Goal: Task Accomplishment & Management: Use online tool/utility

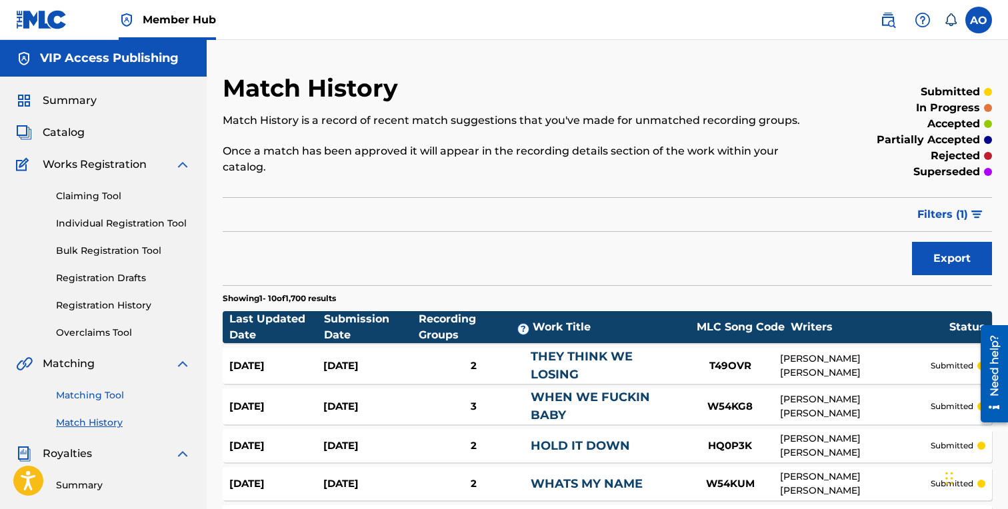
click at [102, 395] on link "Matching Tool" at bounding box center [123, 396] width 135 height 14
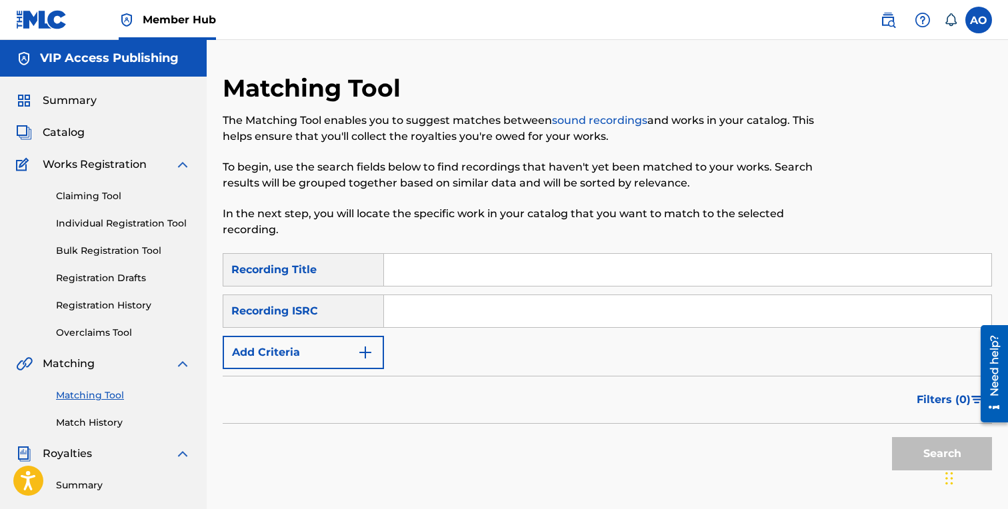
click at [396, 277] on input "Search Form" at bounding box center [687, 270] width 607 height 32
paste input "ITEM NUMBER 9"
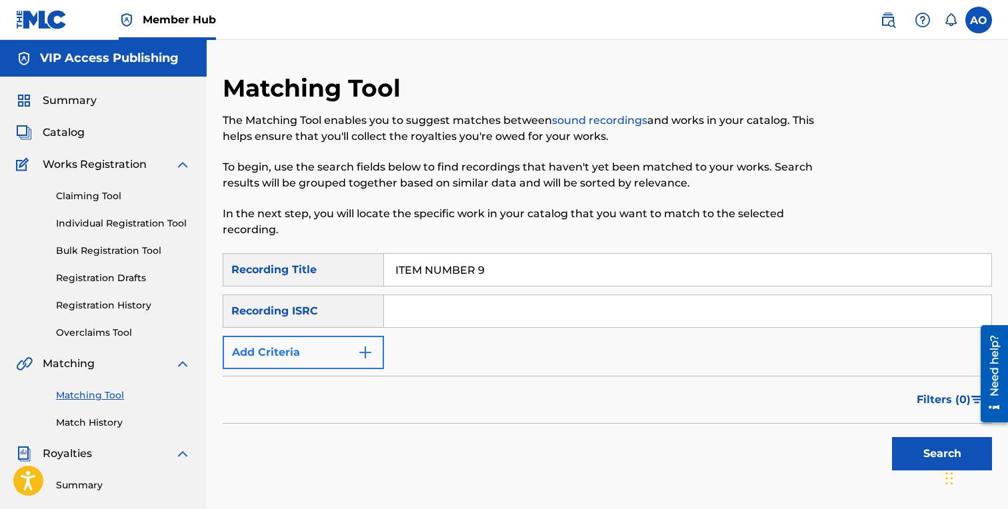
type input "ITEM NUMBER 9"
click at [326, 363] on button "Add Criteria" at bounding box center [303, 352] width 161 height 33
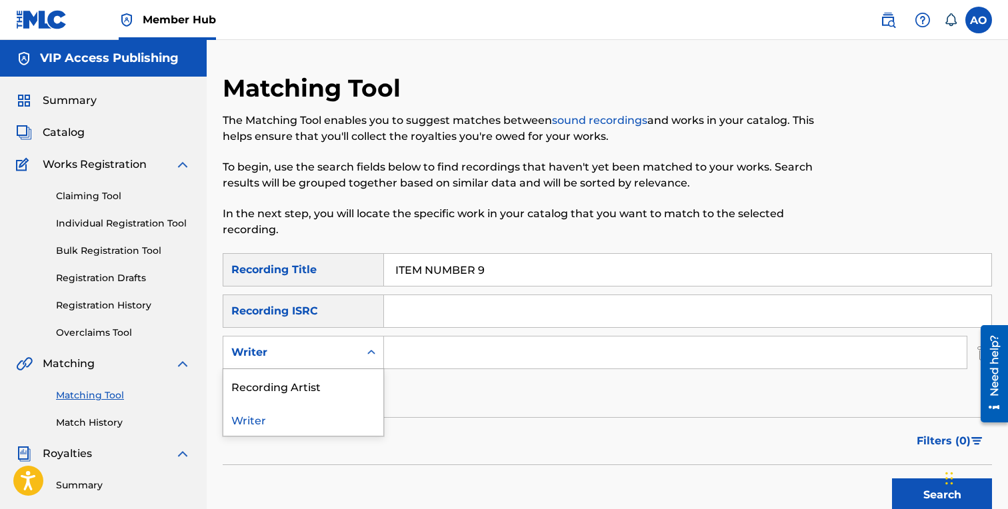
click at [326, 365] on div "Writer" at bounding box center [291, 352] width 136 height 25
click at [326, 390] on div "Recording Artist" at bounding box center [303, 385] width 160 height 33
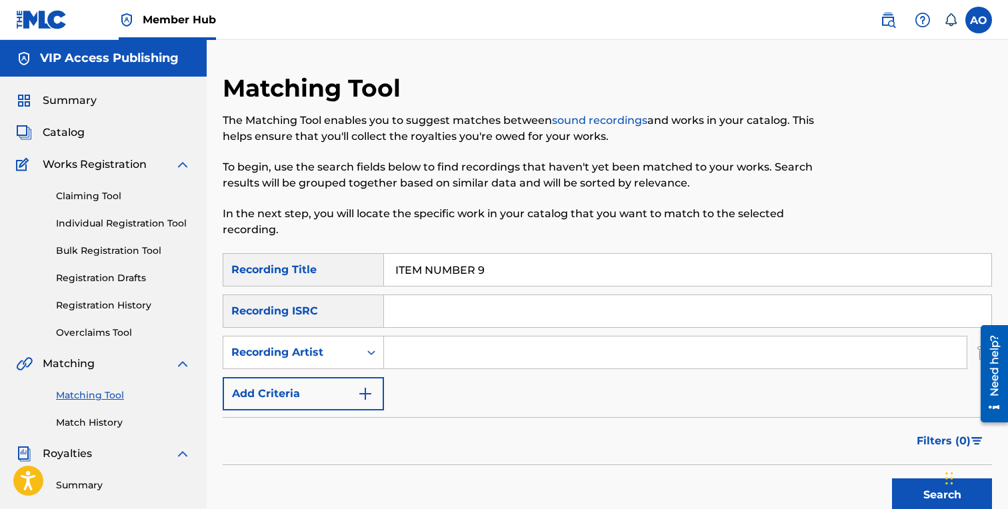
click at [433, 346] on input "Search Form" at bounding box center [675, 353] width 583 height 32
type input "benjirow"
click at [892, 479] on button "Search" at bounding box center [942, 495] width 100 height 33
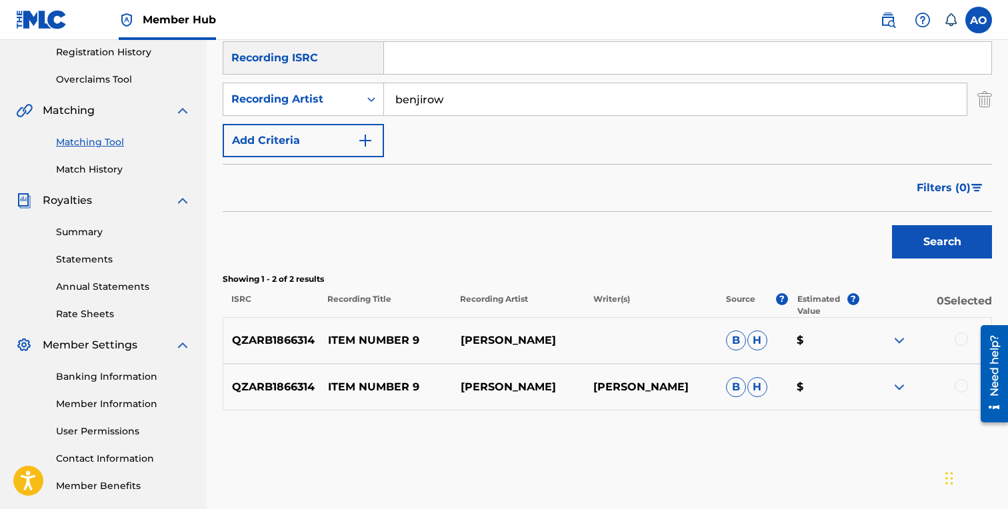
scroll to position [255, 0]
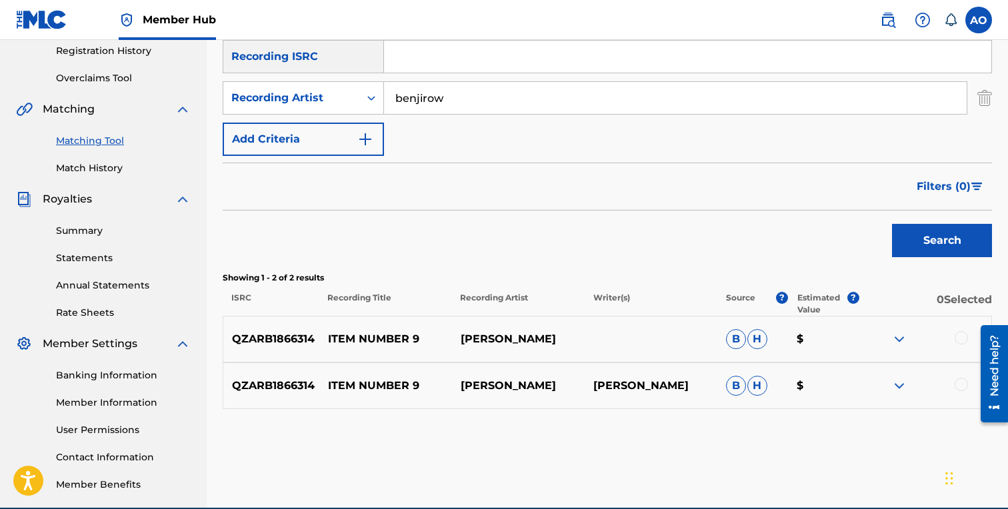
click at [957, 391] on div at bounding box center [925, 386] width 133 height 16
click at [957, 379] on div at bounding box center [925, 386] width 133 height 16
click at [957, 381] on div at bounding box center [961, 384] width 13 height 13
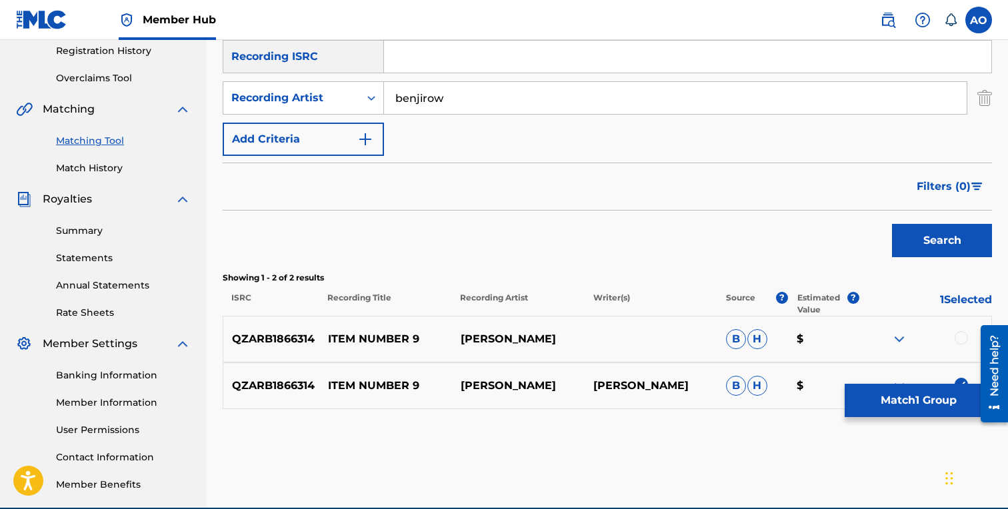
click at [958, 340] on div at bounding box center [961, 337] width 13 height 13
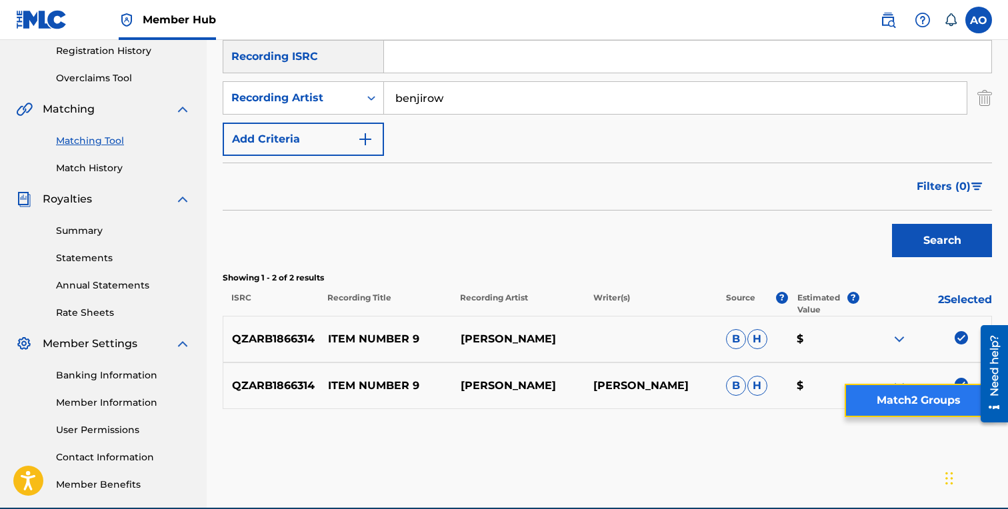
click at [911, 415] on button "Match 2 Groups" at bounding box center [918, 400] width 147 height 33
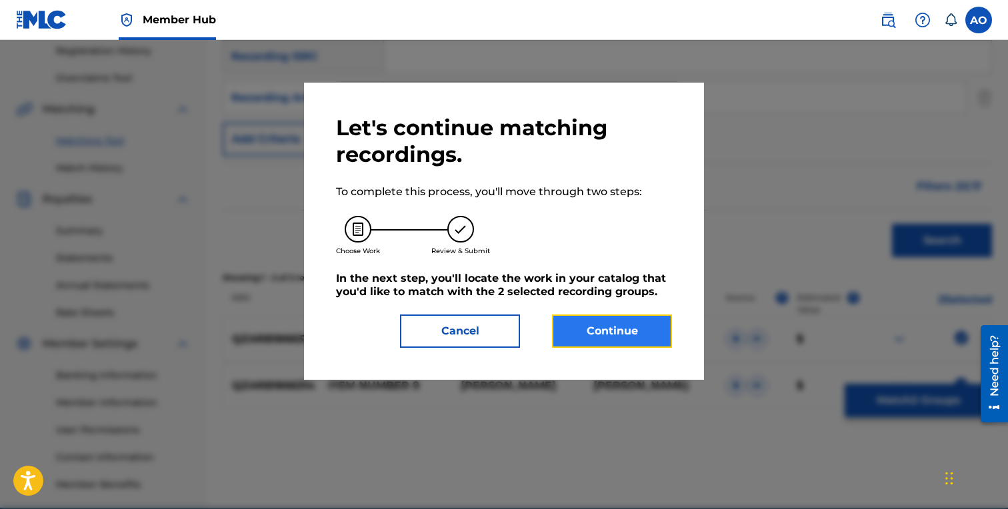
click at [661, 319] on button "Continue" at bounding box center [612, 331] width 120 height 33
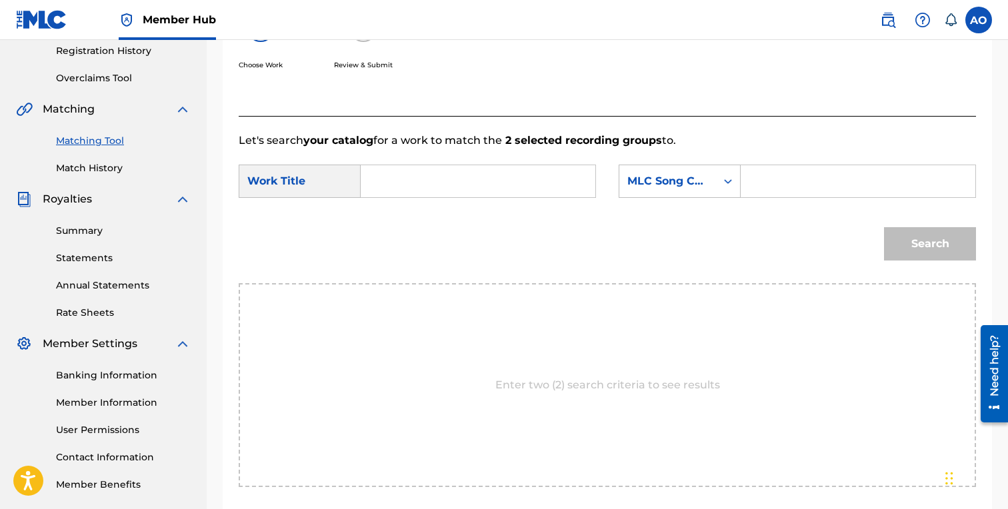
click at [495, 193] on input "Search Form" at bounding box center [478, 181] width 212 height 32
paste input "ITEM NUMBER 9"
type input "ITEM NUMBER 9"
click at [782, 181] on input "Search Form" at bounding box center [858, 181] width 212 height 32
paste input "IY9U6S"
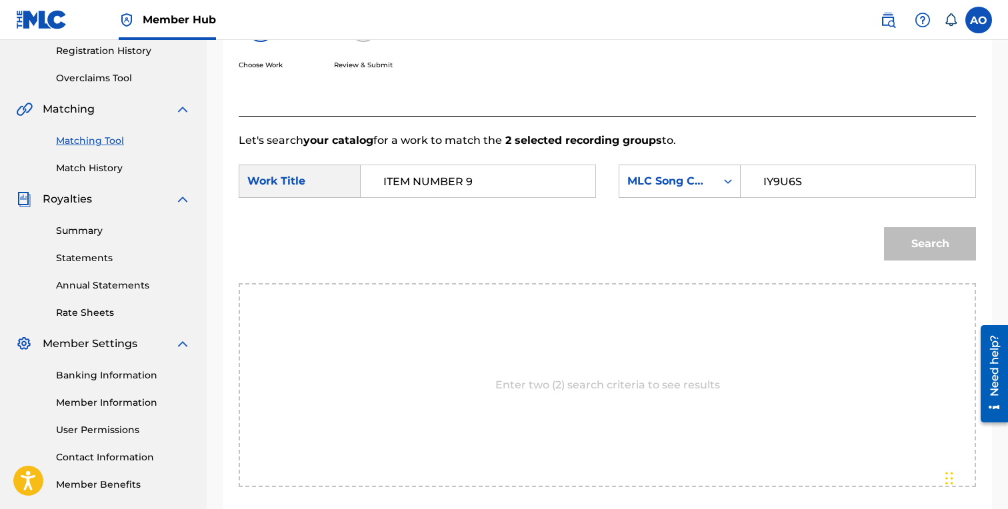
type input "IY9U6S"
click at [884, 227] on button "Search" at bounding box center [930, 243] width 92 height 33
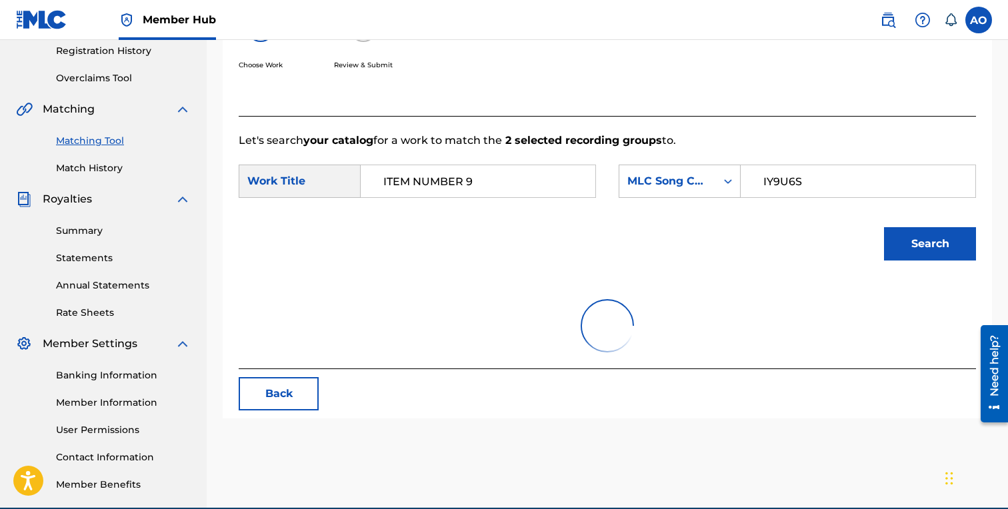
click at [884, 227] on button "Search" at bounding box center [930, 243] width 92 height 33
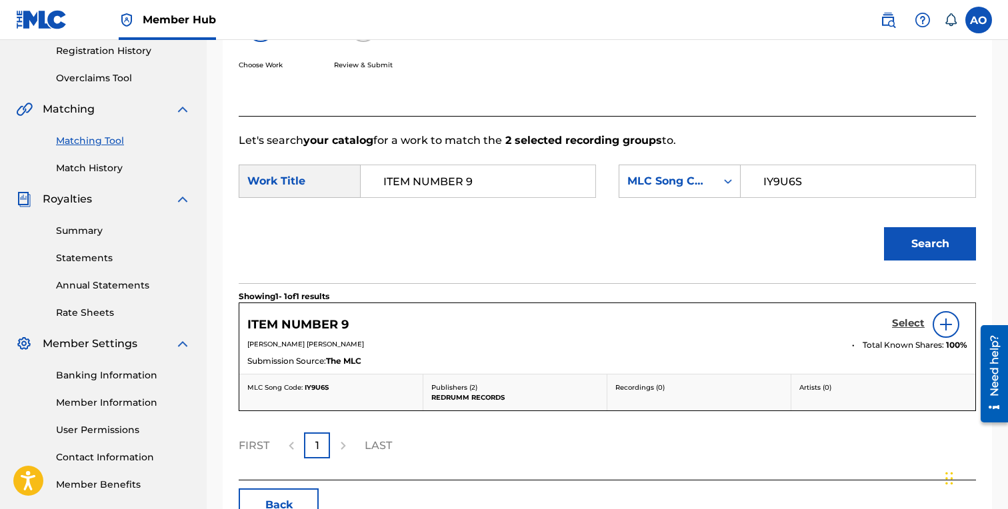
click at [911, 327] on h5 "Select" at bounding box center [908, 323] width 33 height 13
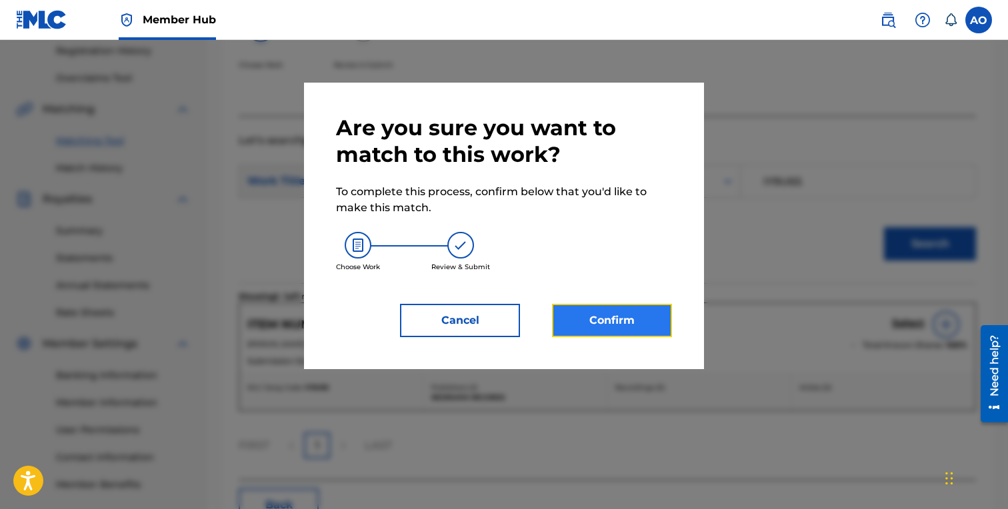
click at [598, 325] on button "Confirm" at bounding box center [612, 320] width 120 height 33
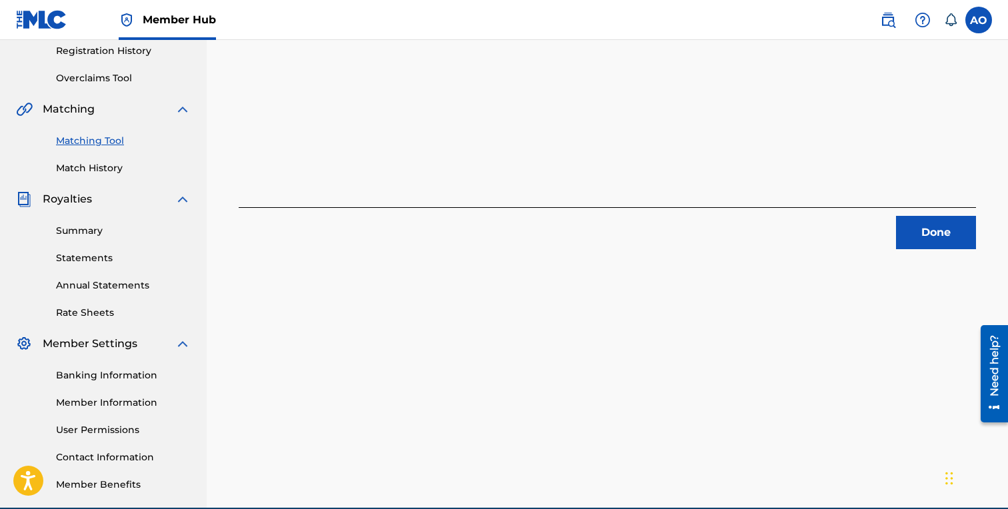
click at [893, 216] on div "Done" at bounding box center [607, 228] width 737 height 42
click at [907, 222] on button "Done" at bounding box center [936, 232] width 80 height 33
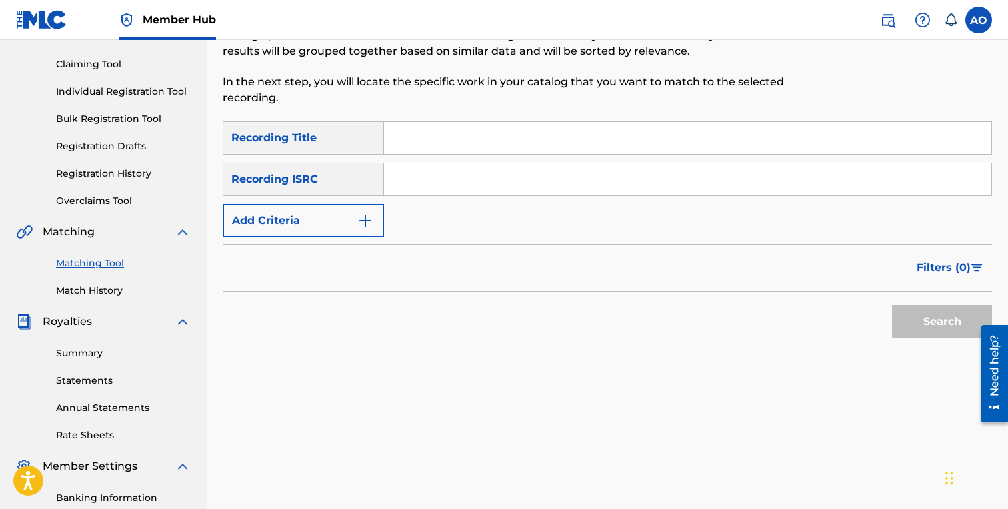
scroll to position [126, 0]
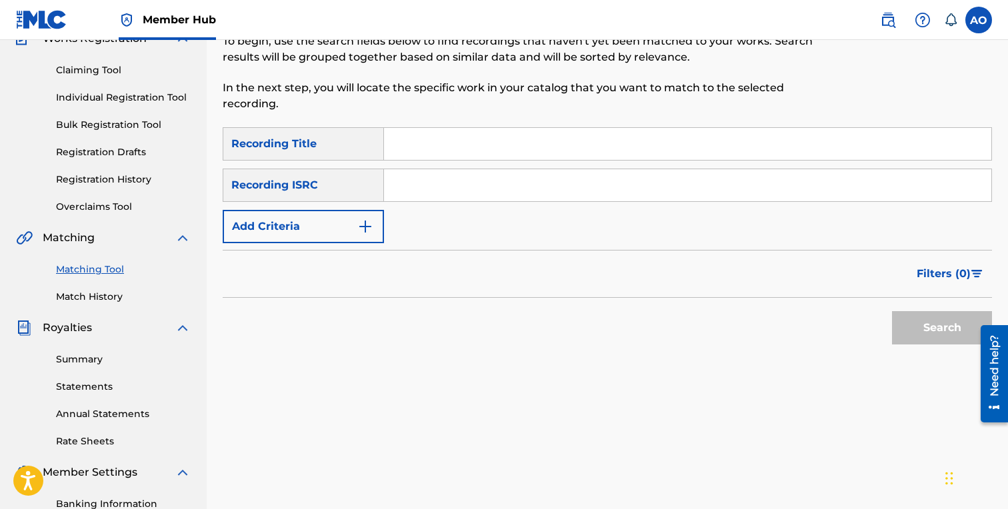
click at [441, 147] on input "Search Form" at bounding box center [687, 144] width 607 height 32
paste input "[MEDICAL_DATA] FLOW"
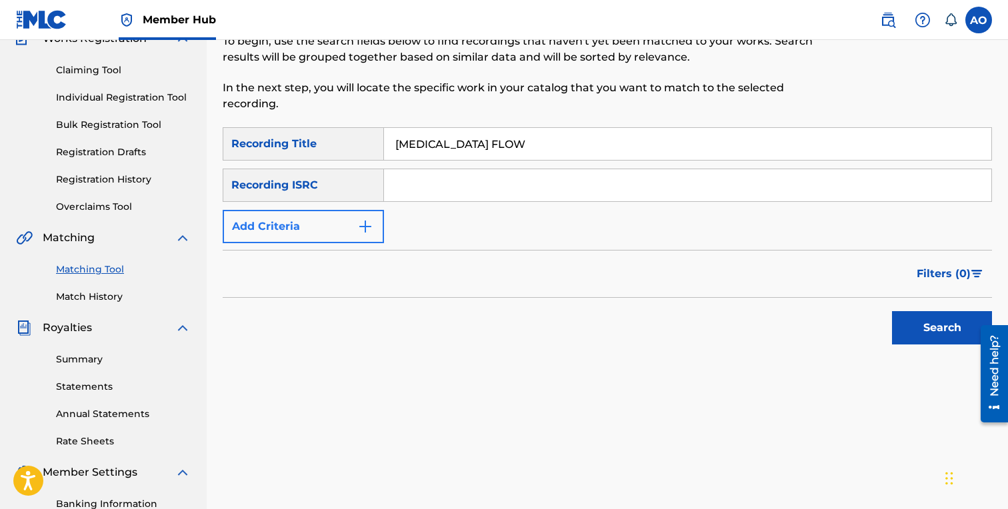
type input "[MEDICAL_DATA] FLOW"
click at [310, 223] on button "Add Criteria" at bounding box center [303, 226] width 161 height 33
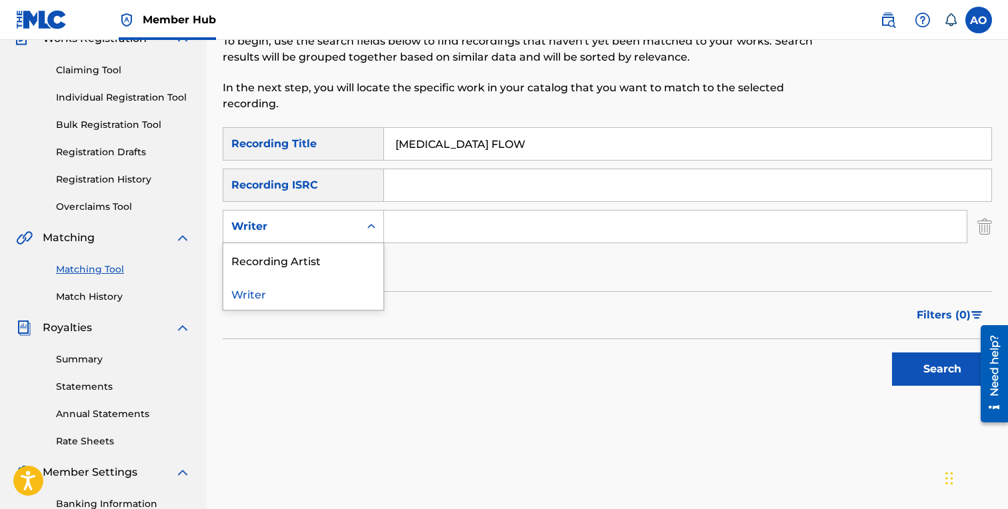
click at [314, 232] on div "Writer" at bounding box center [291, 227] width 120 height 16
click at [319, 254] on div "Recording Artist" at bounding box center [303, 259] width 160 height 33
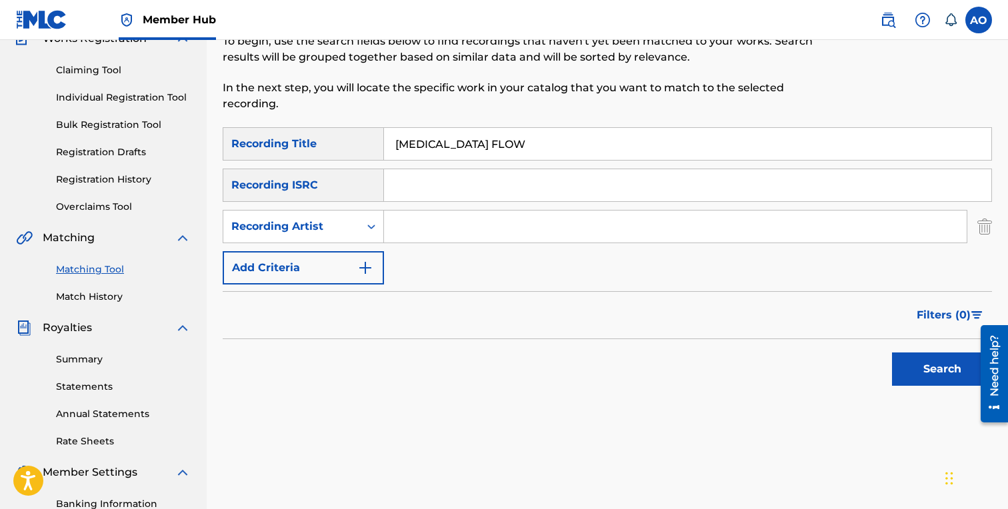
click at [419, 233] on input "Search Form" at bounding box center [675, 227] width 583 height 32
type input "BenjiRow"
click at [892, 353] on button "Search" at bounding box center [942, 369] width 100 height 33
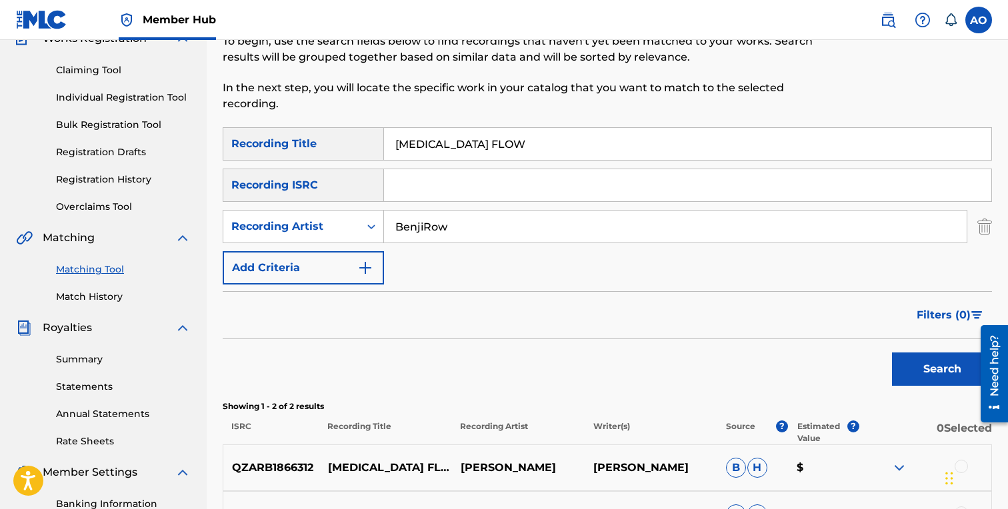
scroll to position [317, 0]
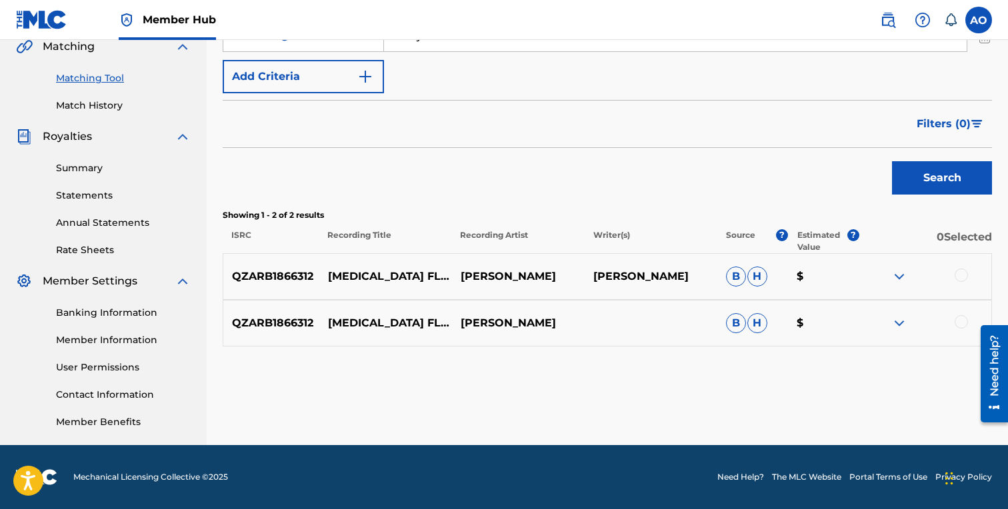
click at [964, 323] on div at bounding box center [961, 321] width 13 height 13
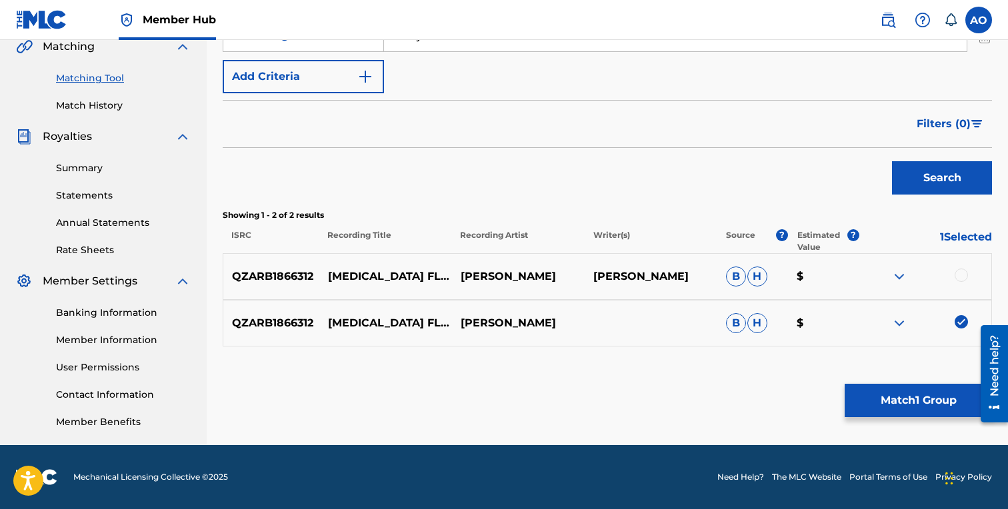
click at [964, 275] on div at bounding box center [961, 275] width 13 height 13
click at [935, 378] on div "Matching Tool The Matching Tool enables you to suggest matches between sound re…" at bounding box center [607, 100] width 769 height 689
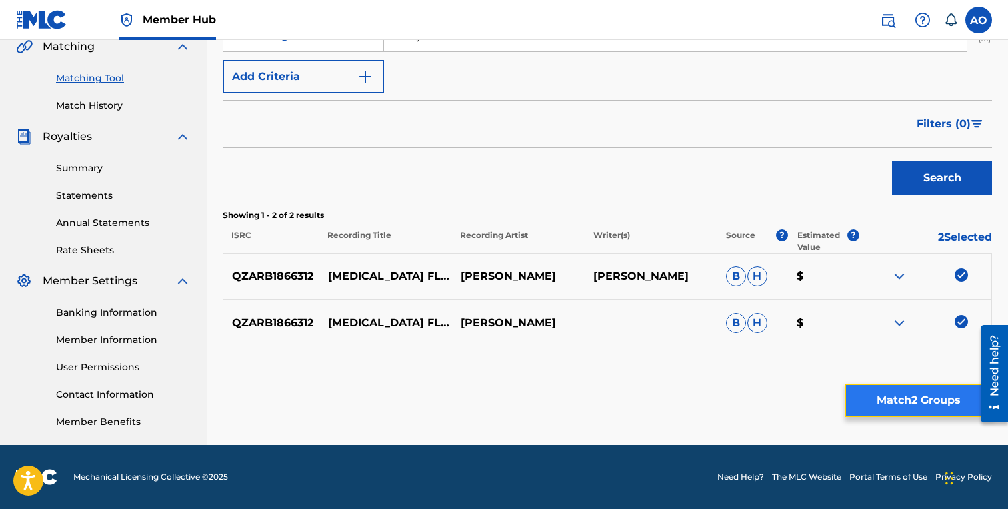
click at [928, 385] on button "Match 2 Groups" at bounding box center [918, 400] width 147 height 33
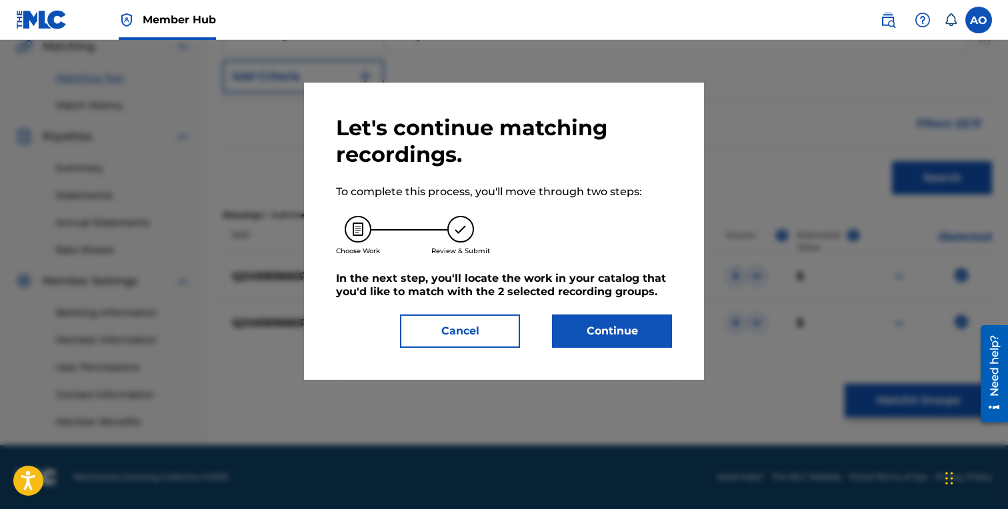
click at [715, 345] on div at bounding box center [504, 294] width 1008 height 509
click at [656, 325] on button "Continue" at bounding box center [612, 331] width 120 height 33
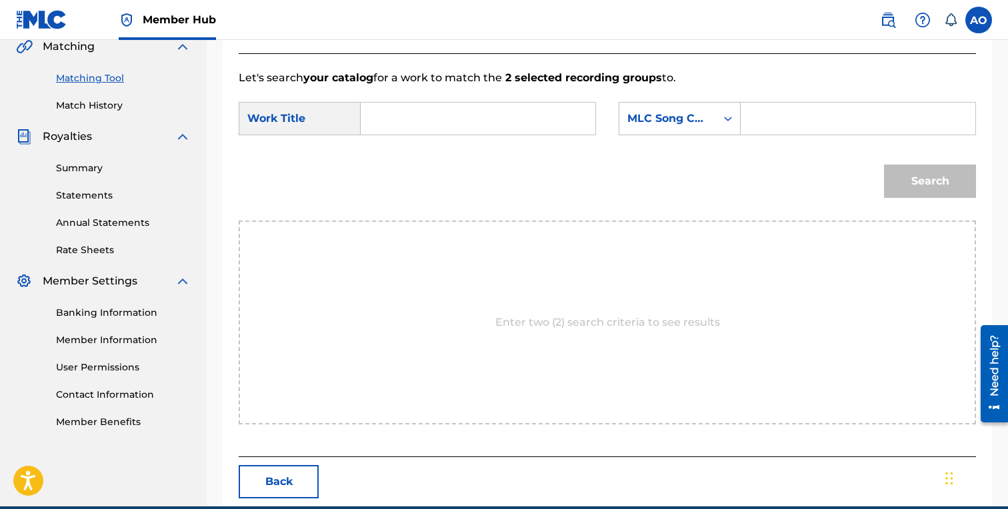
click at [503, 119] on input "Search Form" at bounding box center [478, 119] width 212 height 32
paste input "[MEDICAL_DATA] FLOW"
type input "[MEDICAL_DATA] FLOW"
click at [859, 103] on input "Search Form" at bounding box center [858, 119] width 212 height 32
paste input "S76VV2"
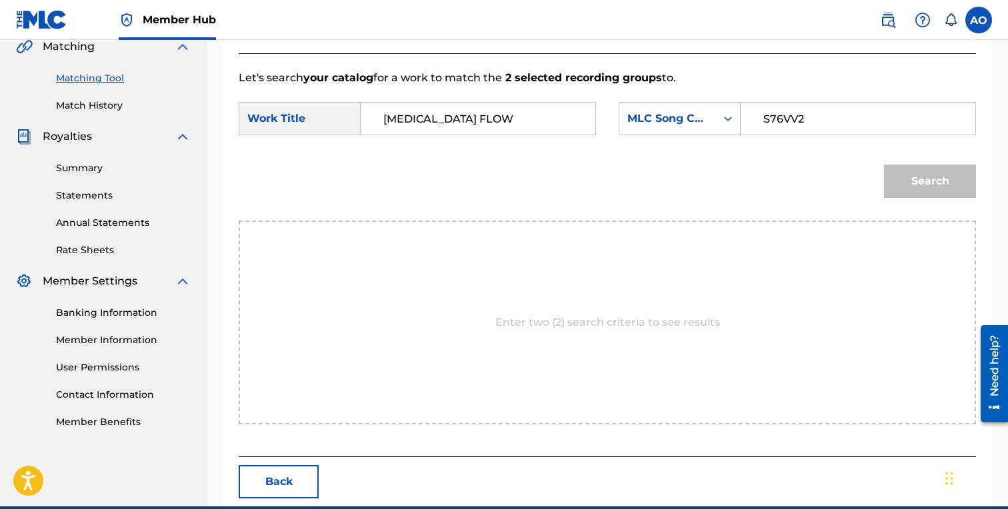
type input "S76VV2"
click at [884, 165] on button "Search" at bounding box center [930, 181] width 92 height 33
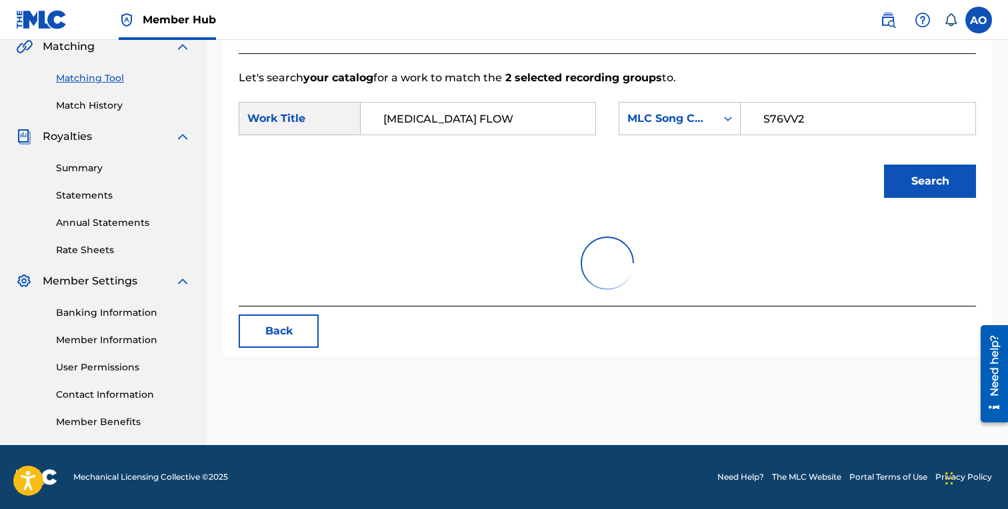
click at [884, 165] on button "Search" at bounding box center [930, 181] width 92 height 33
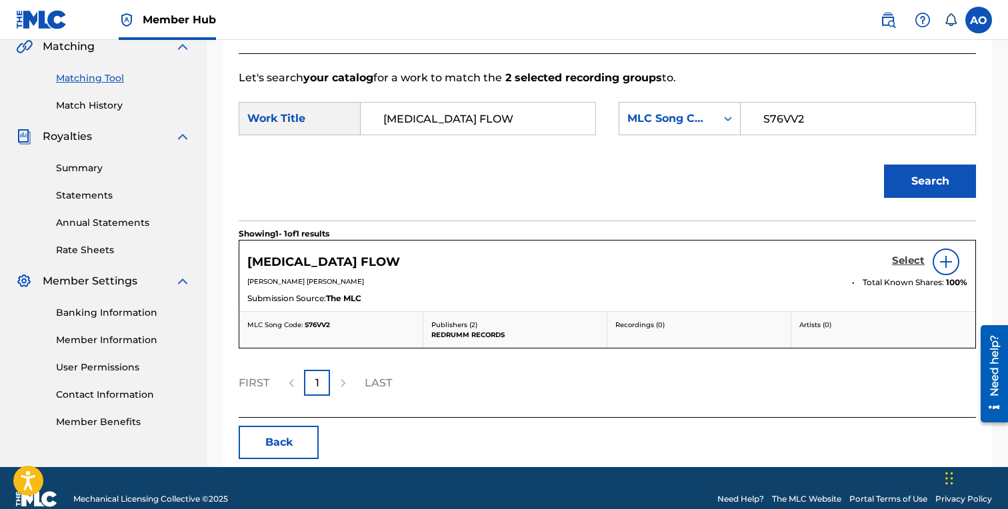
click at [911, 265] on h5 "Select" at bounding box center [908, 261] width 33 height 13
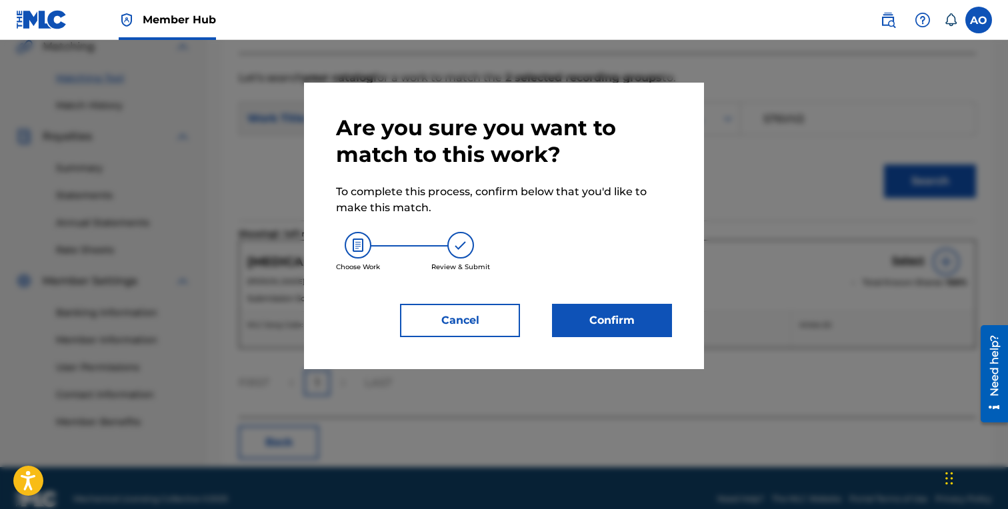
click at [638, 344] on div "Are you sure you want to match to this work? To complete this process, confirm …" at bounding box center [504, 226] width 400 height 287
click at [632, 319] on button "Confirm" at bounding box center [612, 320] width 120 height 33
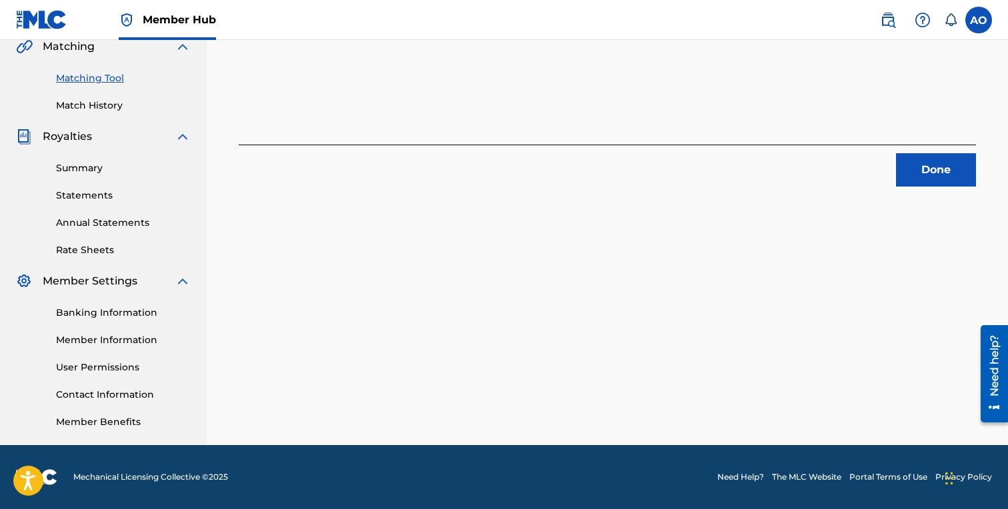
click at [915, 193] on div "2 Recording Groups are pending usage match to the work [MEDICAL_DATA] FLOW . Co…" at bounding box center [607, 100] width 801 height 689
click at [928, 180] on button "Done" at bounding box center [936, 169] width 80 height 33
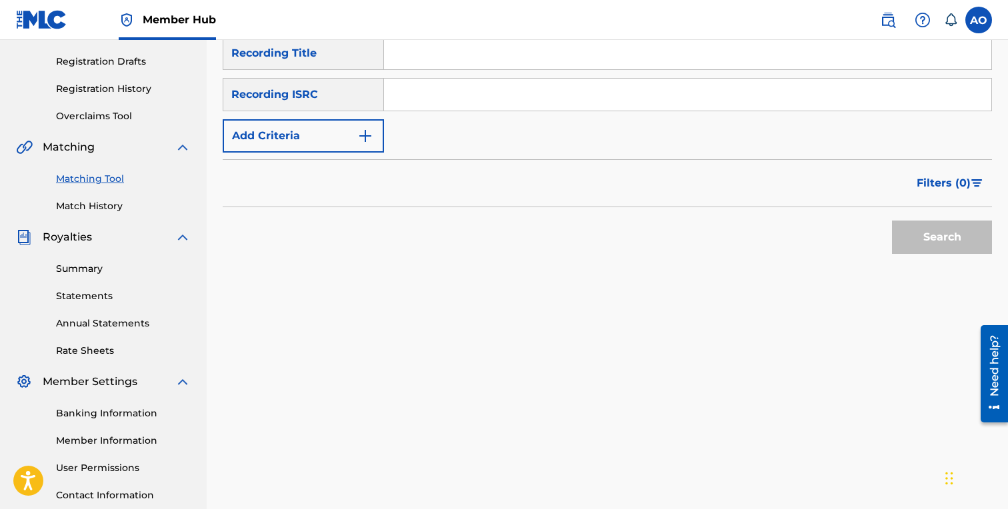
scroll to position [173, 0]
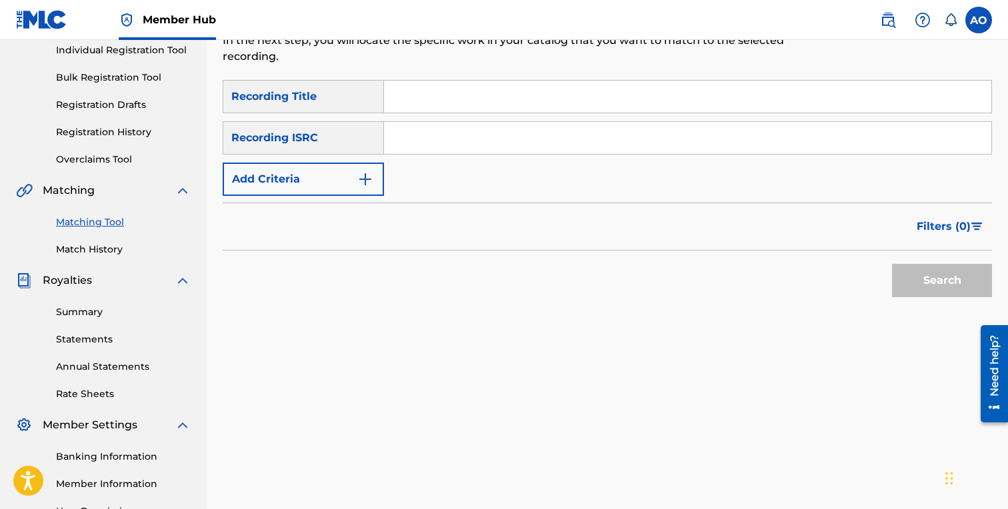
click at [573, 100] on input "Search Form" at bounding box center [687, 97] width 607 height 32
paste input "GET OFF YO ASS"
type input "GET OFF YO ASS"
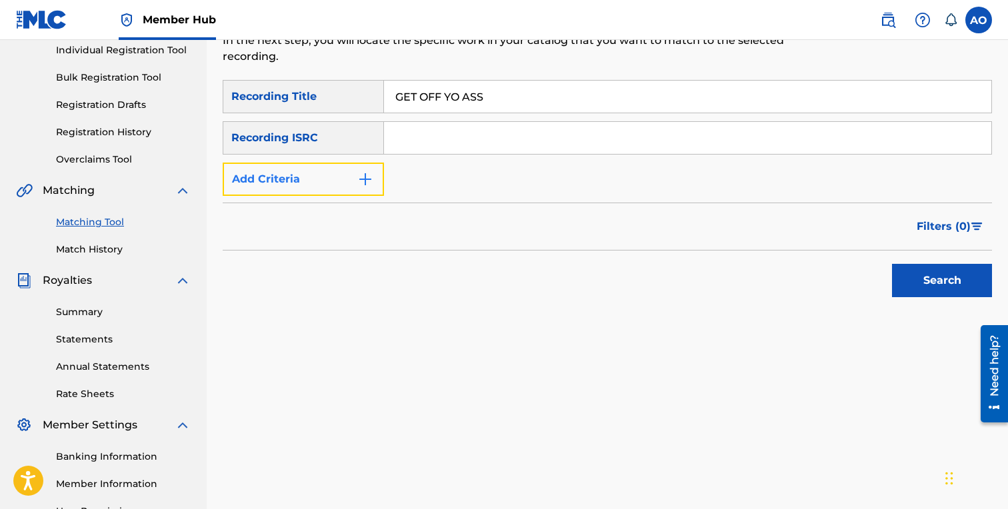
click at [304, 176] on button "Add Criteria" at bounding box center [303, 179] width 161 height 33
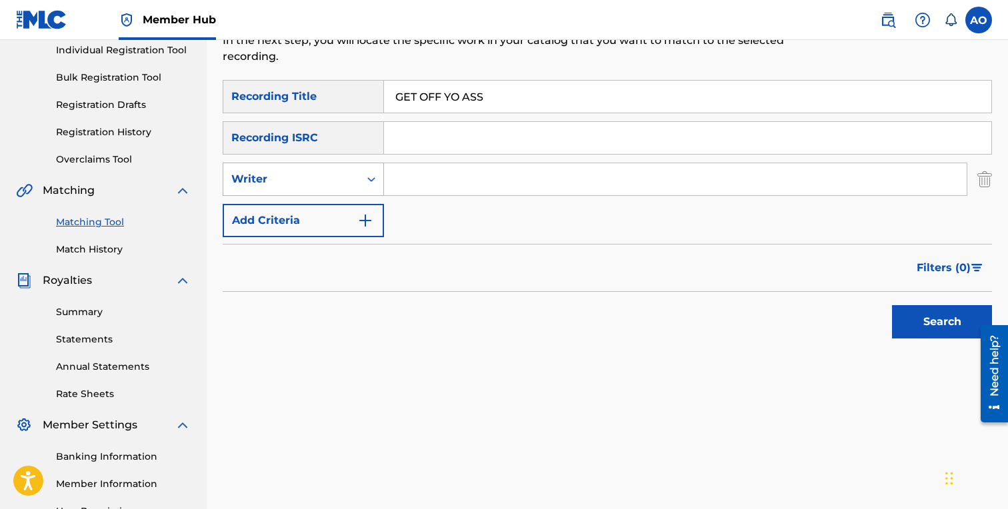
click at [312, 192] on div "Writer" at bounding box center [303, 179] width 161 height 33
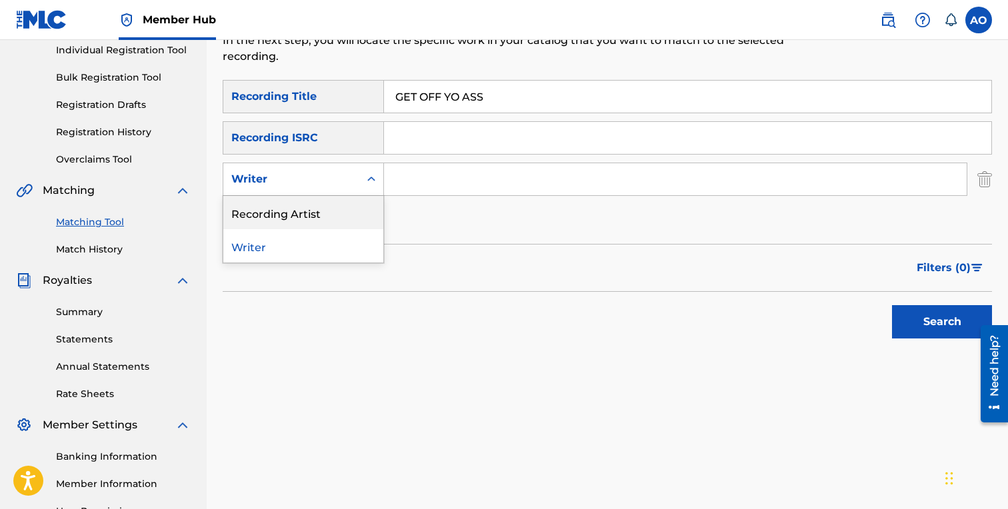
click at [315, 210] on div "Recording Artist" at bounding box center [303, 212] width 160 height 33
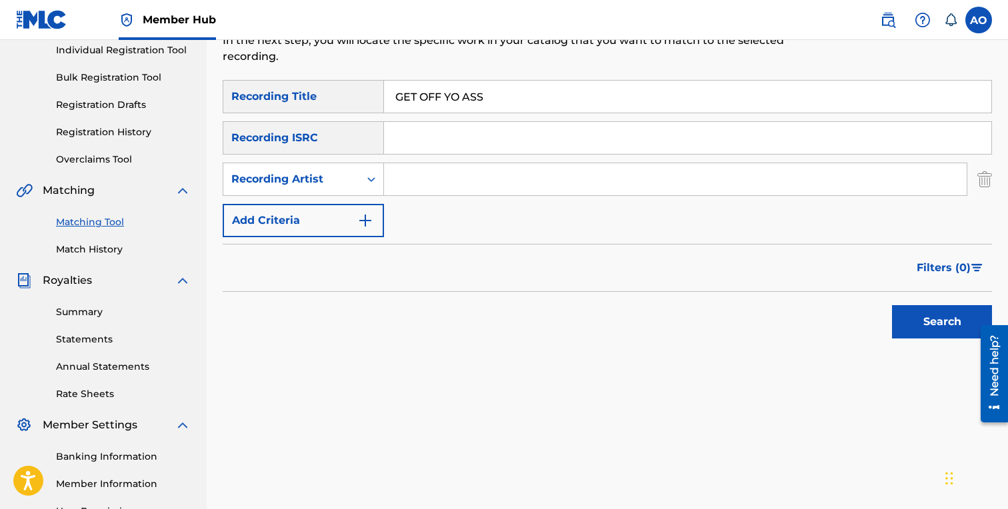
click at [453, 184] on input "Search Form" at bounding box center [675, 179] width 583 height 32
type input "benjirow"
click at [892, 305] on button "Search" at bounding box center [942, 321] width 100 height 33
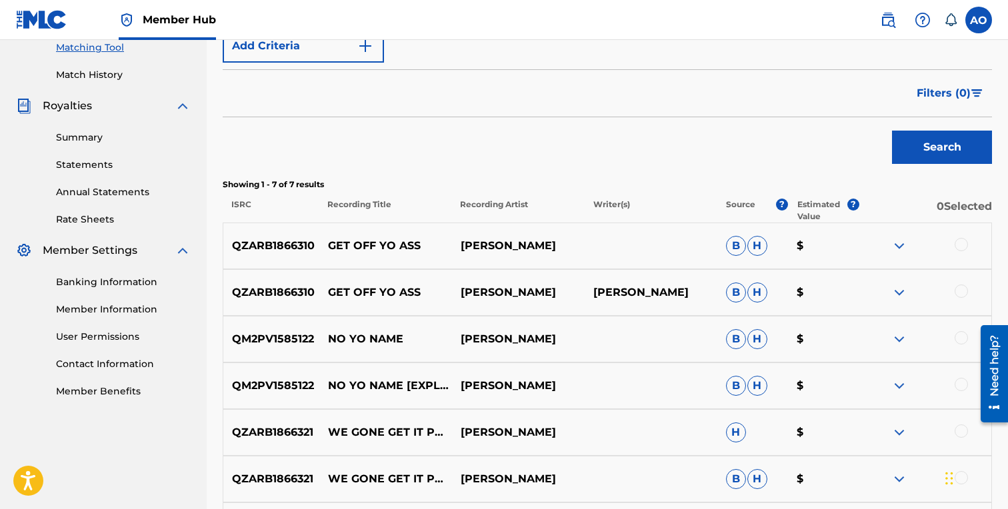
scroll to position [360, 0]
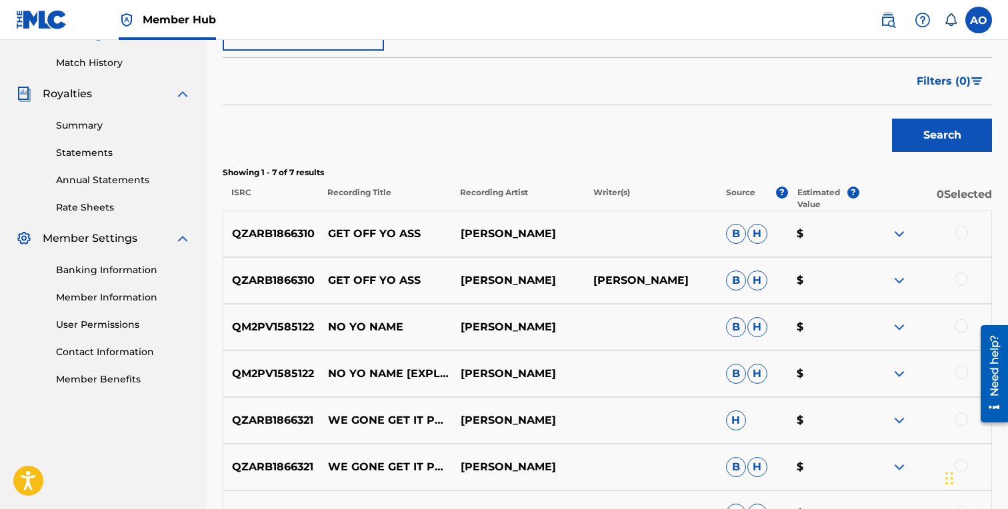
click at [959, 278] on div at bounding box center [961, 279] width 13 height 13
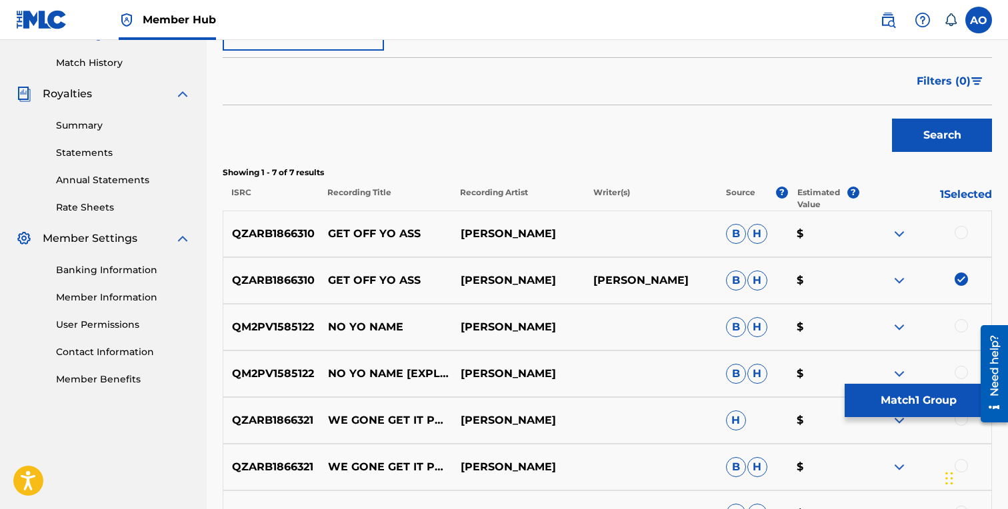
click at [961, 238] on div at bounding box center [961, 232] width 13 height 13
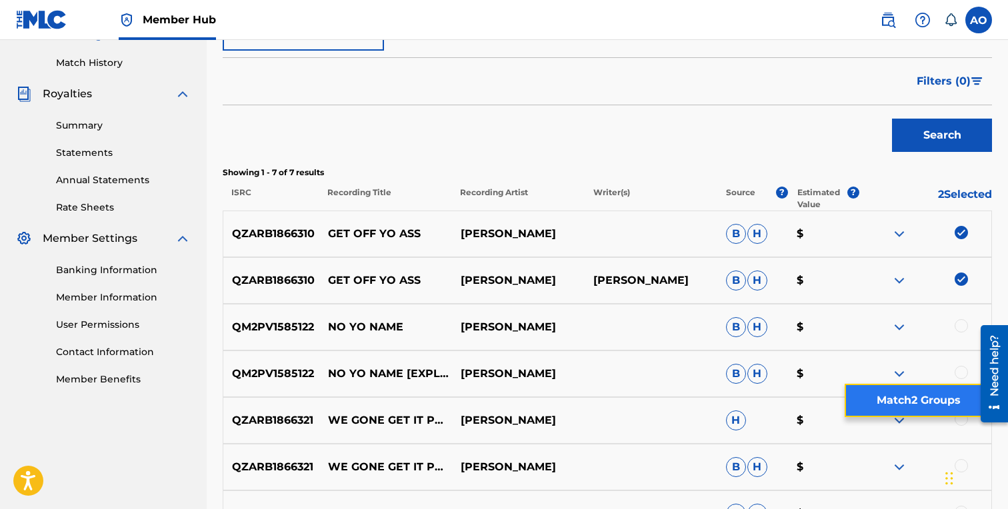
click at [919, 387] on button "Match 2 Groups" at bounding box center [918, 400] width 147 height 33
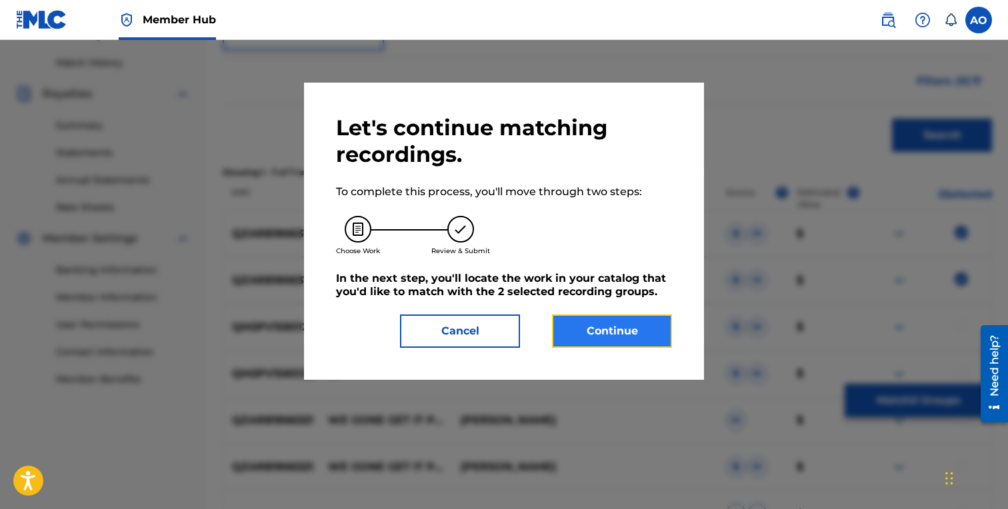
click at [637, 335] on button "Continue" at bounding box center [612, 331] width 120 height 33
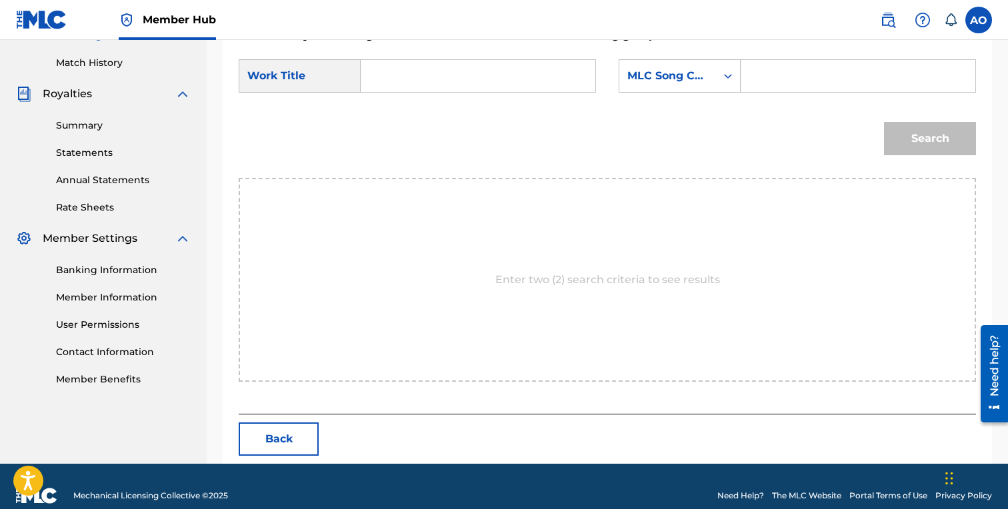
scroll to position [317, 0]
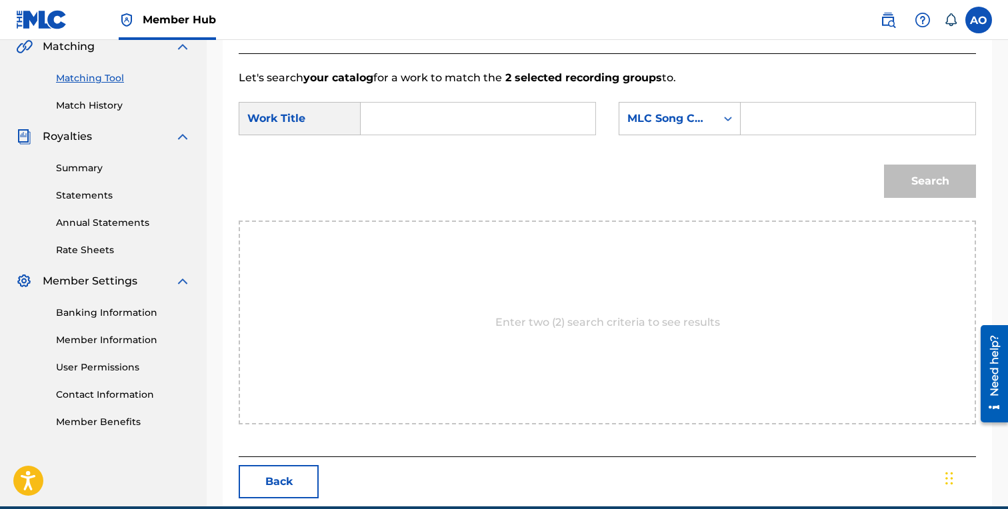
click at [463, 130] on input "Search Form" at bounding box center [478, 119] width 212 height 32
paste input "GET OFF YO ASS"
type input "GET OFF YO ASS"
click at [783, 131] on input "Search Form" at bounding box center [858, 119] width 212 height 32
paste input "GB4MNE"
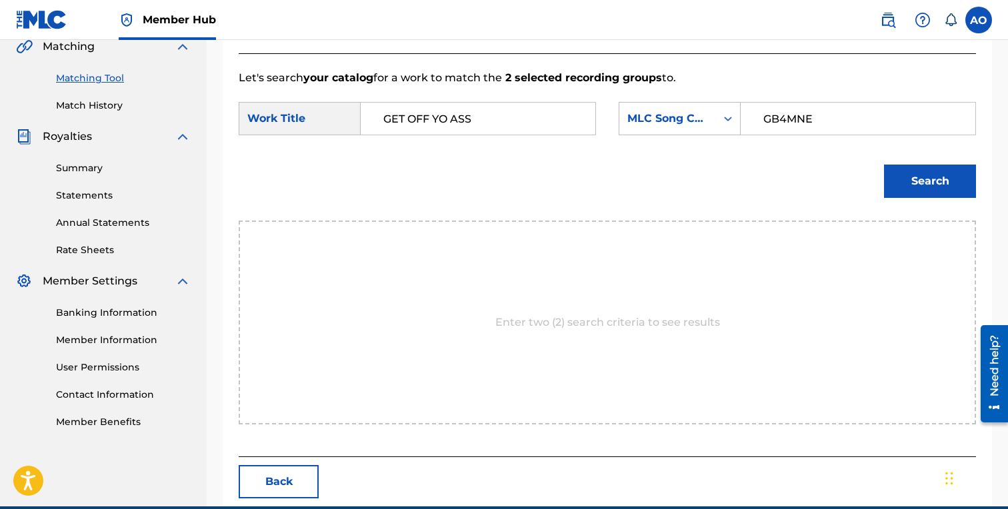
type input "GB4MNE"
click at [884, 165] on button "Search" at bounding box center [930, 181] width 92 height 33
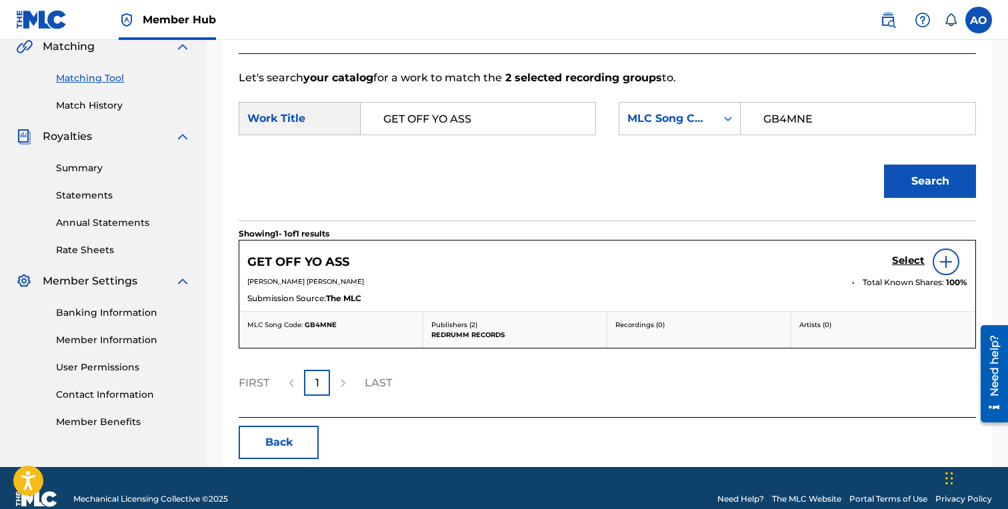
click at [890, 253] on div "GET OFF YO ASS Select" at bounding box center [607, 262] width 720 height 27
click at [897, 257] on h5 "Select" at bounding box center [908, 261] width 33 height 13
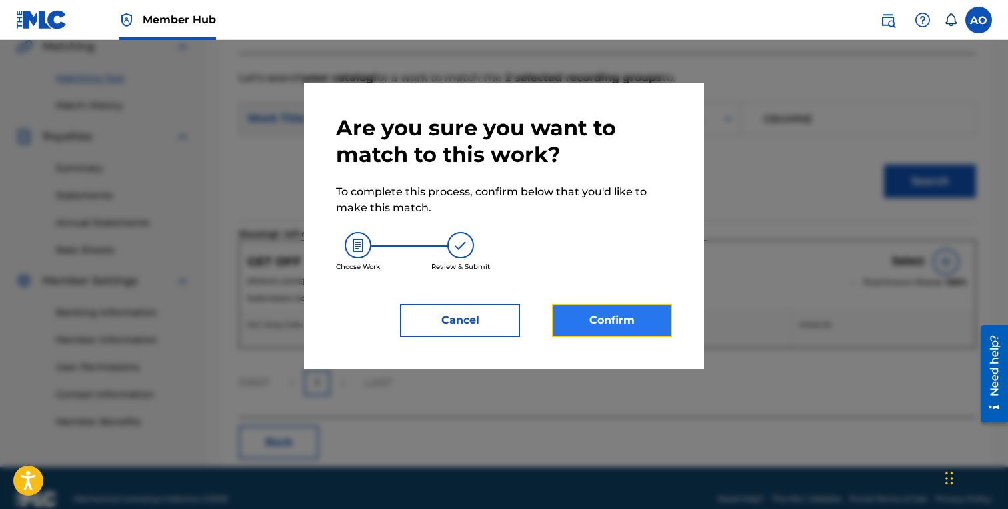
click at [646, 327] on button "Confirm" at bounding box center [612, 320] width 120 height 33
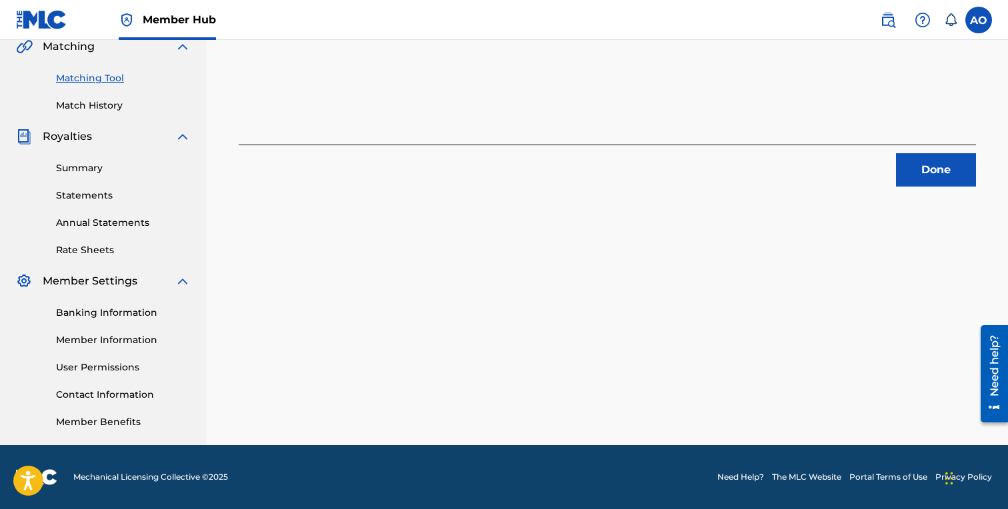
click at [899, 151] on div "Done" at bounding box center [607, 166] width 737 height 42
click at [908, 167] on button "Done" at bounding box center [936, 169] width 80 height 33
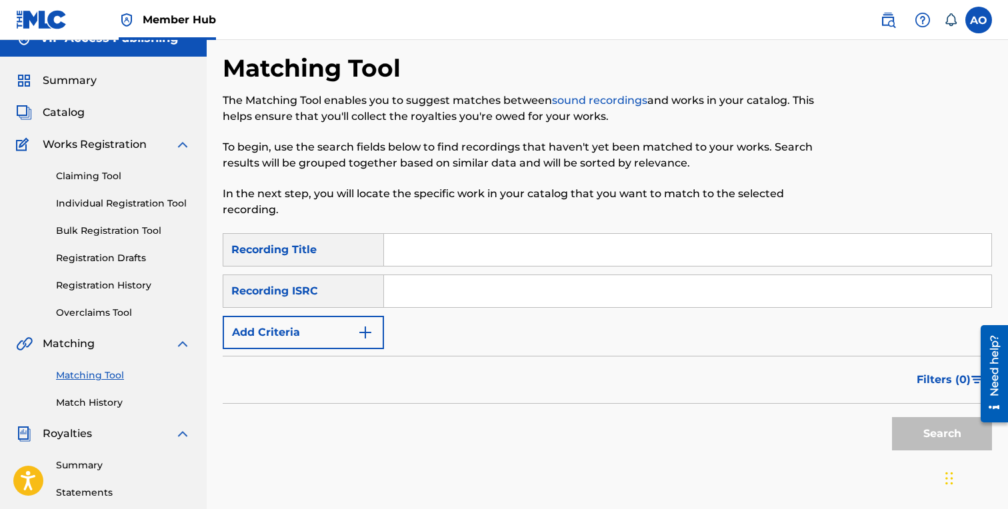
scroll to position [0, 0]
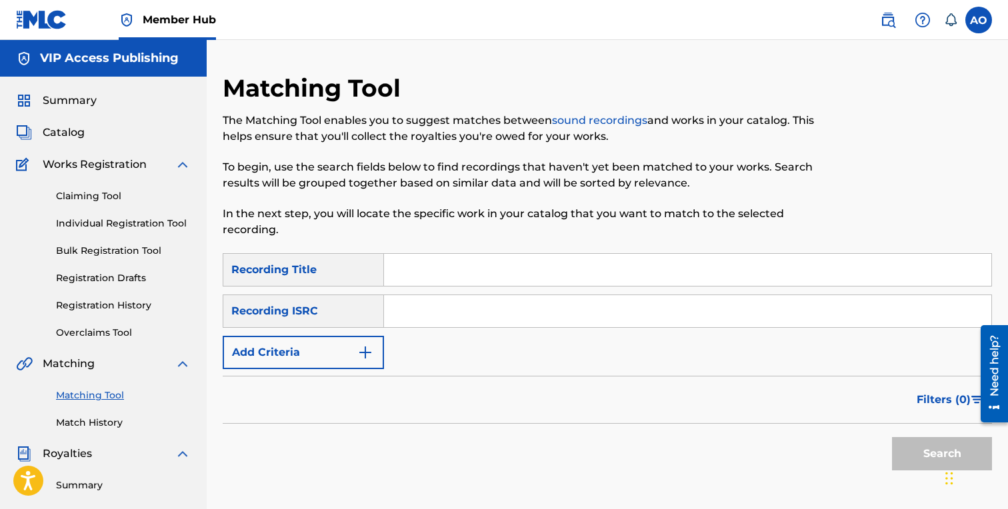
click at [558, 255] on input "Search Form" at bounding box center [687, 270] width 607 height 32
paste input "FREESTYLE"
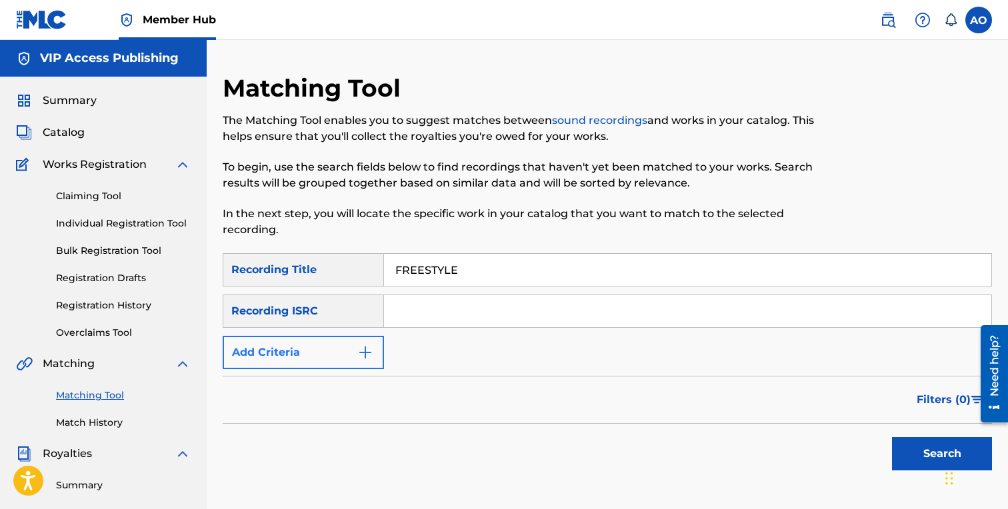
type input "FREESTYLE"
click at [302, 357] on button "Add Criteria" at bounding box center [303, 352] width 161 height 33
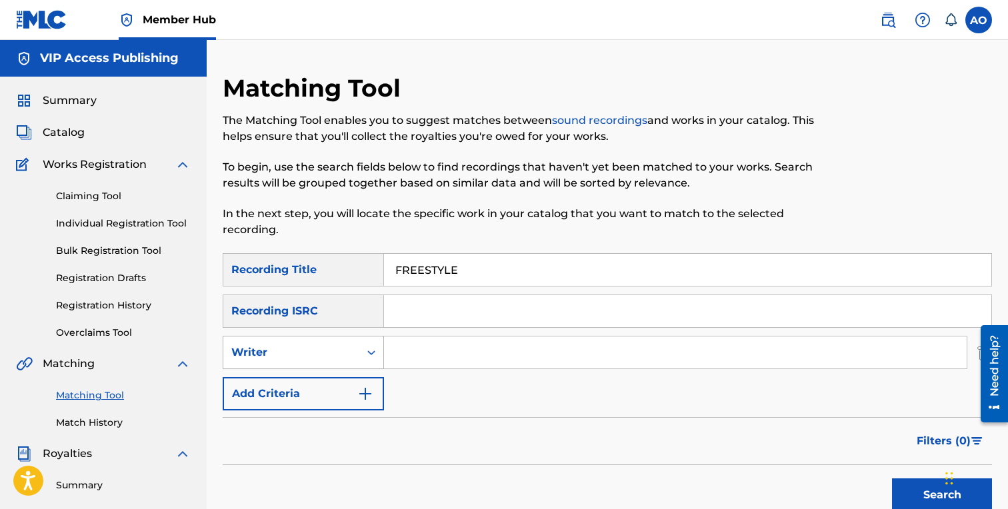
click at [302, 362] on div "Writer" at bounding box center [291, 352] width 136 height 25
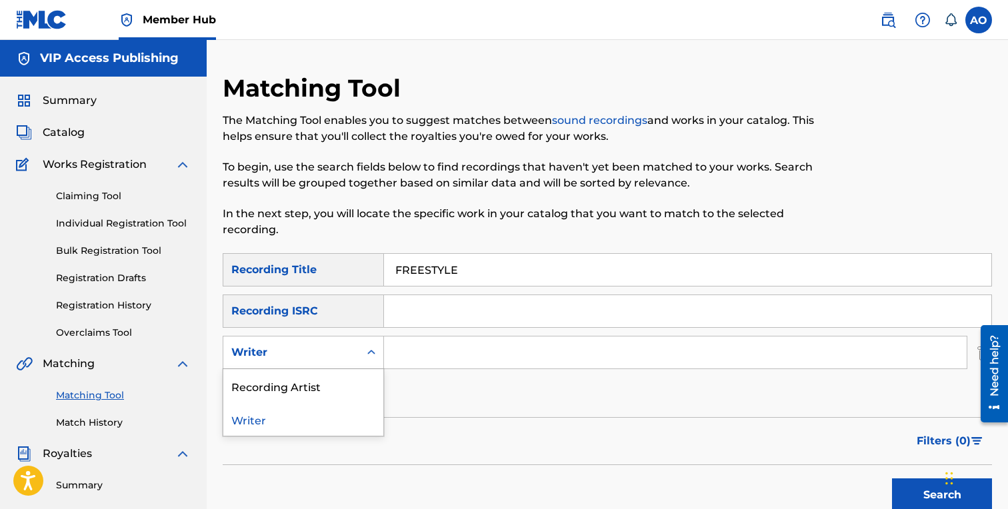
click at [303, 381] on div "Recording Artist" at bounding box center [303, 385] width 160 height 33
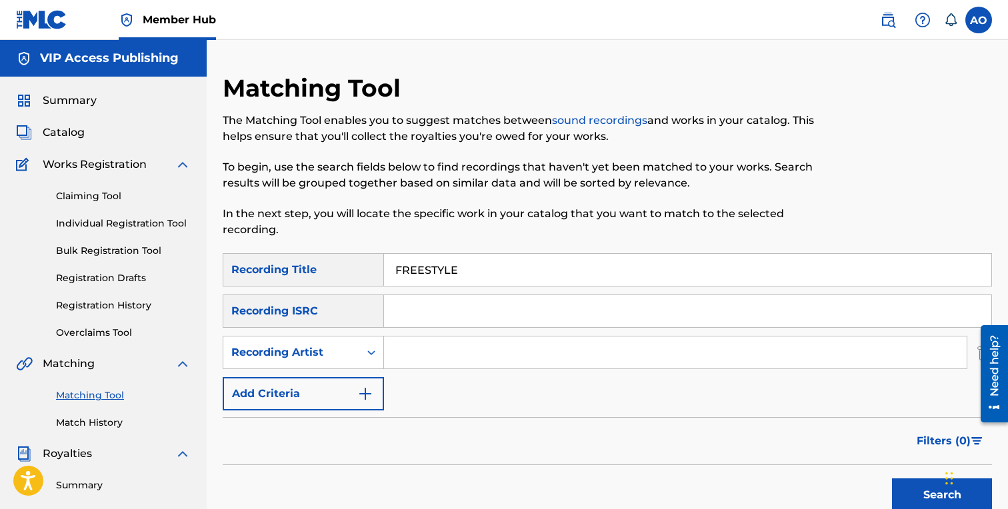
click at [399, 365] on input "Search Form" at bounding box center [675, 353] width 583 height 32
type input "benjirow"
click at [892, 479] on button "Search" at bounding box center [942, 495] width 100 height 33
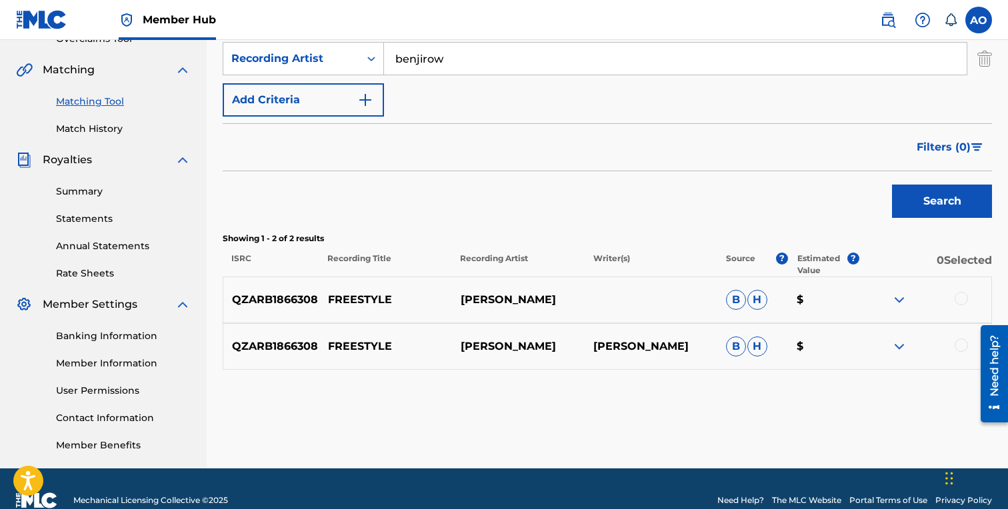
scroll to position [317, 0]
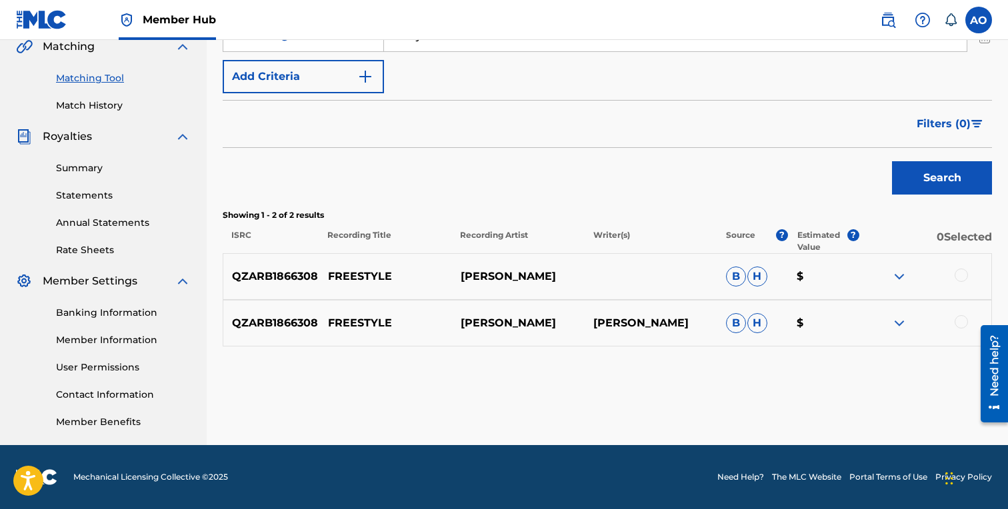
click at [962, 325] on div at bounding box center [961, 321] width 13 height 13
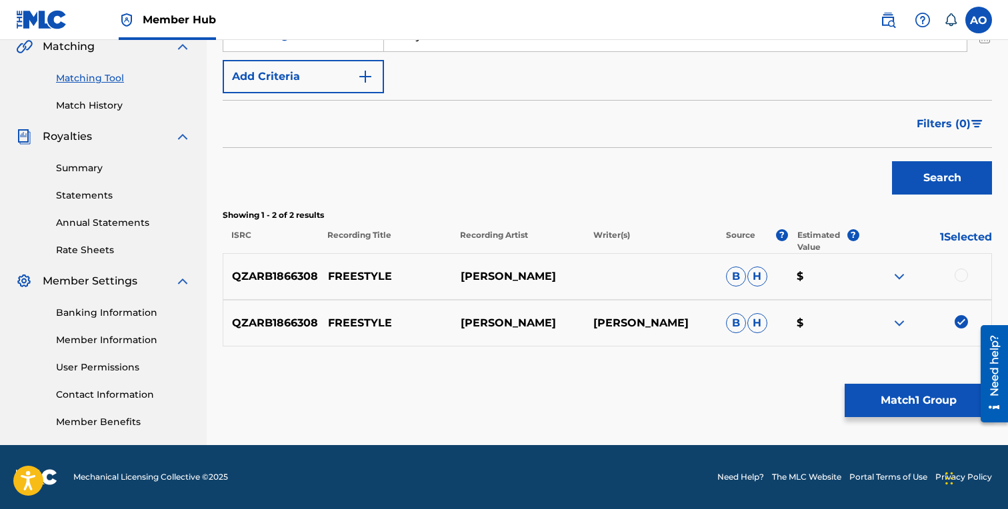
click at [956, 272] on div at bounding box center [961, 275] width 13 height 13
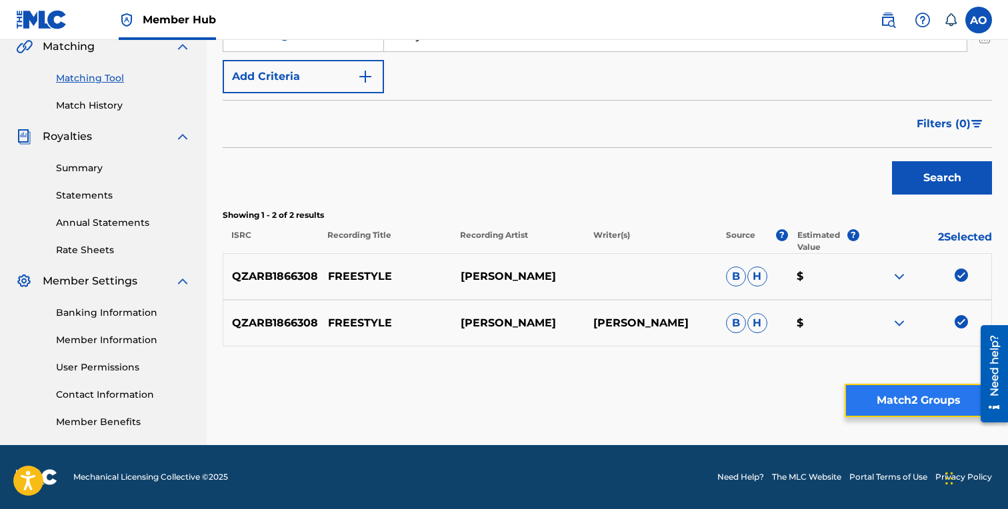
click at [924, 413] on button "Match 2 Groups" at bounding box center [918, 400] width 147 height 33
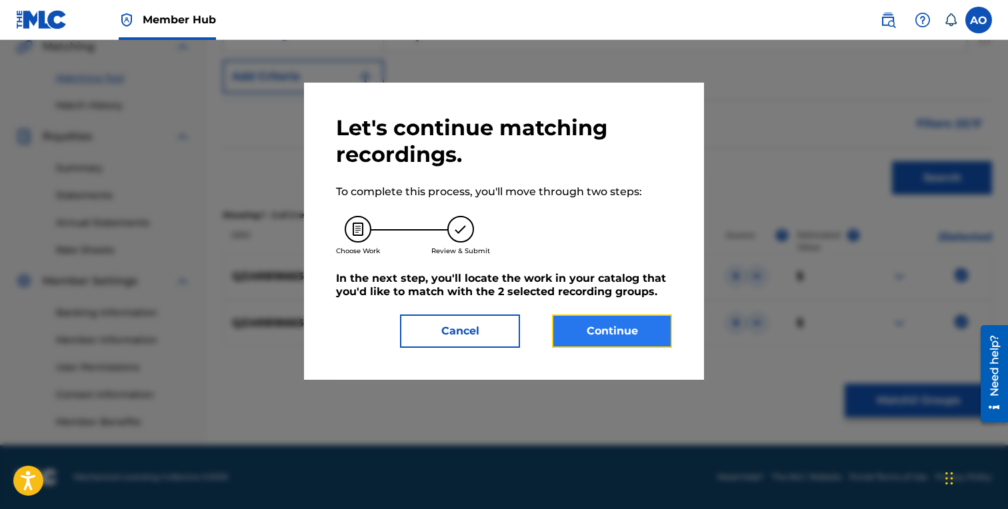
click at [663, 329] on button "Continue" at bounding box center [612, 331] width 120 height 33
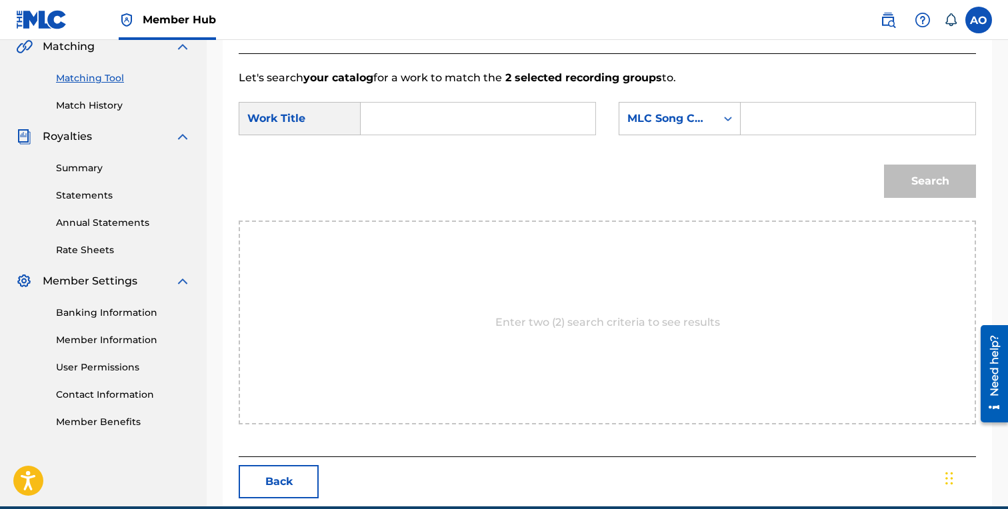
click at [478, 139] on div "SearchWithCriteria7282e1a1-208f-423b-b1db-c3d959bb7b24 Work Title SearchWithCri…" at bounding box center [607, 122] width 737 height 41
click at [484, 118] on input "Search Form" at bounding box center [478, 119] width 212 height 32
paste input "FREESTYLE"
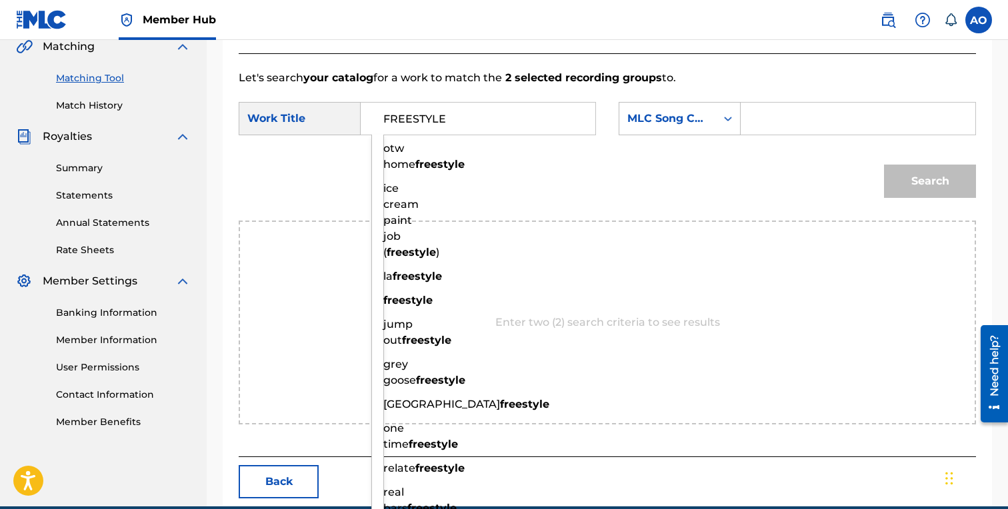
type input "FREESTYLE"
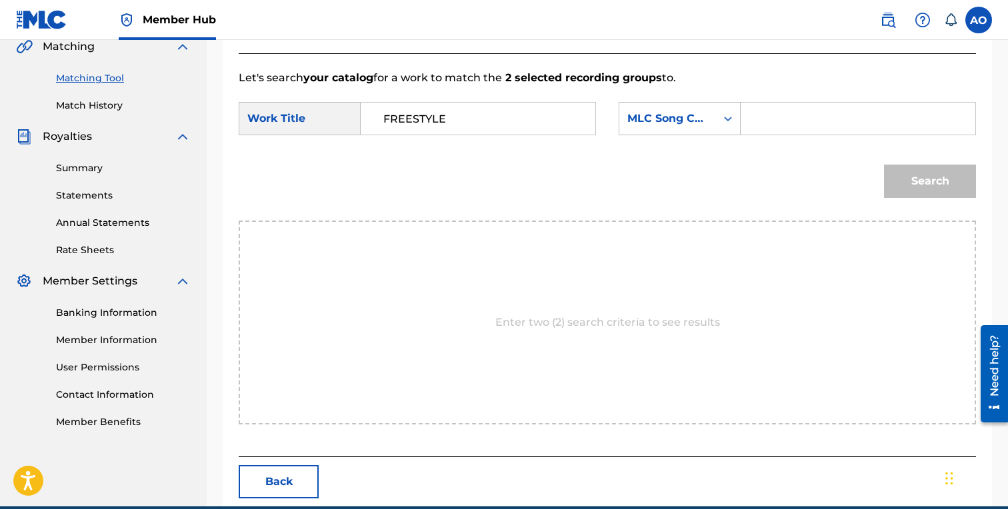
click at [778, 117] on input "Search Form" at bounding box center [858, 119] width 212 height 32
paste input "FB3P5N"
type input "FB3P5N"
click at [884, 165] on button "Search" at bounding box center [930, 181] width 92 height 33
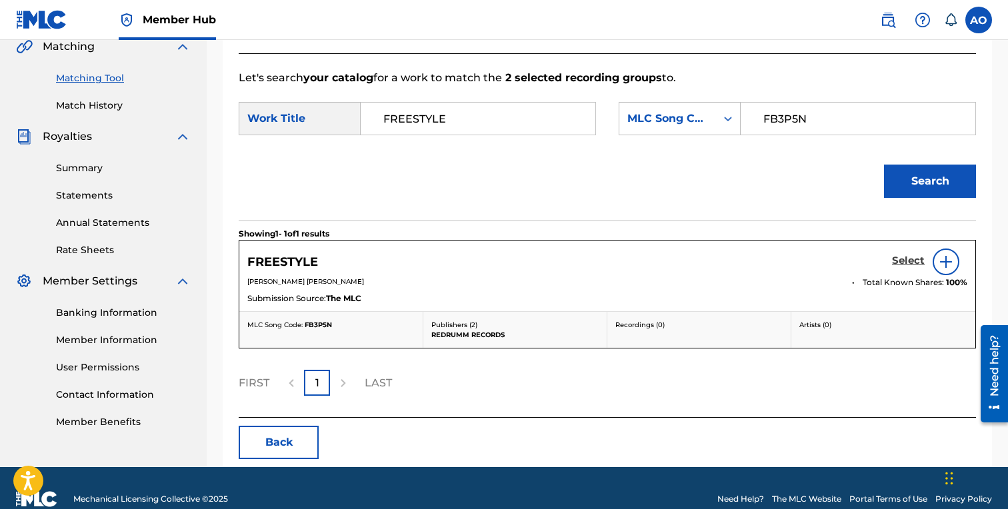
click at [900, 263] on h5 "Select" at bounding box center [908, 261] width 33 height 13
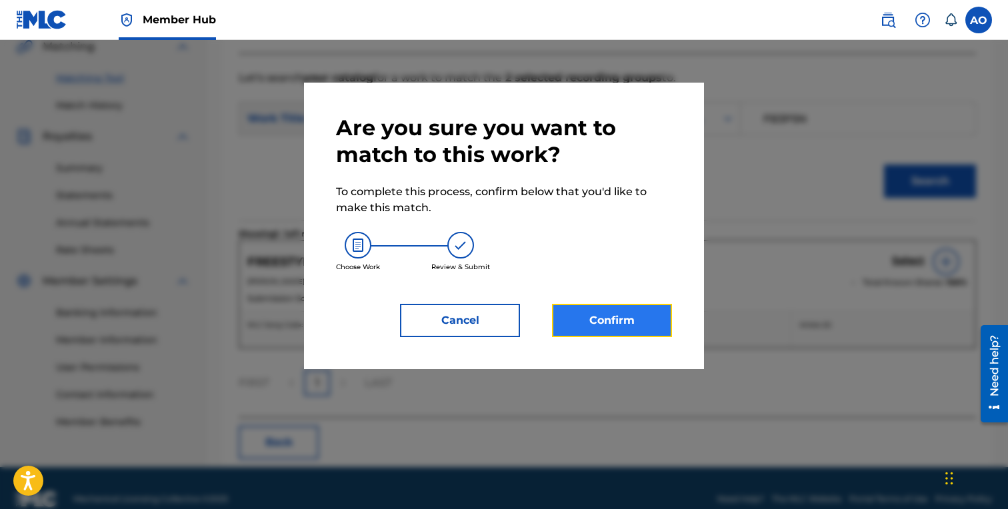
click at [649, 322] on button "Confirm" at bounding box center [612, 320] width 120 height 33
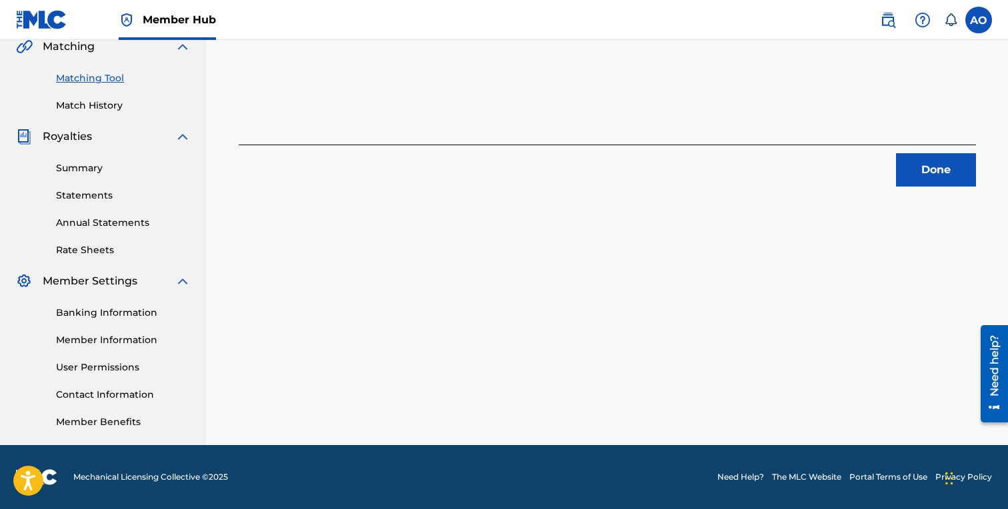
click at [919, 169] on button "Done" at bounding box center [936, 169] width 80 height 33
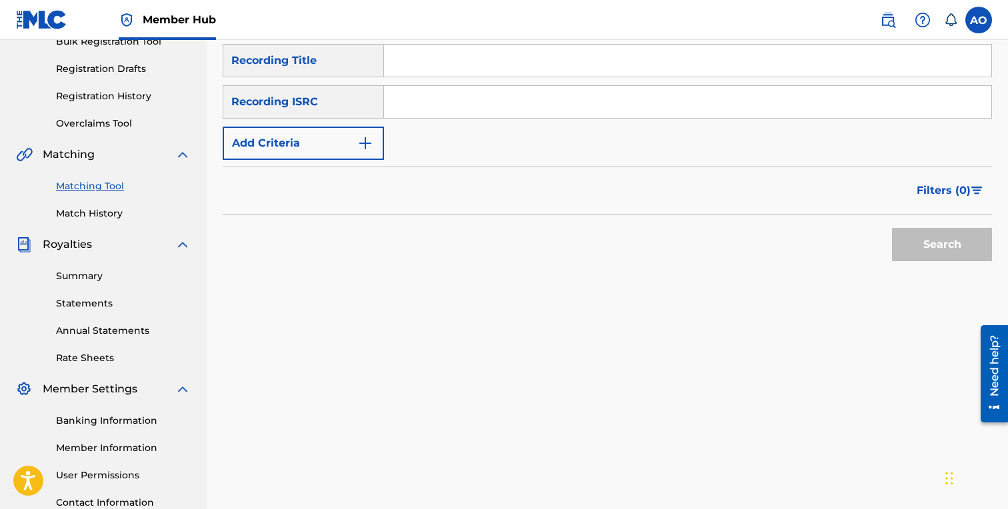
scroll to position [131, 0]
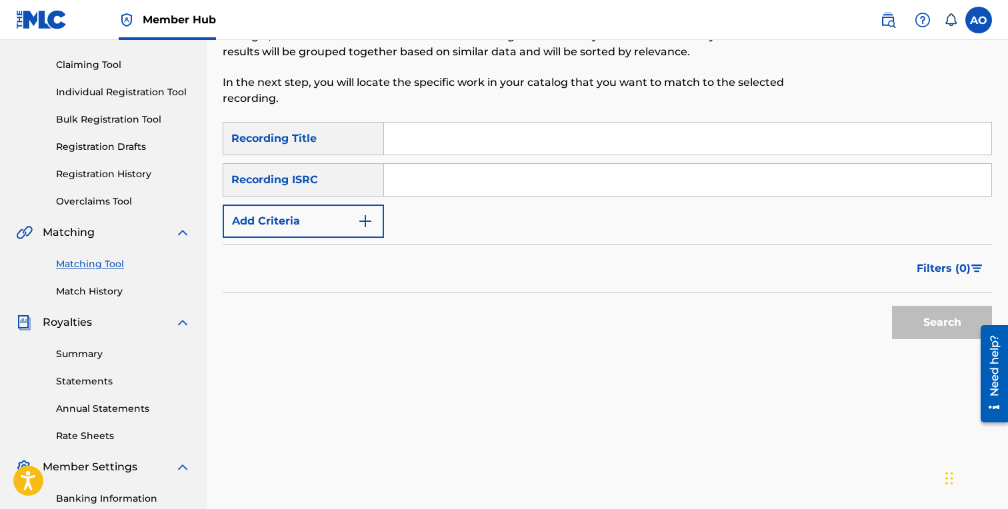
click at [584, 146] on input "Search Form" at bounding box center [687, 139] width 607 height 32
paste input "DRIP"
type input "DRIP"
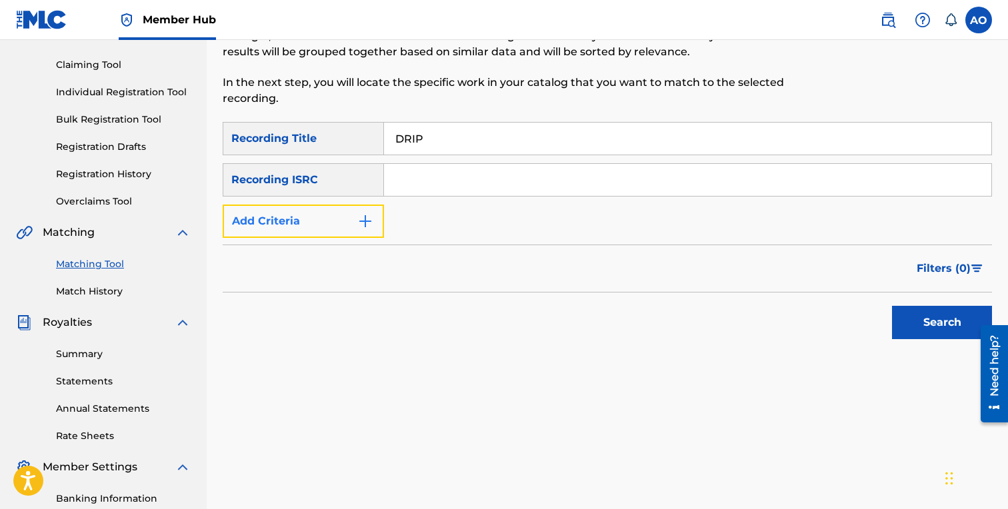
click at [347, 224] on button "Add Criteria" at bounding box center [303, 221] width 161 height 33
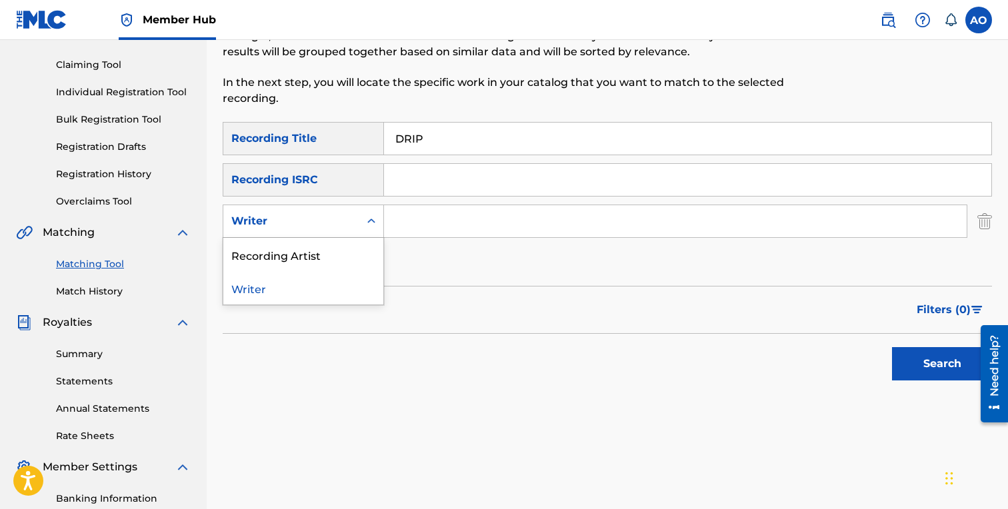
click at [347, 231] on div "Writer" at bounding box center [291, 221] width 136 height 25
click at [347, 245] on div "Recording Artist" at bounding box center [303, 254] width 160 height 33
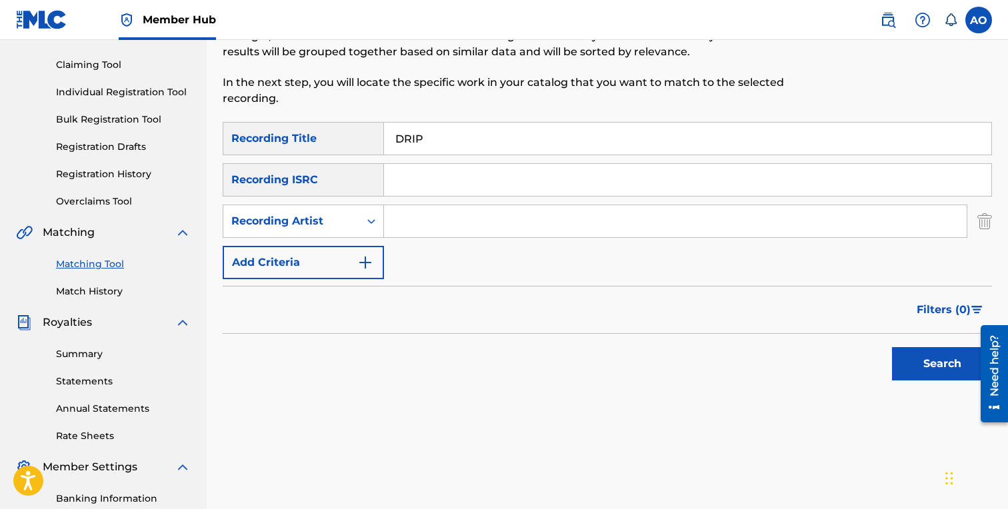
click at [409, 227] on input "Search Form" at bounding box center [675, 221] width 583 height 32
type input "BenjiRow"
click at [892, 347] on button "Search" at bounding box center [942, 363] width 100 height 33
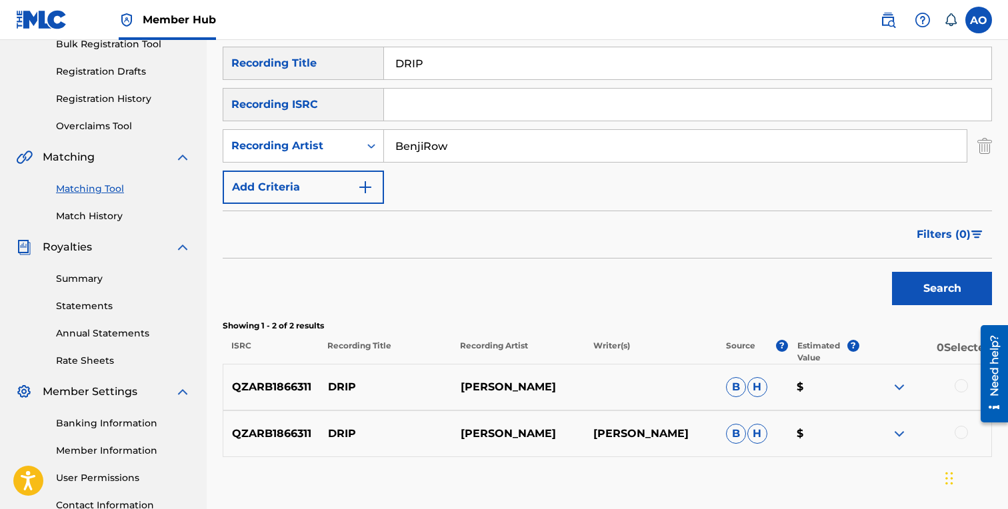
scroll to position [245, 0]
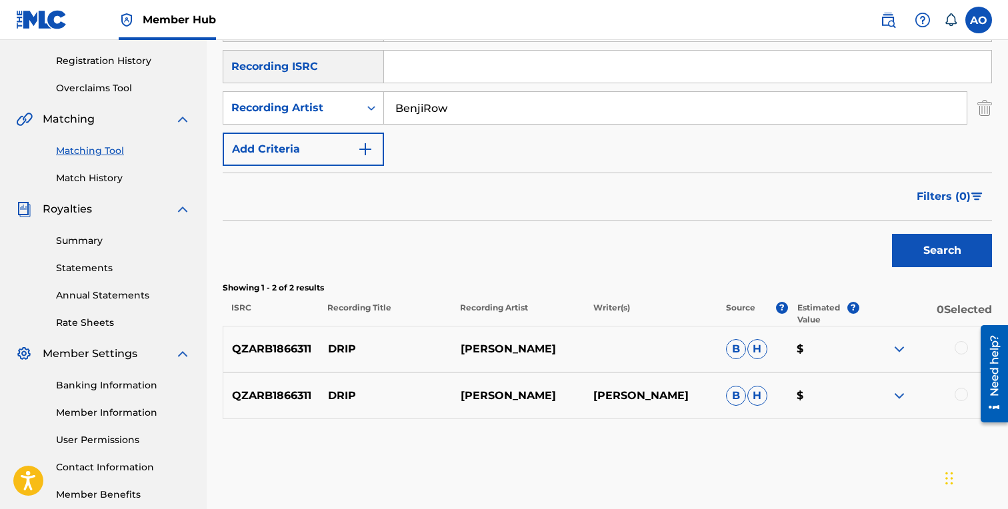
click at [964, 395] on div at bounding box center [961, 394] width 13 height 13
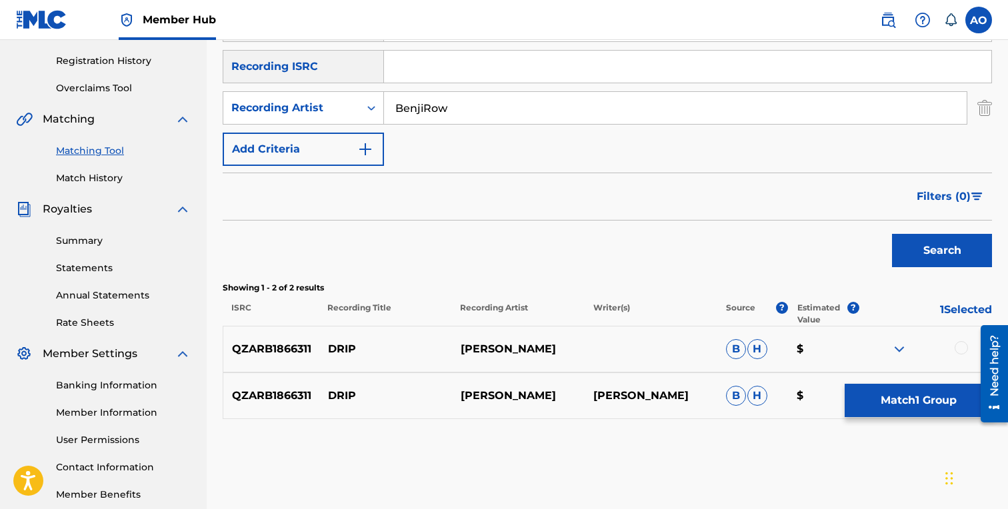
click at [964, 350] on div at bounding box center [961, 347] width 13 height 13
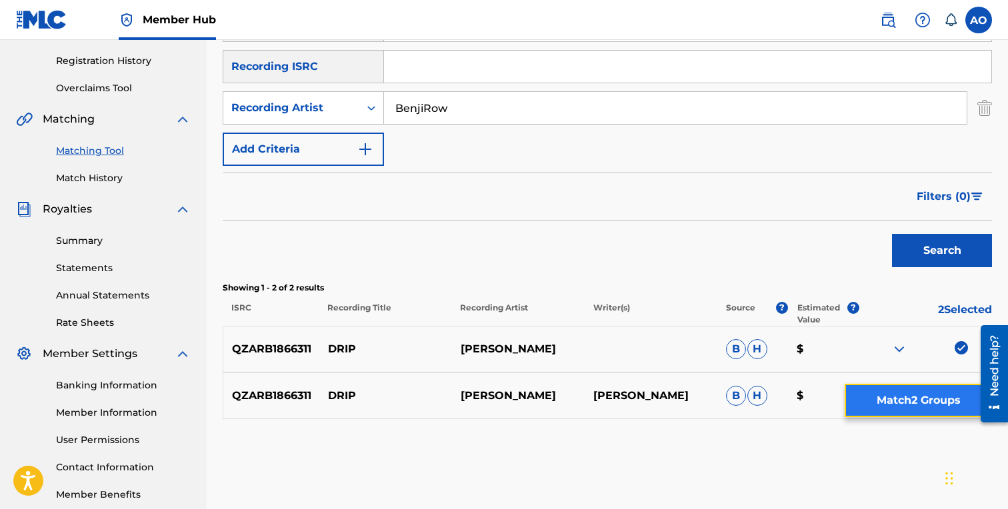
click at [945, 392] on button "Match 2 Groups" at bounding box center [918, 400] width 147 height 33
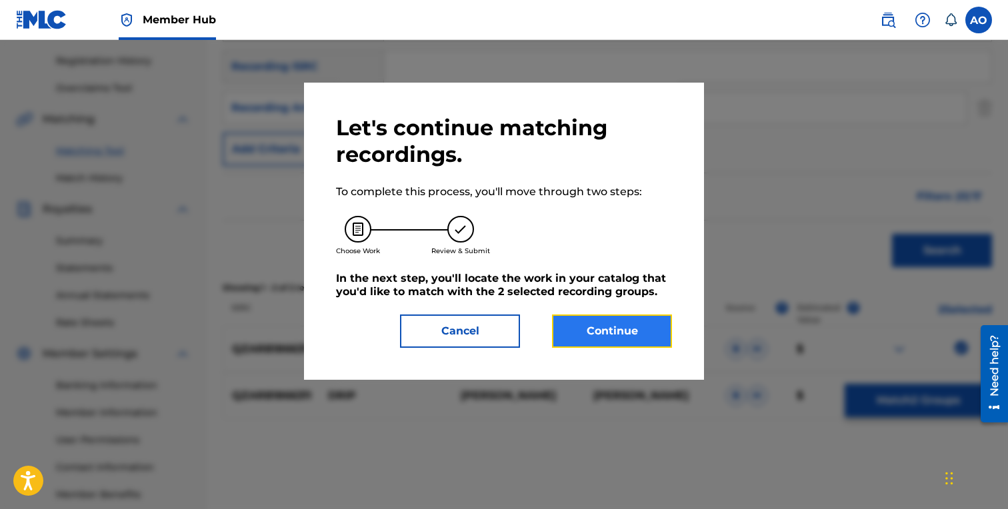
click at [647, 331] on button "Continue" at bounding box center [612, 331] width 120 height 33
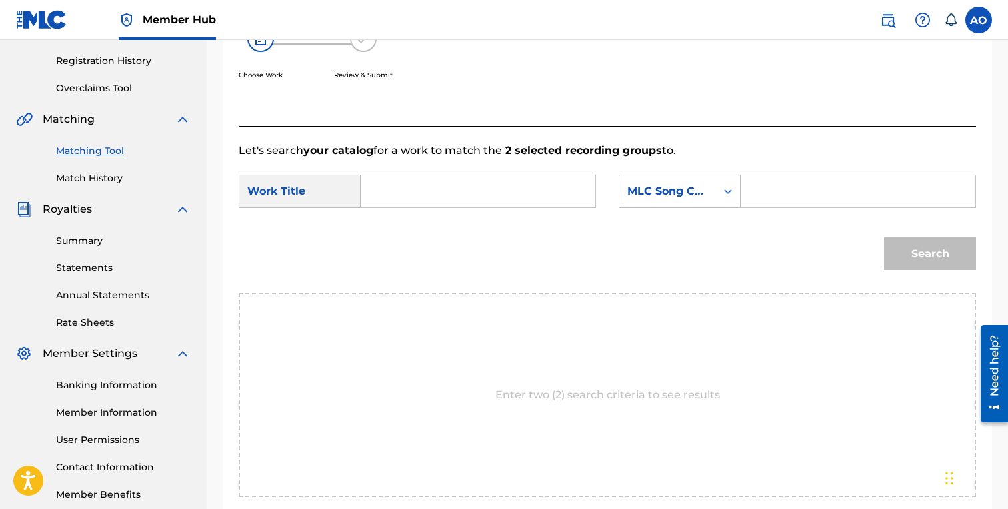
click at [527, 190] on input "Search Form" at bounding box center [478, 191] width 212 height 32
paste input "DRIP"
type input "DRIP"
click at [780, 175] on input "Search Form" at bounding box center [858, 191] width 212 height 32
paste input "DQ3T1N"
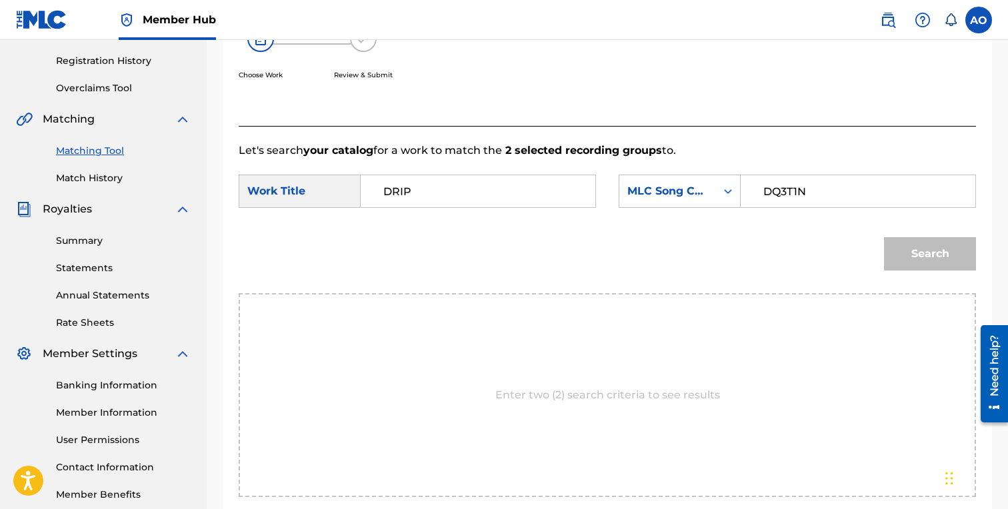
type input "DQ3T1N"
click at [884, 237] on button "Search" at bounding box center [930, 253] width 92 height 33
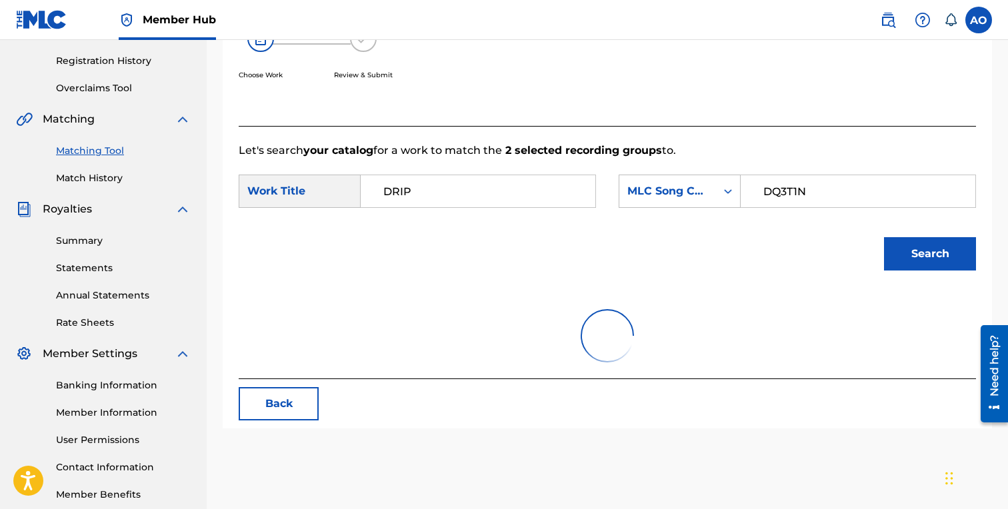
click at [884, 237] on button "Search" at bounding box center [930, 253] width 92 height 33
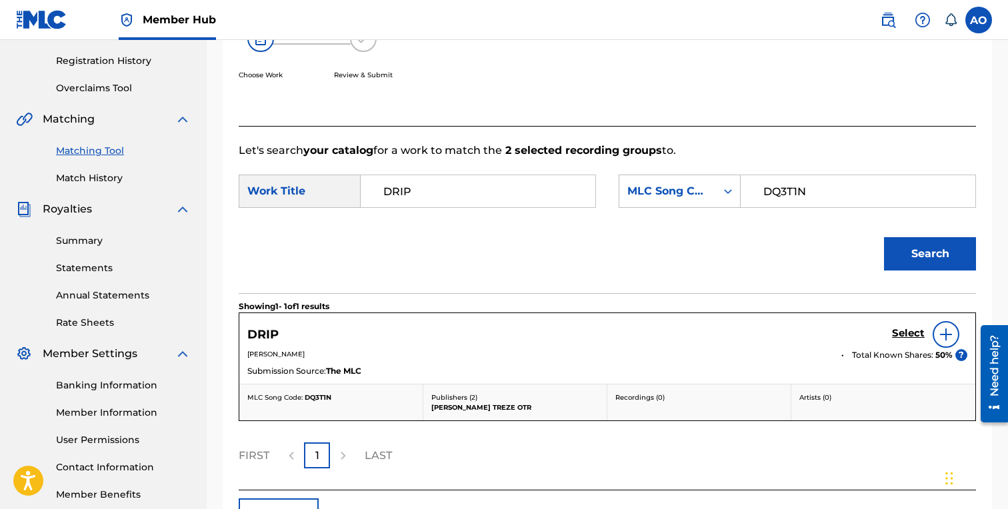
click at [908, 323] on div "Select" at bounding box center [929, 334] width 75 height 27
click at [908, 345] on div "Select" at bounding box center [929, 334] width 75 height 27
click at [910, 341] on link "Select" at bounding box center [908, 334] width 33 height 15
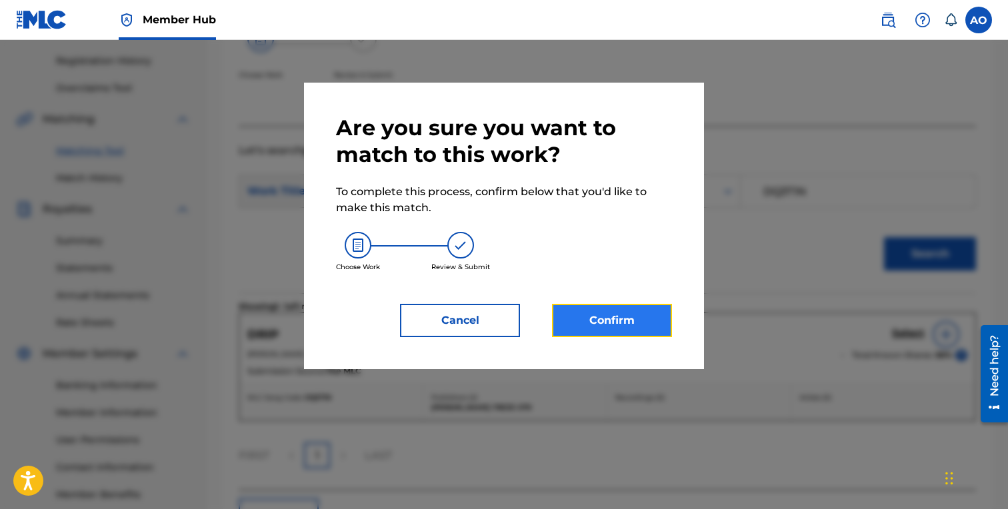
click at [639, 336] on button "Confirm" at bounding box center [612, 320] width 120 height 33
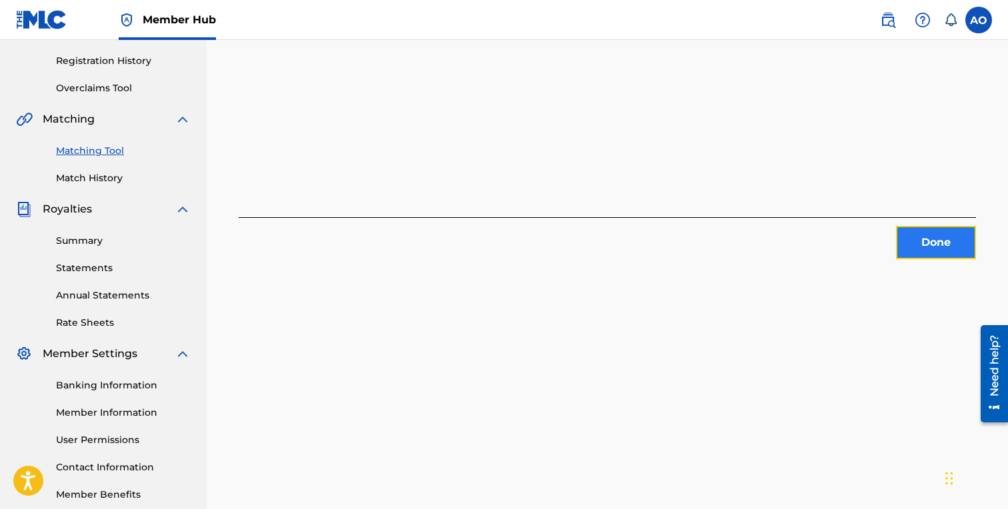
click at [911, 247] on button "Done" at bounding box center [936, 242] width 80 height 33
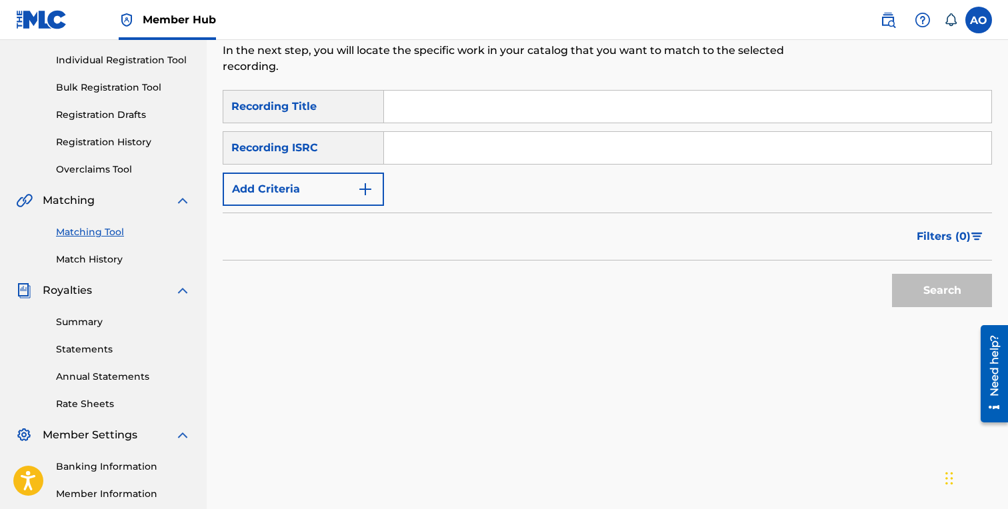
scroll to position [131, 0]
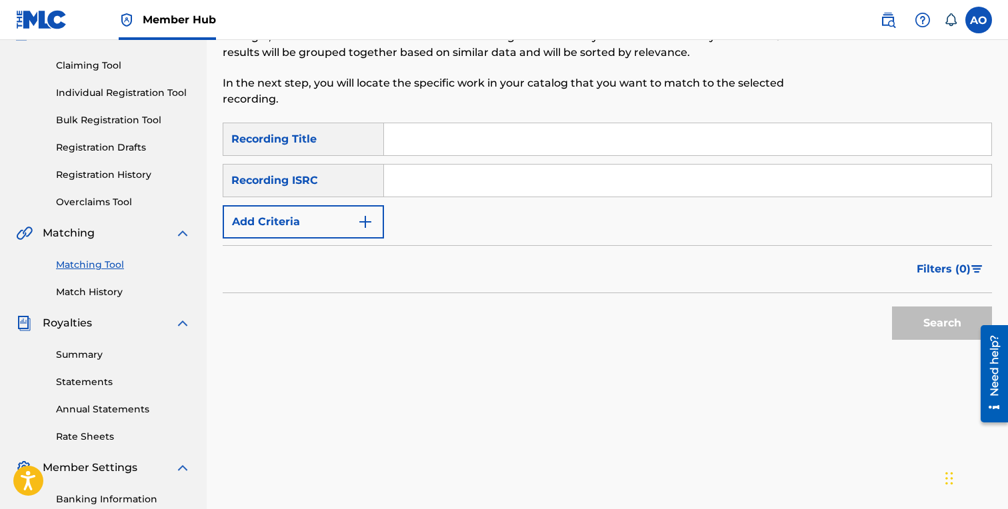
click at [466, 146] on input "Search Form" at bounding box center [687, 139] width 607 height 32
paste input "HOW THIS LIFE GET SO GREAT"
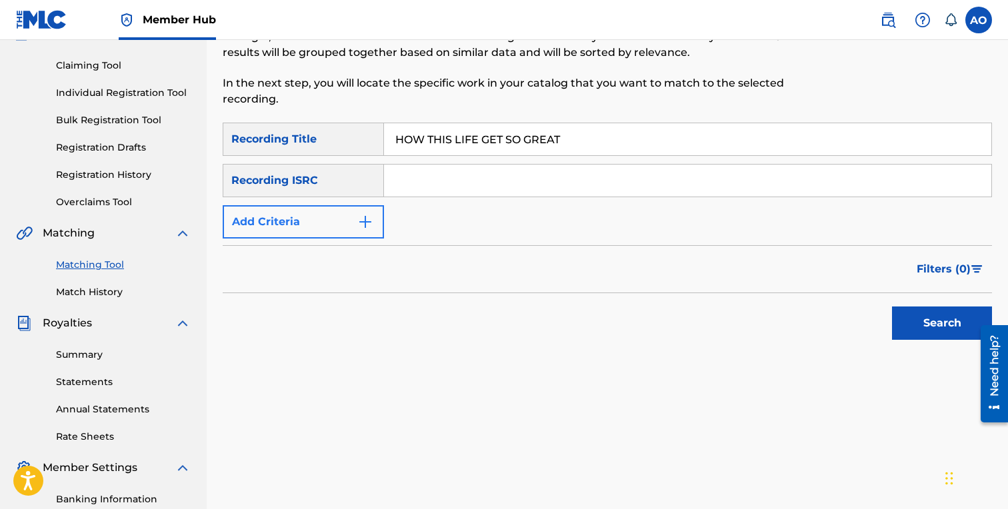
type input "HOW THIS LIFE GET SO GREAT"
click at [314, 235] on button "Add Criteria" at bounding box center [303, 221] width 161 height 33
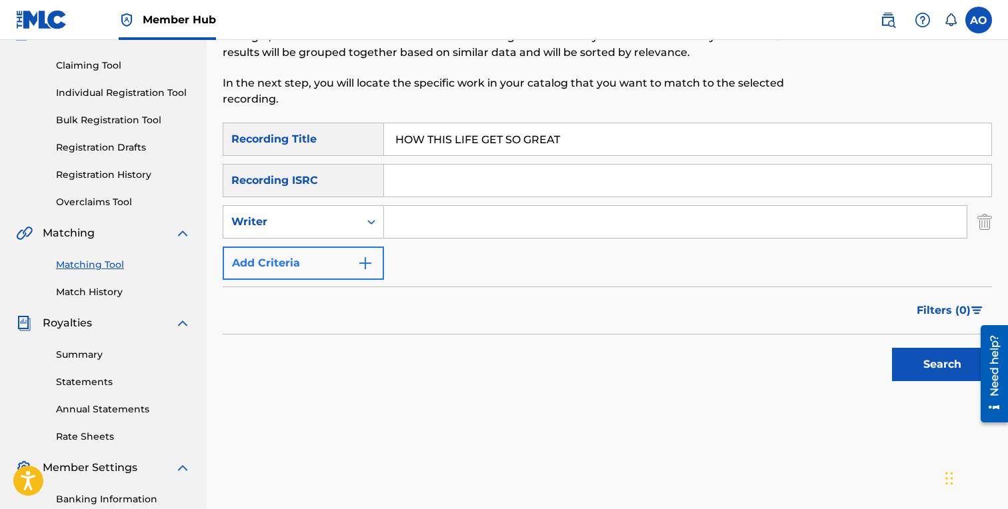
click at [314, 235] on div "Writer" at bounding box center [303, 221] width 161 height 33
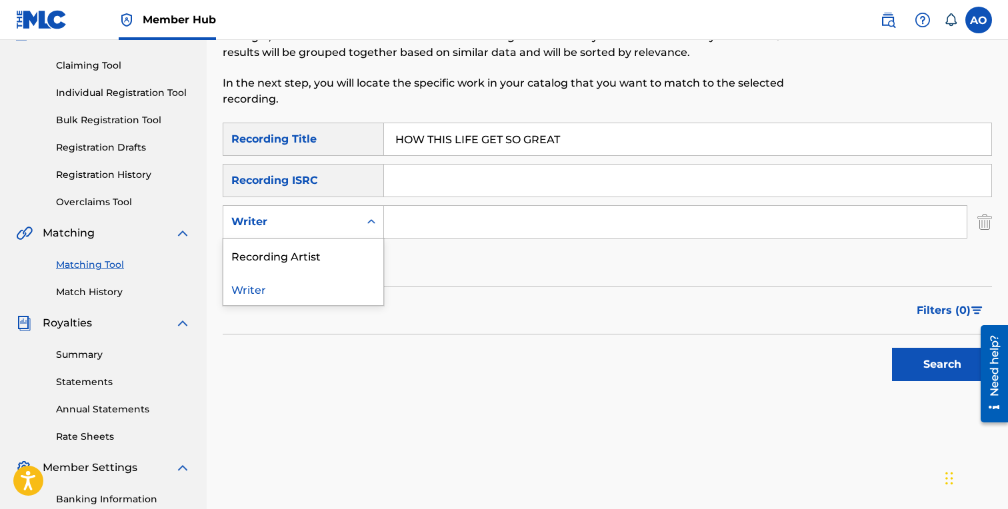
click at [329, 253] on div "Recording Artist" at bounding box center [303, 255] width 160 height 33
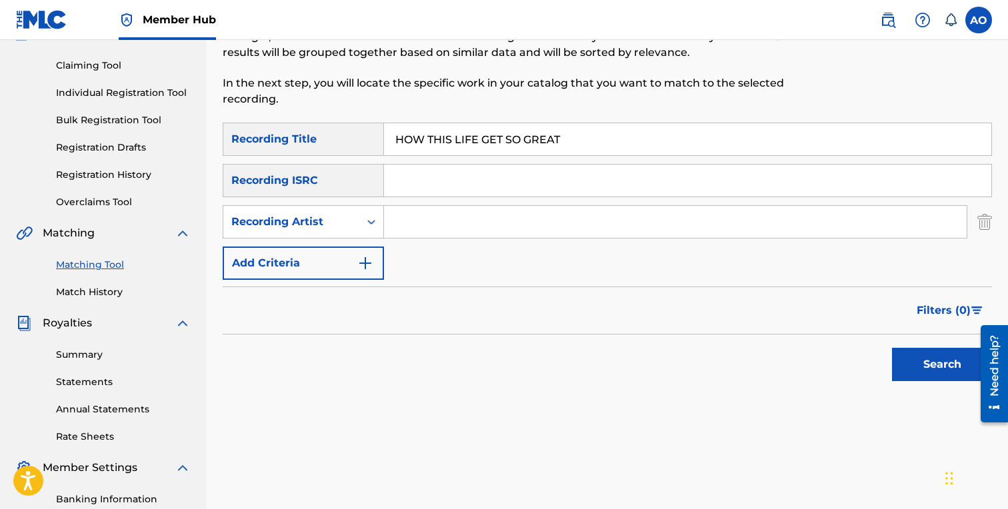
click at [388, 225] on input "Search Form" at bounding box center [675, 222] width 583 height 32
type input "benjirow"
click at [892, 348] on button "Search" at bounding box center [942, 364] width 100 height 33
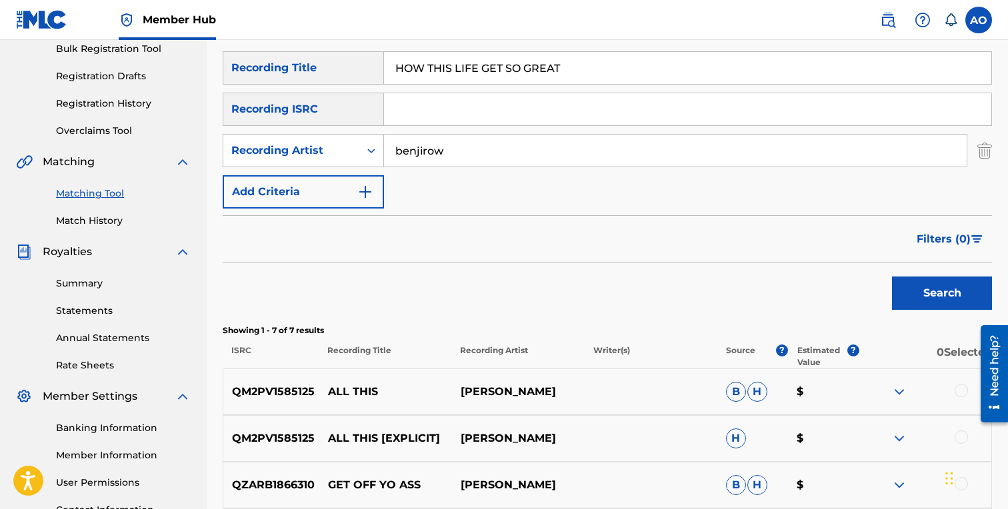
scroll to position [199, 0]
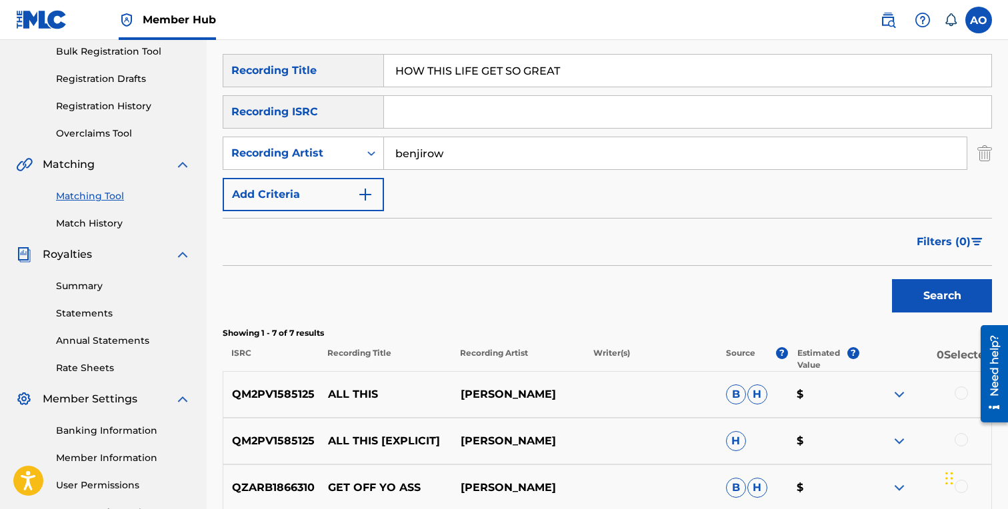
click at [469, 77] on input "HOW THIS LIFE GET SO GREAT" at bounding box center [687, 71] width 607 height 32
paste input "MUST NOT KNOW"
type input "MUST NOT KNOW"
click at [892, 279] on button "Search" at bounding box center [942, 295] width 100 height 33
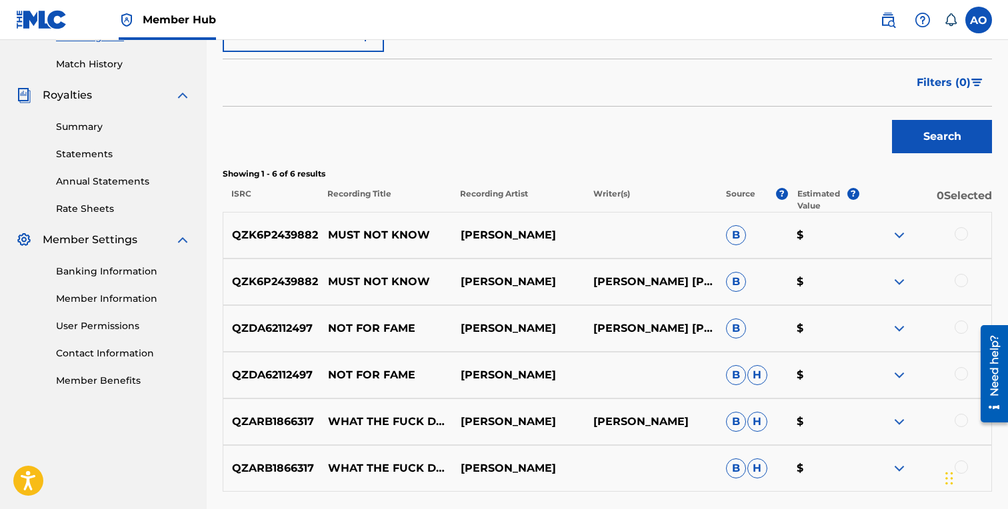
scroll to position [364, 0]
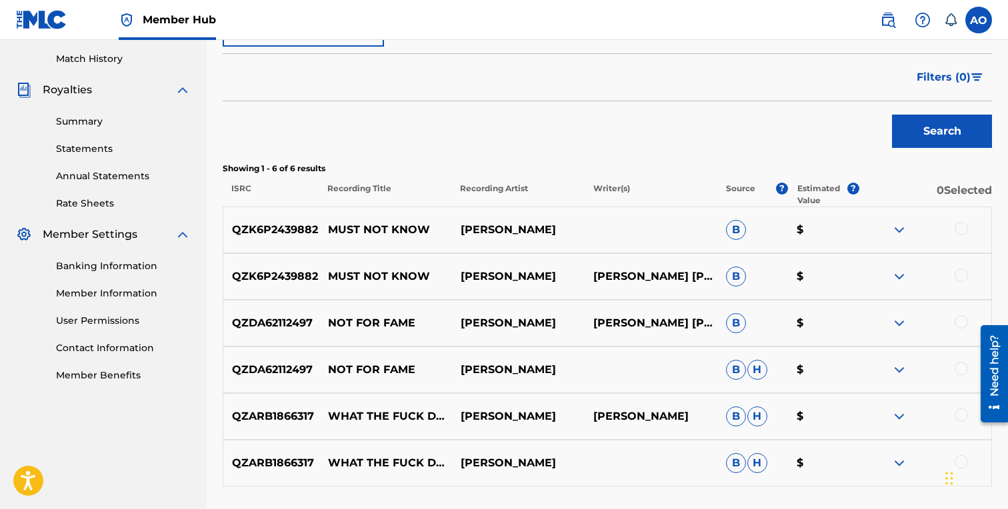
click at [963, 269] on div at bounding box center [925, 277] width 133 height 16
click at [961, 275] on div at bounding box center [961, 275] width 13 height 13
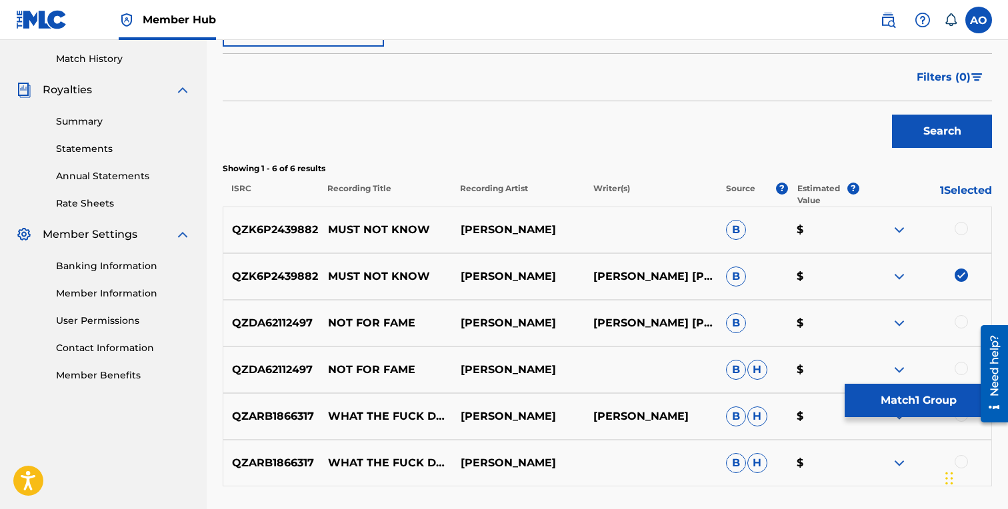
click at [961, 229] on div at bounding box center [961, 228] width 13 height 13
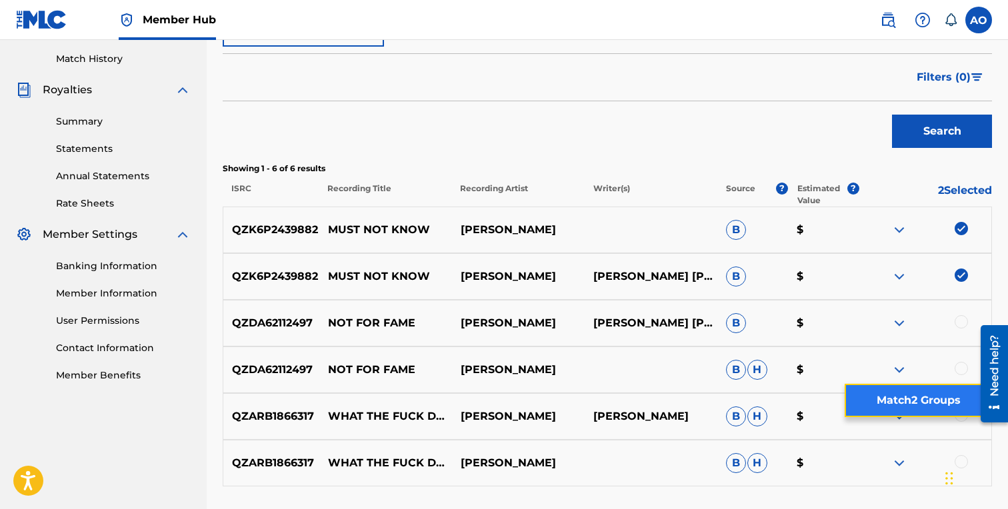
click at [912, 405] on button "Match 2 Groups" at bounding box center [918, 400] width 147 height 33
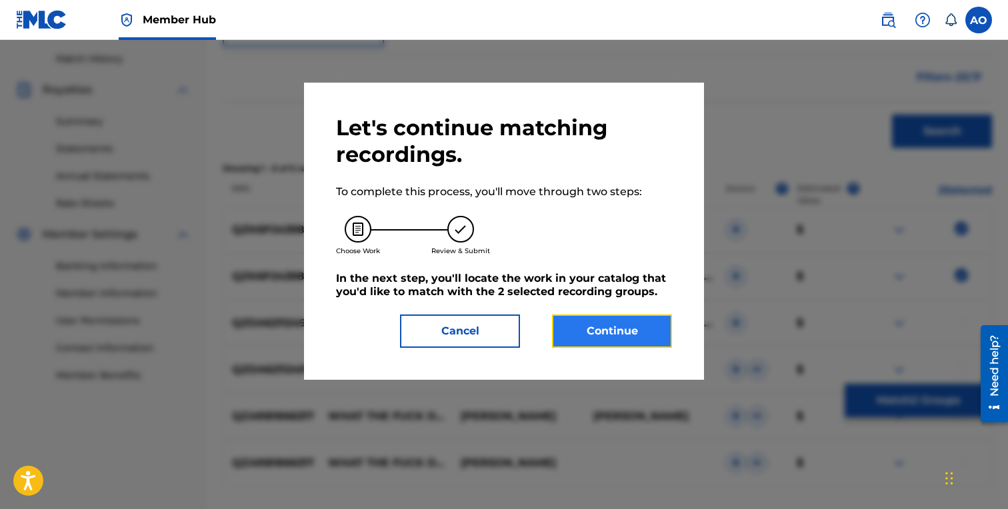
click at [651, 322] on button "Continue" at bounding box center [612, 331] width 120 height 33
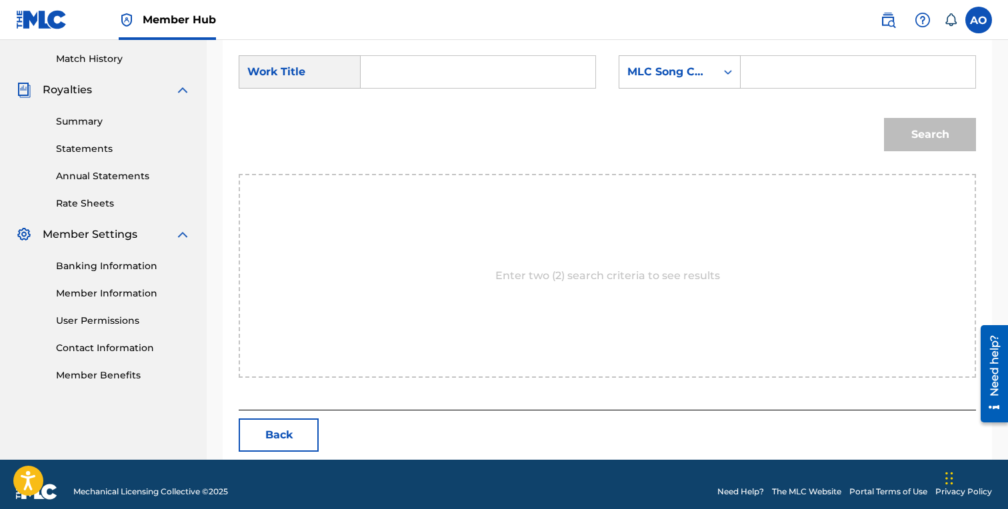
scroll to position [317, 0]
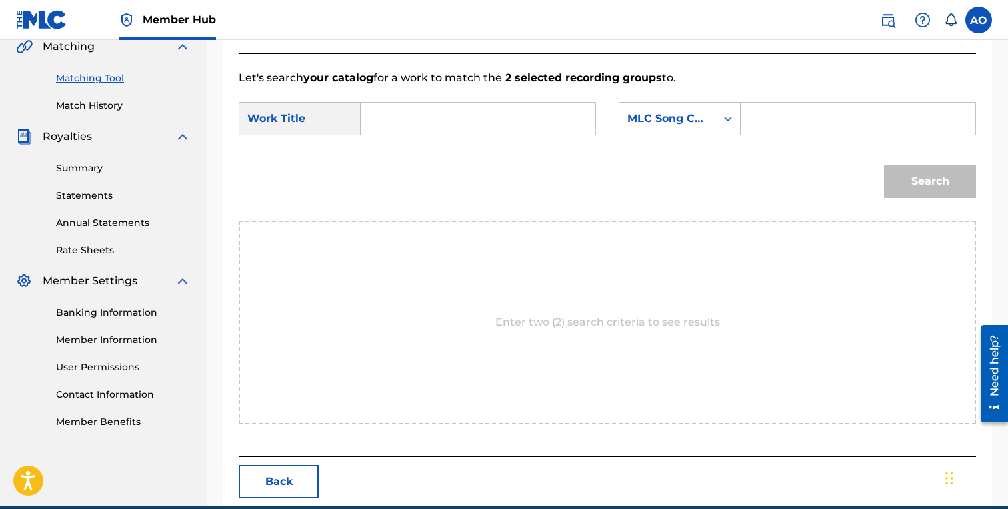
click at [492, 127] on input "Search Form" at bounding box center [478, 119] width 212 height 32
paste input "MUST NOT KNOW"
type input "MUST NOT KNOW"
click at [820, 137] on div "SearchWithCriteria7282e1a1-208f-423b-b1db-c3d959bb7b24 Work Title MUST NOT KNOW…" at bounding box center [607, 122] width 737 height 41
paste input "MN5TUY"
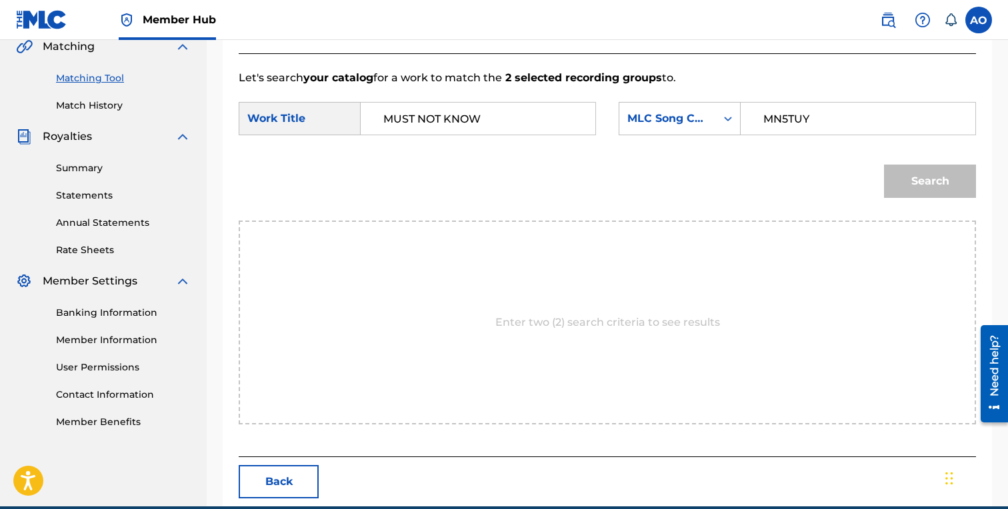
click at [845, 117] on input "MN5TUY" at bounding box center [858, 119] width 212 height 32
type input "MN5TUY"
click at [884, 165] on button "Search" at bounding box center [930, 181] width 92 height 33
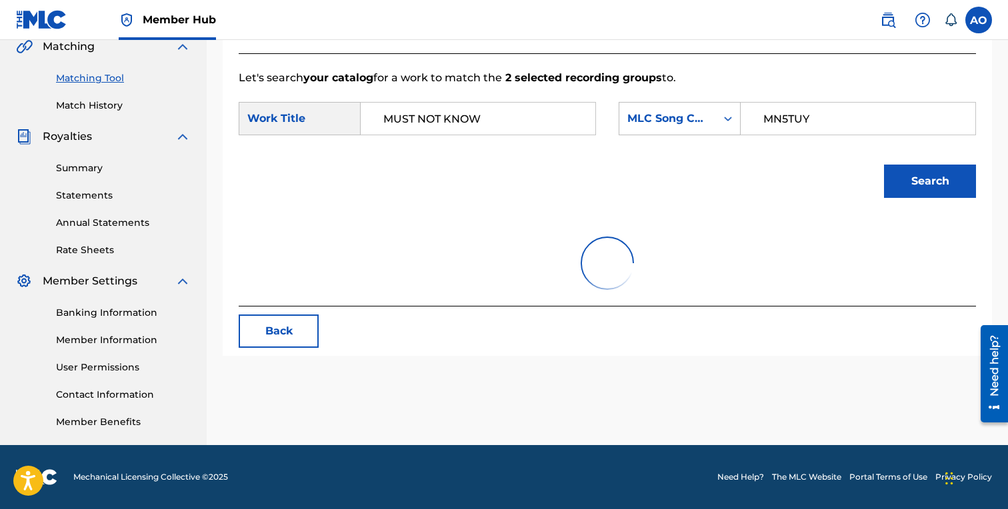
click at [884, 165] on button "Search" at bounding box center [930, 181] width 92 height 33
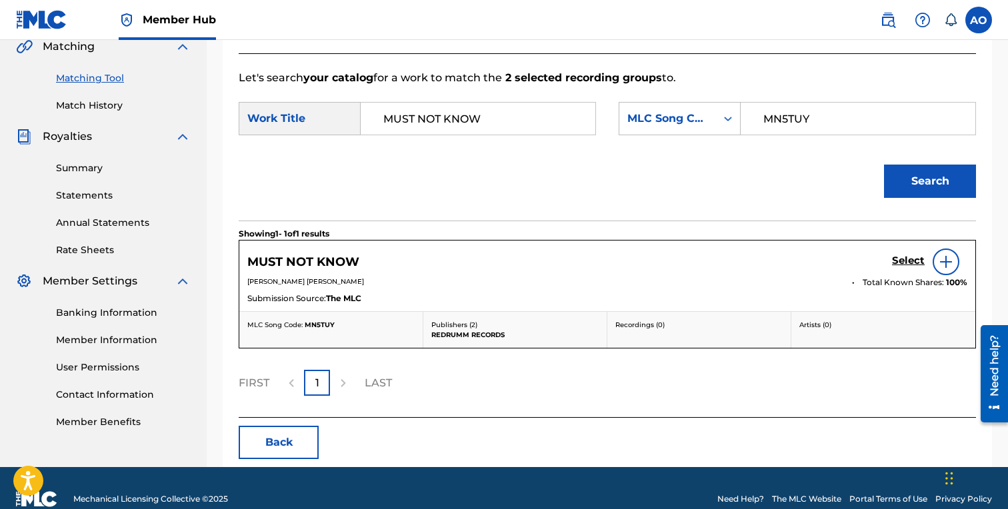
click at [904, 275] on div "MUST NOT KNOW Select [PERSON_NAME] [PERSON_NAME] Total Known Shares: 100 % Subm…" at bounding box center [607, 276] width 736 height 71
click at [906, 269] on div "Select" at bounding box center [929, 262] width 75 height 27
click at [906, 259] on h5 "Select" at bounding box center [908, 261] width 33 height 13
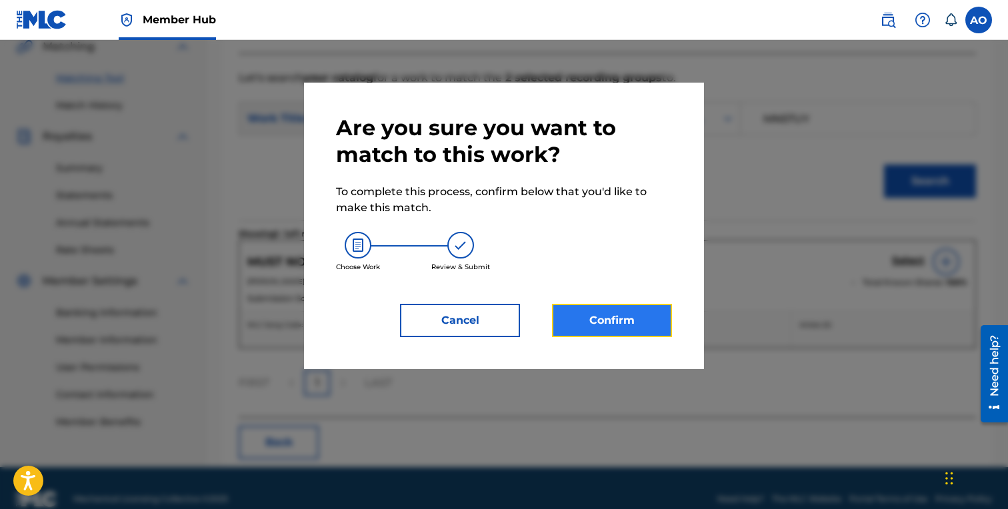
click at [639, 331] on button "Confirm" at bounding box center [612, 320] width 120 height 33
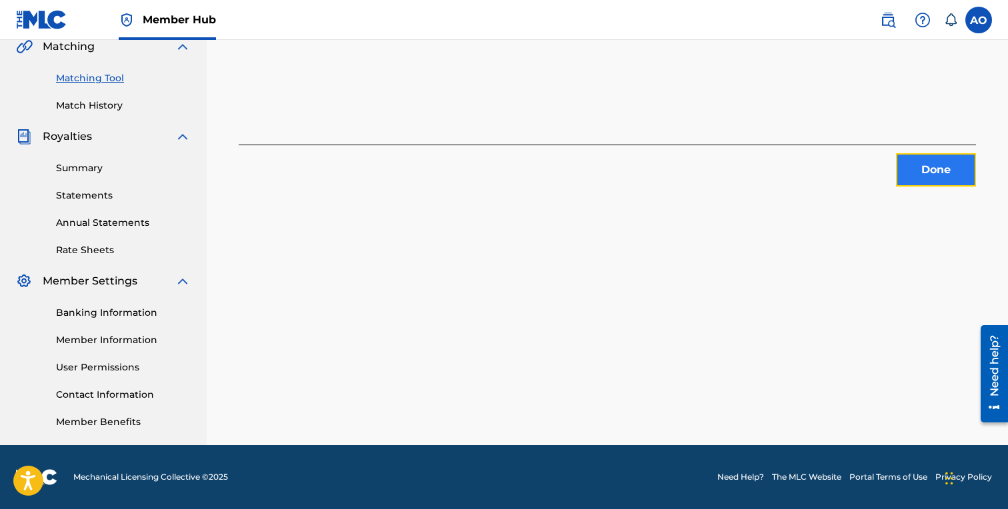
click at [937, 175] on button "Done" at bounding box center [936, 169] width 80 height 33
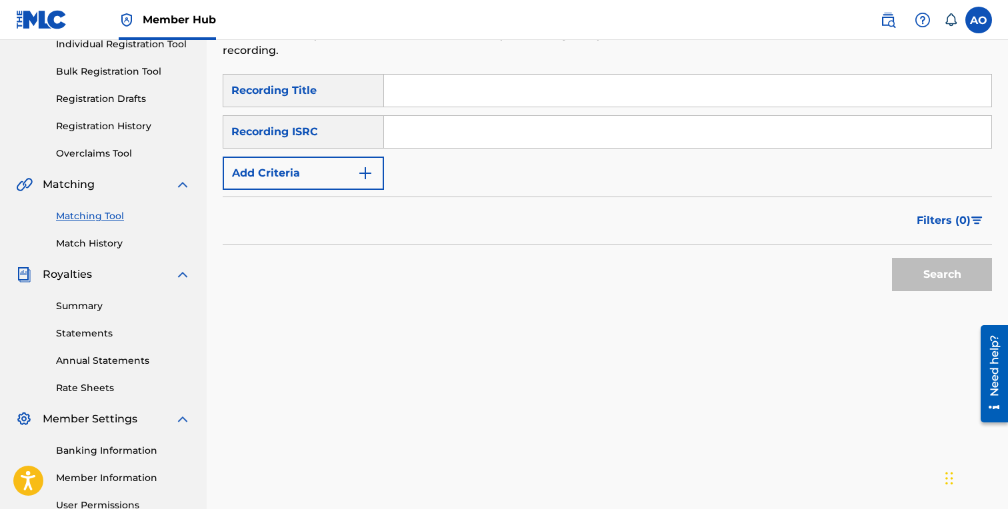
scroll to position [0, 0]
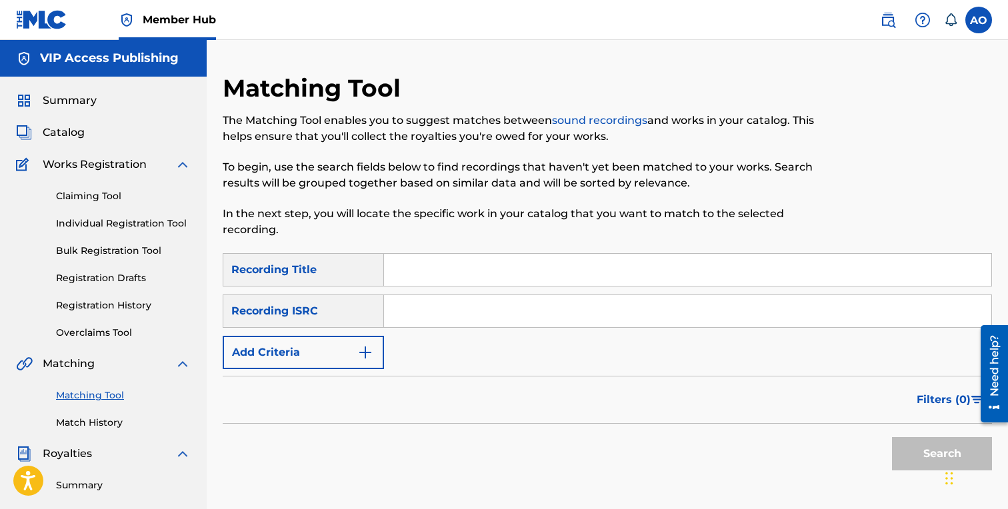
click at [479, 255] on input "Search Form" at bounding box center [687, 270] width 607 height 32
paste input "HUSTLA TALK"
type input "HUSTLA TALK"
click at [323, 315] on div "Recording ISRC" at bounding box center [303, 311] width 161 height 33
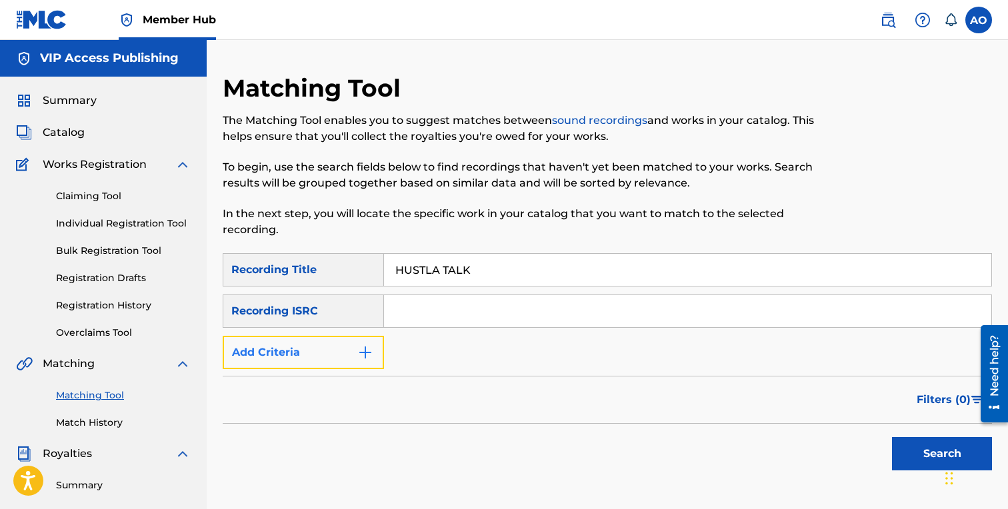
click at [327, 356] on button "Add Criteria" at bounding box center [303, 352] width 161 height 33
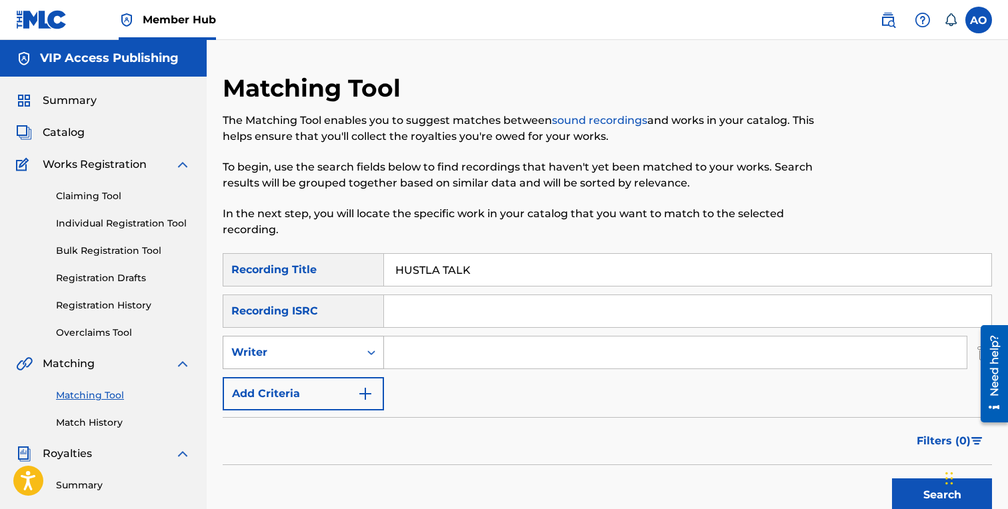
click at [328, 361] on div "Writer" at bounding box center [291, 352] width 136 height 25
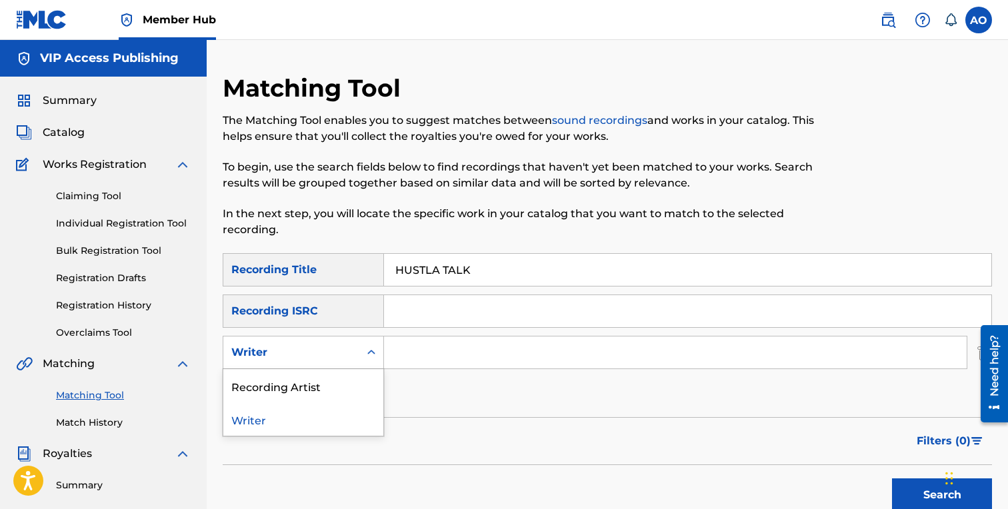
click at [330, 381] on div "Recording Artist" at bounding box center [303, 385] width 160 height 33
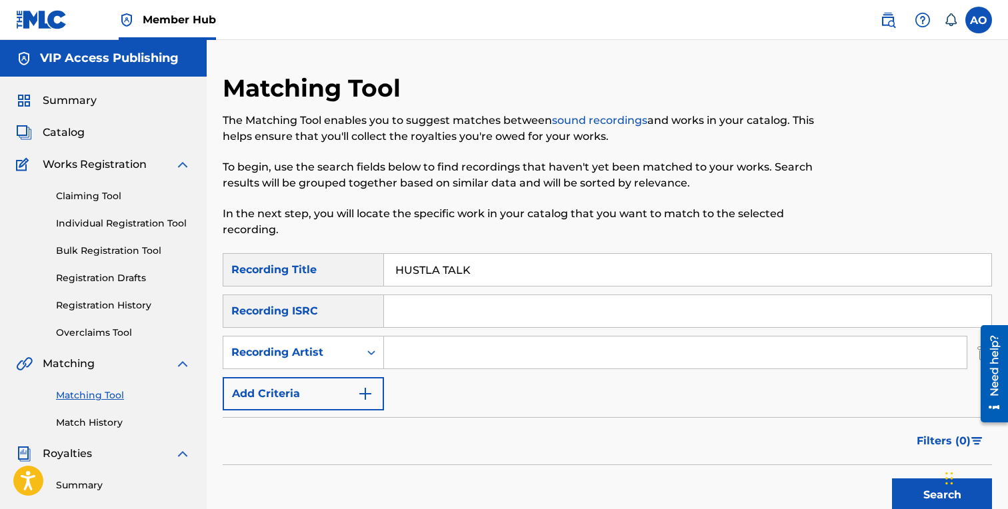
click at [443, 349] on input "Search Form" at bounding box center [675, 353] width 583 height 32
type input "BenjiRow"
click at [892, 479] on button "Search" at bounding box center [942, 495] width 100 height 33
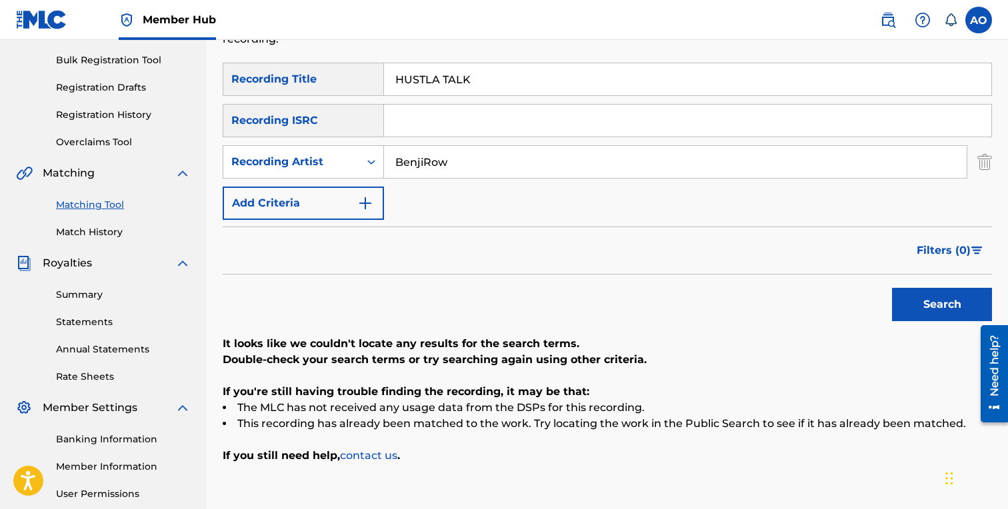
scroll to position [193, 0]
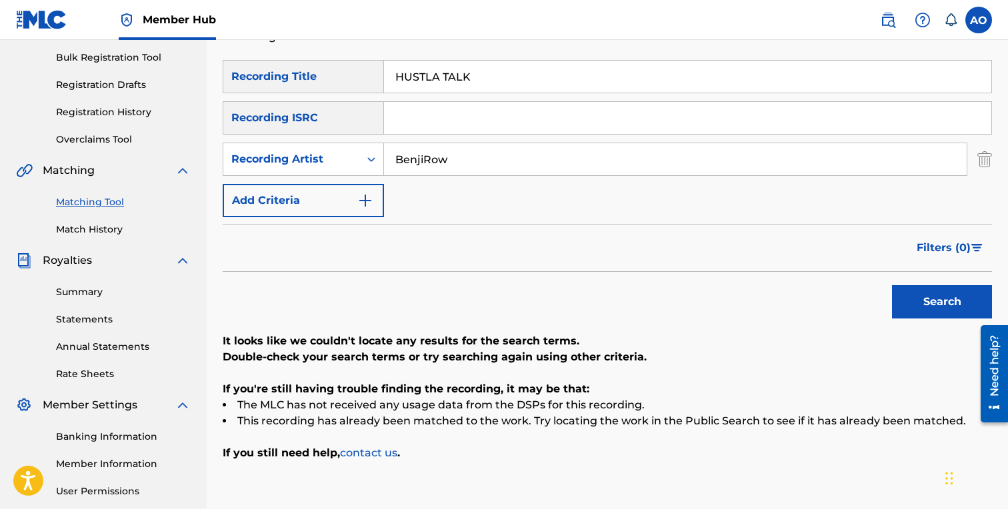
click at [346, 180] on div "SearchWithCriteria6baf87fb-e984-4033-aa16-72c7748ebd7b Recording Title HUSTLA T…" at bounding box center [607, 138] width 769 height 157
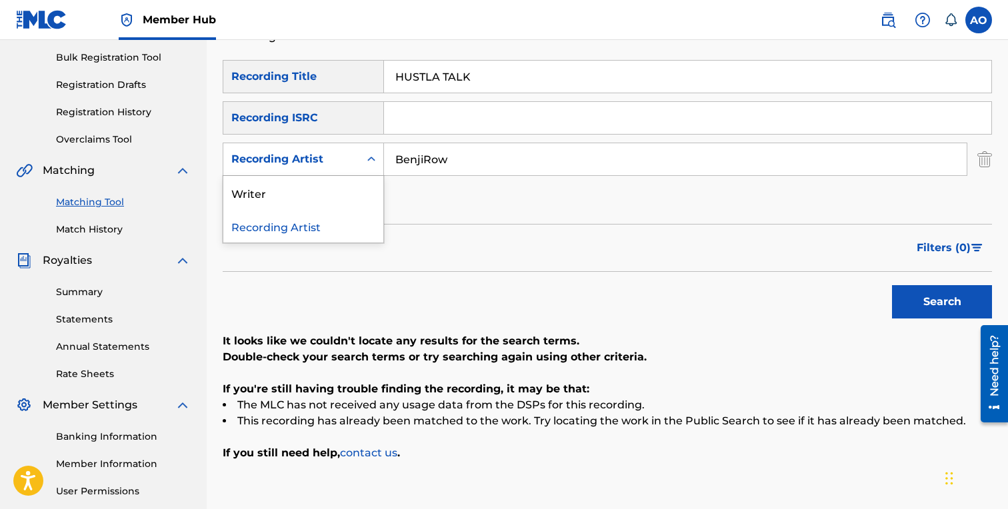
click at [346, 175] on div "Recording Artist" at bounding box center [303, 159] width 161 height 33
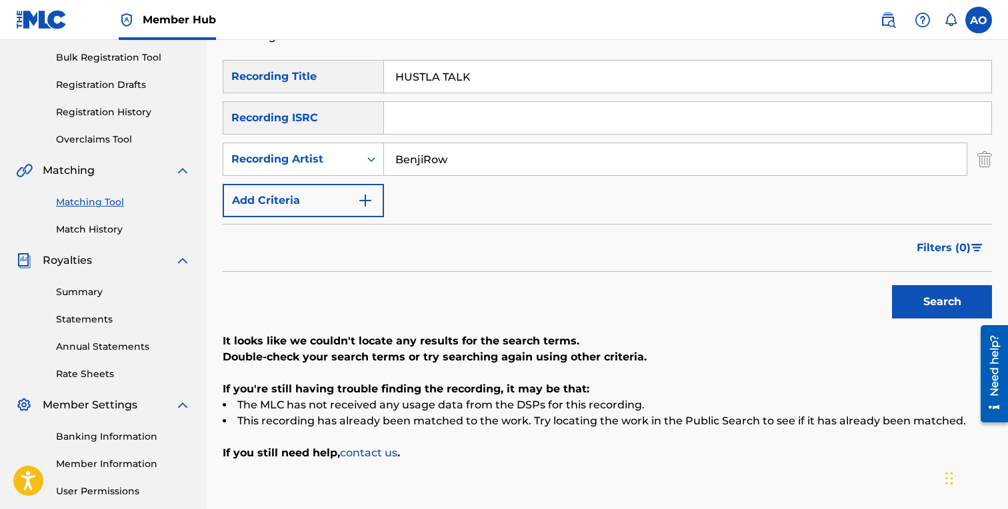
click at [549, 67] on input "HUSTLA TALK" at bounding box center [687, 77] width 607 height 32
paste input "ROAD RAGE"
click at [892, 285] on button "Search" at bounding box center [942, 301] width 100 height 33
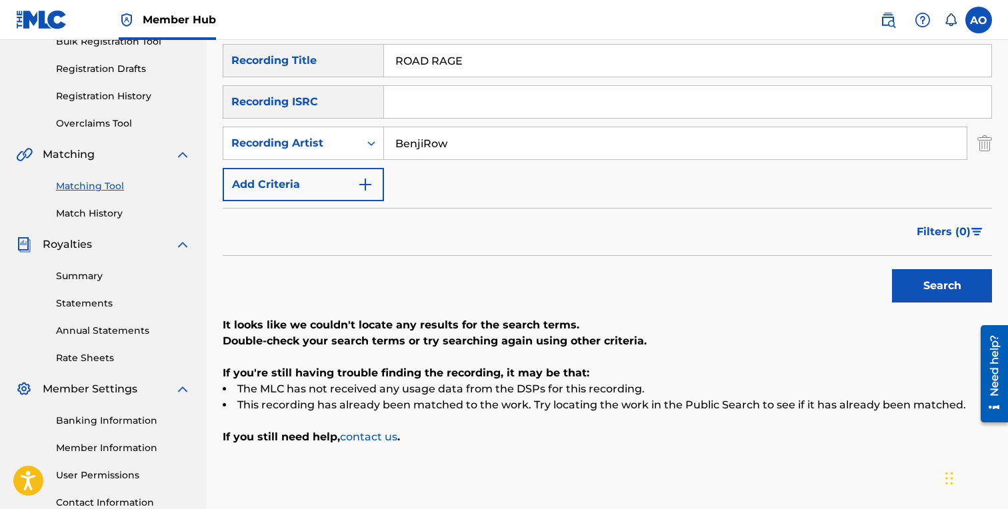
scroll to position [219, 0]
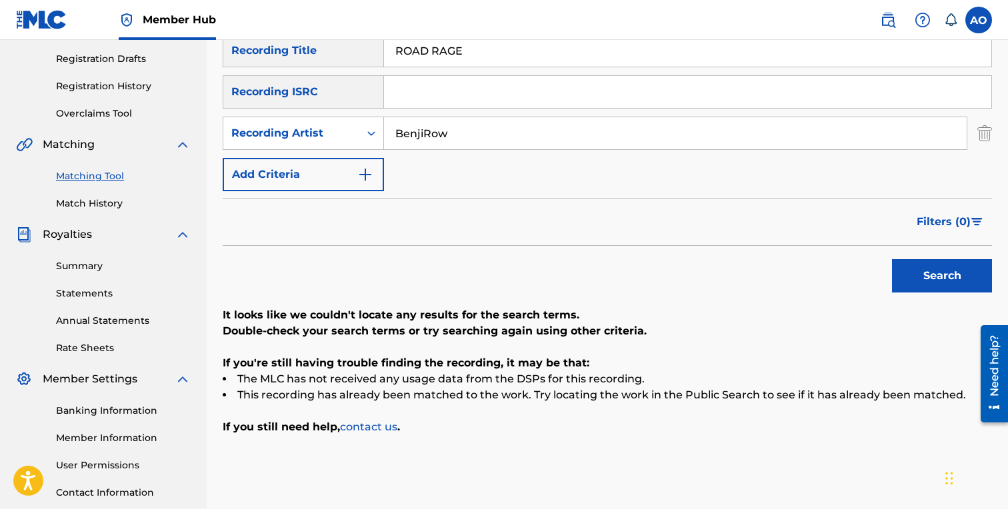
click at [605, 61] on input "ROAD RAGE" at bounding box center [687, 51] width 607 height 32
paste input "SPIN THE BLOCK"
click at [892, 259] on button "Search" at bounding box center [942, 275] width 100 height 33
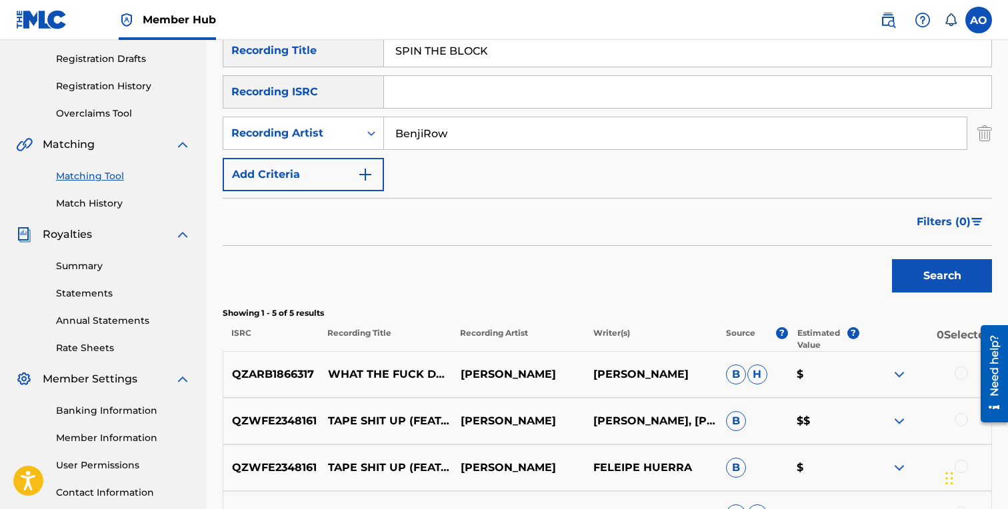
click at [510, 53] on input "SPIN THE BLOCK" at bounding box center [687, 51] width 607 height 32
paste input "PLAYIN FOR KEEPS"
type input "PLAYIN FOR KEEPS"
click at [892, 259] on button "Search" at bounding box center [942, 275] width 100 height 33
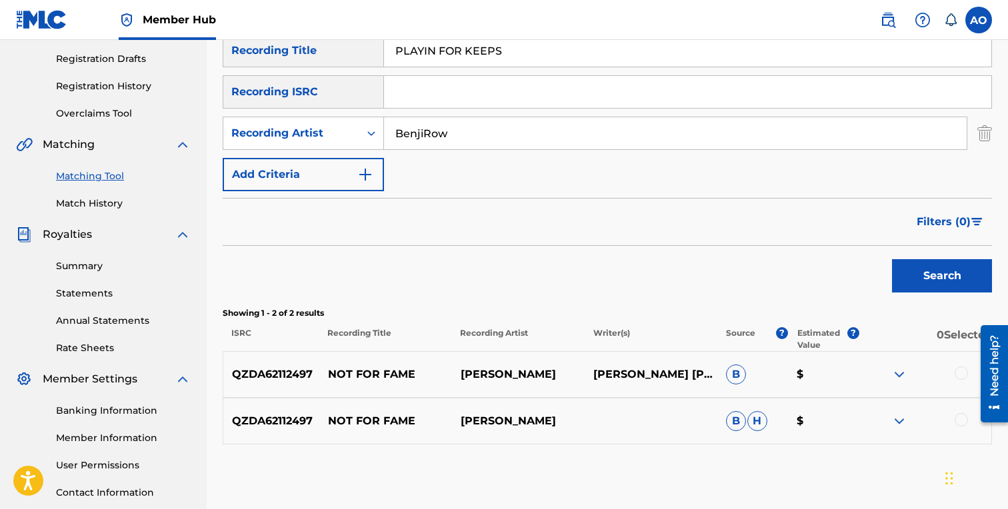
click at [962, 372] on div at bounding box center [961, 373] width 13 height 13
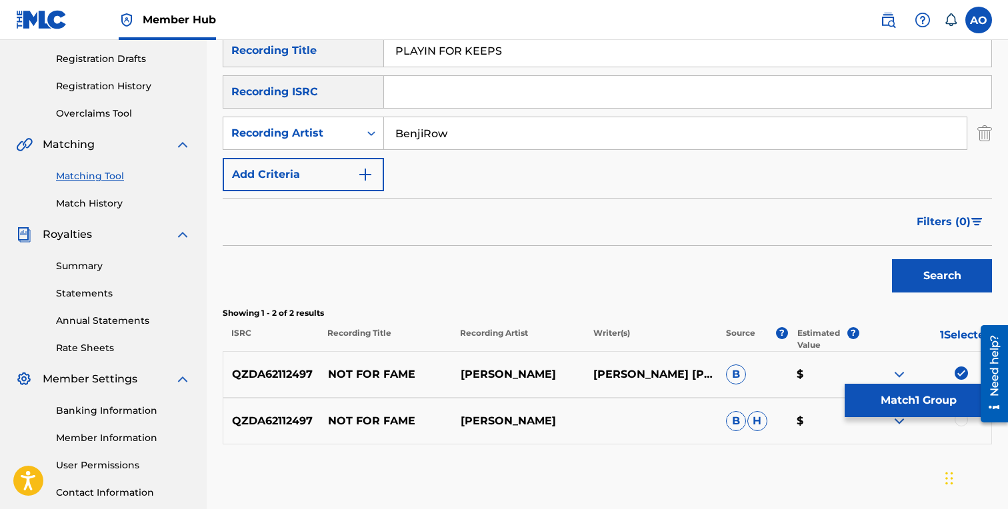
click at [955, 419] on div at bounding box center [961, 419] width 13 height 13
click at [967, 429] on div at bounding box center [925, 421] width 133 height 16
click at [967, 425] on img at bounding box center [961, 419] width 13 height 13
click at [961, 365] on div "QZDA62112497 NOT FOR FAME BENJIROW [PERSON_NAME] [PERSON_NAME] B $" at bounding box center [607, 374] width 769 height 47
click at [961, 375] on img at bounding box center [961, 373] width 13 height 13
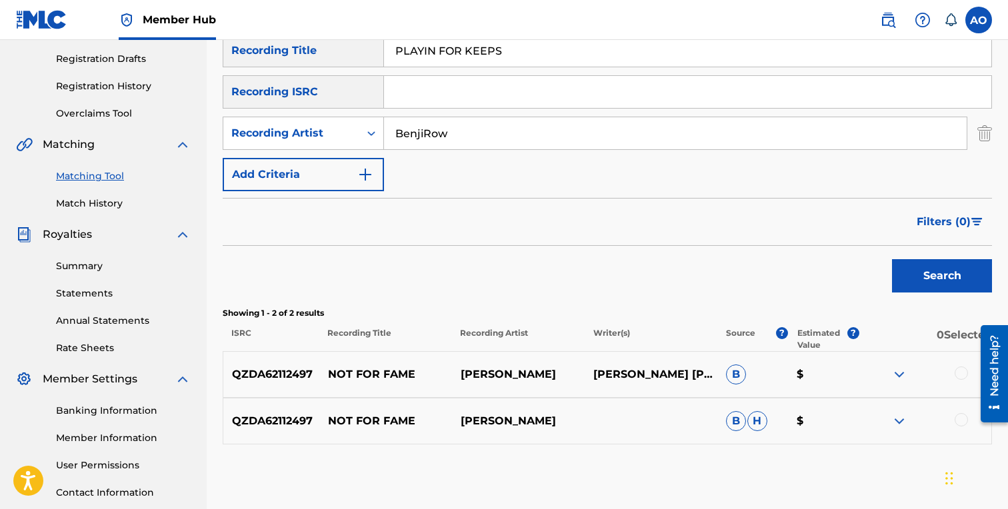
click at [623, 139] on input "BenjiRow" at bounding box center [675, 133] width 583 height 32
click at [892, 259] on button "Search" at bounding box center [942, 275] width 100 height 33
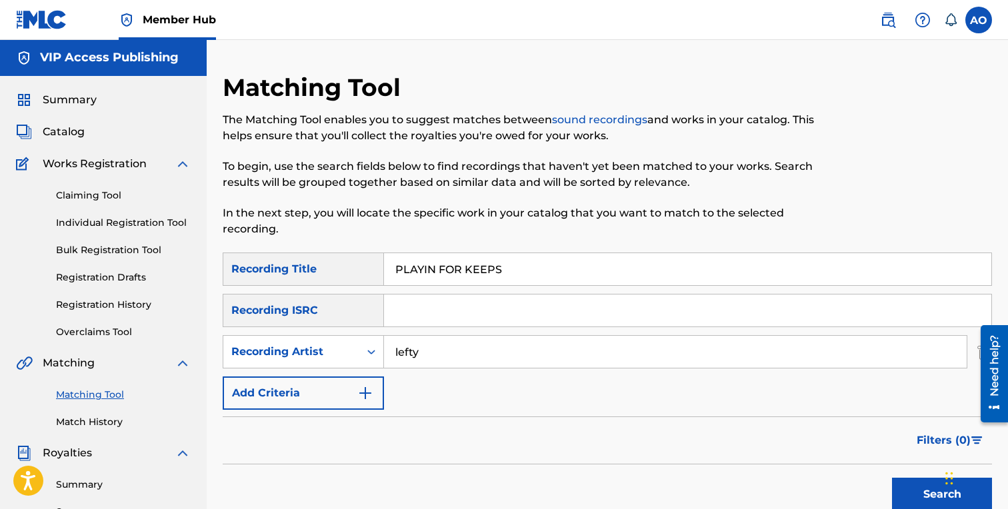
scroll to position [0, 0]
type input "lefty gunplay"
click at [892, 479] on button "Search" at bounding box center [942, 495] width 100 height 33
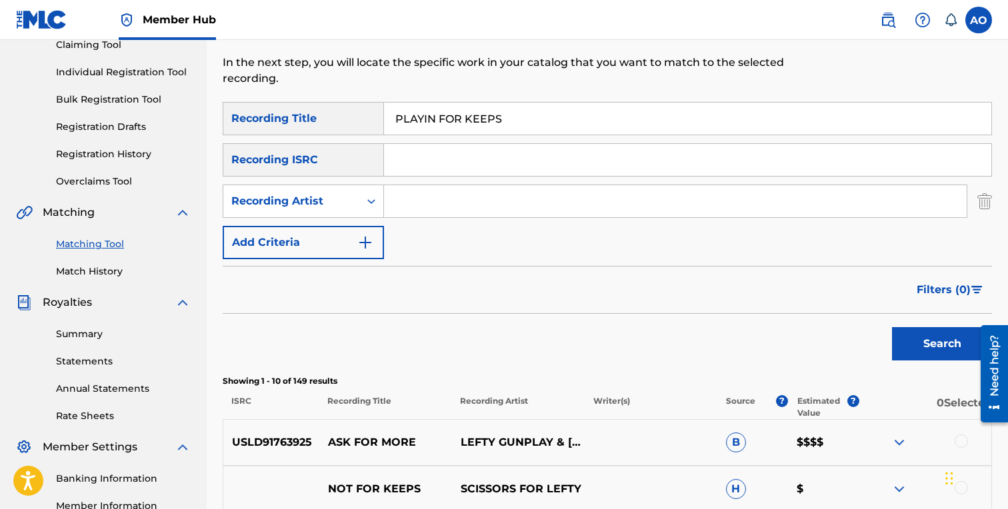
scroll to position [151, 0]
click at [498, 125] on input "PLAYIN FOR KEEPS" at bounding box center [687, 119] width 607 height 32
paste input "[PERSON_NAME]"
type input "[PERSON_NAME]"
click at [453, 203] on input "Search Form" at bounding box center [675, 202] width 583 height 32
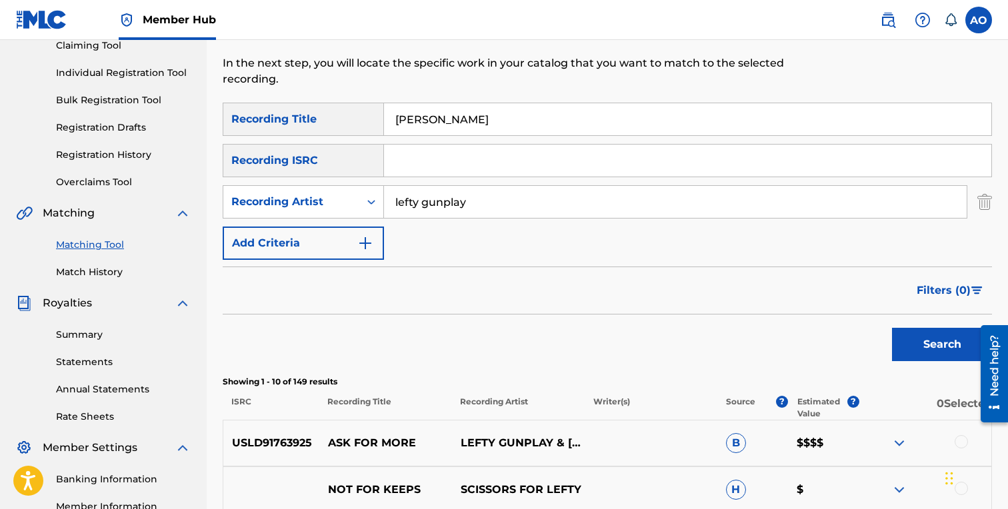
type input "lefty gunplay"
click at [892, 328] on button "Search" at bounding box center [942, 344] width 100 height 33
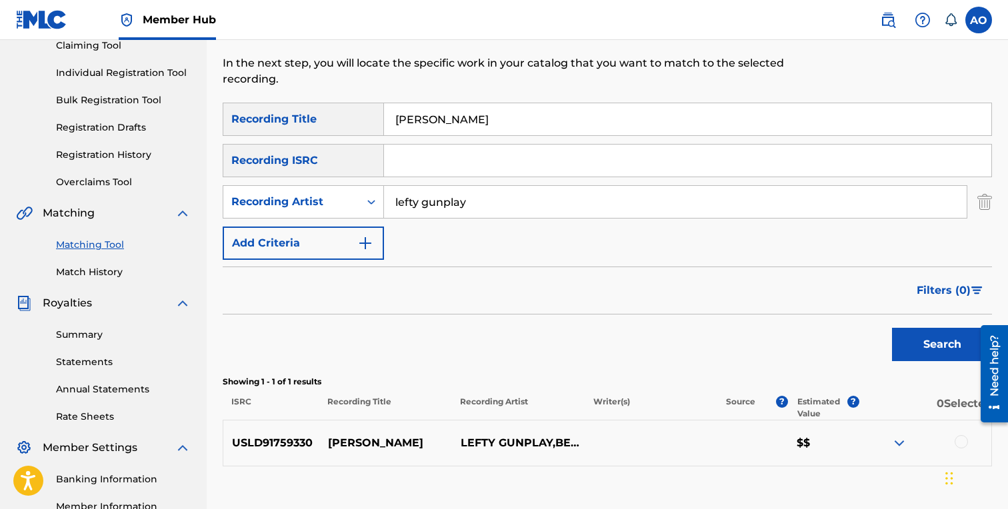
scroll to position [317, 0]
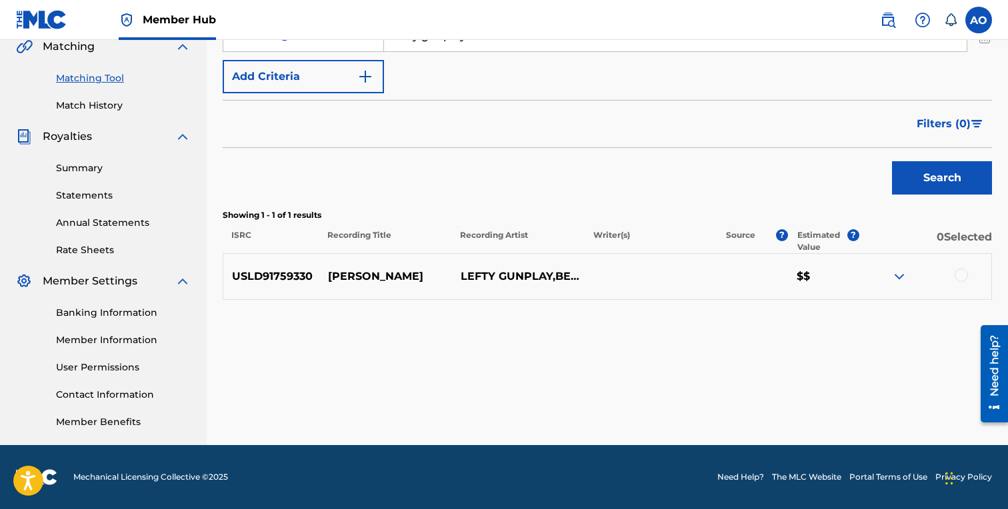
click at [967, 274] on div at bounding box center [961, 275] width 13 height 13
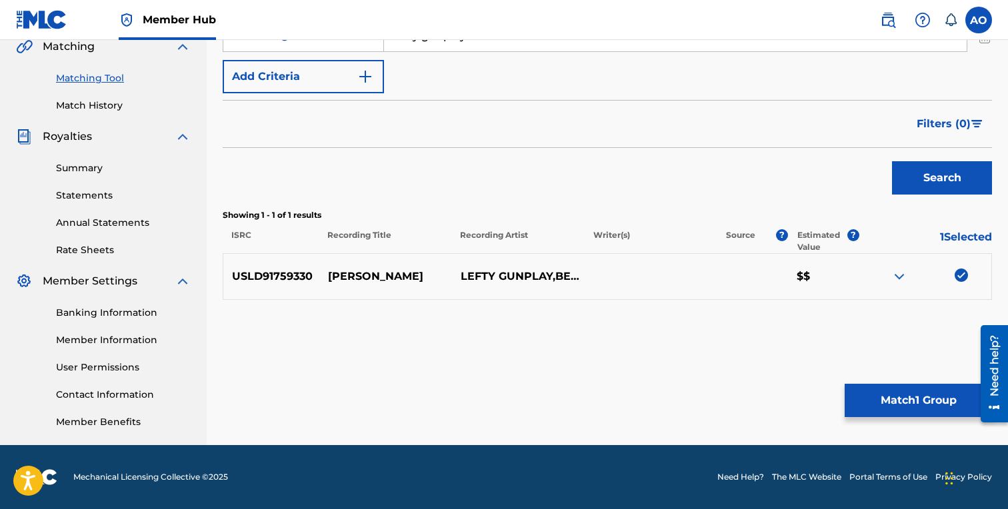
click at [897, 382] on div "Matching Tool The Matching Tool enables you to suggest matches between sound re…" at bounding box center [607, 100] width 769 height 689
click at [891, 391] on button "Match 1 Group" at bounding box center [918, 400] width 147 height 33
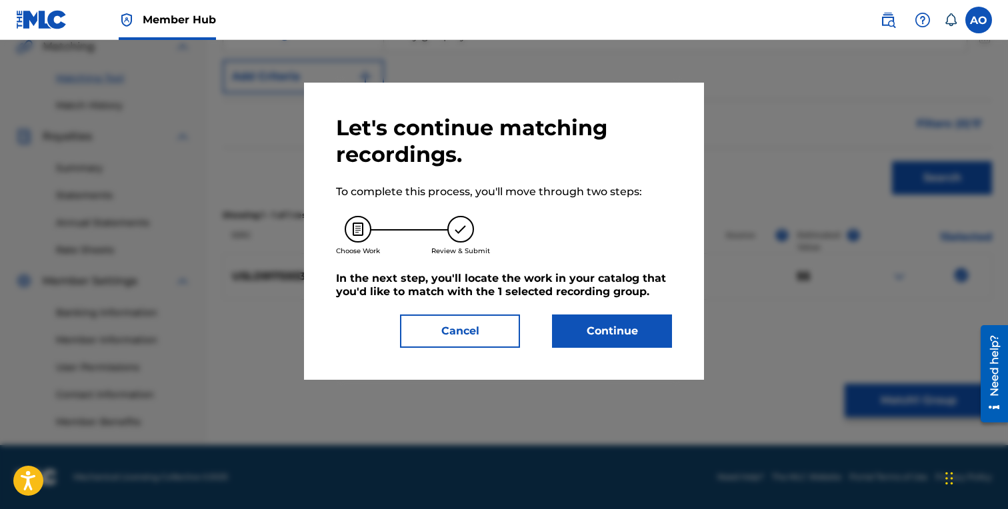
click at [677, 319] on div "Let's continue matching recordings. To complete this process, you'll move throu…" at bounding box center [504, 231] width 400 height 297
click at [651, 320] on button "Continue" at bounding box center [612, 331] width 120 height 33
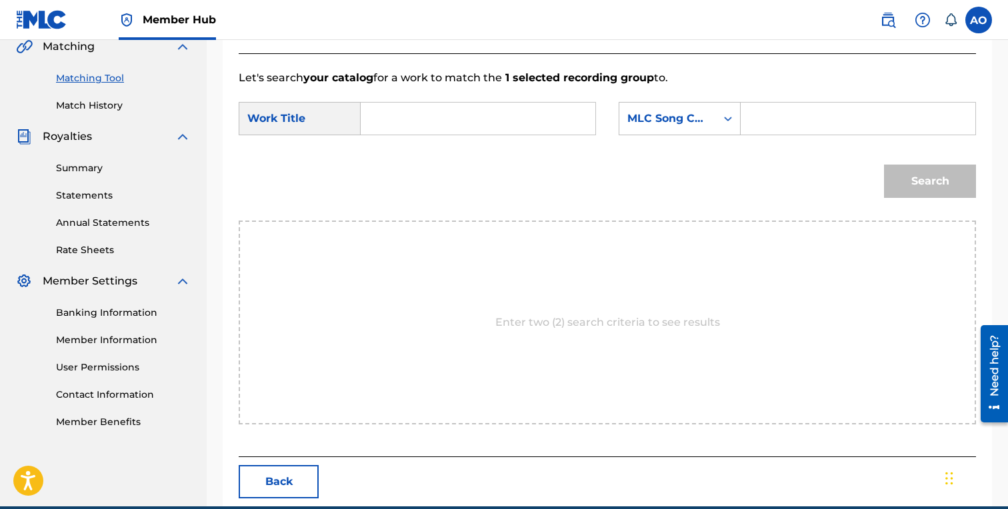
click at [546, 125] on input "Search Form" at bounding box center [478, 119] width 212 height 32
paste input "[PERSON_NAME]"
type input "[PERSON_NAME]"
click at [816, 115] on input "Search Form" at bounding box center [858, 119] width 212 height 32
paste input "DQ2S58"
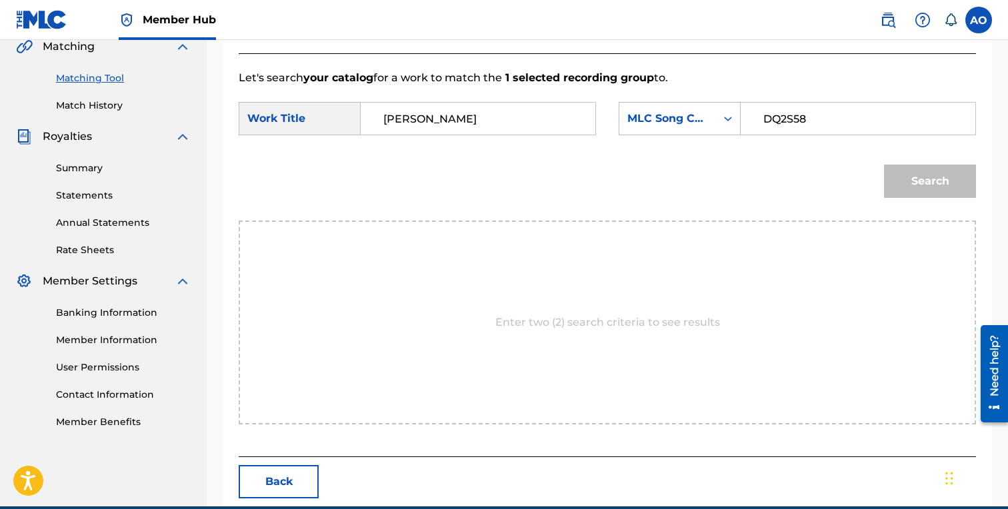
type input "DQ2S58"
click at [884, 165] on button "Search" at bounding box center [930, 181] width 92 height 33
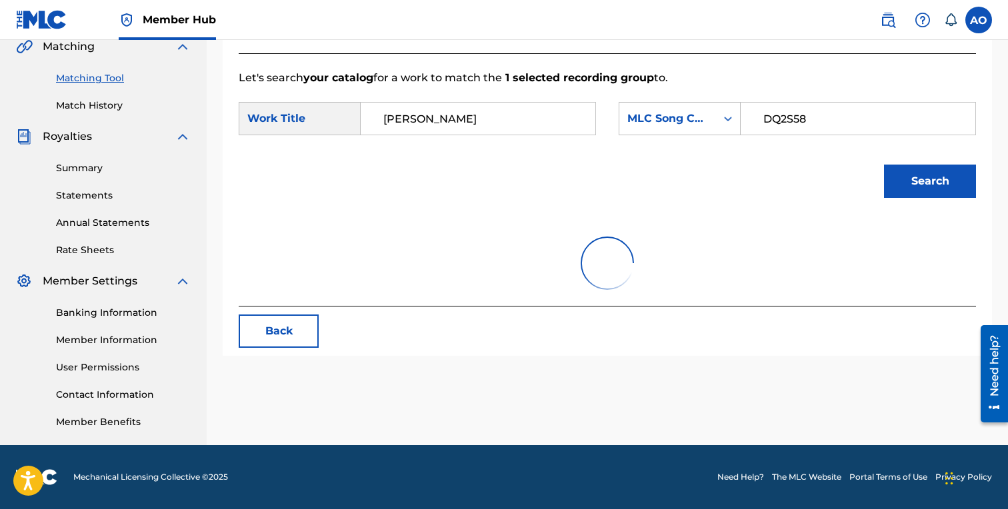
click at [884, 165] on button "Search" at bounding box center [930, 181] width 92 height 33
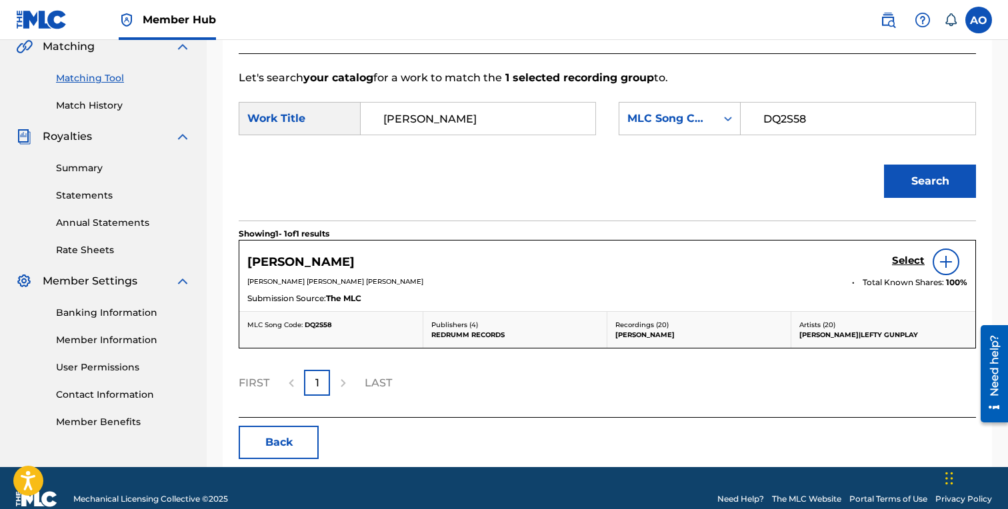
click at [907, 254] on div "Select" at bounding box center [929, 262] width 75 height 27
click at [903, 263] on h5 "Select" at bounding box center [908, 261] width 33 height 13
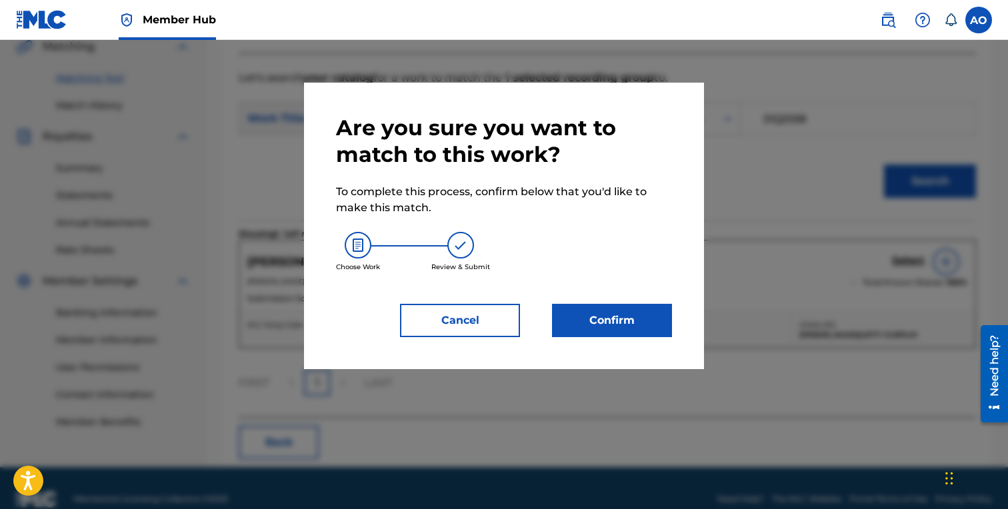
click at [685, 295] on div "Are you sure you want to match to this work? To complete this process, confirm …" at bounding box center [504, 226] width 400 height 287
click at [635, 325] on button "Confirm" at bounding box center [612, 320] width 120 height 33
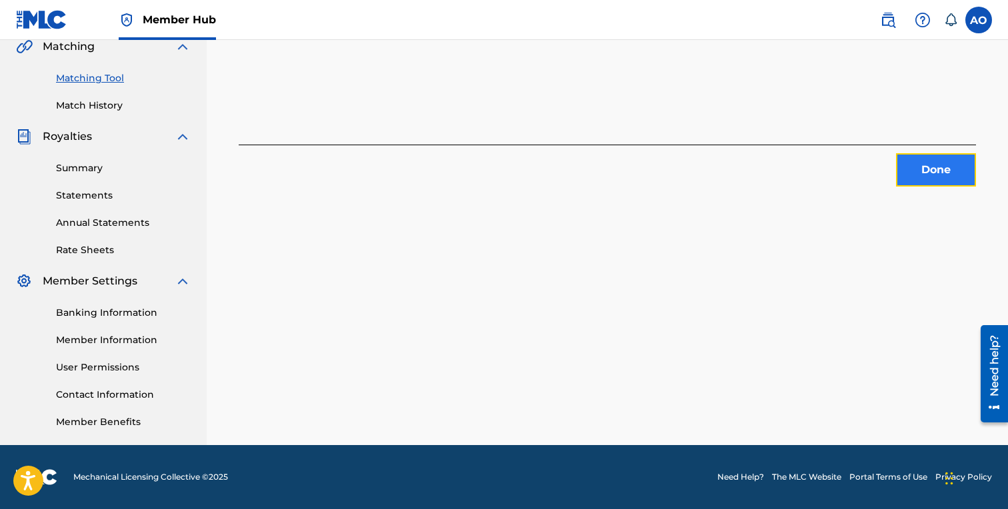
click at [918, 169] on button "Done" at bounding box center [936, 169] width 80 height 33
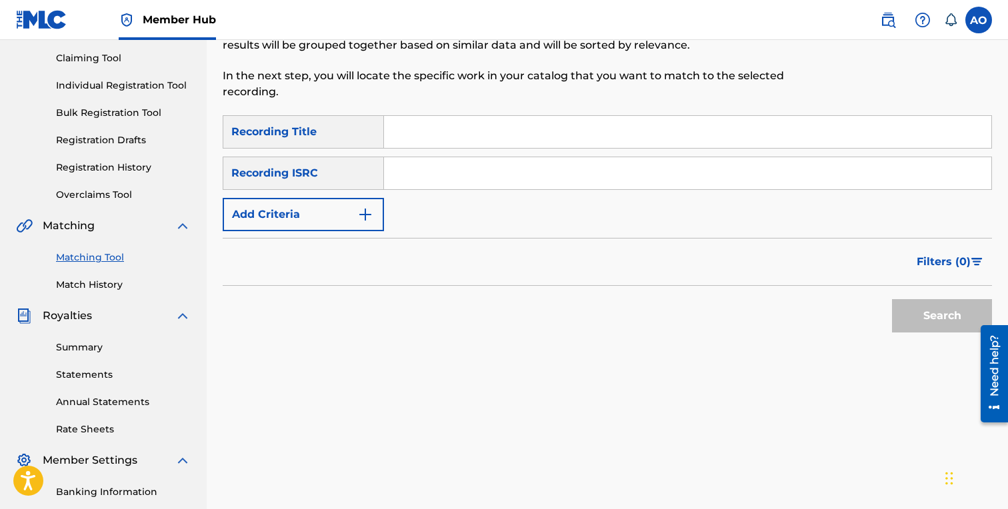
scroll to position [125, 0]
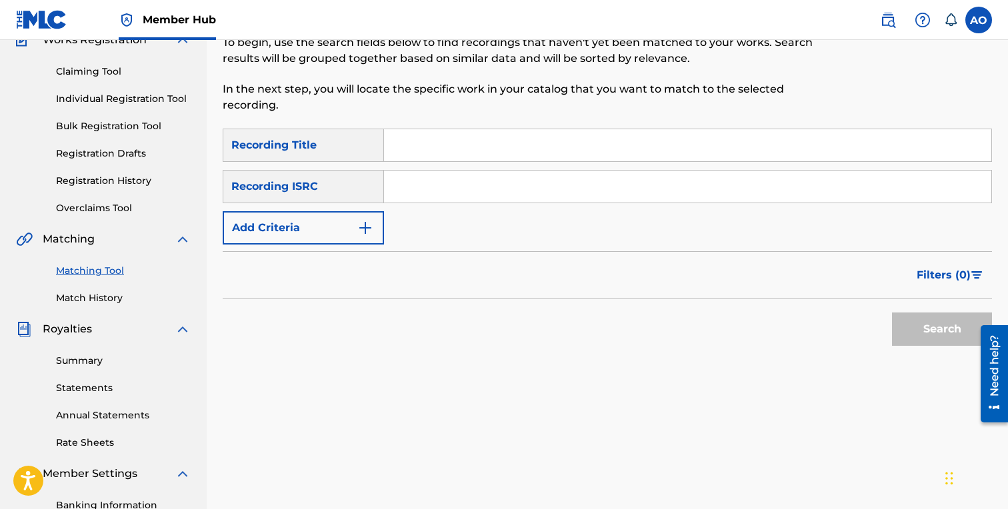
click at [640, 168] on div "SearchWithCriteria6baf87fb-e984-4033-aa16-72c7748ebd7b Recording Title SearchWi…" at bounding box center [607, 187] width 769 height 116
click at [650, 139] on input "Search Form" at bounding box center [687, 145] width 607 height 32
paste input "SMILE MORE"
type input "SMILE MORE"
click at [763, 197] on input "Search Form" at bounding box center [687, 187] width 607 height 32
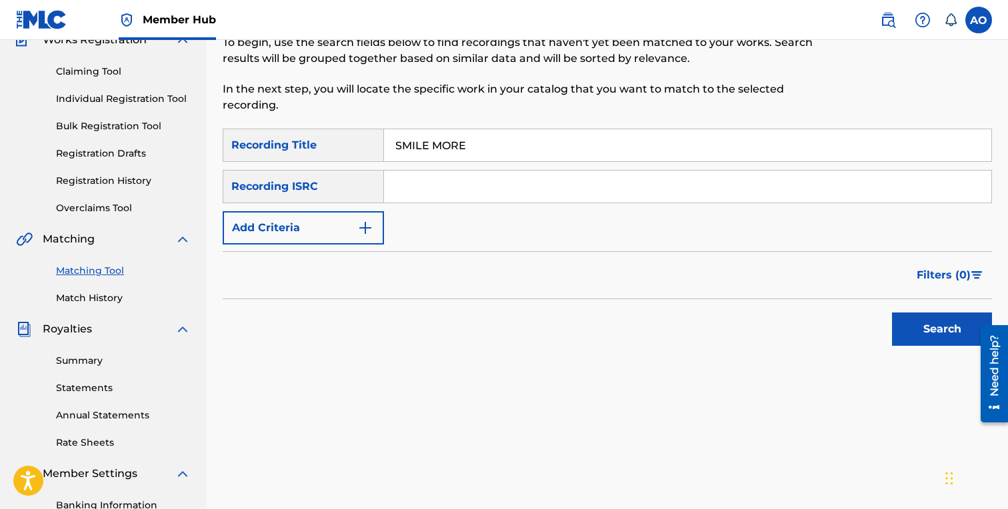
paste input "S72RBU"
type input "S72RBU"
click at [892, 313] on button "Search" at bounding box center [942, 329] width 100 height 33
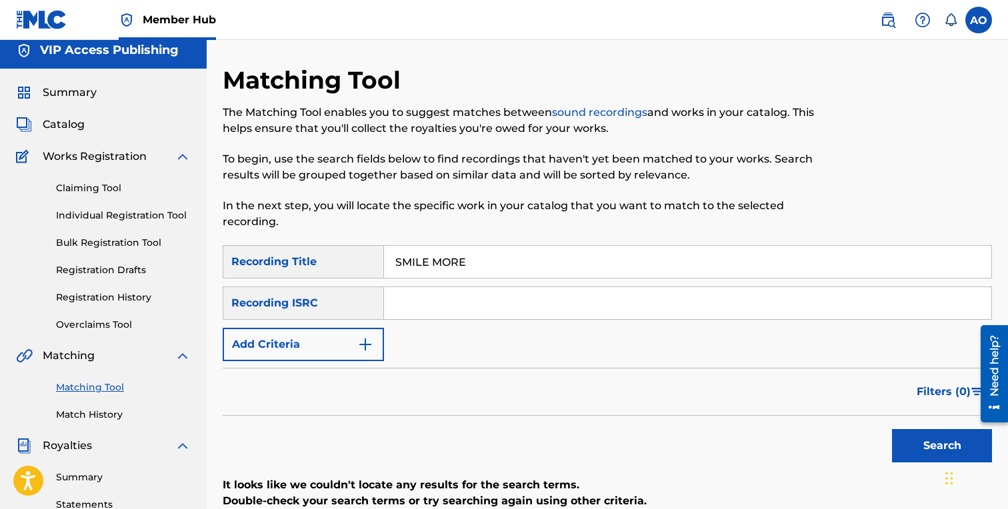
scroll to position [0, 0]
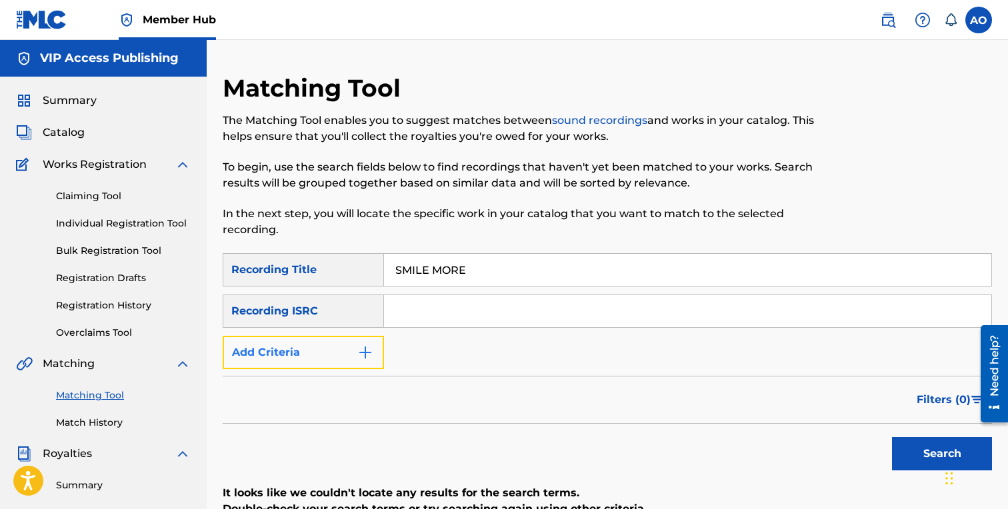
click at [360, 362] on button "Add Criteria" at bounding box center [303, 352] width 161 height 33
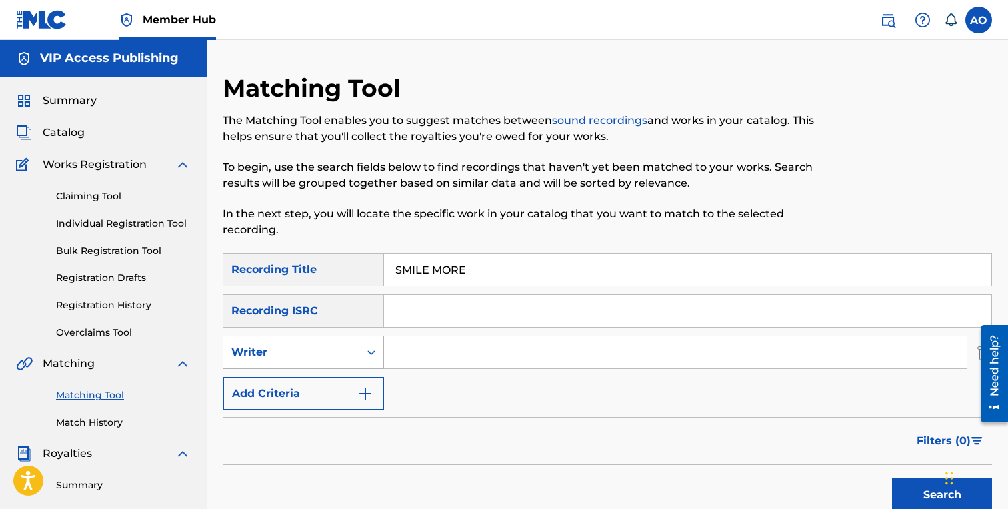
click at [353, 365] on div "Writer" at bounding box center [291, 352] width 136 height 25
click at [352, 381] on div "Recording Artist" at bounding box center [303, 385] width 160 height 33
click at [435, 355] on input "Search Form" at bounding box center [675, 353] width 583 height 32
click at [892, 479] on button "Search" at bounding box center [942, 495] width 100 height 33
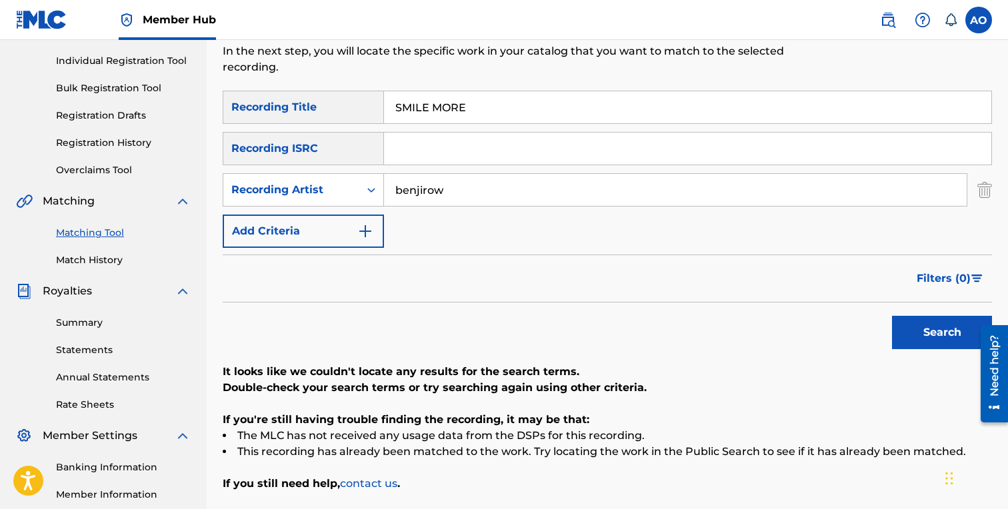
scroll to position [192, 0]
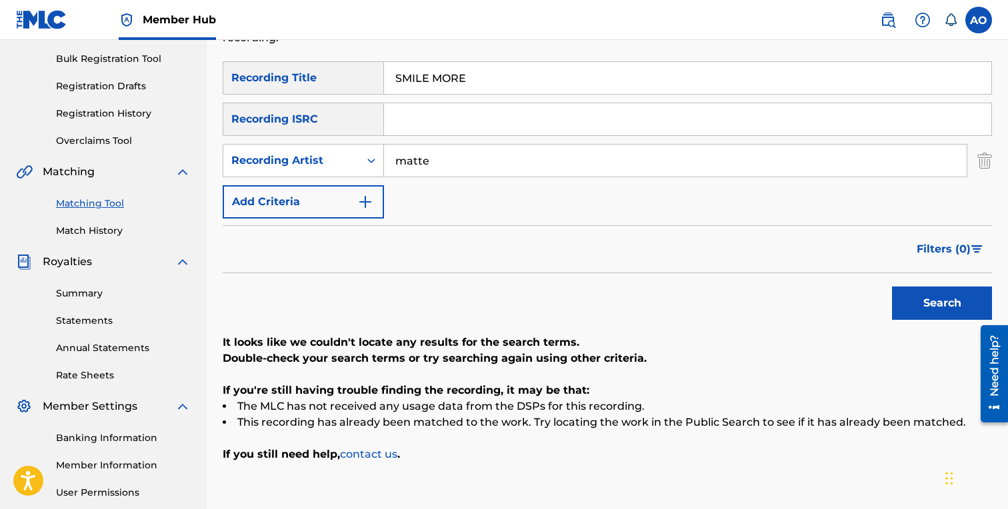
type input "matte"
click at [892, 287] on button "Search" at bounding box center [942, 303] width 100 height 33
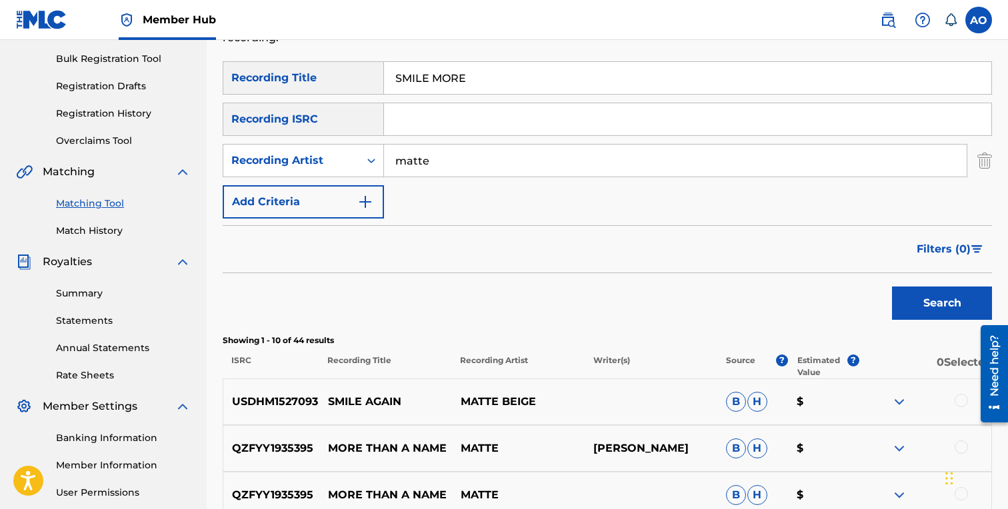
click at [500, 74] on input "SMILE MORE" at bounding box center [687, 78] width 607 height 32
paste input "KEEP IT A THOU"
type input "KEEP IT A THOU"
click at [450, 158] on input "matte" at bounding box center [675, 161] width 583 height 32
type input "BenjiRow"
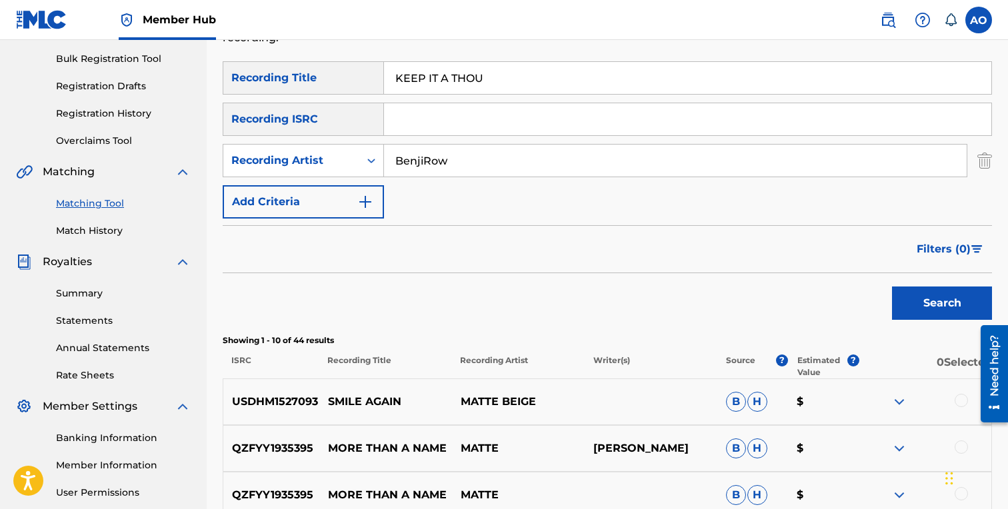
click at [892, 287] on button "Search" at bounding box center [942, 303] width 100 height 33
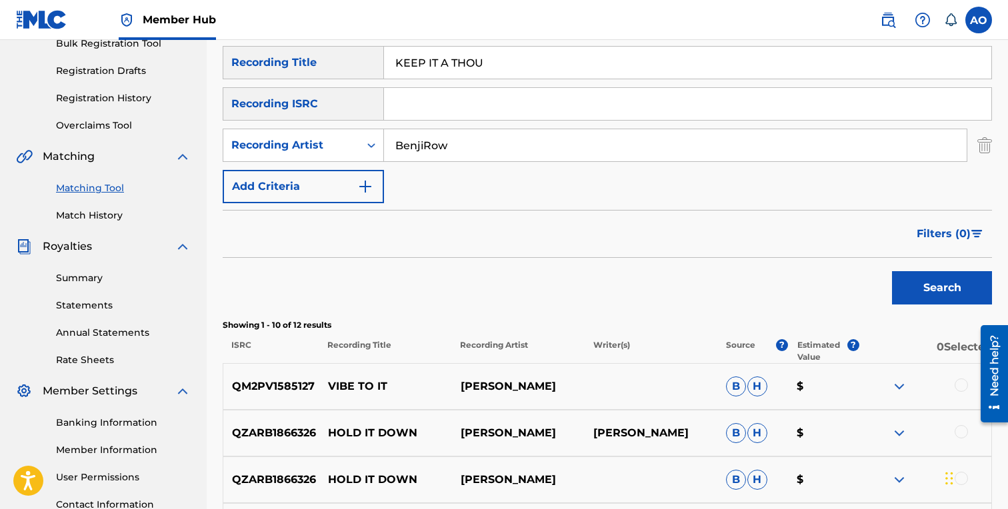
scroll to position [199, 0]
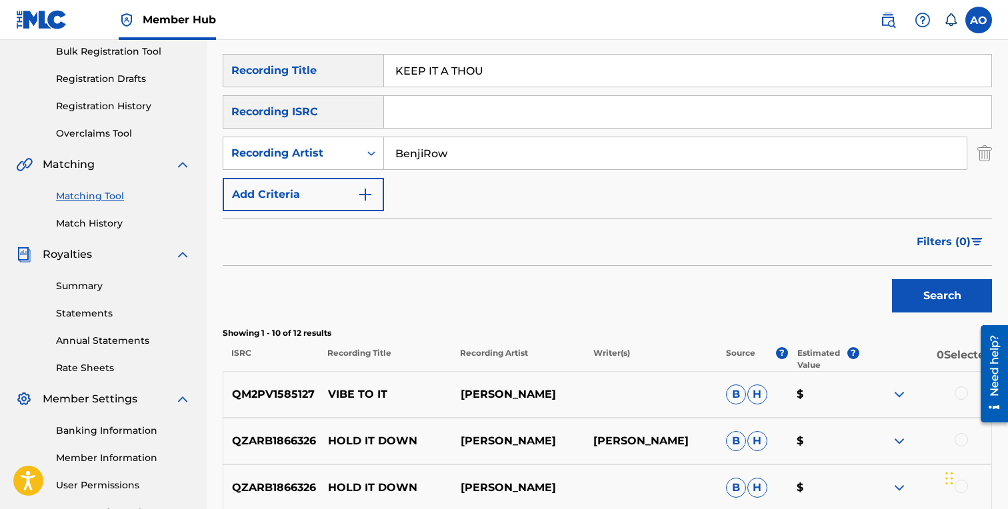
click at [466, 84] on input "KEEP IT A THOU" at bounding box center [687, 71] width 607 height 32
paste input "TRAPPER PLUS RAPPER OUTRO"
type input "TRAPPER PLUS RAPPER OUTRO"
click at [450, 145] on input "BenjiRow" at bounding box center [675, 153] width 583 height 32
click at [892, 279] on button "Search" at bounding box center [942, 295] width 100 height 33
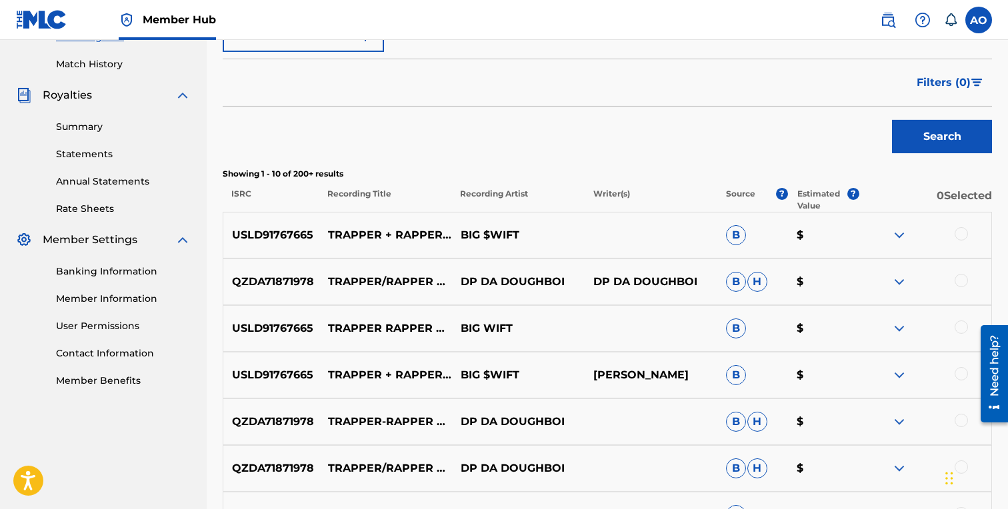
scroll to position [369, 0]
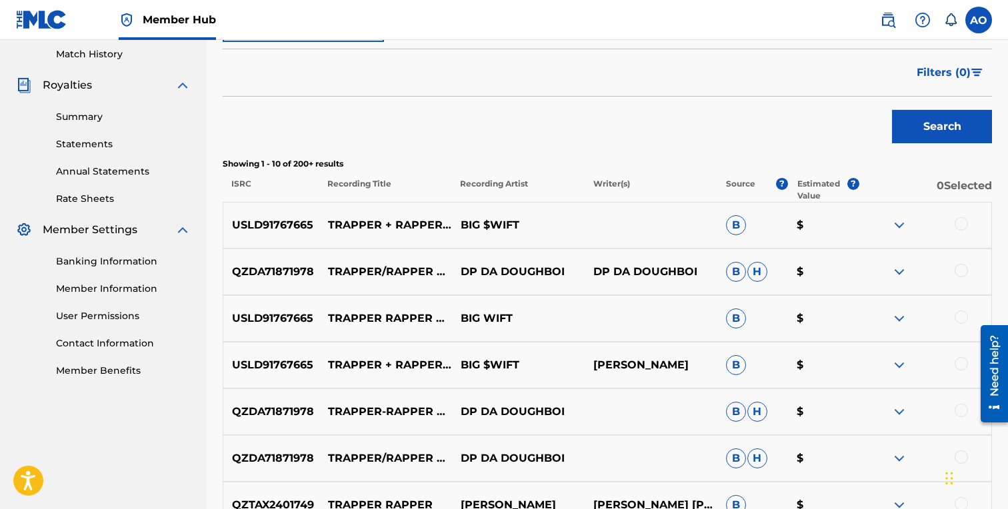
click at [966, 365] on div at bounding box center [961, 363] width 13 height 13
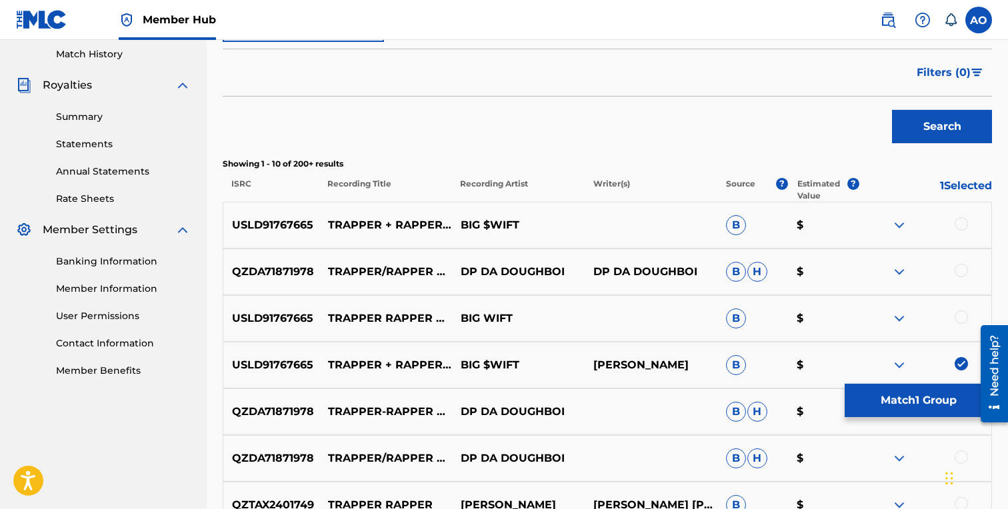
click at [965, 319] on div at bounding box center [961, 317] width 13 height 13
click at [961, 223] on div at bounding box center [961, 223] width 13 height 13
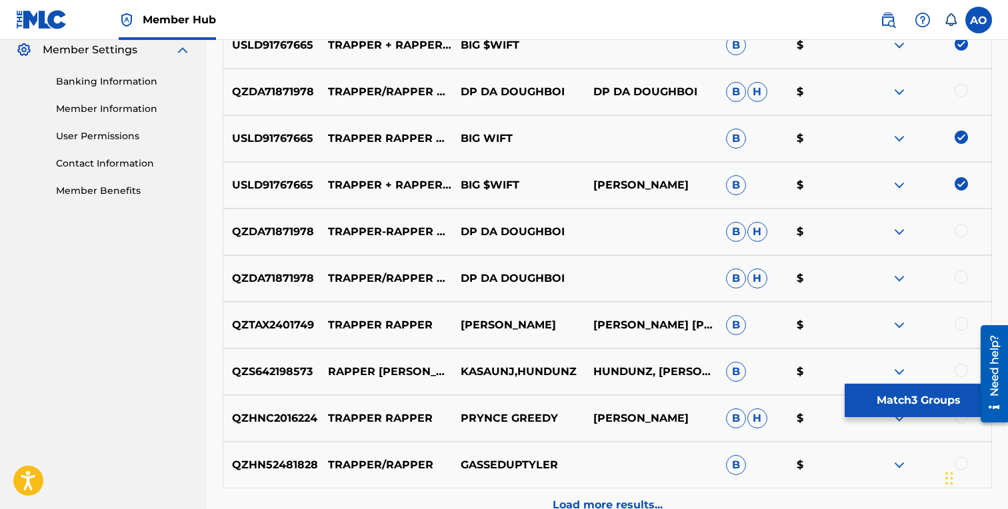
scroll to position [557, 0]
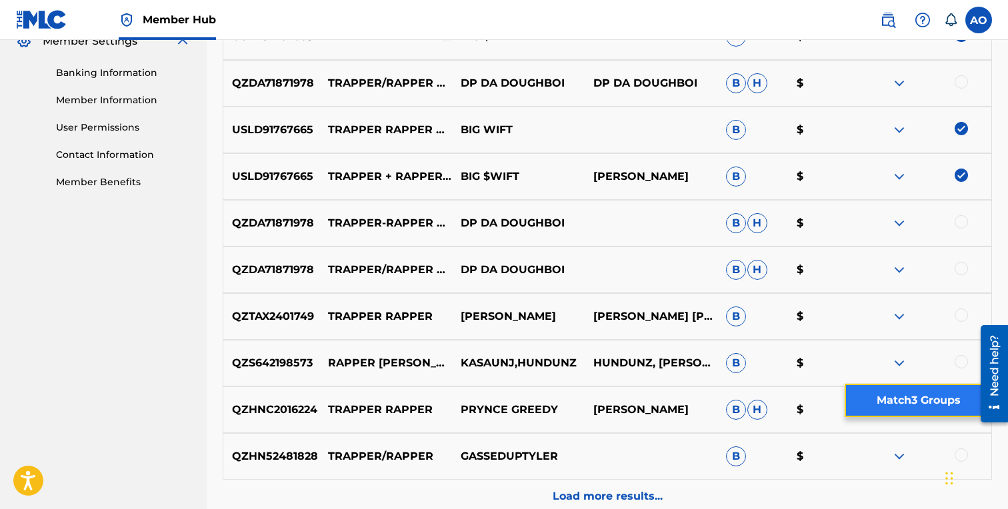
click at [908, 387] on button "Match 3 Groups" at bounding box center [918, 400] width 147 height 33
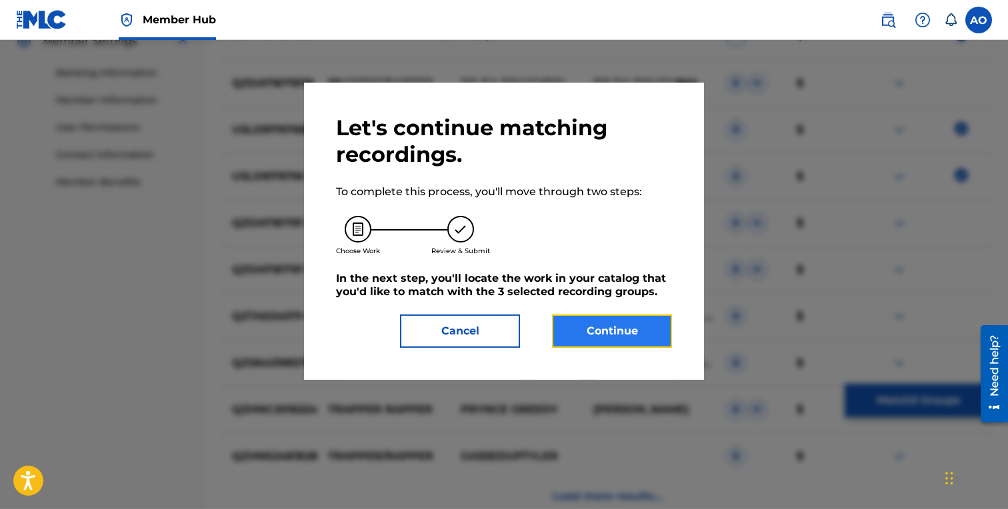
click at [635, 334] on button "Continue" at bounding box center [612, 331] width 120 height 33
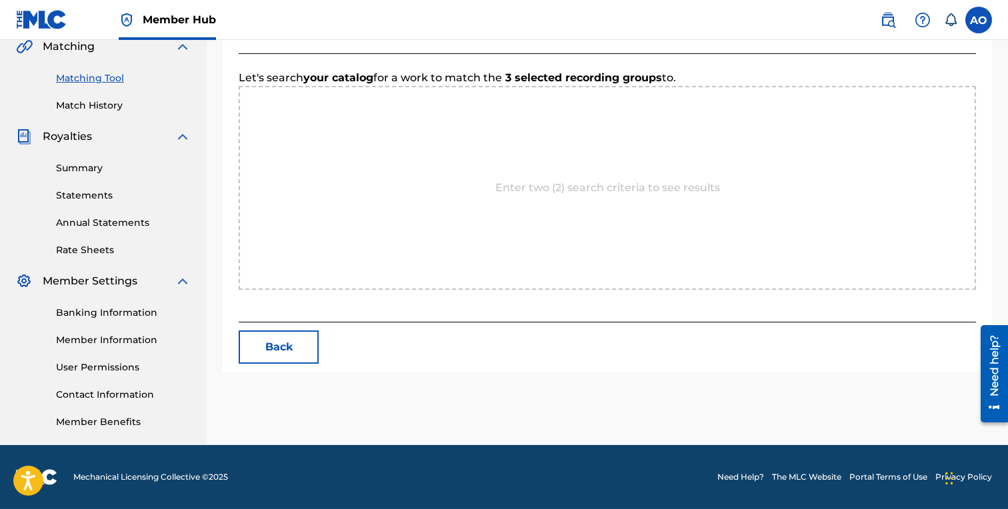
scroll to position [317, 0]
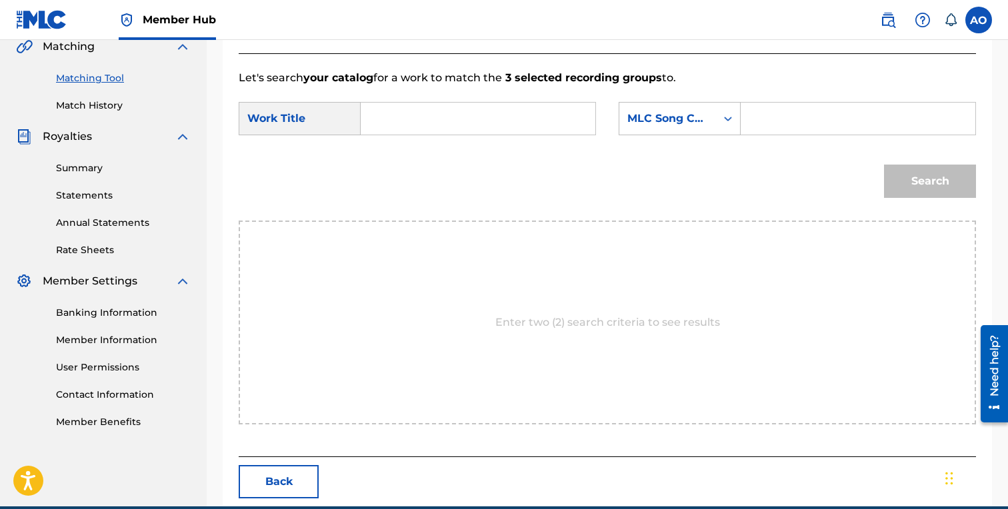
click at [552, 138] on div "SearchWithCriteria7282e1a1-208f-423b-b1db-c3d959bb7b24 Work Title SearchWithCri…" at bounding box center [607, 122] width 737 height 41
click at [552, 125] on input "Search Form" at bounding box center [478, 119] width 212 height 32
paste input "TRAPPER PLUS RAPPER OUTRO"
type input "TRAPPER PLUS RAPPER OUTRO"
click at [874, 119] on input "Search Form" at bounding box center [858, 119] width 212 height 32
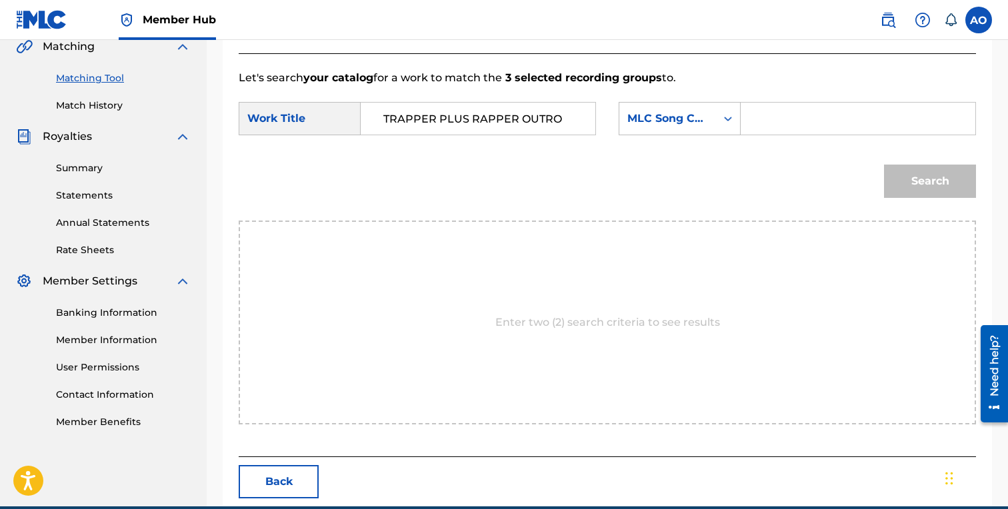
paste input "T51E2R"
type input "T51E2R"
click at [884, 165] on button "Search" at bounding box center [930, 181] width 92 height 33
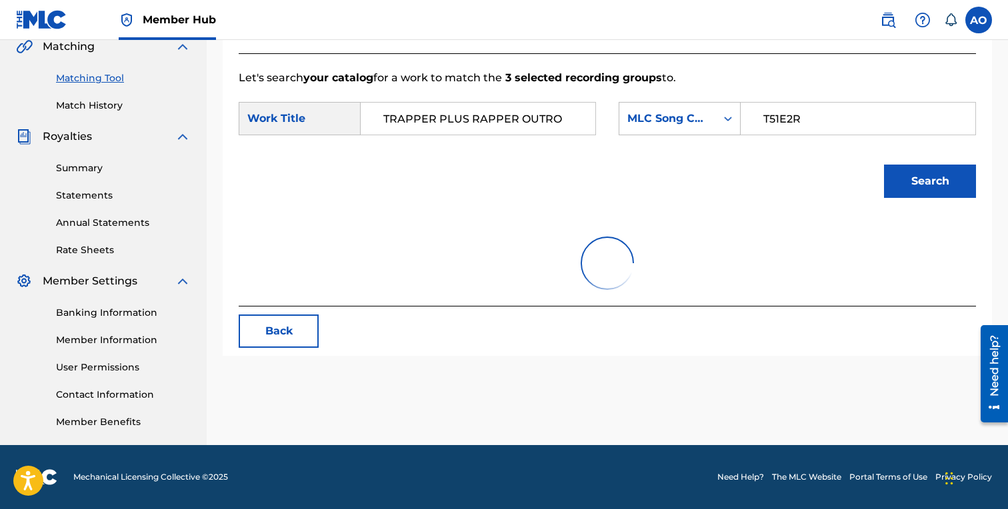
click at [884, 165] on button "Search" at bounding box center [930, 181] width 92 height 33
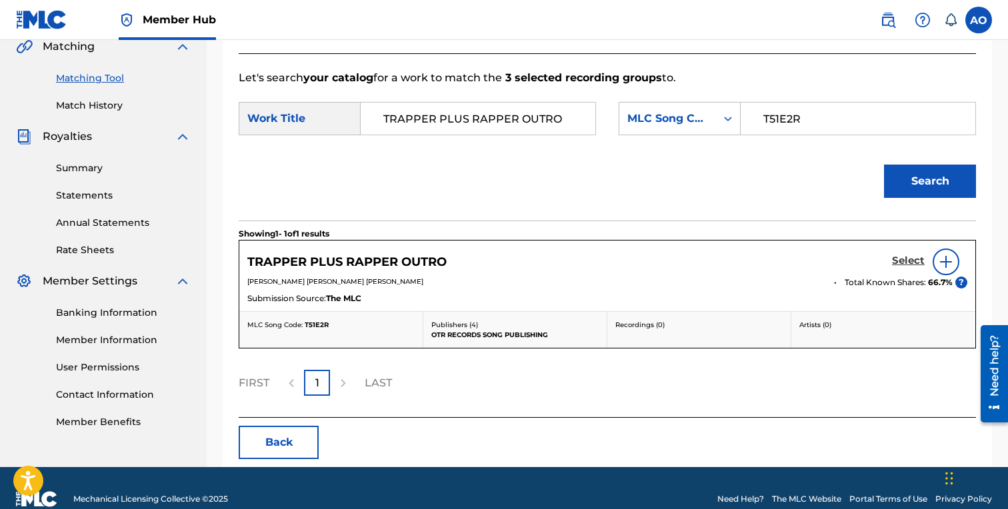
click at [919, 264] on h5 "Select" at bounding box center [908, 261] width 33 height 13
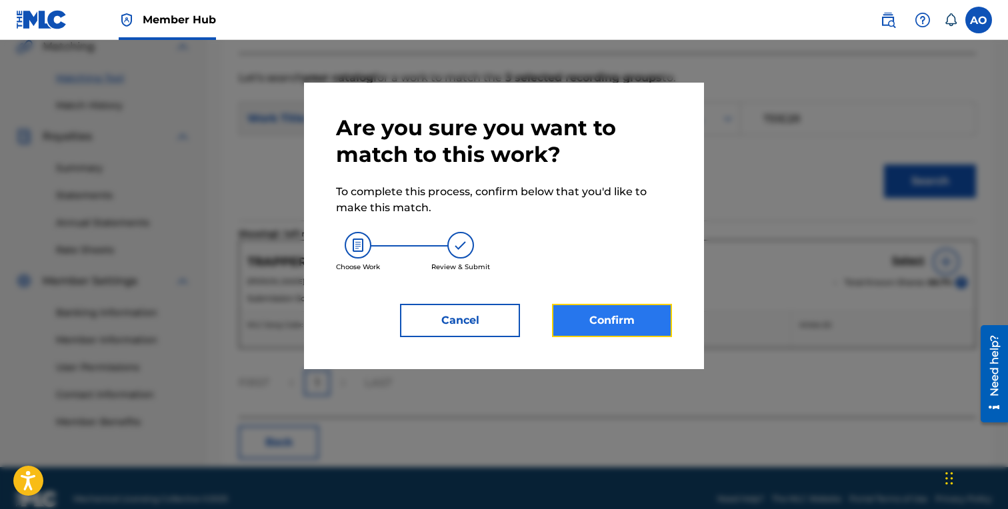
click at [652, 313] on button "Confirm" at bounding box center [612, 320] width 120 height 33
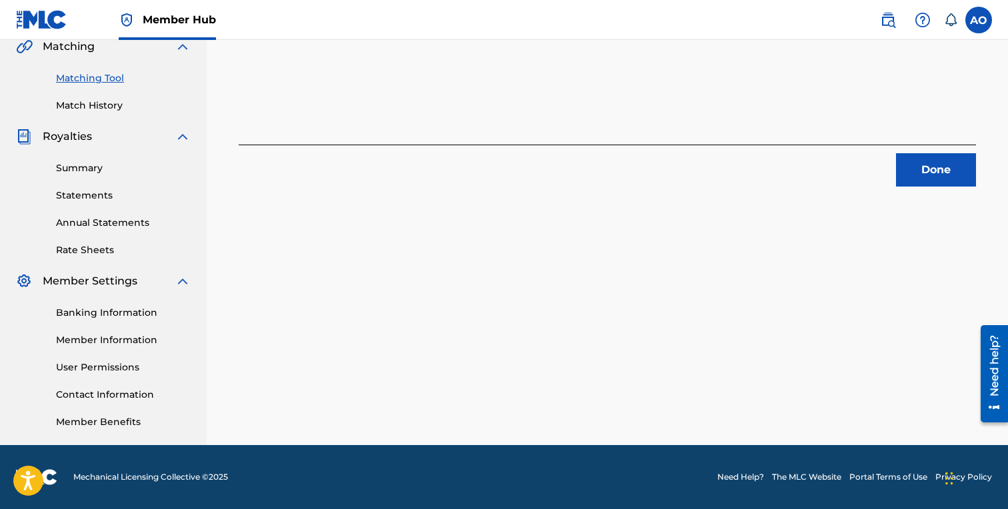
click at [930, 157] on button "Done" at bounding box center [936, 169] width 80 height 33
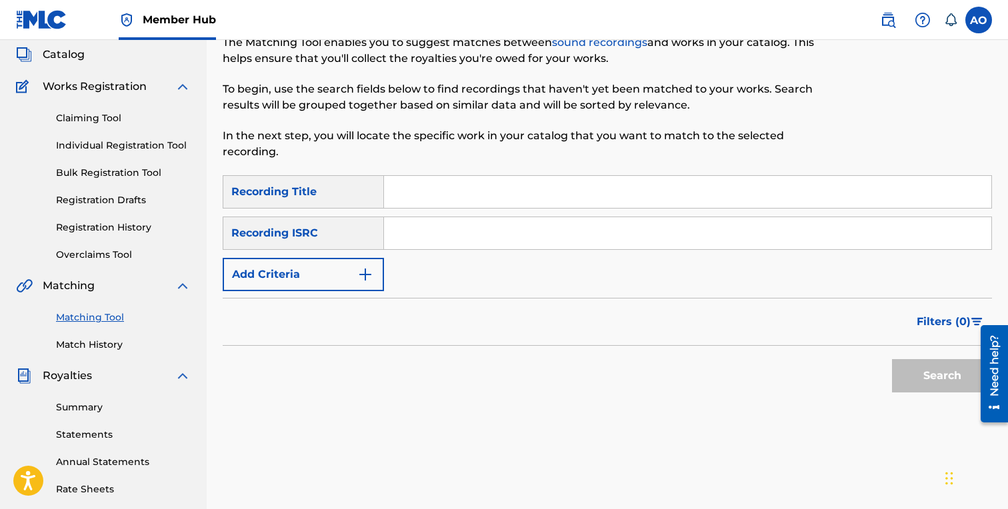
scroll to position [75, 0]
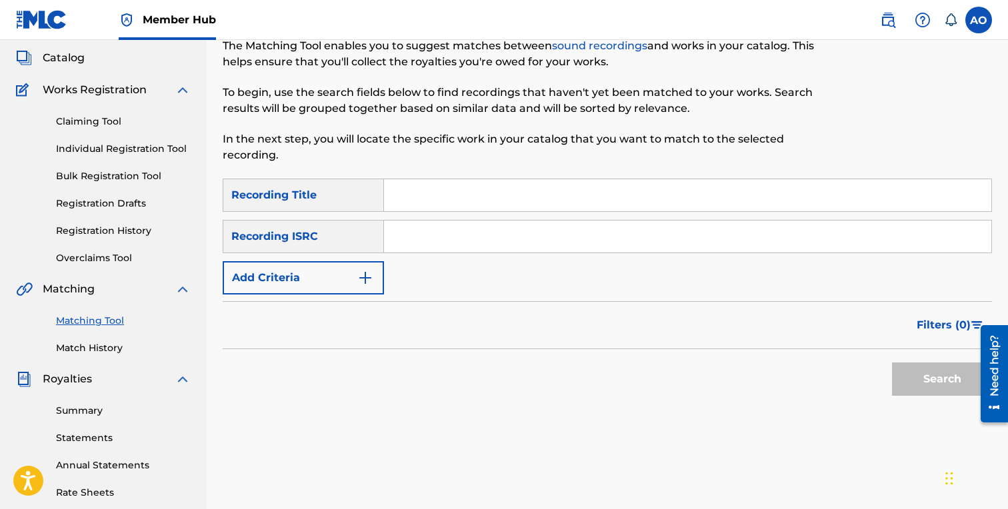
click at [533, 205] on input "Search Form" at bounding box center [687, 195] width 607 height 32
paste input "[DATE]"
type input "[DATE]"
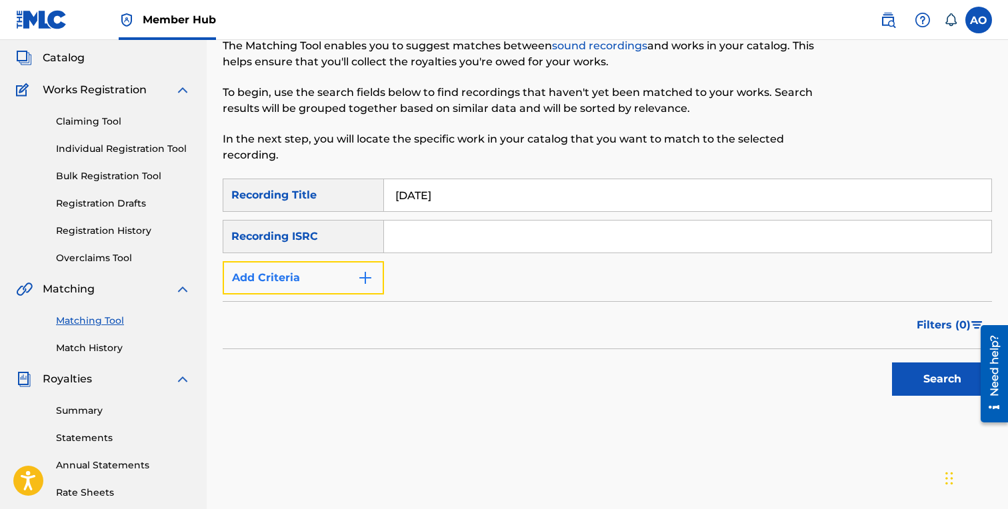
click at [344, 281] on button "Add Criteria" at bounding box center [303, 277] width 161 height 33
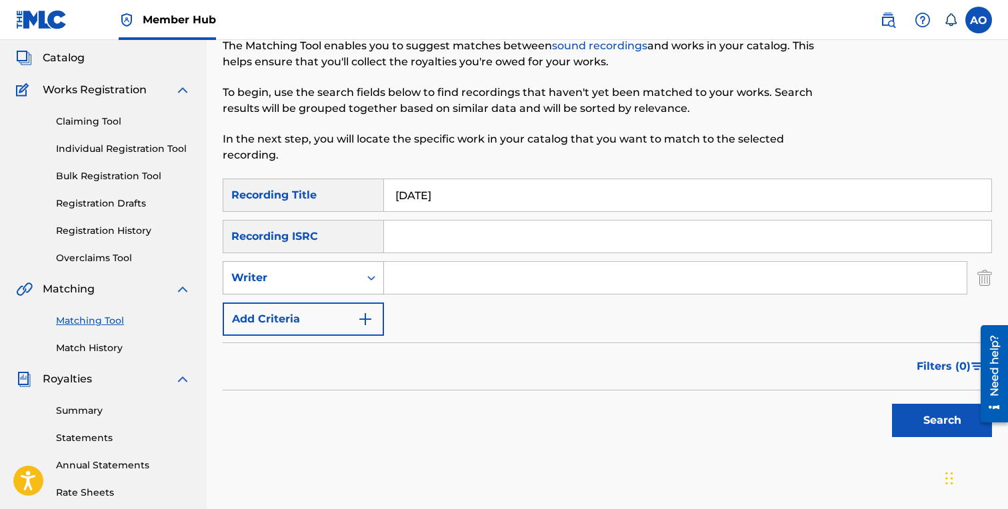
click at [344, 282] on div "Writer" at bounding box center [291, 278] width 120 height 16
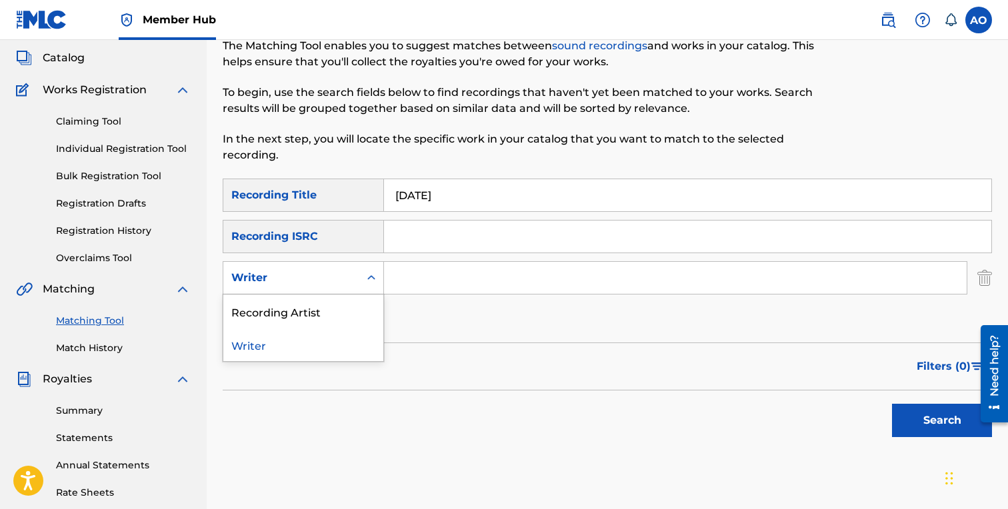
click at [350, 309] on div "Recording Artist" at bounding box center [303, 311] width 160 height 33
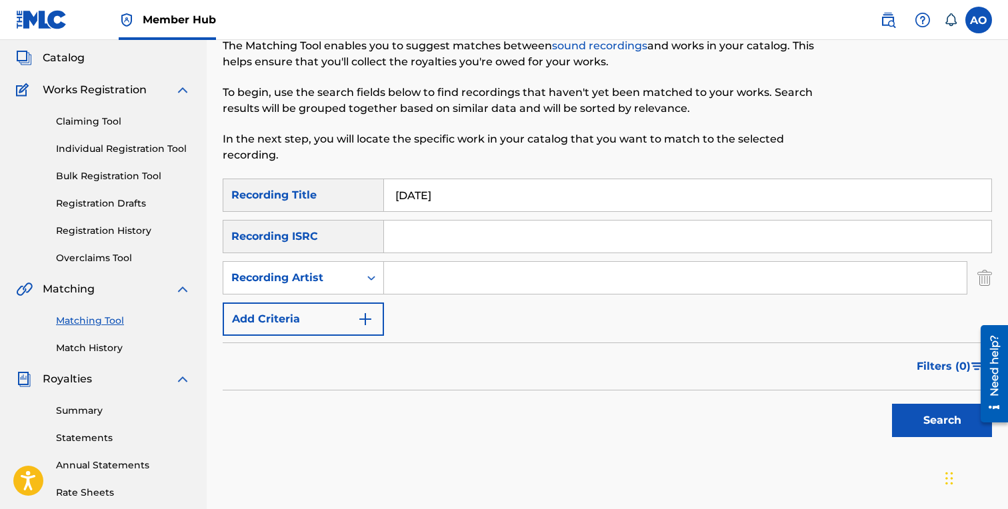
click at [413, 287] on input "Search Form" at bounding box center [675, 278] width 583 height 32
type input "BenjiRow"
click at [892, 404] on button "Search" at bounding box center [942, 420] width 100 height 33
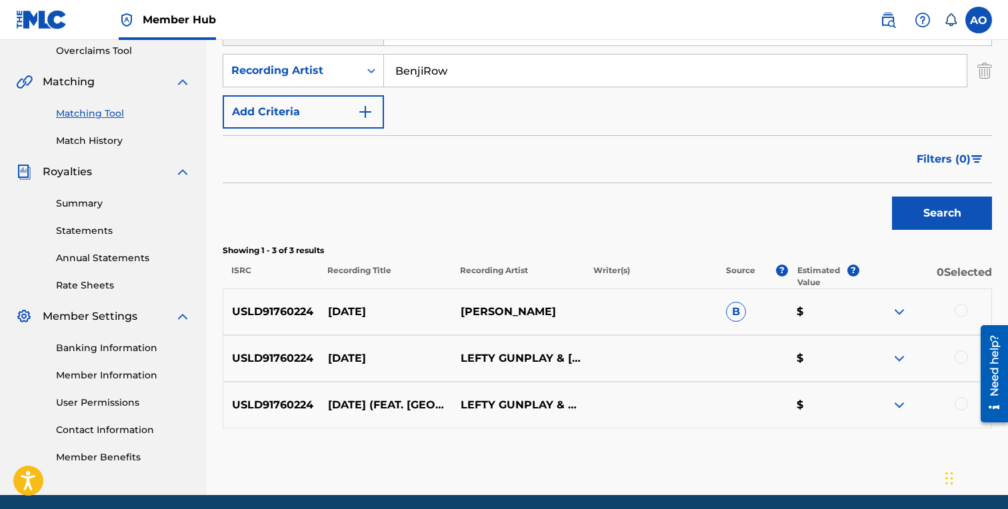
scroll to position [286, 0]
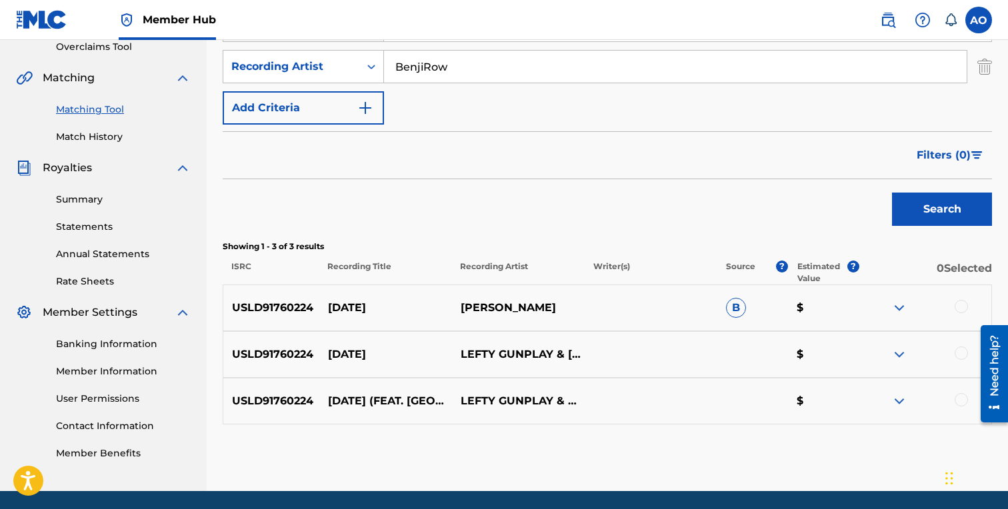
click at [960, 396] on div at bounding box center [961, 399] width 13 height 13
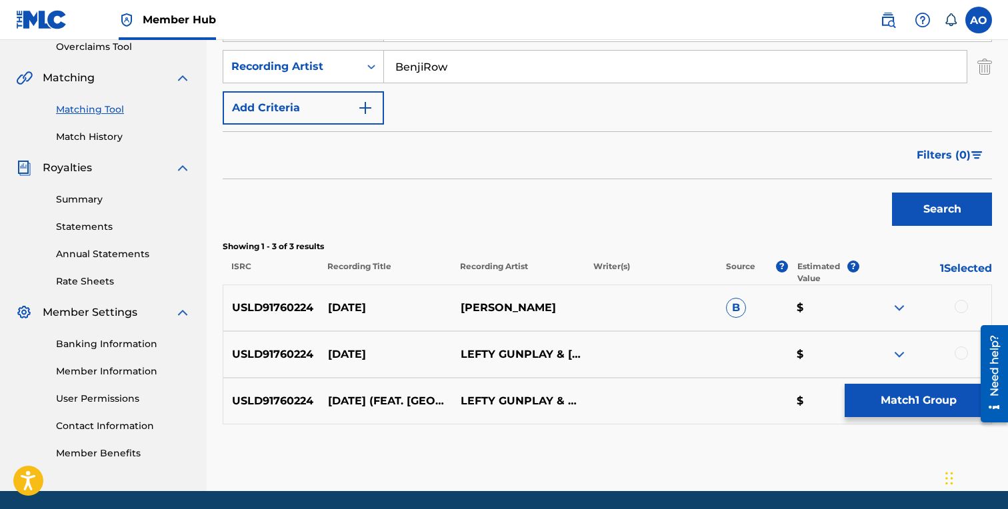
click at [963, 355] on div at bounding box center [961, 353] width 13 height 13
click at [966, 304] on div at bounding box center [961, 306] width 13 height 13
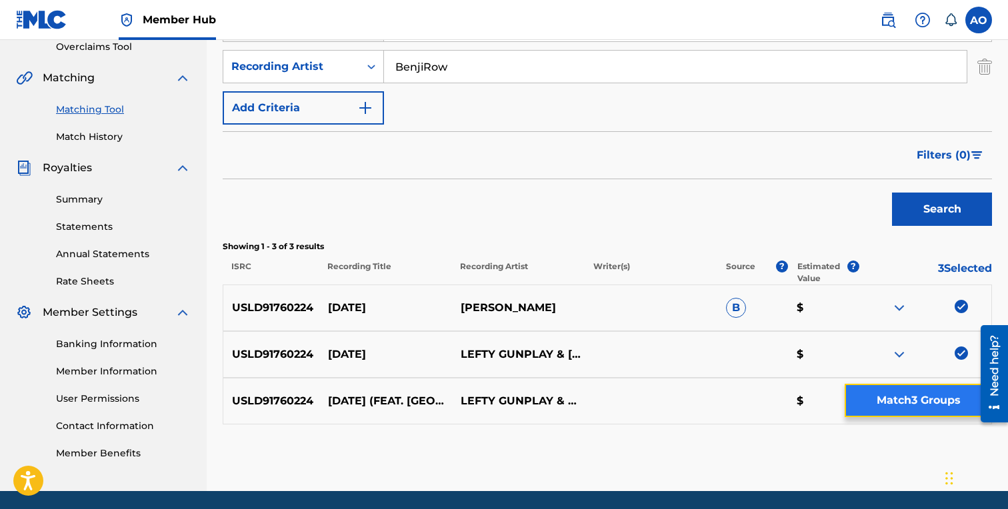
click at [923, 406] on button "Match 3 Groups" at bounding box center [918, 400] width 147 height 33
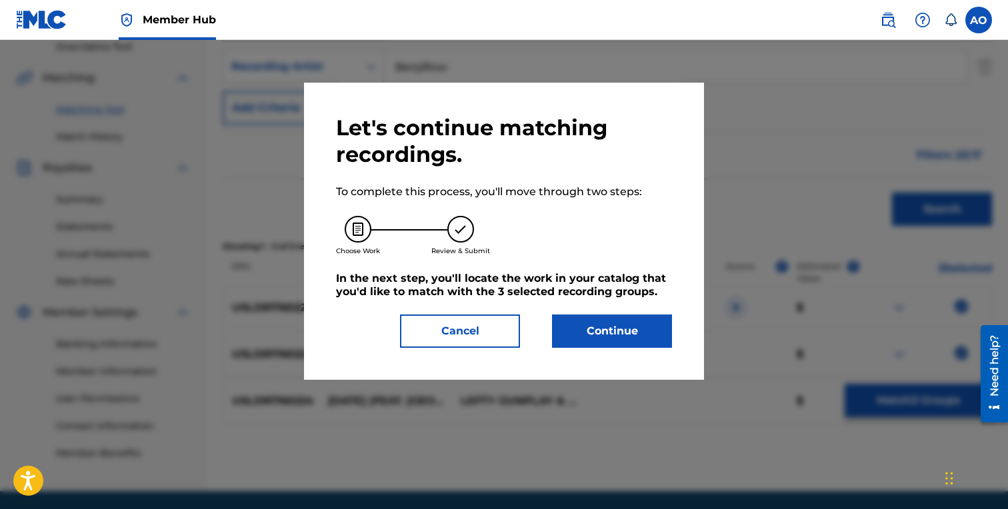
click at [643, 306] on div "Let's continue matching recordings. To complete this process, you'll move throu…" at bounding box center [504, 231] width 336 height 233
click at [635, 325] on button "Continue" at bounding box center [612, 331] width 120 height 33
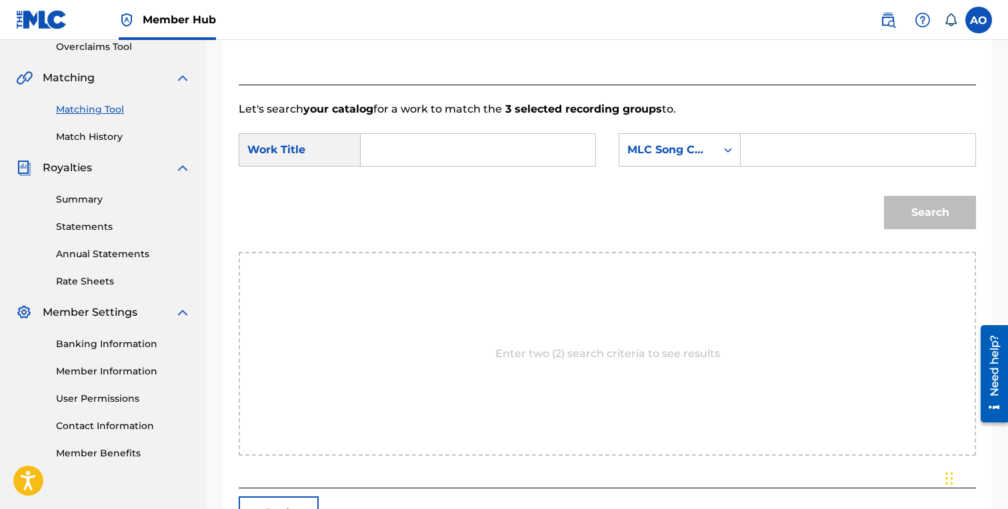
click at [488, 155] on input "Search Form" at bounding box center [478, 150] width 212 height 32
paste input "[DATE]"
type input "[DATE]"
click at [767, 156] on input "Search Form" at bounding box center [858, 150] width 212 height 32
paste input "TW6DUH"
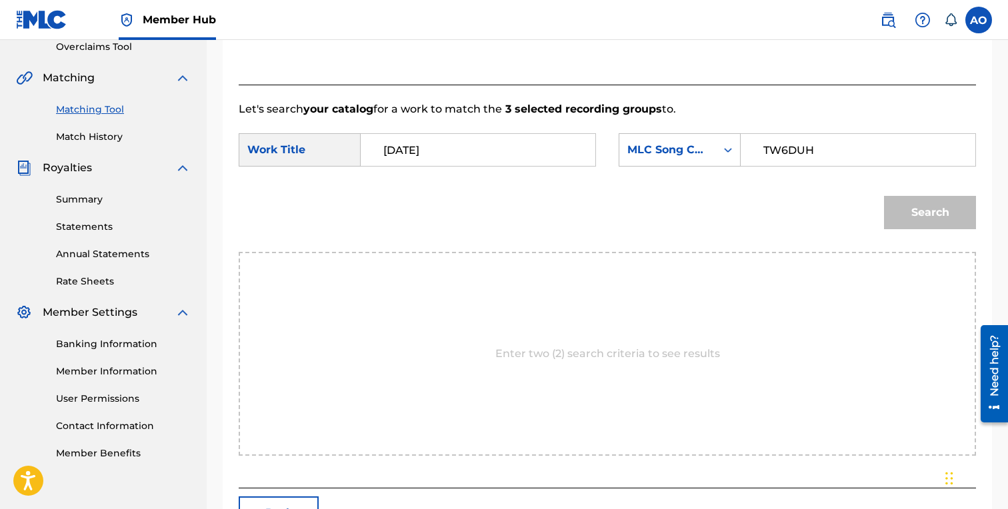
type input "TW6DUH"
click at [884, 196] on button "Search" at bounding box center [930, 212] width 92 height 33
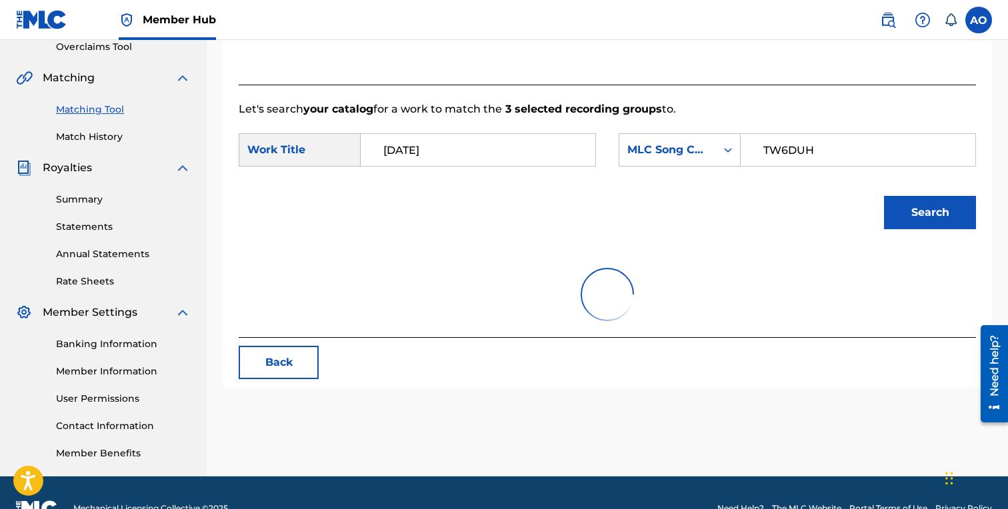
click at [884, 196] on button "Search" at bounding box center [930, 212] width 92 height 33
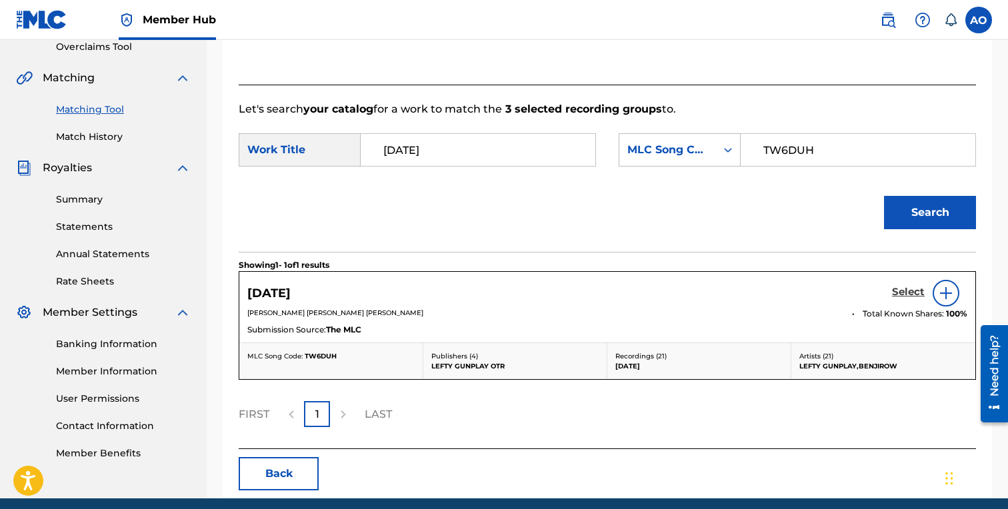
click at [900, 289] on h5 "Select" at bounding box center [908, 292] width 33 height 13
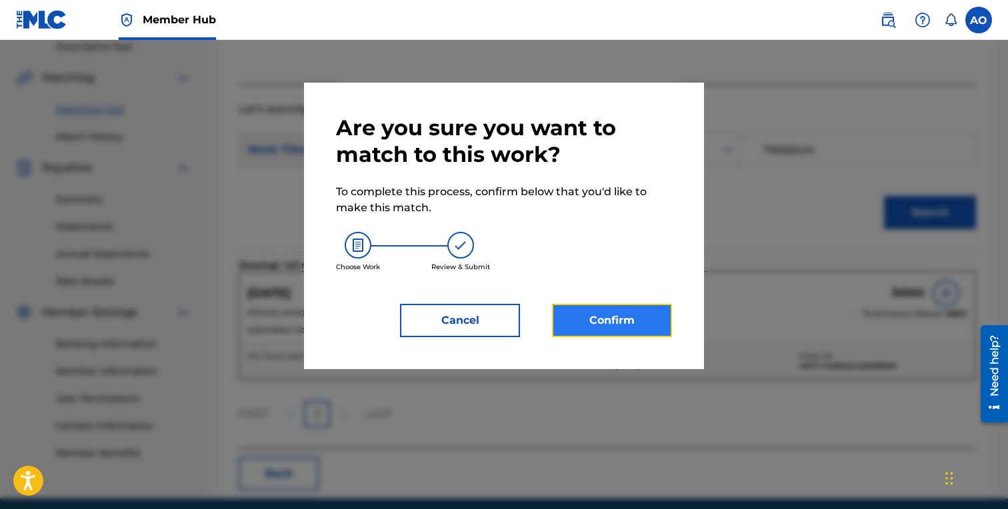
click at [620, 325] on button "Confirm" at bounding box center [612, 320] width 120 height 33
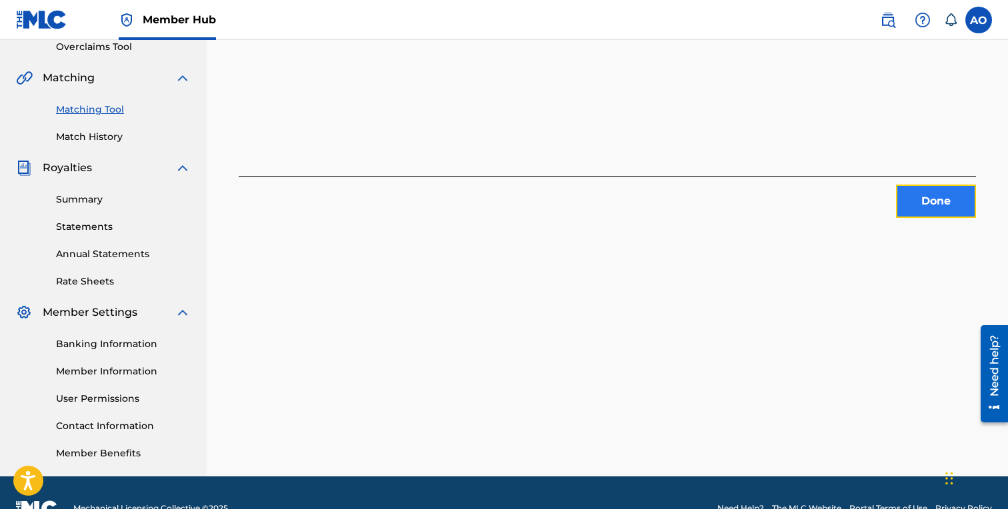
click at [901, 205] on button "Done" at bounding box center [936, 201] width 80 height 33
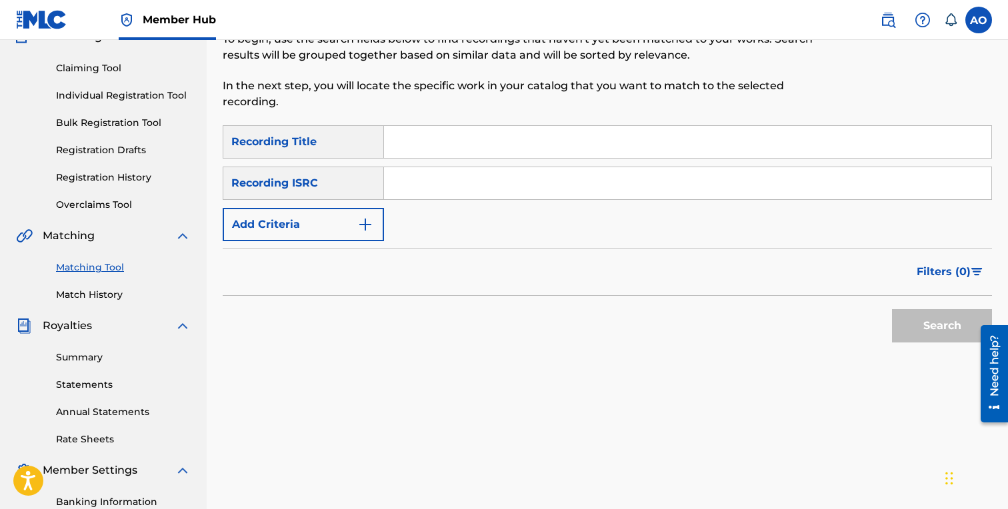
scroll to position [124, 0]
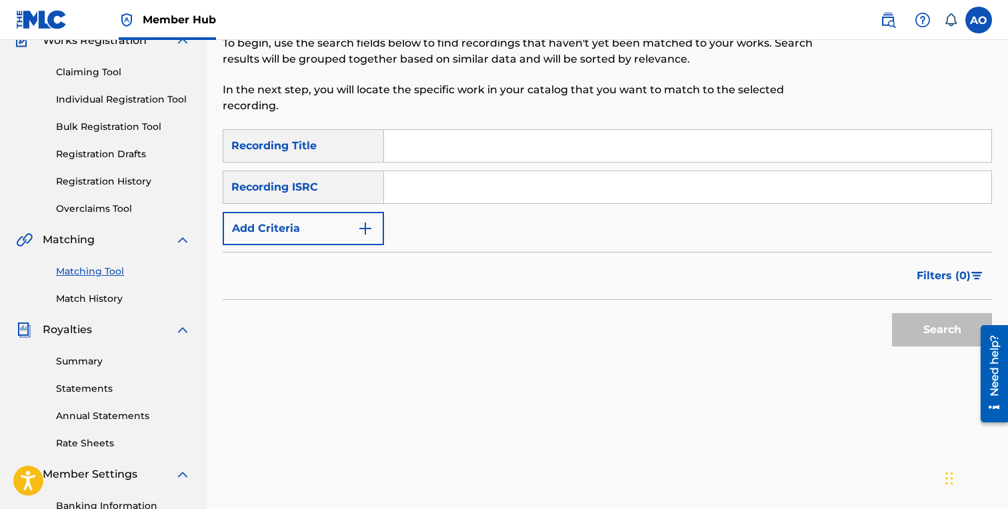
click at [555, 156] on input "Search Form" at bounding box center [687, 146] width 607 height 32
paste input "CERTIFIED STEPPER"
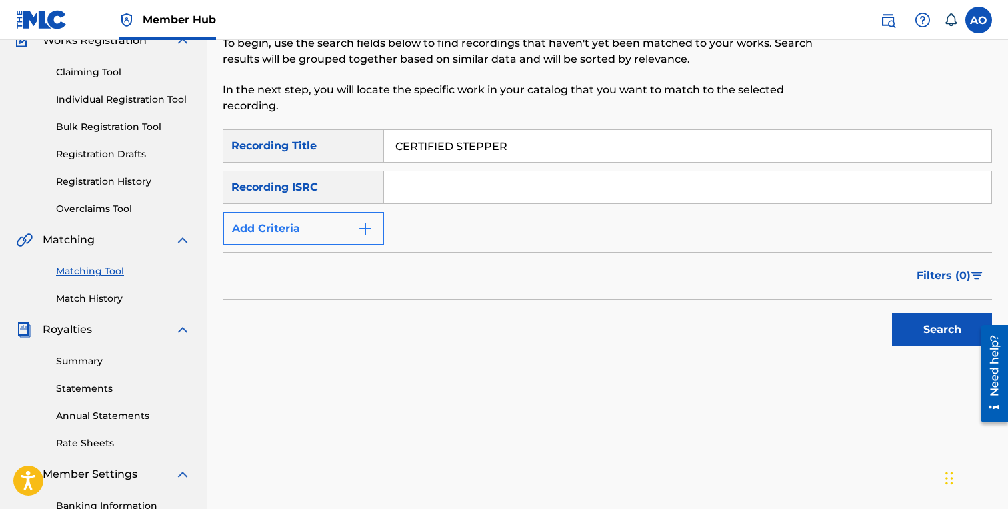
type input "CERTIFIED STEPPER"
click at [330, 225] on button "Add Criteria" at bounding box center [303, 228] width 161 height 33
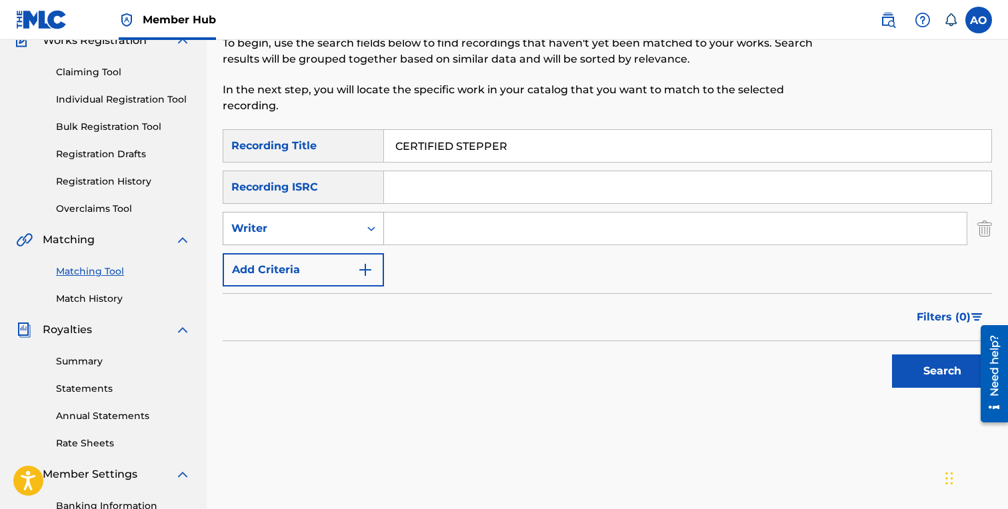
click at [330, 233] on div "Writer" at bounding box center [291, 229] width 120 height 16
click at [333, 251] on div "Recording Artist" at bounding box center [303, 261] width 160 height 33
click at [413, 226] on input "Search Form" at bounding box center [675, 229] width 583 height 32
type input "lefty gunplay"
click at [892, 355] on button "Search" at bounding box center [942, 371] width 100 height 33
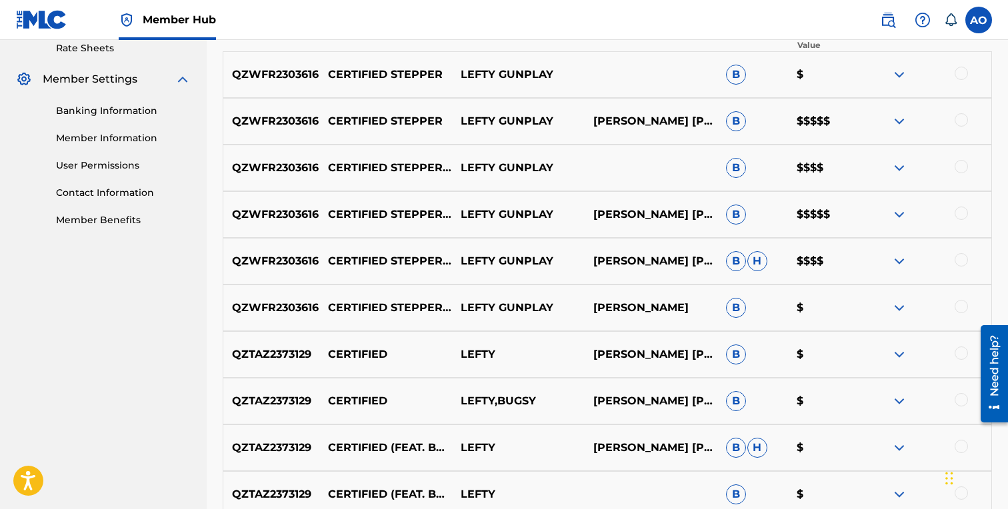
scroll to position [517, 0]
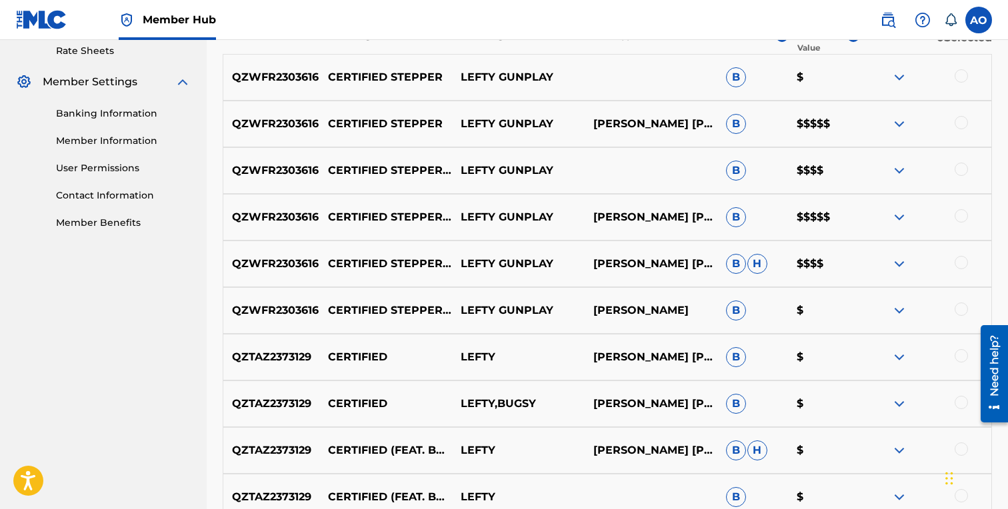
click at [962, 309] on div at bounding box center [961, 309] width 13 height 13
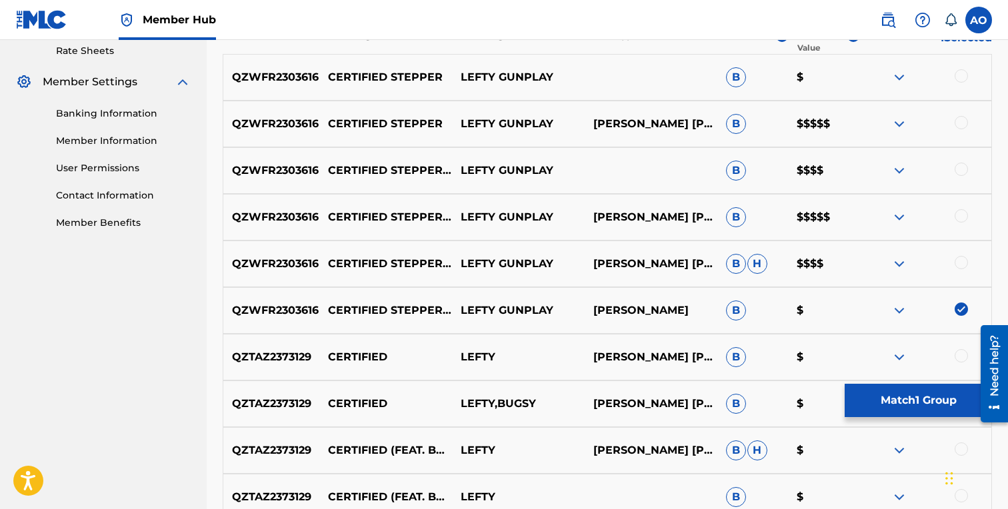
click at [963, 266] on div at bounding box center [961, 262] width 13 height 13
click at [965, 222] on div at bounding box center [925, 217] width 133 height 16
click at [964, 216] on div at bounding box center [961, 215] width 13 height 13
click at [963, 170] on div at bounding box center [961, 169] width 13 height 13
click at [962, 119] on div at bounding box center [961, 122] width 13 height 13
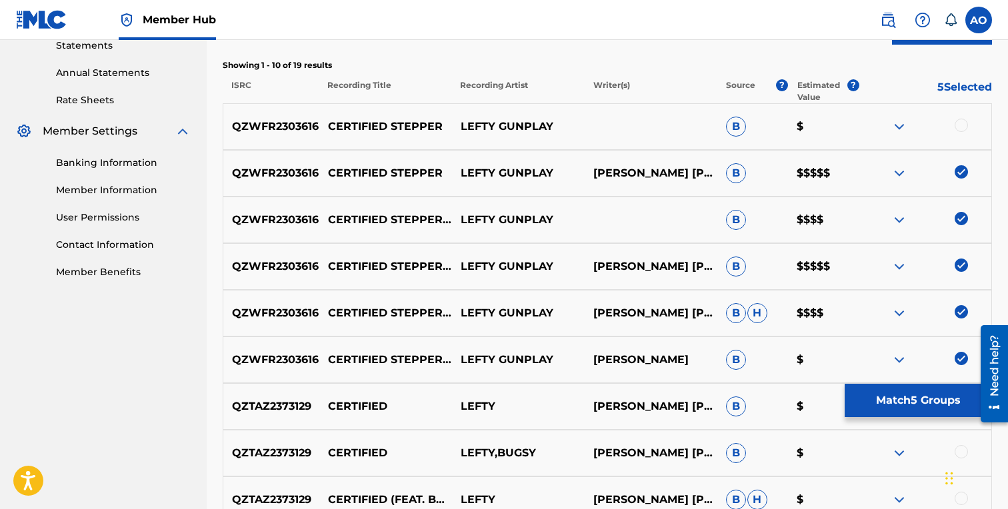
scroll to position [463, 0]
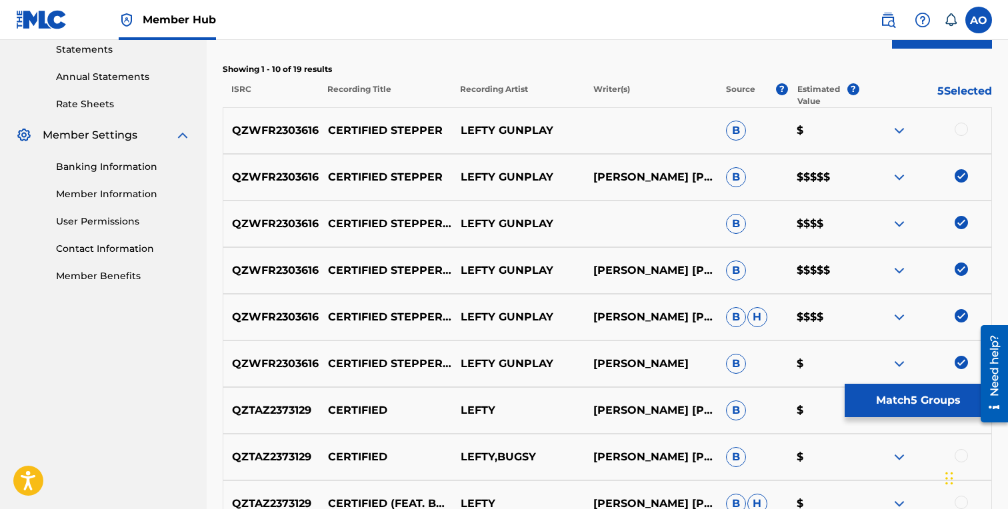
click at [961, 129] on div at bounding box center [961, 129] width 13 height 13
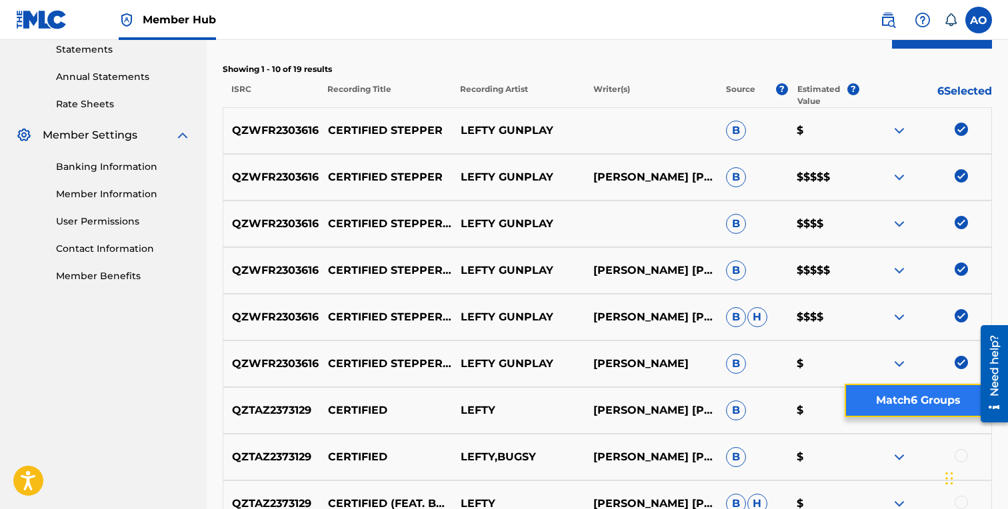
click at [925, 394] on button "Match 6 Groups" at bounding box center [918, 400] width 147 height 33
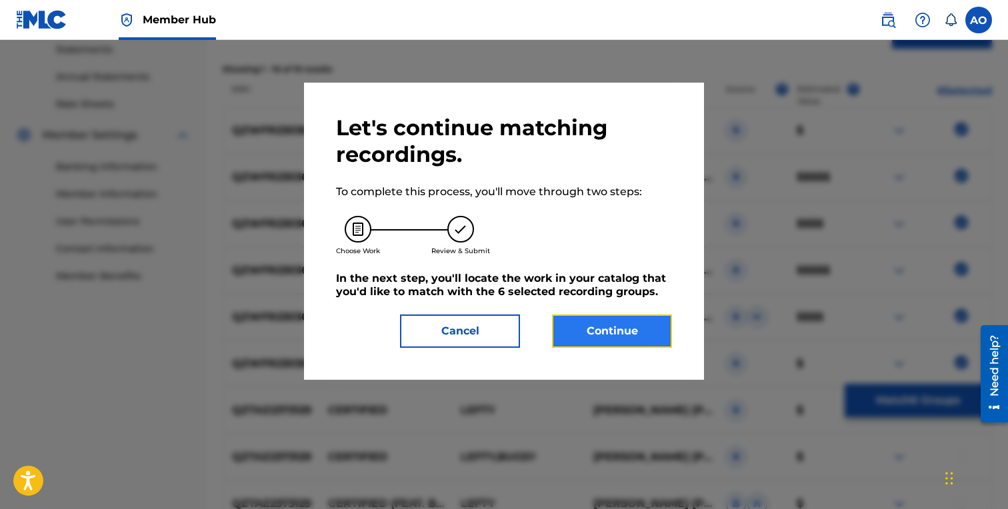
click at [661, 337] on button "Continue" at bounding box center [612, 331] width 120 height 33
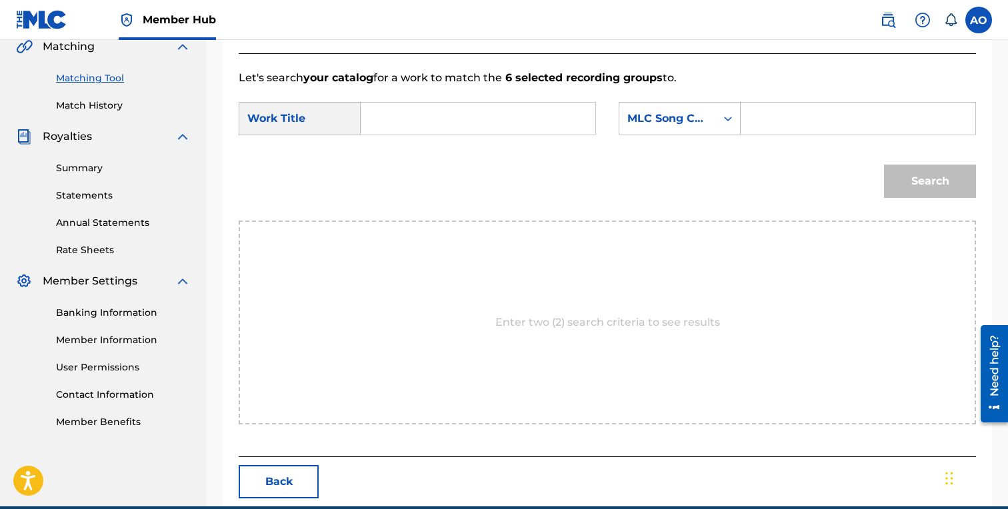
click at [550, 123] on input "Search Form" at bounding box center [478, 119] width 212 height 32
paste input "CERTIFIED STEPPER"
type input "CERTIFIED STEPPER"
click at [784, 117] on input "Search Form" at bounding box center [858, 119] width 212 height 32
paste input "CL1L8N"
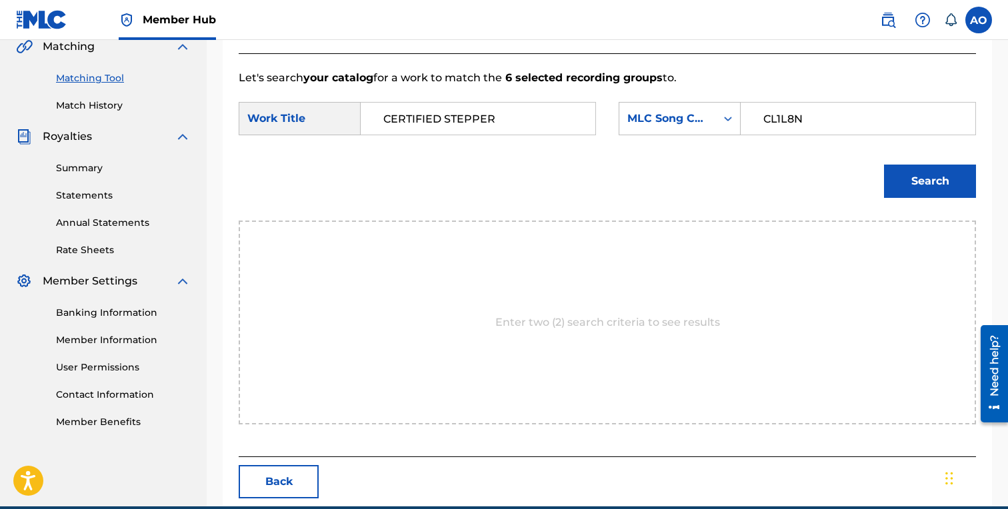
type input "CL1L8N"
click at [884, 165] on button "Search" at bounding box center [930, 181] width 92 height 33
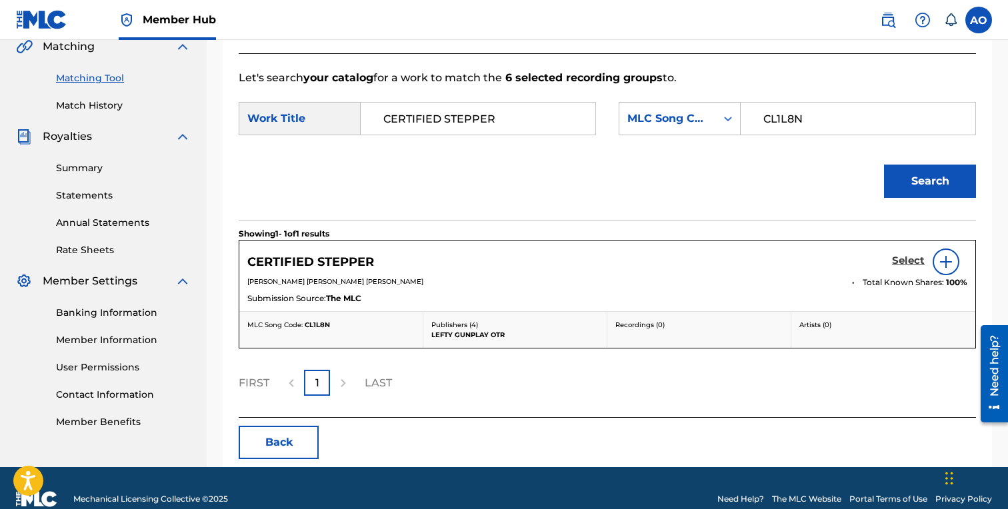
click at [911, 265] on h5 "Select" at bounding box center [908, 261] width 33 height 13
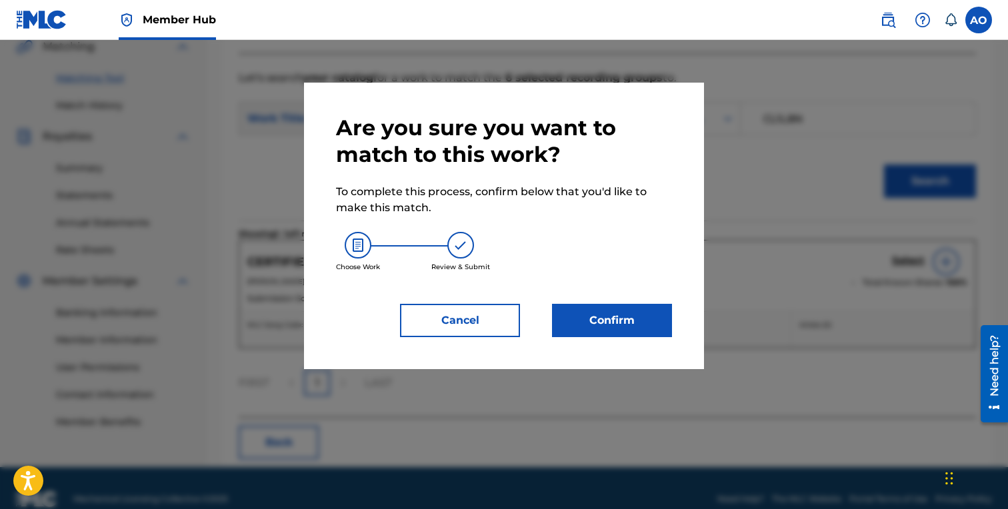
click at [656, 300] on div "Are you sure you want to match to this work? To complete this process, confirm …" at bounding box center [504, 226] width 336 height 223
click at [650, 307] on button "Confirm" at bounding box center [612, 320] width 120 height 33
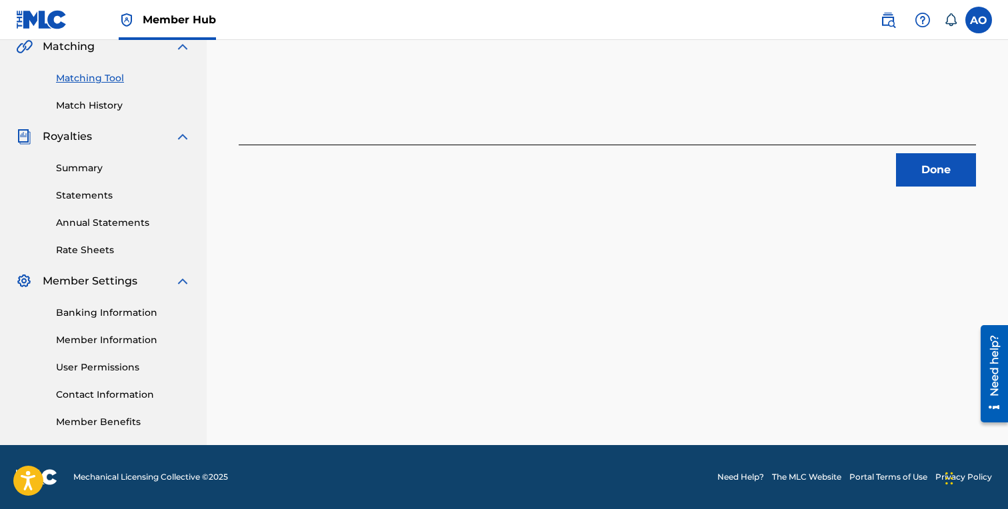
click at [939, 190] on div "6 Recording Groups are pending usage match to the work CERTIFIED STEPPER . Cong…" at bounding box center [607, 100] width 801 height 689
click at [939, 184] on button "Done" at bounding box center [936, 169] width 80 height 33
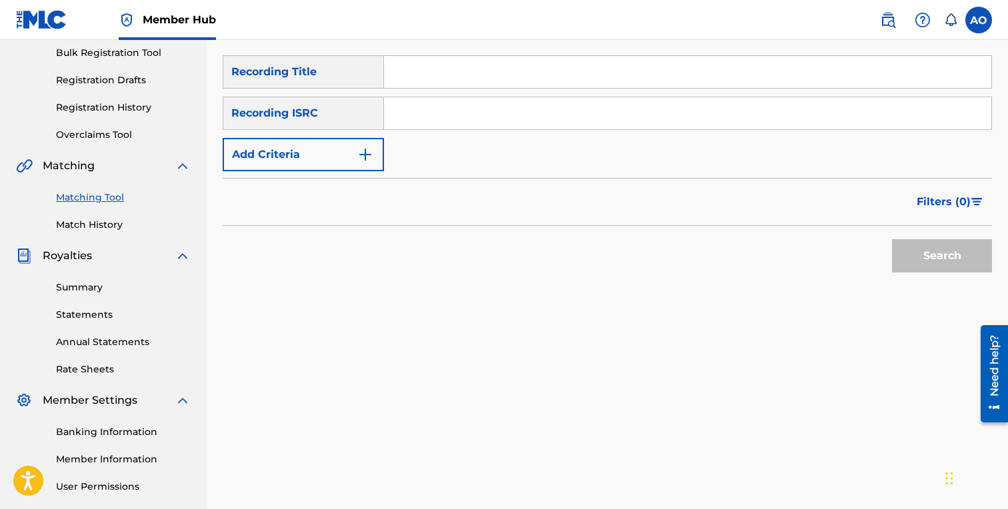
scroll to position [179, 0]
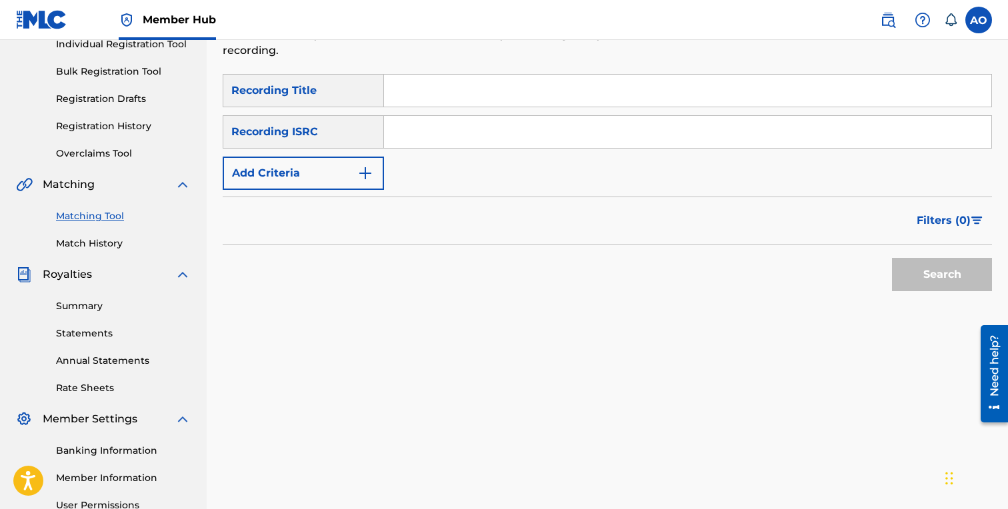
click at [540, 93] on input "Search Form" at bounding box center [687, 91] width 607 height 32
paste input "HOL INVESTMENT CLUB"
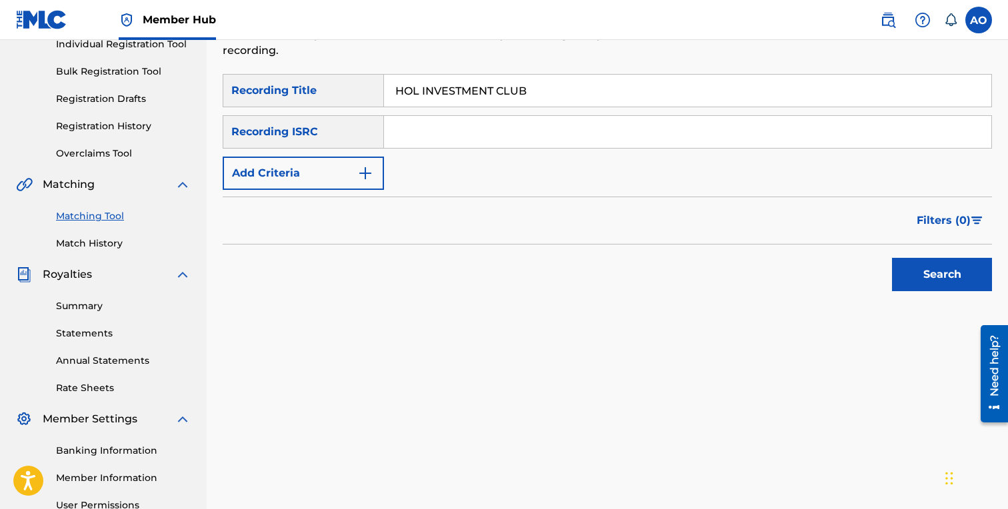
type input "HOL INVESTMENT CLUB"
click at [892, 258] on button "Search" at bounding box center [942, 274] width 100 height 33
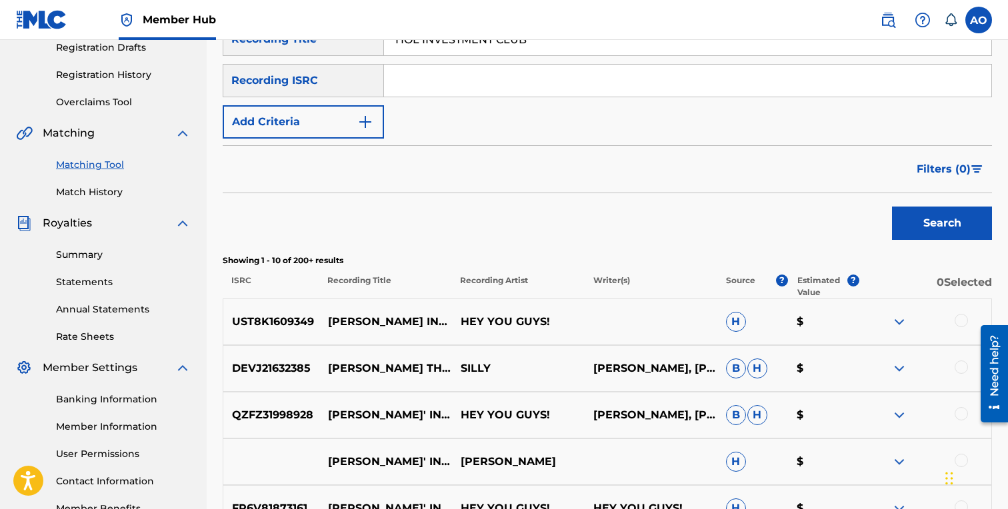
scroll to position [235, 0]
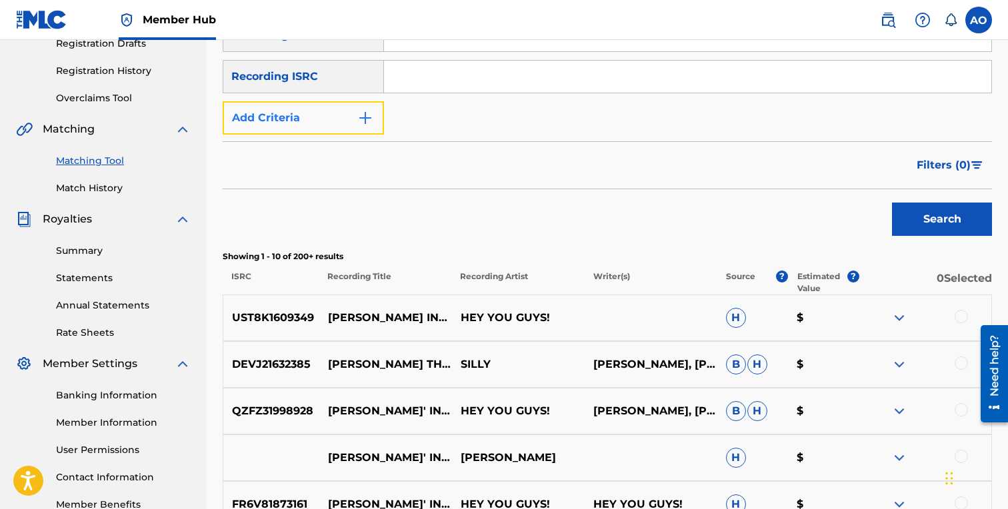
click at [365, 113] on img "Search Form" at bounding box center [365, 118] width 16 height 16
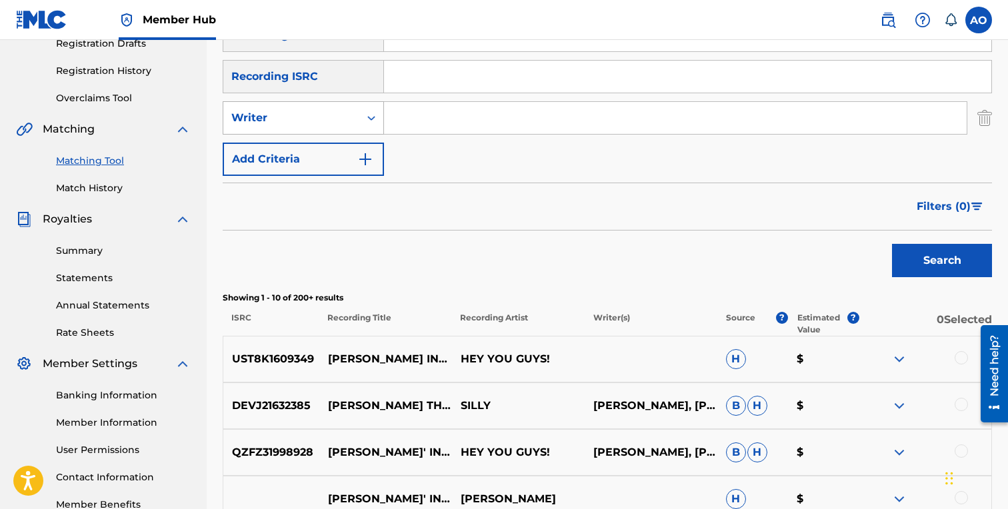
click at [358, 121] on div "Writer" at bounding box center [291, 117] width 136 height 25
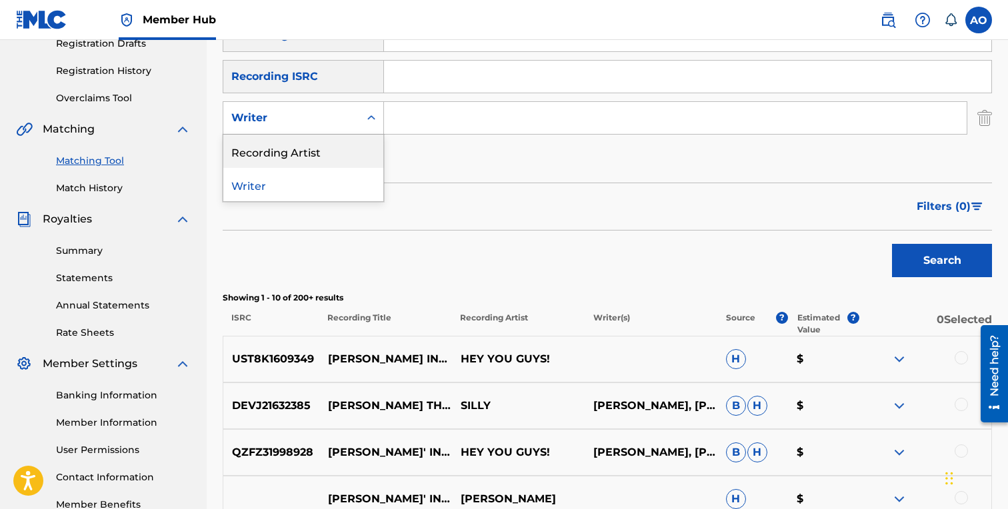
click at [356, 144] on div "Recording Artist" at bounding box center [303, 151] width 160 height 33
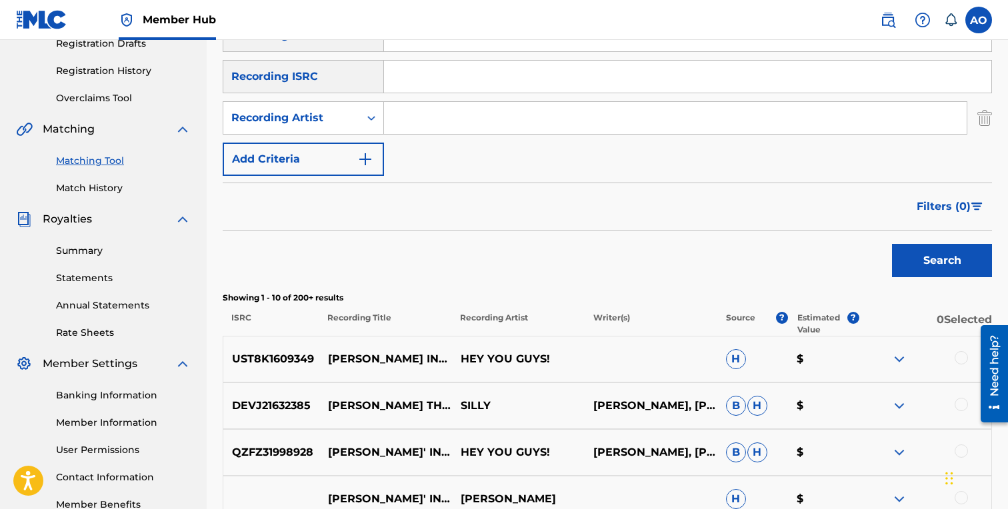
click at [447, 105] on input "Search Form" at bounding box center [675, 118] width 583 height 32
type input "[PERSON_NAME]"
click at [892, 244] on button "Search" at bounding box center [942, 260] width 100 height 33
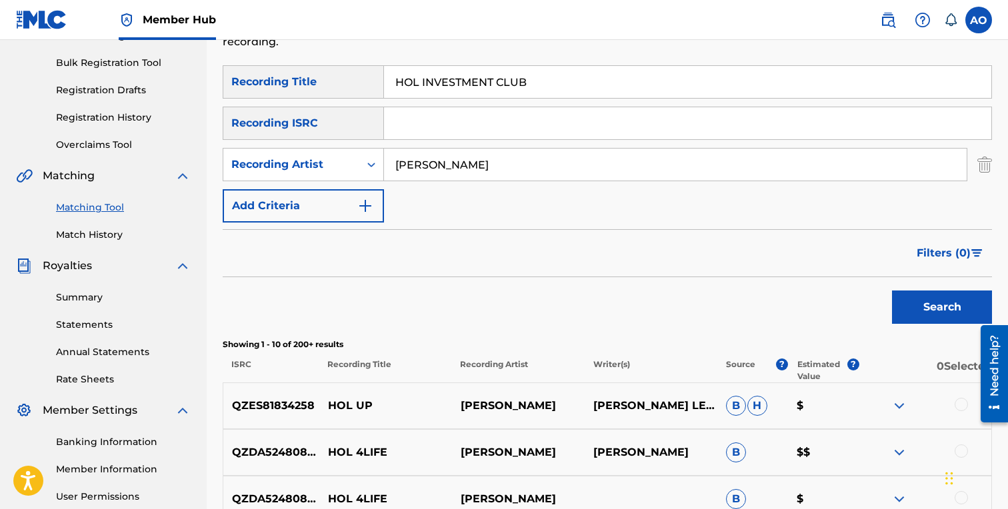
scroll to position [187, 0]
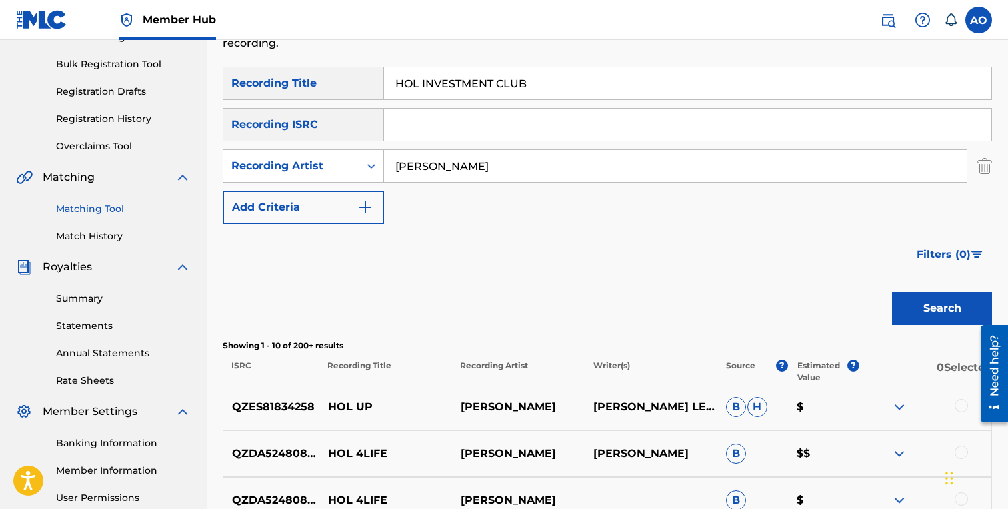
click at [474, 76] on input "HOL INVESTMENT CLUB" at bounding box center [687, 83] width 607 height 32
paste input "[PERSON_NAME] FREESTYLE"
type input "[PERSON_NAME] FREESTYLE"
click at [448, 161] on input "[PERSON_NAME]" at bounding box center [675, 166] width 583 height 32
type input "costi"
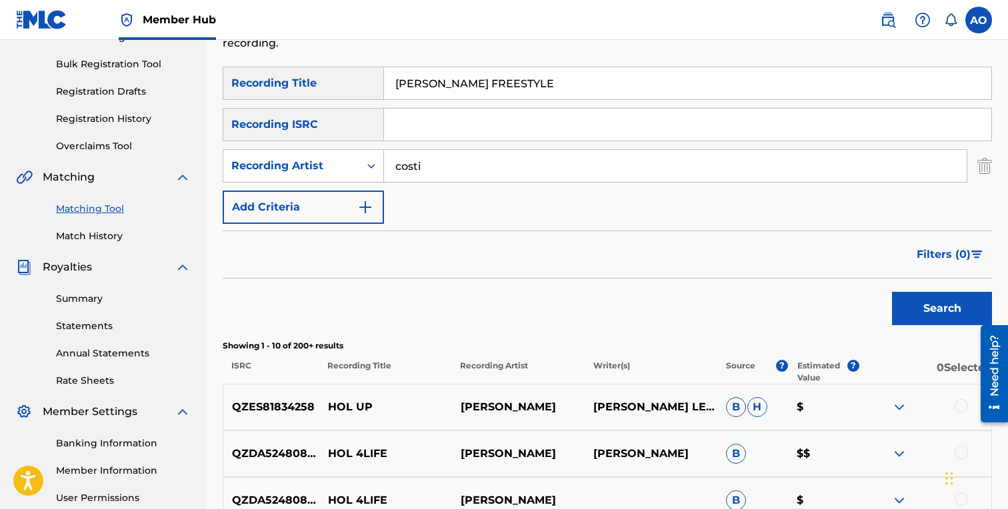
click at [892, 292] on button "Search" at bounding box center [942, 308] width 100 height 33
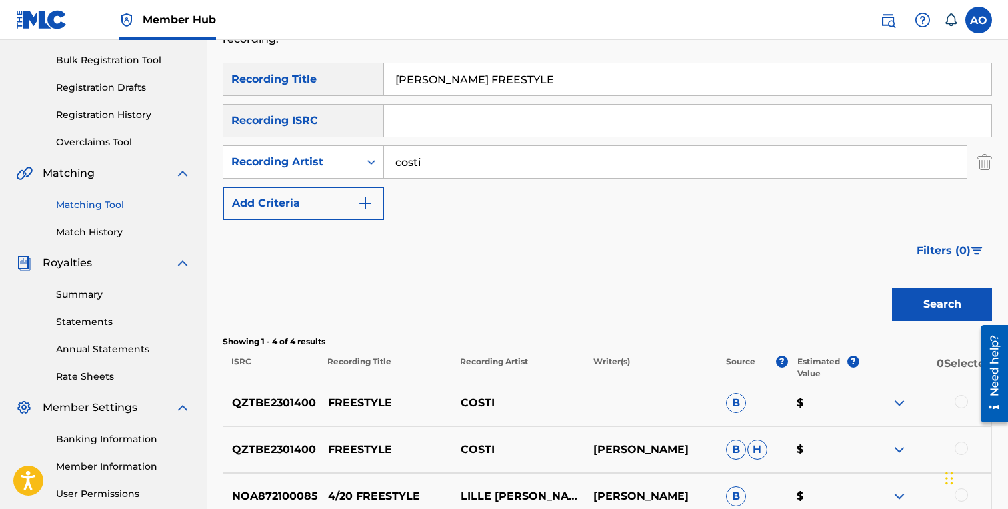
scroll to position [65, 0]
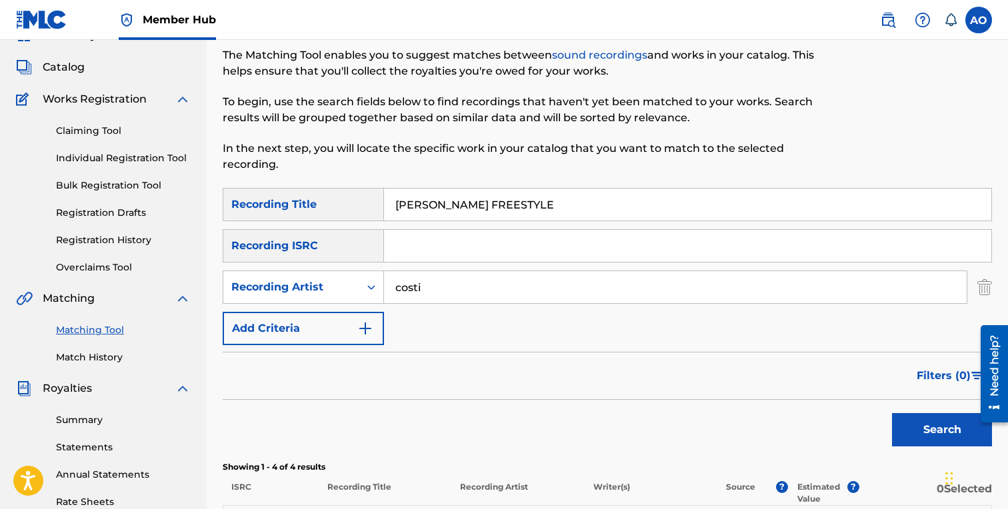
click at [515, 219] on input "[PERSON_NAME] FREESTYLE" at bounding box center [687, 205] width 607 height 32
paste input "LETTER TO DRUMMER"
type input "LETTER TO DRUMMER"
click at [422, 289] on input "costi" at bounding box center [675, 287] width 583 height 32
click at [892, 413] on button "Search" at bounding box center [942, 429] width 100 height 33
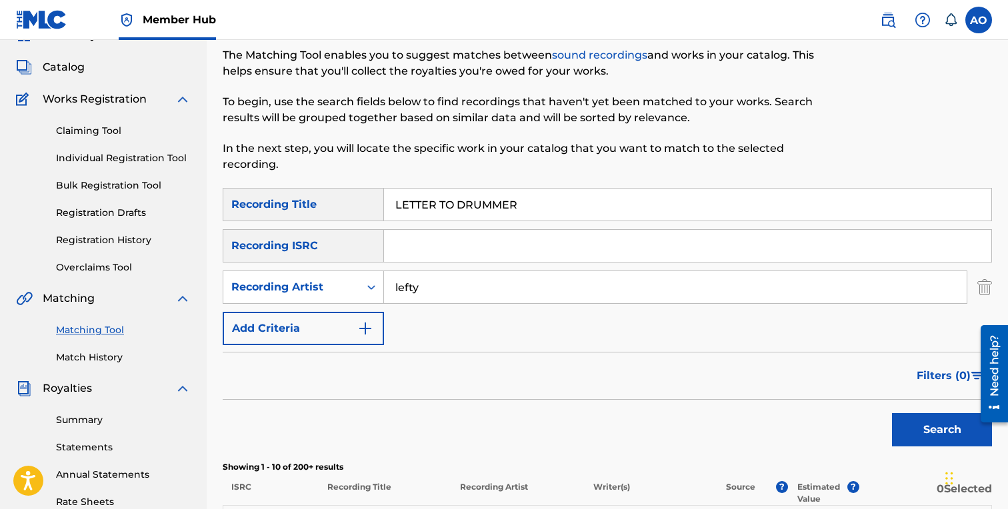
click at [422, 289] on input "lefty" at bounding box center [675, 287] width 583 height 32
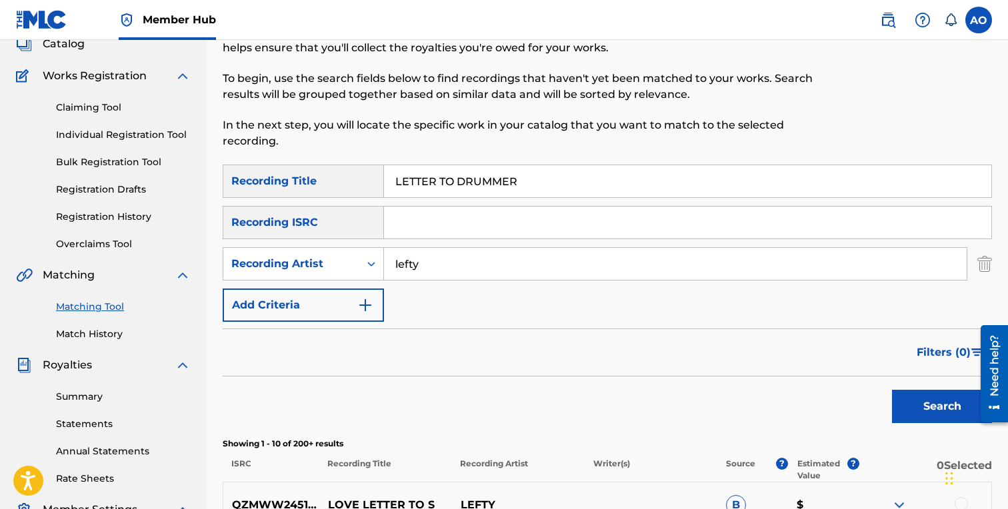
scroll to position [88, 0]
click at [892, 391] on button "Search" at bounding box center [942, 407] width 100 height 33
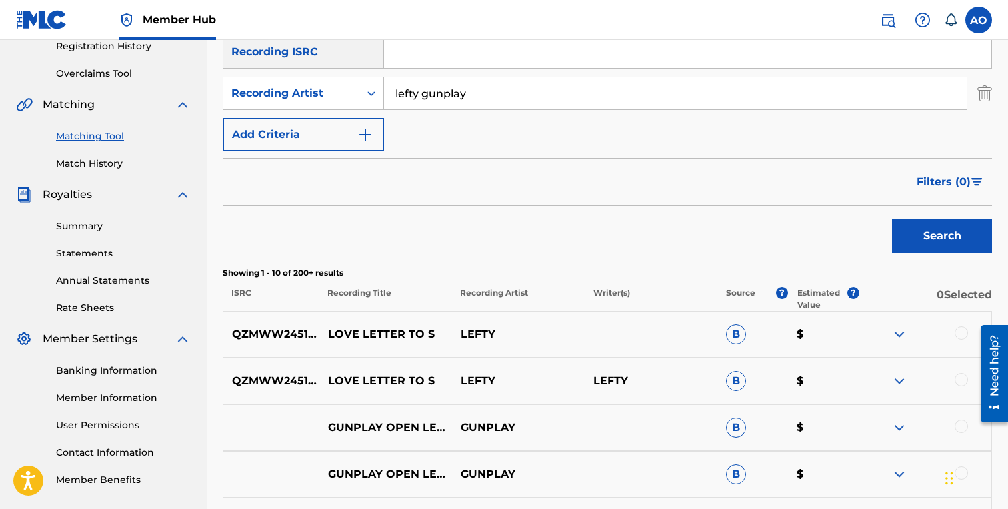
scroll to position [257, 0]
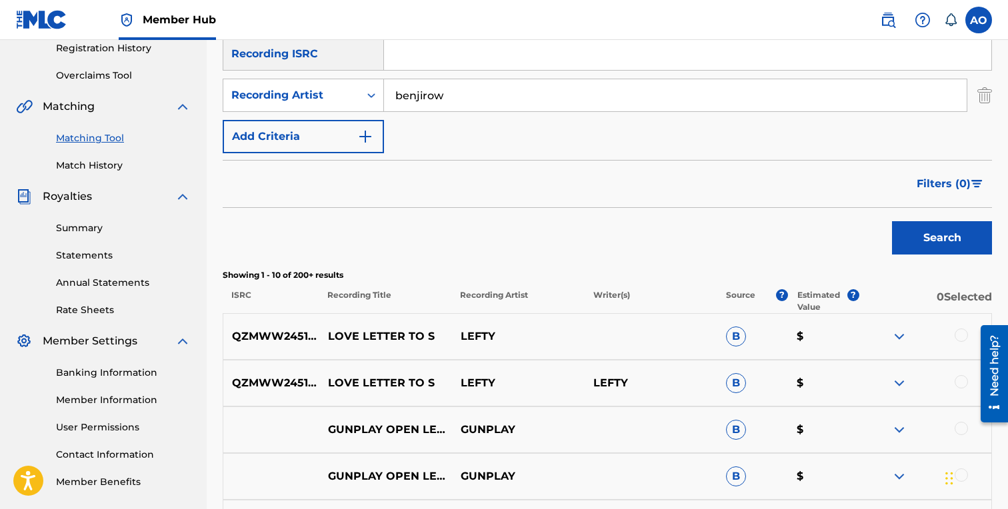
type input "benjirow"
click at [892, 221] on button "Search" at bounding box center [942, 237] width 100 height 33
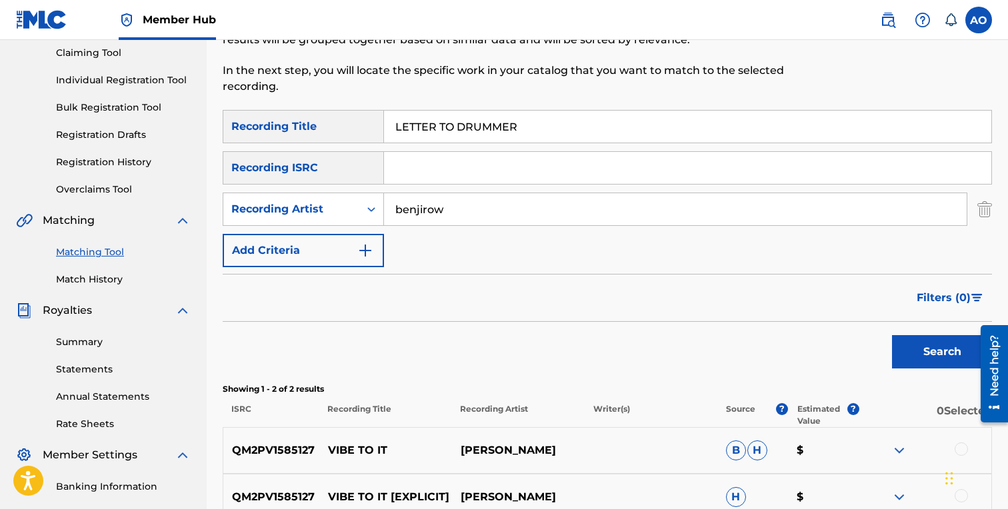
scroll to position [130, 0]
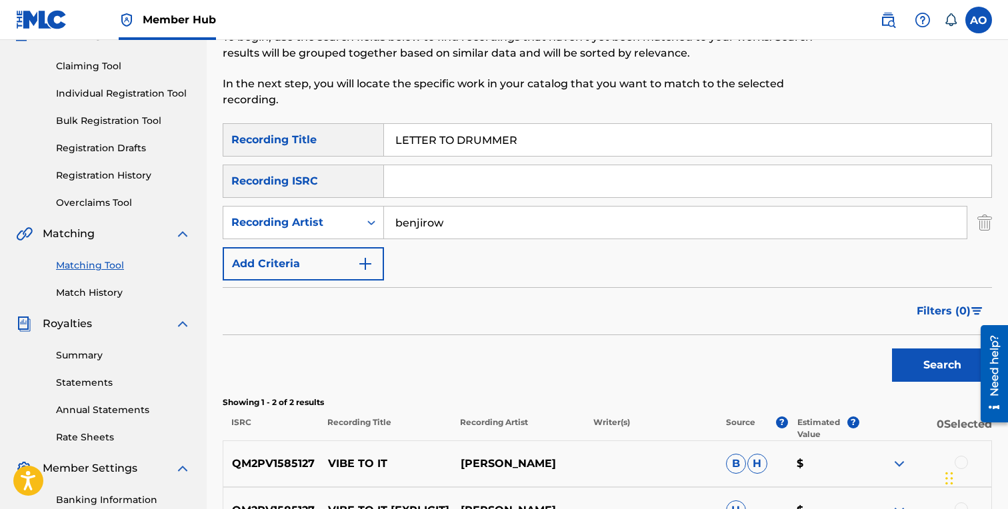
click at [468, 109] on div "Matching Tool The Matching Tool enables you to suggest matches between sound re…" at bounding box center [519, 33] width 593 height 180
click at [459, 133] on input "LETTER TO DRUMMER" at bounding box center [687, 140] width 607 height 32
paste input "KILLA AND A BOSS"
click at [892, 349] on button "Search" at bounding box center [942, 365] width 100 height 33
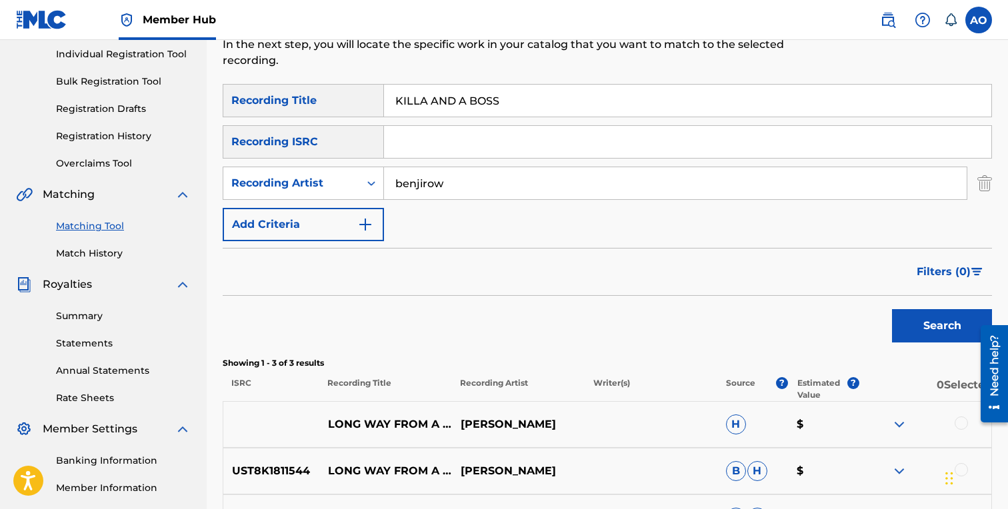
scroll to position [168, 0]
click at [495, 103] on input "KILLA AND A BOSS" at bounding box center [687, 102] width 607 height 32
paste input "FREE [PERSON_NAME]"
type input "FREE [PERSON_NAME]"
click at [892, 311] on button "Search" at bounding box center [942, 327] width 100 height 33
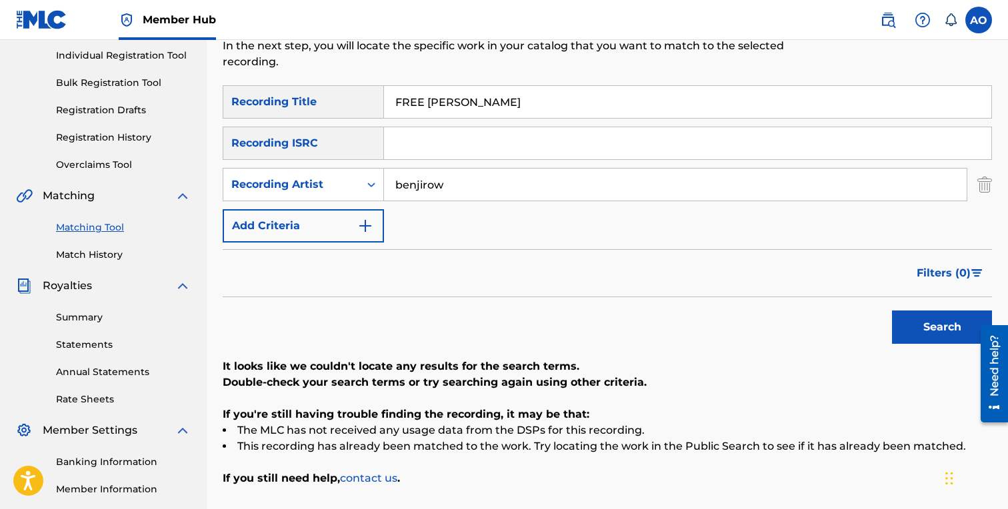
click at [509, 187] on input "benjirow" at bounding box center [675, 185] width 583 height 32
type input "lefty"
click at [892, 311] on button "Search" at bounding box center [942, 327] width 100 height 33
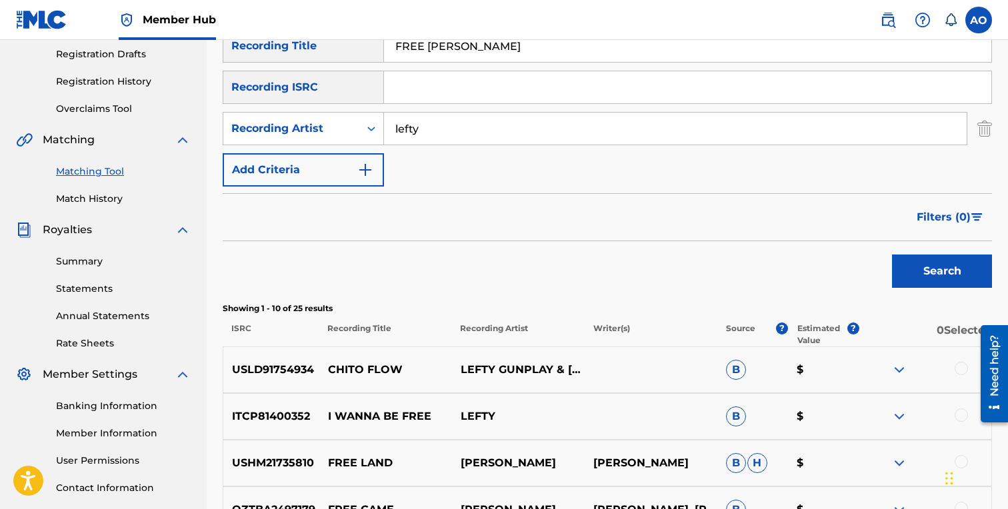
scroll to position [203, 0]
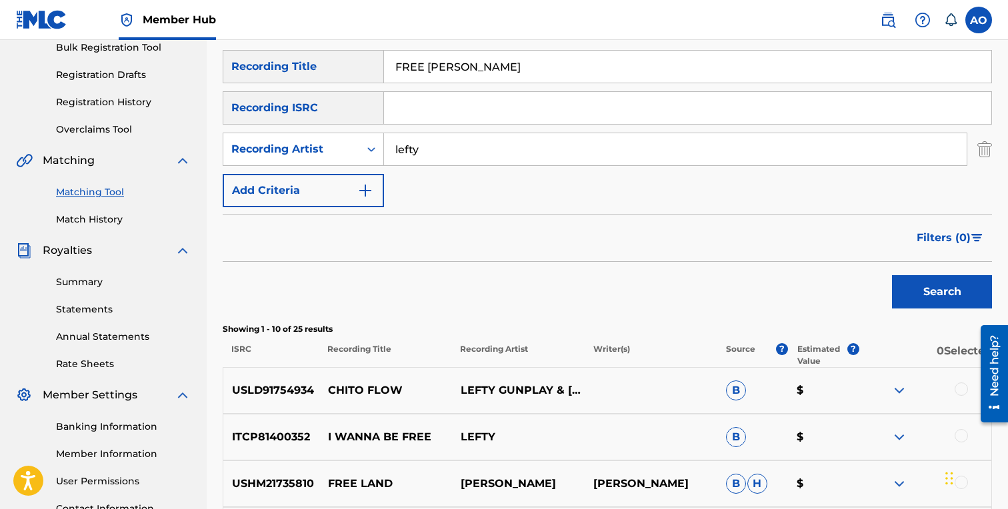
click at [473, 75] on input "FREE [PERSON_NAME]" at bounding box center [687, 67] width 607 height 32
paste input "ONLY FAN"
type input "ONLY FANS"
click at [447, 140] on input "lefty" at bounding box center [675, 149] width 583 height 32
click at [892, 275] on button "Search" at bounding box center [942, 291] width 100 height 33
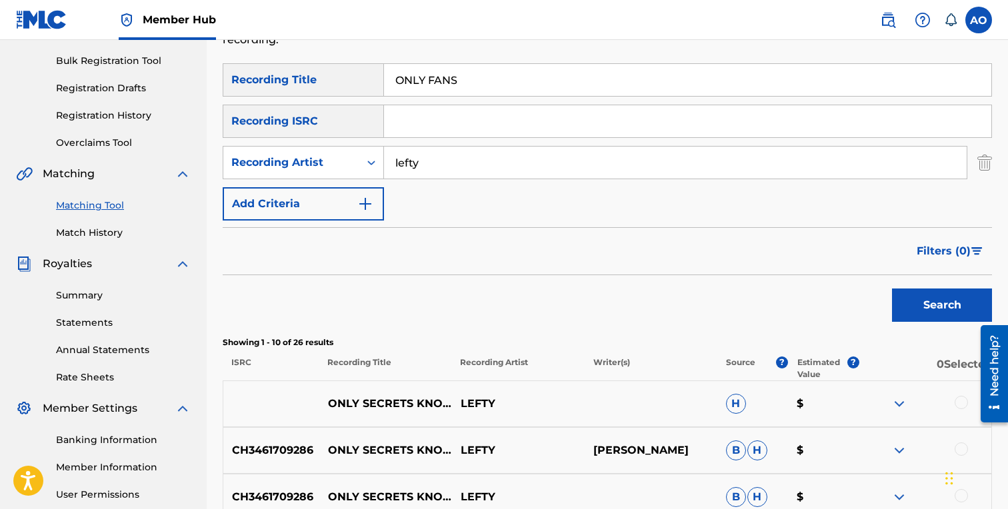
scroll to position [187, 0]
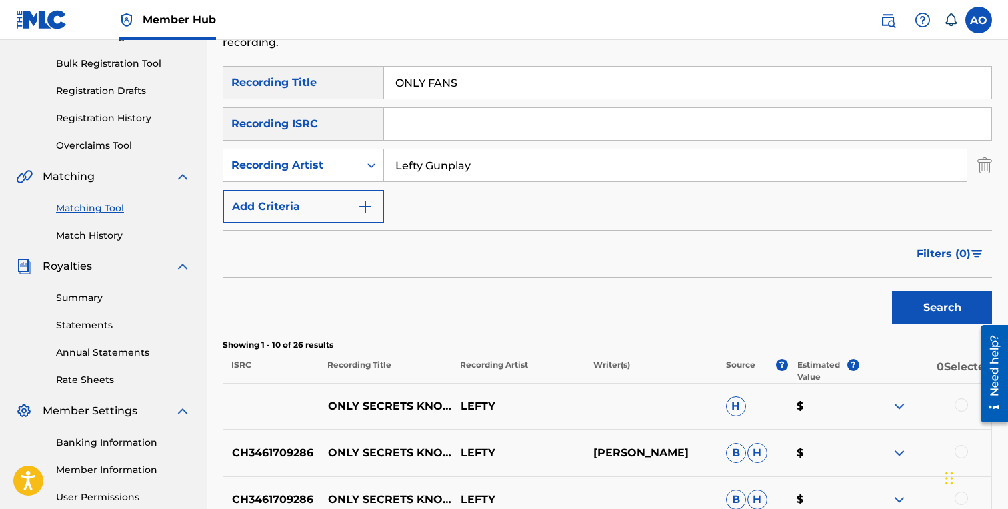
type input "Lefty Gunplay"
click at [892, 291] on button "Search" at bounding box center [942, 307] width 100 height 33
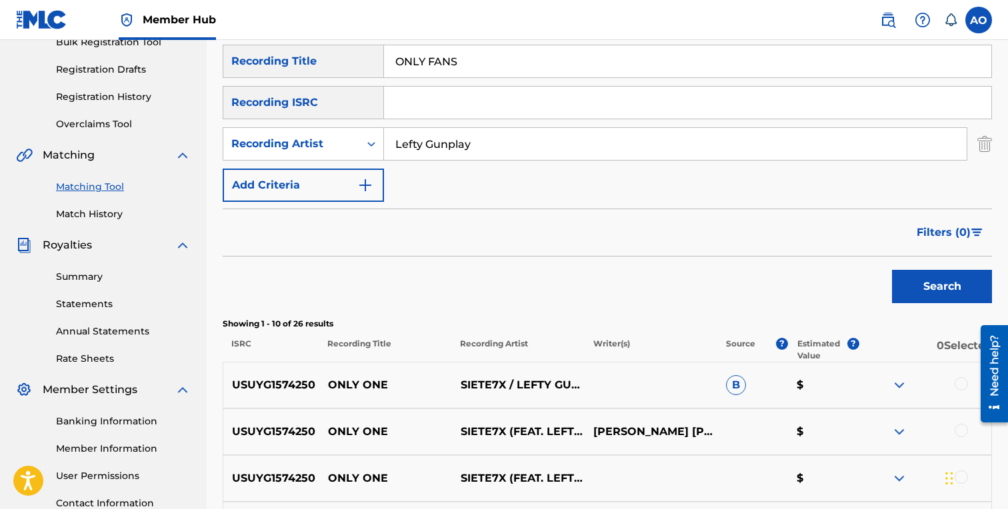
scroll to position [207, 0]
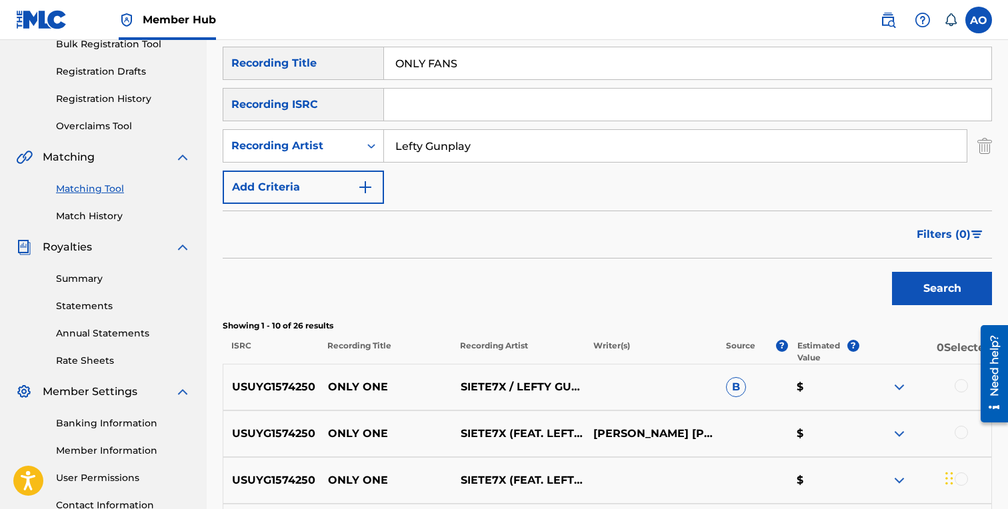
click at [546, 54] on input "ONLY FANS" at bounding box center [687, 63] width 607 height 32
paste input "FRESH OUT"
click at [892, 272] on button "Search" at bounding box center [942, 288] width 100 height 33
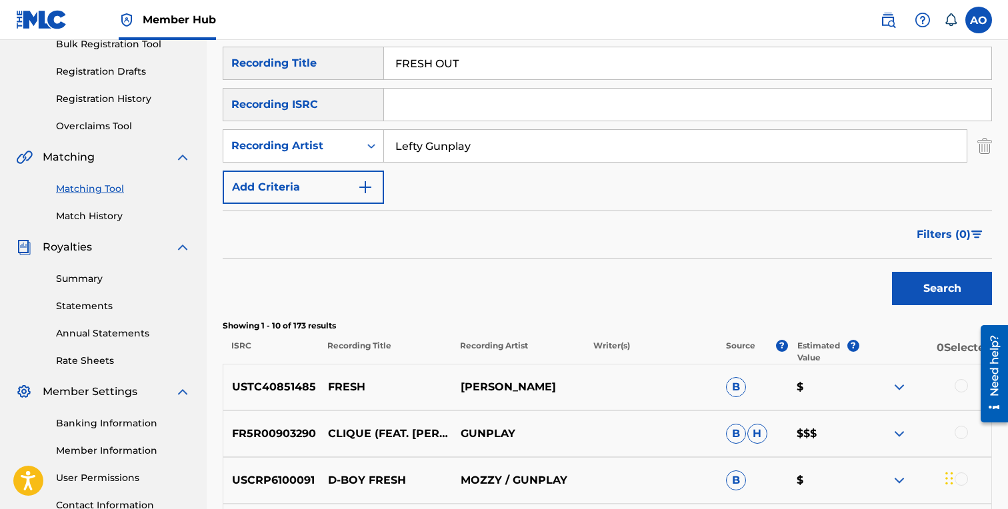
scroll to position [207, 0]
click at [512, 69] on input "FRESH OUT" at bounding box center [687, 63] width 607 height 32
paste input "BEEF WITH THE GANG"
type input "BEEF WITH THE GANG"
click at [498, 142] on input "Lefty Gunplay" at bounding box center [675, 145] width 583 height 32
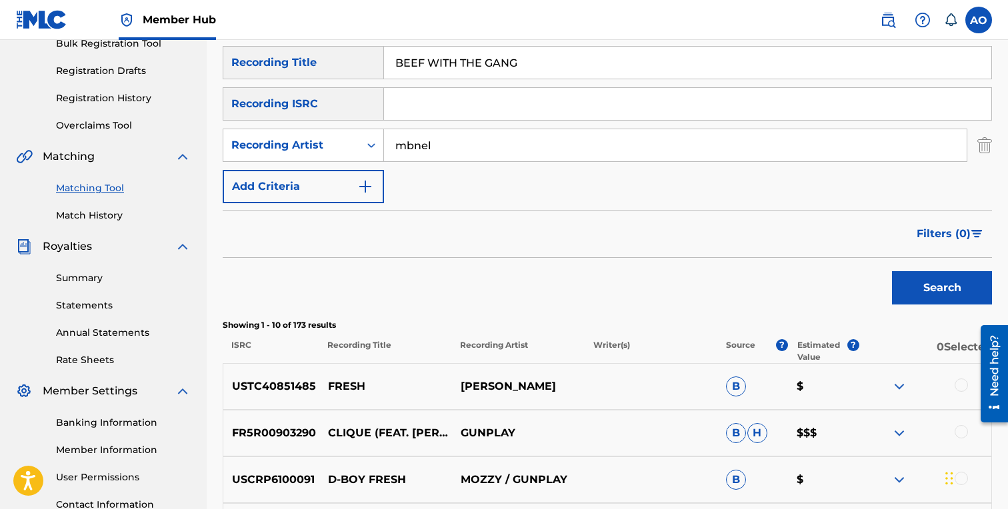
type input "mbnel"
click at [892, 271] on button "Search" at bounding box center [942, 287] width 100 height 33
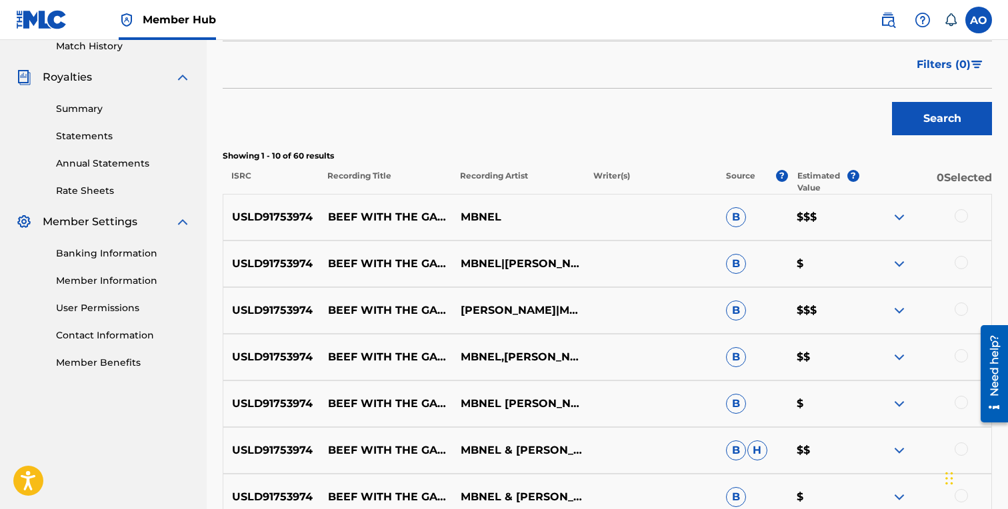
scroll to position [379, 0]
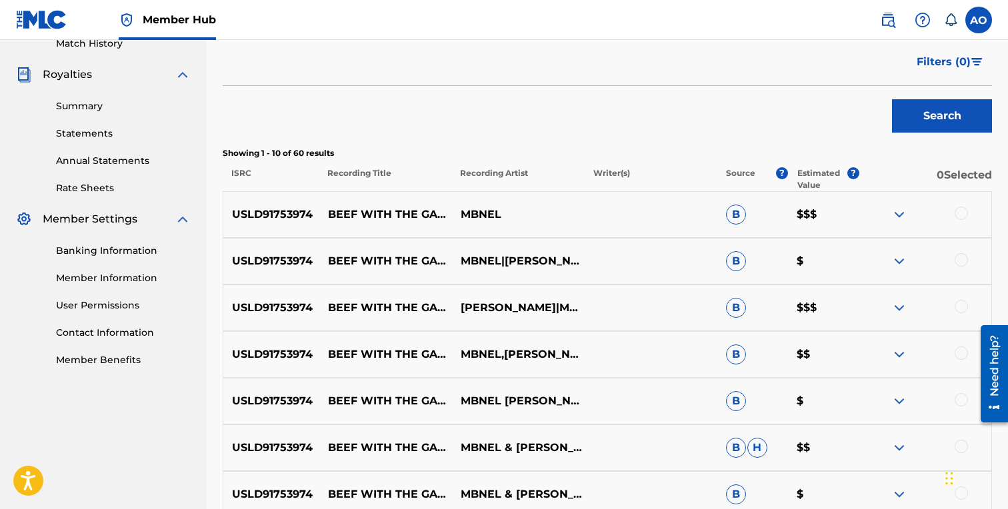
click at [961, 212] on div at bounding box center [961, 213] width 13 height 13
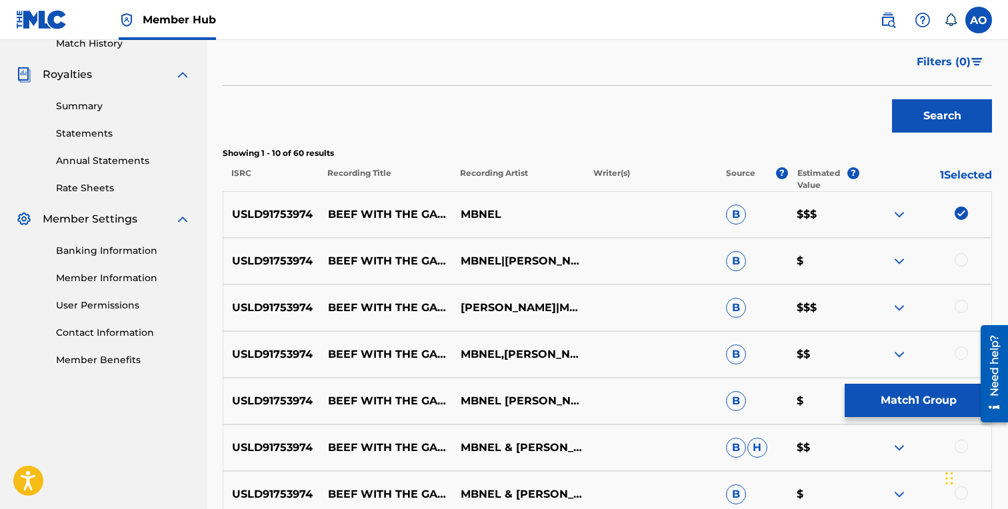
click at [963, 262] on div at bounding box center [961, 259] width 13 height 13
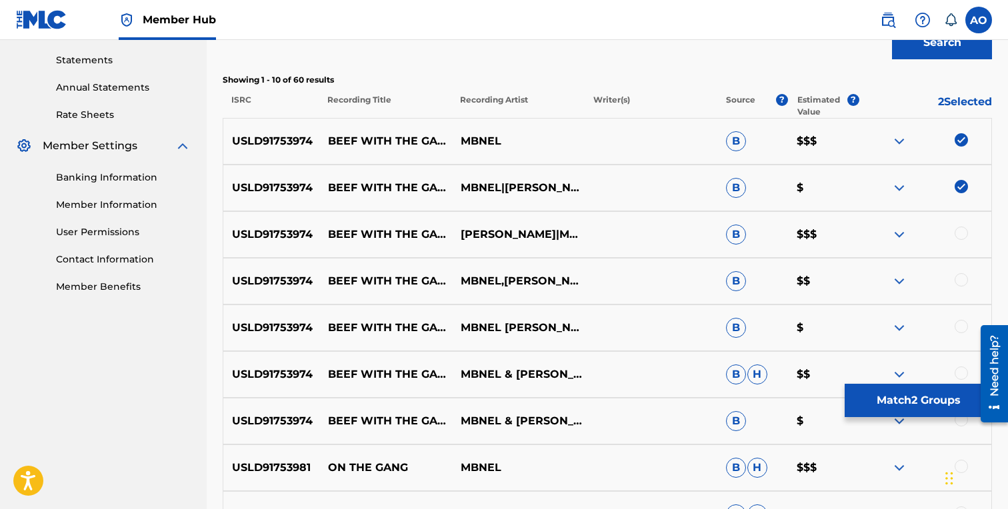
scroll to position [453, 0]
click at [962, 232] on div at bounding box center [961, 232] width 13 height 13
click at [958, 283] on div at bounding box center [961, 279] width 13 height 13
click at [961, 325] on div at bounding box center [961, 325] width 13 height 13
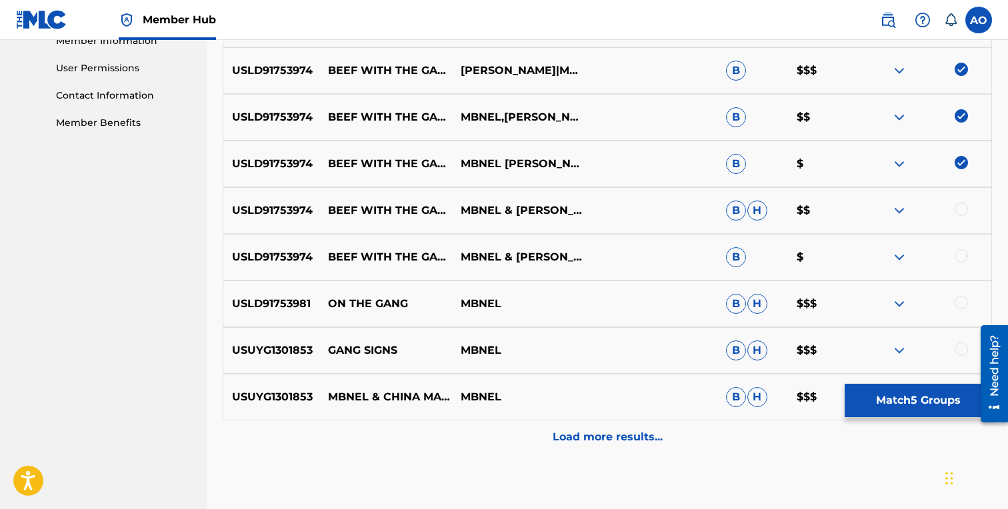
scroll to position [607, 0]
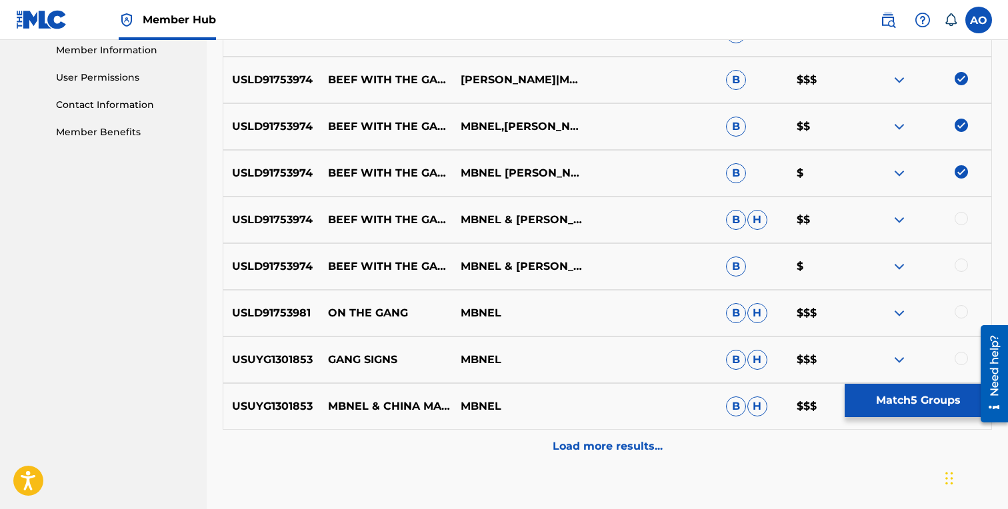
click at [963, 266] on div at bounding box center [961, 265] width 13 height 13
click at [957, 214] on div at bounding box center [961, 218] width 13 height 13
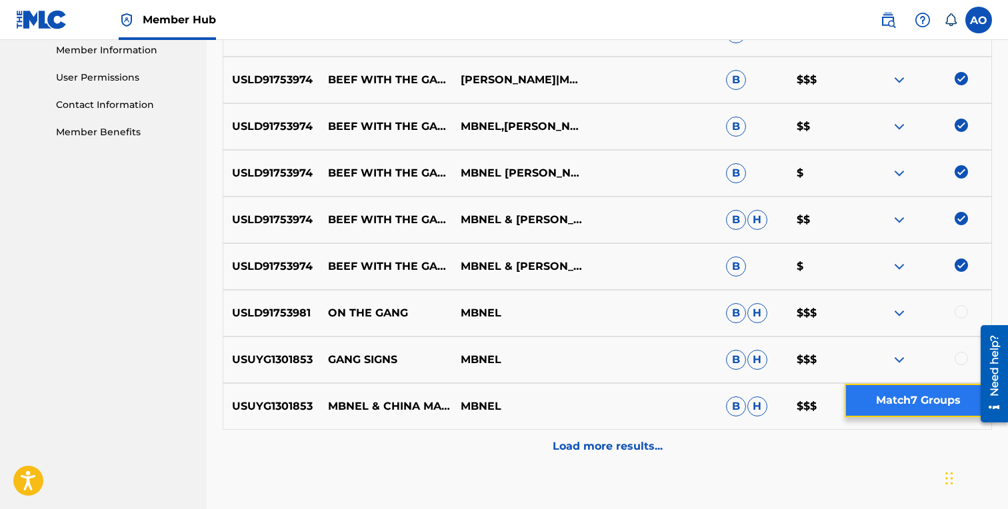
click at [903, 408] on button "Match 7 Groups" at bounding box center [918, 400] width 147 height 33
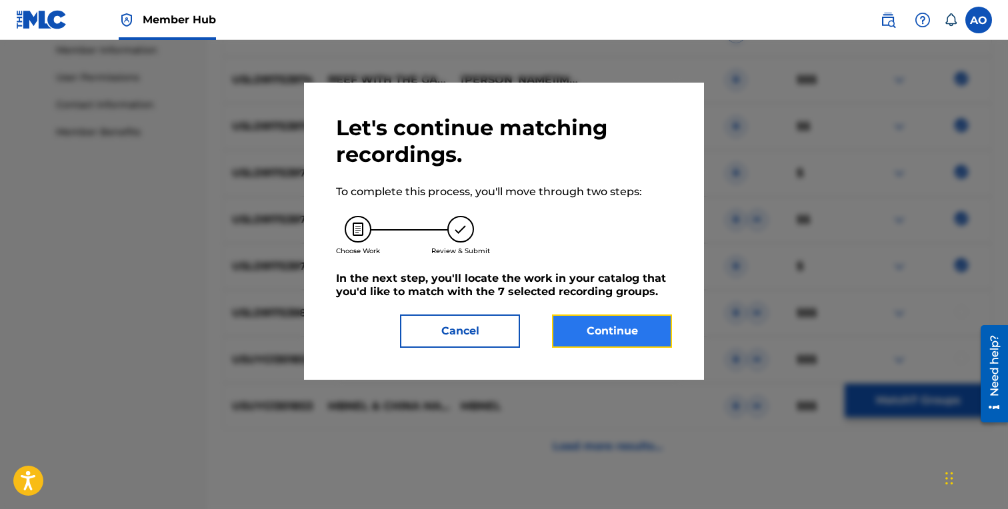
click at [655, 340] on button "Continue" at bounding box center [612, 331] width 120 height 33
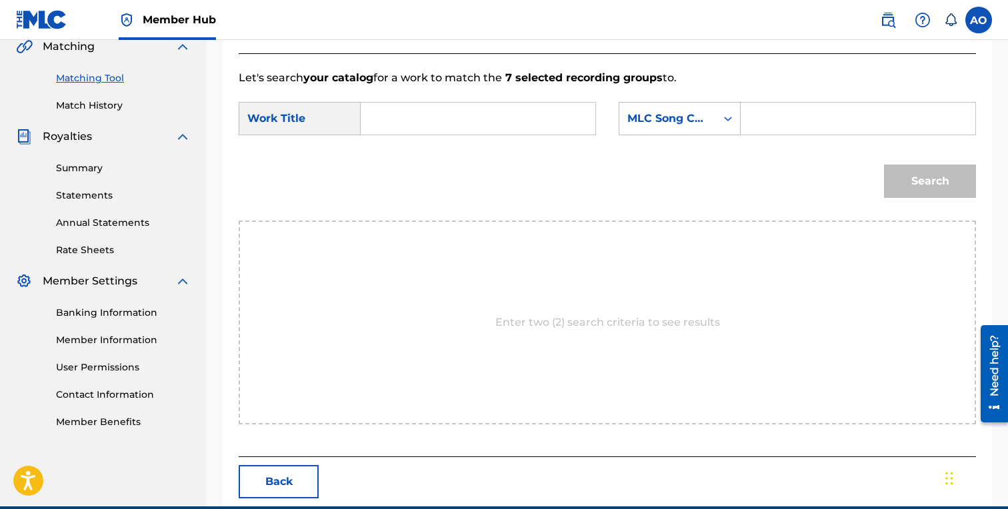
click at [470, 136] on div "SearchWithCriteria7282e1a1-208f-423b-b1db-c3d959bb7b24 Work Title SearchWithCri…" at bounding box center [607, 122] width 737 height 41
click at [479, 119] on input "Search Form" at bounding box center [478, 119] width 212 height 32
paste input "BEEF WITH THE GANG"
type input "BEEF WITH THE GANG"
click at [753, 105] on input "Search Form" at bounding box center [858, 119] width 212 height 32
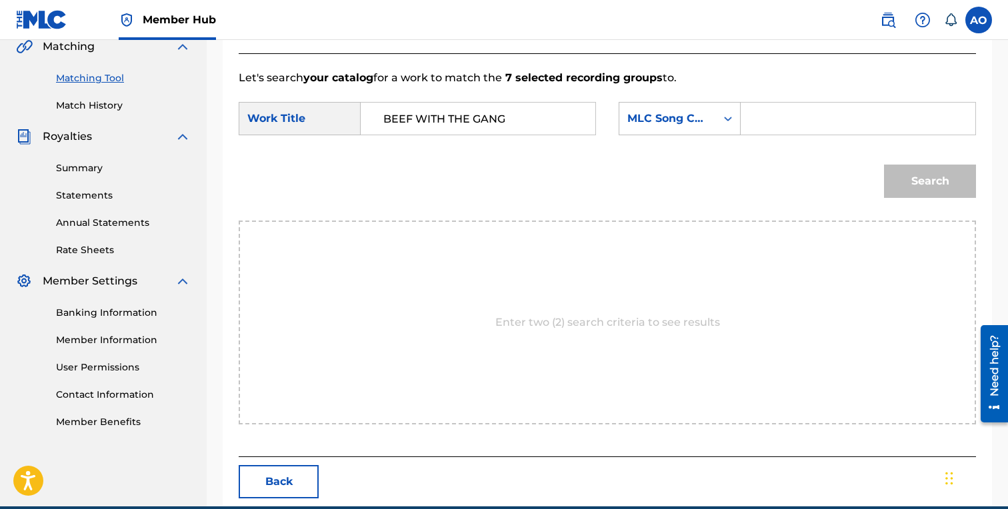
paste input "BF7Z29"
type input "BF7Z29"
click at [884, 165] on button "Search" at bounding box center [930, 181] width 92 height 33
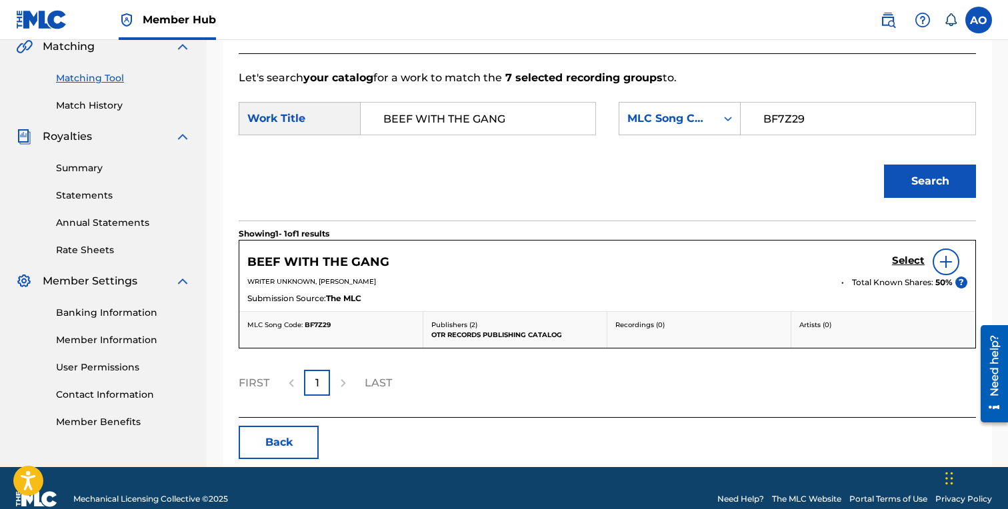
click at [921, 274] on div "Select" at bounding box center [929, 262] width 75 height 27
click at [913, 266] on h5 "Select" at bounding box center [908, 261] width 33 height 13
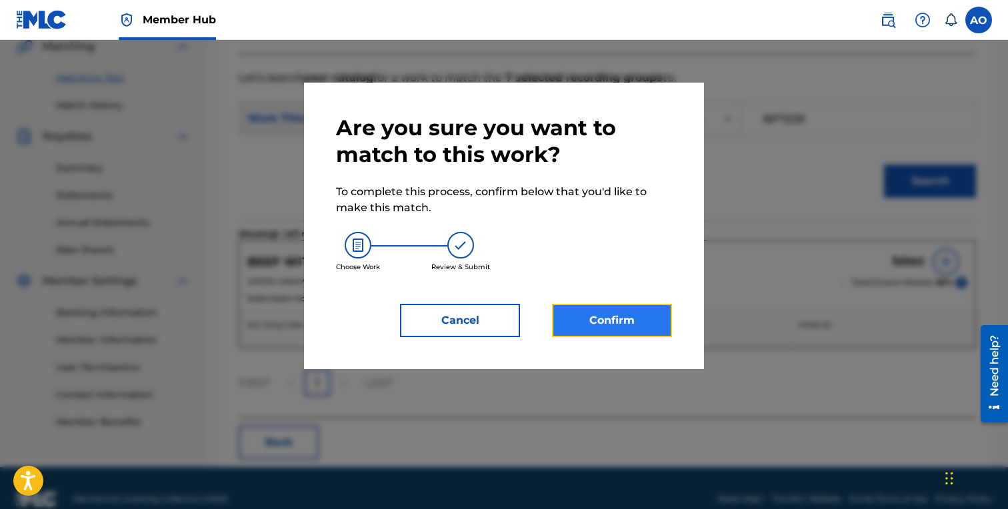
click at [638, 309] on button "Confirm" at bounding box center [612, 320] width 120 height 33
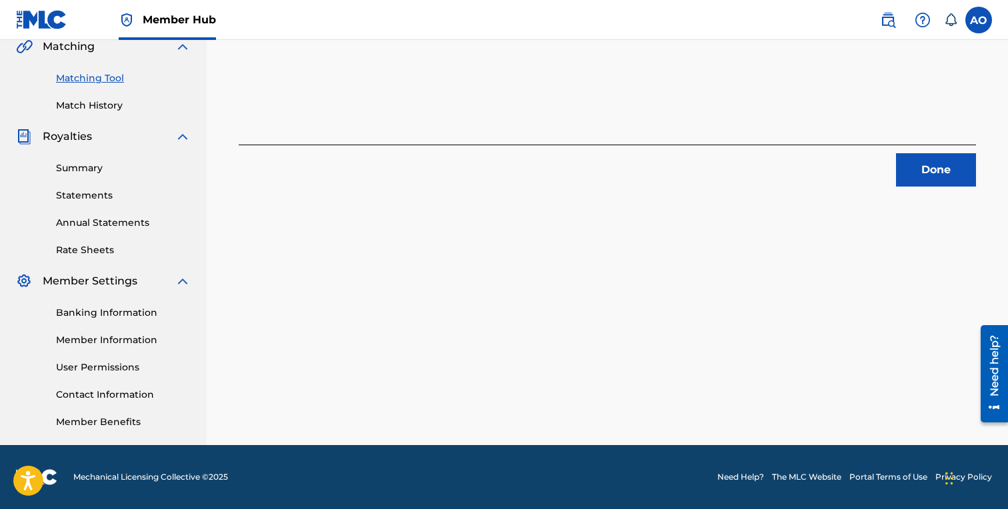
click at [935, 150] on div "Done" at bounding box center [607, 166] width 737 height 42
click at [934, 159] on button "Done" at bounding box center [936, 169] width 80 height 33
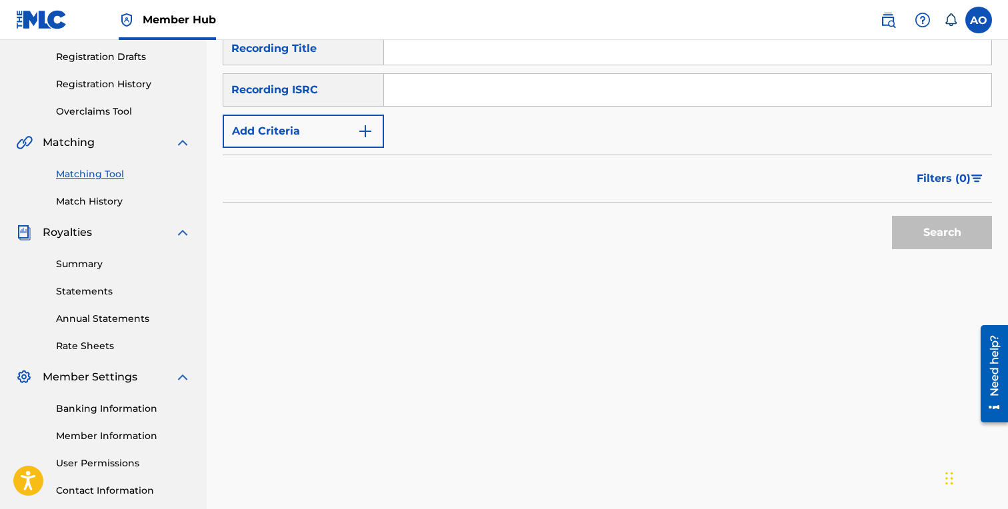
scroll to position [0, 0]
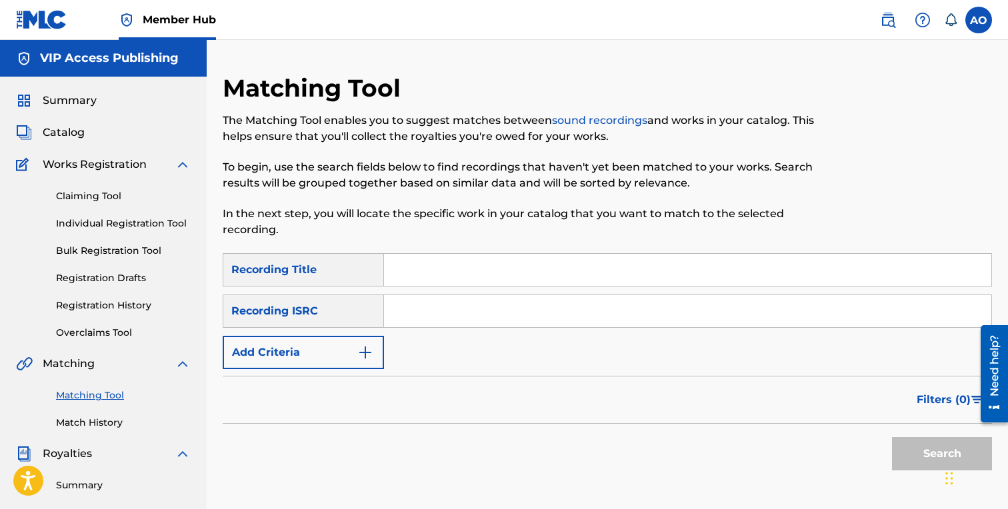
click at [565, 249] on div "Matching Tool The Matching Tool enables you to suggest matches between sound re…" at bounding box center [519, 163] width 593 height 180
click at [555, 261] on input "Search Form" at bounding box center [687, 270] width 607 height 32
paste input "NEW FAME SAME PROBLEMS"
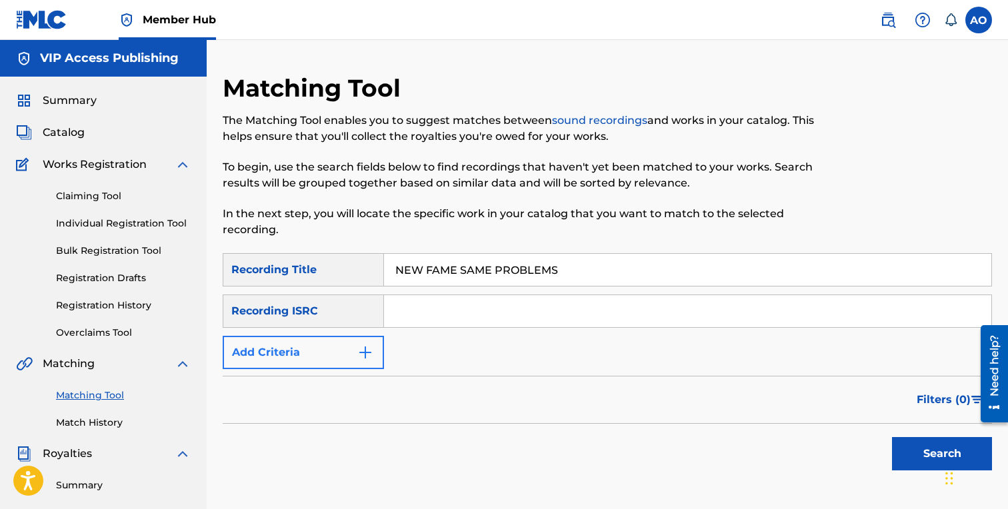
type input "NEW FAME SAME PROBLEMS"
click at [323, 337] on button "Add Criteria" at bounding box center [303, 352] width 161 height 33
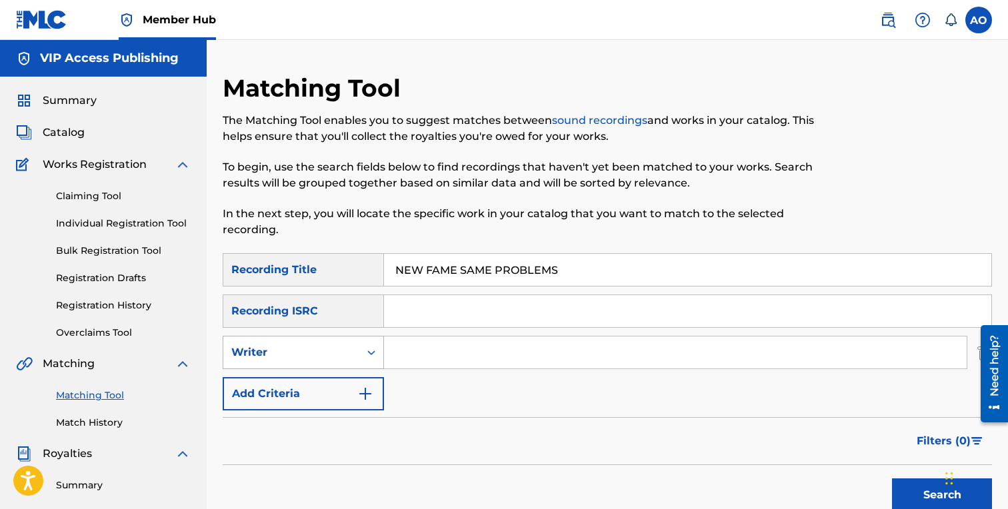
click at [323, 349] on div "Writer" at bounding box center [291, 353] width 120 height 16
click at [339, 377] on div "Recording Artist" at bounding box center [303, 385] width 160 height 33
click at [439, 349] on input "Search Form" at bounding box center [675, 353] width 583 height 32
type input "mbnel"
click at [892, 479] on button "Search" at bounding box center [942, 495] width 100 height 33
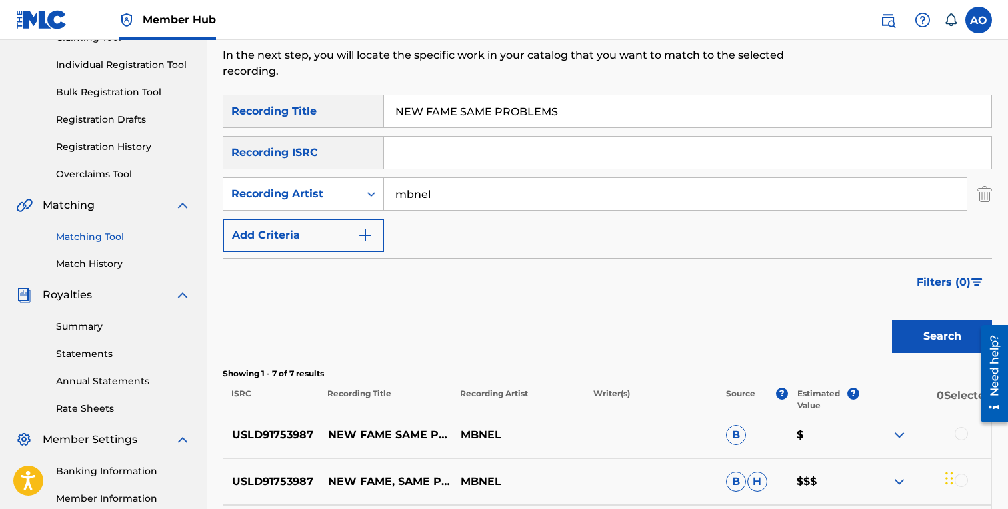
scroll to position [169, 0]
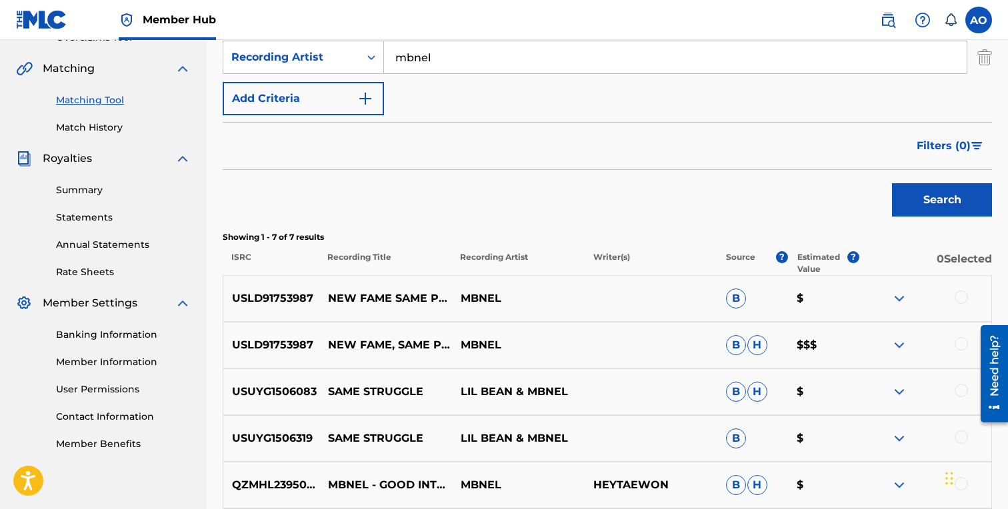
click at [577, 285] on div "USLD91753987 NEW FAME SAME PROBLEMS MBNEL B $" at bounding box center [607, 298] width 769 height 47
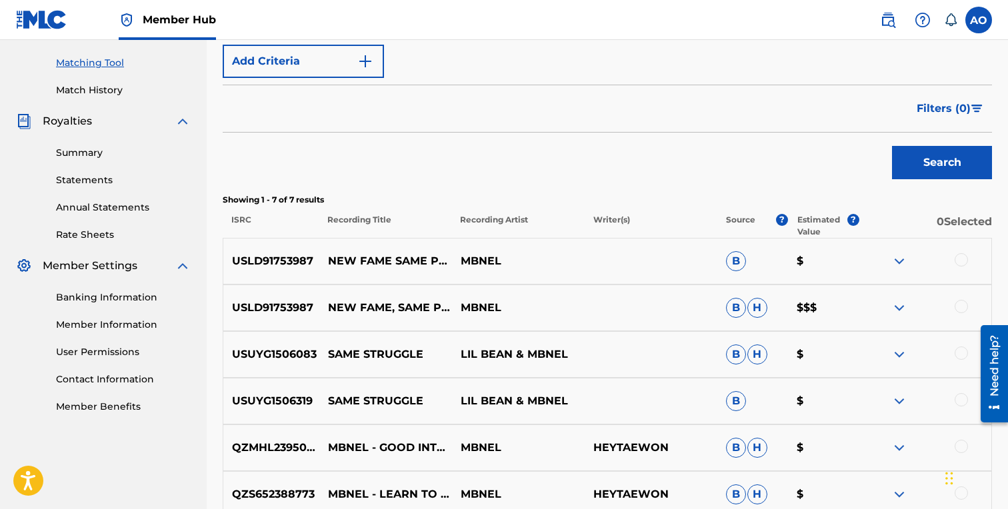
scroll to position [337, 0]
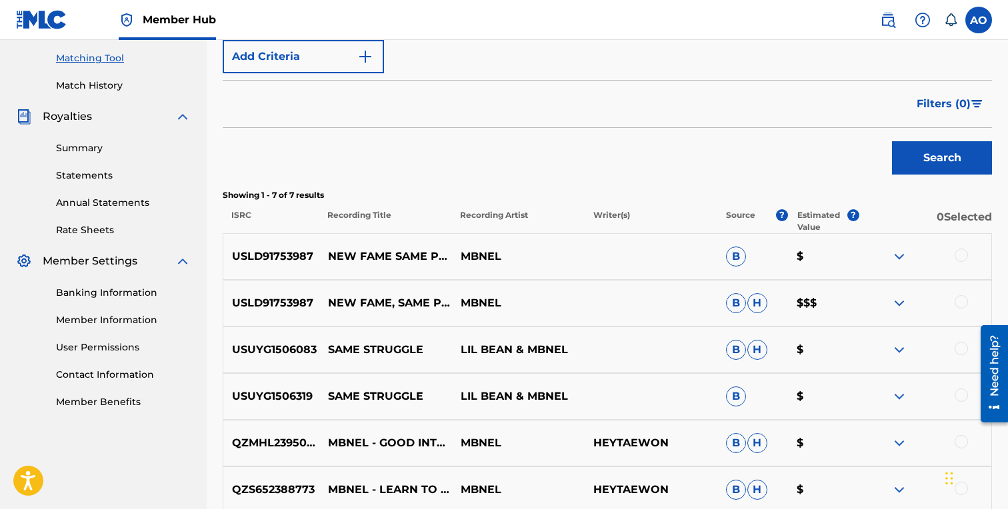
click at [961, 304] on div at bounding box center [961, 301] width 13 height 13
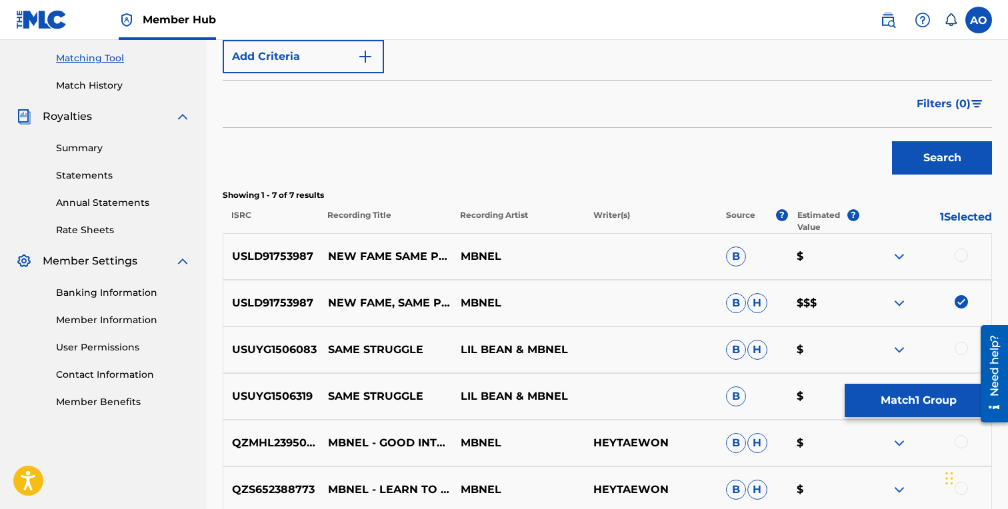
click at [964, 256] on div at bounding box center [961, 255] width 13 height 13
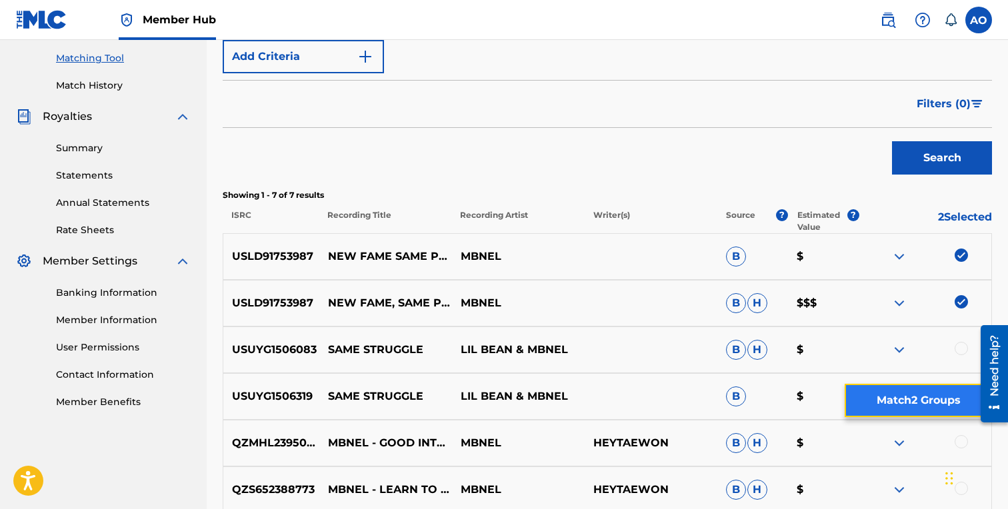
click at [937, 395] on button "Match 2 Groups" at bounding box center [918, 400] width 147 height 33
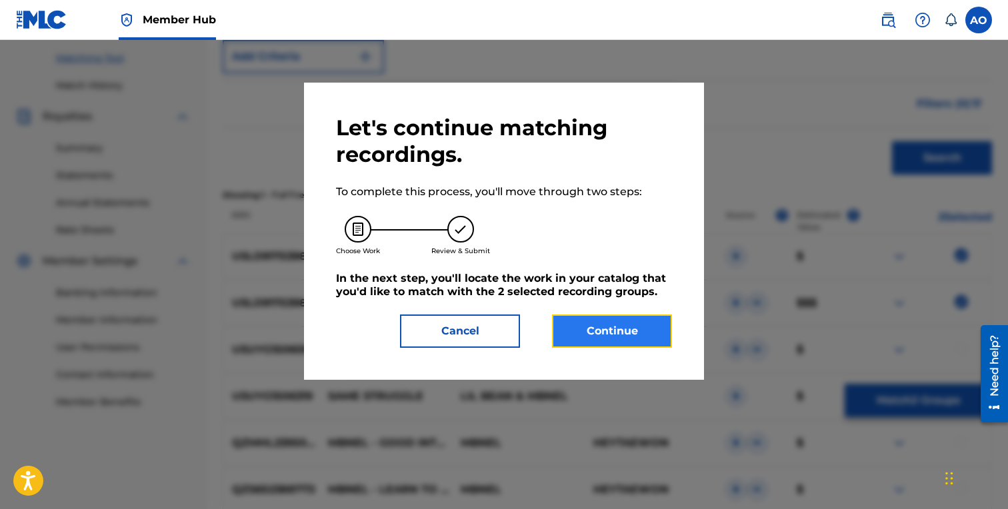
click at [615, 319] on button "Continue" at bounding box center [612, 331] width 120 height 33
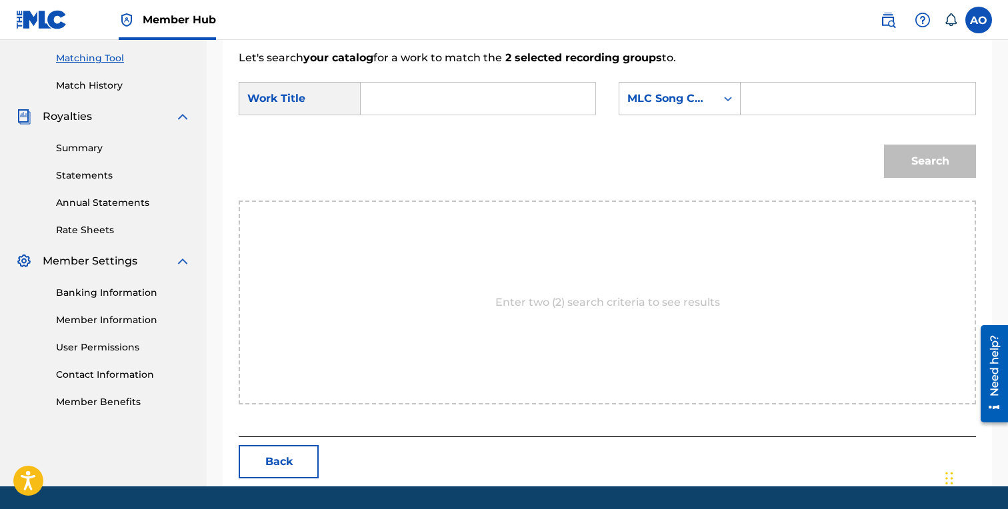
scroll to position [317, 0]
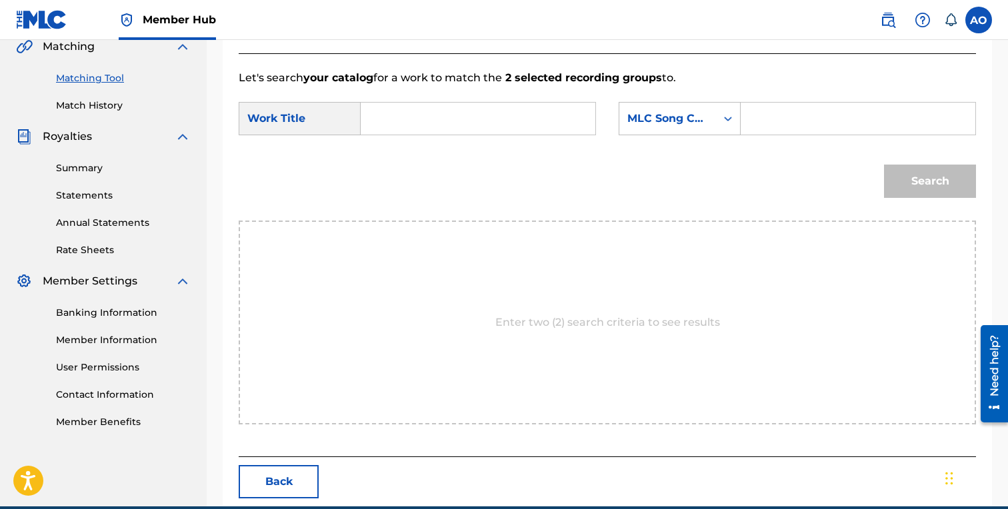
click at [525, 131] on input "Search Form" at bounding box center [478, 119] width 212 height 32
paste input "NEW FAME SAME PROBLEMS"
type input "NEW FAME SAME PROBLEMS"
click at [801, 117] on input "Search Form" at bounding box center [858, 119] width 212 height 32
paste input "N99EKQ"
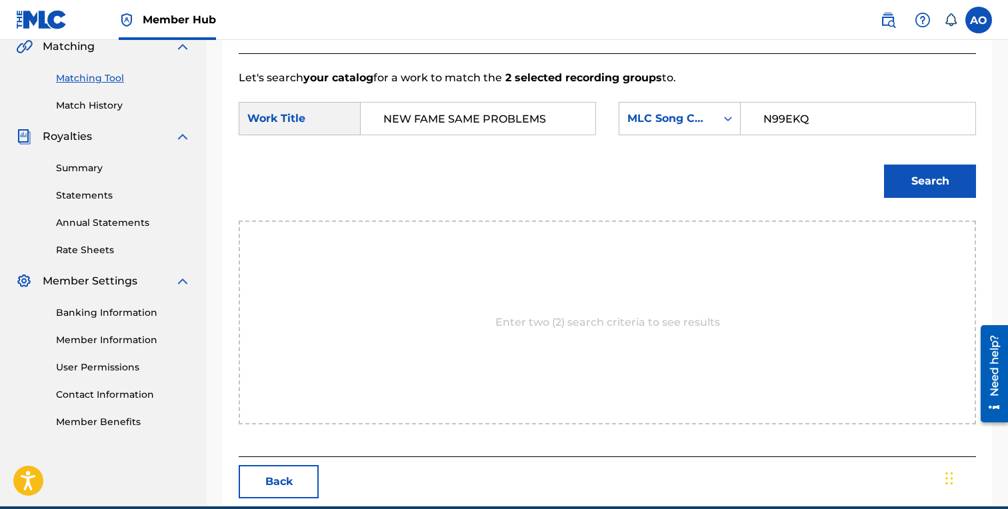
type input "N99EKQ"
click at [884, 165] on button "Search" at bounding box center [930, 181] width 92 height 33
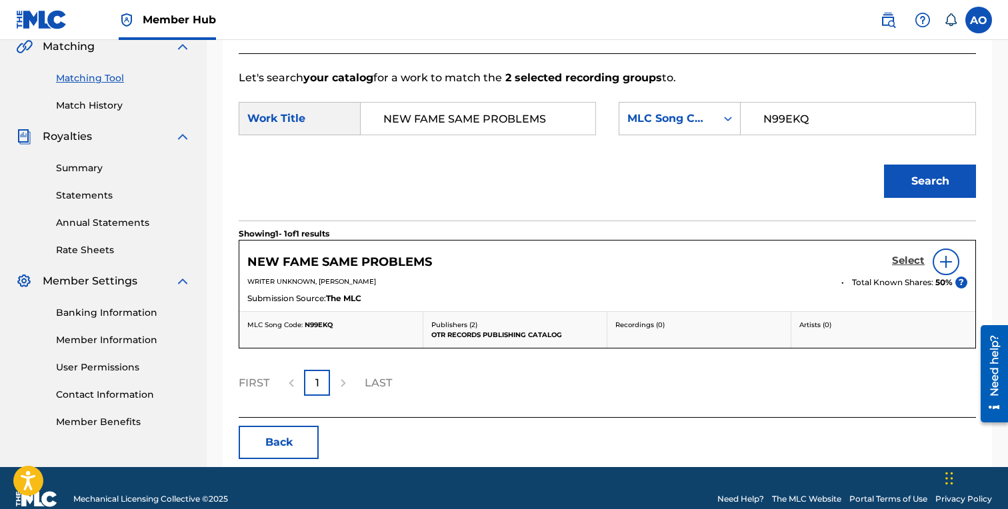
click at [905, 261] on h5 "Select" at bounding box center [908, 261] width 33 height 13
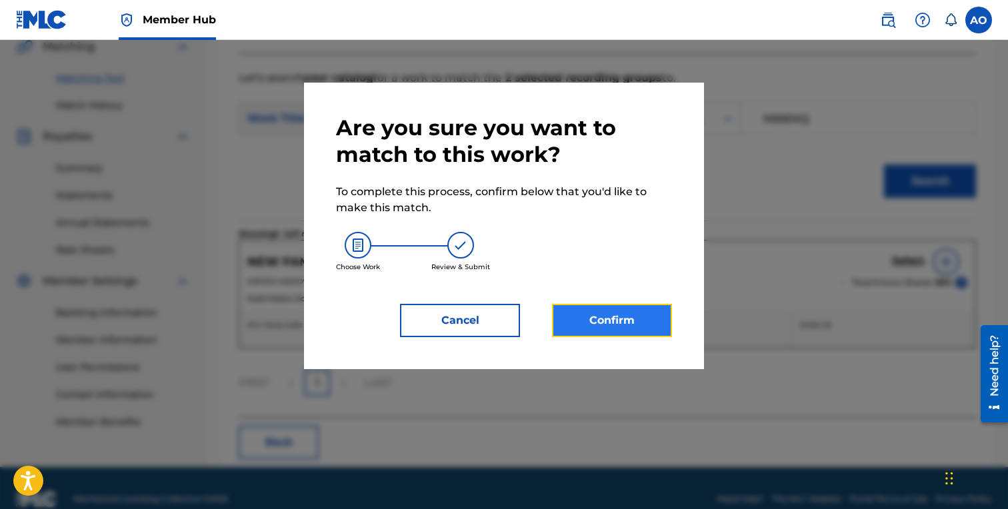
click at [578, 321] on button "Confirm" at bounding box center [612, 320] width 120 height 33
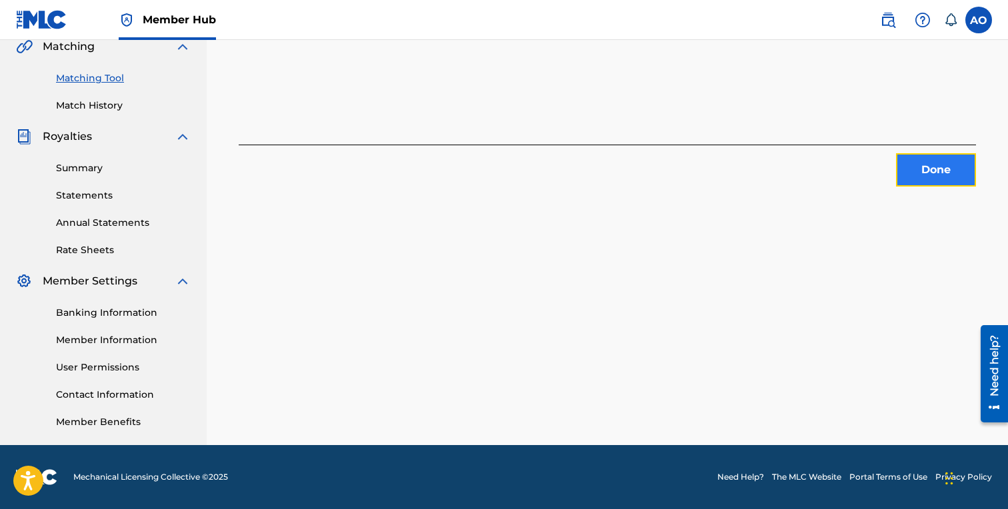
click at [905, 163] on button "Done" at bounding box center [936, 169] width 80 height 33
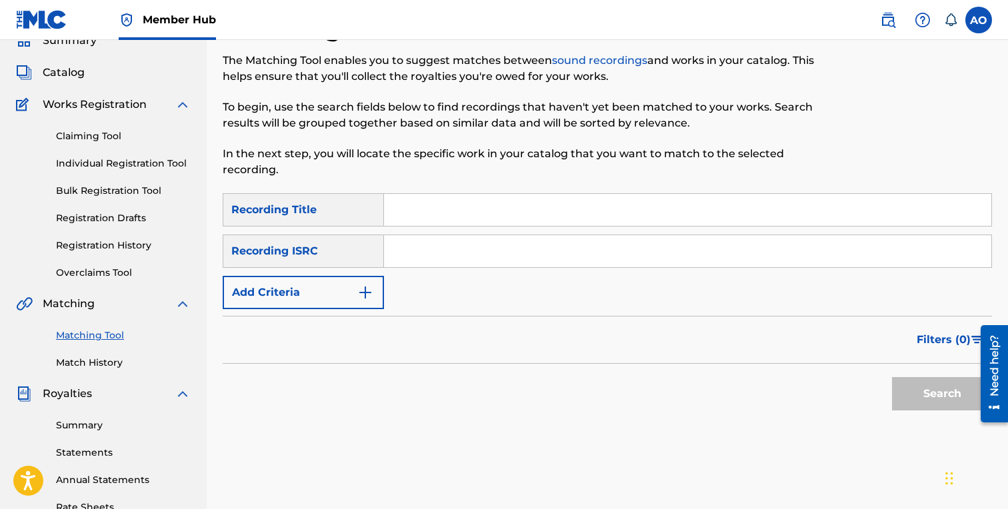
scroll to position [55, 0]
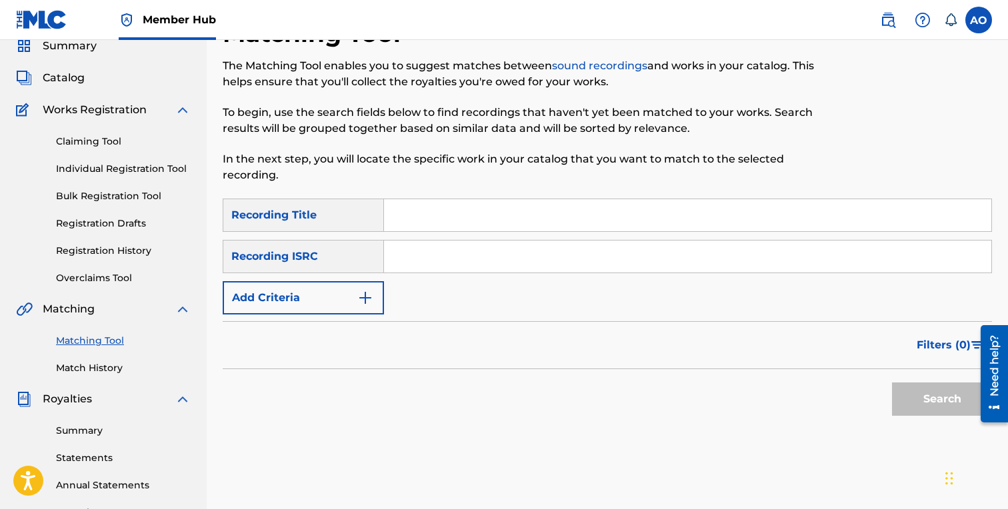
click at [460, 191] on div "Matching Tool The Matching Tool enables you to suggest matches between sound re…" at bounding box center [519, 109] width 593 height 180
click at [451, 207] on input "Search Form" at bounding box center [687, 215] width 607 height 32
paste input "PARANOID BABY"
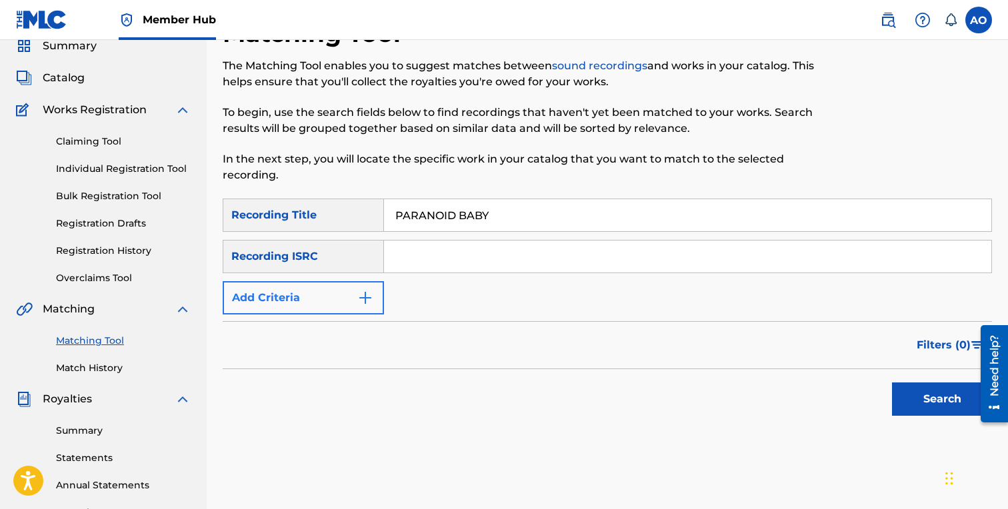
type input "PARANOID BABY"
click at [318, 304] on button "Add Criteria" at bounding box center [303, 297] width 161 height 33
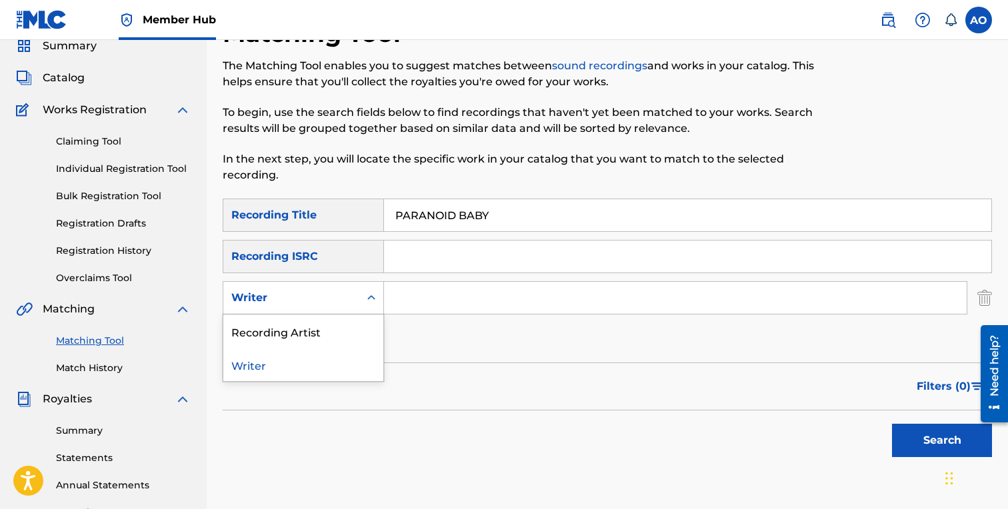
click at [331, 297] on div "Writer" at bounding box center [291, 298] width 120 height 16
click at [333, 324] on div "Recording Artist" at bounding box center [303, 331] width 160 height 33
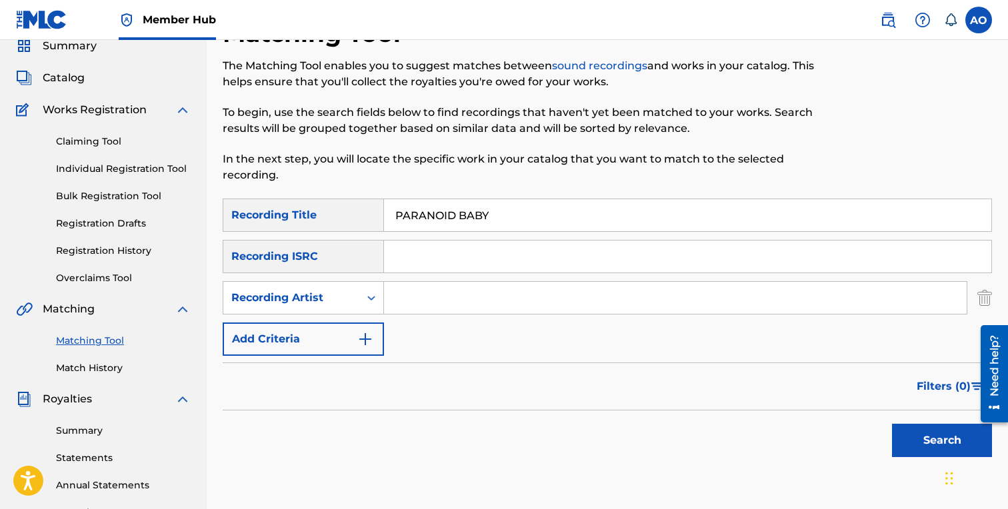
click at [421, 309] on input "Search Form" at bounding box center [675, 298] width 583 height 32
type input "mbnel"
click at [892, 424] on button "Search" at bounding box center [942, 440] width 100 height 33
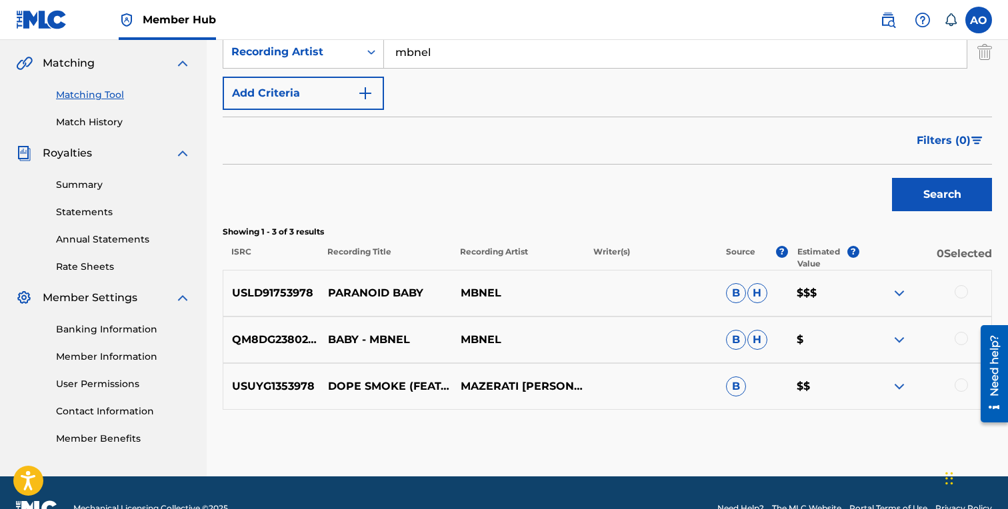
scroll to position [301, 0]
click at [957, 293] on div at bounding box center [961, 291] width 13 height 13
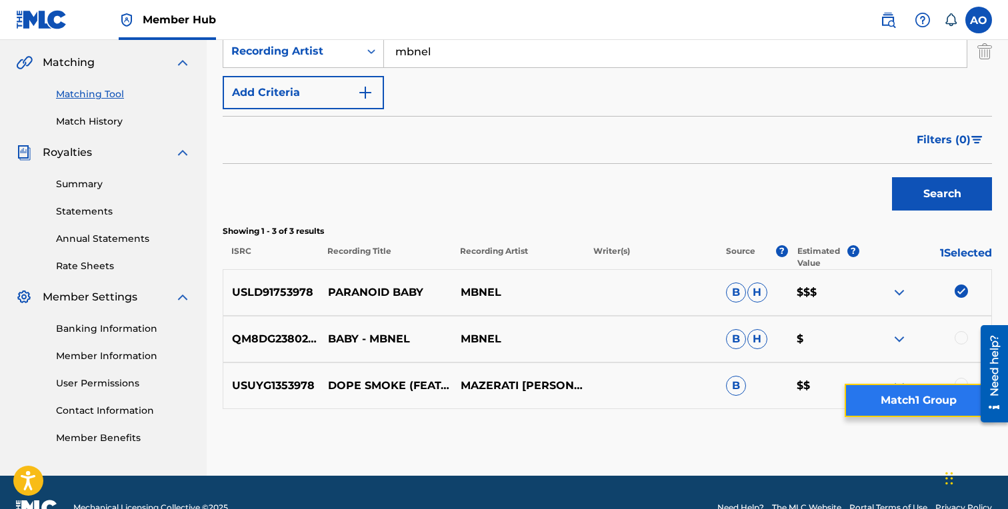
click at [891, 406] on button "Match 1 Group" at bounding box center [918, 400] width 147 height 33
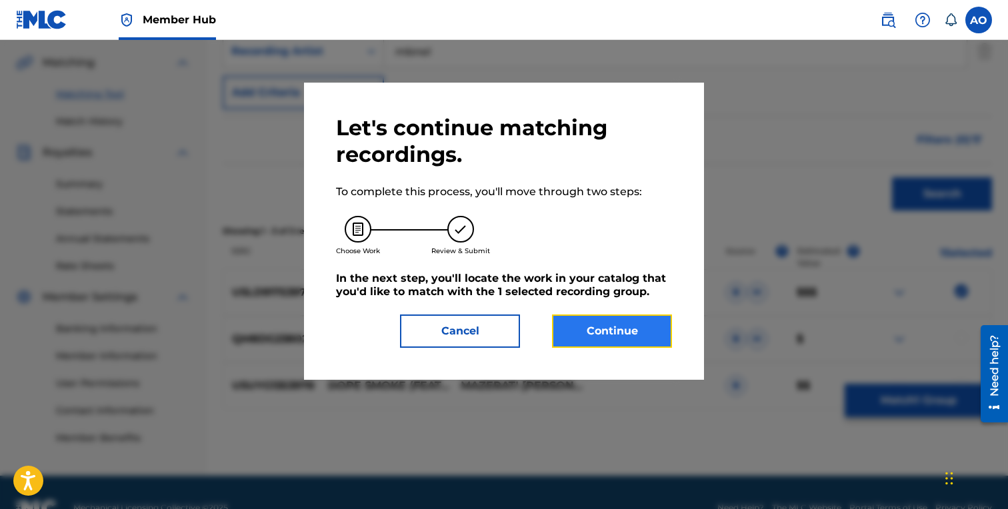
click at [605, 338] on button "Continue" at bounding box center [612, 331] width 120 height 33
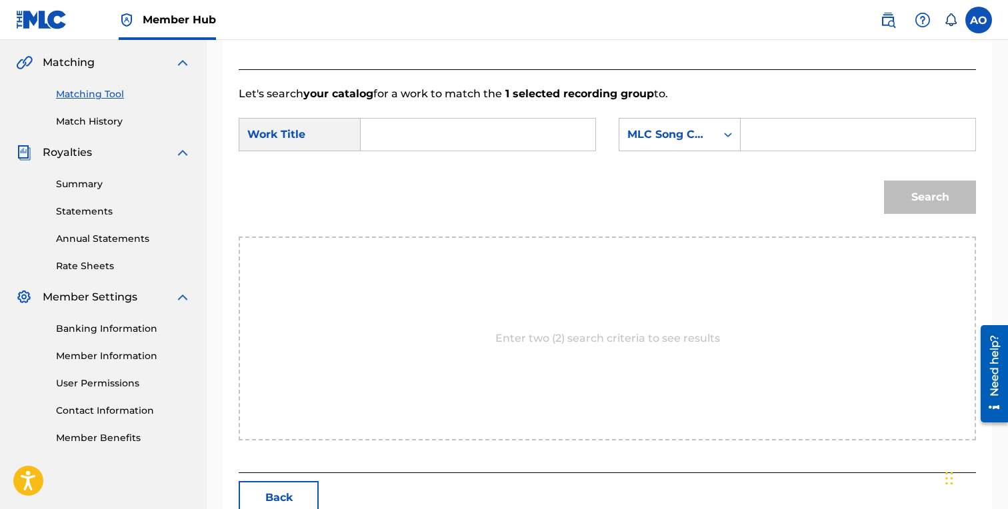
click at [530, 123] on input "Search Form" at bounding box center [478, 135] width 212 height 32
paste input "PARANOID BABY"
type input "PARANOID BABY"
click at [817, 120] on input "Search Form" at bounding box center [858, 135] width 212 height 32
paste input "PO9P98"
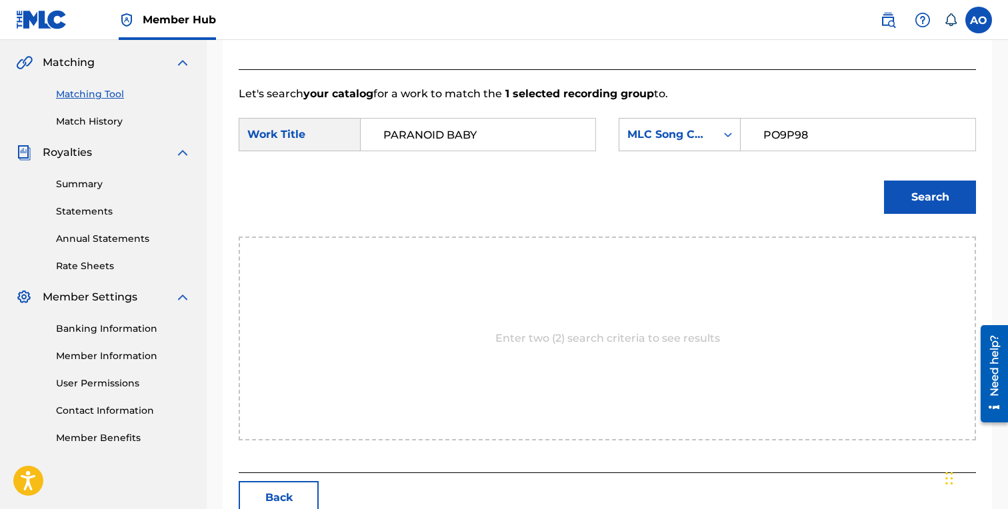
type input "PO9P98"
click at [884, 181] on button "Search" at bounding box center [930, 197] width 92 height 33
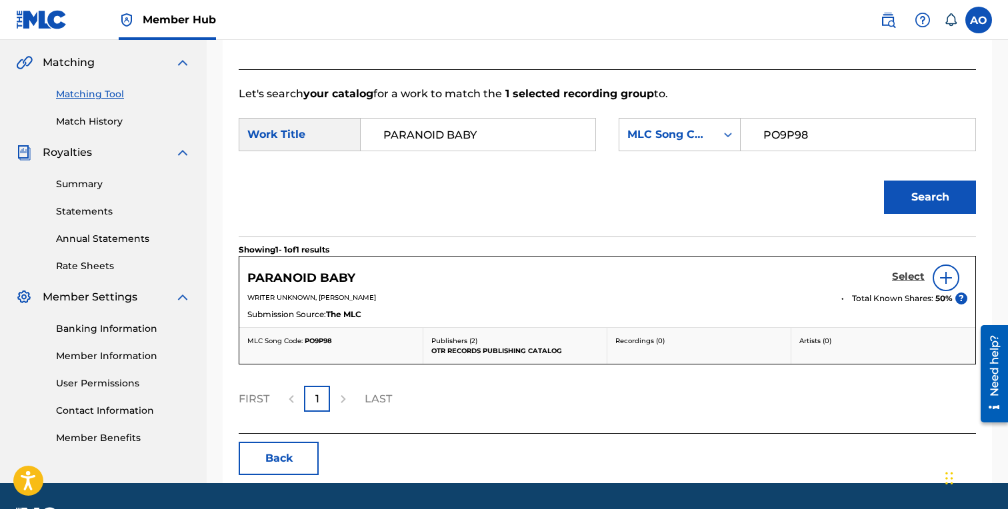
click at [917, 276] on h5 "Select" at bounding box center [908, 277] width 33 height 13
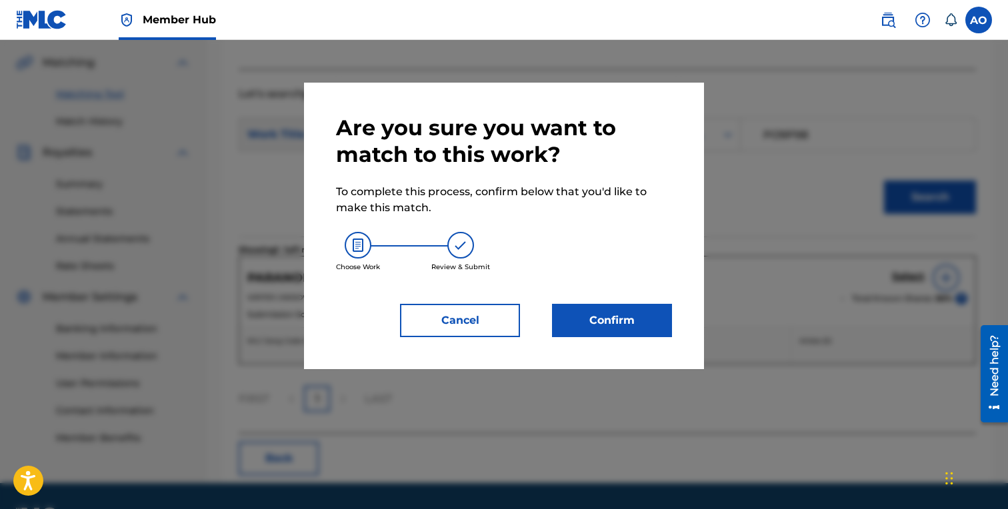
click at [635, 301] on div "Are you sure you want to match to this work? To complete this process, confirm …" at bounding box center [504, 226] width 336 height 223
click at [633, 305] on button "Confirm" at bounding box center [612, 320] width 120 height 33
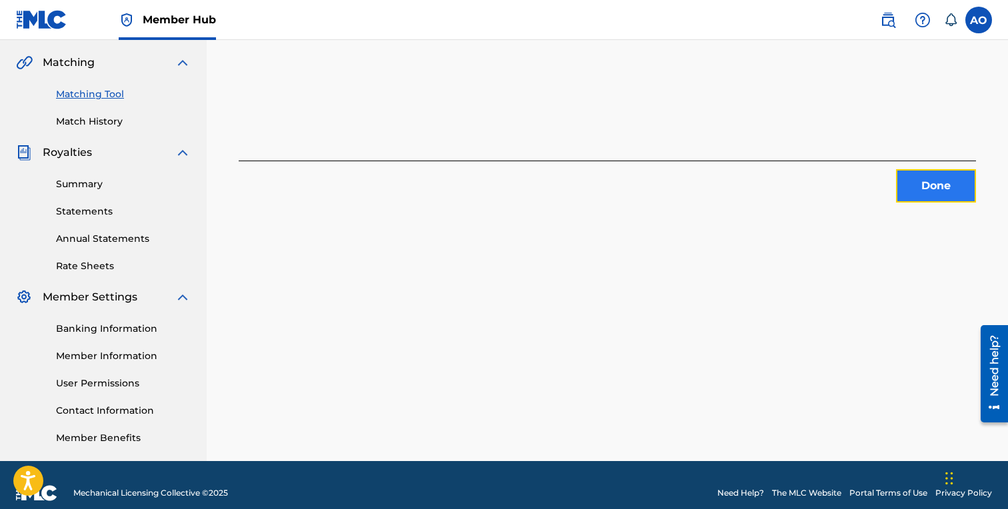
click at [906, 192] on button "Done" at bounding box center [936, 185] width 80 height 33
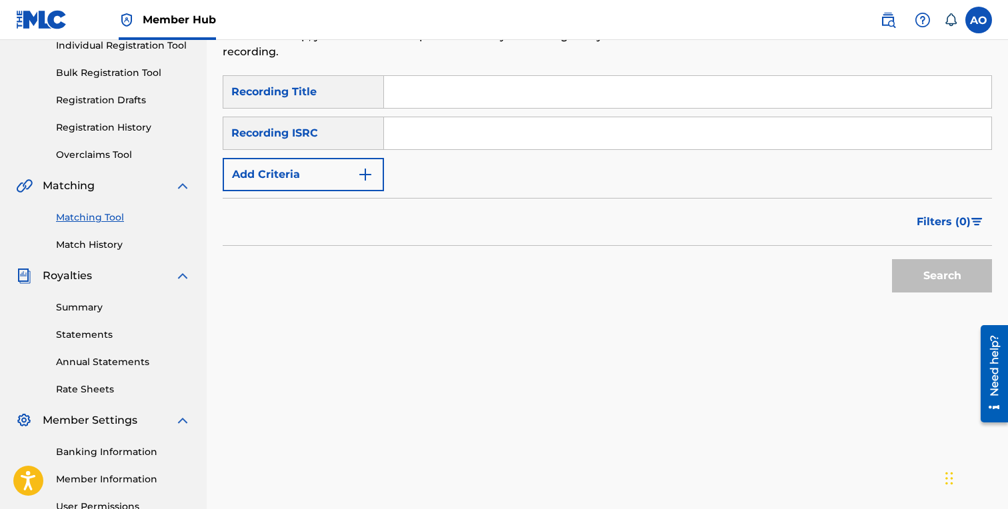
scroll to position [165, 0]
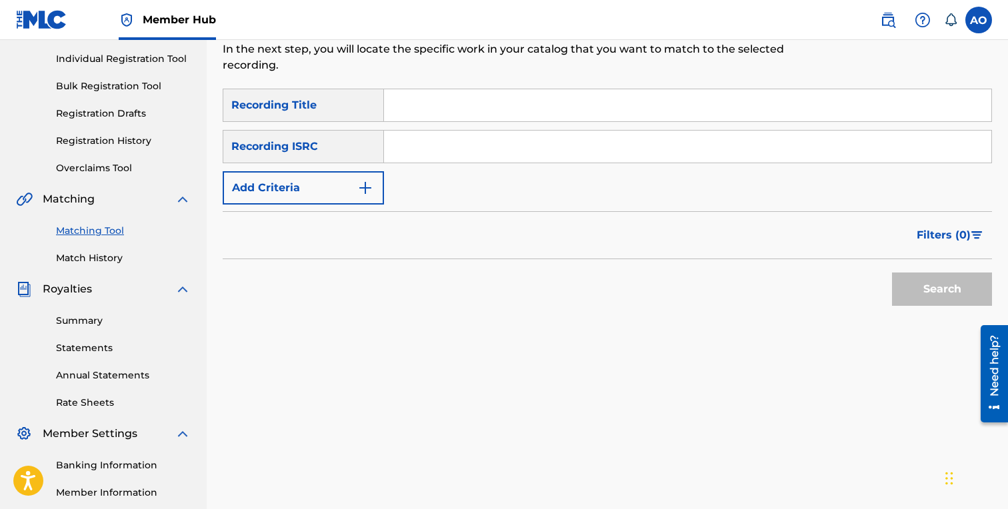
click at [543, 127] on div "SearchWithCriteria6baf87fb-e984-4033-aa16-72c7748ebd7b Recording Title SearchWi…" at bounding box center [607, 147] width 769 height 116
click at [543, 118] on input "Search Form" at bounding box center [687, 105] width 607 height 32
paste input "ON THE GANG"
type input "ON THE GANG"
click at [291, 209] on form "SearchWithCriteria6baf87fb-e984-4033-aa16-72c7748ebd7b Recording Title ON THE G…" at bounding box center [607, 201] width 769 height 224
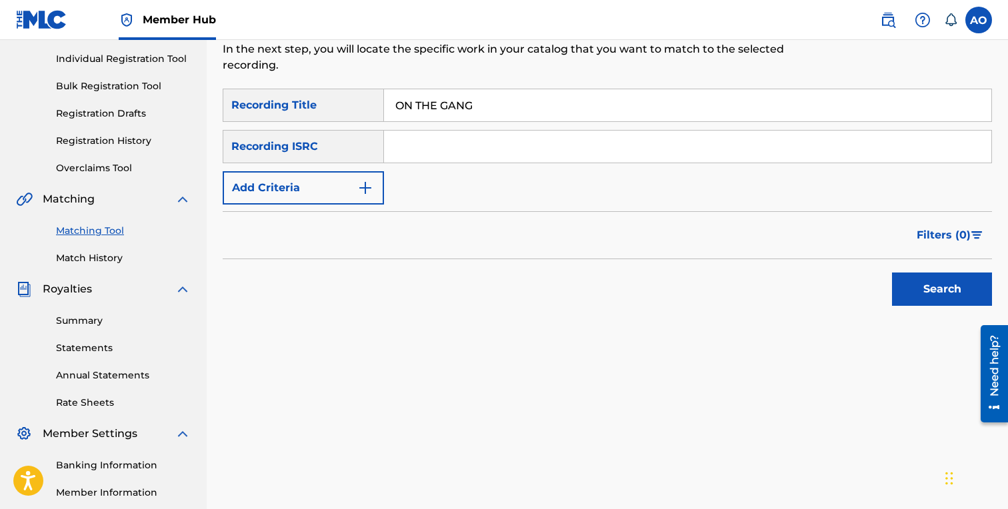
click at [292, 209] on form "SearchWithCriteria6baf87fb-e984-4033-aa16-72c7748ebd7b Recording Title ON THE G…" at bounding box center [607, 201] width 769 height 224
click at [299, 195] on button "Add Criteria" at bounding box center [303, 187] width 161 height 33
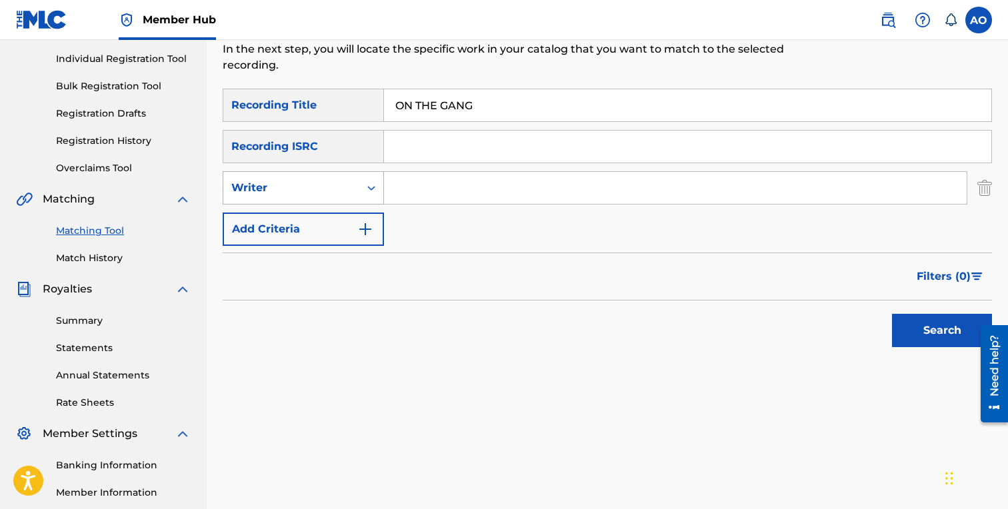
click at [317, 194] on div "Writer" at bounding box center [291, 188] width 120 height 16
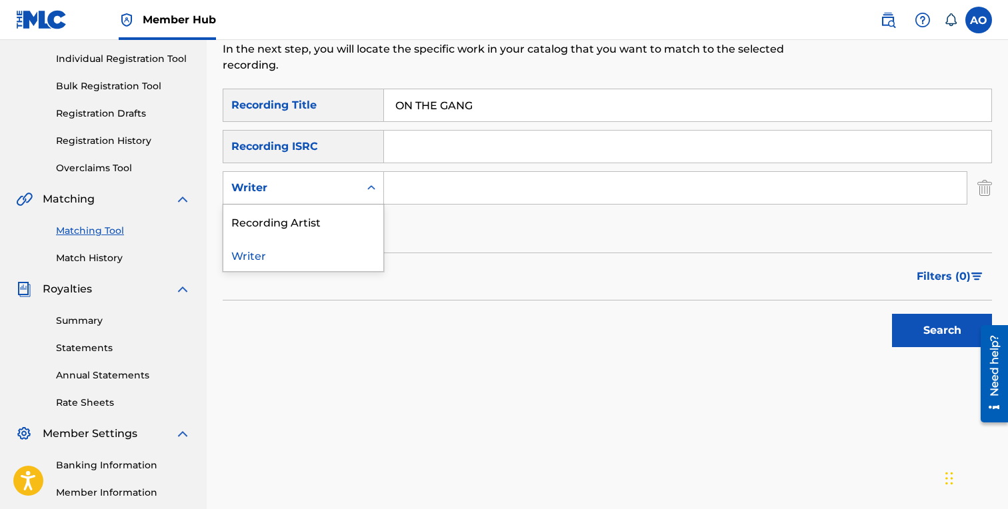
click at [334, 214] on div "Recording Artist" at bounding box center [303, 221] width 160 height 33
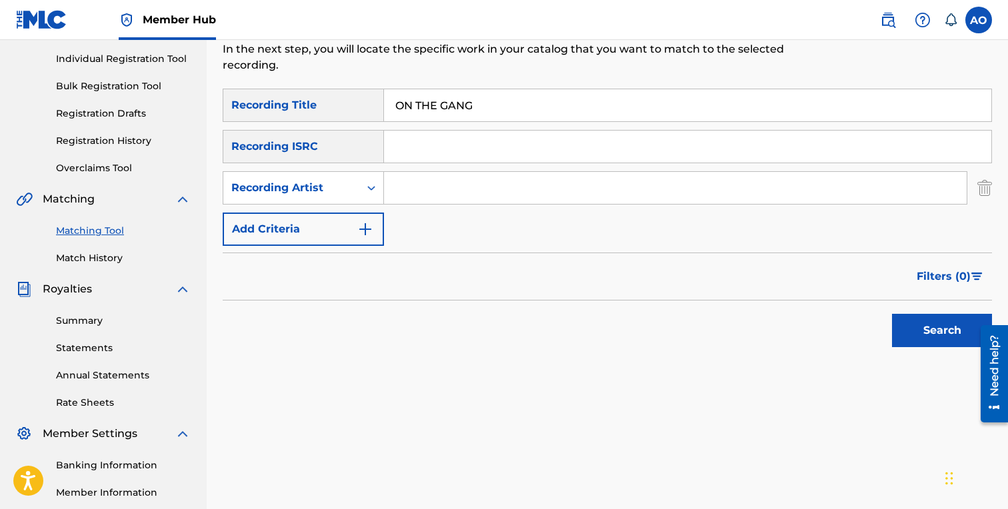
click at [434, 176] on input "Search Form" at bounding box center [675, 188] width 583 height 32
type input "mbnel"
click at [892, 314] on button "Search" at bounding box center [942, 330] width 100 height 33
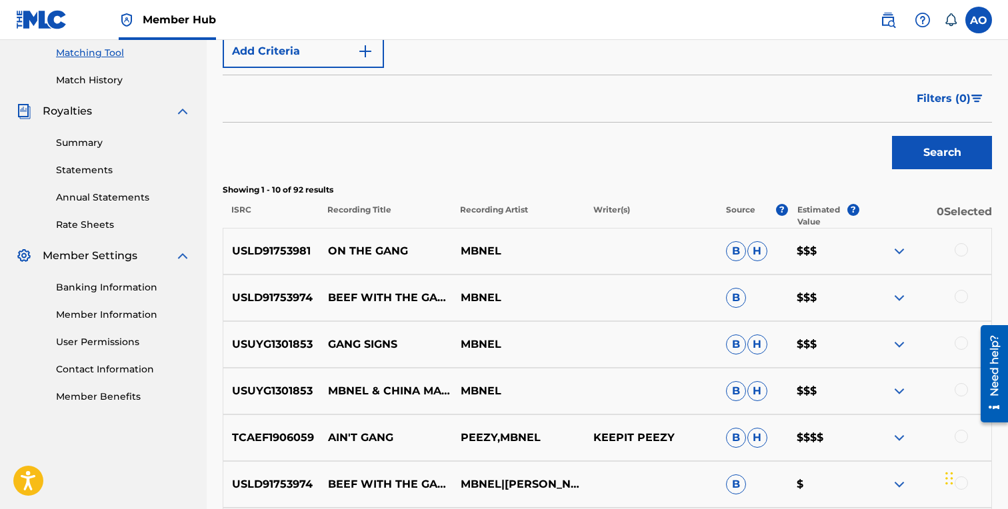
scroll to position [341, 0]
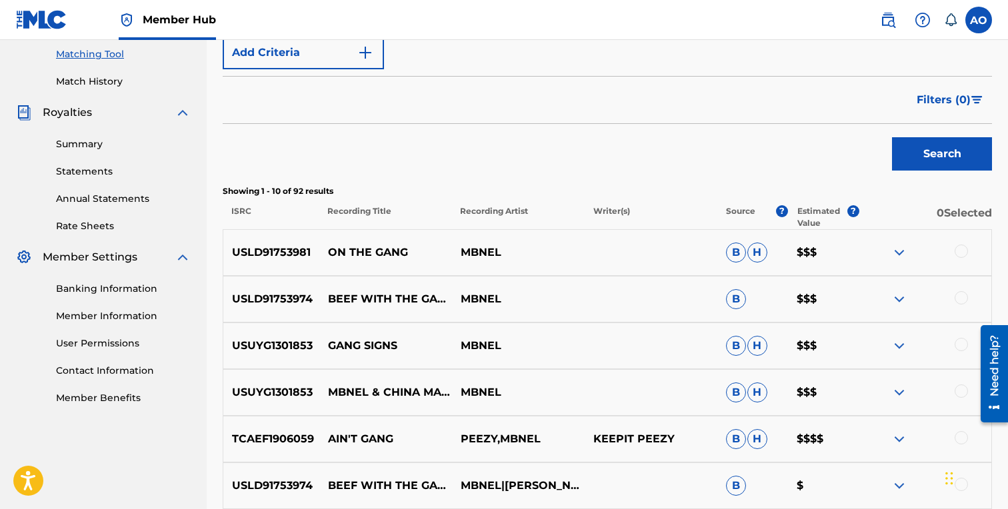
click at [965, 252] on div at bounding box center [961, 251] width 13 height 13
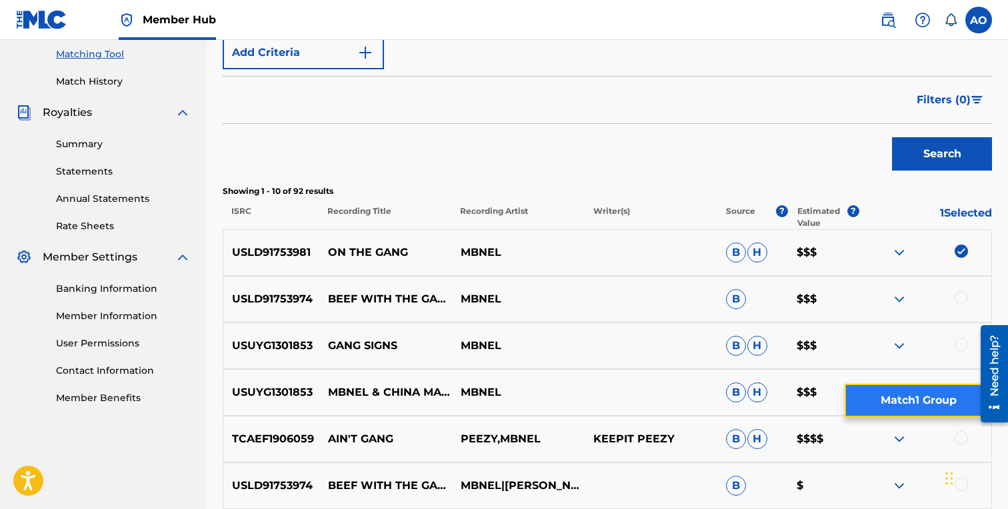
click at [898, 393] on button "Match 1 Group" at bounding box center [918, 400] width 147 height 33
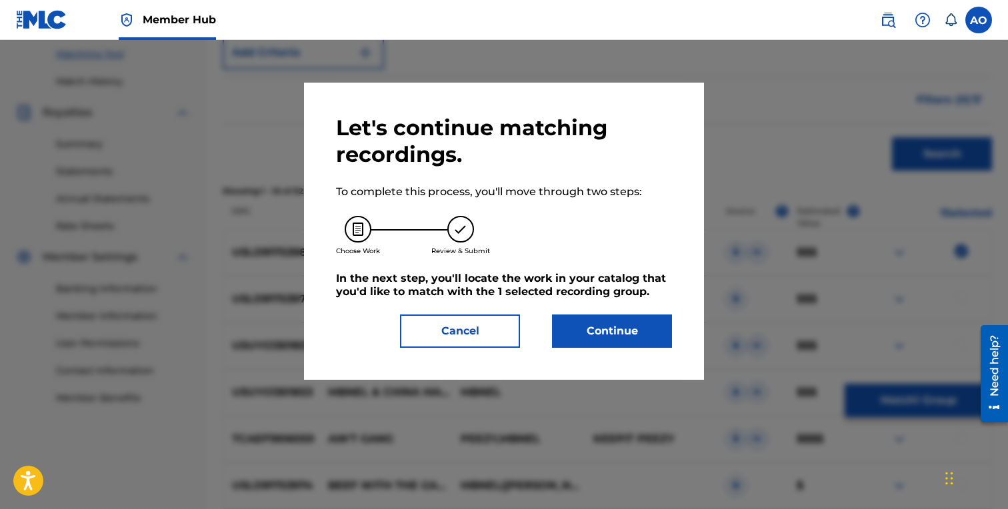
click at [626, 310] on div "Let's continue matching recordings. To complete this process, you'll move throu…" at bounding box center [504, 231] width 336 height 233
click at [623, 319] on button "Continue" at bounding box center [612, 331] width 120 height 33
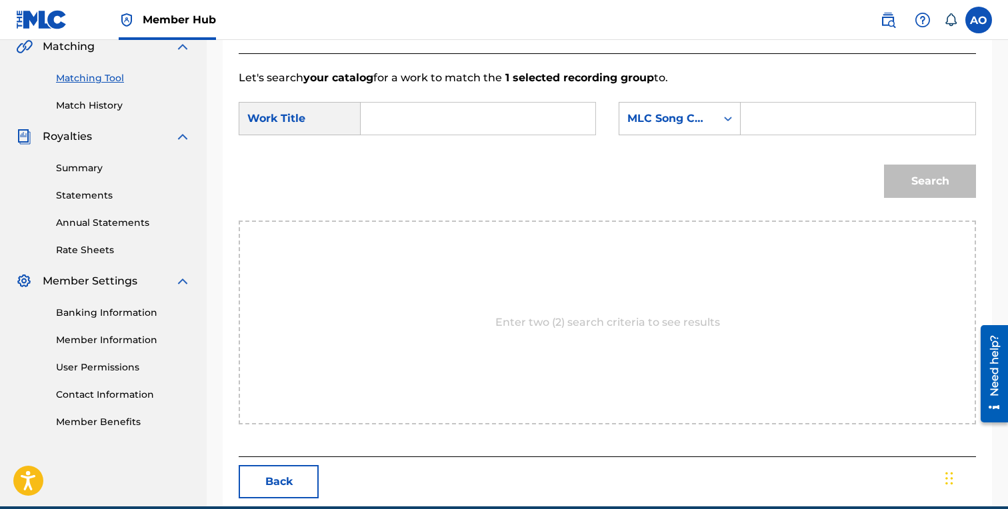
click at [481, 108] on input "Search Form" at bounding box center [478, 119] width 212 height 32
paste input "ON THE GANG"
type input "ON THE GANG"
click at [783, 119] on input "Search Form" at bounding box center [858, 119] width 212 height 32
paste input "OM0GO5"
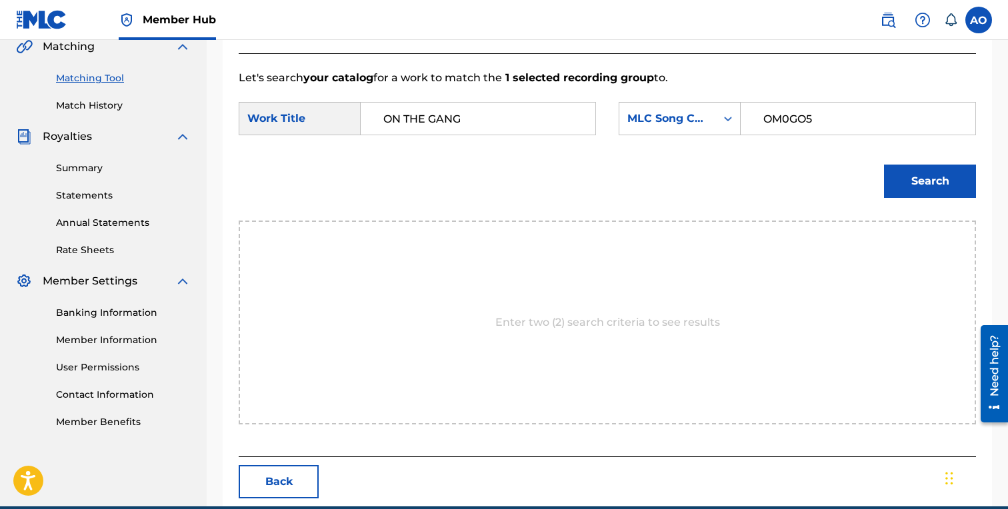
type input "OM0GO5"
click at [884, 165] on button "Search" at bounding box center [930, 181] width 92 height 33
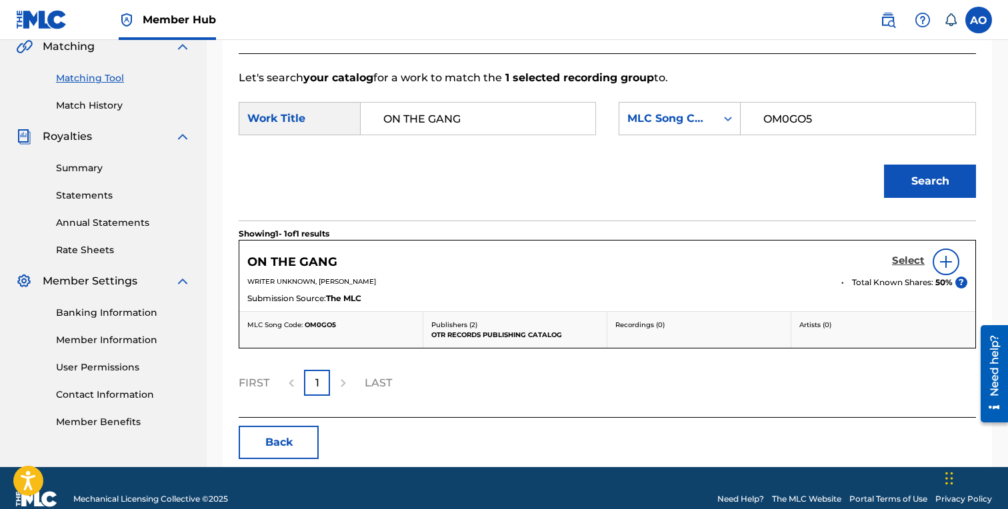
click at [900, 266] on h5 "Select" at bounding box center [908, 261] width 33 height 13
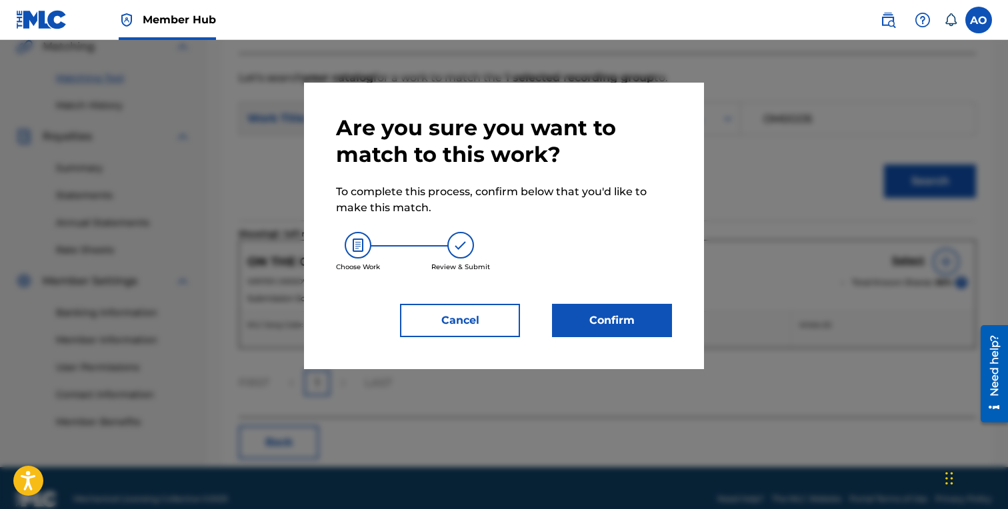
click at [591, 296] on div "Are you sure you want to match to this work? To complete this process, confirm …" at bounding box center [504, 226] width 336 height 223
click at [591, 322] on button "Confirm" at bounding box center [612, 320] width 120 height 33
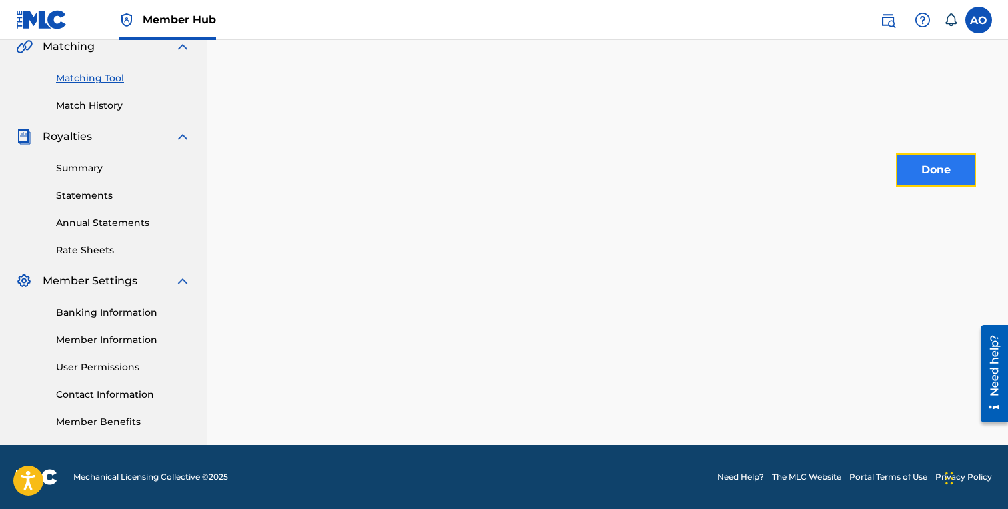
click at [939, 177] on button "Done" at bounding box center [936, 169] width 80 height 33
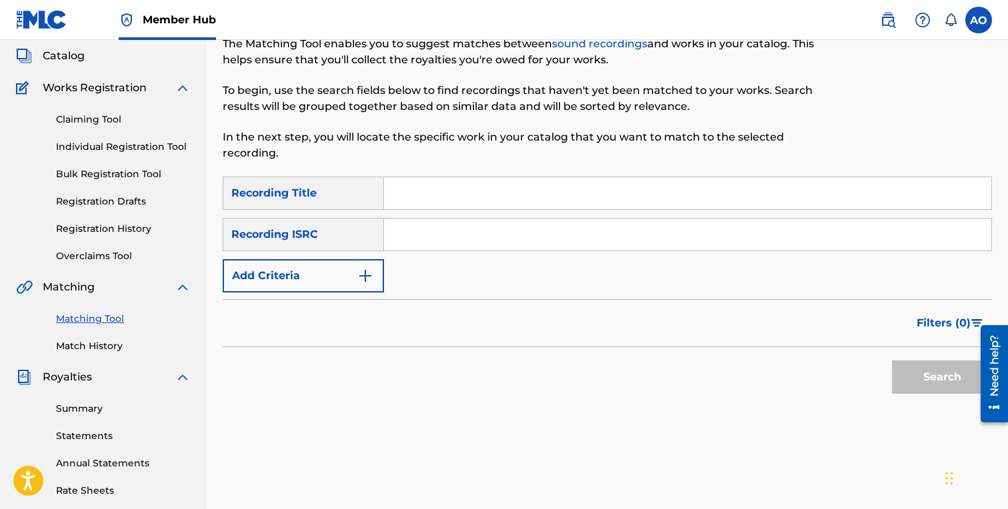
scroll to position [0, 0]
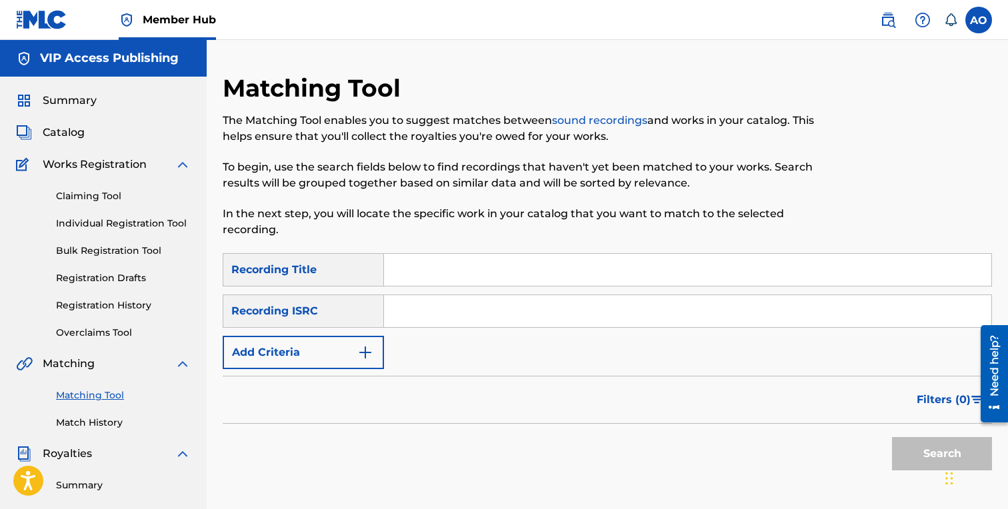
click at [535, 277] on input "Search Form" at bounding box center [687, 270] width 607 height 32
paste input "TRIPPIN OVER OLD SHIT INTRO"
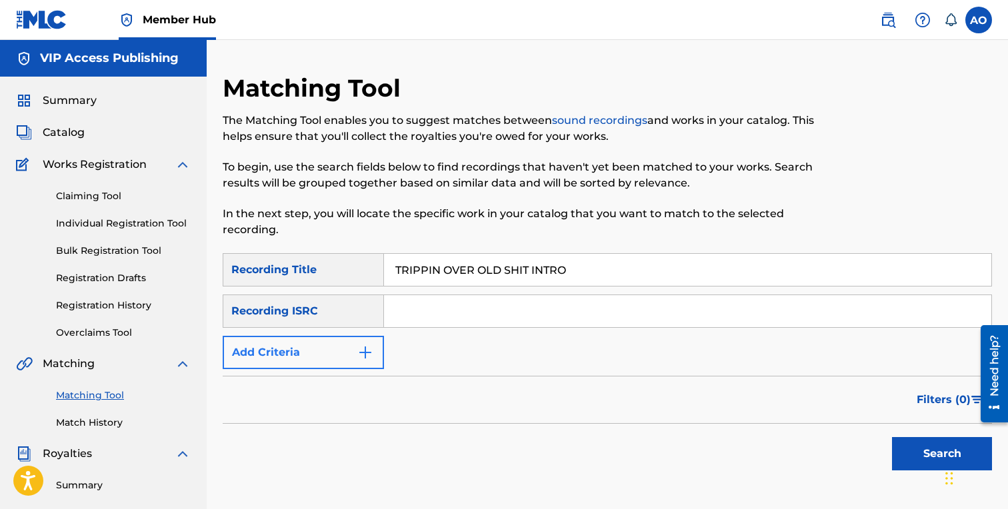
type input "TRIPPIN OVER OLD SHIT INTRO"
click at [333, 366] on button "Add Criteria" at bounding box center [303, 352] width 161 height 33
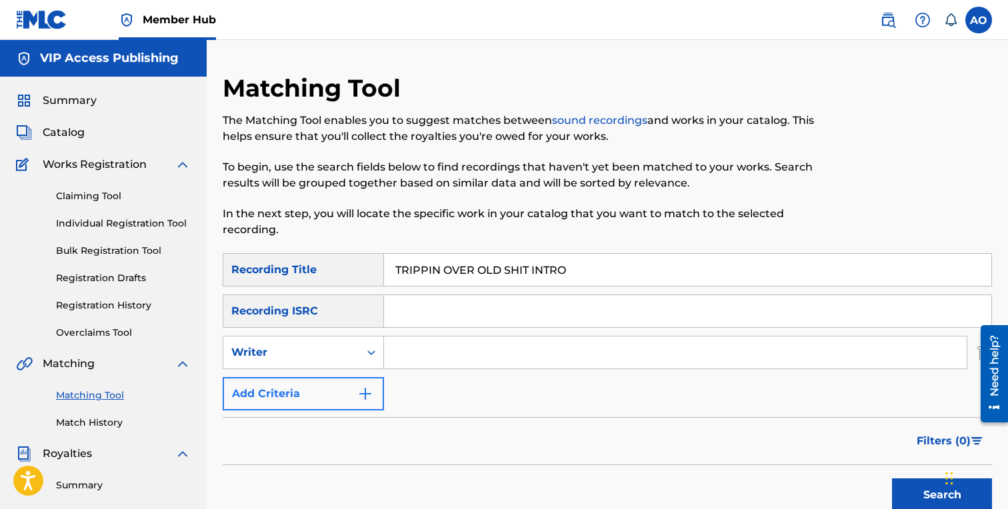
click at [333, 367] on div "Writer" at bounding box center [303, 352] width 161 height 33
click at [337, 377] on div "Recording Artist" at bounding box center [303, 385] width 160 height 33
click at [425, 350] on input "Search Form" at bounding box center [675, 353] width 583 height 32
type input "mbnel"
click at [892, 479] on button "Search" at bounding box center [942, 495] width 100 height 33
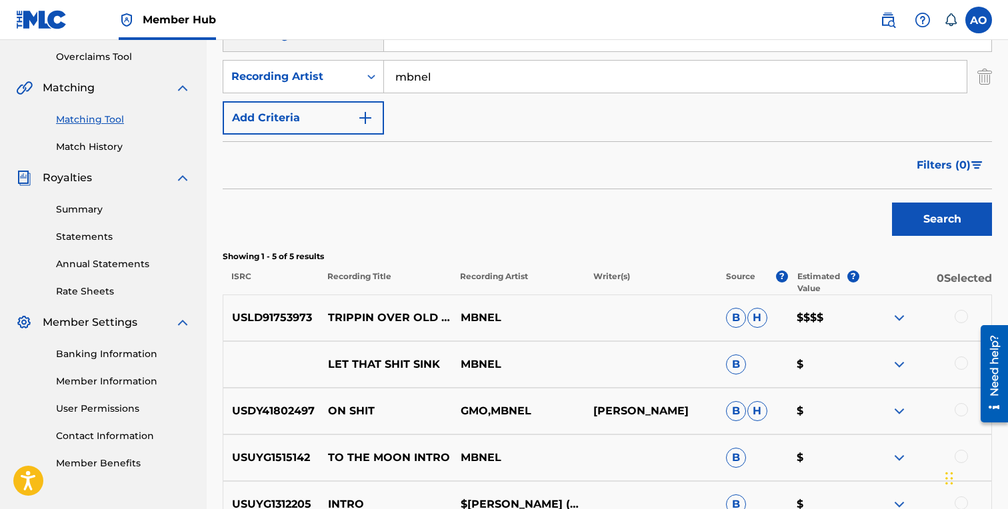
scroll to position [278, 0]
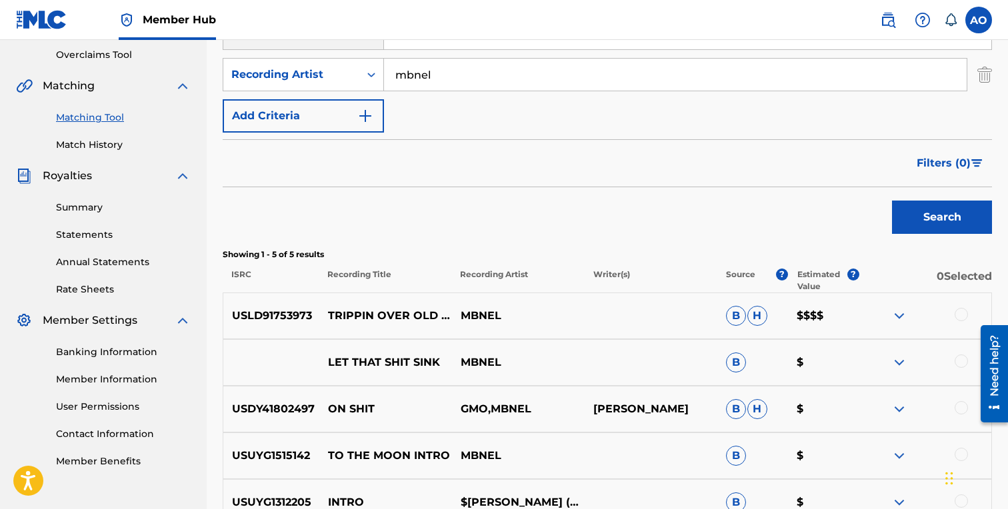
click at [962, 319] on div at bounding box center [961, 314] width 13 height 13
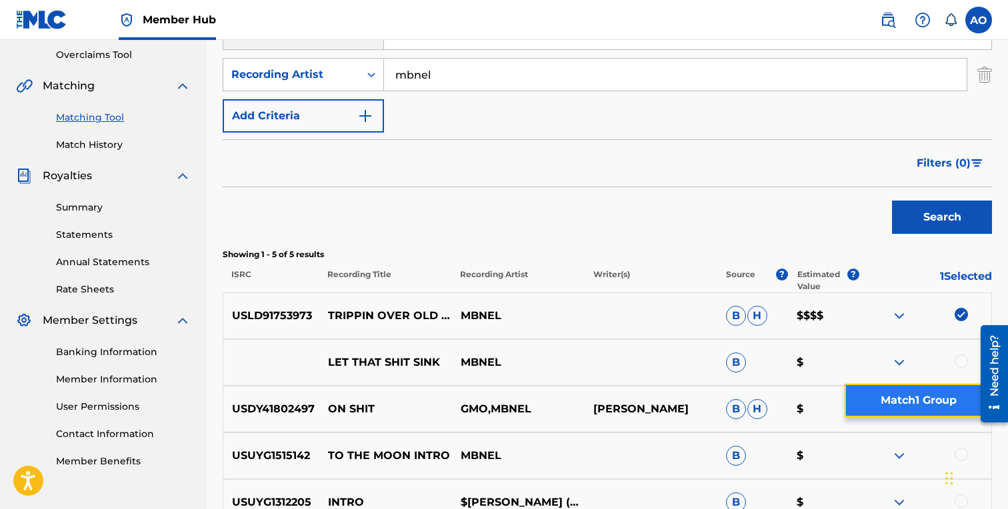
click at [889, 395] on button "Match 1 Group" at bounding box center [918, 400] width 147 height 33
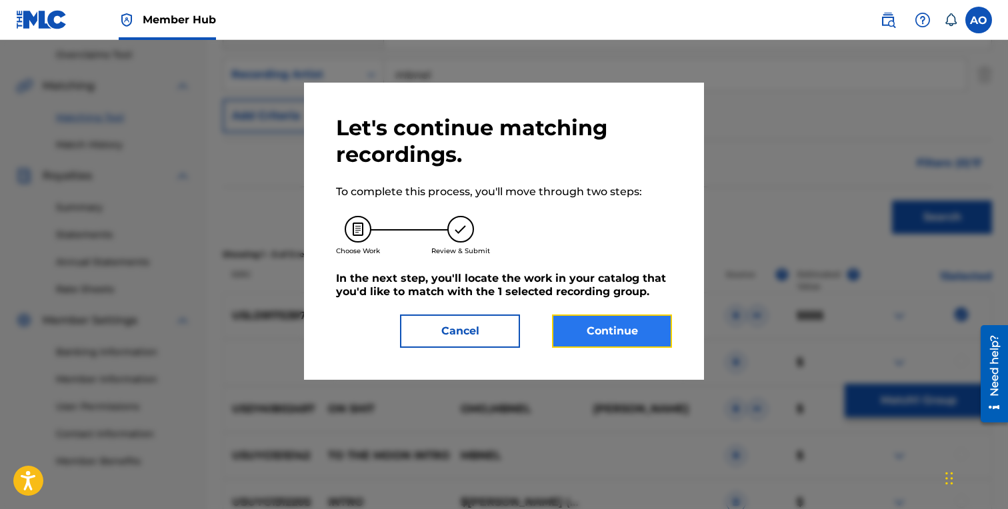
click at [623, 326] on button "Continue" at bounding box center [612, 331] width 120 height 33
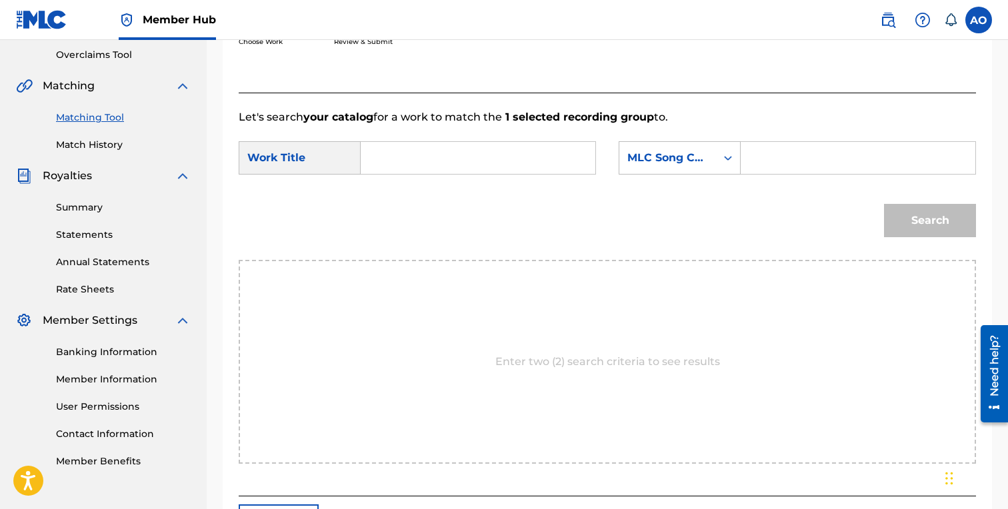
click at [533, 166] on input "Search Form" at bounding box center [478, 158] width 212 height 32
paste input "TRIPPIN OVER OLD SHIT INTRO"
type input "TRIPPIN OVER OLD SHIT INTRO"
click at [760, 163] on input "Search Form" at bounding box center [858, 158] width 212 height 32
paste input "T48U7A"
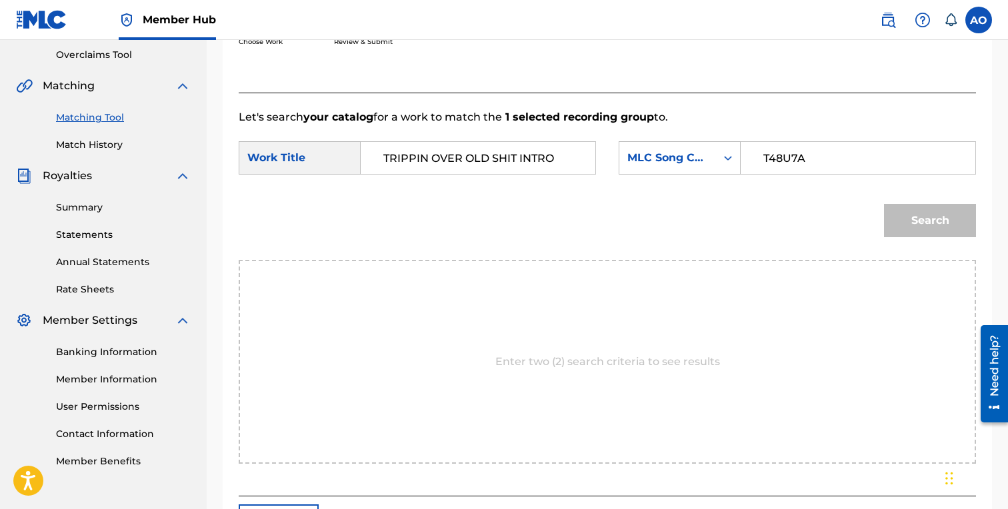
type input "T48U7A"
click at [884, 204] on button "Search" at bounding box center [930, 220] width 92 height 33
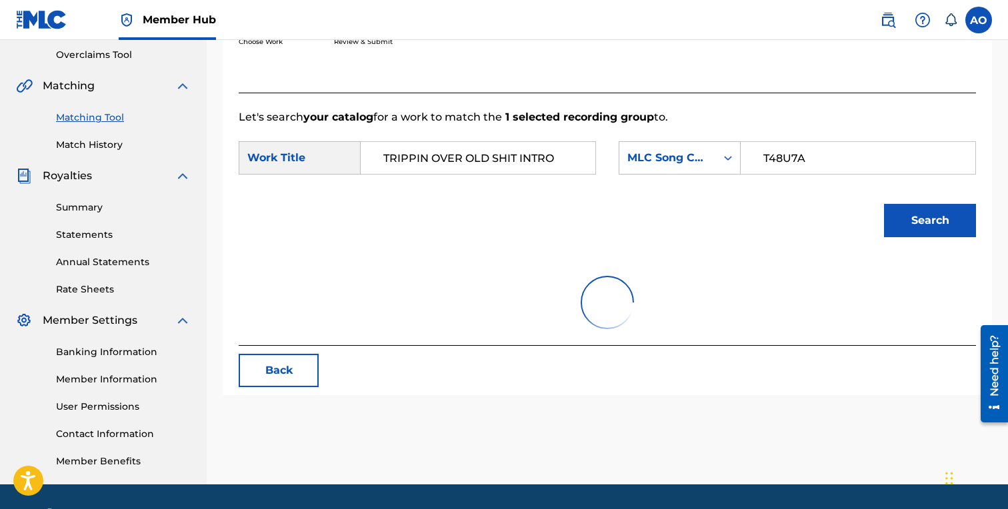
click at [884, 204] on button "Search" at bounding box center [930, 220] width 92 height 33
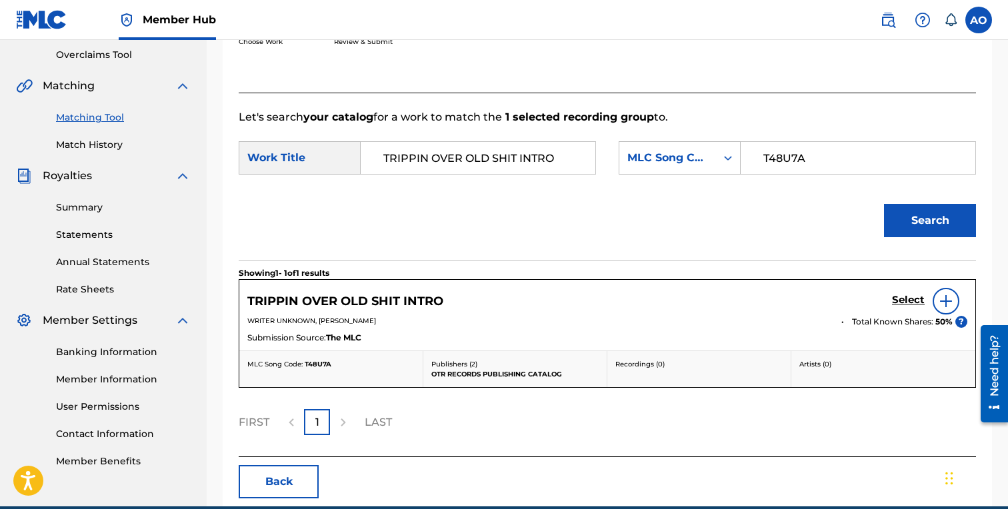
click at [889, 293] on div "TRIPPIN OVER OLD SHIT INTRO Select" at bounding box center [607, 301] width 720 height 27
click at [891, 298] on div "TRIPPIN OVER OLD SHIT INTRO Select" at bounding box center [607, 301] width 720 height 27
click at [889, 299] on div "TRIPPIN OVER OLD SHIT INTRO Select" at bounding box center [607, 301] width 720 height 27
click at [903, 299] on h5 "Select" at bounding box center [908, 300] width 33 height 13
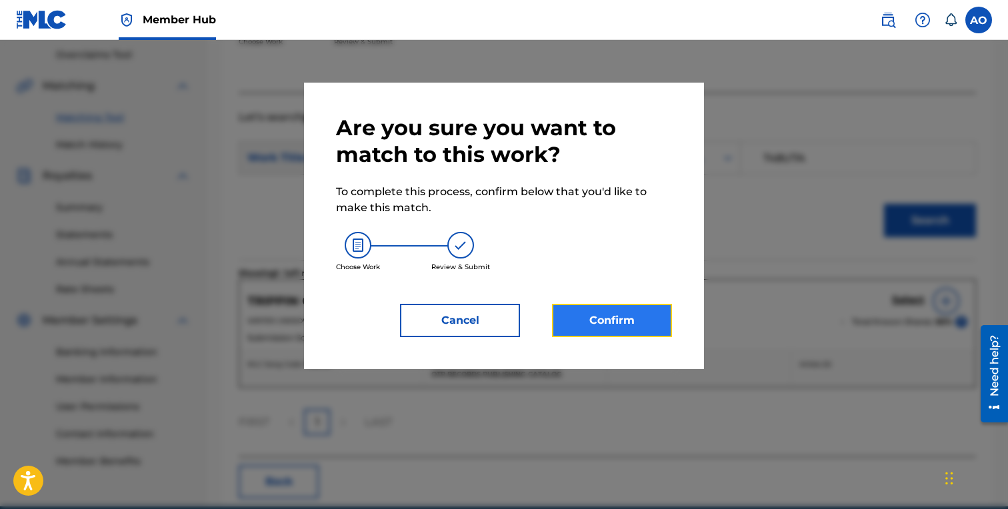
click at [625, 331] on button "Confirm" at bounding box center [612, 320] width 120 height 33
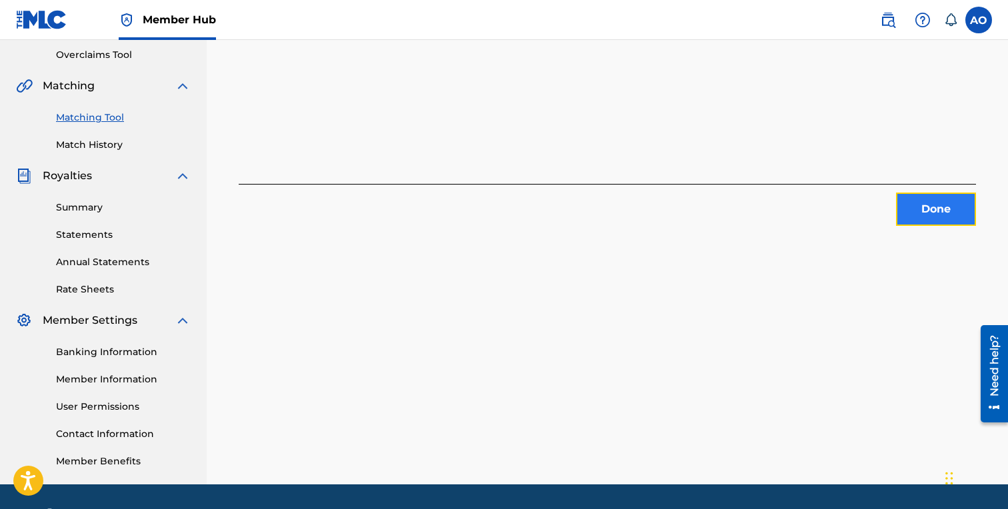
click at [940, 205] on button "Done" at bounding box center [936, 209] width 80 height 33
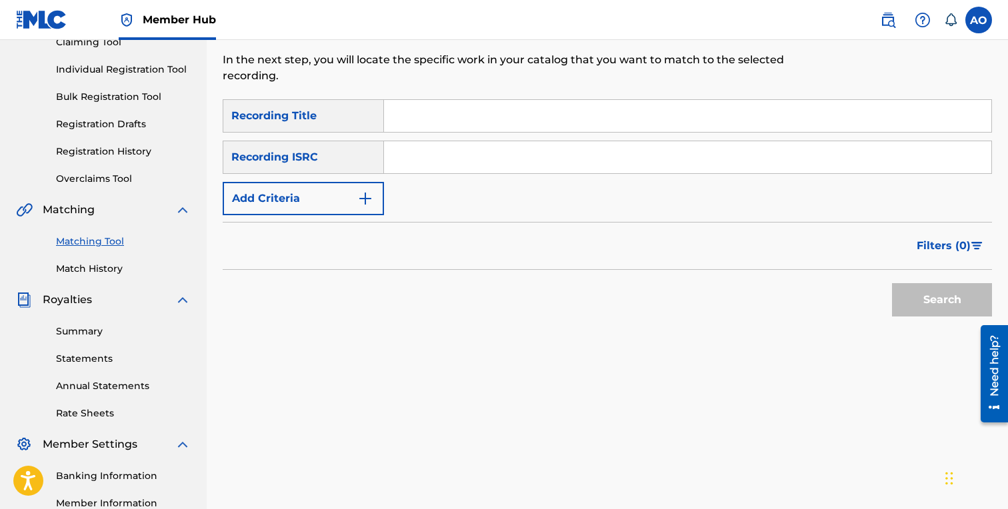
scroll to position [0, 0]
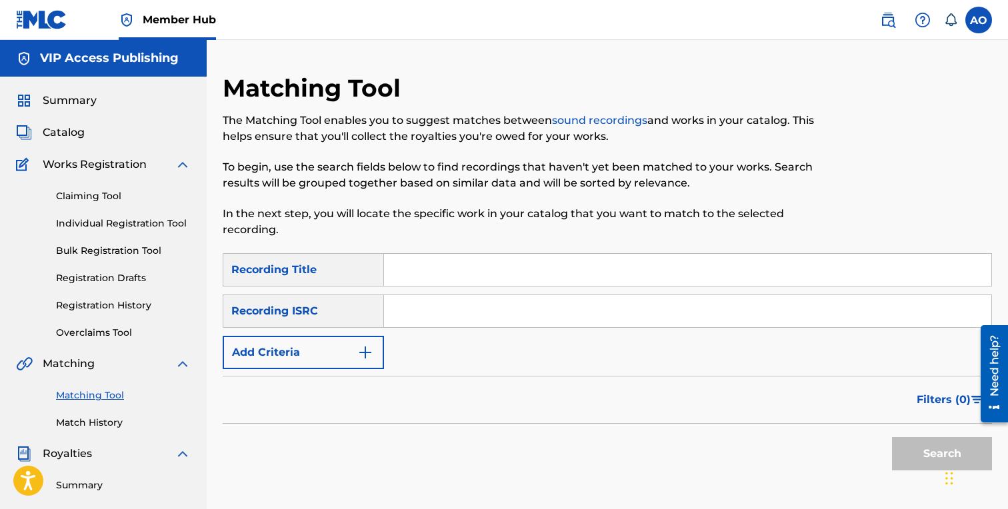
click at [541, 269] on input "Search Form" at bounding box center [687, 270] width 607 height 32
paste input "HOLD ON MY SOUL"
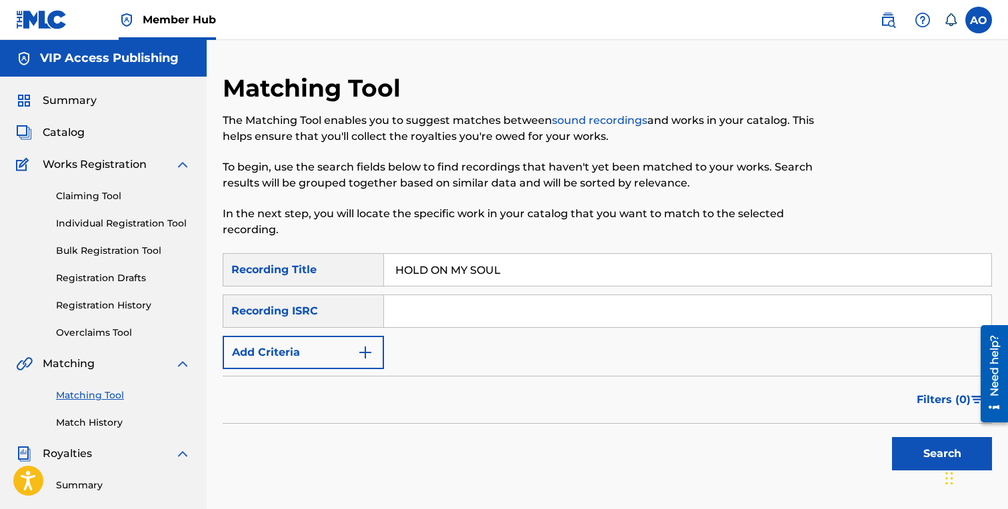
type input "HOLD ON MY SOUL"
click at [298, 397] on div "Filters ( 0 )" at bounding box center [607, 400] width 769 height 48
click at [309, 349] on button "Add Criteria" at bounding box center [303, 352] width 161 height 33
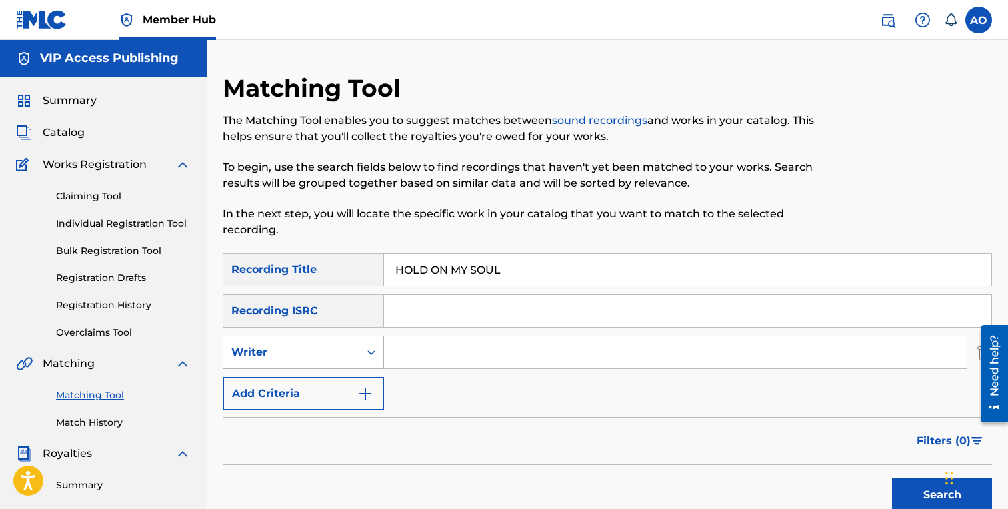
click at [309, 364] on div "Writer" at bounding box center [291, 352] width 136 height 25
click at [313, 391] on div "Recording Artist" at bounding box center [303, 385] width 160 height 33
click at [443, 353] on input "Search Form" at bounding box center [675, 353] width 583 height 32
type input "mbnel"
click at [892, 479] on button "Search" at bounding box center [942, 495] width 100 height 33
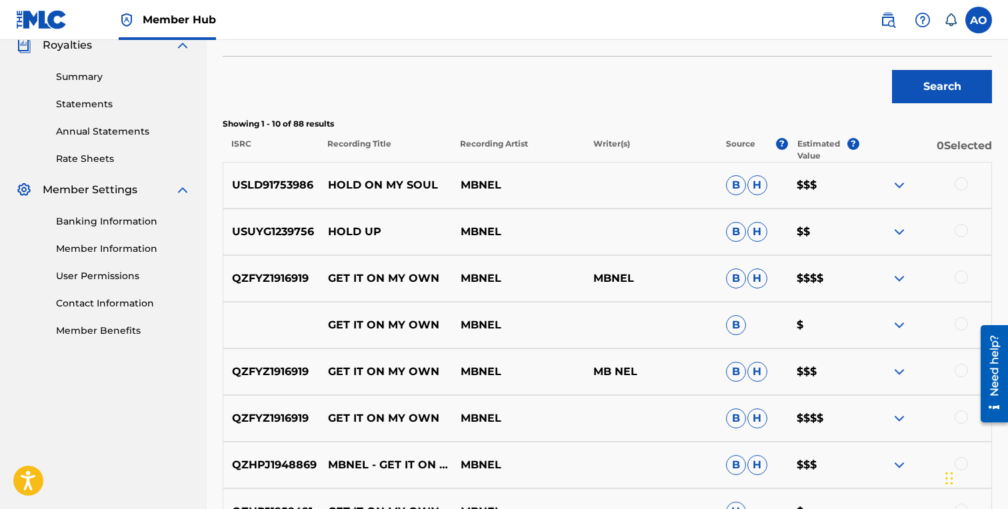
scroll to position [406, 0]
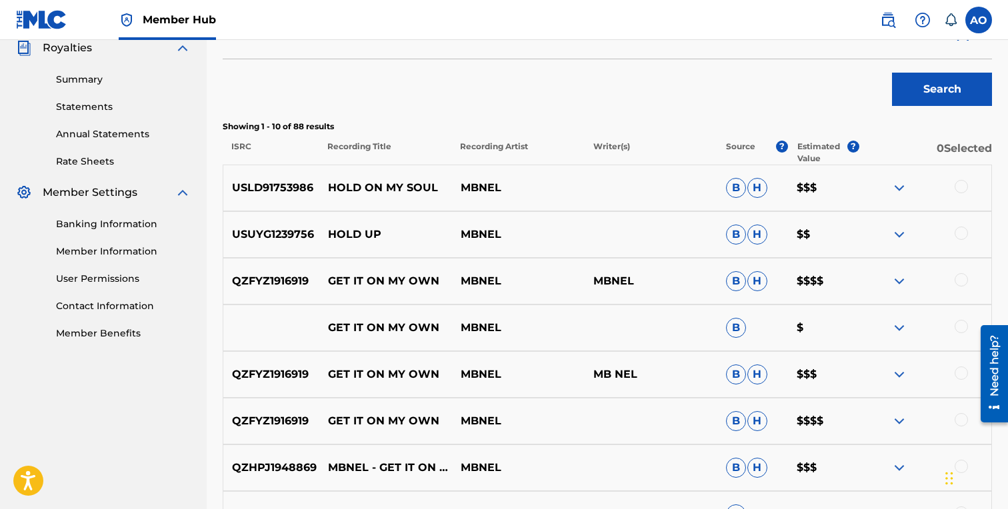
click at [963, 188] on div at bounding box center [961, 186] width 13 height 13
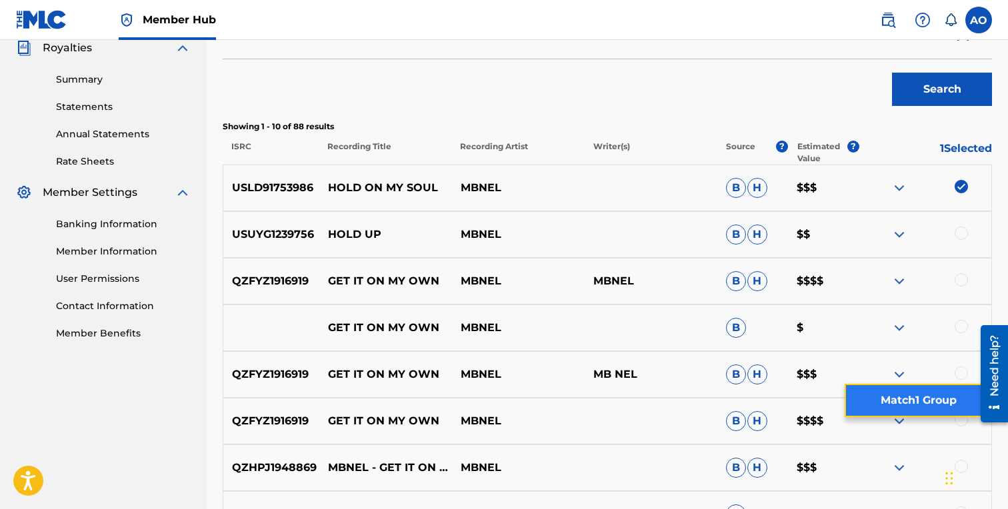
click at [885, 397] on button "Match 1 Group" at bounding box center [918, 400] width 147 height 33
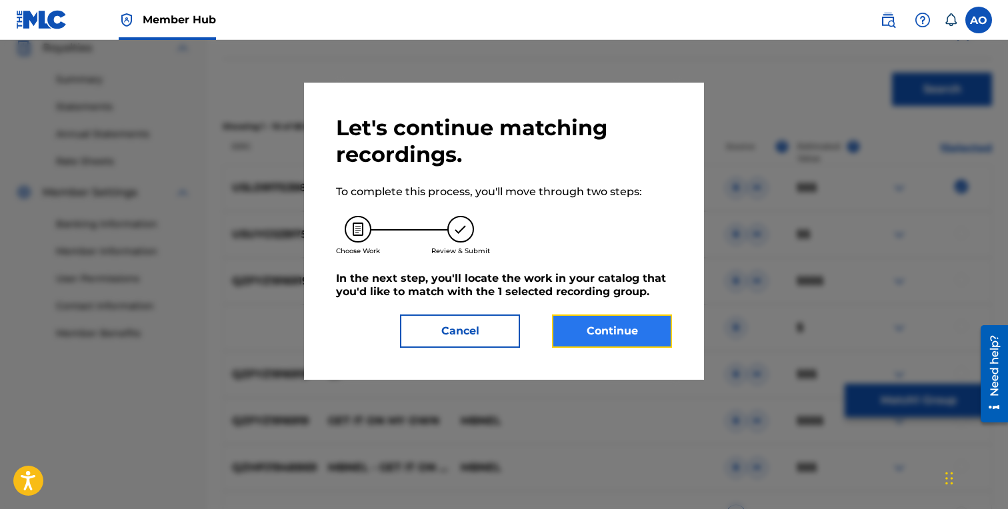
click at [569, 346] on button "Continue" at bounding box center [612, 331] width 120 height 33
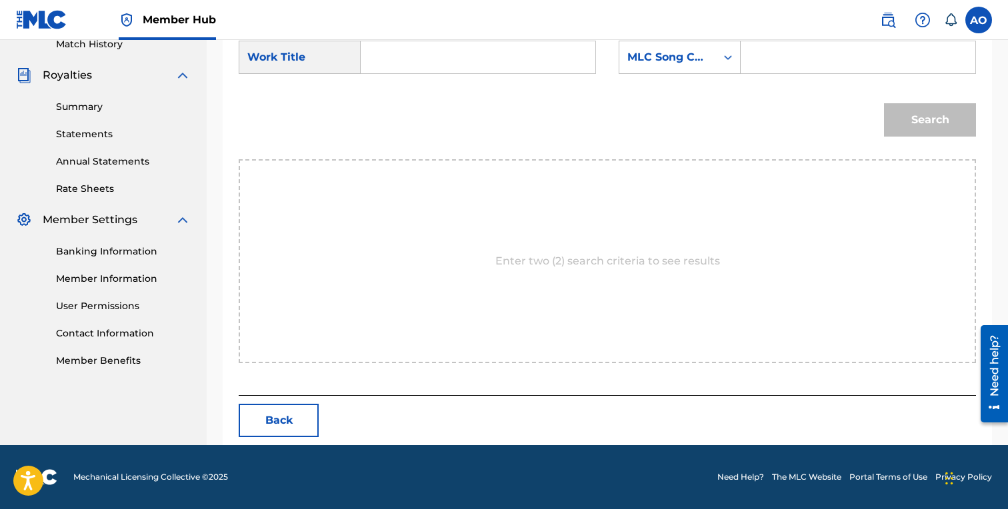
scroll to position [317, 0]
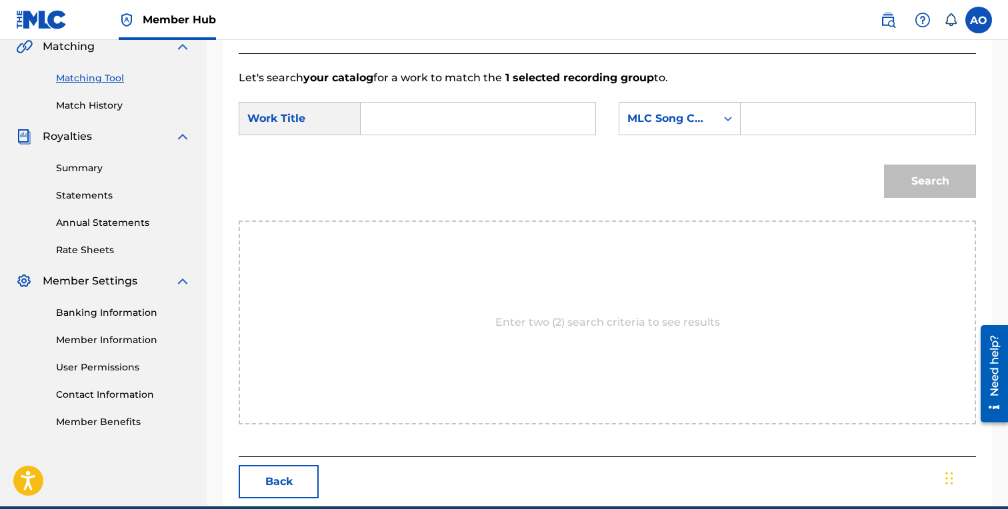
click at [506, 123] on input "Search Form" at bounding box center [478, 119] width 212 height 32
paste input "HOLD ON MY SOUL"
type input "HOLD ON MY SOUL"
click at [778, 123] on input "Search Form" at bounding box center [858, 119] width 212 height 32
paste input "HQ0A8H"
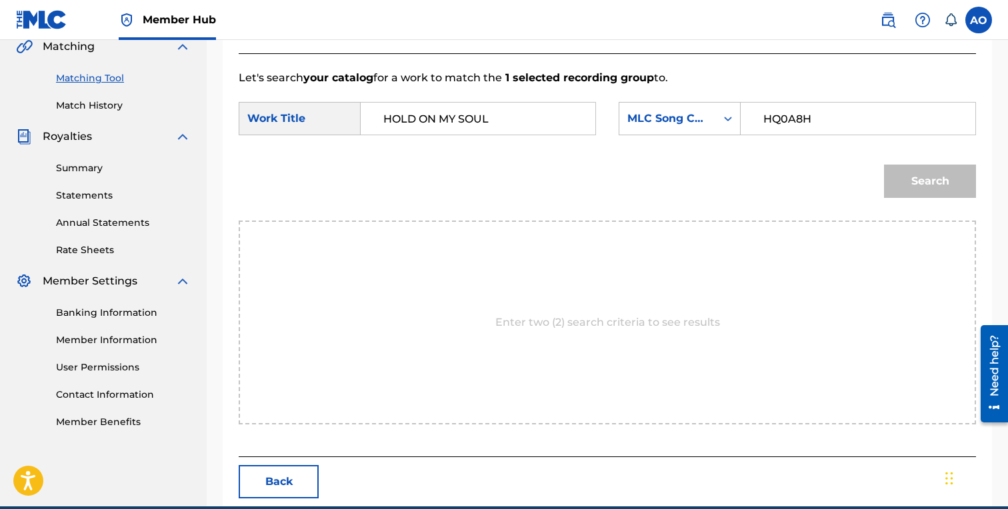
type input "HQ0A8H"
click at [884, 165] on button "Search" at bounding box center [930, 181] width 92 height 33
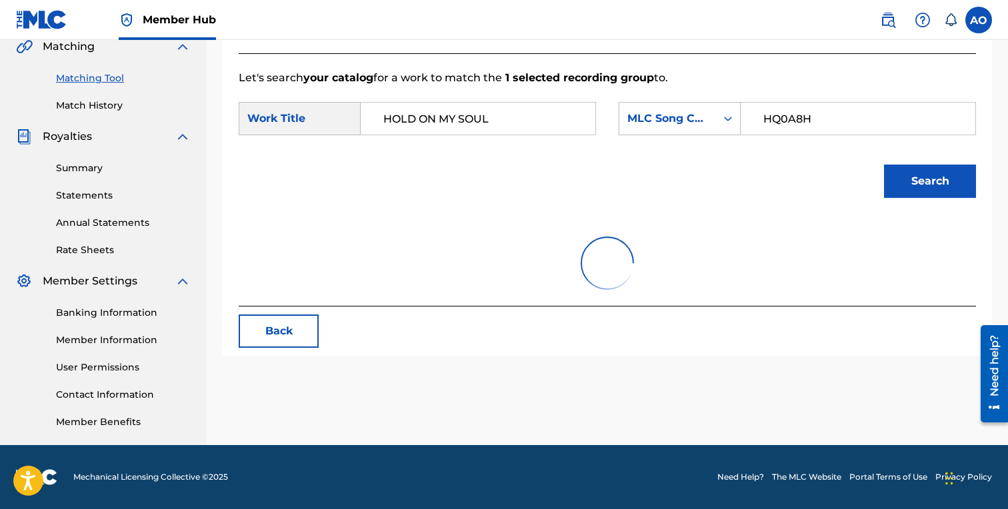
click at [884, 165] on button "Search" at bounding box center [930, 181] width 92 height 33
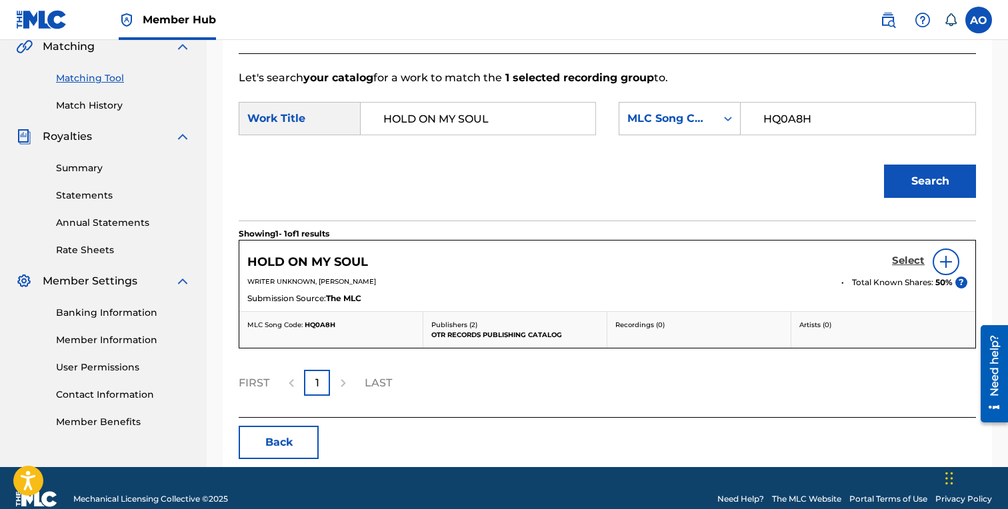
click at [899, 261] on h5 "Select" at bounding box center [908, 261] width 33 height 13
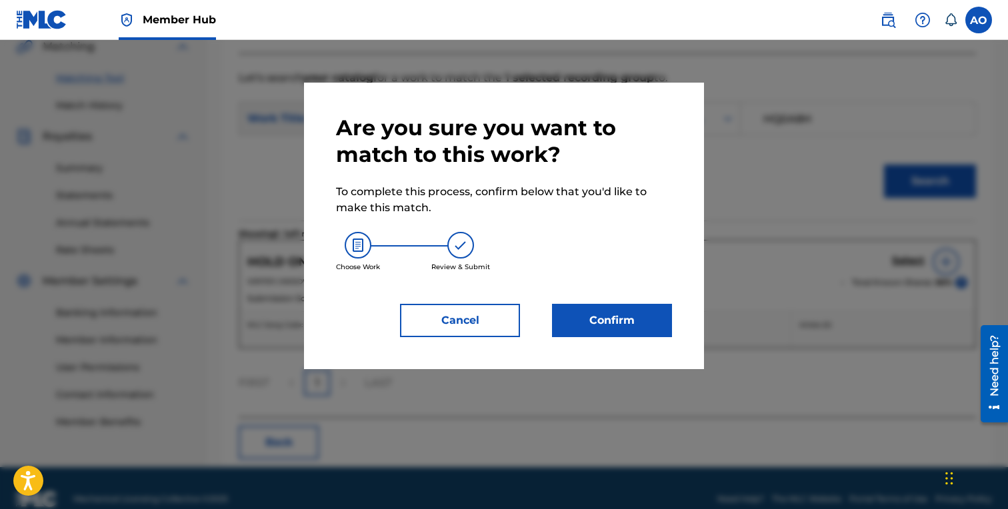
click at [645, 301] on div "Are you sure you want to match to this work? To complete this process, confirm …" at bounding box center [504, 226] width 336 height 223
click at [643, 304] on button "Confirm" at bounding box center [612, 320] width 120 height 33
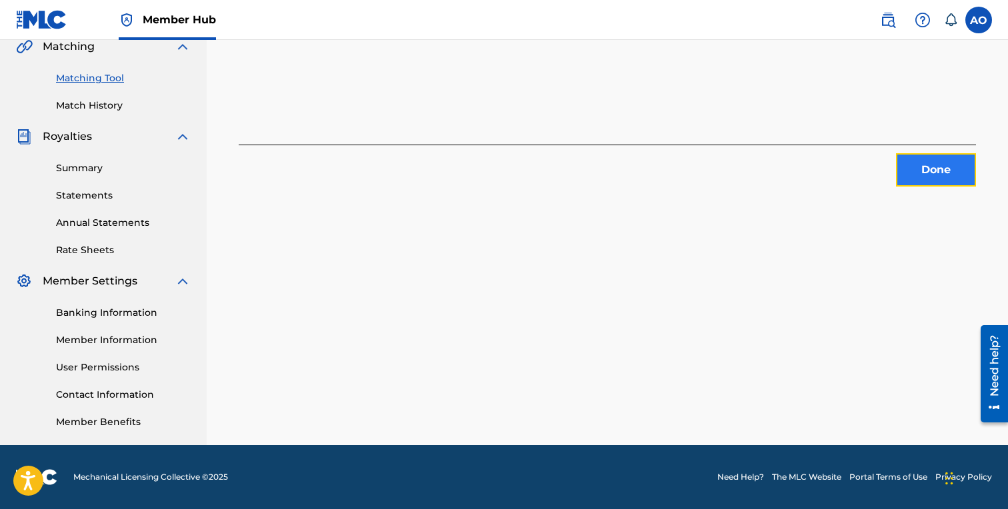
click at [922, 161] on button "Done" at bounding box center [936, 169] width 80 height 33
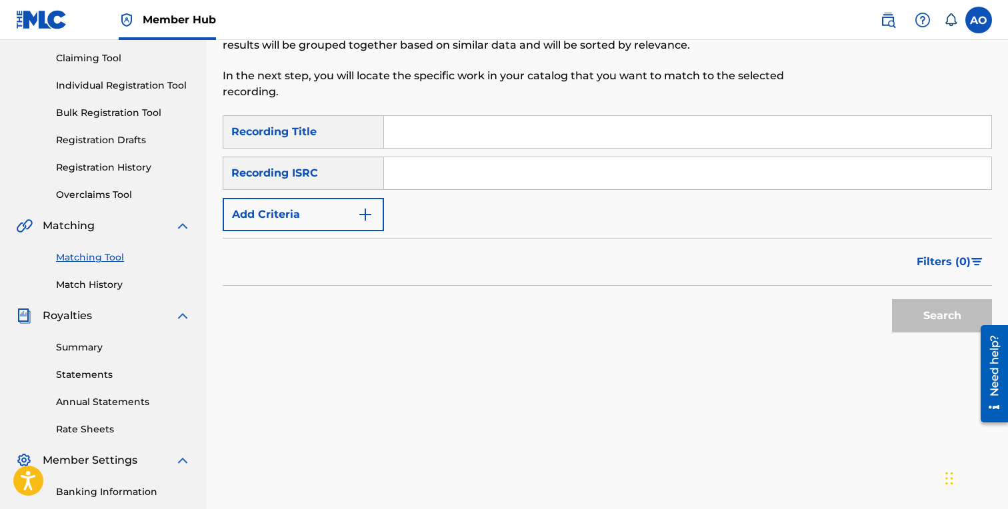
scroll to position [0, 0]
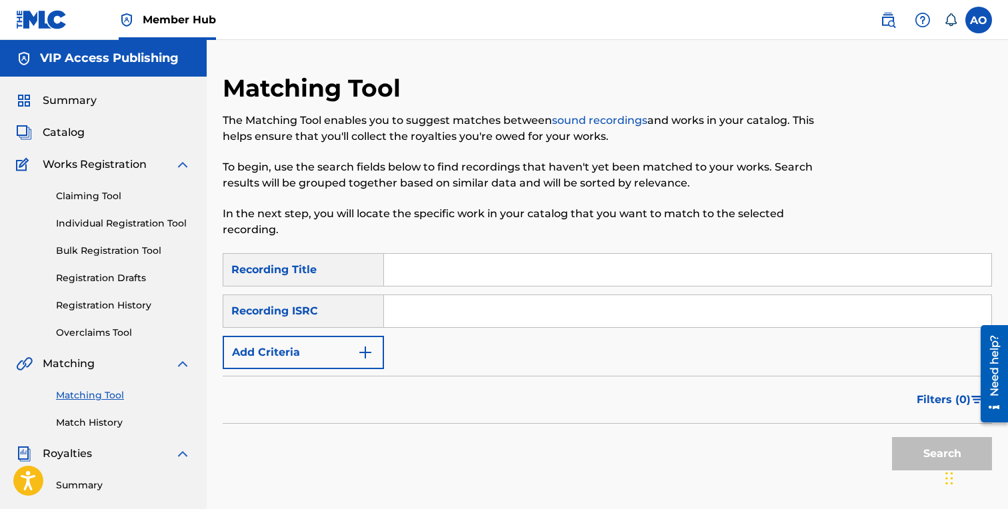
click at [453, 257] on input "Search Form" at bounding box center [687, 270] width 607 height 32
paste input "WHATS YO REASON"
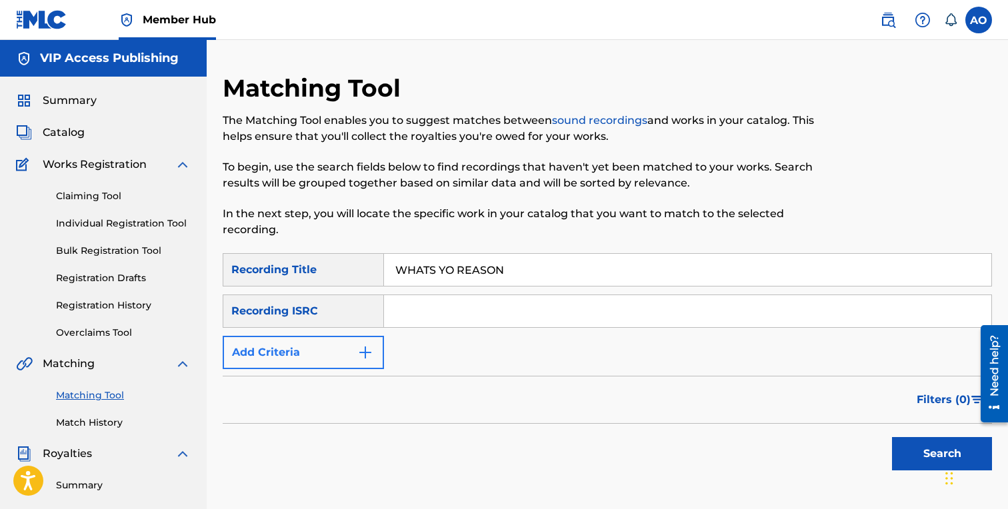
type input "WHATS YO REASON"
click at [277, 359] on button "Add Criteria" at bounding box center [303, 352] width 161 height 33
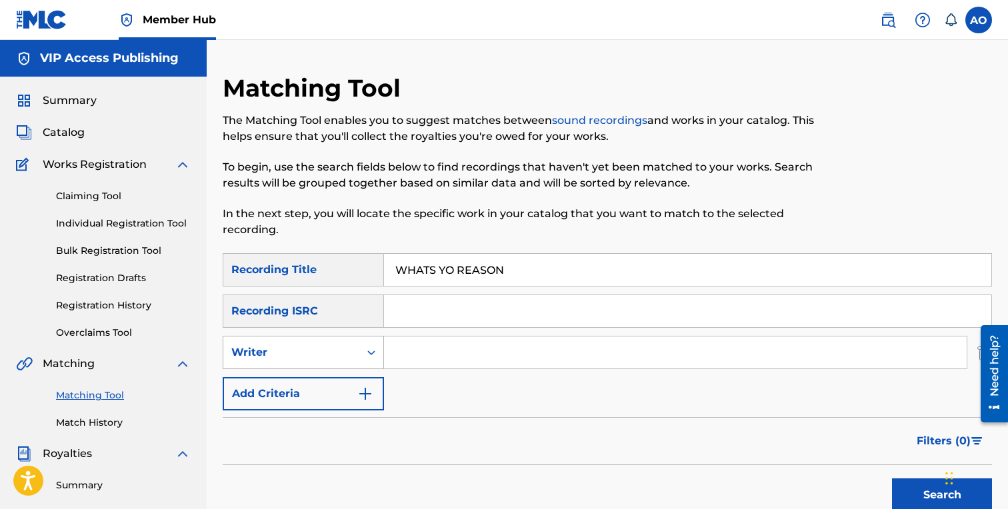
click at [283, 368] on div "Writer" at bounding box center [303, 352] width 161 height 33
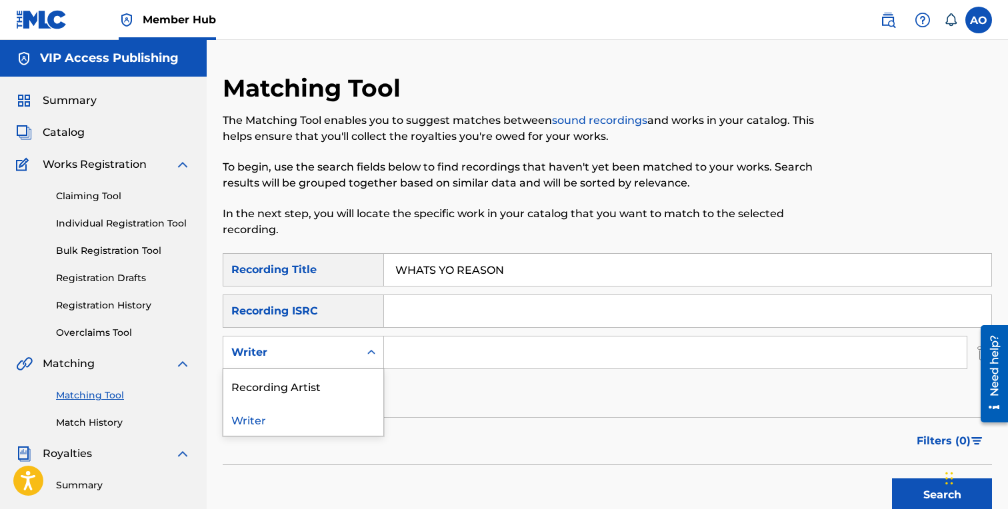
click at [291, 390] on div "Recording Artist" at bounding box center [303, 385] width 160 height 33
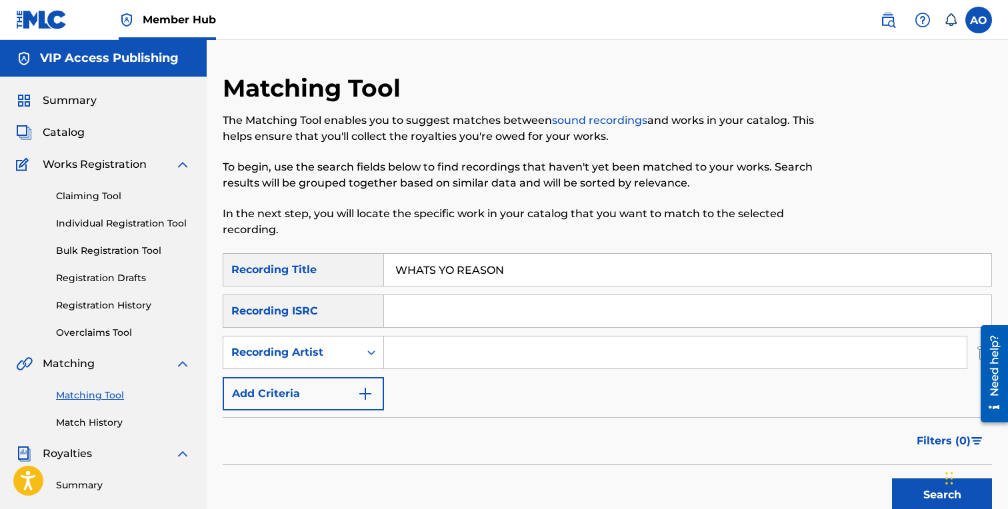
click at [461, 349] on input "Search Form" at bounding box center [675, 353] width 583 height 32
type input "pacman"
click at [892, 479] on button "Search" at bounding box center [942, 495] width 100 height 33
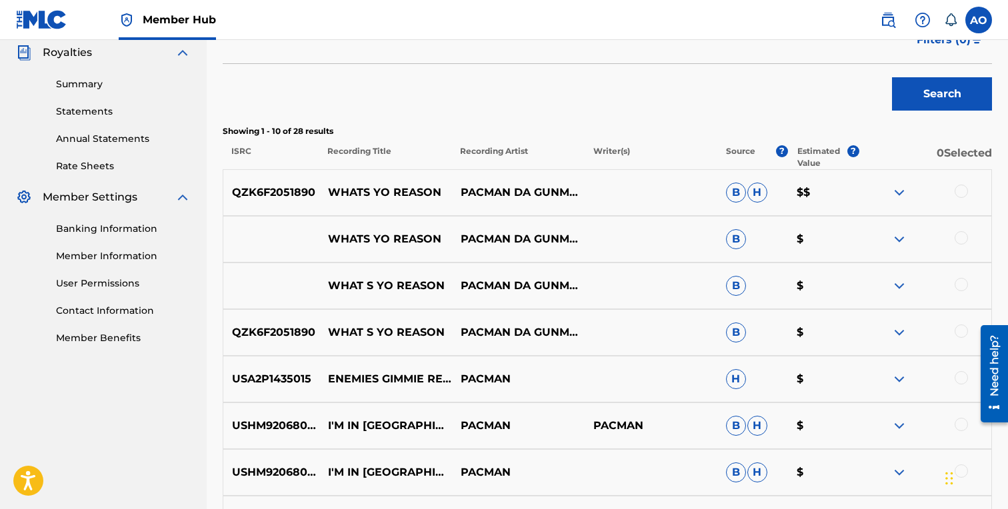
scroll to position [402, 0]
click at [955, 333] on div at bounding box center [925, 332] width 133 height 16
click at [962, 305] on div "WHAT S YO REASON PACMAN DA GUNMAN B $" at bounding box center [607, 285] width 769 height 47
click at [962, 281] on div at bounding box center [961, 283] width 13 height 13
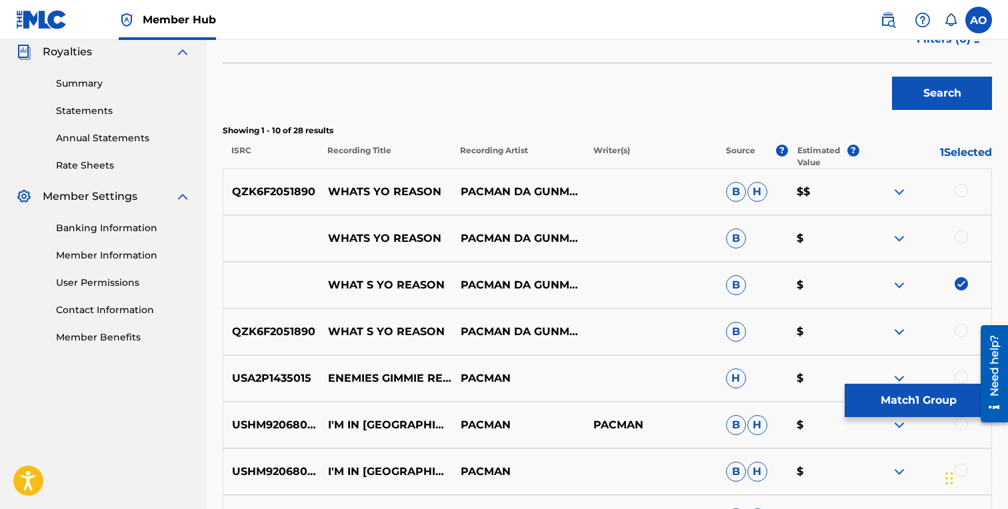
click at [961, 325] on div at bounding box center [961, 330] width 13 height 13
click at [960, 233] on div at bounding box center [961, 237] width 13 height 13
click at [961, 187] on div at bounding box center [961, 190] width 13 height 13
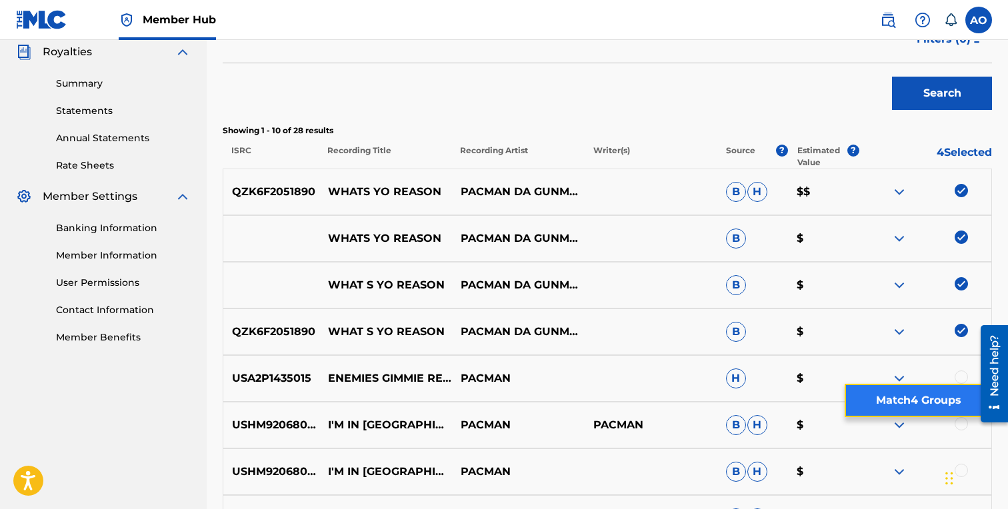
click at [922, 388] on button "Match 4 Groups" at bounding box center [918, 400] width 147 height 33
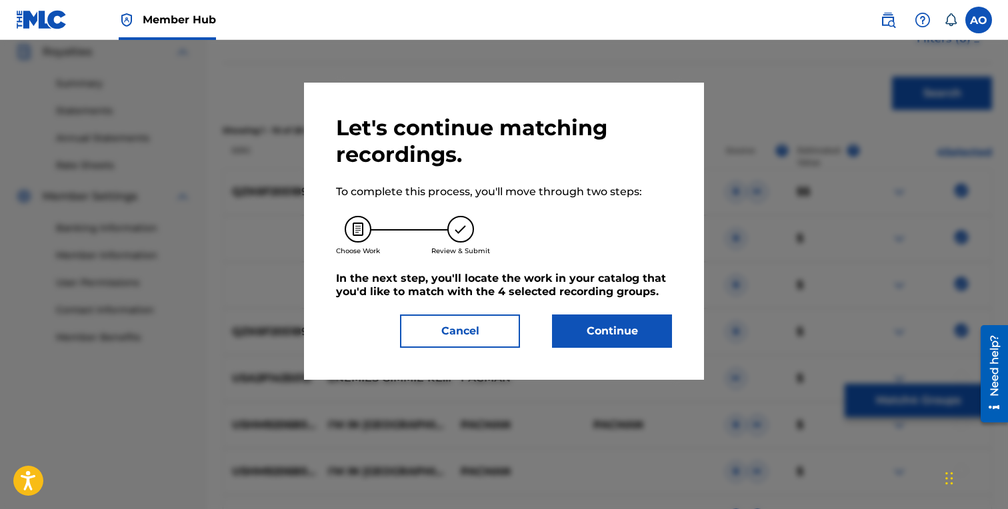
click at [606, 292] on h5 "In the next step, you'll locate the work in your catalog that you'd like to mat…" at bounding box center [504, 285] width 336 height 27
click at [610, 334] on button "Continue" at bounding box center [612, 331] width 120 height 33
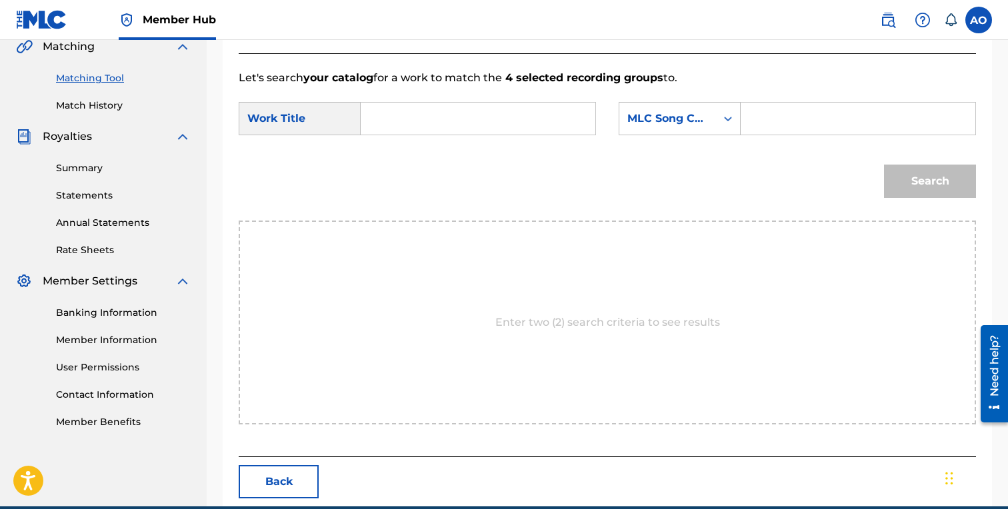
click at [481, 118] on input "Search Form" at bounding box center [478, 119] width 212 height 32
paste input "WHATS YO REASON"
type input "WHATS YO REASON"
click at [821, 102] on div "Search Form" at bounding box center [858, 118] width 235 height 33
click at [821, 115] on input "Search Form" at bounding box center [858, 119] width 212 height 32
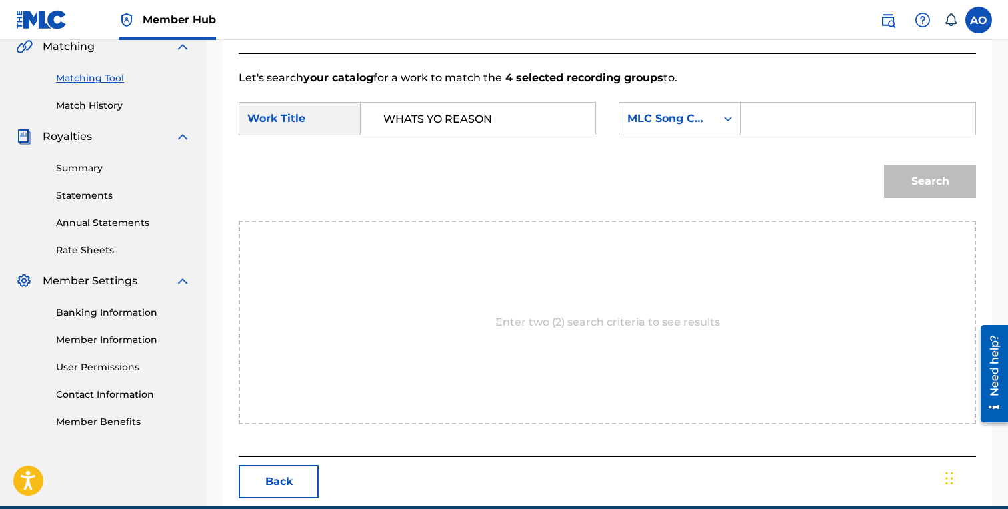
paste input "W535NI"
type input "W535NI"
click at [884, 165] on button "Search" at bounding box center [930, 181] width 92 height 33
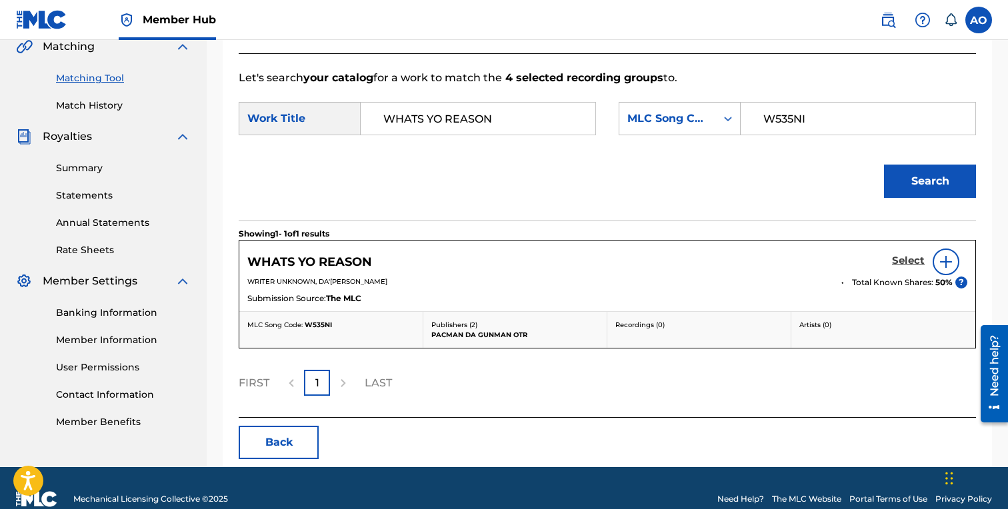
click at [902, 260] on h5 "Select" at bounding box center [908, 261] width 33 height 13
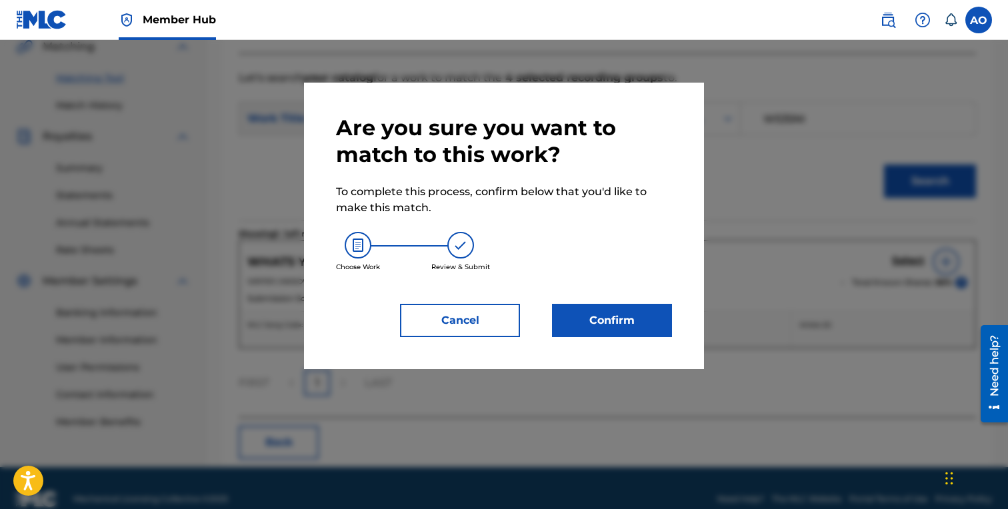
click at [562, 344] on div "Are you sure you want to match to this work? To complete this process, confirm …" at bounding box center [504, 226] width 400 height 287
click at [595, 322] on button "Confirm" at bounding box center [612, 320] width 120 height 33
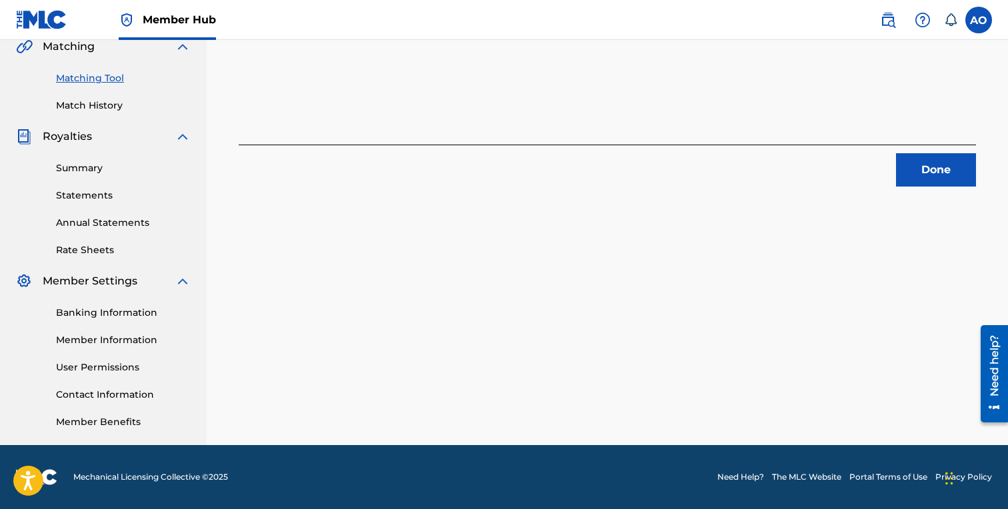
click at [907, 187] on div "4 Recording Groups are pending usage match to the work WHATS YO REASON . Congra…" at bounding box center [607, 100] width 801 height 689
click at [909, 186] on div "4 Recording Groups are pending usage match to the work WHATS YO REASON . Congra…" at bounding box center [607, 100] width 801 height 689
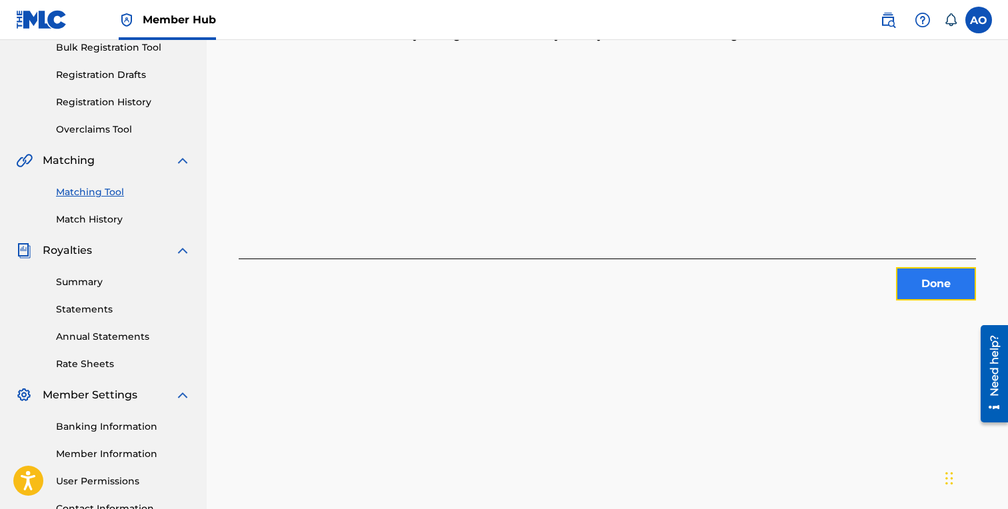
click at [937, 299] on button "Done" at bounding box center [936, 283] width 80 height 33
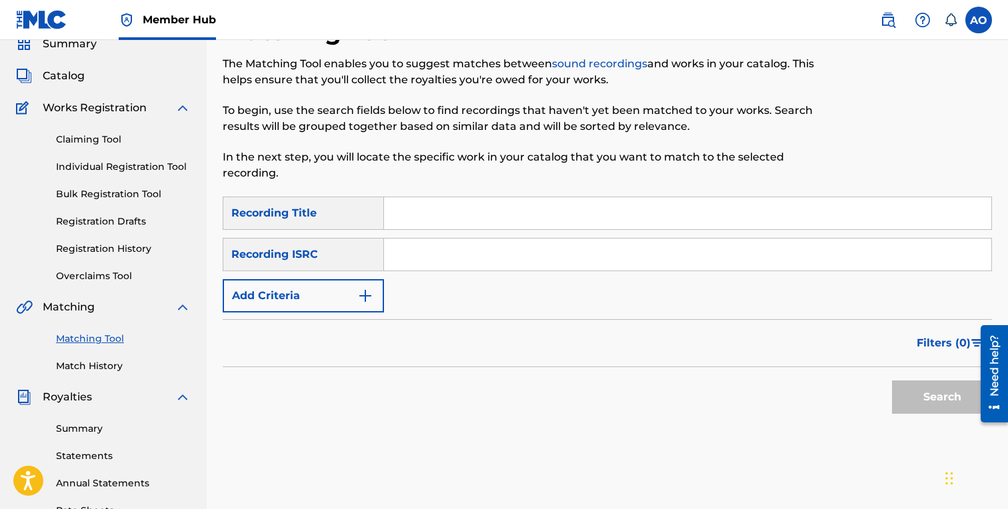
scroll to position [53, 0]
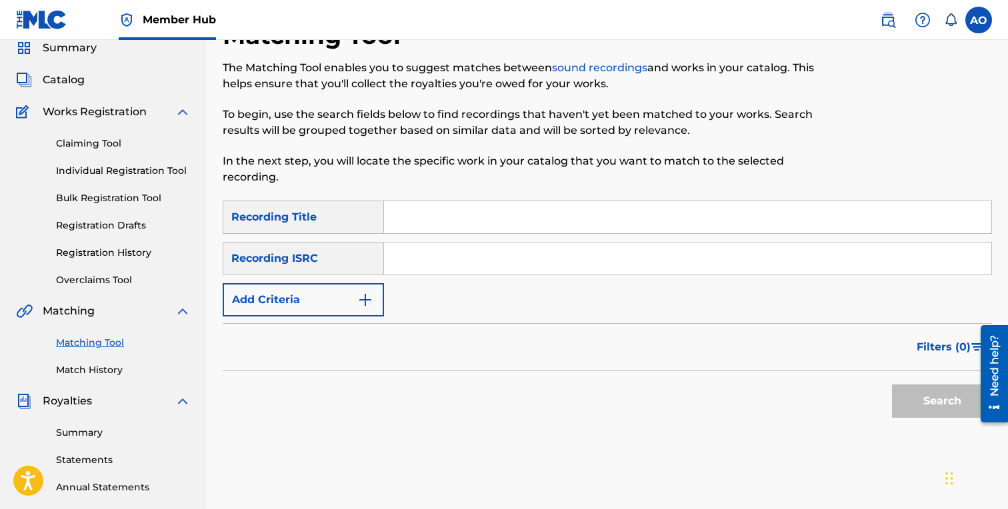
click at [655, 214] on input "Search Form" at bounding box center [687, 217] width 607 height 32
paste input "PICN AND CHOOSIN"
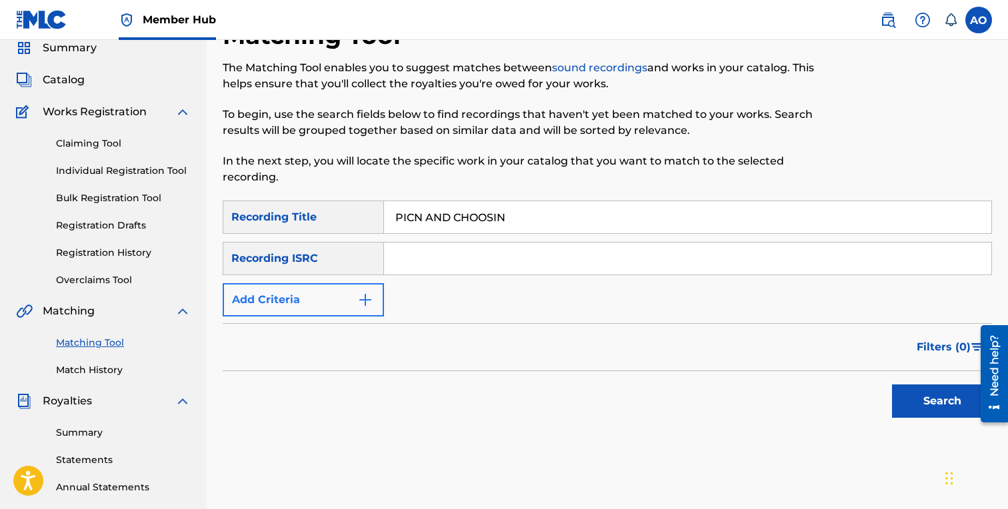
type input "PICN AND CHOOSIN"
click at [308, 308] on button "Add Criteria" at bounding box center [303, 299] width 161 height 33
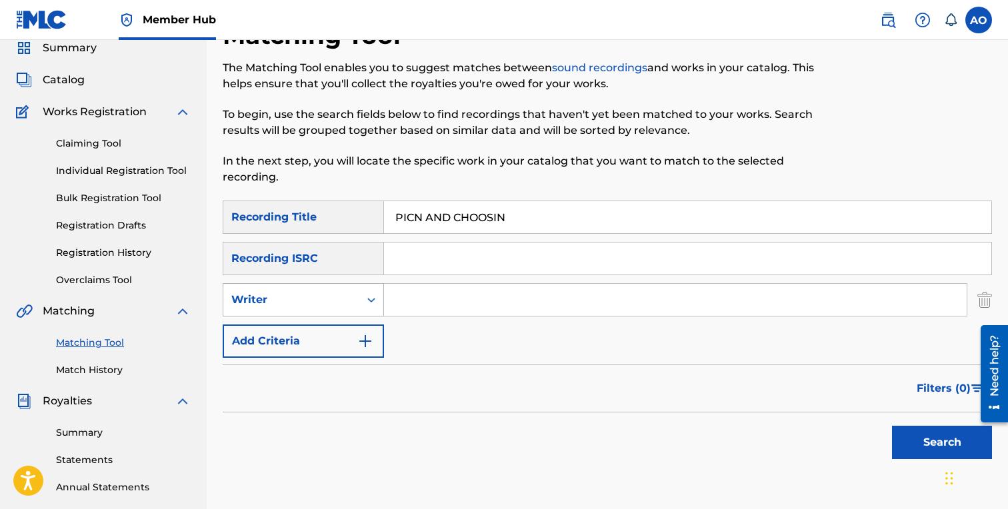
click at [307, 312] on div "Writer" at bounding box center [291, 299] width 136 height 25
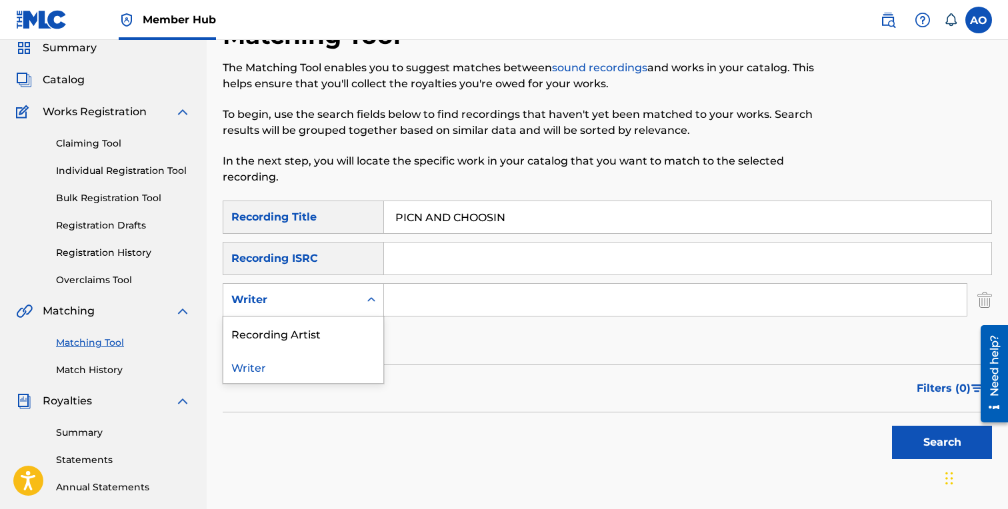
click at [307, 324] on div "Recording Artist" at bounding box center [303, 333] width 160 height 33
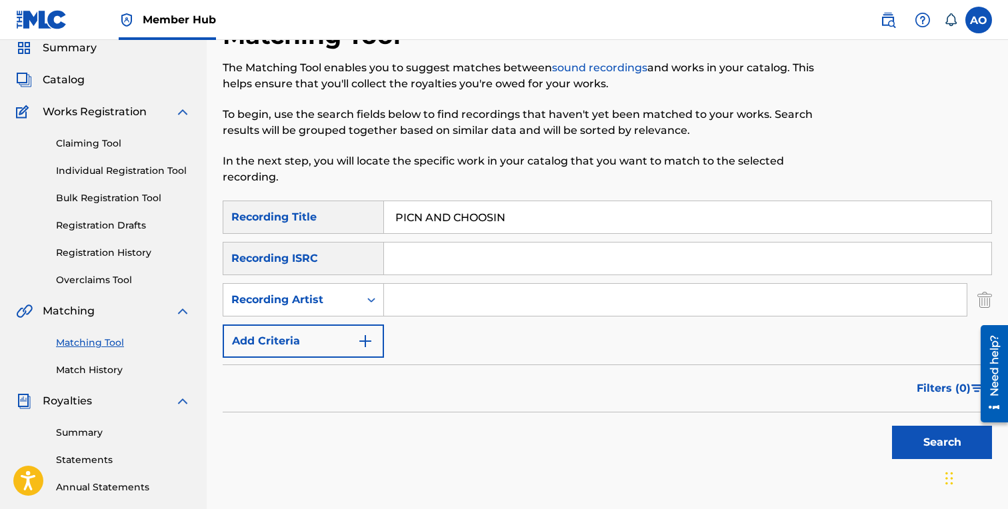
click at [422, 294] on input "Search Form" at bounding box center [675, 300] width 583 height 32
type input "pacman"
click at [892, 426] on button "Search" at bounding box center [942, 442] width 100 height 33
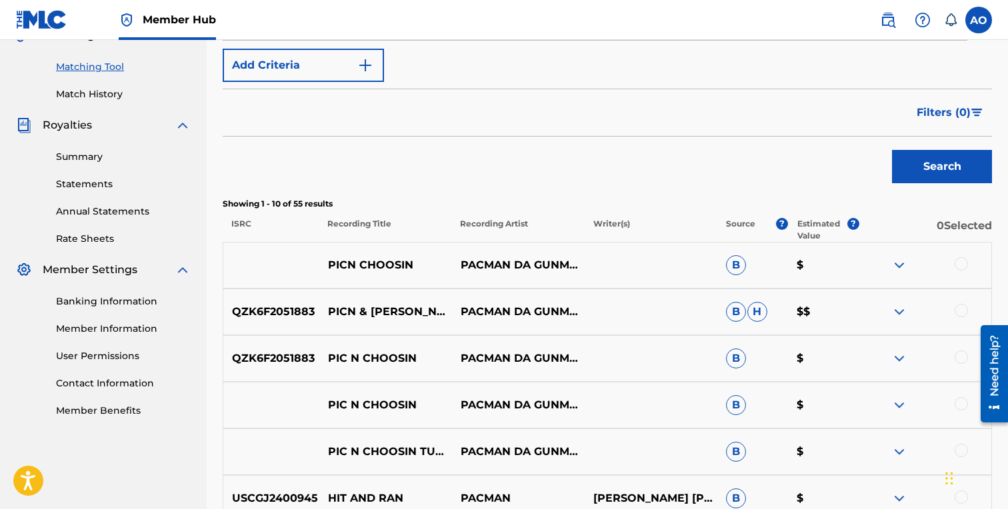
scroll to position [352, 0]
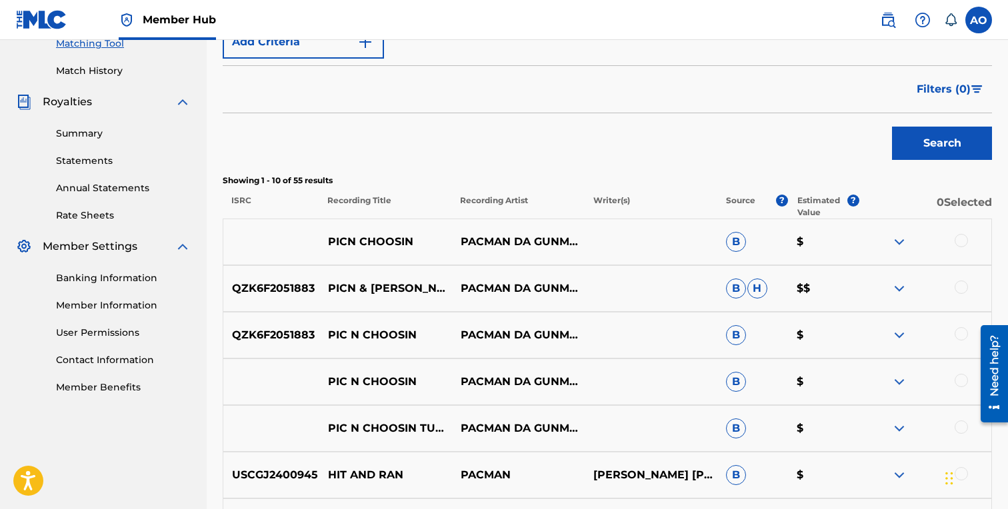
click at [962, 427] on div at bounding box center [961, 427] width 13 height 13
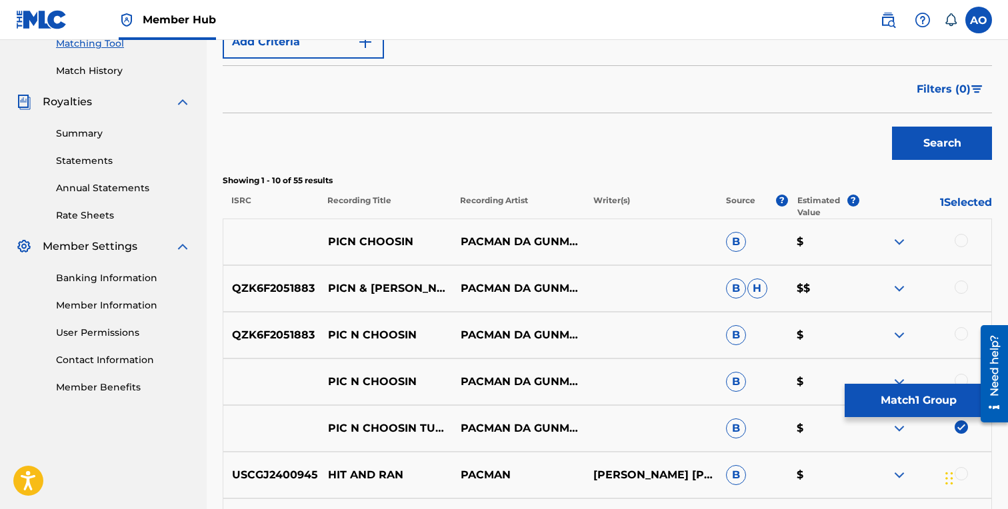
click at [962, 381] on div at bounding box center [961, 380] width 13 height 13
click at [958, 327] on div at bounding box center [925, 335] width 133 height 16
click at [965, 291] on div at bounding box center [961, 287] width 13 height 13
click at [964, 329] on div at bounding box center [961, 333] width 13 height 13
click at [961, 242] on div at bounding box center [961, 240] width 13 height 13
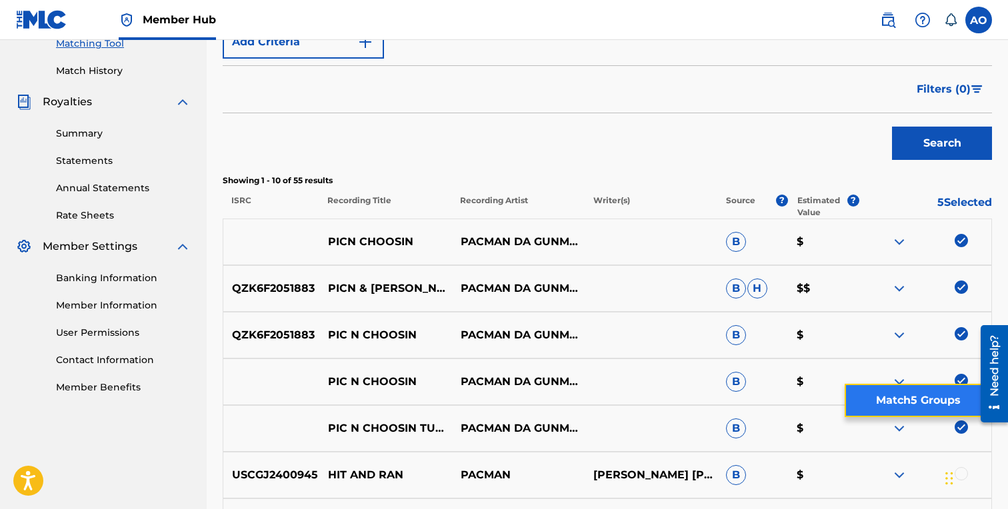
click at [903, 410] on button "Match 5 Groups" at bounding box center [918, 400] width 147 height 33
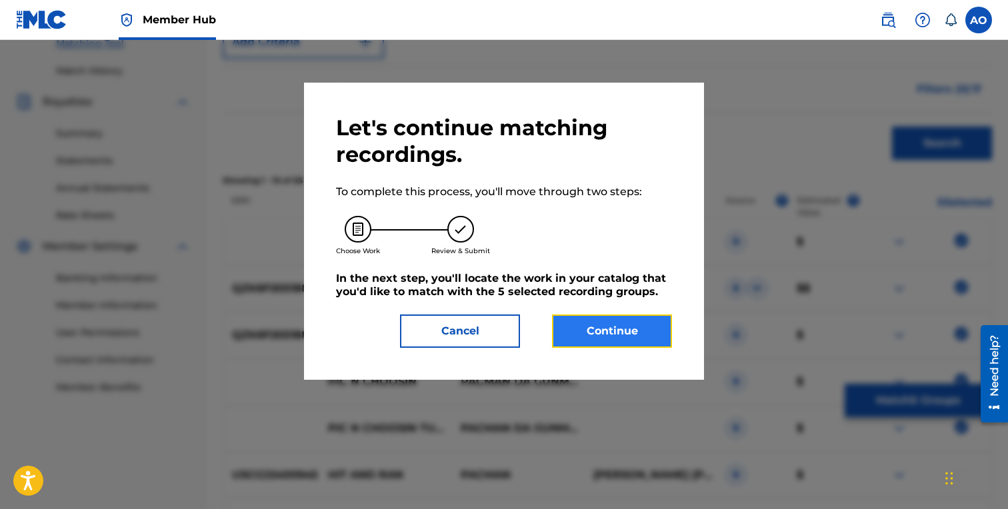
click at [644, 341] on button "Continue" at bounding box center [612, 331] width 120 height 33
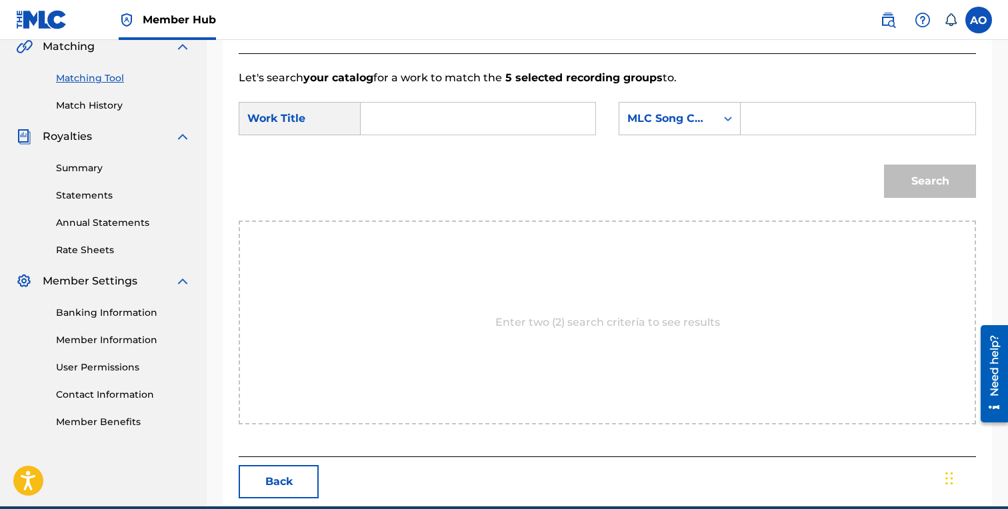
click at [467, 106] on input "Search Form" at bounding box center [478, 119] width 212 height 32
paste input "PICN AND CHOOSIN"
type input "PICN AND CHOOSIN"
click at [825, 119] on input "Search Form" at bounding box center [858, 119] width 212 height 32
paste input "PO9IZL"
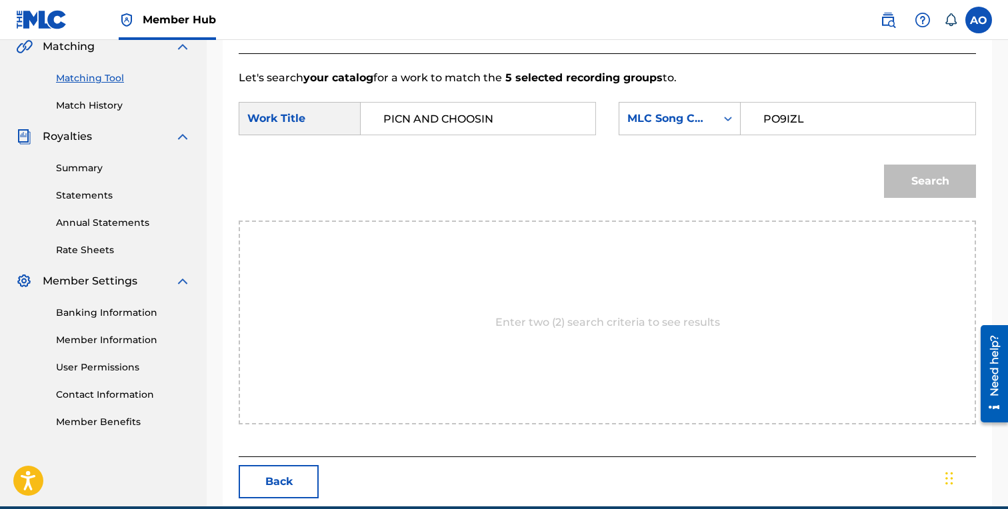
type input "PO9IZL"
click at [884, 165] on button "Search" at bounding box center [930, 181] width 92 height 33
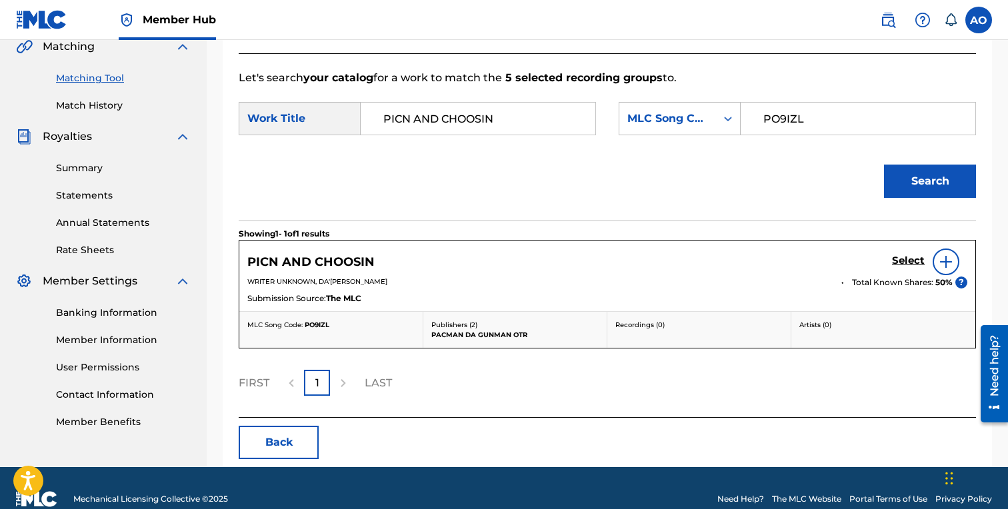
click at [907, 250] on div "Select" at bounding box center [929, 262] width 75 height 27
click at [907, 259] on h5 "Select" at bounding box center [908, 261] width 33 height 13
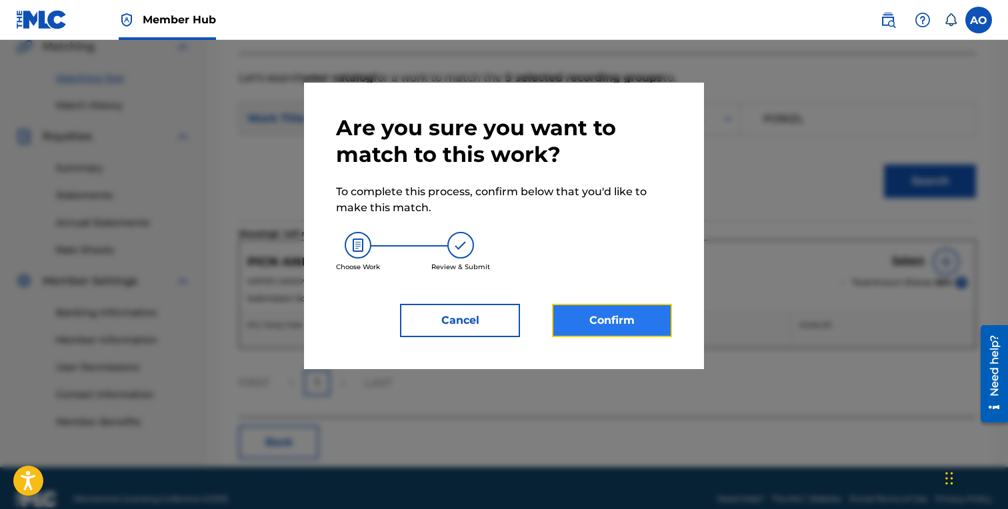
click at [631, 305] on button "Confirm" at bounding box center [612, 320] width 120 height 33
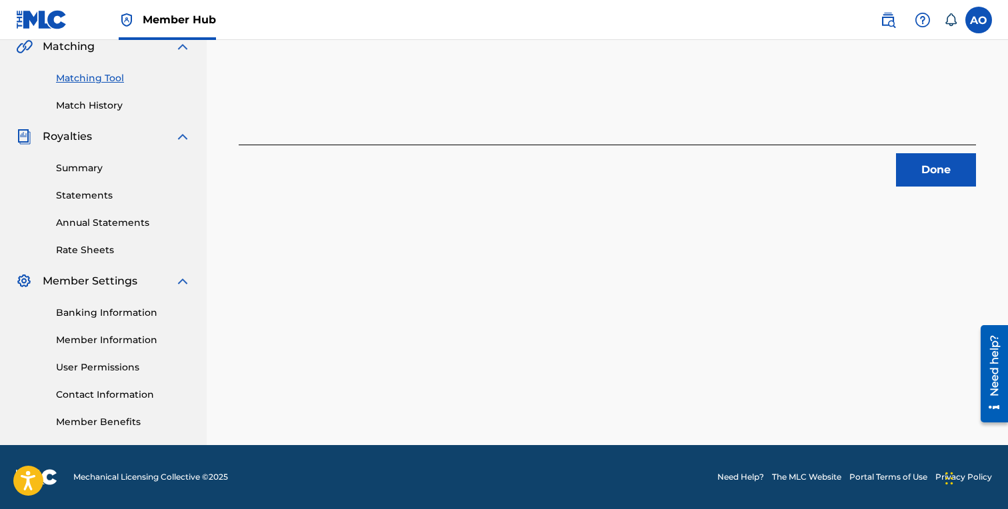
click at [925, 151] on div "Done" at bounding box center [607, 166] width 737 height 42
click at [925, 168] on button "Done" at bounding box center [936, 169] width 80 height 33
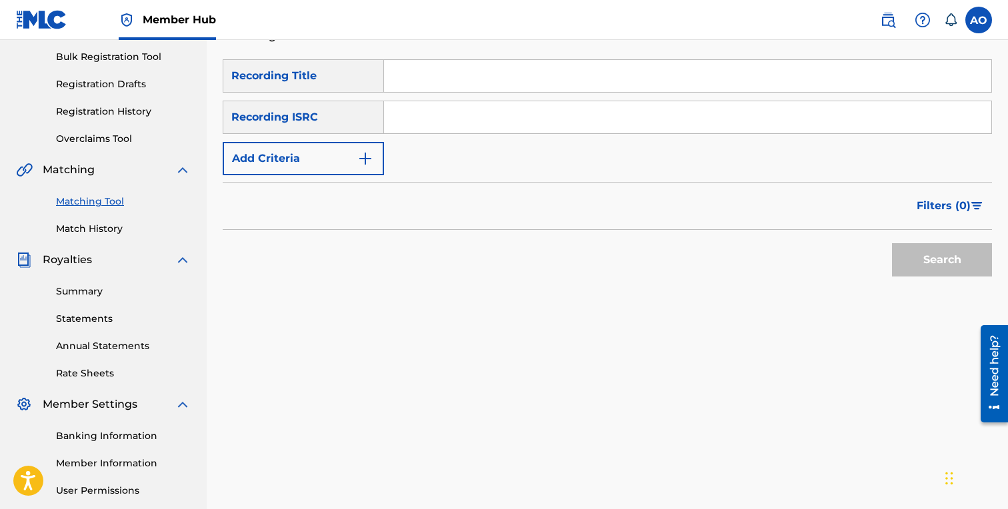
scroll to position [0, 0]
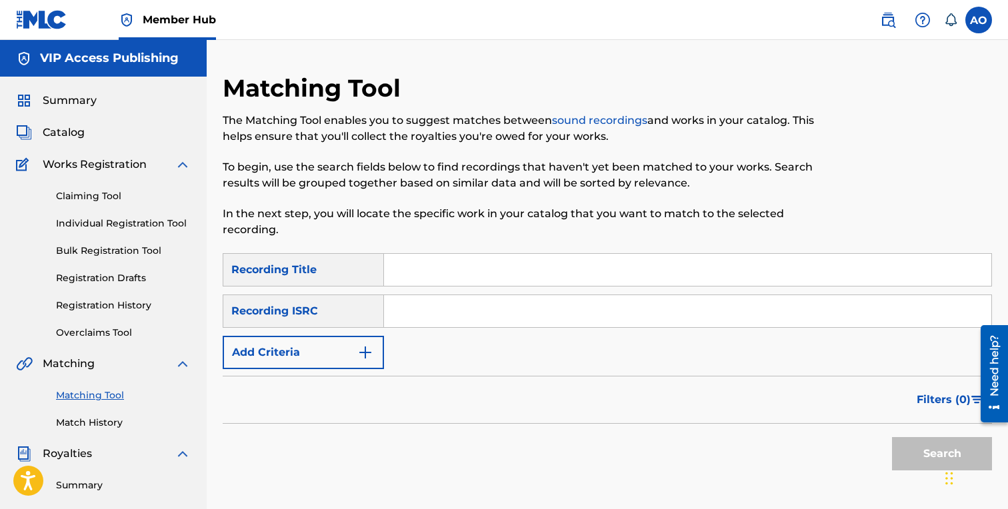
click at [497, 257] on input "Search Form" at bounding box center [687, 270] width 607 height 32
paste input "EXAMPLES"
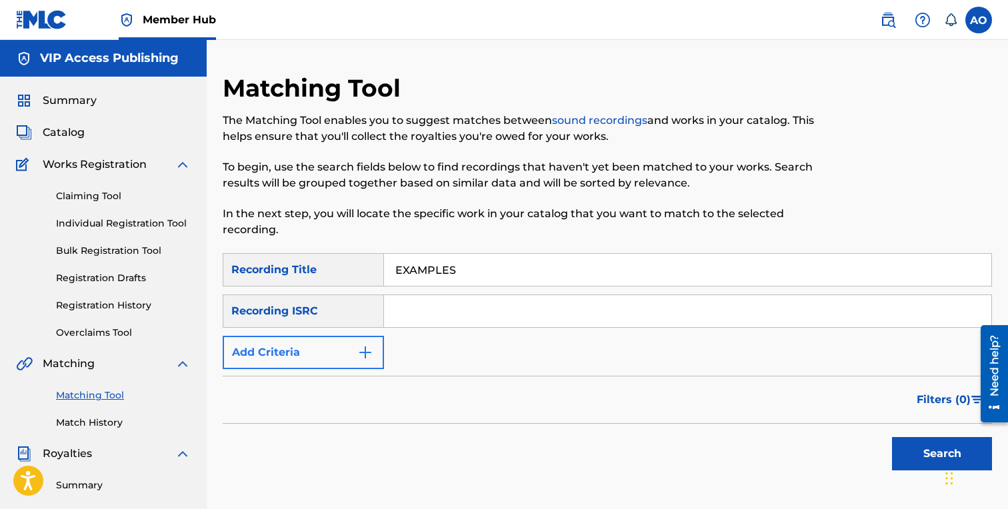
type input "EXAMPLES"
click at [301, 352] on button "Add Criteria" at bounding box center [303, 352] width 161 height 33
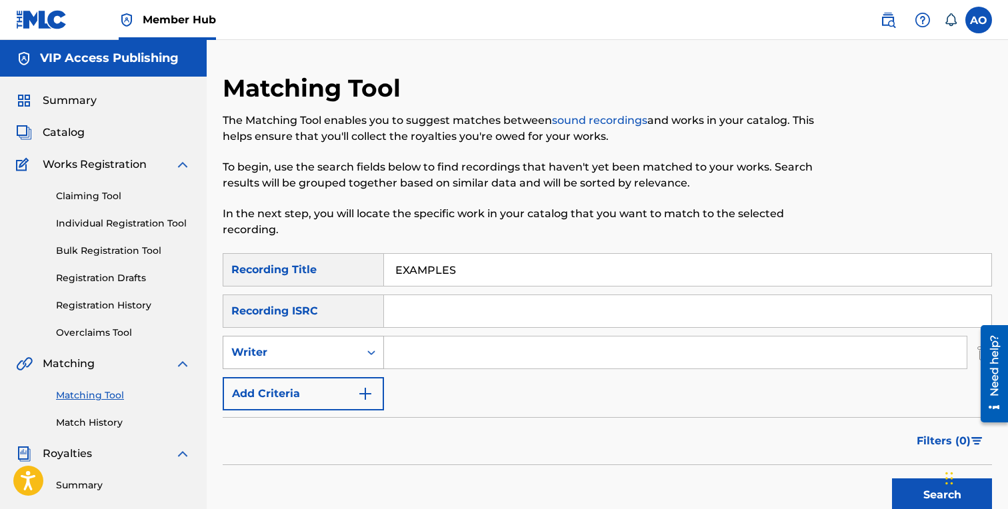
click at [303, 360] on div "Writer" at bounding box center [291, 353] width 120 height 16
click at [305, 385] on div "Recording Artist" at bounding box center [303, 385] width 160 height 33
click at [422, 335] on div "SearchWithCriteria6baf87fb-e984-4033-aa16-72c7748ebd7b Recording Title EXAMPLES…" at bounding box center [607, 331] width 769 height 157
click at [413, 376] on div "SearchWithCriteria6baf87fb-e984-4033-aa16-72c7748ebd7b Recording Title EXAMPLES…" at bounding box center [607, 331] width 769 height 157
click at [442, 348] on input "Search Form" at bounding box center [675, 353] width 583 height 32
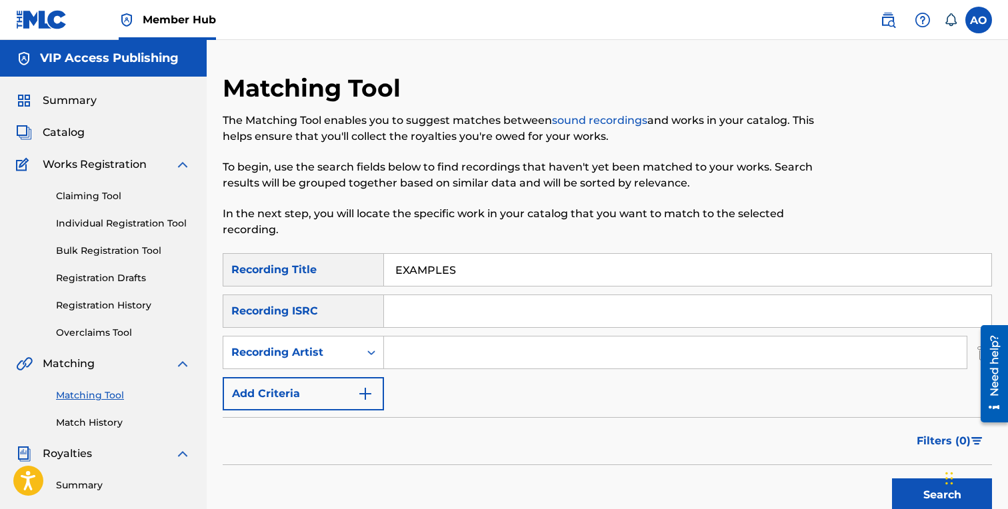
type input "a"
type input "pacman"
click at [892, 479] on button "Search" at bounding box center [942, 495] width 100 height 33
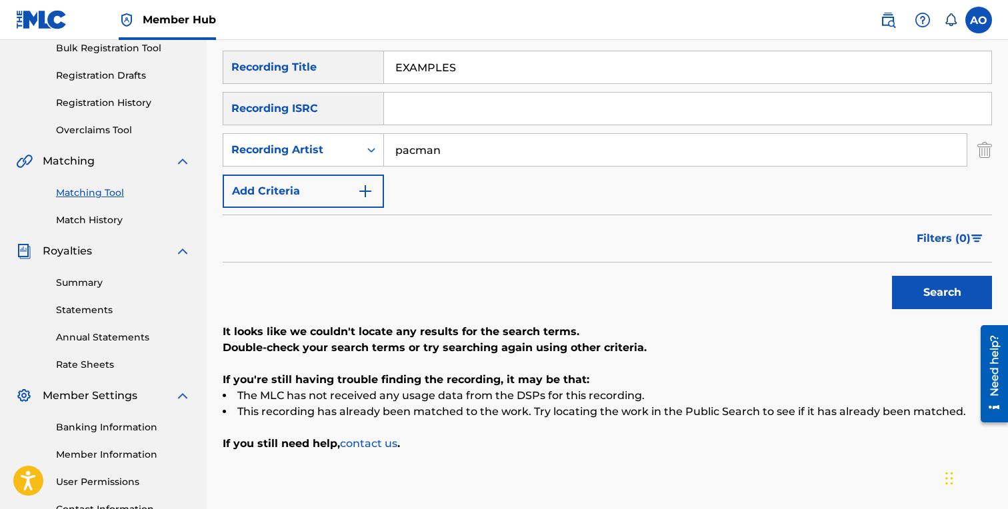
scroll to position [192, 0]
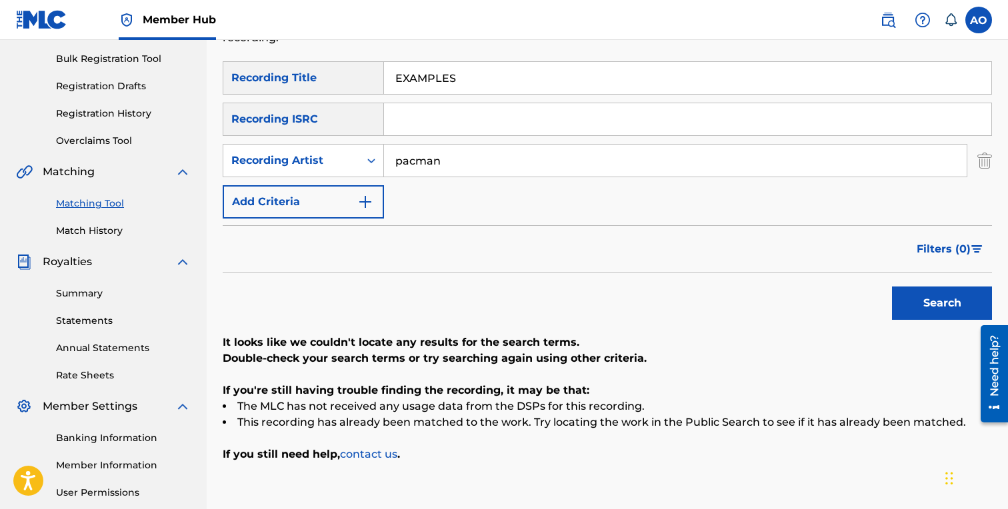
click at [471, 88] on input "EXAMPLES" at bounding box center [687, 78] width 607 height 32
paste input "CANT BELIEVE IT"
type input "CANT BELIEVE IT"
click at [892, 287] on button "Search" at bounding box center [942, 303] width 100 height 33
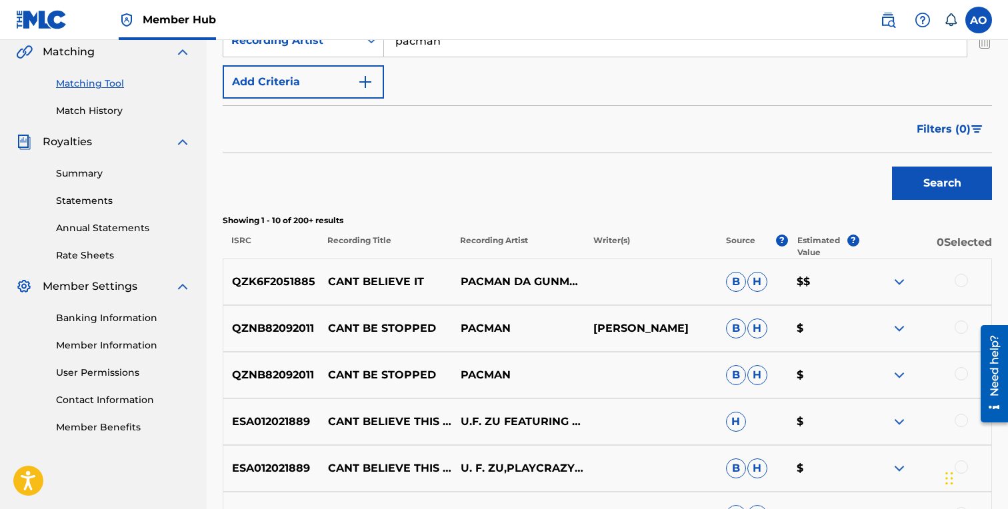
scroll to position [326, 0]
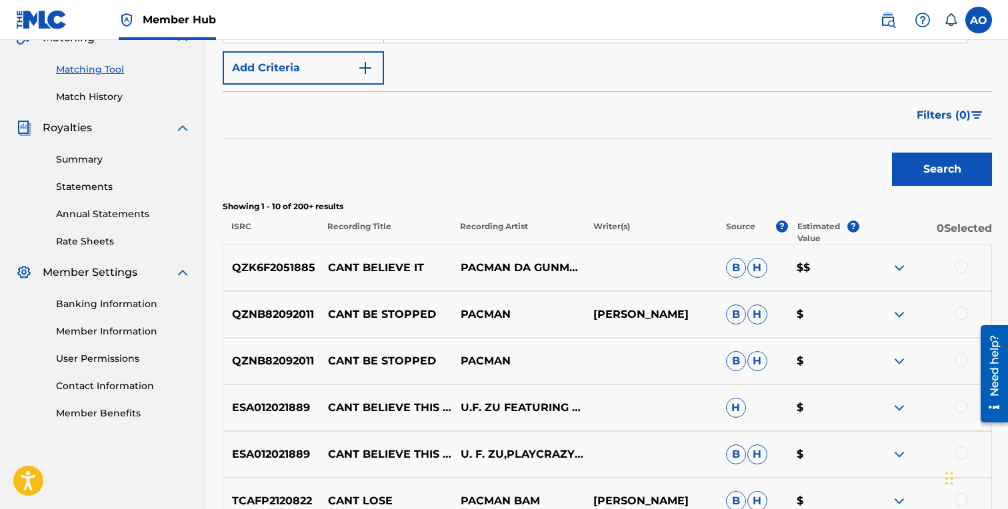
click at [962, 269] on div at bounding box center [961, 266] width 13 height 13
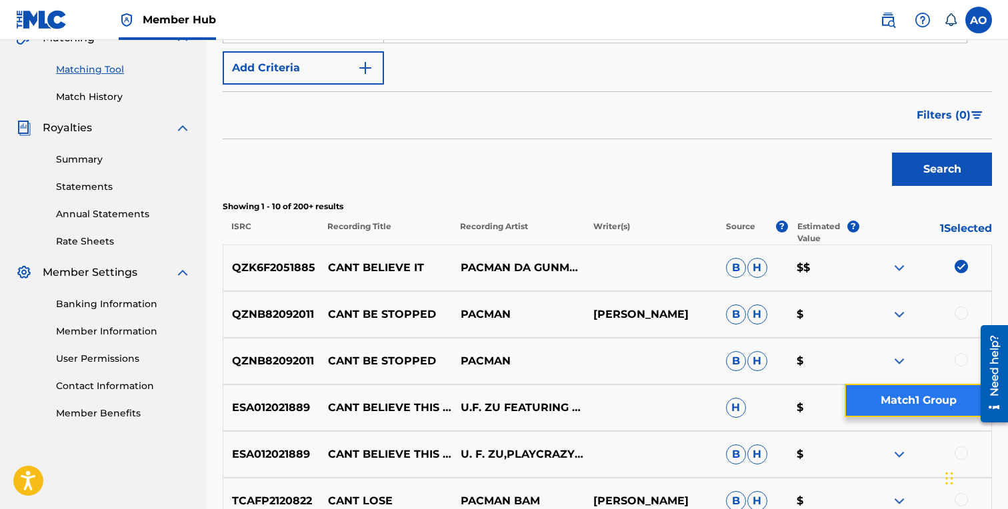
click at [889, 394] on button "Match 1 Group" at bounding box center [918, 400] width 147 height 33
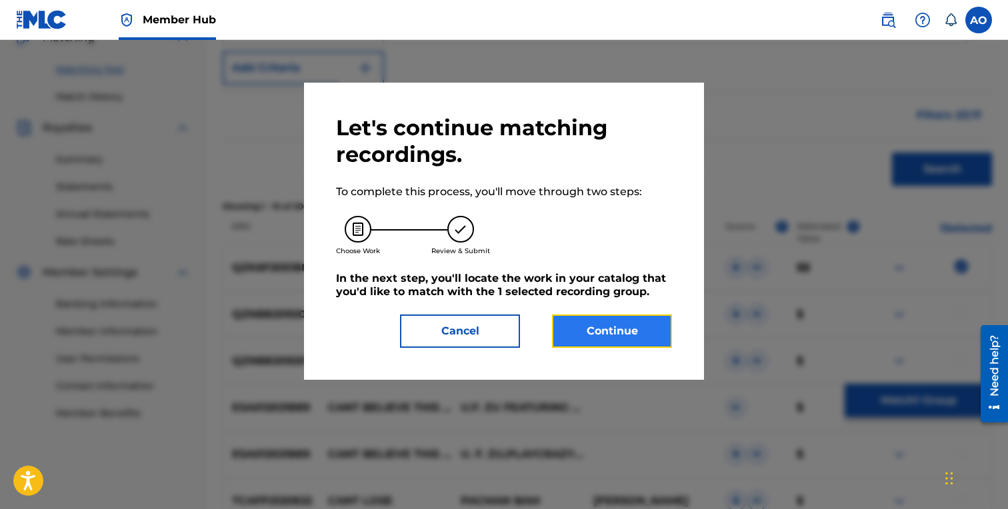
click at [657, 343] on button "Continue" at bounding box center [612, 331] width 120 height 33
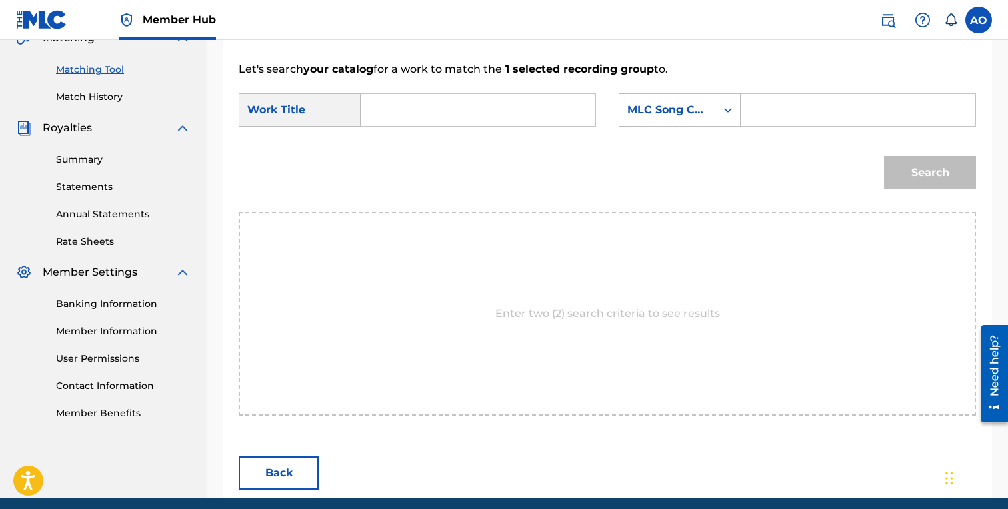
scroll to position [317, 0]
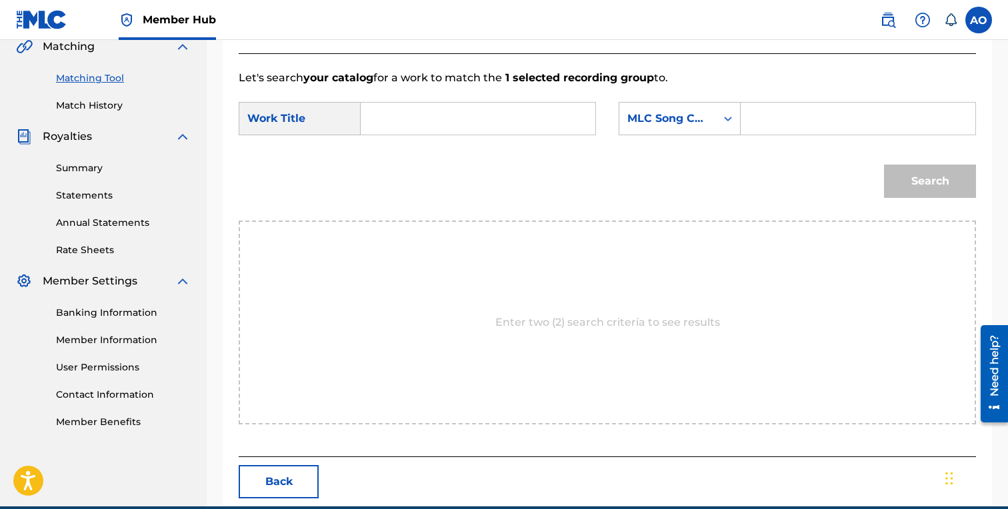
click at [515, 139] on div "SearchWithCriteria7282e1a1-208f-423b-b1db-c3d959bb7b24 Work Title SearchWithCri…" at bounding box center [607, 122] width 737 height 41
click at [507, 121] on input "Search Form" at bounding box center [478, 119] width 212 height 32
paste input "CANT BELIEVE IT"
type input "CANT BELIEVE IT"
click at [799, 101] on form "SearchWithCriteria7282e1a1-208f-423b-b1db-c3d959bb7b24 Work Title CANT BELIEVE …" at bounding box center [607, 153] width 737 height 135
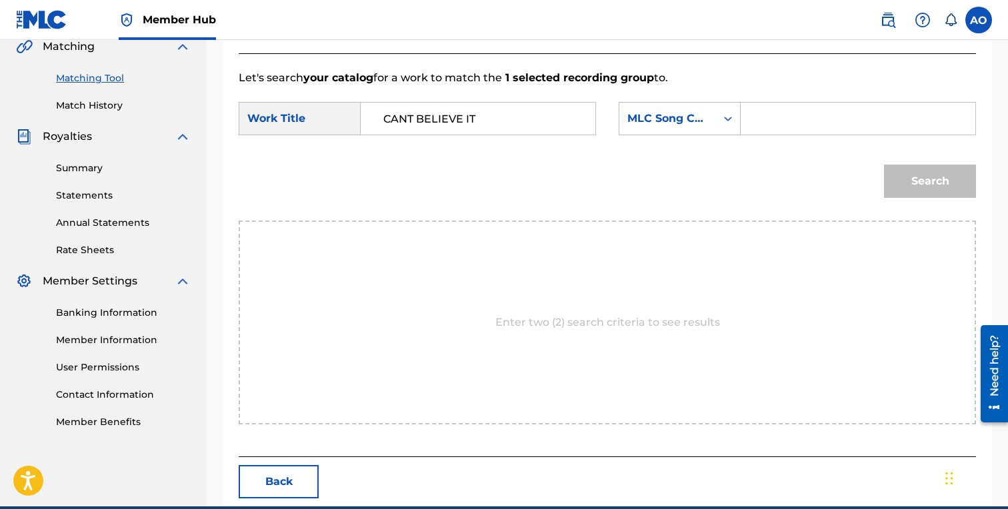
click at [800, 116] on input "Search Form" at bounding box center [858, 119] width 212 height 32
paste input "CL0E4X"
type input "CL0E4X"
click at [884, 165] on button "Search" at bounding box center [930, 181] width 92 height 33
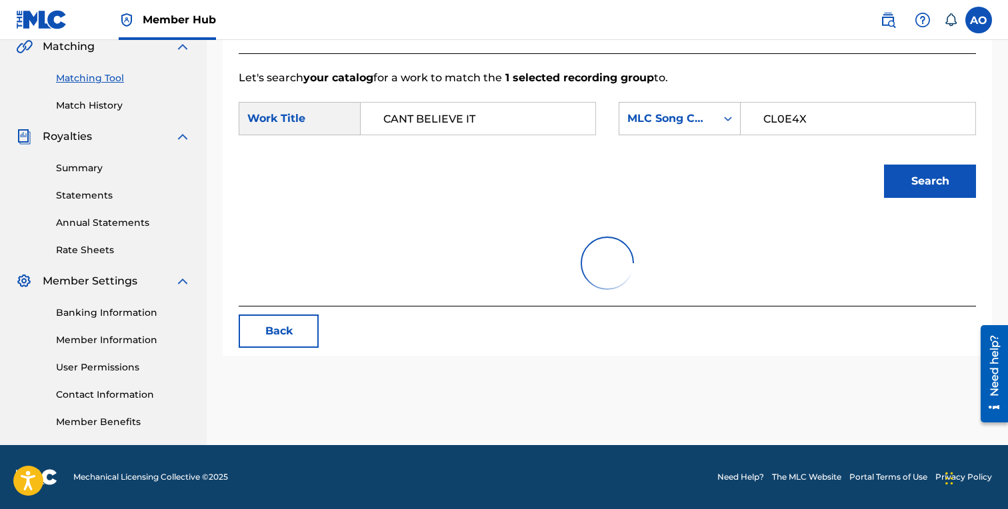
click at [884, 165] on button "Search" at bounding box center [930, 181] width 92 height 33
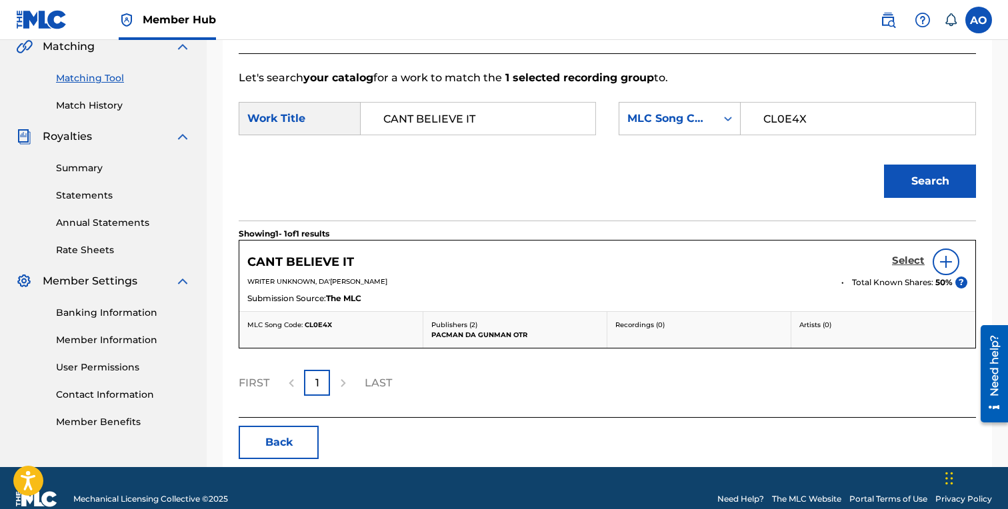
click at [903, 259] on h5 "Select" at bounding box center [908, 261] width 33 height 13
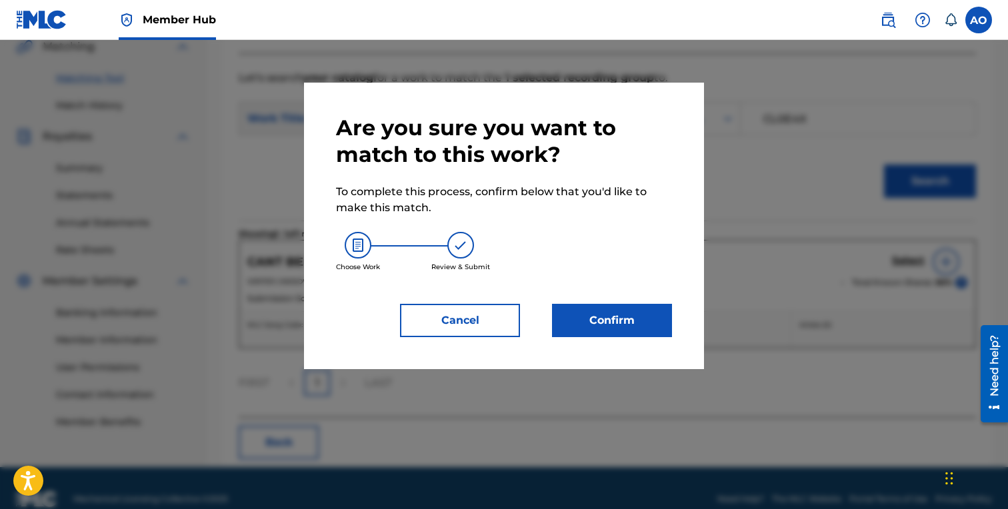
click at [563, 344] on div "Are you sure you want to match to this work? To complete this process, confirm …" at bounding box center [504, 226] width 400 height 287
click at [596, 315] on button "Confirm" at bounding box center [612, 320] width 120 height 33
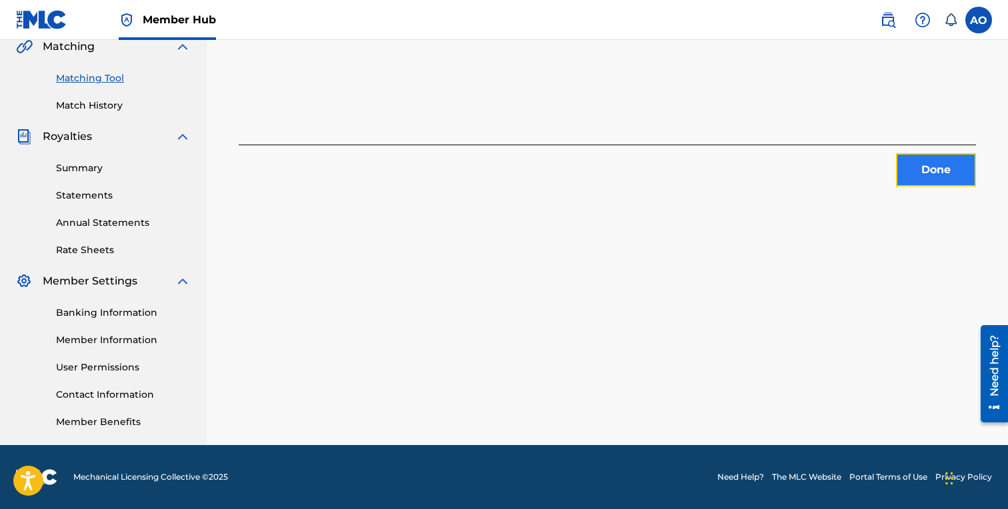
click at [937, 167] on button "Done" at bounding box center [936, 169] width 80 height 33
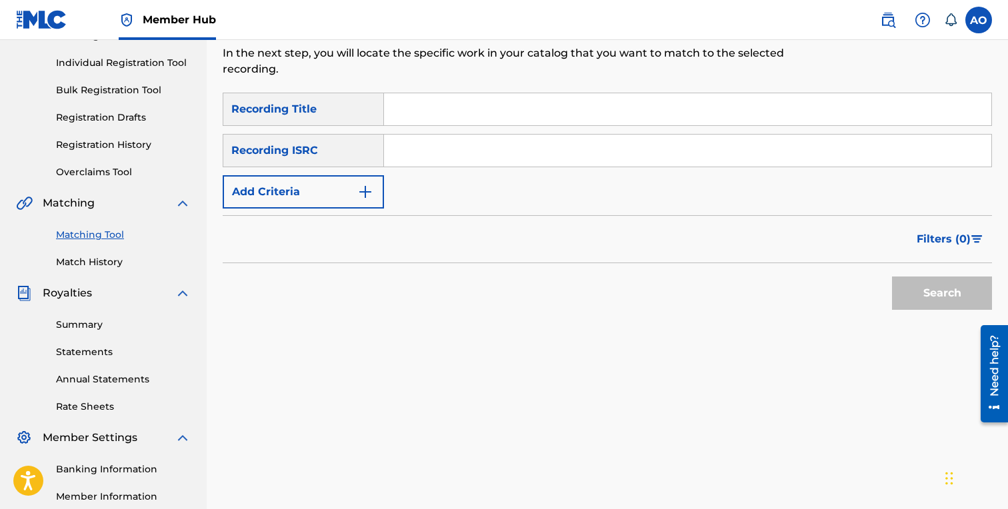
scroll to position [0, 0]
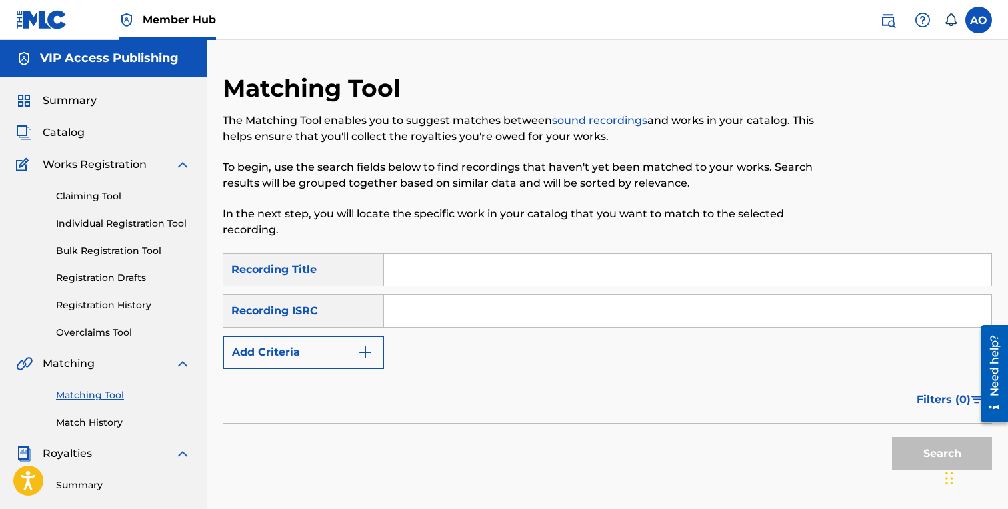
click at [464, 283] on input "Search Form" at bounding box center [687, 270] width 607 height 32
paste input "DONT LET EM BREAK YOU"
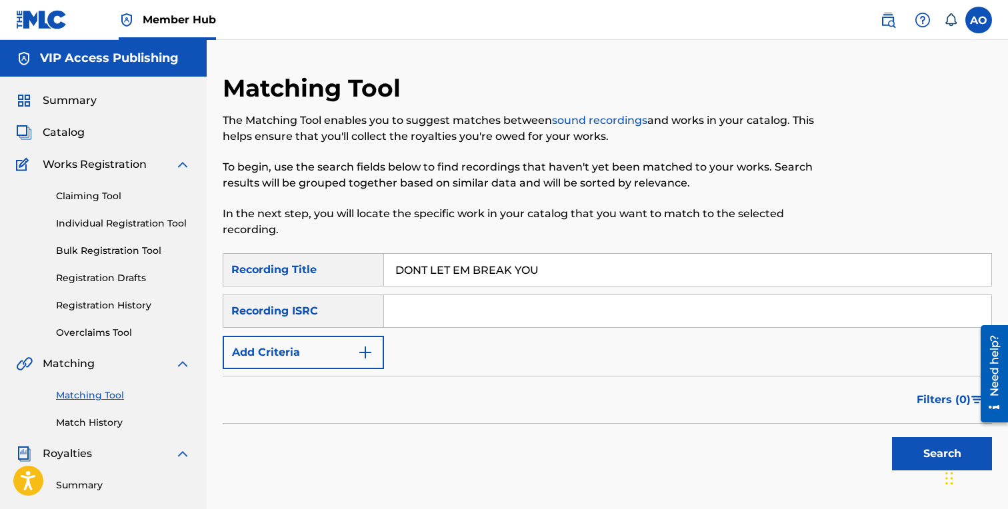
type input "DONT LET EM BREAK YOU"
click at [324, 370] on form "SearchWithCriteria6baf87fb-e984-4033-aa16-72c7748ebd7b Recording Title DONT LET…" at bounding box center [607, 365] width 769 height 224
click at [321, 347] on button "Add Criteria" at bounding box center [303, 352] width 161 height 33
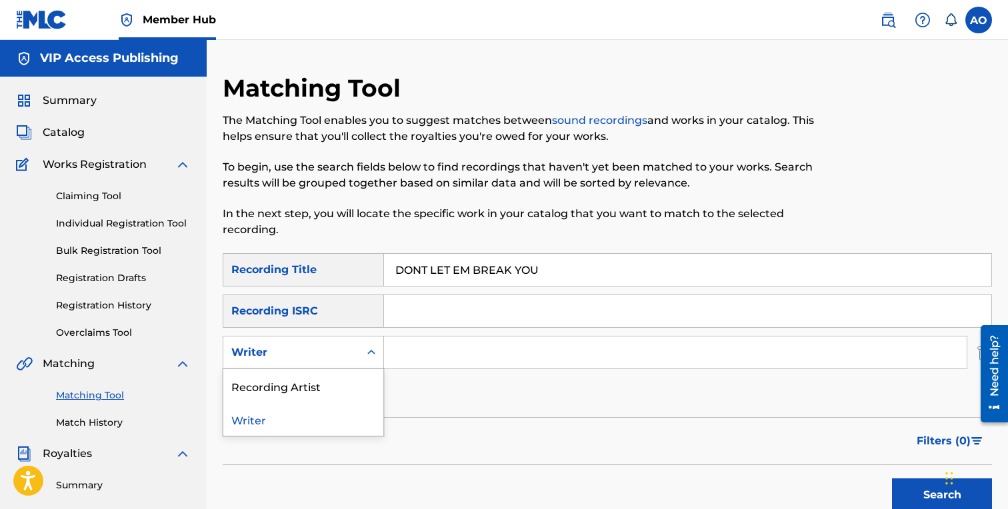
click at [325, 358] on div "Writer" at bounding box center [291, 353] width 120 height 16
click at [327, 378] on div "Recording Artist" at bounding box center [303, 385] width 160 height 33
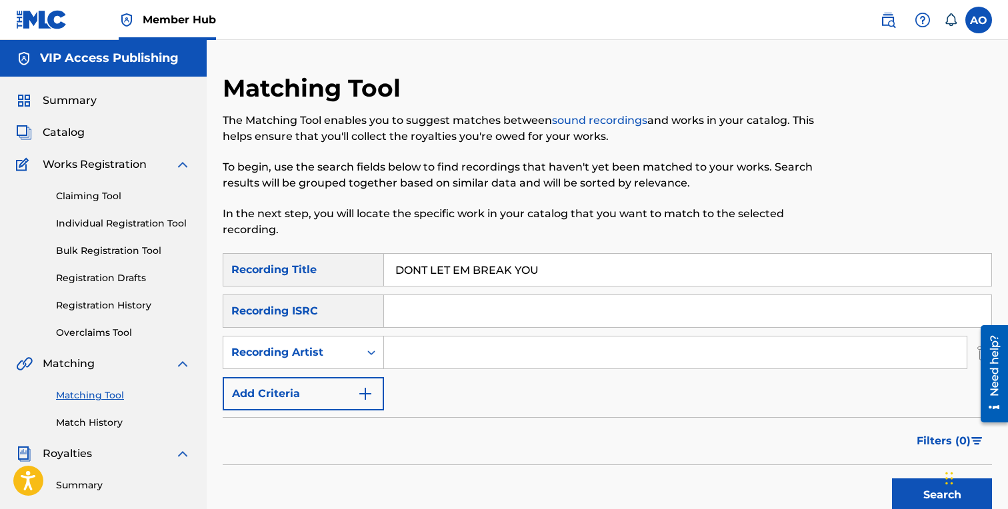
click at [421, 346] on input "Search Form" at bounding box center [675, 353] width 583 height 32
type input "pacman"
click at [892, 479] on button "Search" at bounding box center [942, 495] width 100 height 33
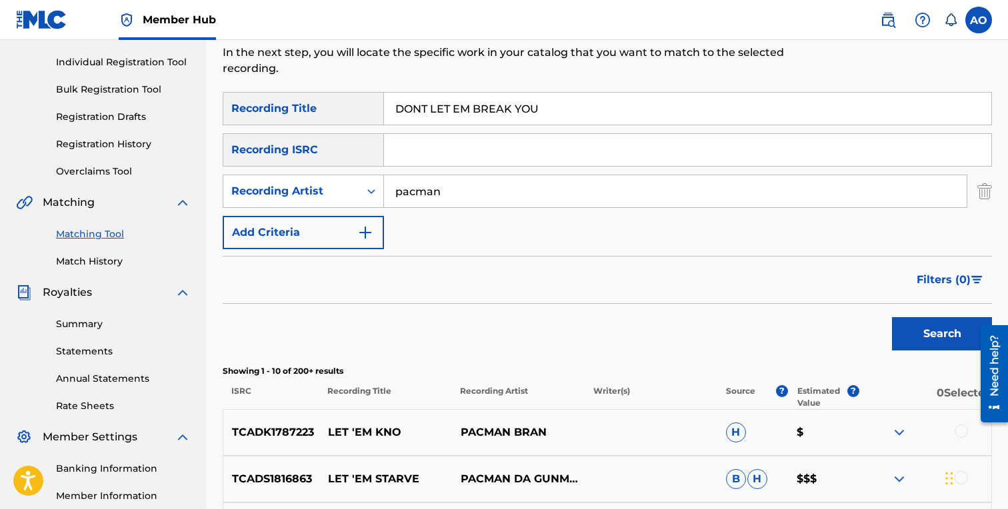
scroll to position [111, 0]
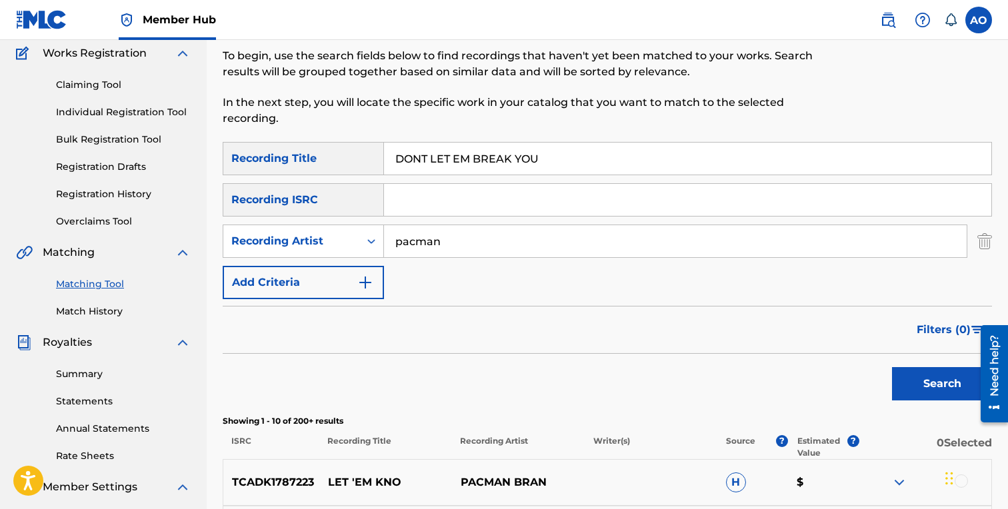
click at [633, 153] on input "DONT LET EM BREAK YOU" at bounding box center [687, 159] width 607 height 32
paste input "PICTURE ME"
click at [892, 367] on button "Search" at bounding box center [942, 383] width 100 height 33
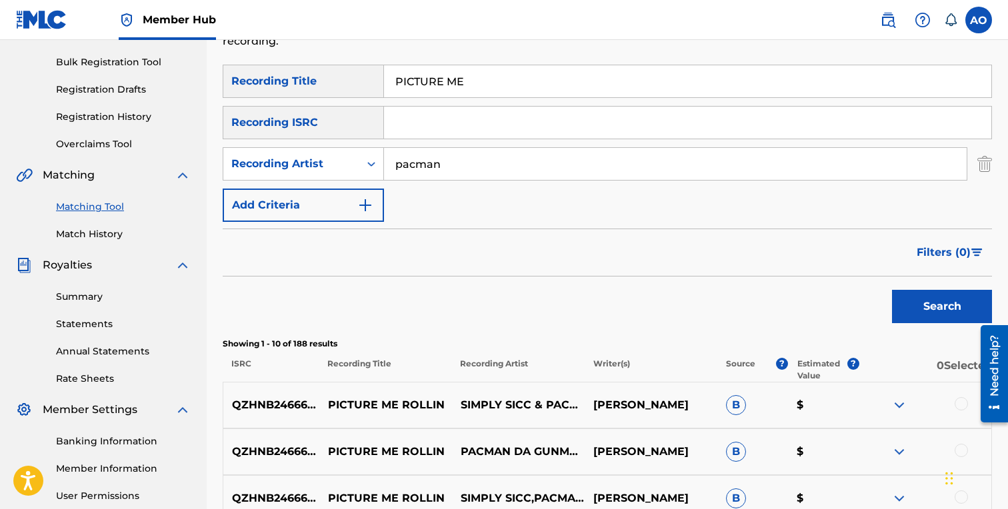
scroll to position [150, 0]
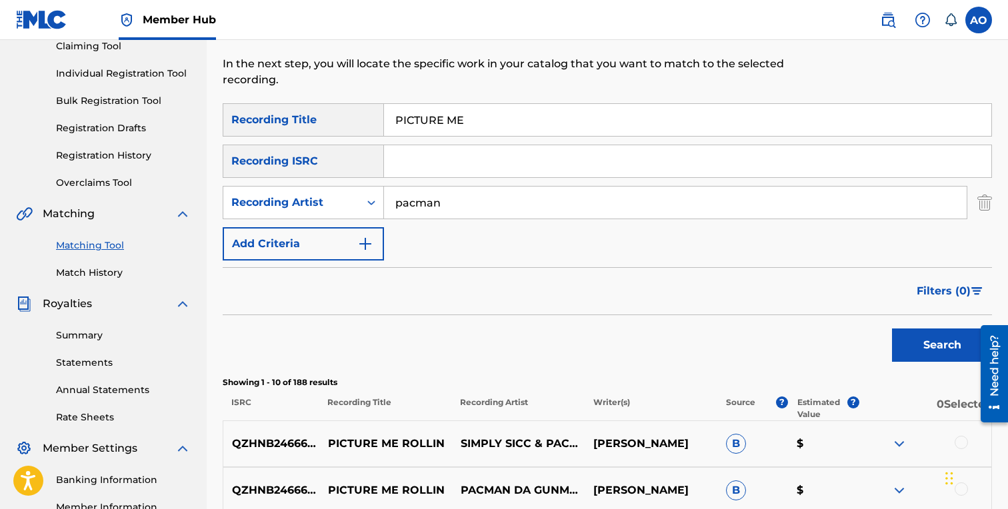
paste input "ALONE IN A FOREIGN"
type input "ALONE IN A FOREIGN"
click at [892, 329] on button "Search" at bounding box center [942, 345] width 100 height 33
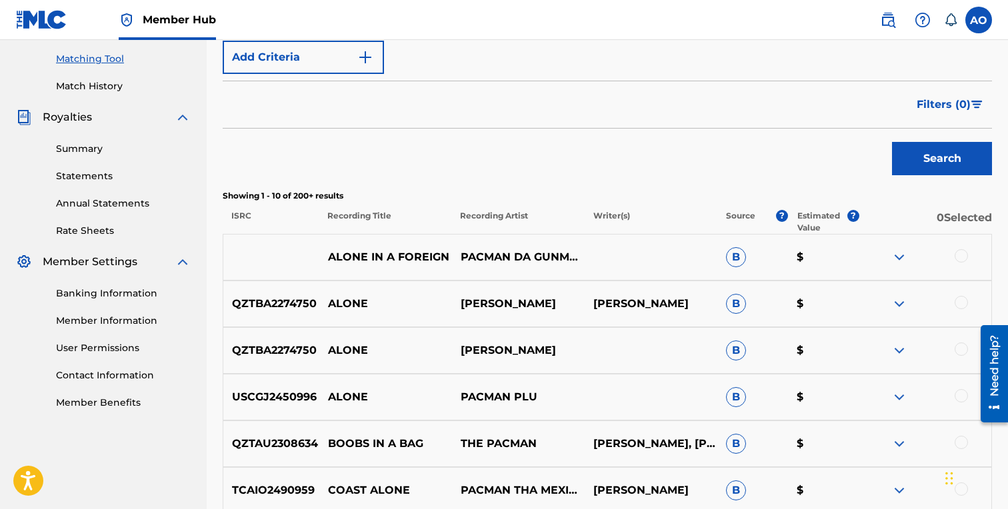
scroll to position [357, 0]
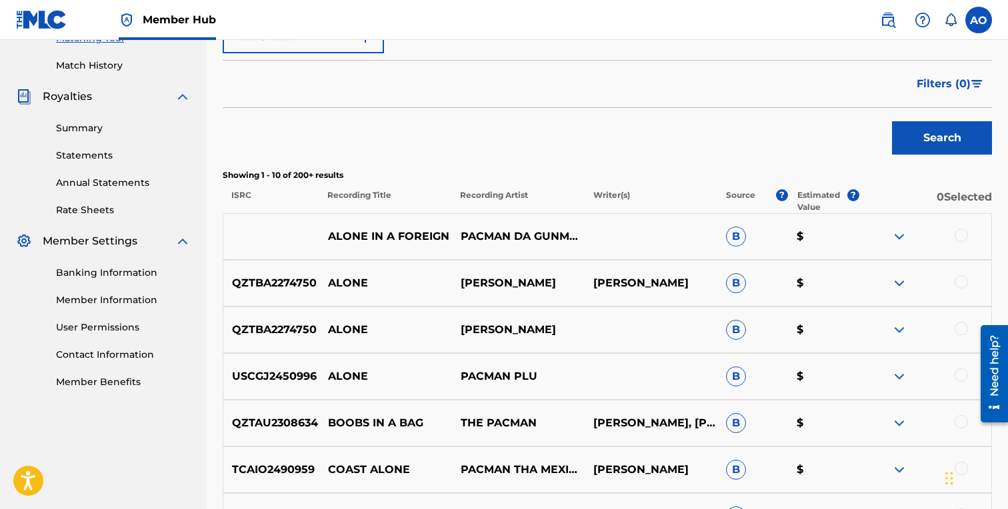
click at [961, 230] on div at bounding box center [961, 235] width 13 height 13
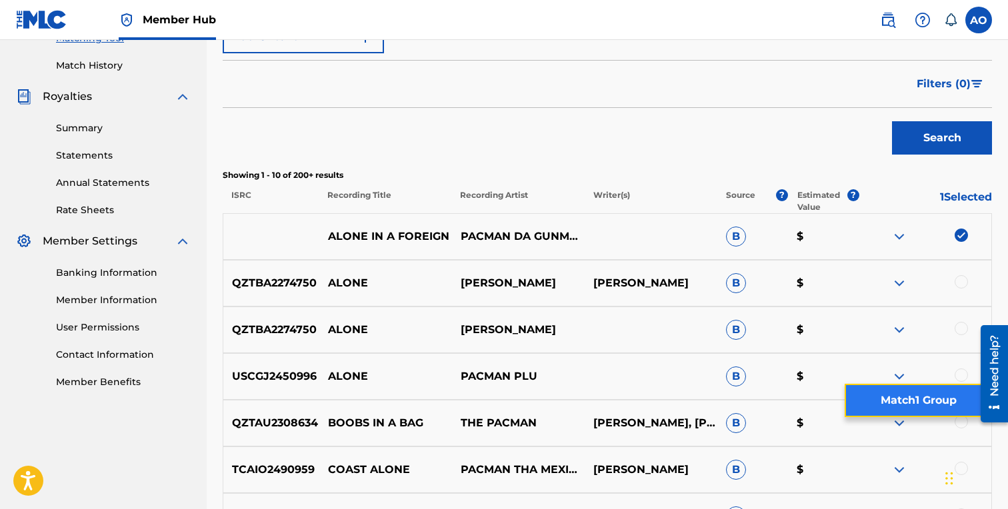
click at [899, 399] on button "Match 1 Group" at bounding box center [918, 400] width 147 height 33
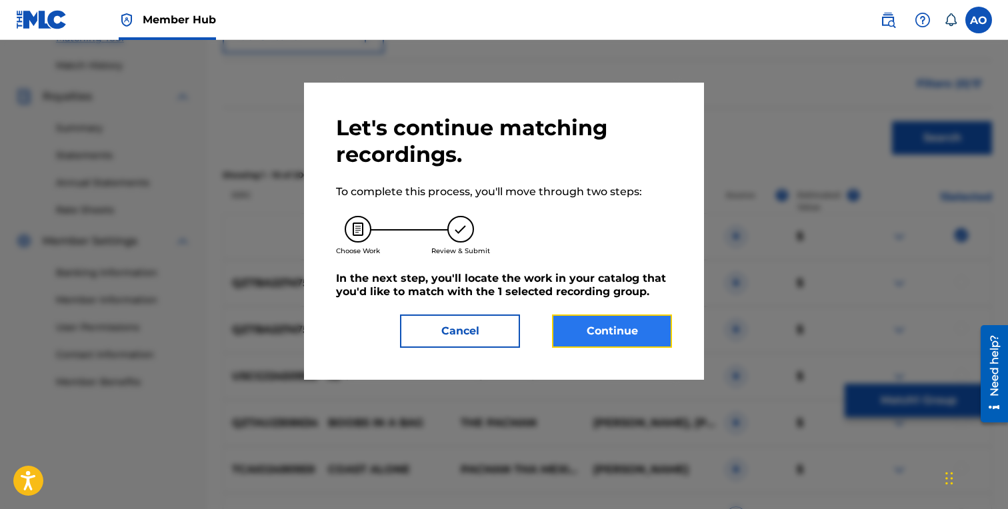
click at [623, 337] on button "Continue" at bounding box center [612, 331] width 120 height 33
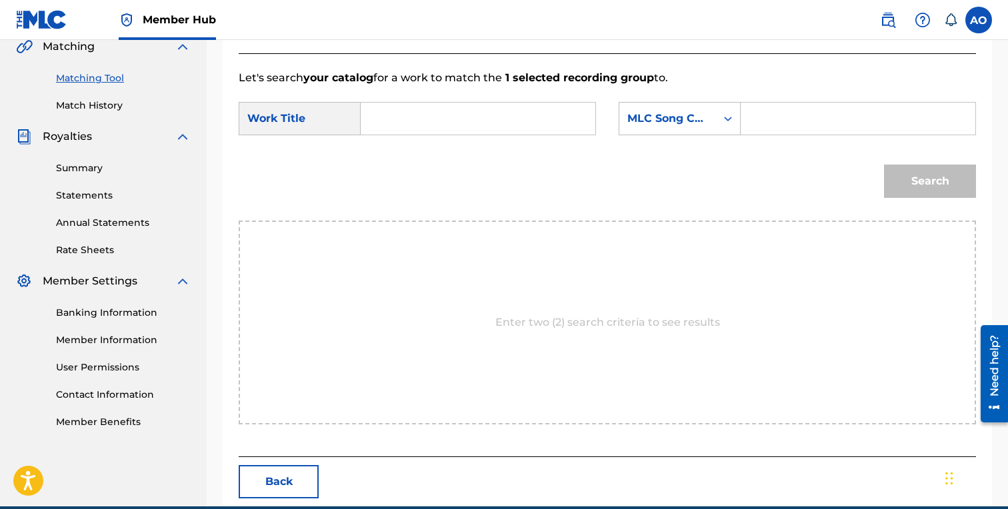
click at [449, 111] on input "Search Form" at bounding box center [478, 119] width 212 height 32
paste input "ALONE IN A FOREIGN"
type input "ALONE IN A FOREIGN"
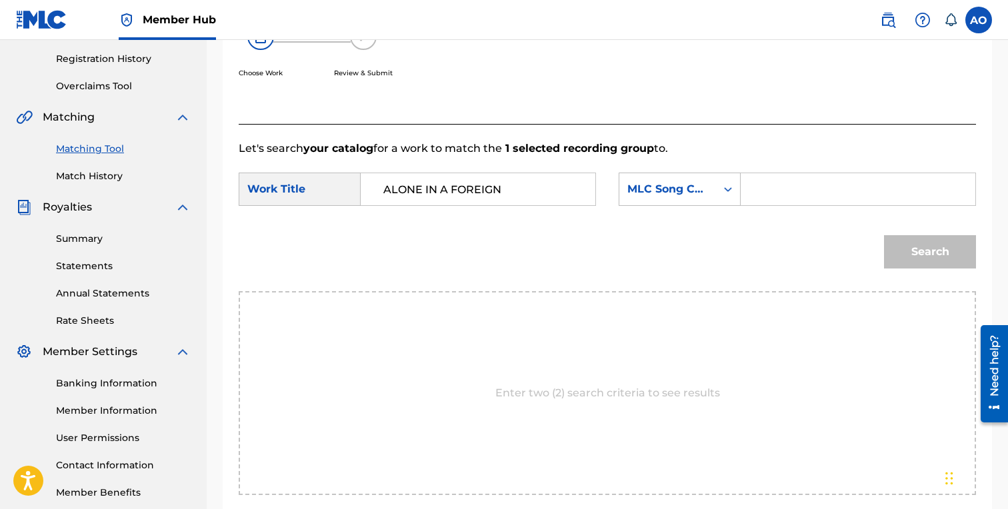
scroll to position [251, 0]
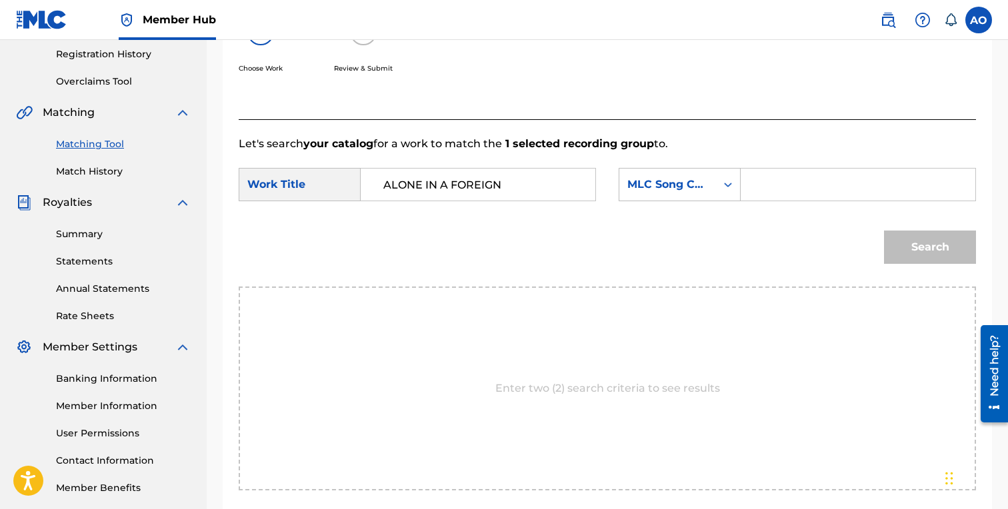
click at [115, 140] on link "Matching Tool" at bounding box center [123, 144] width 135 height 14
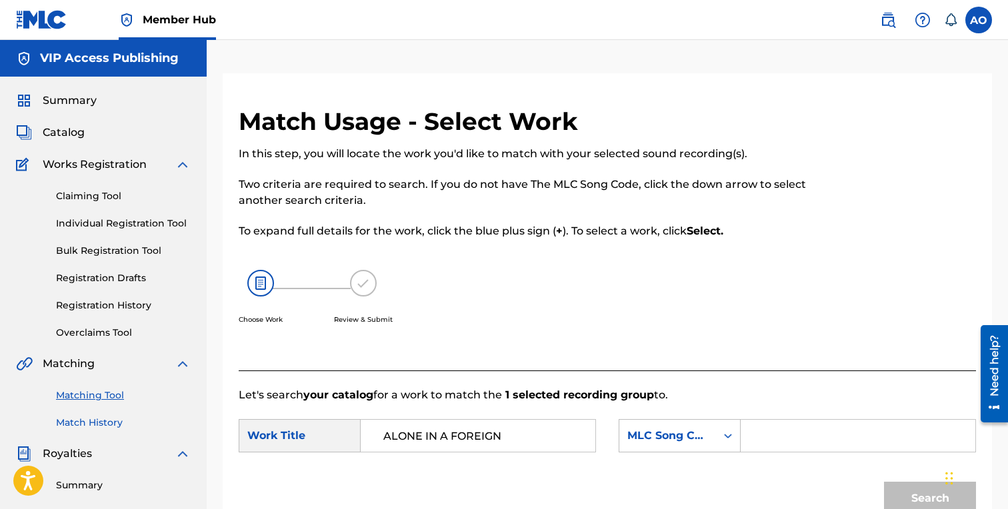
click at [92, 421] on link "Match History" at bounding box center [123, 423] width 135 height 14
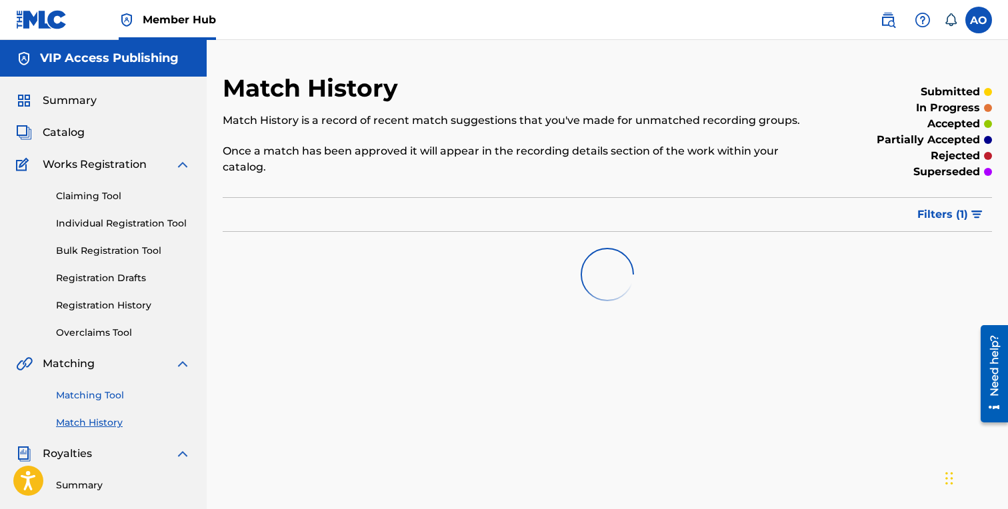
click at [113, 393] on link "Matching Tool" at bounding box center [123, 396] width 135 height 14
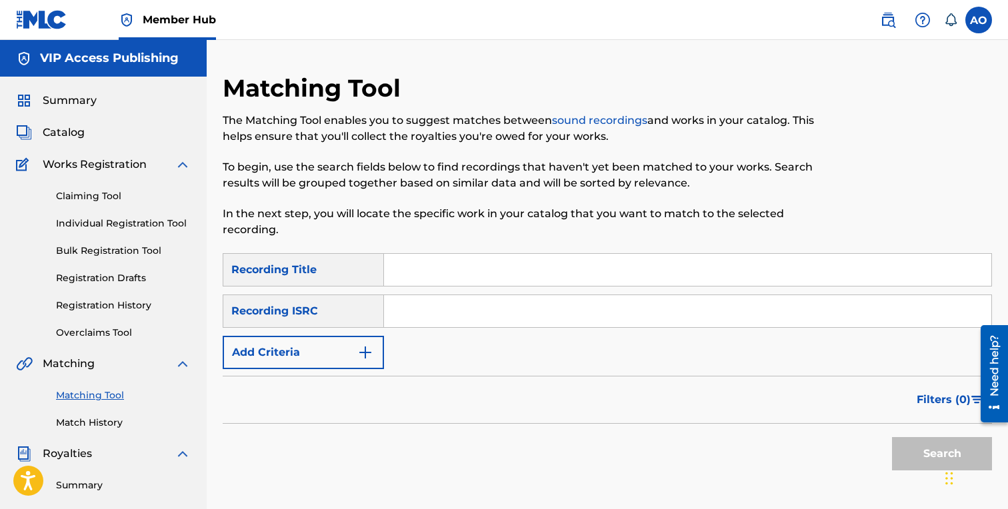
click at [449, 273] on input "Search Form" at bounding box center [687, 270] width 607 height 32
paste input "ALL GOOD"
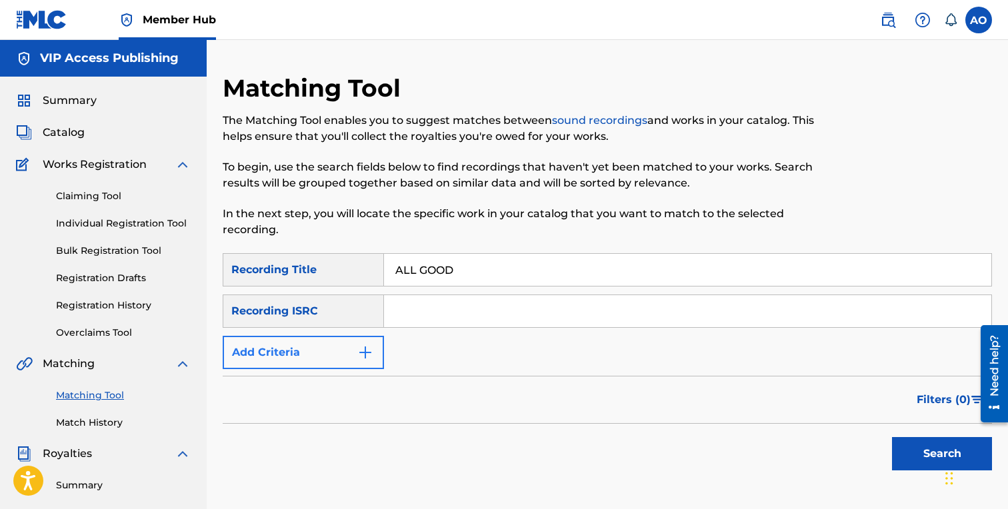
type input "ALL GOOD"
click at [333, 355] on button "Add Criteria" at bounding box center [303, 352] width 161 height 33
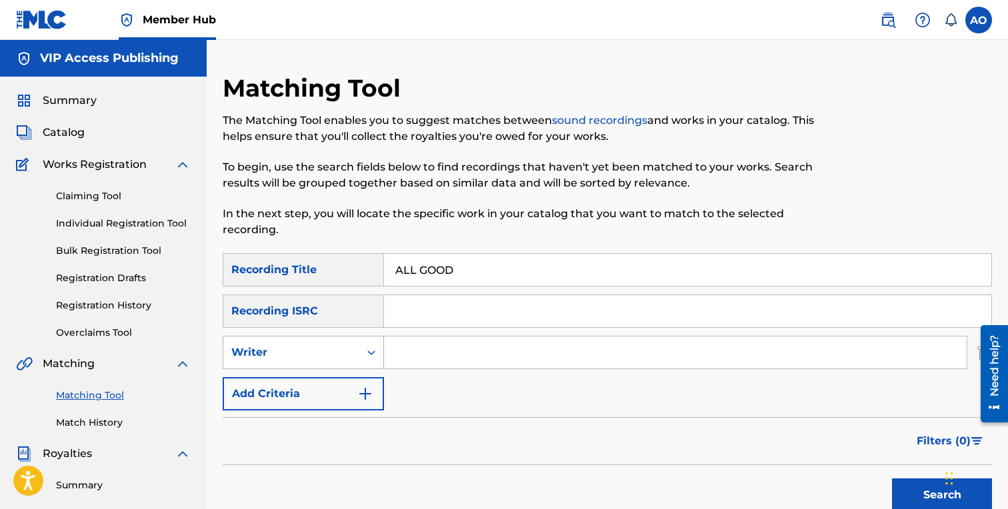
click at [332, 357] on div "Writer" at bounding box center [291, 353] width 120 height 16
click at [332, 379] on div "Recording Artist" at bounding box center [303, 385] width 160 height 33
click at [425, 358] on input "Search Form" at bounding box center [675, 353] width 583 height 32
type input "pacman"
click at [892, 479] on button "Search" at bounding box center [942, 495] width 100 height 33
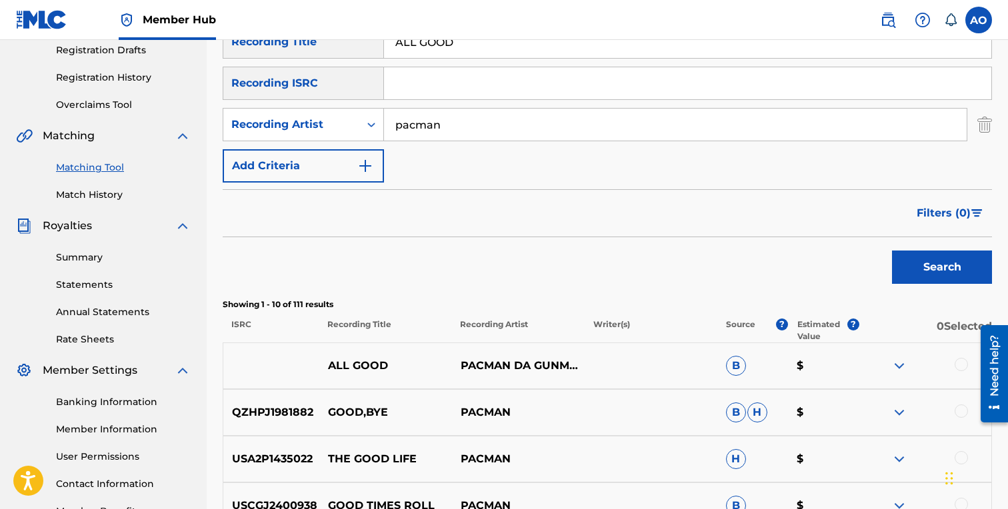
scroll to position [229, 0]
click at [962, 369] on div at bounding box center [961, 363] width 13 height 13
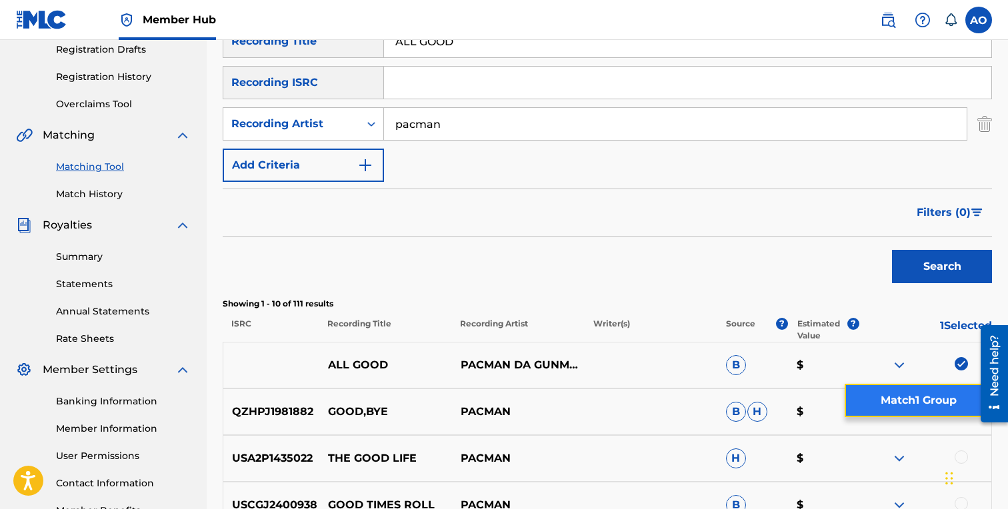
click at [887, 394] on button "Match 1 Group" at bounding box center [918, 400] width 147 height 33
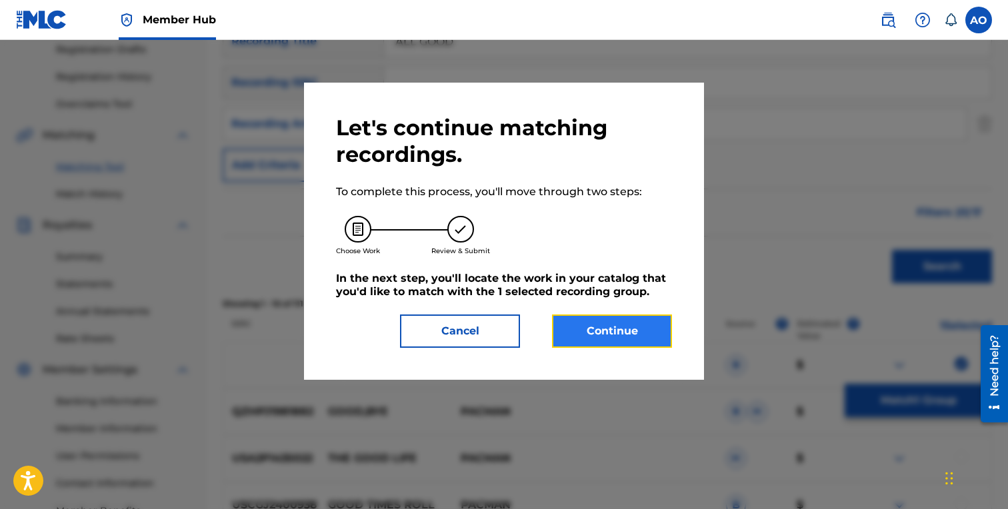
click at [629, 344] on button "Continue" at bounding box center [612, 331] width 120 height 33
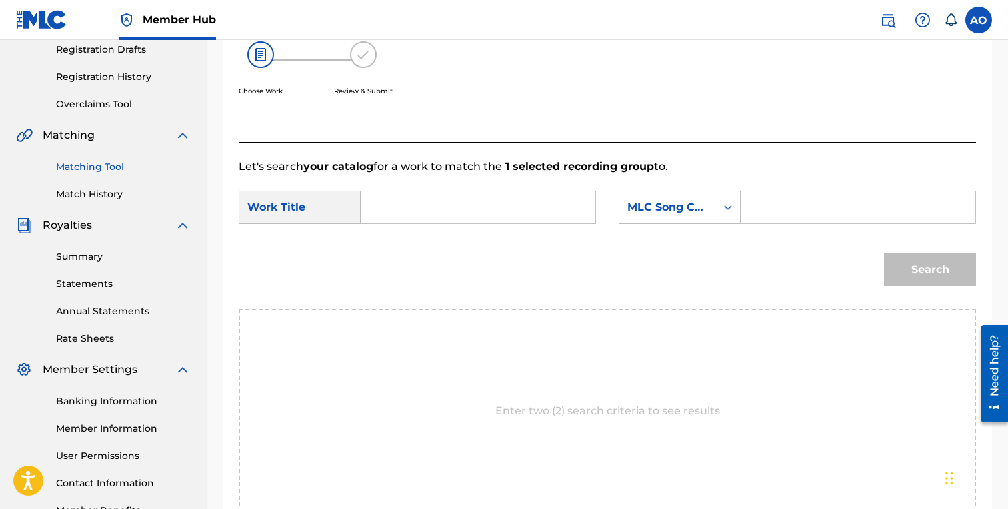
click at [455, 174] on p "Let's search your catalog for a work to match the 1 selected recording group to." at bounding box center [607, 167] width 737 height 16
click at [455, 197] on input "Search Form" at bounding box center [478, 207] width 212 height 32
paste input "ALL GOOD"
type input "ALL GOOD"
click at [802, 220] on input "Search Form" at bounding box center [858, 207] width 212 height 32
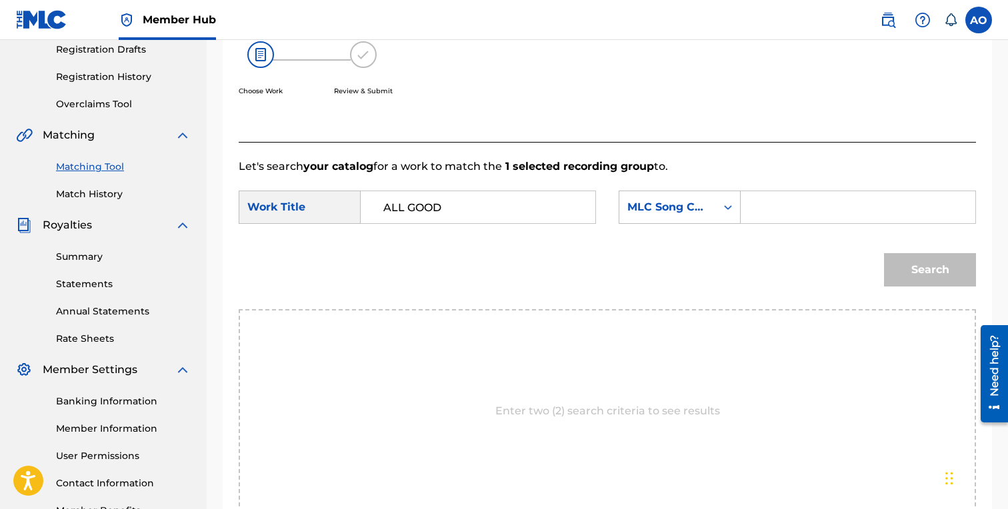
paste input "AW9FP7"
type input "AW9FP7"
click at [884, 253] on button "Search" at bounding box center [930, 269] width 92 height 33
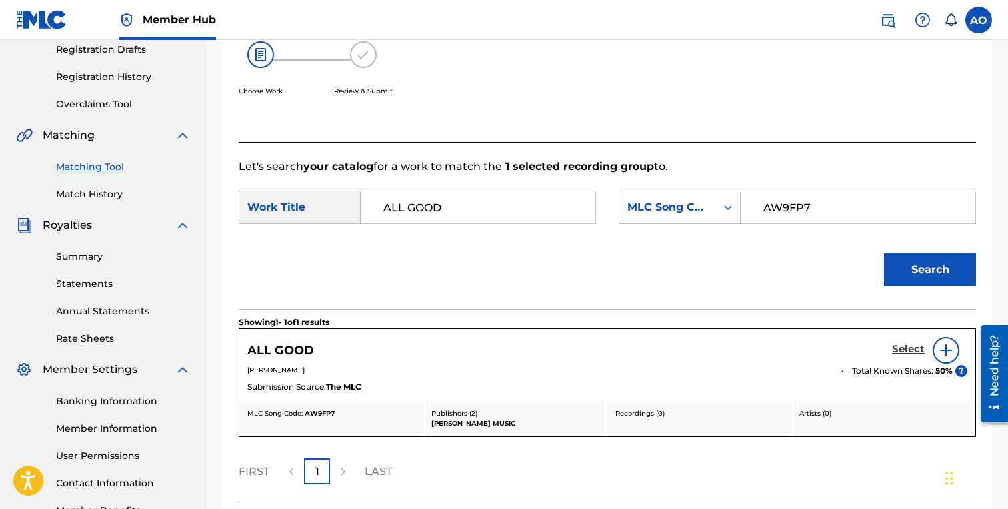
click at [916, 348] on h5 "Select" at bounding box center [908, 349] width 33 height 13
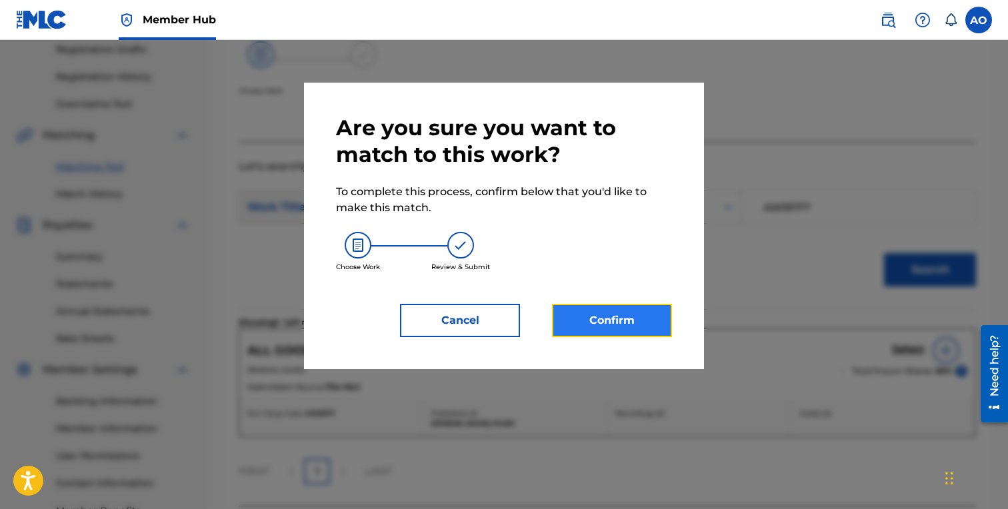
click at [610, 329] on button "Confirm" at bounding box center [612, 320] width 120 height 33
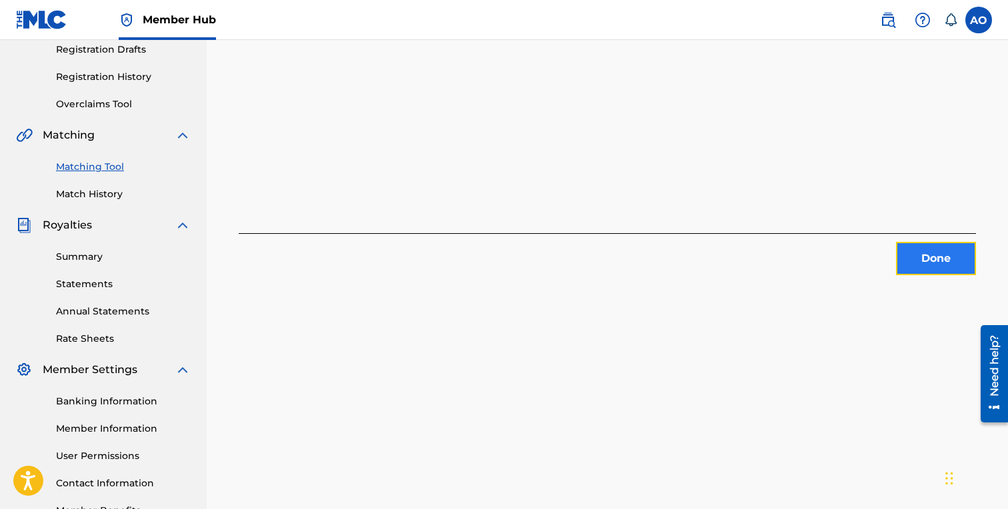
click at [935, 251] on button "Done" at bounding box center [936, 258] width 80 height 33
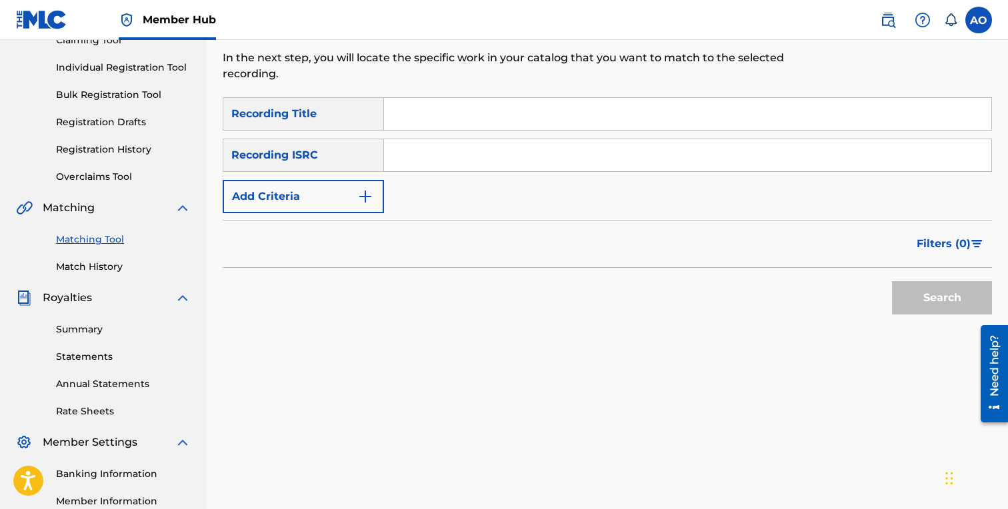
scroll to position [148, 0]
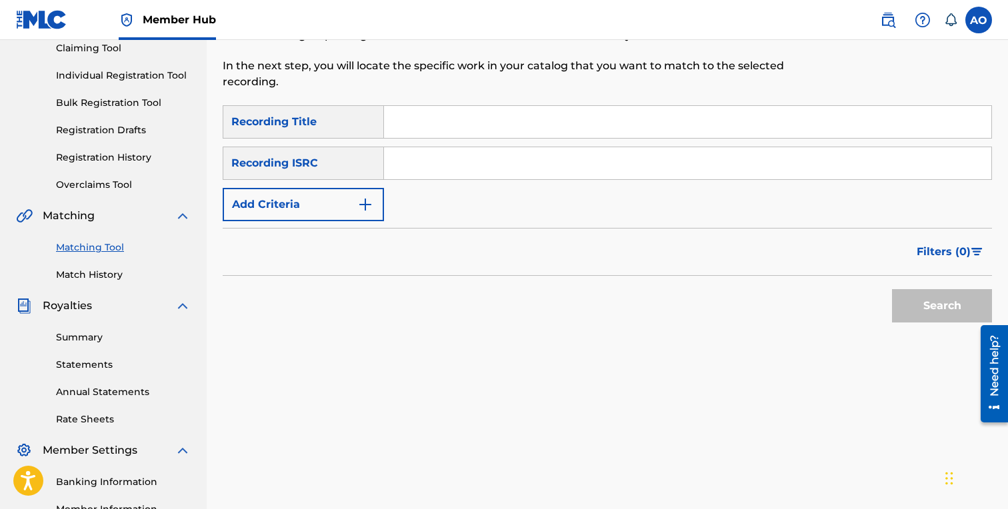
click at [528, 132] on input "Search Form" at bounding box center [687, 122] width 607 height 32
paste input "MINDIN MY BUSINESS"
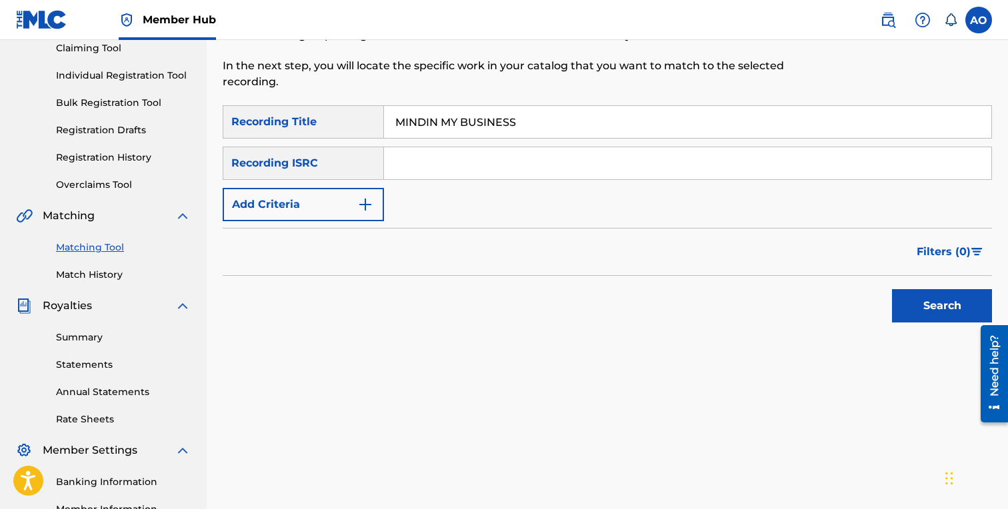
type input "MINDIN MY BUSINESS"
click at [299, 238] on div "Filters ( 0 )" at bounding box center [607, 252] width 769 height 48
click at [306, 204] on button "Add Criteria" at bounding box center [303, 204] width 161 height 33
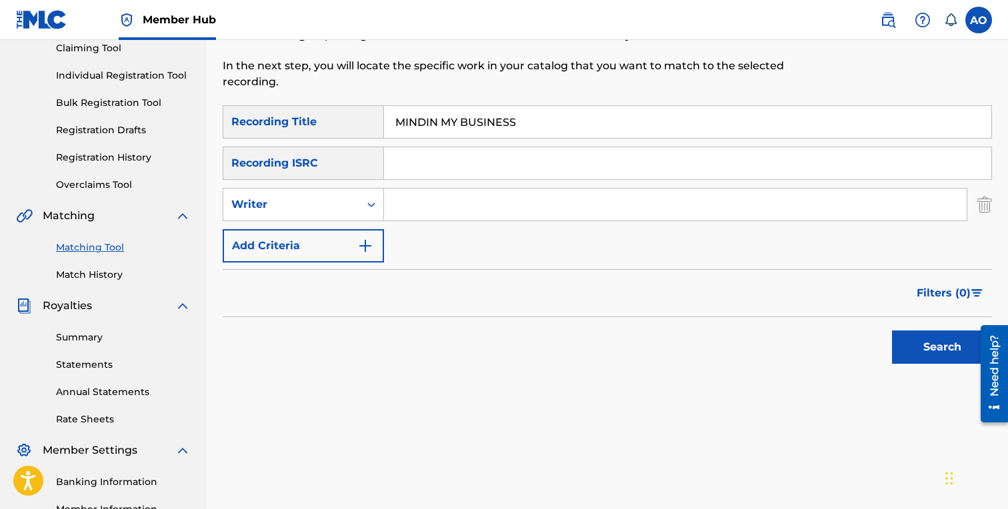
click at [307, 229] on div "SearchWithCriteria6baf87fb-e984-4033-aa16-72c7748ebd7b Recording Title MINDIN M…" at bounding box center [607, 183] width 769 height 157
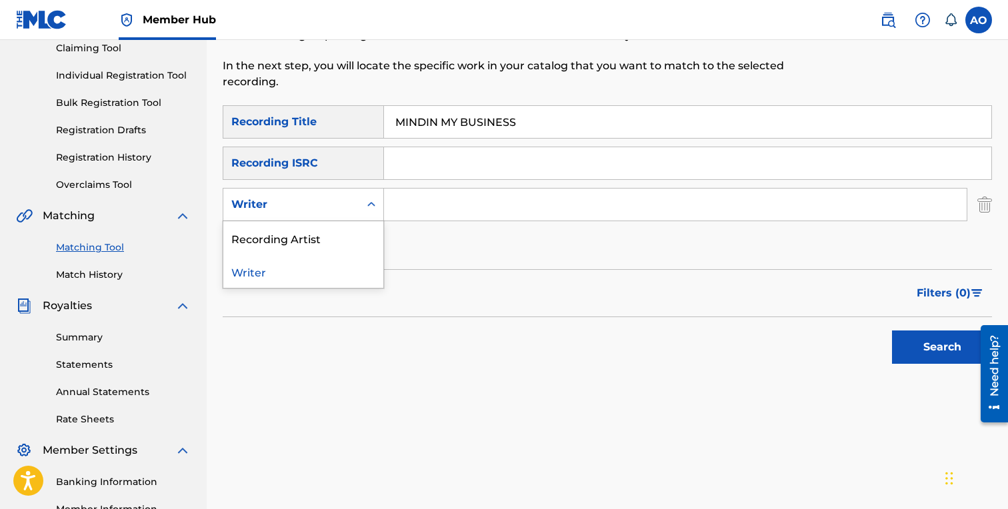
click at [321, 211] on div "Writer" at bounding box center [291, 205] width 120 height 16
click at [323, 233] on div "Recording Artist" at bounding box center [303, 237] width 160 height 33
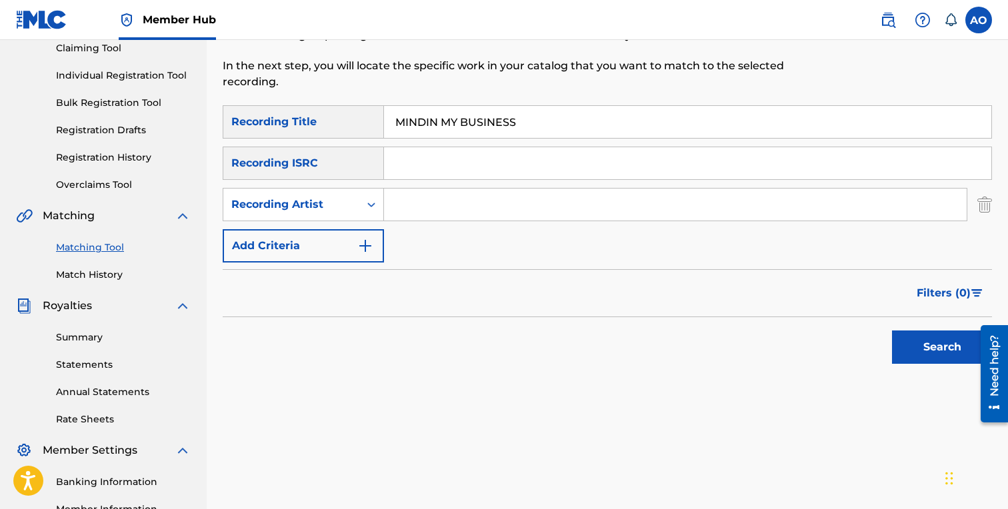
click at [439, 205] on input "Search Form" at bounding box center [675, 205] width 583 height 32
type input "pacman"
click at [892, 331] on button "Search" at bounding box center [942, 347] width 100 height 33
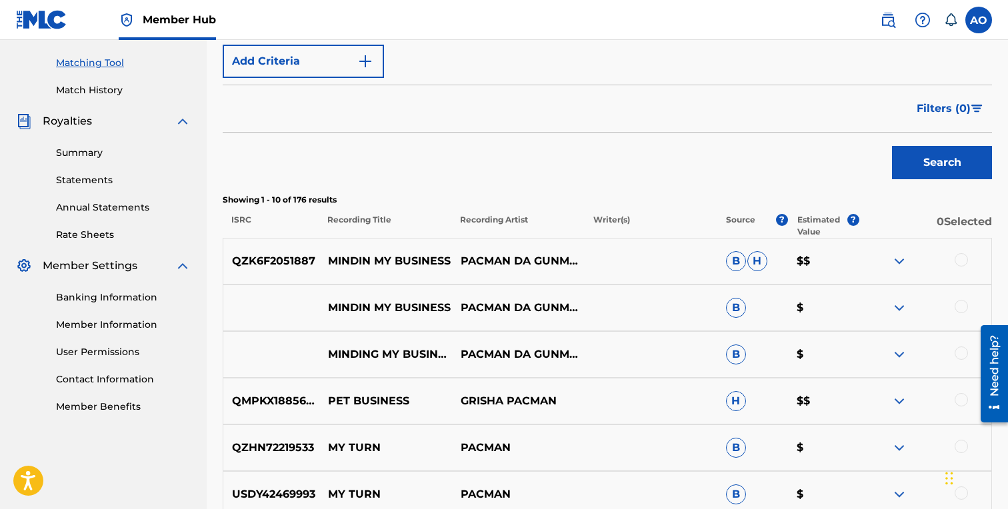
scroll to position [337, 0]
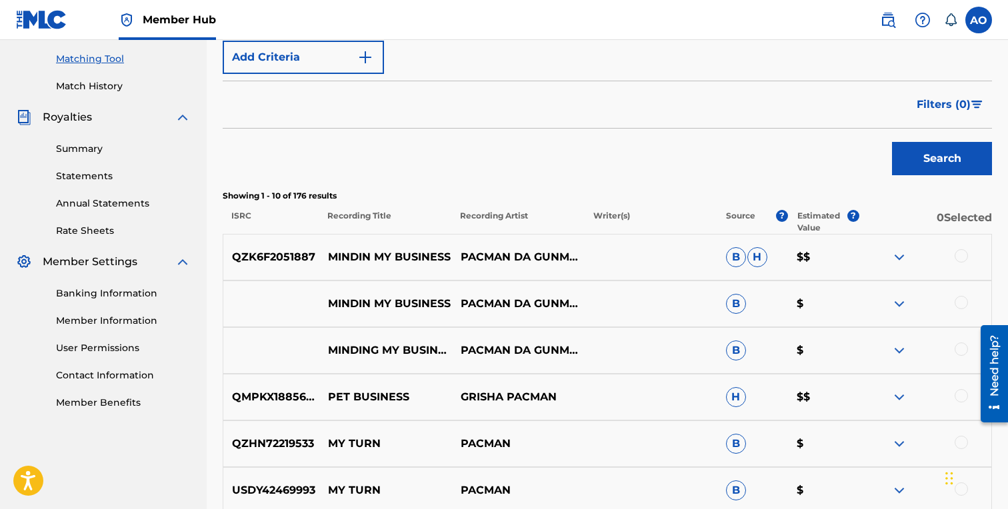
click at [961, 350] on div at bounding box center [961, 349] width 13 height 13
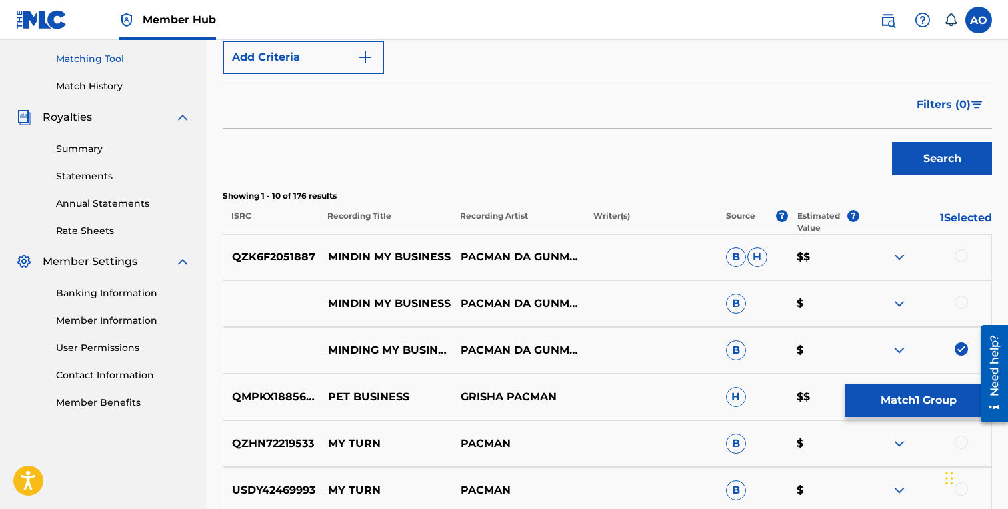
click at [967, 311] on div at bounding box center [925, 304] width 133 height 16
click at [966, 300] on div at bounding box center [961, 302] width 13 height 13
click at [966, 242] on div "QZK6F2051887 MINDIN MY BUSINESS PACMAN DA GUNMAN B H $$" at bounding box center [607, 257] width 769 height 47
click at [965, 254] on div at bounding box center [961, 255] width 13 height 13
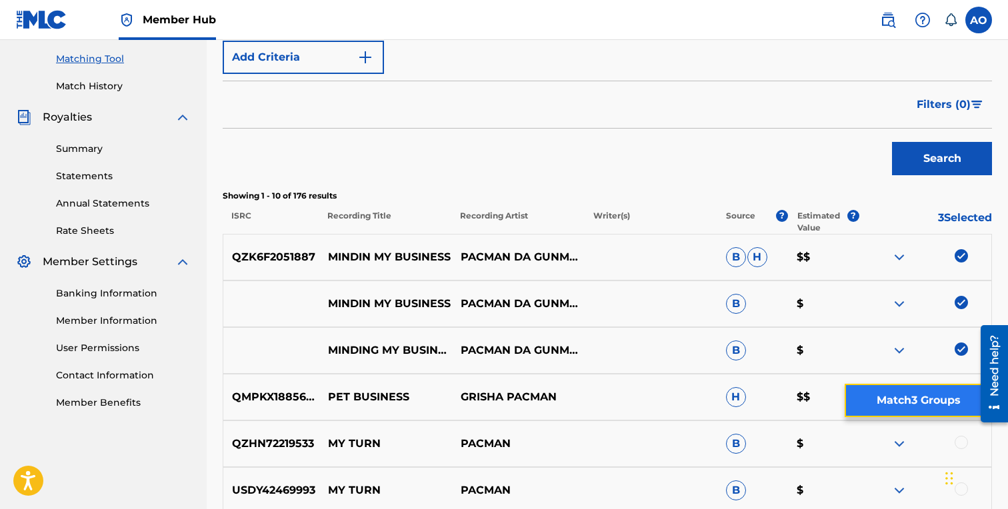
click at [931, 400] on button "Match 3 Groups" at bounding box center [918, 400] width 147 height 33
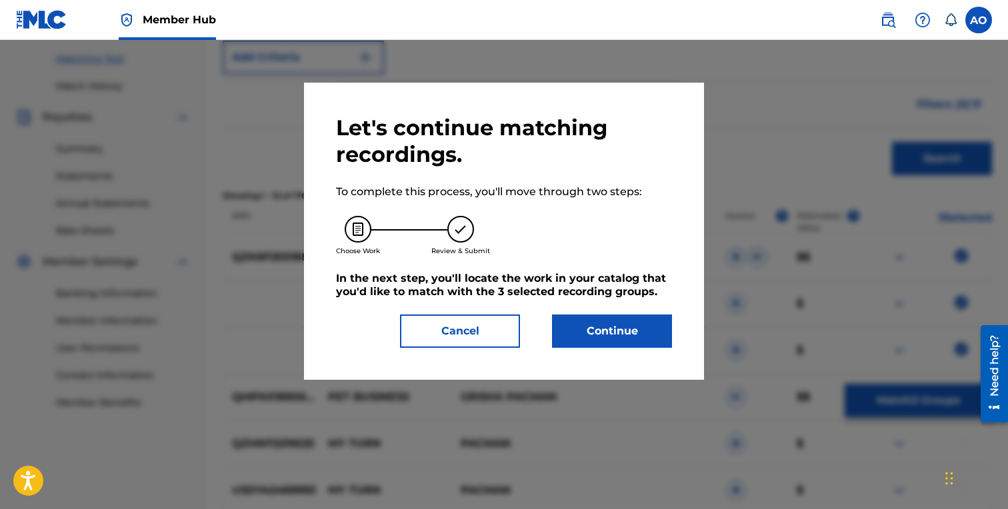
click at [565, 371] on div "Let's continue matching recordings. To complete this process, you'll move throu…" at bounding box center [504, 231] width 400 height 297
click at [586, 337] on button "Continue" at bounding box center [612, 331] width 120 height 33
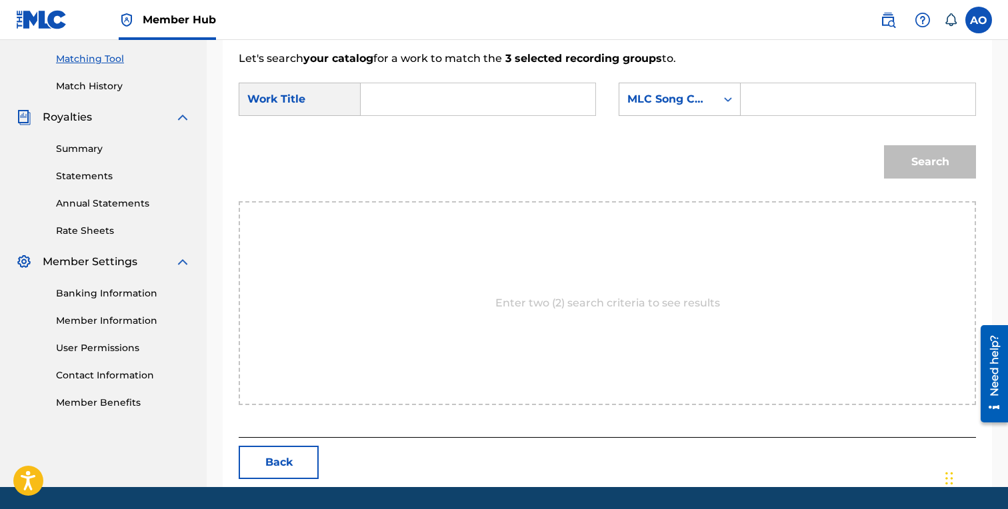
scroll to position [317, 0]
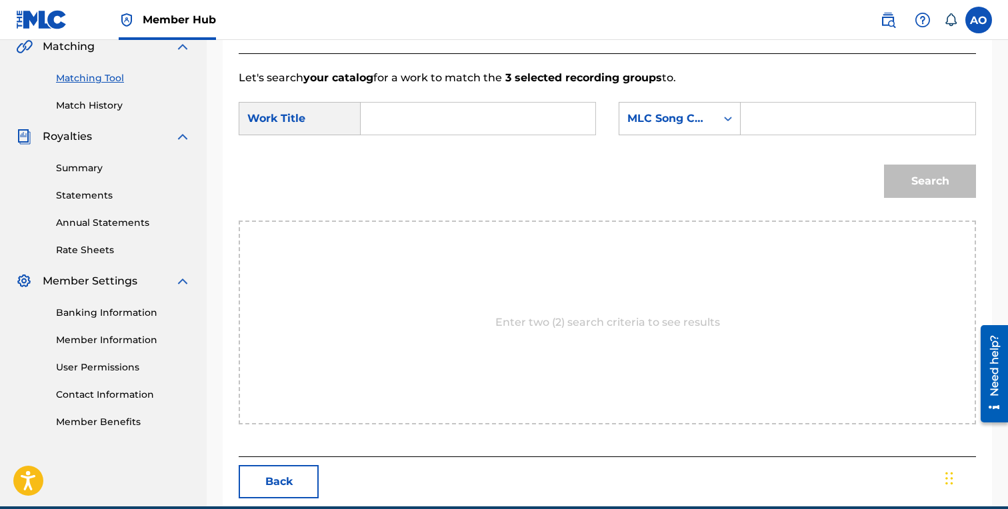
click at [436, 136] on div "SearchWithCriteria7282e1a1-208f-423b-b1db-c3d959bb7b24 Work Title SearchWithCri…" at bounding box center [607, 122] width 737 height 41
click at [445, 118] on input "Search Form" at bounding box center [478, 119] width 212 height 32
paste input "MINDIN MY BUSINESS"
type input "MINDIN MY BUSINESS"
click at [862, 124] on input "Search Form" at bounding box center [858, 119] width 212 height 32
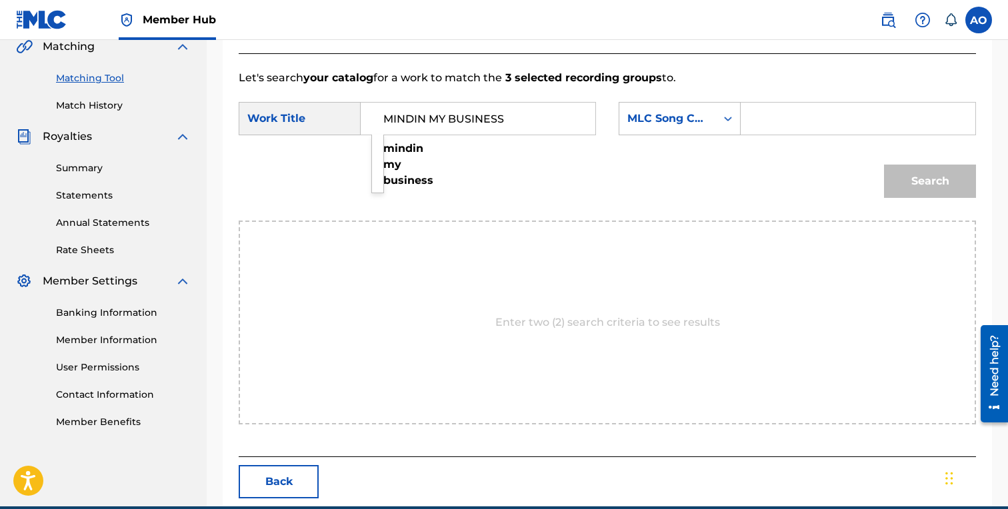
paste input "M4447D"
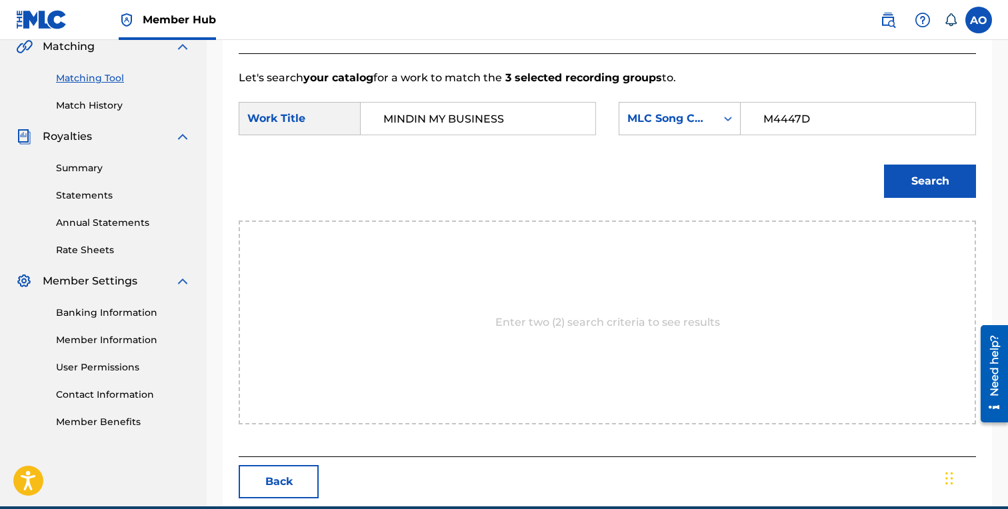
type input "M4447D"
click at [884, 165] on button "Search" at bounding box center [930, 181] width 92 height 33
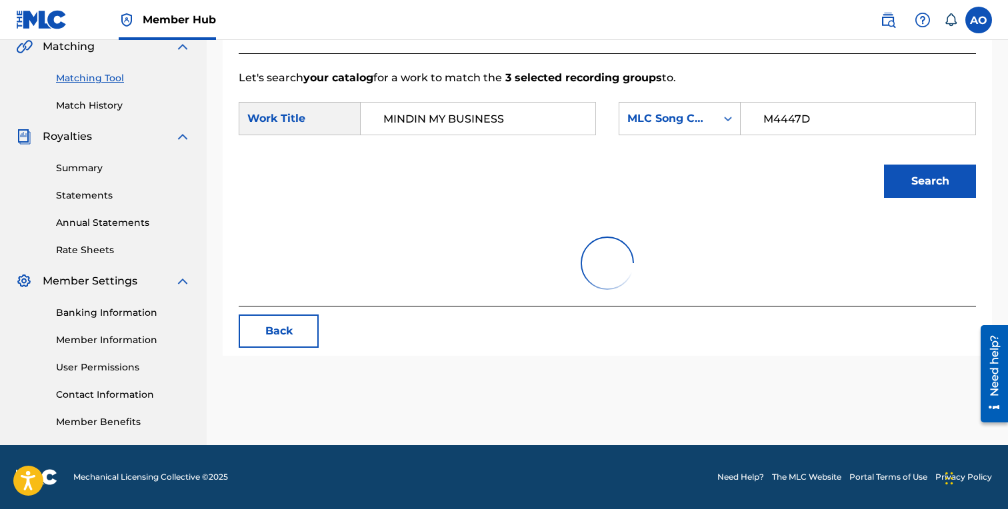
click at [884, 165] on button "Search" at bounding box center [930, 181] width 92 height 33
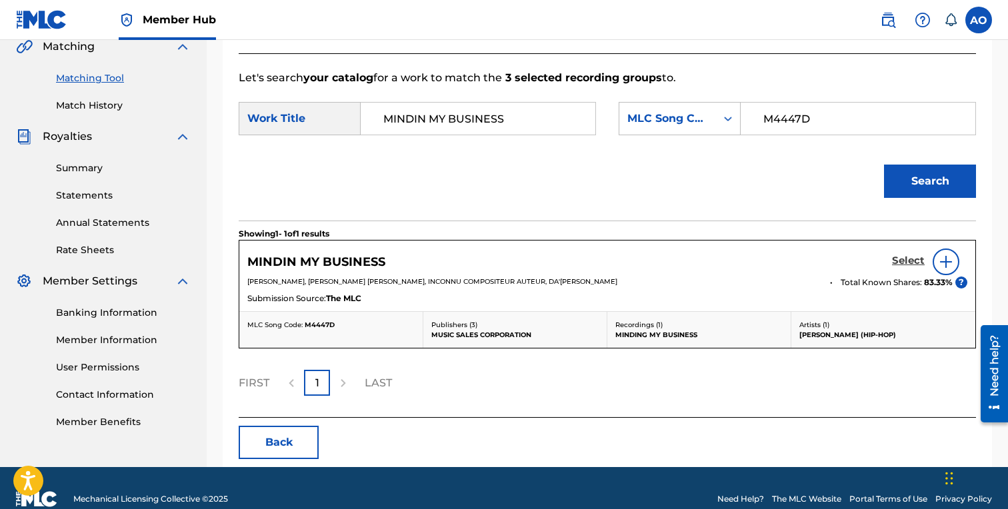
click at [909, 268] on link "Select" at bounding box center [908, 262] width 33 height 15
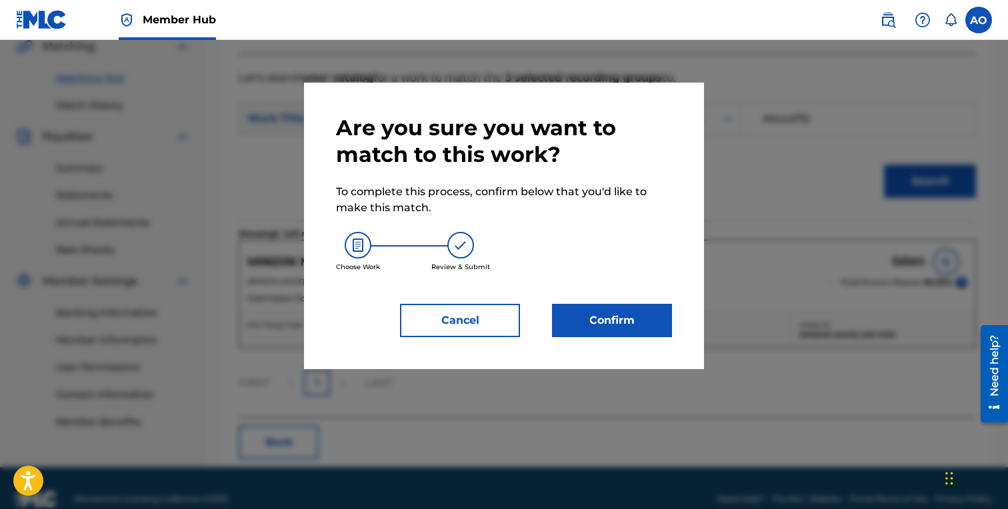
click at [645, 355] on div "Are you sure you want to match to this work? To complete this process, confirm …" at bounding box center [504, 226] width 400 height 287
click at [634, 315] on button "Confirm" at bounding box center [612, 320] width 120 height 33
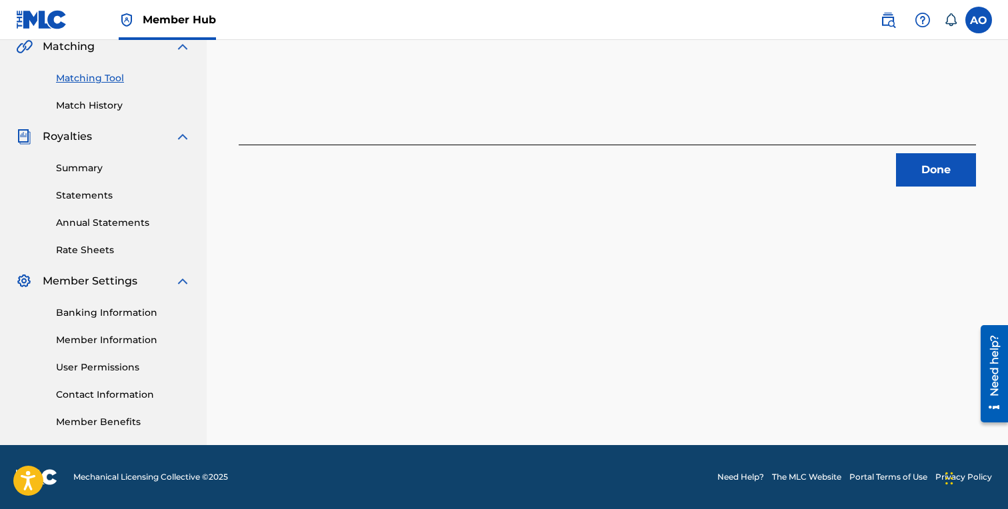
click at [946, 195] on div "3 Recording Groups are pending usage match to the work MINDIN MY BUSINESS . Con…" at bounding box center [607, 100] width 801 height 689
click at [946, 190] on div "3 Recording Groups are pending usage match to the work MINDIN MY BUSINESS . Con…" at bounding box center [607, 100] width 801 height 689
click at [946, 185] on button "Done" at bounding box center [936, 169] width 80 height 33
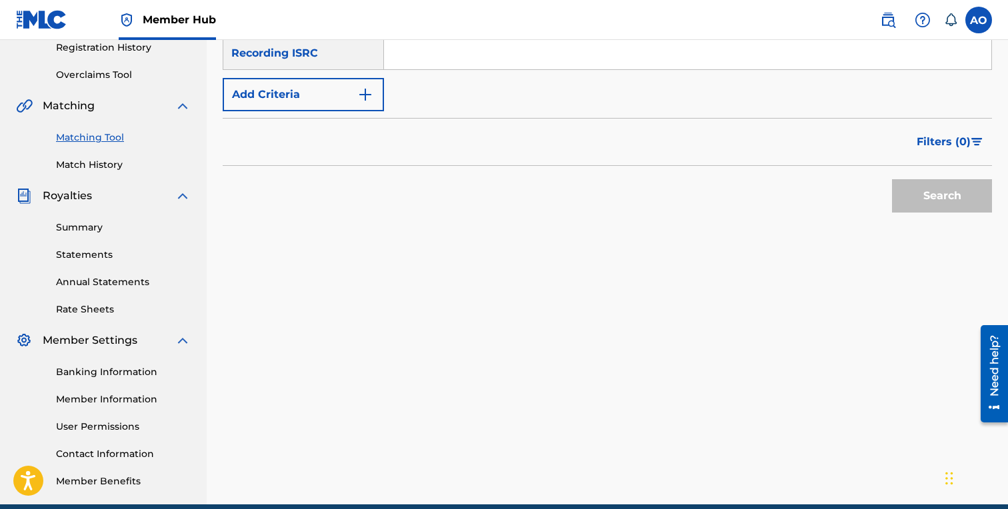
scroll to position [0, 0]
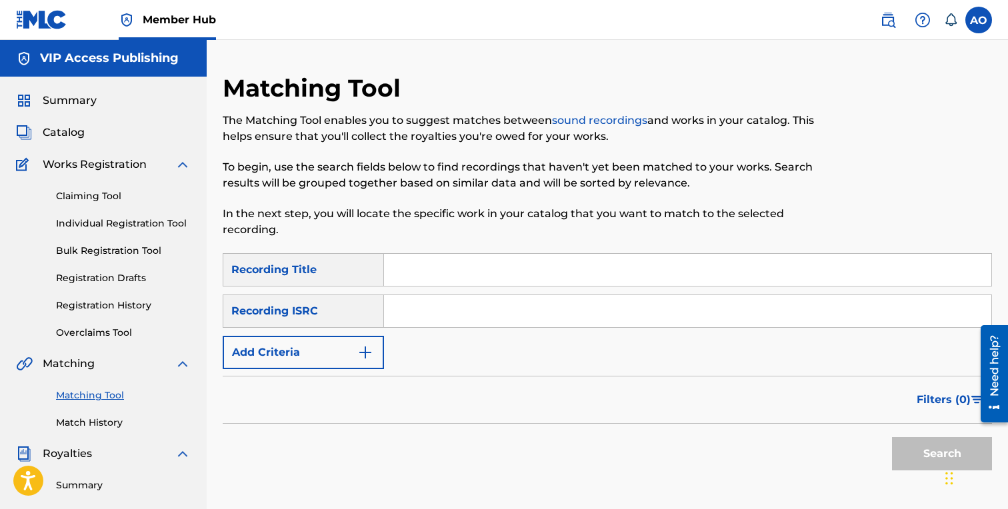
click at [509, 283] on input "Search Form" at bounding box center [687, 270] width 607 height 32
paste input "YSL"
type input "YSL"
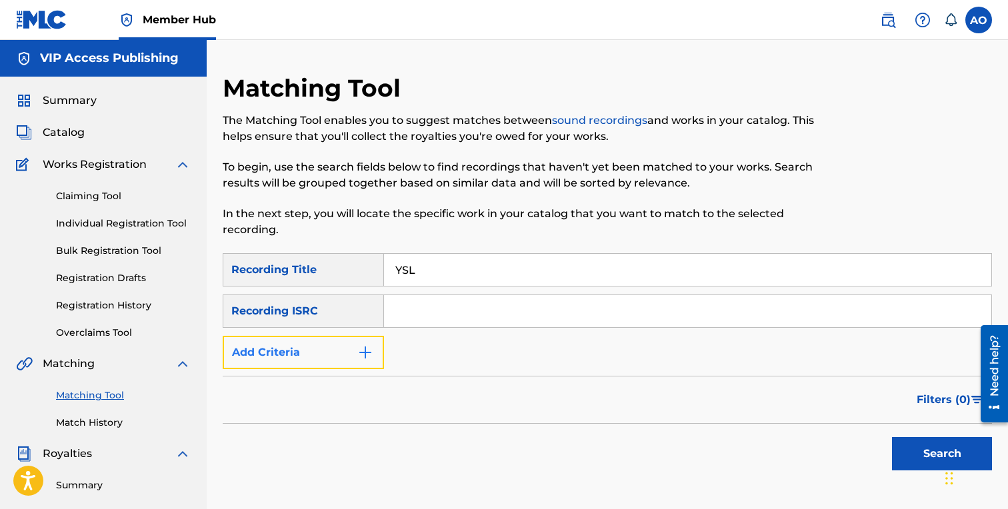
click at [263, 345] on button "Add Criteria" at bounding box center [303, 352] width 161 height 33
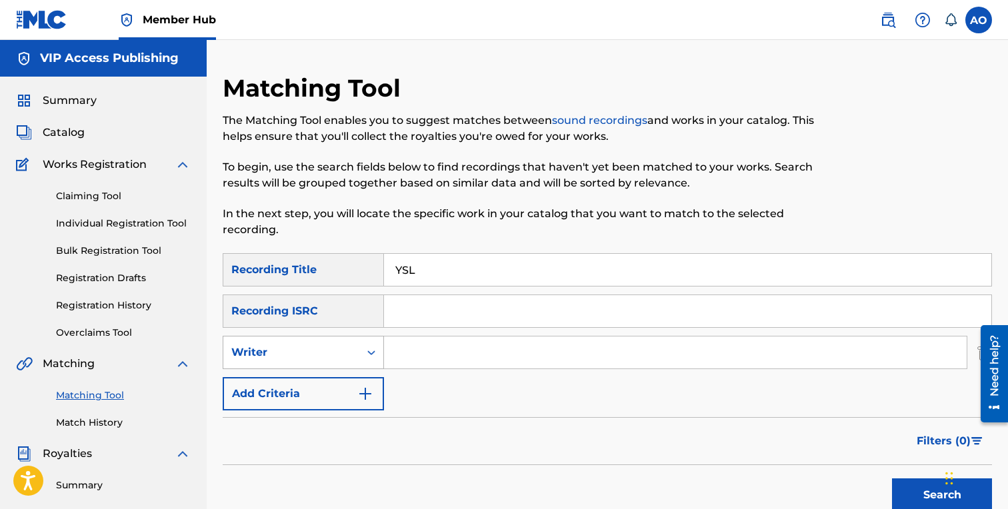
click at [280, 359] on div "Writer" at bounding box center [291, 353] width 120 height 16
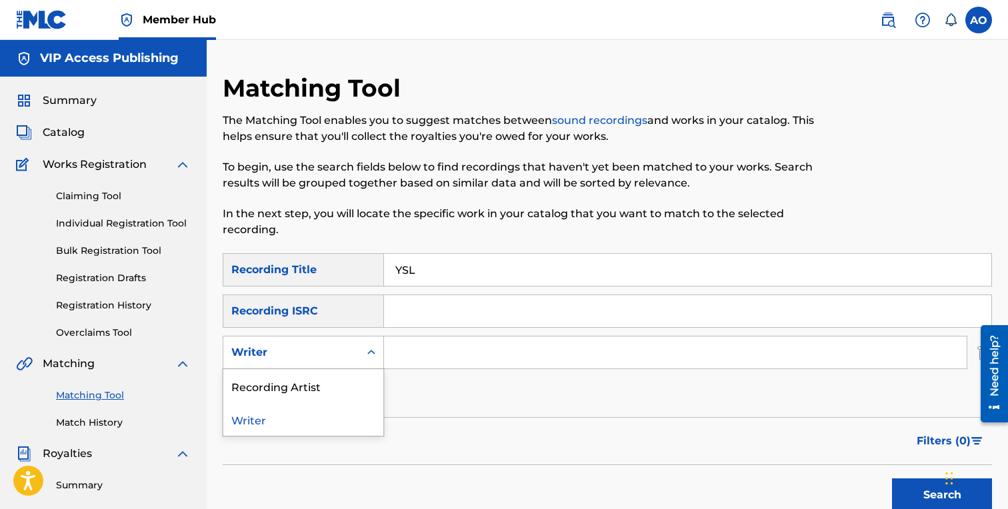
click at [304, 381] on div "Recording Artist" at bounding box center [303, 385] width 160 height 33
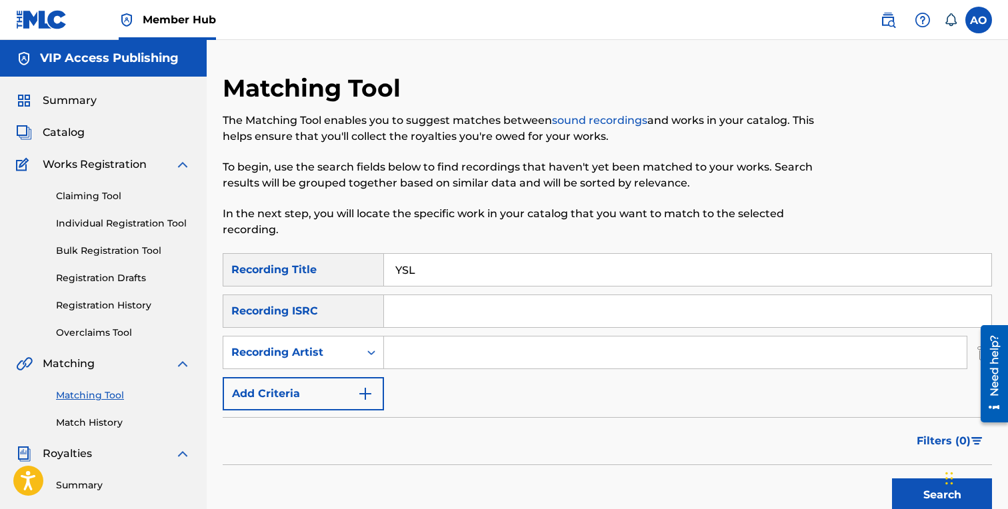
click at [397, 355] on input "Search Form" at bounding box center [675, 353] width 583 height 32
click at [892, 479] on button "Search" at bounding box center [942, 495] width 100 height 33
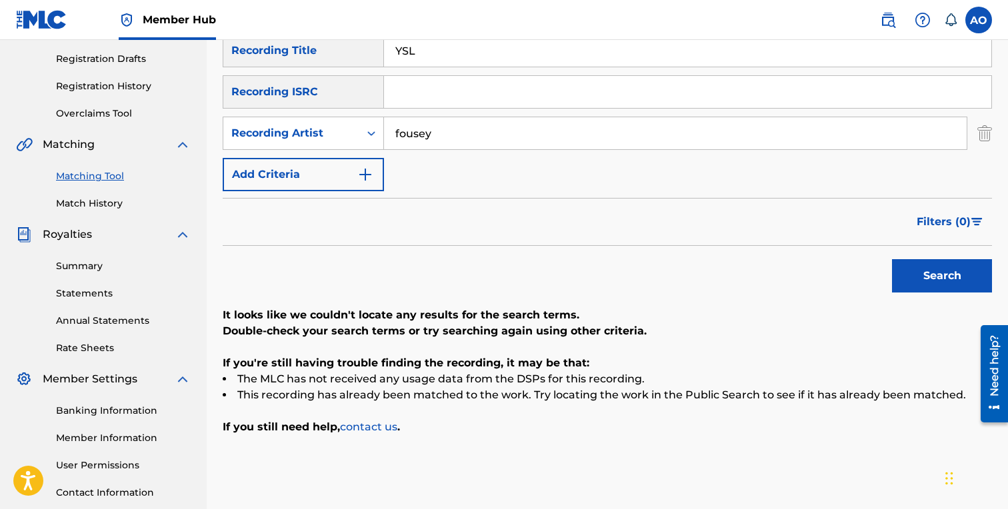
scroll to position [231, 0]
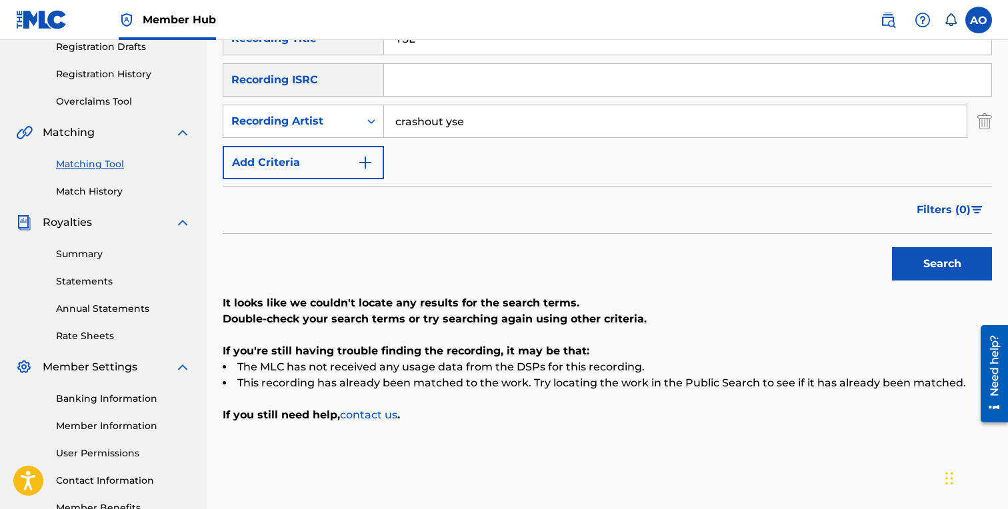
type input "crashout yse"
click at [892, 247] on button "Search" at bounding box center [942, 263] width 100 height 33
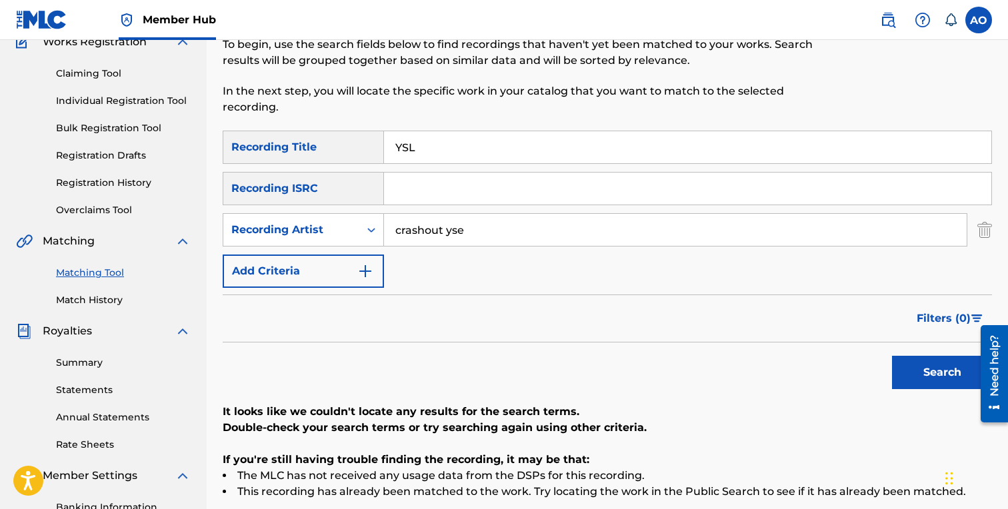
scroll to position [119, 0]
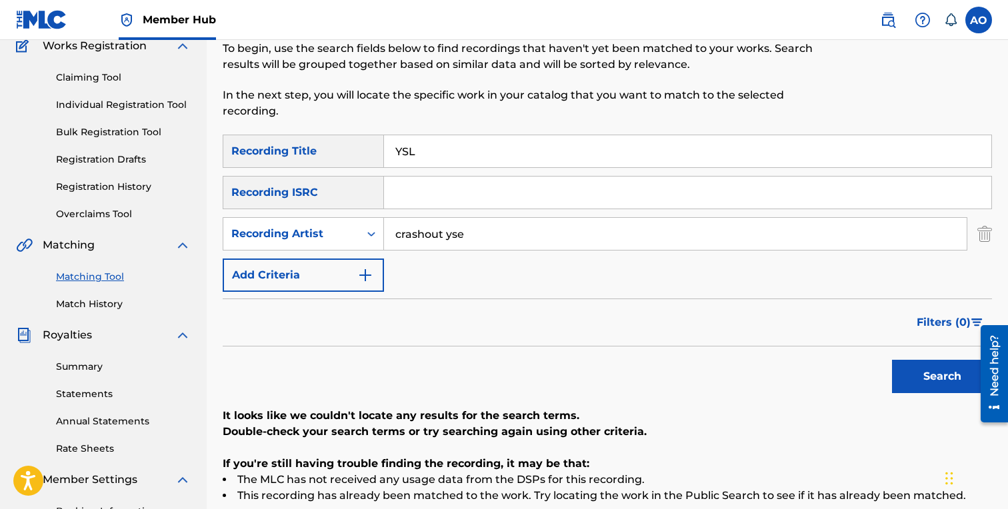
click at [499, 157] on input "YSL" at bounding box center [687, 151] width 607 height 32
paste input "ROSARY"
type input "ROSARY"
click at [518, 233] on input "crashout yse" at bounding box center [675, 234] width 583 height 32
type input "swifty"
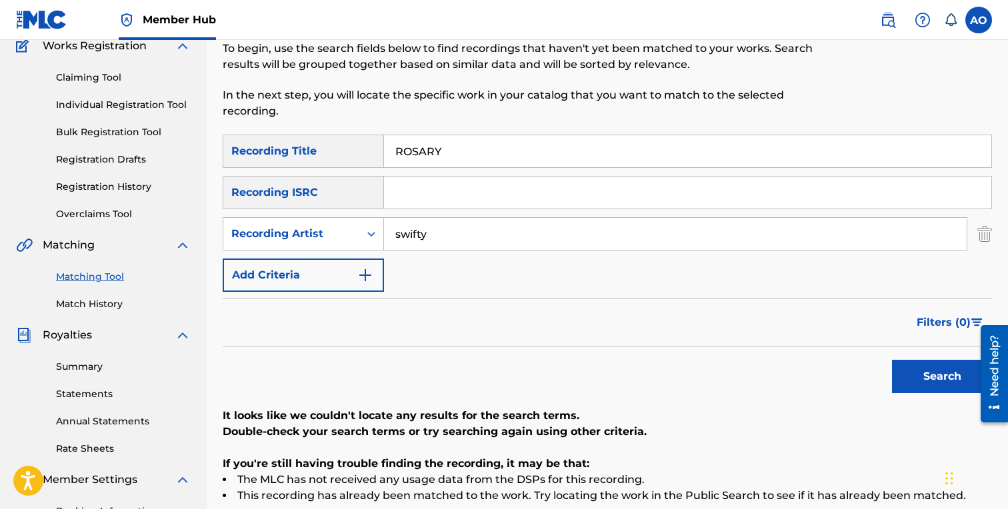
click at [892, 360] on button "Search" at bounding box center [942, 376] width 100 height 33
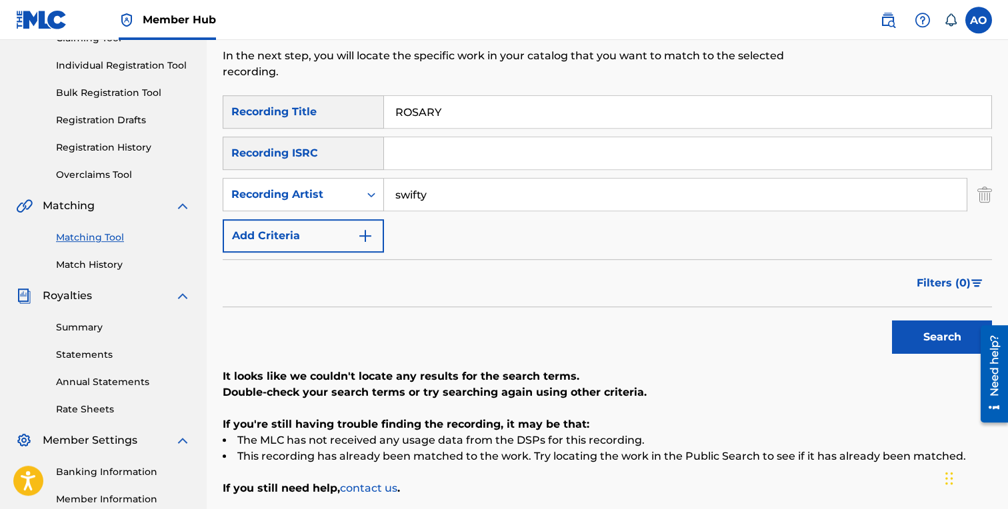
scroll to position [153, 0]
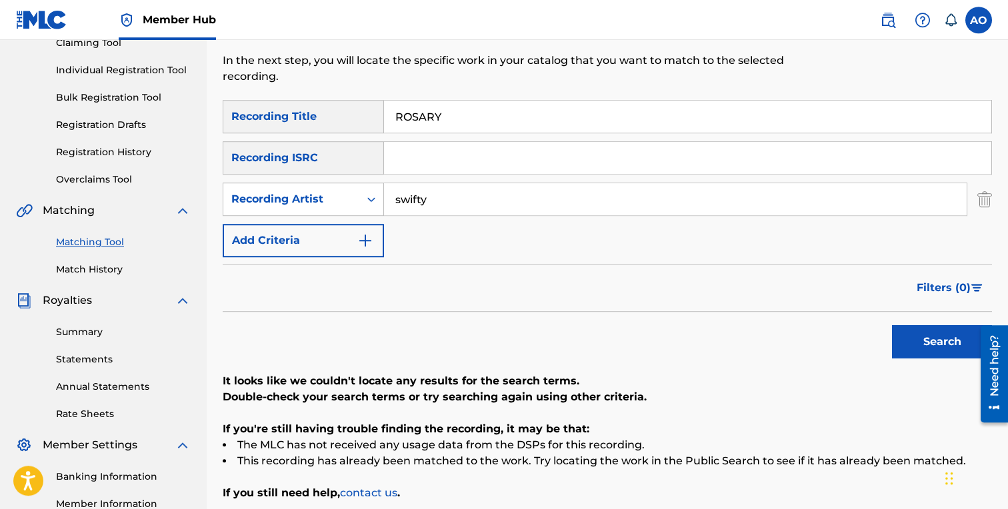
click at [501, 199] on input "swifty" at bounding box center [675, 199] width 583 height 32
click at [892, 325] on button "Search" at bounding box center [942, 341] width 100 height 33
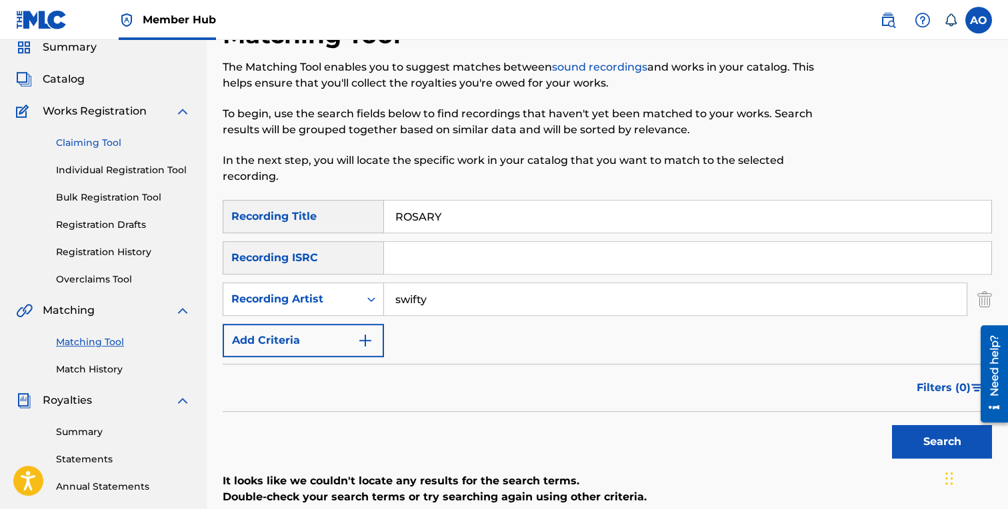
scroll to position [49, 0]
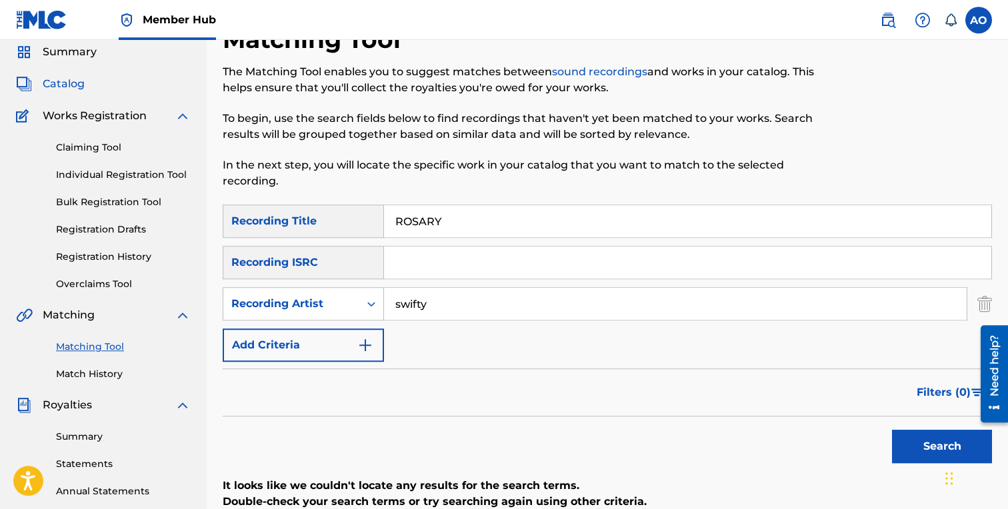
click at [72, 87] on span "Catalog" at bounding box center [64, 84] width 42 height 16
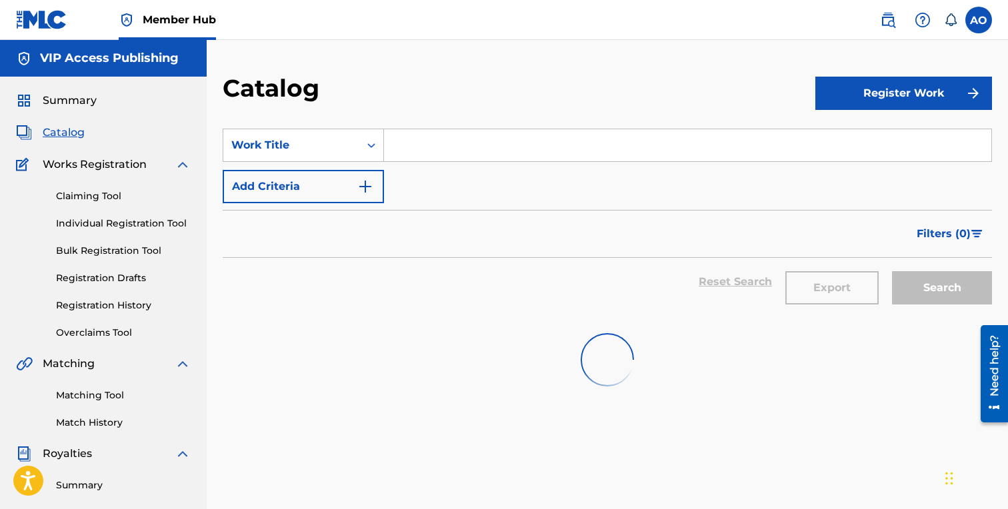
click at [510, 157] on input "Search Form" at bounding box center [687, 145] width 607 height 32
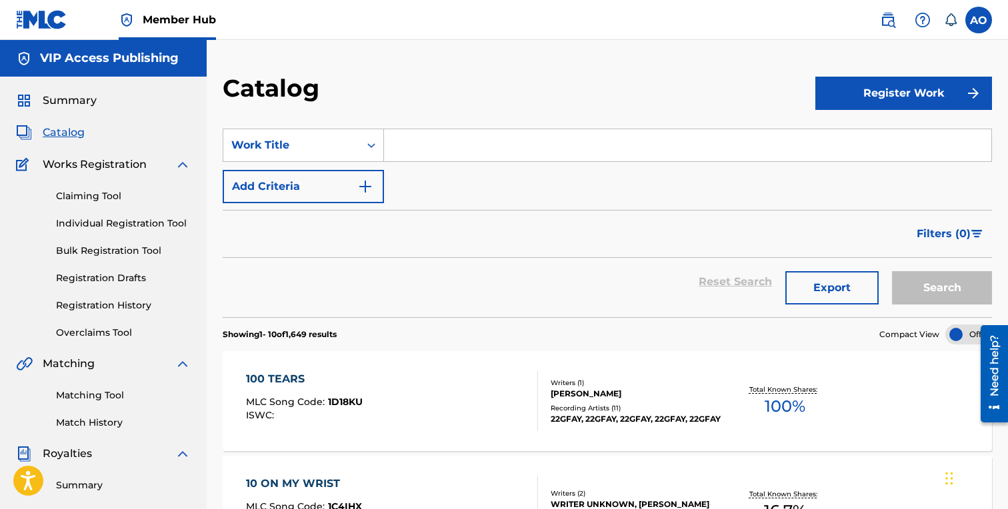
paste input "POP PILLS SIP LEAN"
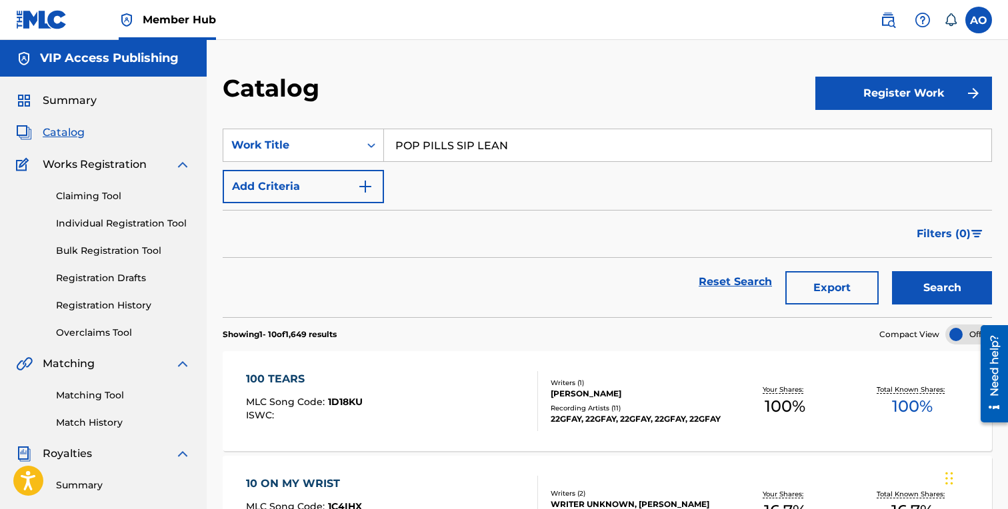
type input "POP PILLS SIP LEAN"
click at [892, 271] on button "Search" at bounding box center [942, 287] width 100 height 33
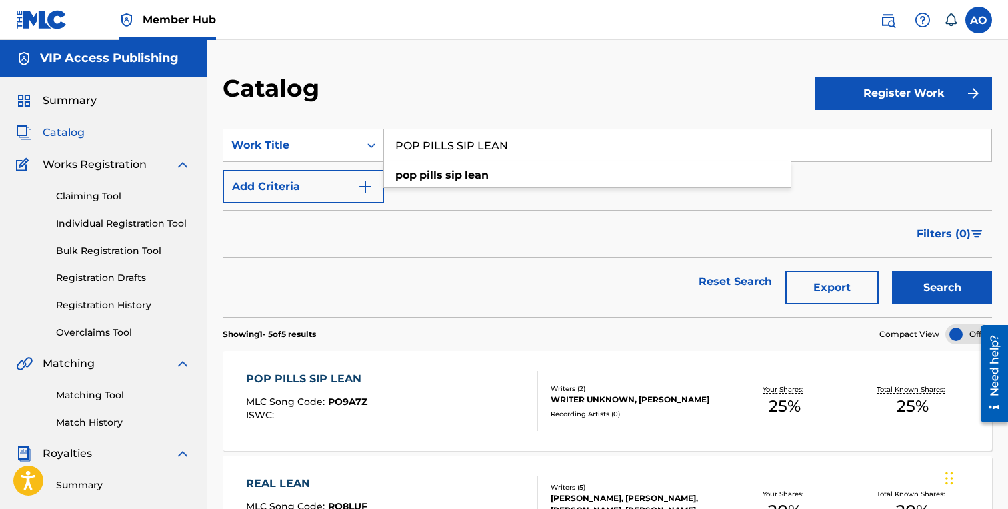
click at [324, 361] on div "POP PILLS SIP LEAN MLC Song Code : PO9A7Z ISWC : Writers ( 2 ) WRITER UNKNOWN, …" at bounding box center [607, 401] width 769 height 100
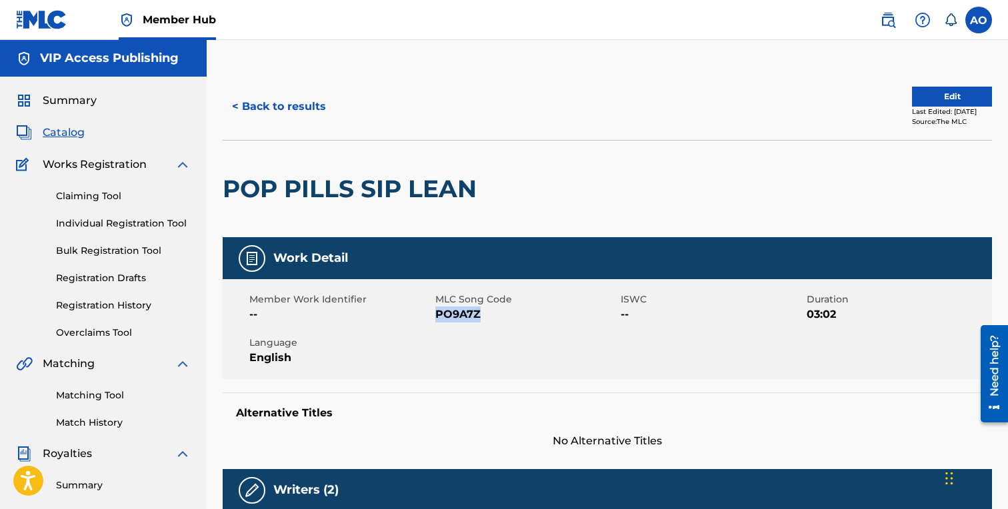
drag, startPoint x: 436, startPoint y: 312, endPoint x: 499, endPoint y: 312, distance: 63.3
click at [499, 312] on span "PO9A7Z" at bounding box center [526, 315] width 183 height 16
copy span "PO9A7Z"
click at [299, 99] on button "< Back to results" at bounding box center [279, 106] width 113 height 33
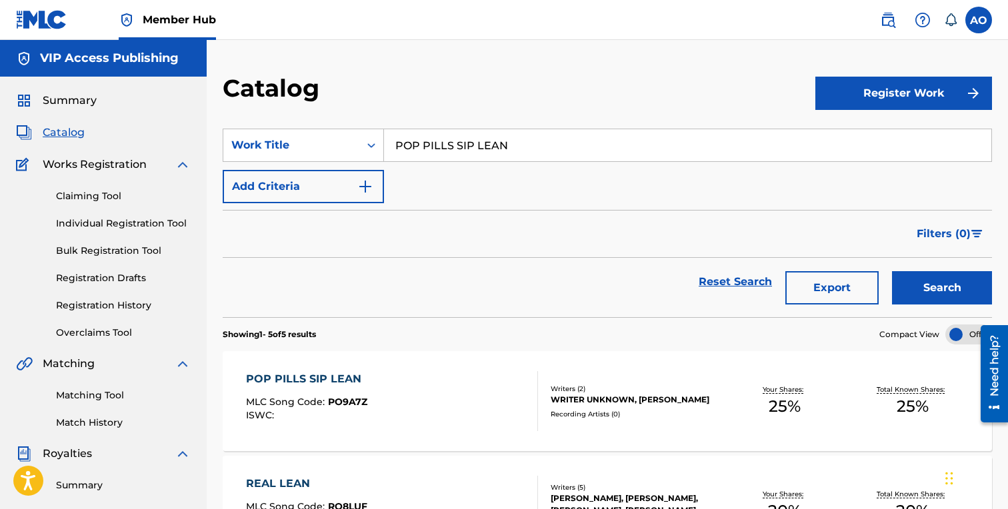
click at [501, 143] on input "POP PILLS SIP LEAN" at bounding box center [687, 145] width 607 height 32
paste input "LAST DAY"
type input "LAST DAY"
click at [892, 271] on button "Search" at bounding box center [942, 287] width 100 height 33
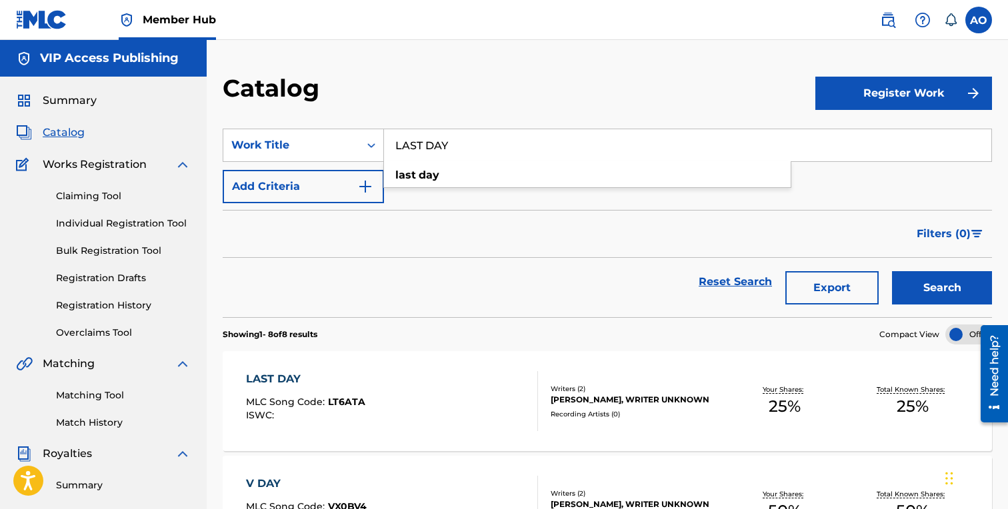
click at [283, 378] on div "LAST DAY" at bounding box center [305, 379] width 119 height 16
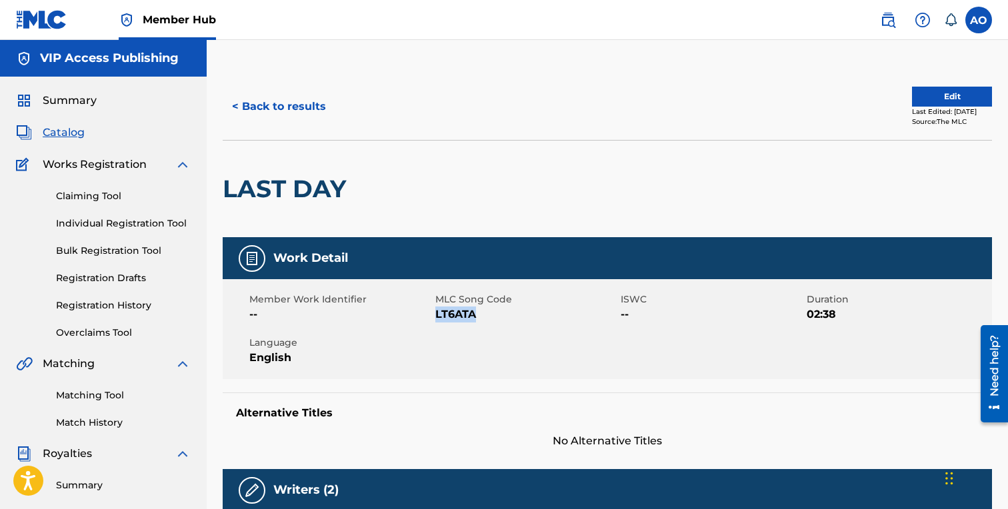
drag, startPoint x: 437, startPoint y: 312, endPoint x: 517, endPoint y: 312, distance: 80.0
click at [517, 312] on span "LT6ATA" at bounding box center [526, 315] width 183 height 16
copy span "LT6ATA"
click at [275, 97] on button "< Back to results" at bounding box center [279, 106] width 113 height 33
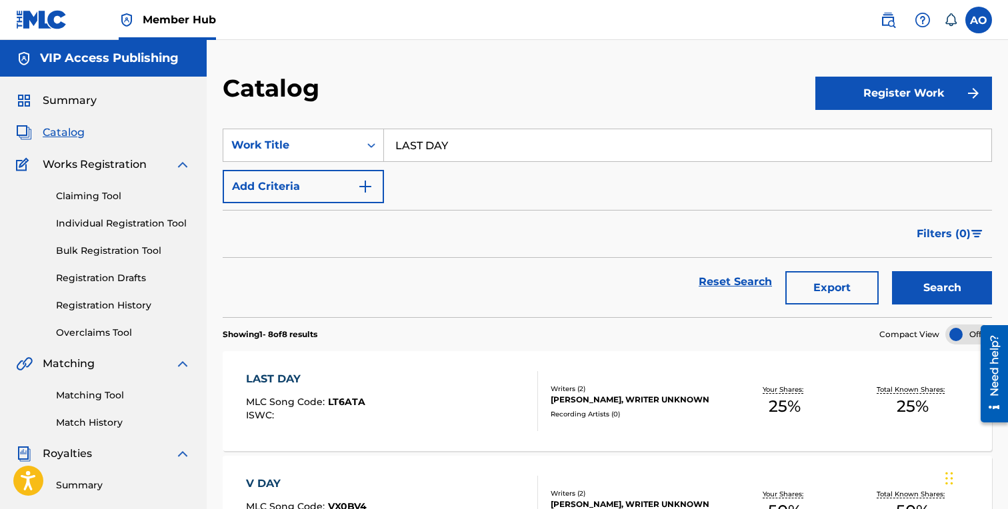
click at [483, 139] on input "LAST DAY" at bounding box center [687, 145] width 607 height 32
paste input "HOOD MONE"
type input "HOOD MONEY"
click at [892, 271] on button "Search" at bounding box center [942, 287] width 100 height 33
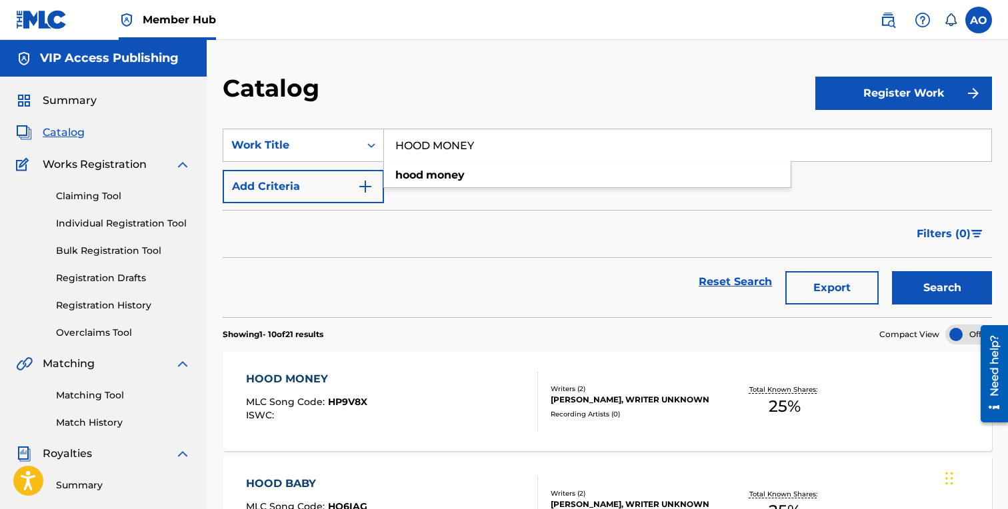
click at [451, 371] on div "HOOD MONEY MLC Song Code : HP9V8X ISWC :" at bounding box center [392, 401] width 293 height 60
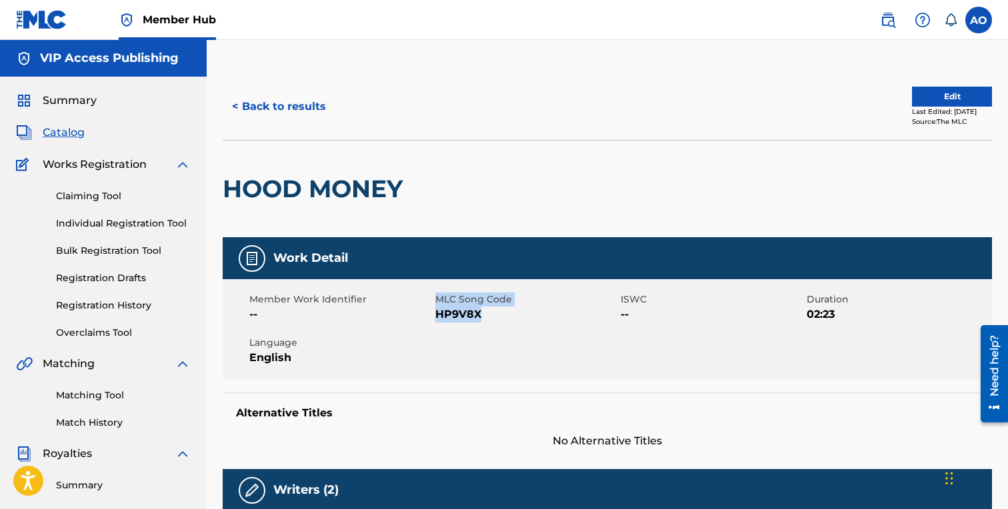
drag, startPoint x: 435, startPoint y: 312, endPoint x: 513, endPoint y: 312, distance: 78.0
click at [508, 312] on div "Member Work Identifier -- MLC Song Code HP9V8X ISWC -- Duration 02:23 Language …" at bounding box center [607, 329] width 769 height 100
click at [500, 314] on span "HP9V8X" at bounding box center [526, 315] width 183 height 16
drag, startPoint x: 437, startPoint y: 313, endPoint x: 545, endPoint y: 313, distance: 108.0
click at [545, 313] on span "HP9V8X" at bounding box center [526, 315] width 183 height 16
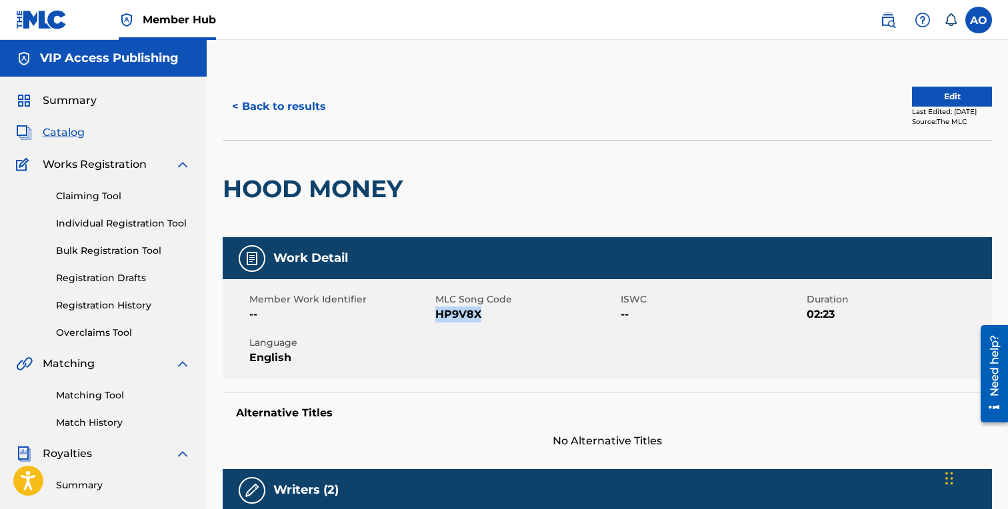
copy span "HP9V8X"
click at [303, 123] on button "< Back to results" at bounding box center [279, 106] width 113 height 33
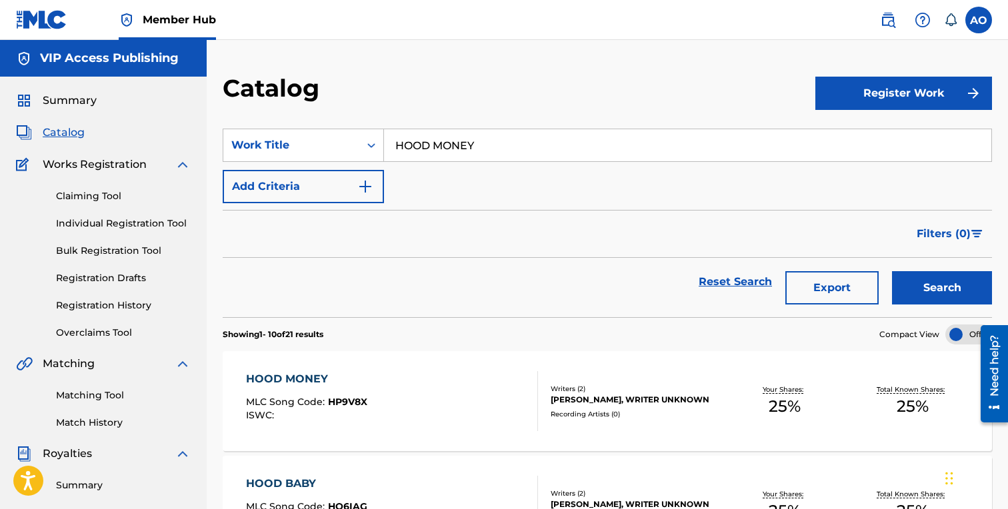
click at [119, 409] on div "Matching Tool Match History" at bounding box center [103, 401] width 175 height 58
click at [119, 413] on div "Matching Tool Match History" at bounding box center [103, 401] width 175 height 58
click at [117, 417] on link "Match History" at bounding box center [123, 423] width 135 height 14
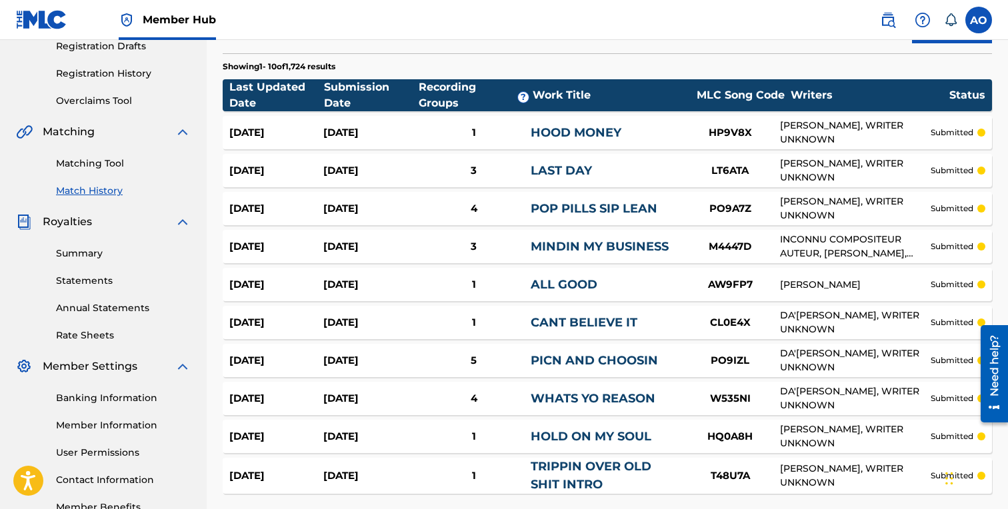
scroll to position [349, 0]
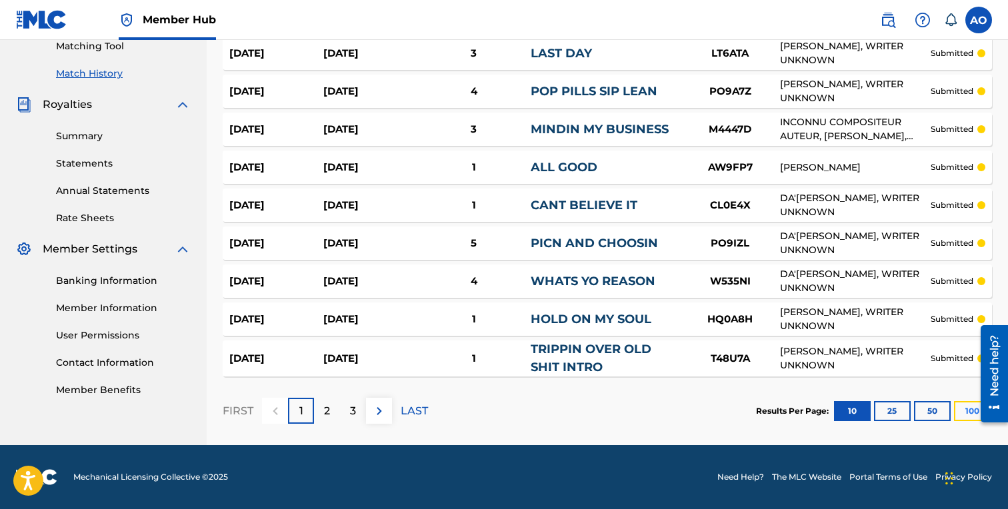
click at [966, 405] on button "100" at bounding box center [972, 411] width 37 height 20
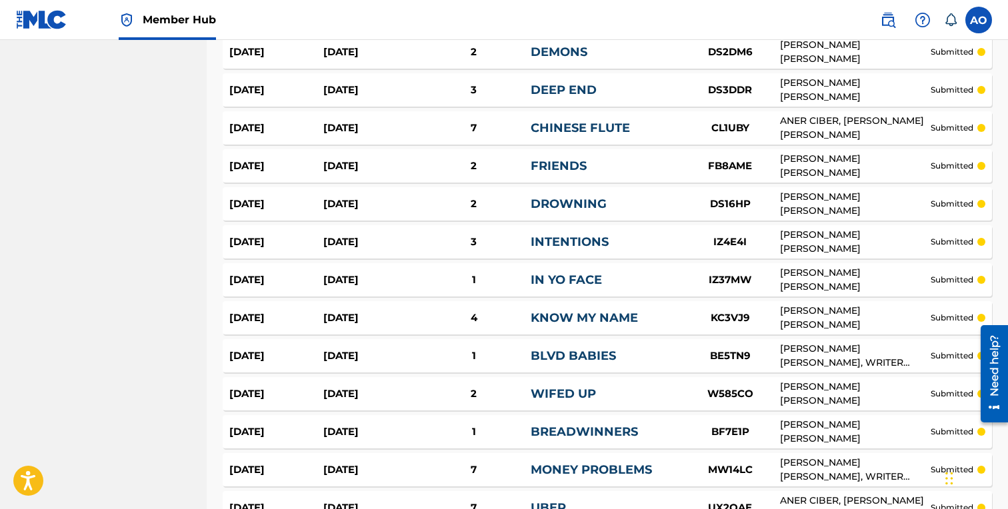
scroll to position [3793, 0]
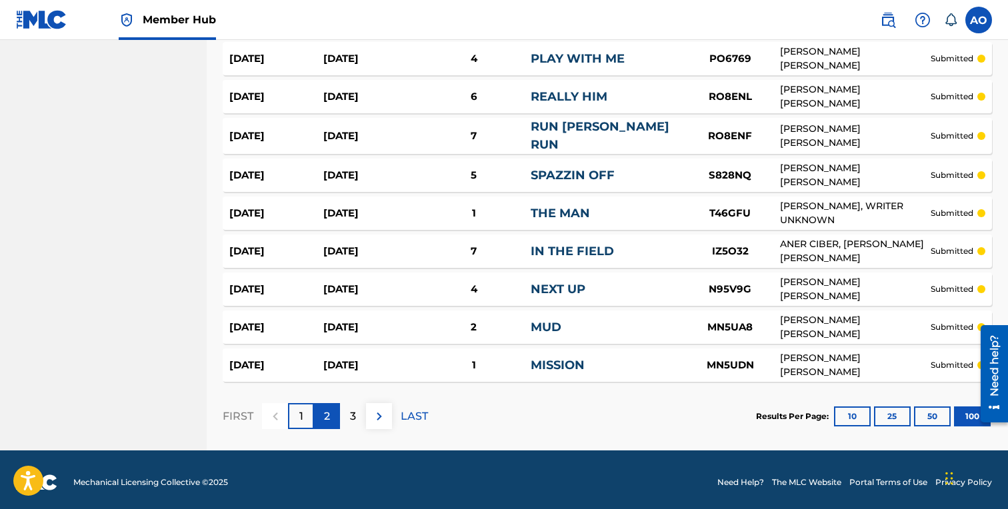
click at [330, 411] on div "2" at bounding box center [327, 416] width 26 height 26
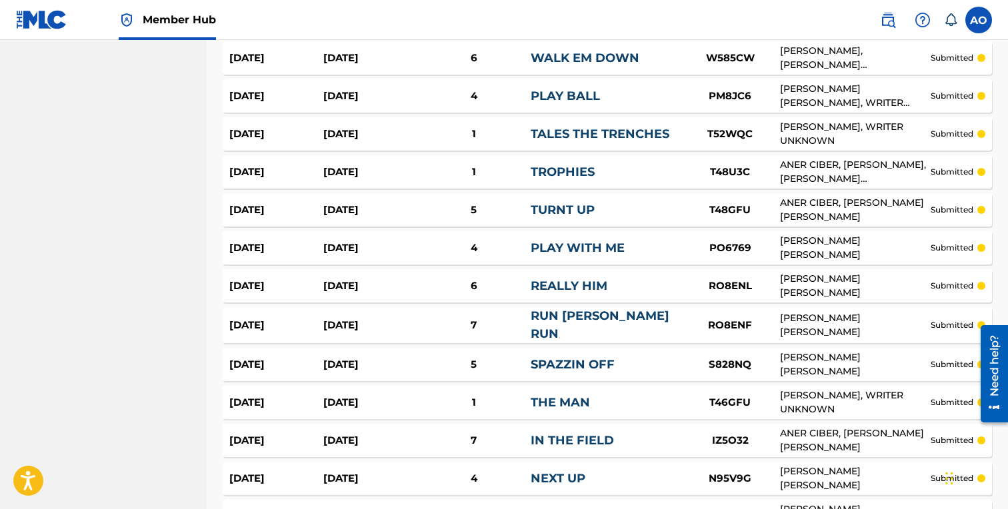
scroll to position [3603, 0]
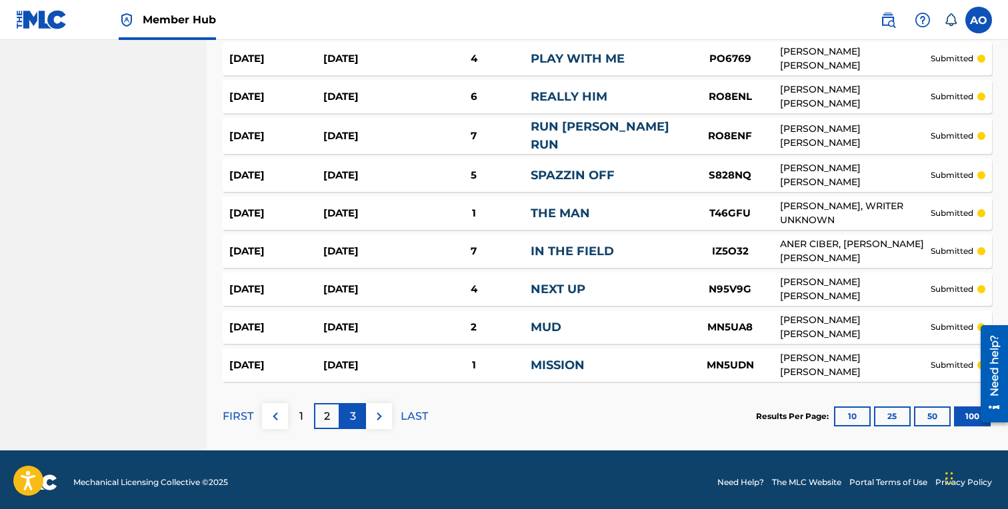
click at [355, 412] on p "3" at bounding box center [353, 417] width 6 height 16
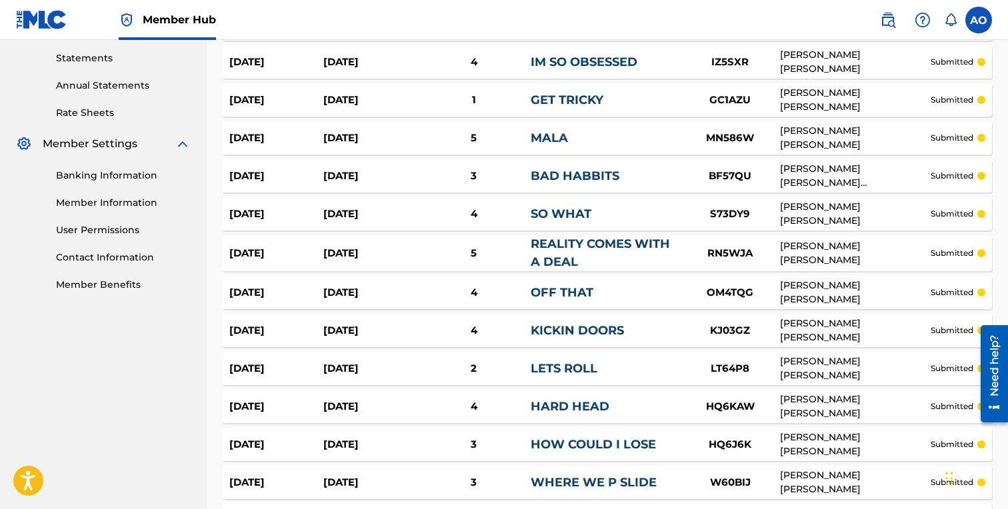
scroll to position [0, 0]
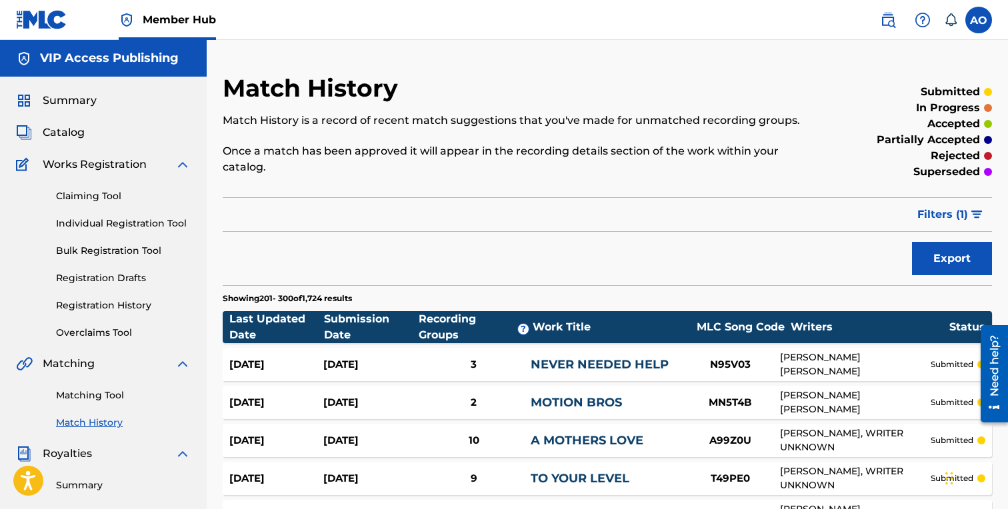
click at [128, 141] on div "Catalog" at bounding box center [103, 133] width 175 height 16
click at [67, 138] on span "Catalog" at bounding box center [64, 133] width 42 height 16
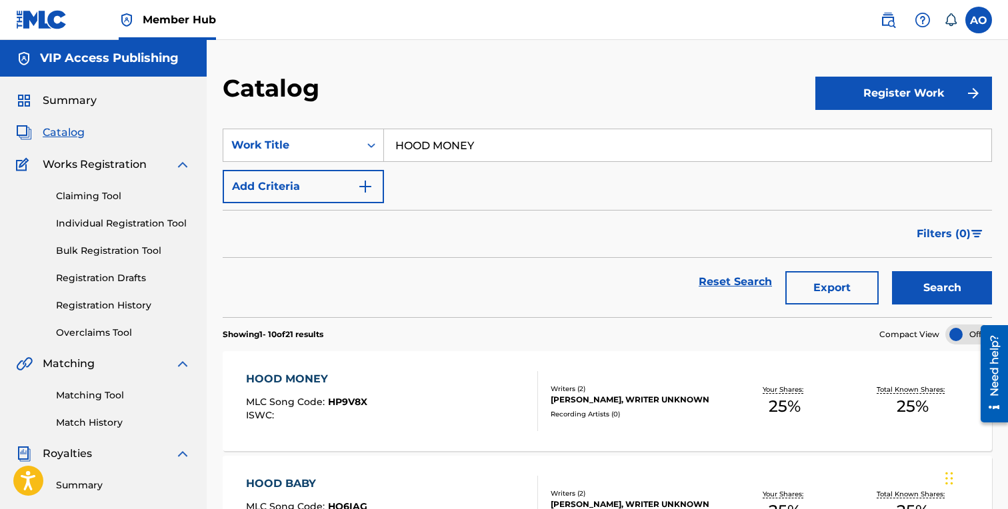
click at [451, 143] on input "HOOD MONEY" at bounding box center [687, 145] width 607 height 32
paste input "SWITCHED UP"
type input "SWITCHED UP"
click at [892, 271] on button "Search" at bounding box center [942, 287] width 100 height 33
click at [310, 378] on div "SWITCHED UP" at bounding box center [304, 379] width 117 height 16
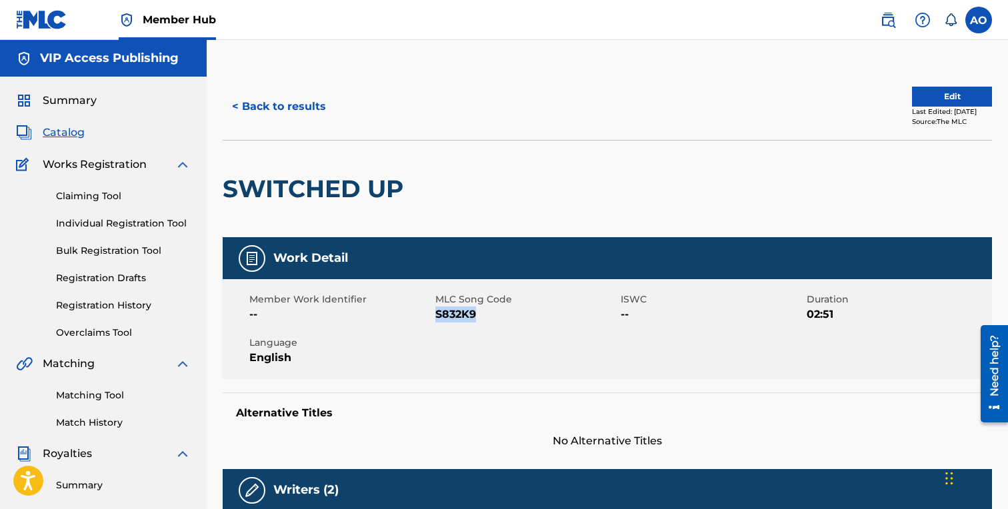
drag, startPoint x: 436, startPoint y: 317, endPoint x: 529, endPoint y: 327, distance: 93.2
click at [529, 323] on span "S832K9" at bounding box center [526, 315] width 183 height 16
copy span "S832K9"
click at [294, 114] on button "< Back to results" at bounding box center [279, 106] width 113 height 33
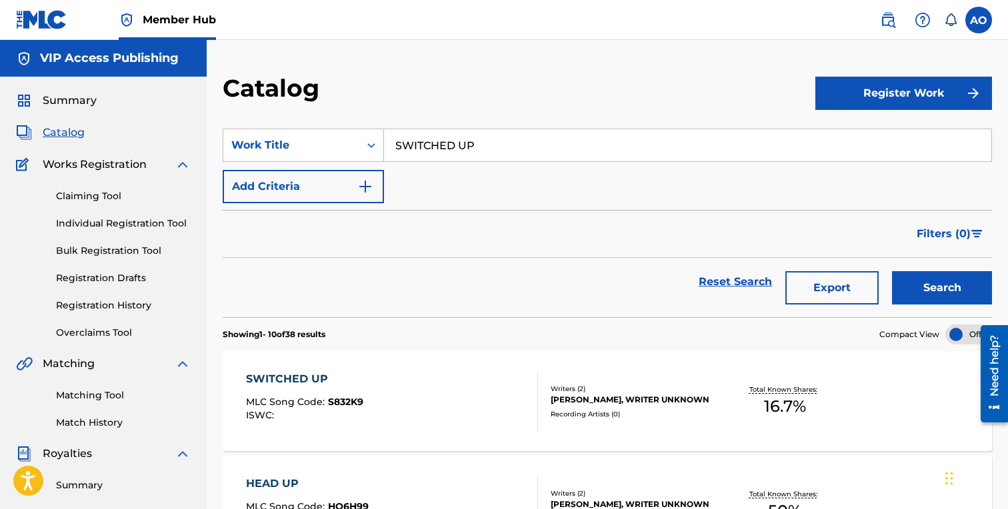
click at [529, 148] on input "SWITCHED UP" at bounding box center [687, 145] width 607 height 32
paste input "DESTO BLUE"
type input "DESTO BLUE"
click at [892, 271] on button "Search" at bounding box center [942, 287] width 100 height 33
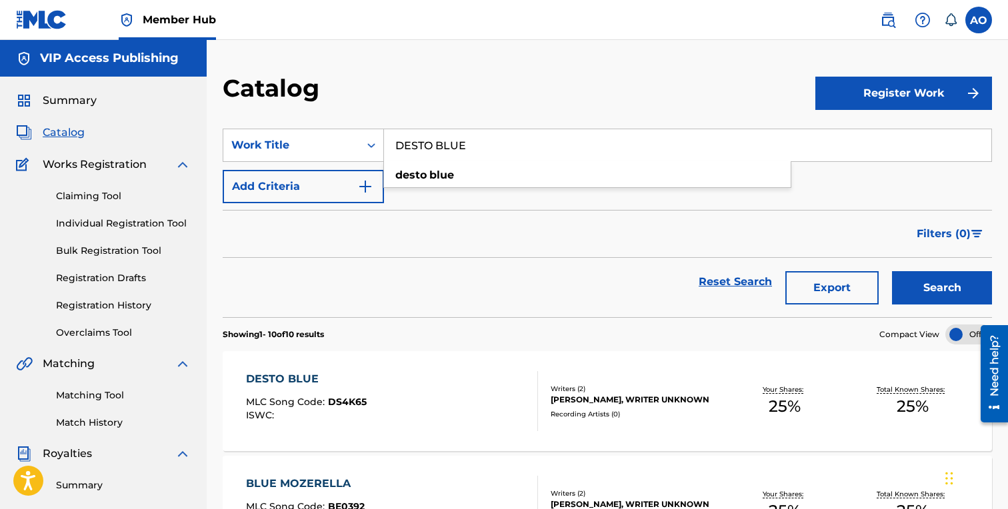
click at [315, 371] on div "DESTO BLUE MLC Song Code : DS4K65 ISWC : Writers ( 2 ) [PERSON_NAME], WRITER UN…" at bounding box center [607, 401] width 769 height 100
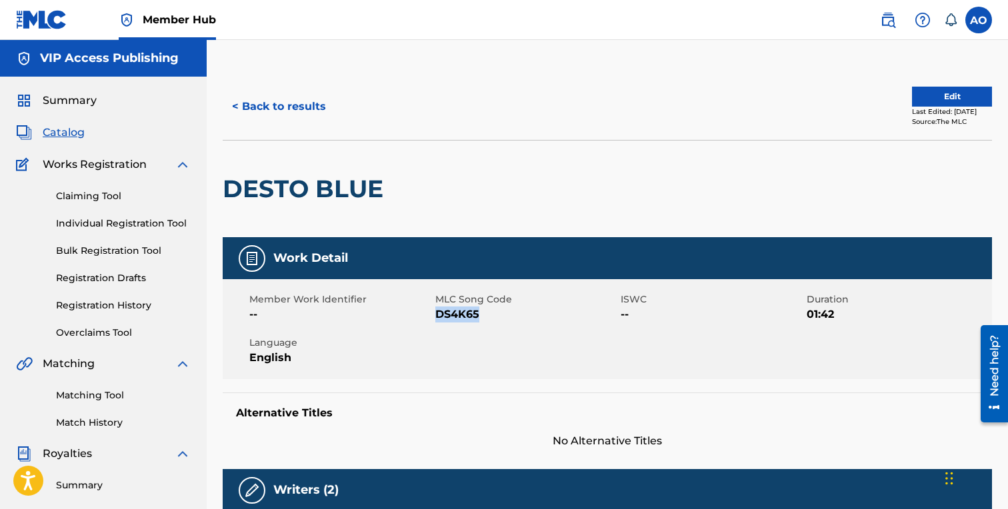
drag, startPoint x: 437, startPoint y: 319, endPoint x: 500, endPoint y: 316, distance: 63.4
click at [500, 316] on span "DS4K65" at bounding box center [526, 315] width 183 height 16
copy span "DS4K65"
click at [307, 107] on button "< Back to results" at bounding box center [279, 106] width 113 height 33
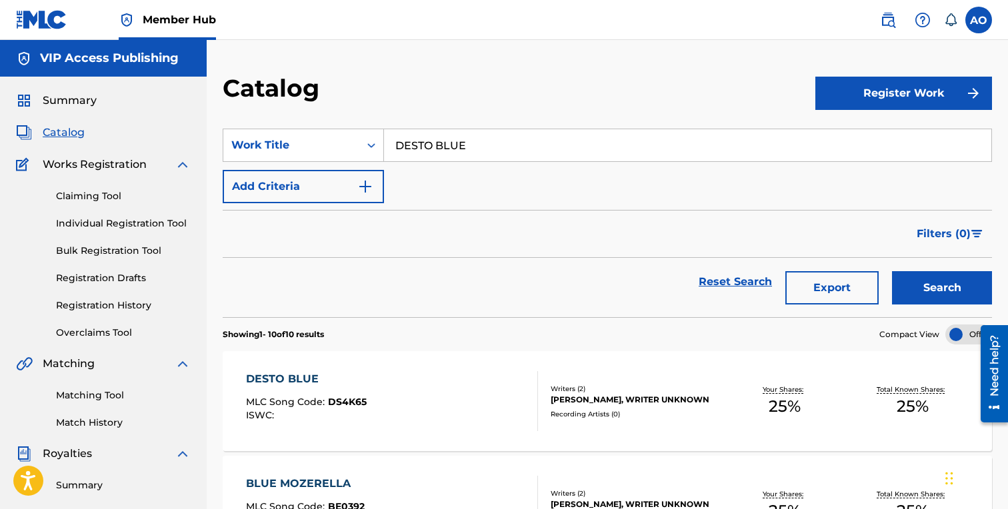
click at [471, 134] on input "DESTO BLUE" at bounding box center [687, 145] width 607 height 32
paste input "GRIMEY CYPHER"
type input "GRIMEY CYPHER"
click at [892, 271] on button "Search" at bounding box center [942, 287] width 100 height 33
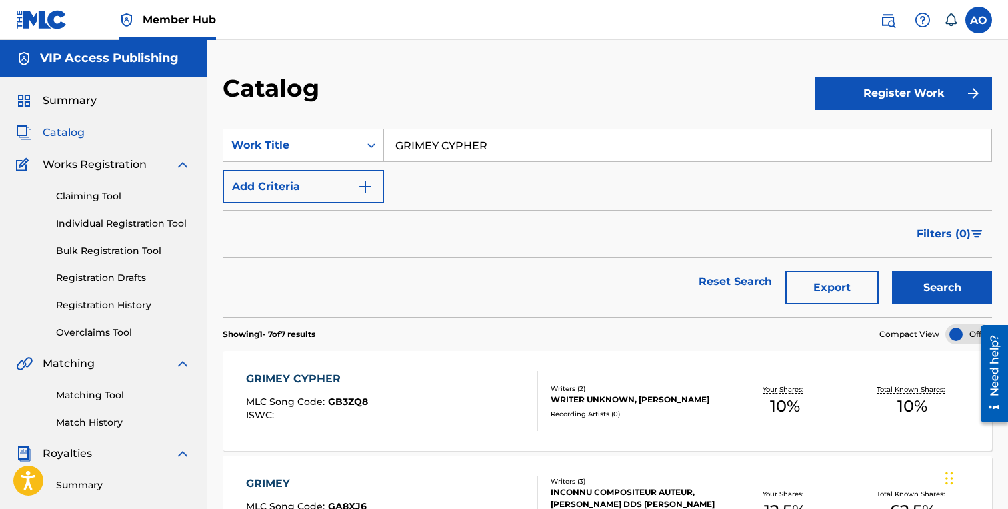
click at [316, 390] on div "GRIMEY CYPHER MLC Song Code : GB3ZQ8 ISWC :" at bounding box center [307, 401] width 122 height 60
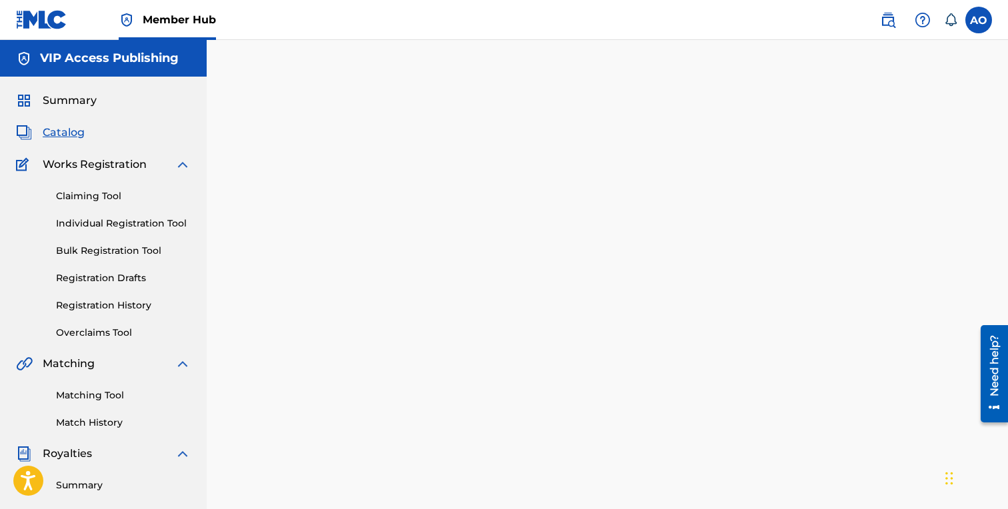
click at [316, 390] on div at bounding box center [607, 417] width 801 height 689
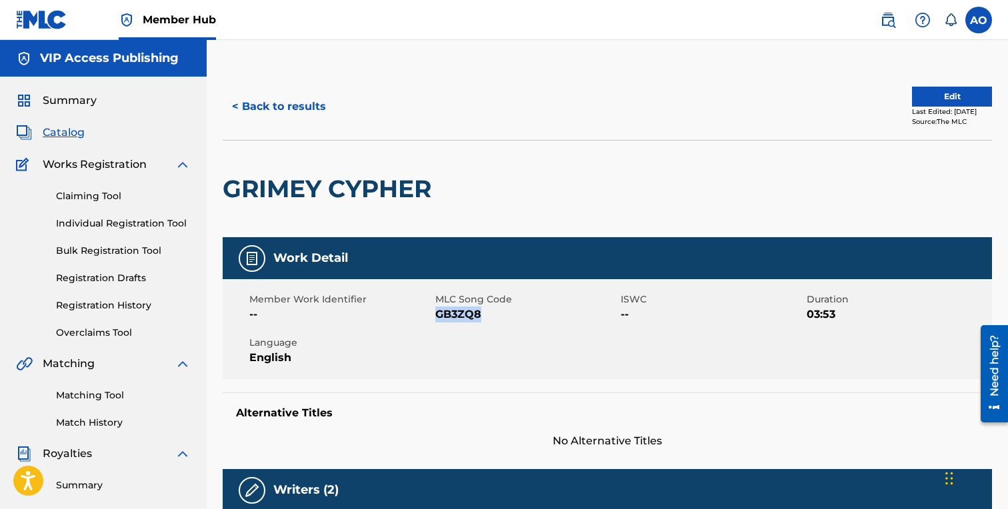
drag, startPoint x: 437, startPoint y: 315, endPoint x: 517, endPoint y: 315, distance: 79.3
click at [517, 315] on span "GB3ZQ8" at bounding box center [526, 315] width 183 height 16
copy span "GB3ZQ8"
click at [282, 121] on button "< Back to results" at bounding box center [279, 106] width 113 height 33
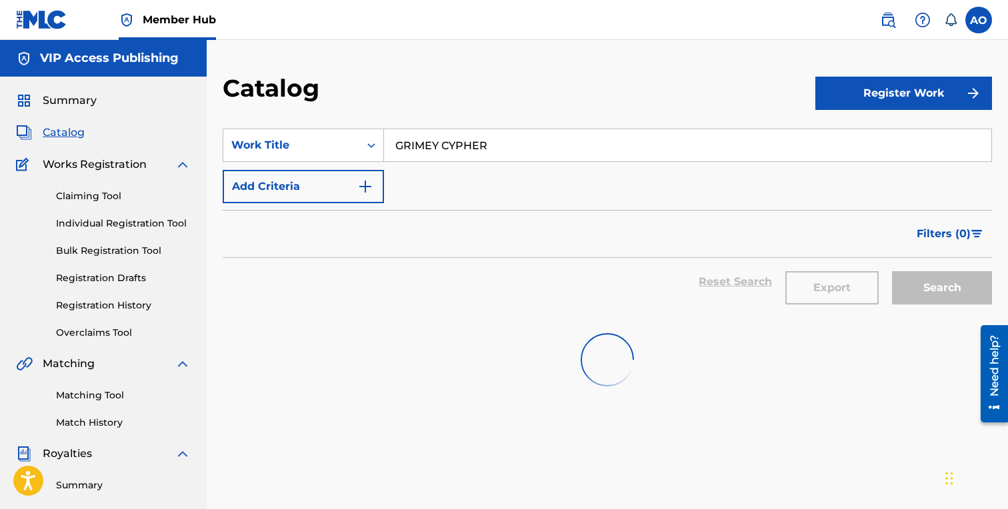
click at [465, 146] on input "GRIMEY CYPHER" at bounding box center [687, 145] width 607 height 32
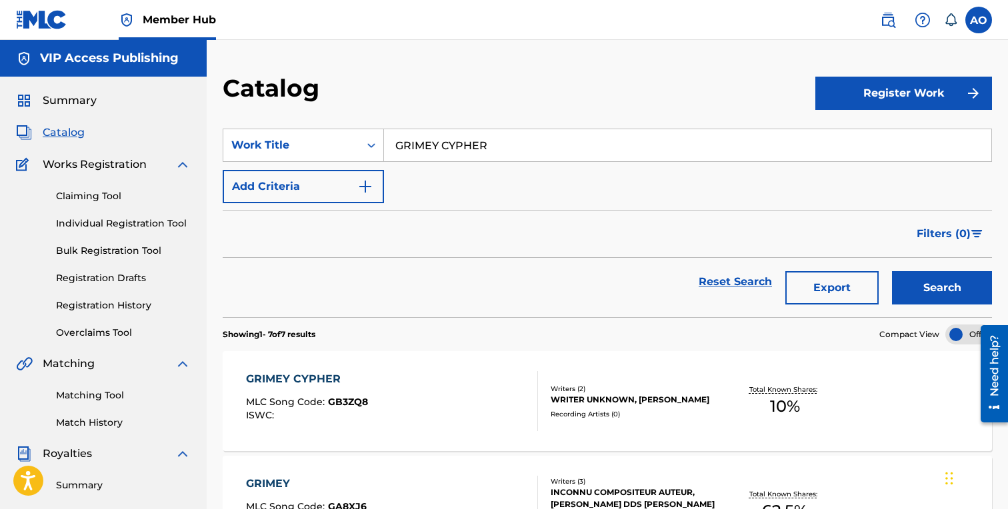
paste input "ICE CREAM PAINT JOB"
type input "ICE CREAM PAINT JOB"
click at [892, 271] on button "Search" at bounding box center [942, 287] width 100 height 33
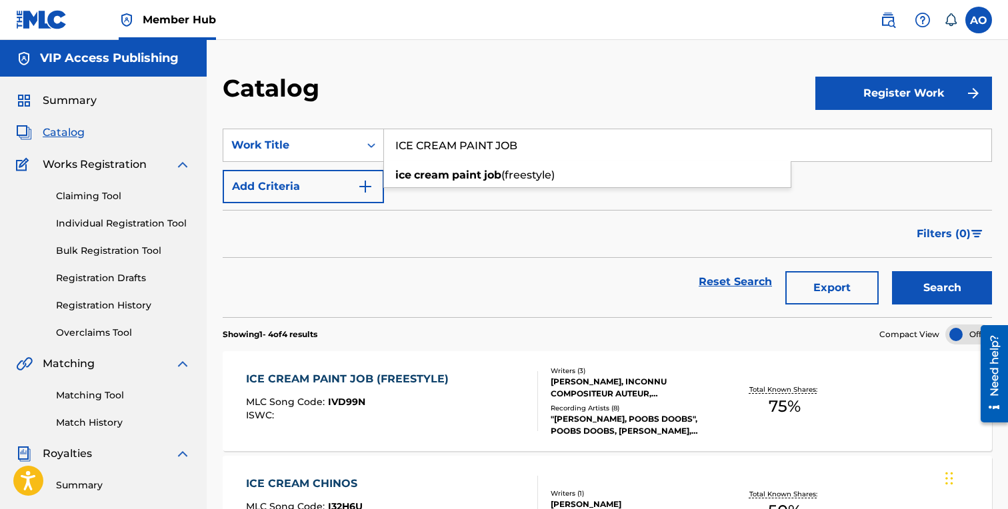
click at [342, 367] on div "ICE CREAM PAINT JOB (FREESTYLE) MLC Song Code : IVD99N ISWC : Writers ( 3 ) [PE…" at bounding box center [607, 401] width 769 height 100
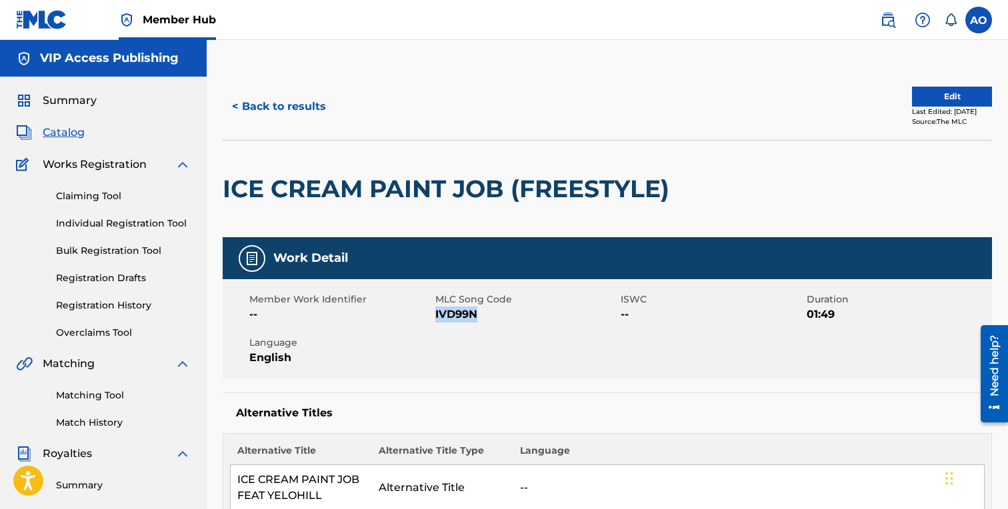
drag, startPoint x: 435, startPoint y: 312, endPoint x: 511, endPoint y: 312, distance: 76.0
click at [511, 312] on span "IVD99N" at bounding box center [526, 315] width 183 height 16
copy span "IVD99N"
click at [311, 105] on button "< Back to results" at bounding box center [279, 106] width 113 height 33
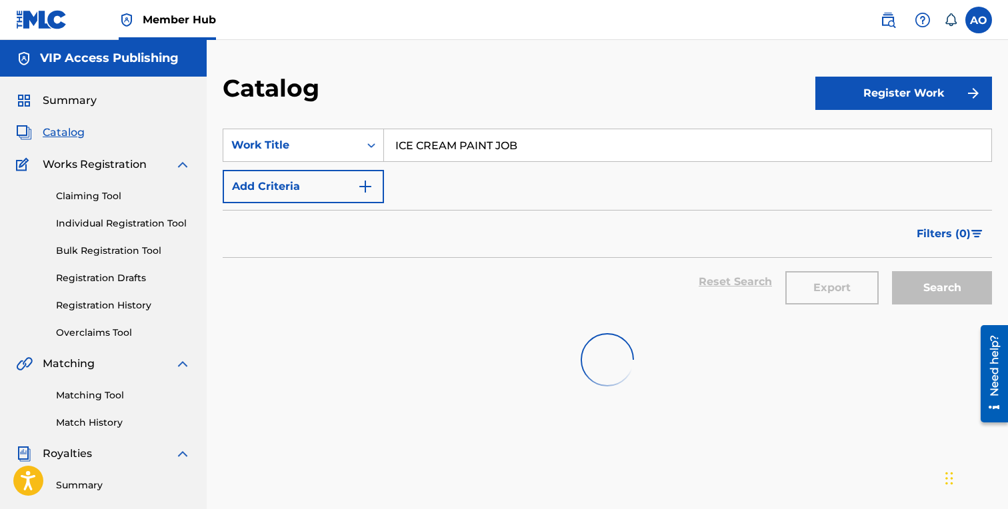
click at [501, 145] on input "ICE CREAM PAINT JOB" at bounding box center [687, 145] width 607 height 32
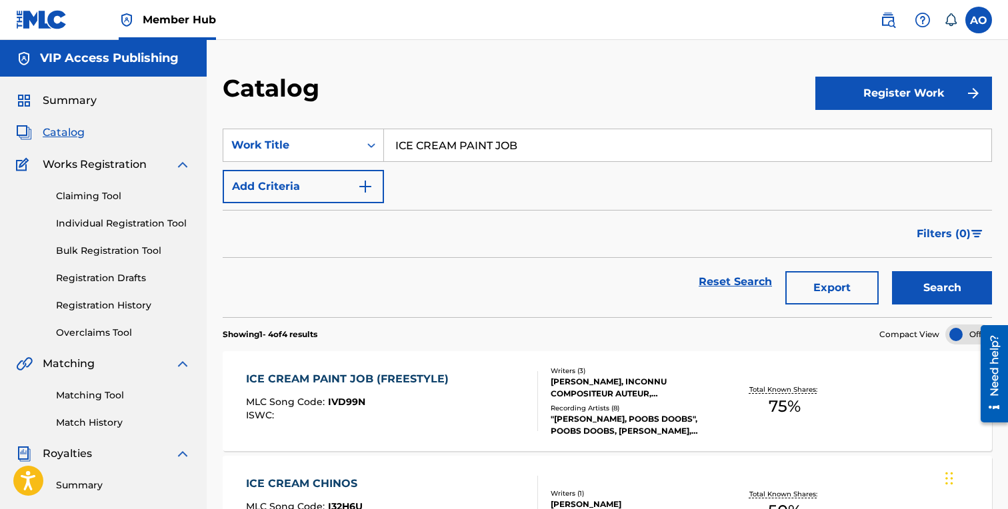
paste input "HOOD BABY"
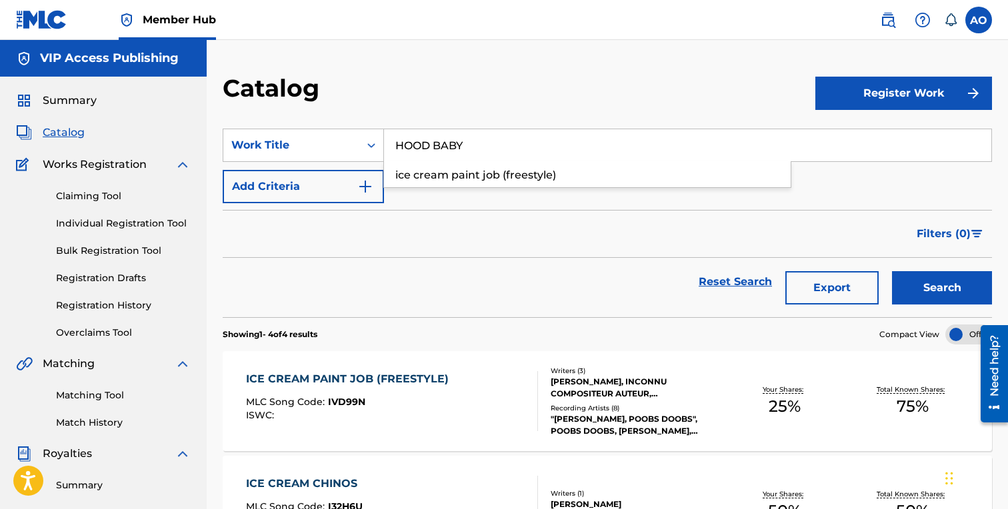
type input "HOOD BABY"
click at [892, 271] on button "Search" at bounding box center [942, 287] width 100 height 33
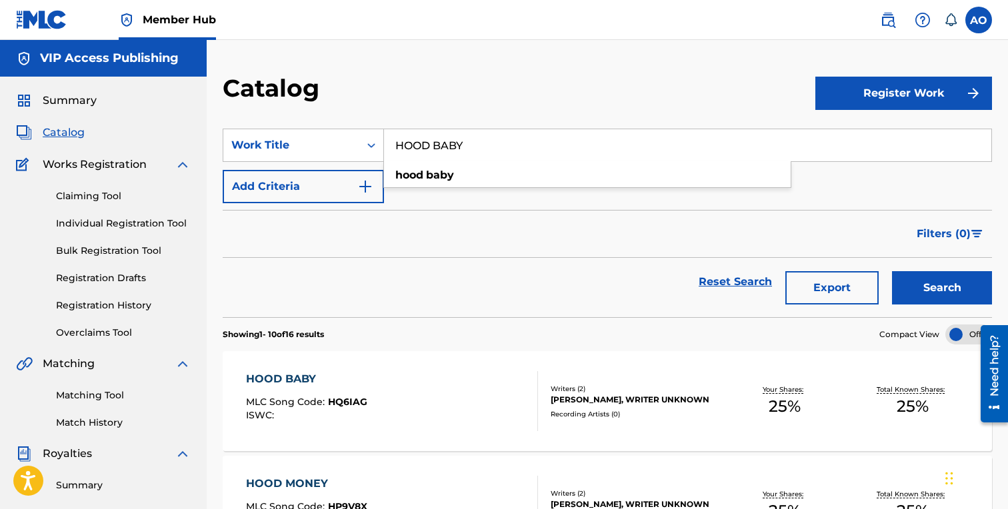
click at [301, 388] on div "HOOD BABY MLC Song Code : HQ6IAG ISWC :" at bounding box center [306, 401] width 121 height 60
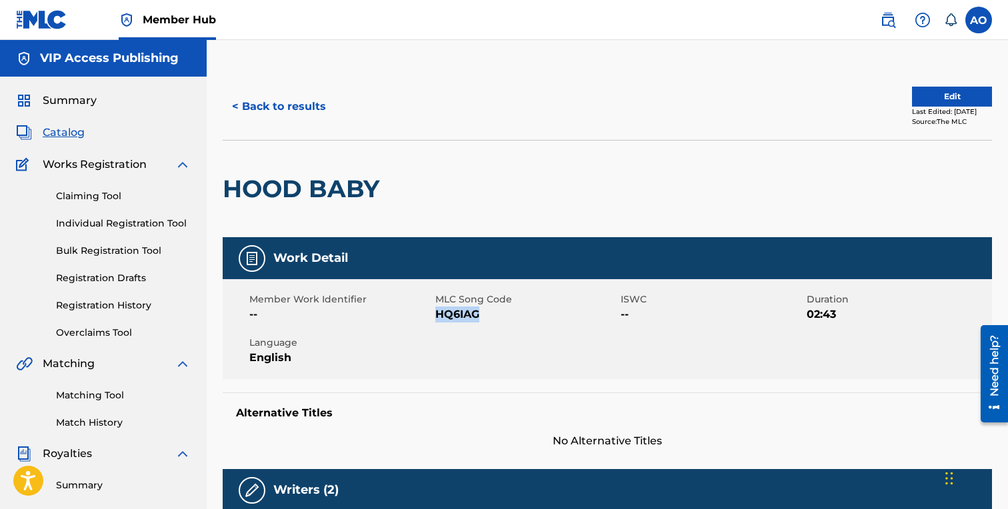
drag, startPoint x: 438, startPoint y: 315, endPoint x: 497, endPoint y: 315, distance: 58.7
click at [497, 315] on span "HQ6IAG" at bounding box center [526, 315] width 183 height 16
copy span "HQ6IAG"
click at [296, 99] on button "< Back to results" at bounding box center [279, 106] width 113 height 33
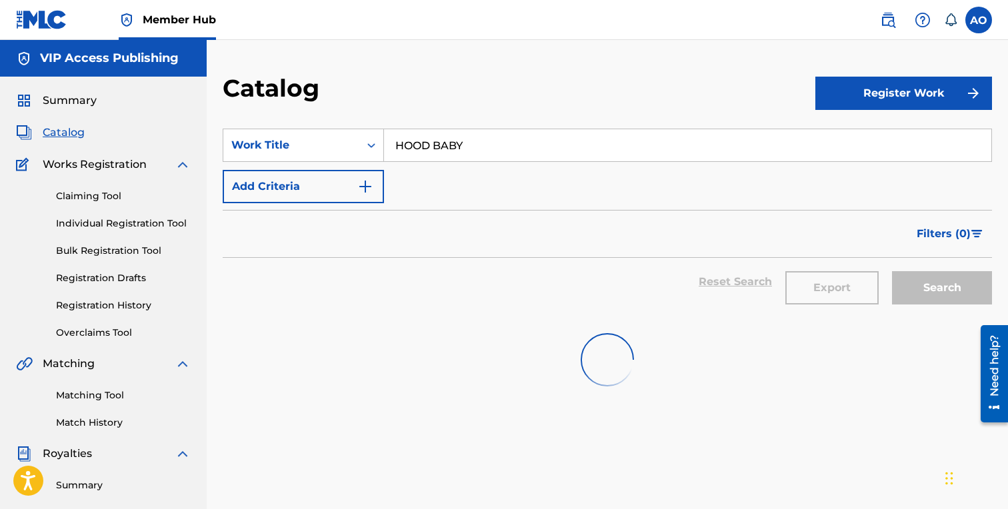
click at [493, 149] on input "HOOD BABY" at bounding box center [687, 145] width 607 height 32
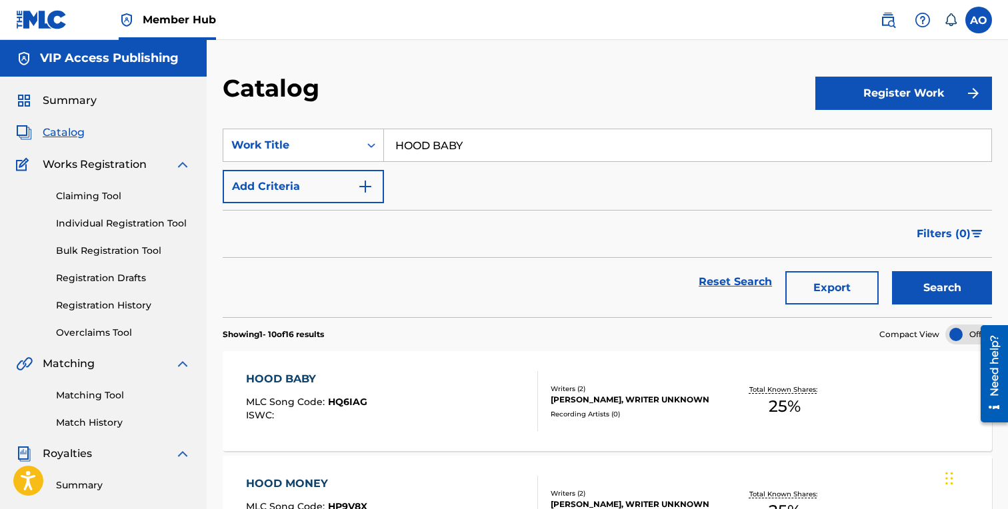
paste input "KEEP IT REAL"
type input "KEEP IT REAL"
click at [892, 271] on button "Search" at bounding box center [942, 287] width 100 height 33
click at [296, 391] on div "KEEP IT REAL MLC Song Code : KJ0Z16 ISWC :" at bounding box center [304, 401] width 116 height 60
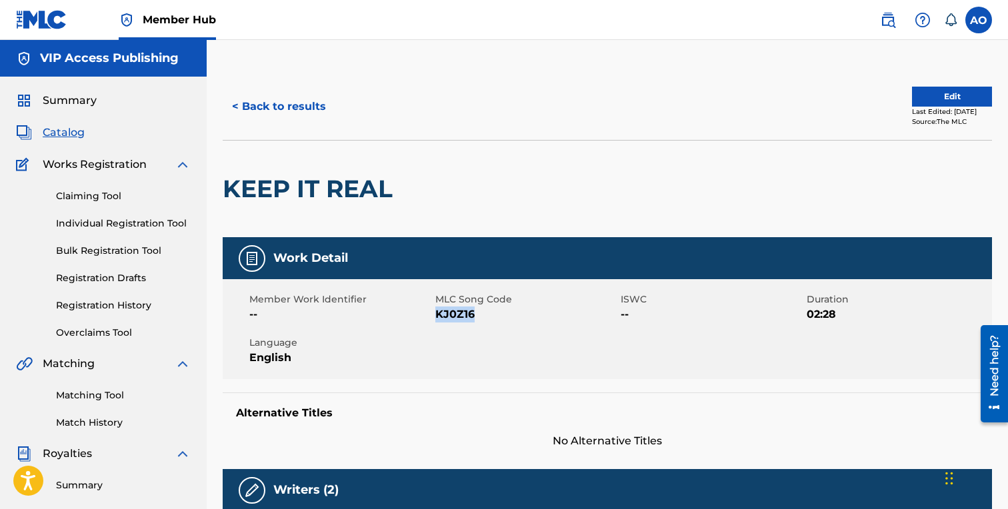
drag, startPoint x: 435, startPoint y: 316, endPoint x: 487, endPoint y: 316, distance: 52.0
click at [487, 316] on span "KJ0Z16" at bounding box center [526, 315] width 183 height 16
copy span "KJ0Z16"
click at [294, 125] on div "< Back to results Edit Last Edited: [DATE] Source: The MLC" at bounding box center [607, 106] width 769 height 67
click at [294, 117] on button "< Back to results" at bounding box center [279, 106] width 113 height 33
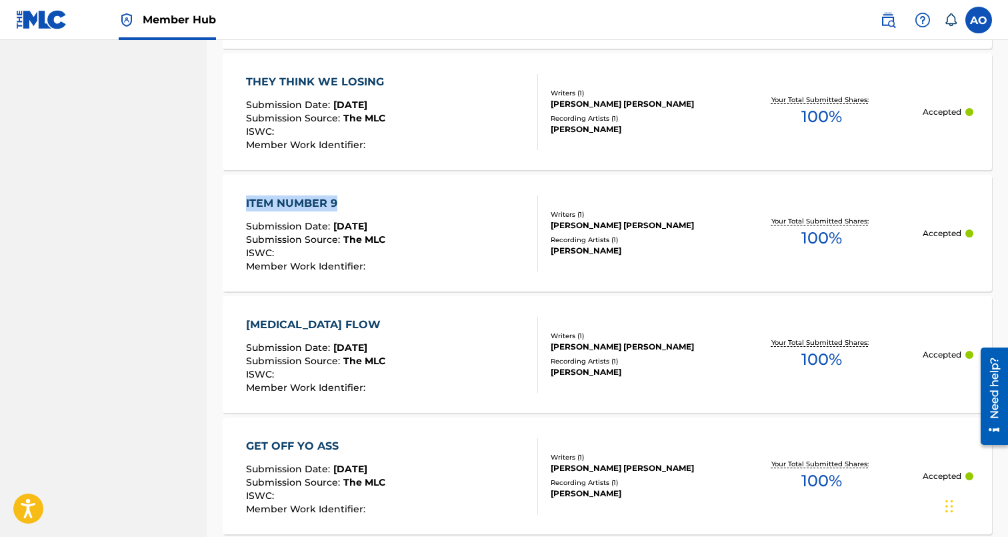
drag, startPoint x: 213, startPoint y: 199, endPoint x: 357, endPoint y: 202, distance: 144.7
copy div "ITEM NUMBER 9"
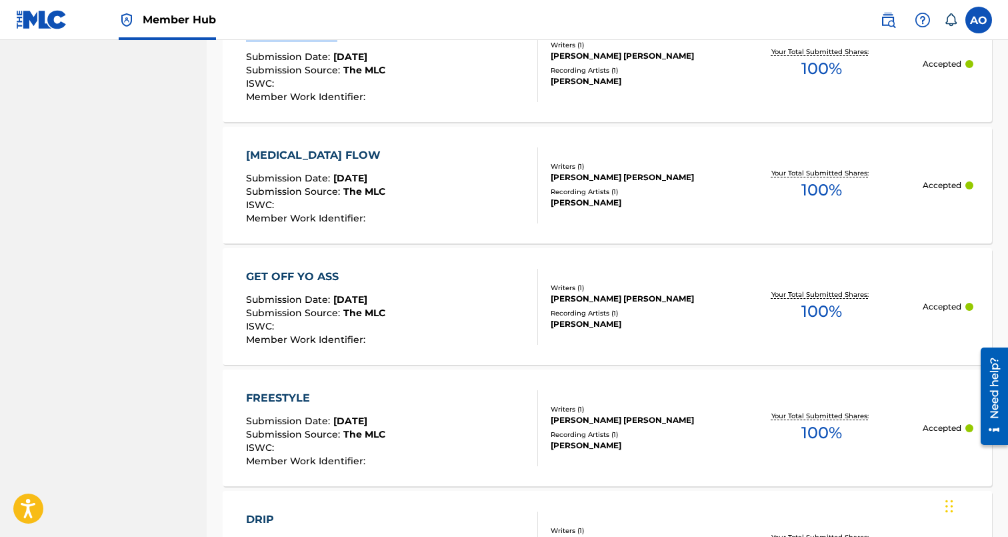
scroll to position [8399, 0]
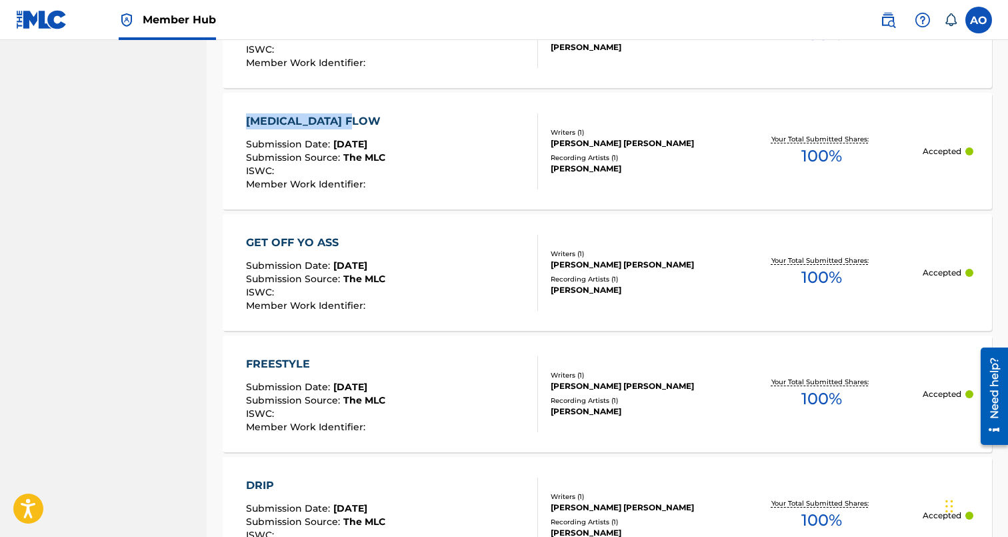
drag, startPoint x: 220, startPoint y: 117, endPoint x: 377, endPoint y: 115, distance: 157.3
copy div "[MEDICAL_DATA] FLOW"
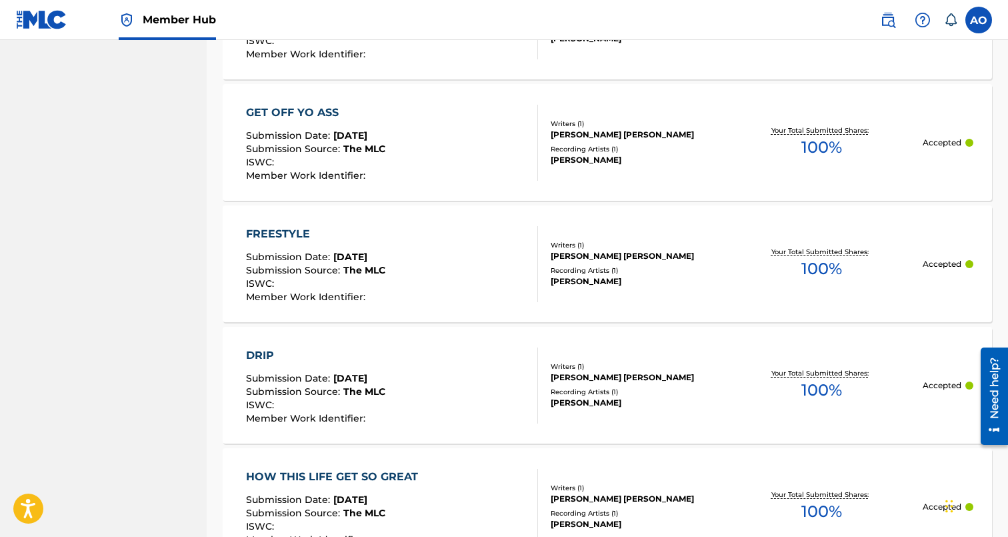
scroll to position [8549, 0]
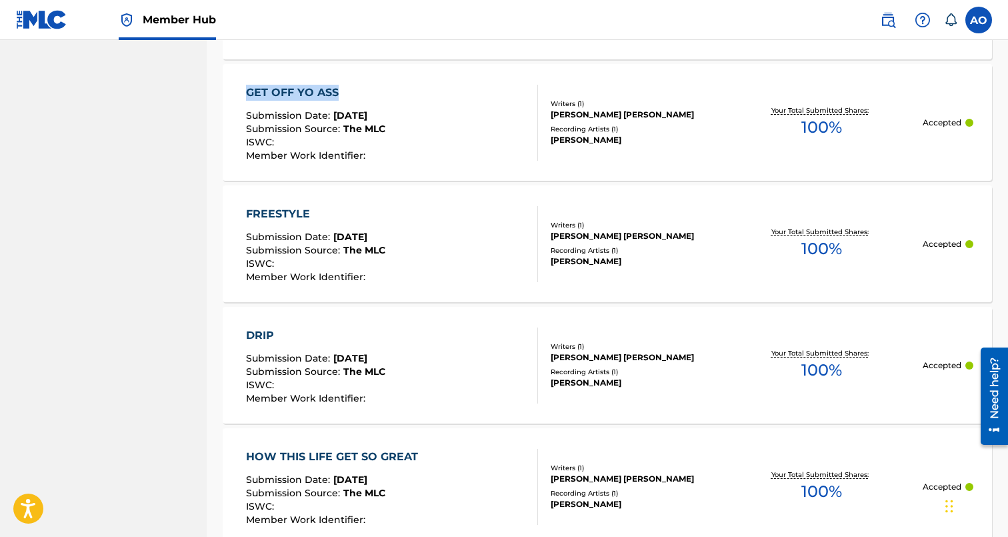
drag, startPoint x: 213, startPoint y: 89, endPoint x: 363, endPoint y: 95, distance: 149.5
copy div "GET OFF YO ASS"
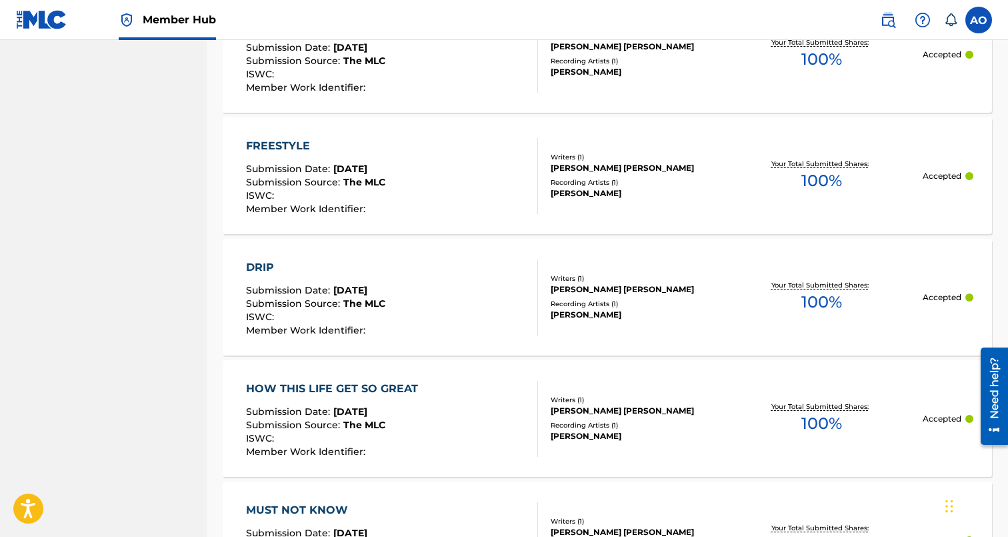
scroll to position [8629, 0]
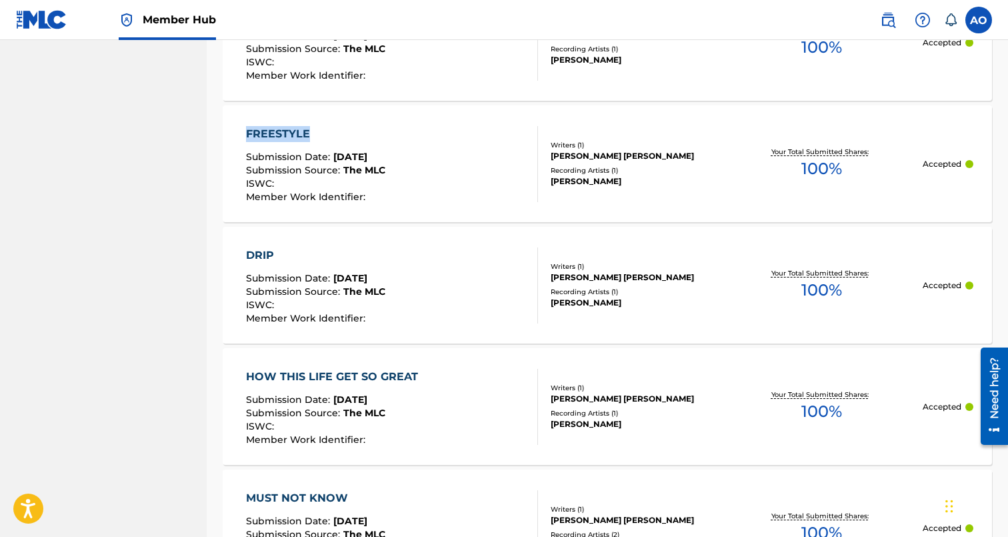
drag, startPoint x: 211, startPoint y: 131, endPoint x: 330, endPoint y: 131, distance: 118.7
copy div "FREESTYLE"
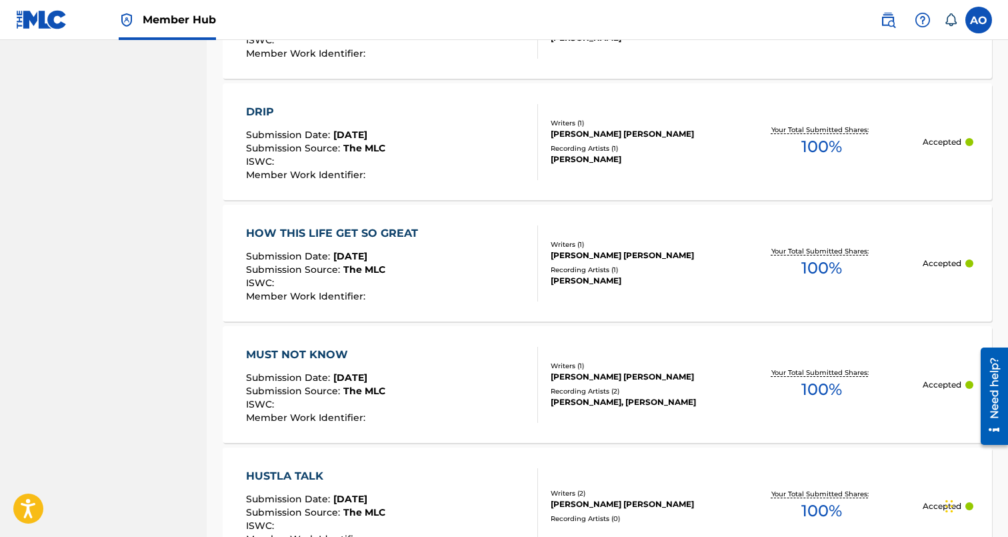
scroll to position [8808, 0]
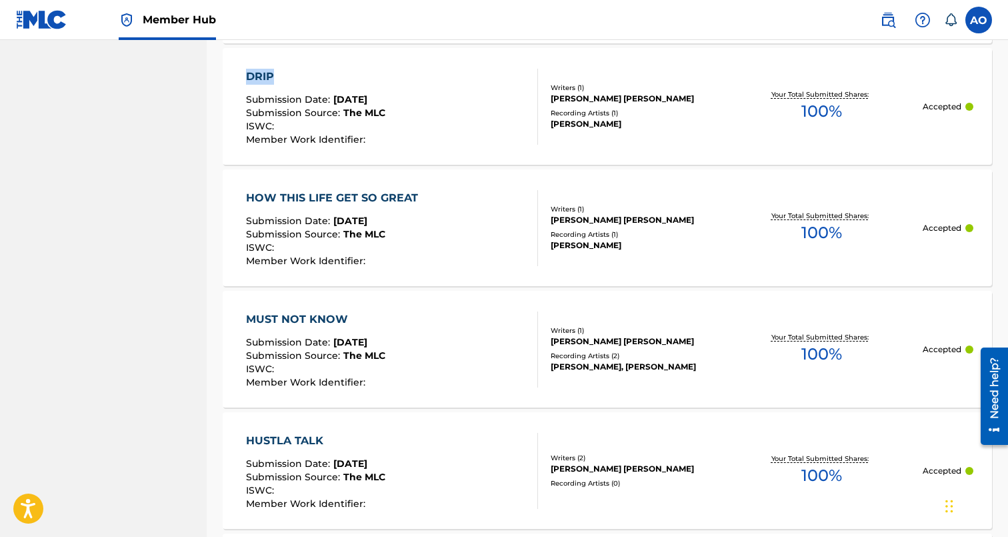
drag, startPoint x: 215, startPoint y: 71, endPoint x: 307, endPoint y: 69, distance: 92.7
copy div "DRIP"
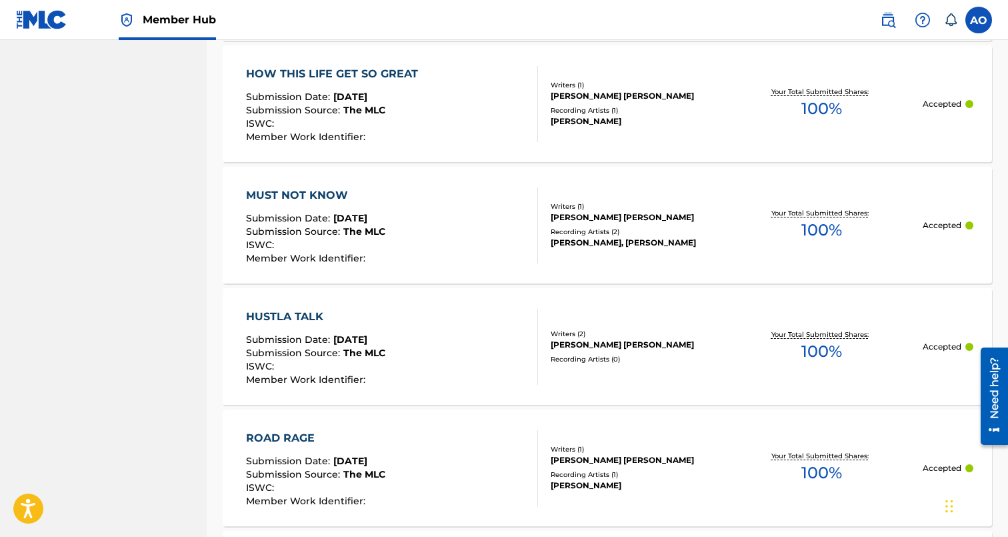
scroll to position [8931, 0]
drag, startPoint x: 212, startPoint y: 74, endPoint x: 414, endPoint y: 70, distance: 202.0
copy div "HOW THIS LIFE GET SO GREAT"
drag, startPoint x: 217, startPoint y: 197, endPoint x: 367, endPoint y: 199, distance: 150.7
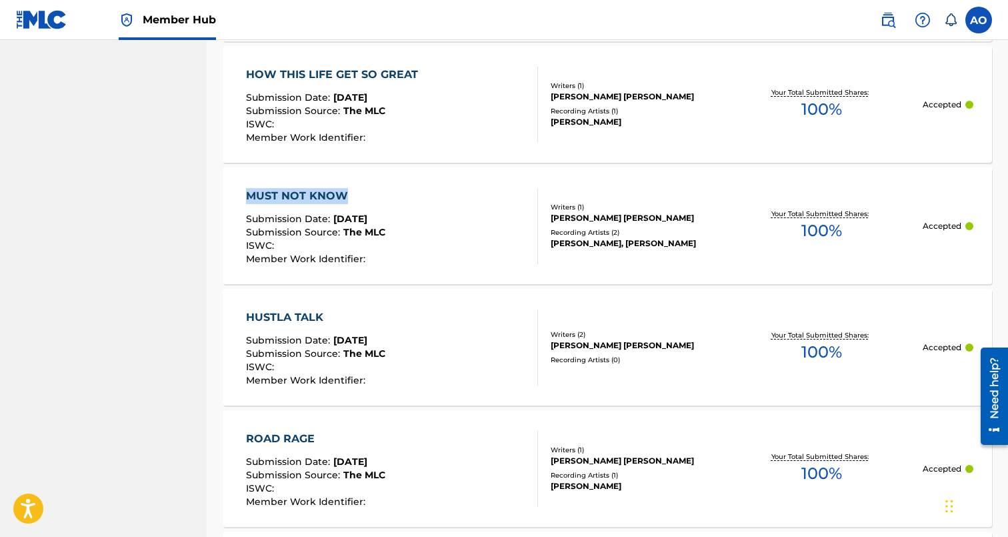
copy div "MUST NOT KNOW"
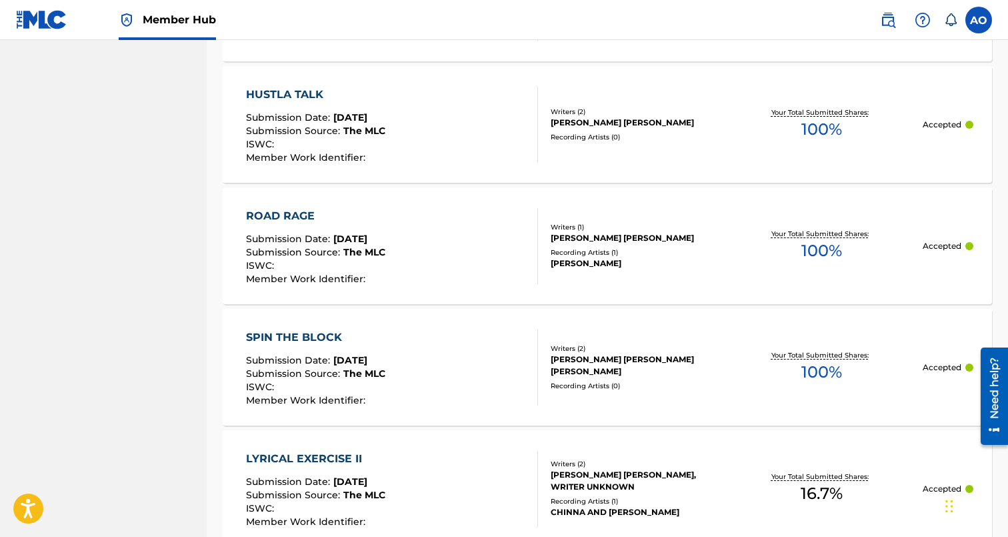
scroll to position [9169, 0]
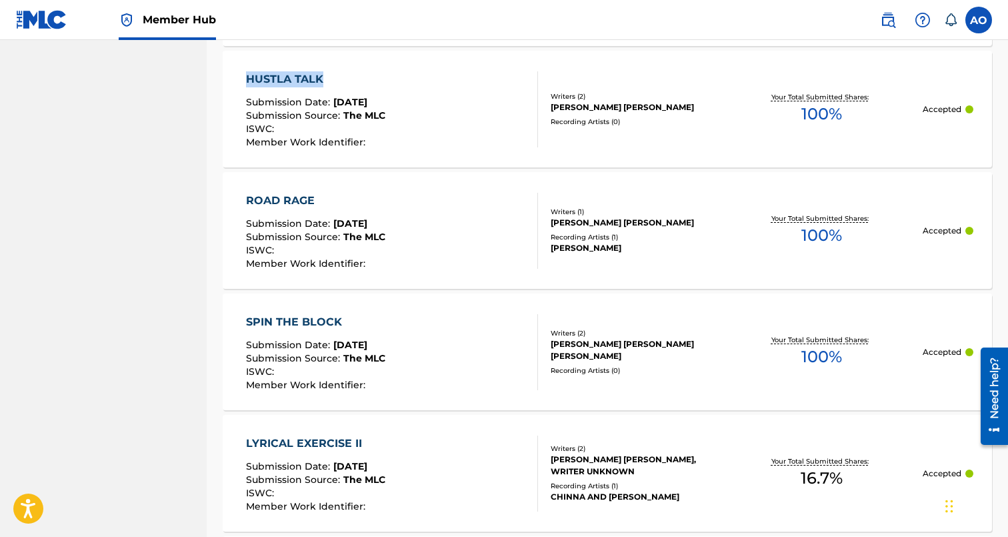
drag, startPoint x: 235, startPoint y: 78, endPoint x: 357, endPoint y: 78, distance: 122.0
copy div "HUSTLA TALK"
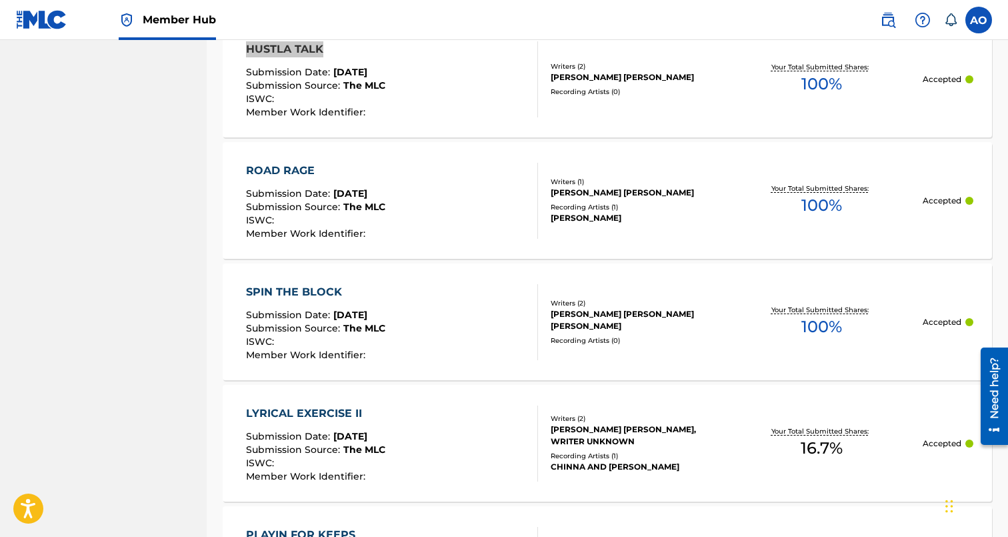
scroll to position [9231, 0]
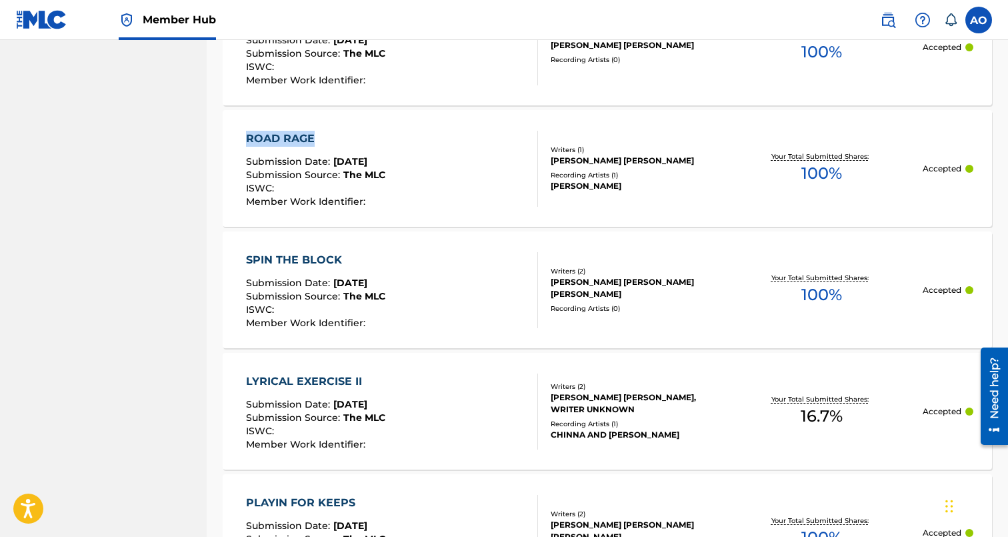
drag, startPoint x: 216, startPoint y: 131, endPoint x: 355, endPoint y: 131, distance: 138.7
copy div "ROAD RAGE"
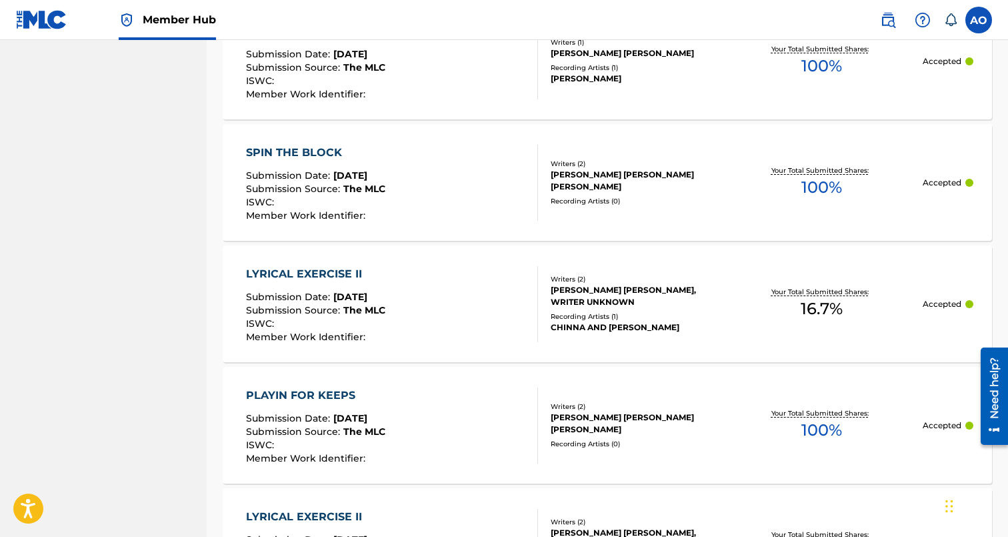
scroll to position [9339, 0]
drag, startPoint x: 219, startPoint y: 150, endPoint x: 355, endPoint y: 146, distance: 135.4
copy div "SPIN THE BLOCK"
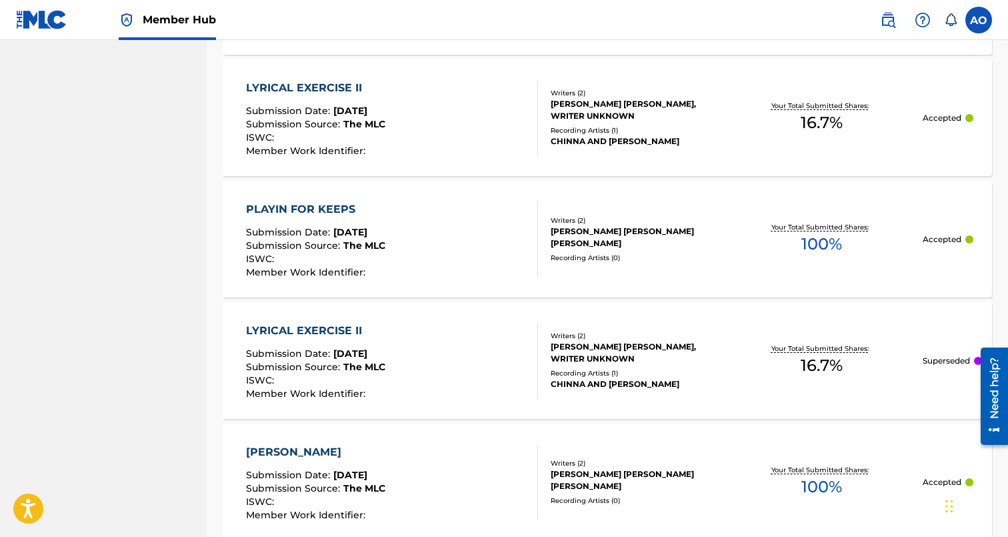
scroll to position [9549, 0]
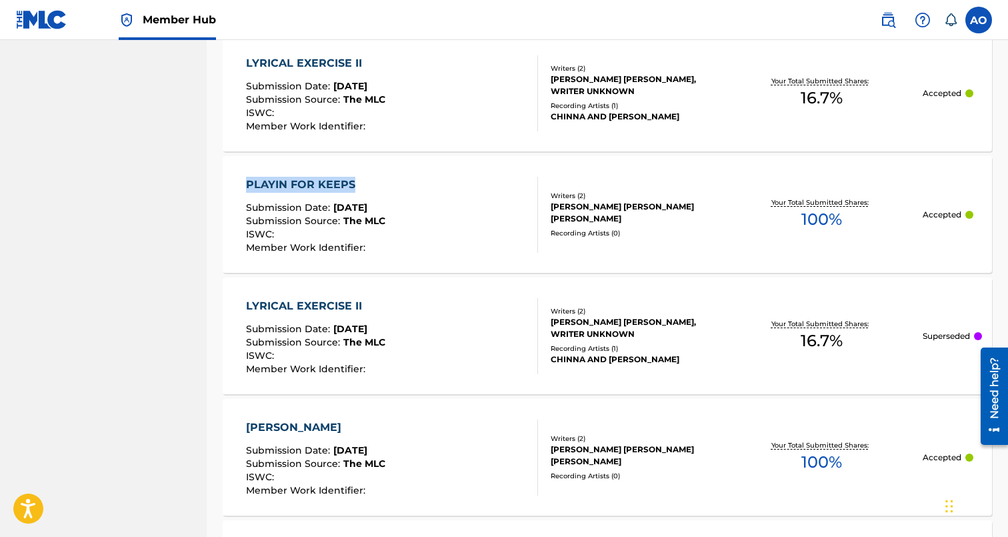
drag, startPoint x: 217, startPoint y: 184, endPoint x: 356, endPoint y: 186, distance: 138.7
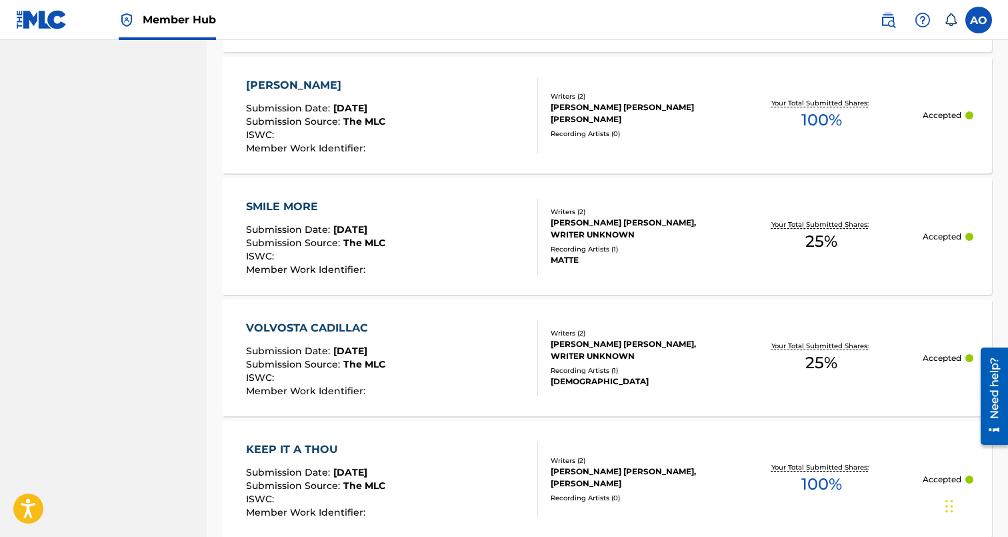
scroll to position [9898, 0]
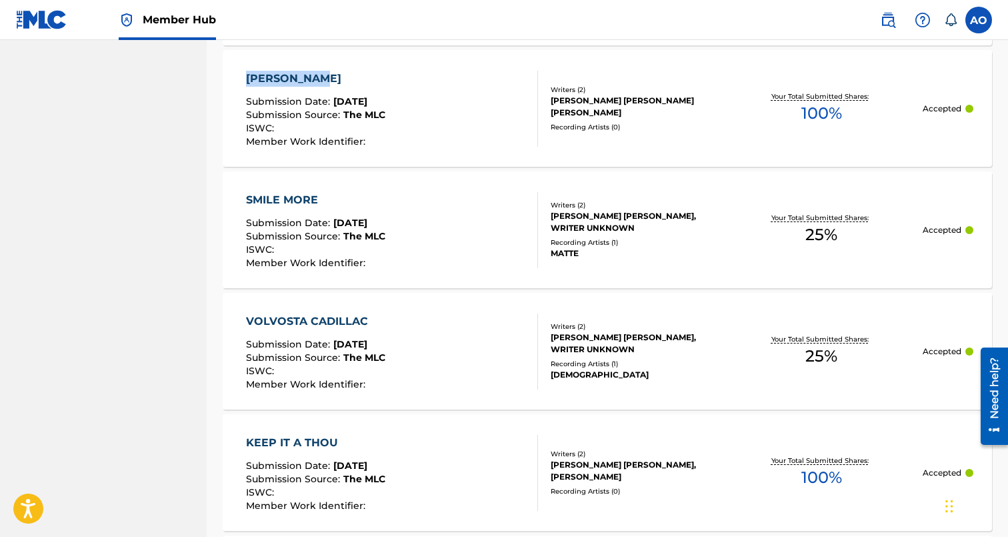
drag, startPoint x: 216, startPoint y: 77, endPoint x: 329, endPoint y: 75, distance: 113.4
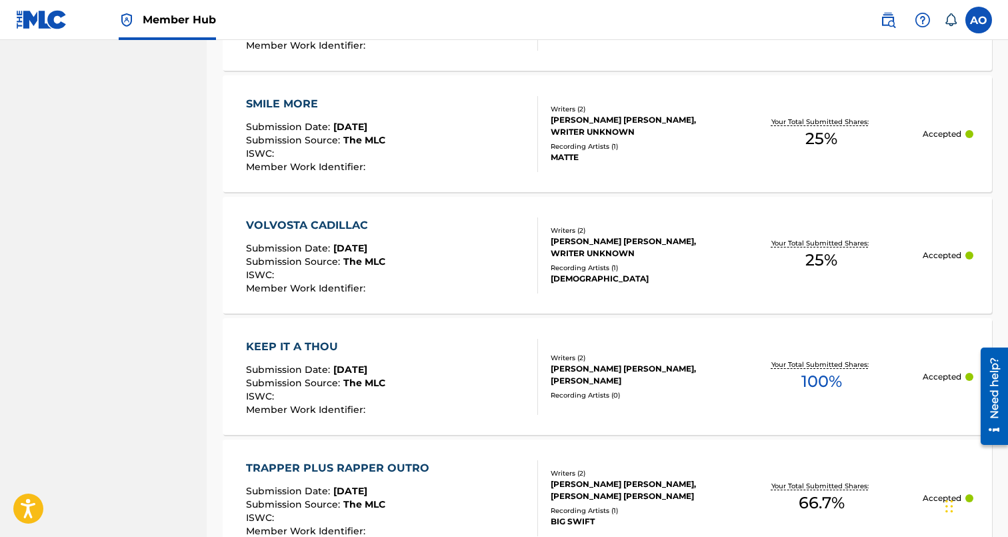
scroll to position [9997, 0]
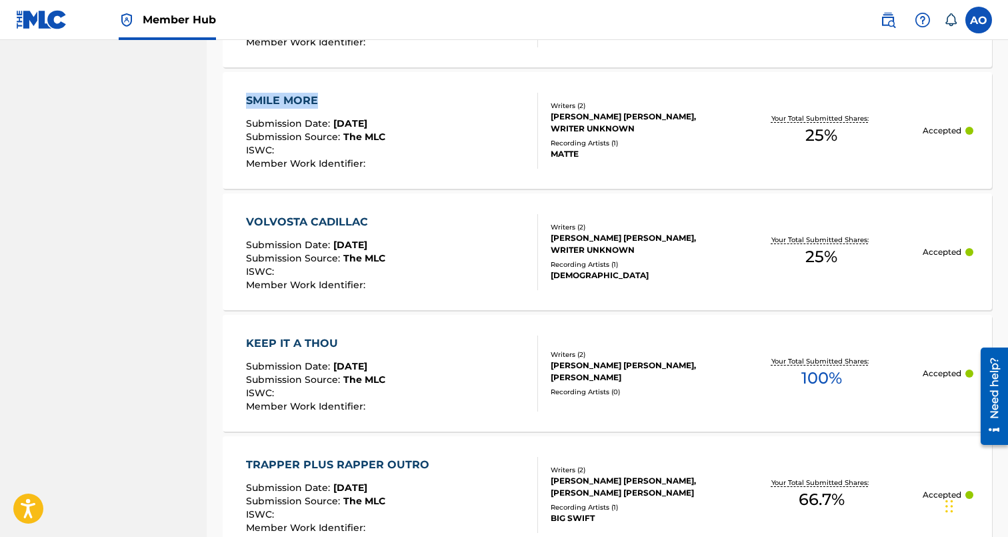
drag, startPoint x: 213, startPoint y: 101, endPoint x: 326, endPoint y: 101, distance: 113.3
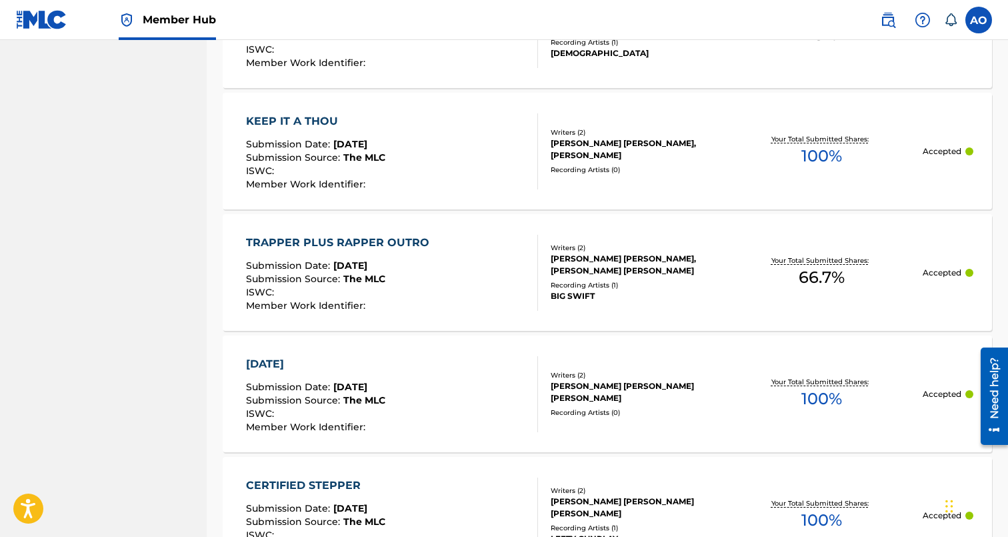
scroll to position [10236, 0]
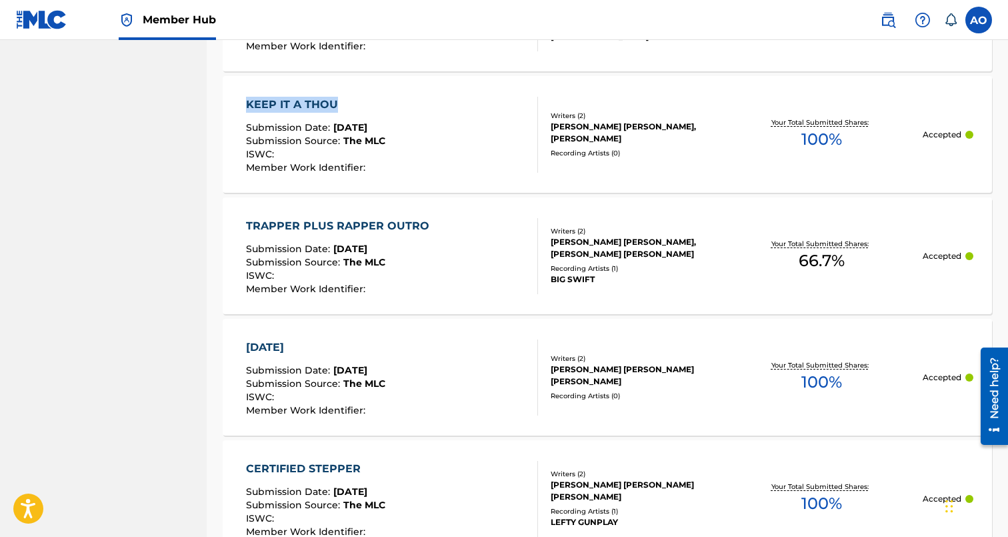
drag, startPoint x: 211, startPoint y: 101, endPoint x: 335, endPoint y: 105, distance: 123.4
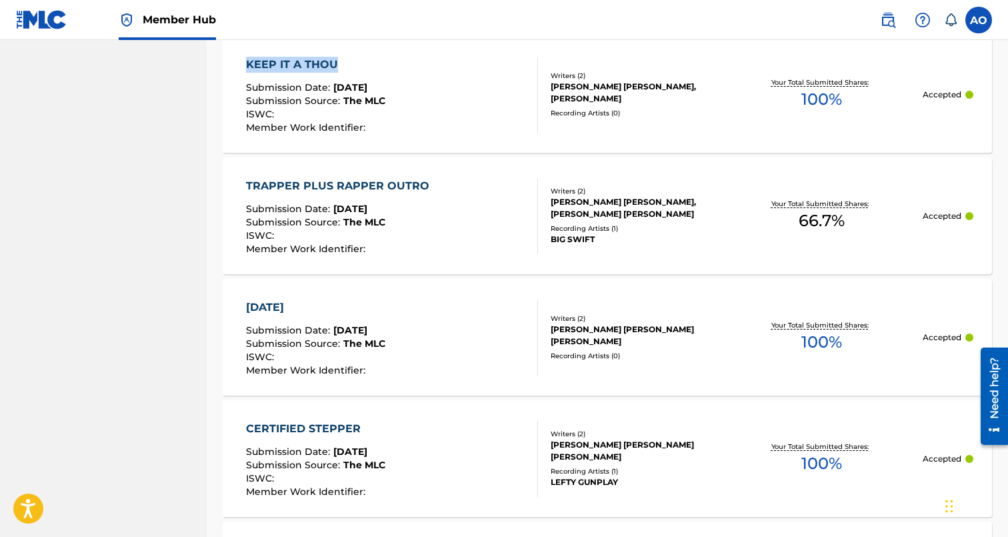
scroll to position [10279, 0]
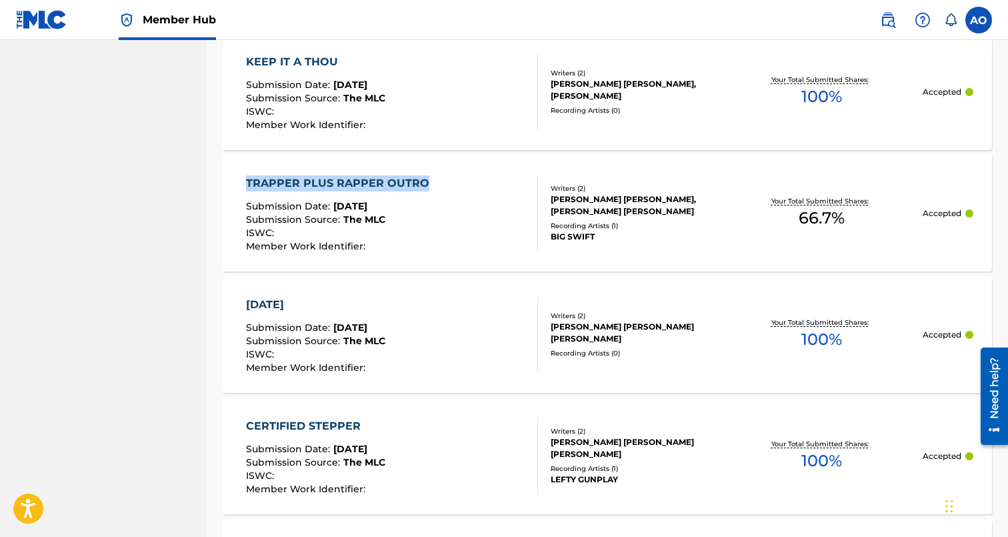
drag, startPoint x: 217, startPoint y: 179, endPoint x: 446, endPoint y: 184, distance: 229.4
drag, startPoint x: 216, startPoint y: 305, endPoint x: 329, endPoint y: 301, distance: 112.7
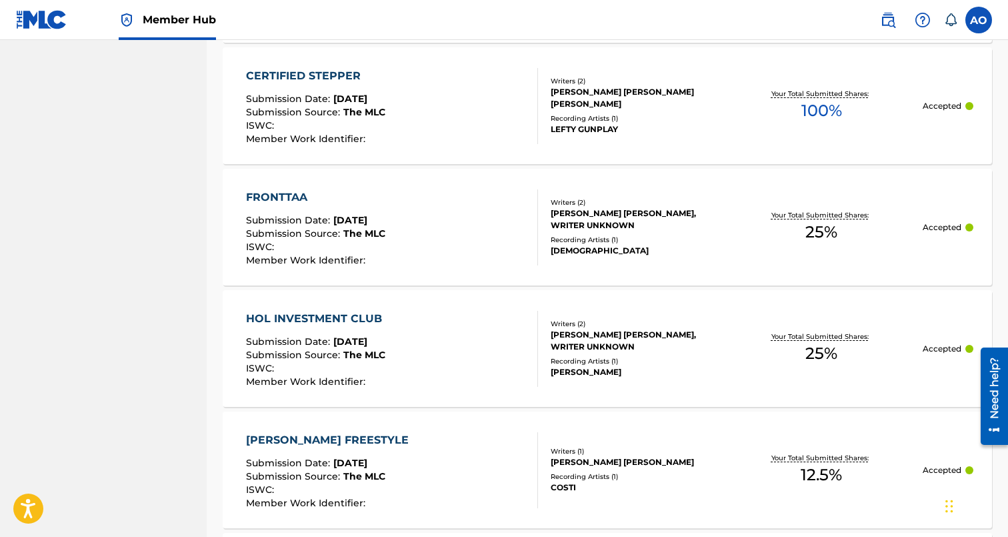
scroll to position [10636, 0]
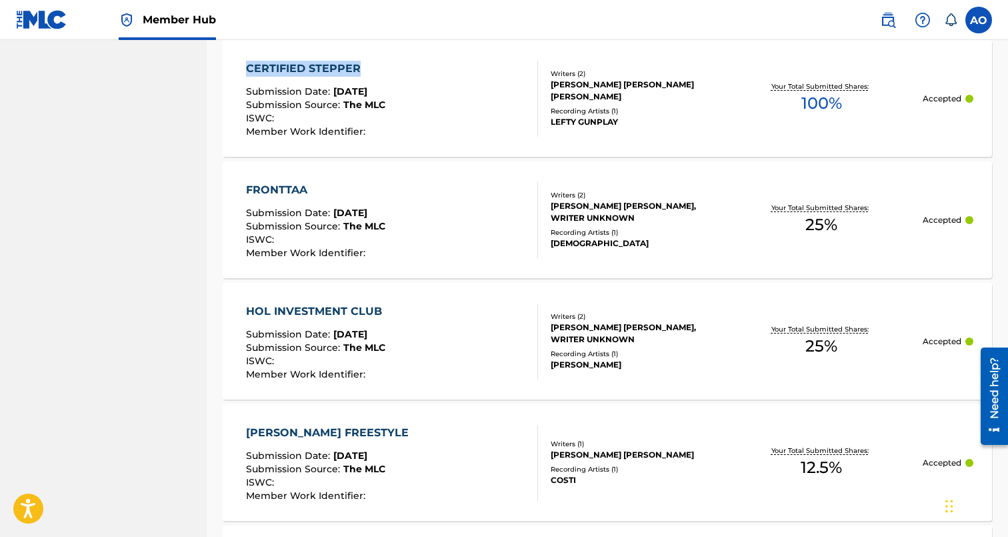
drag, startPoint x: 215, startPoint y: 64, endPoint x: 363, endPoint y: 69, distance: 148.1
drag, startPoint x: 220, startPoint y: 311, endPoint x: 378, endPoint y: 309, distance: 158.0
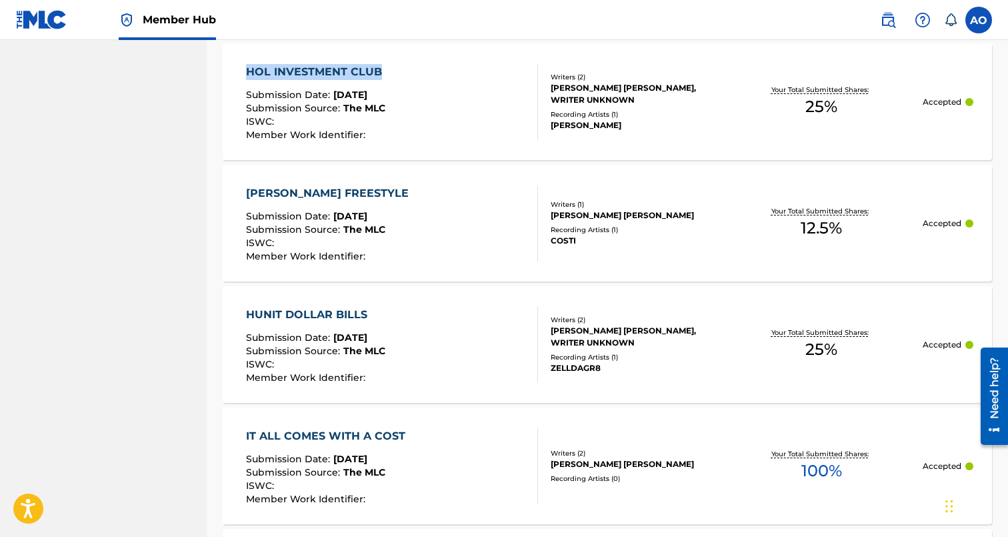
scroll to position [10887, 0]
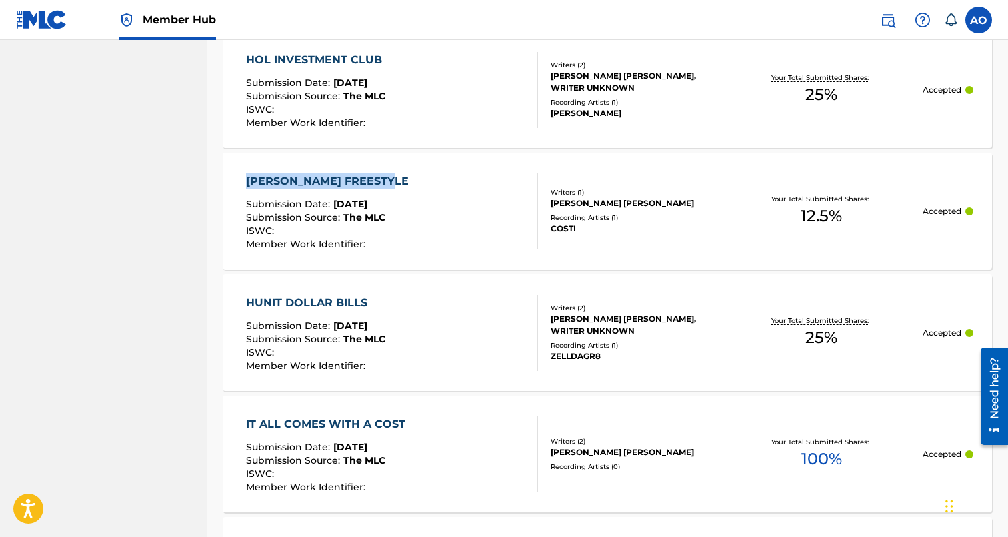
drag, startPoint x: 211, startPoint y: 173, endPoint x: 406, endPoint y: 174, distance: 194.7
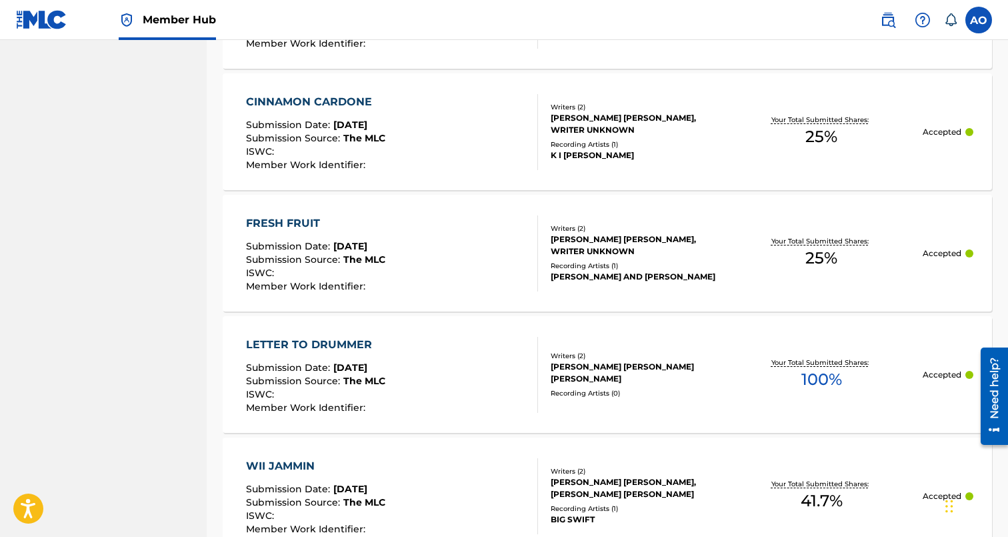
scroll to position [11821, 0]
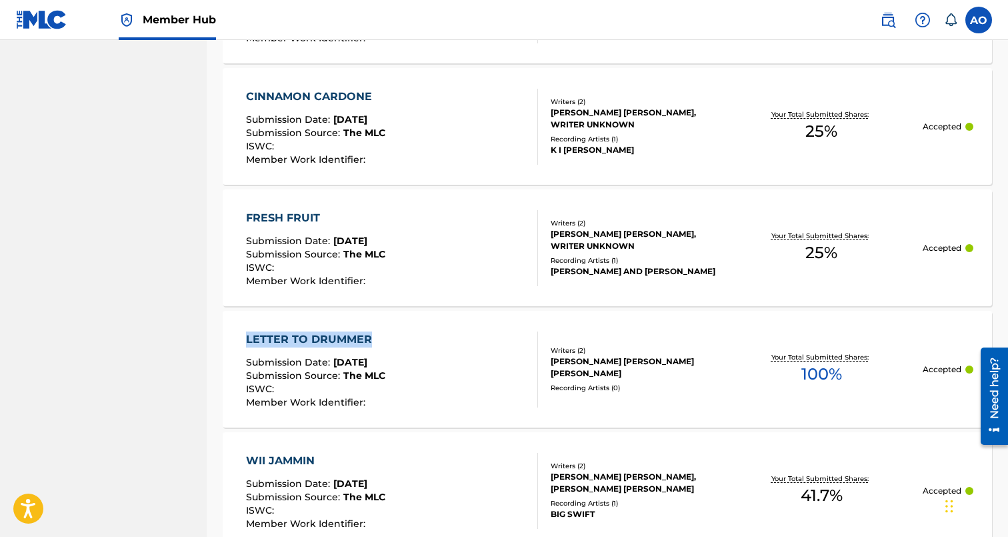
drag, startPoint x: 218, startPoint y: 331, endPoint x: 371, endPoint y: 344, distance: 153.9
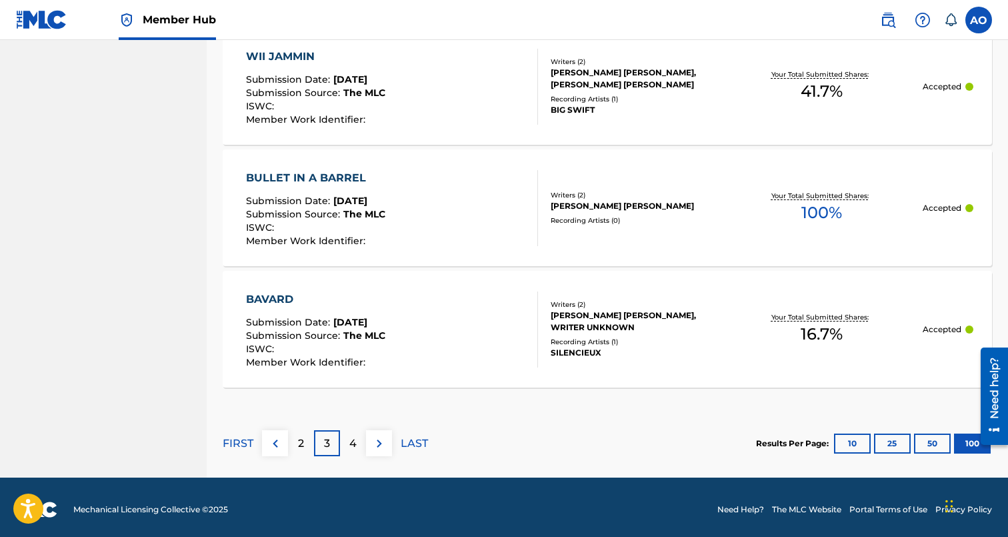
scroll to position [12226, 0]
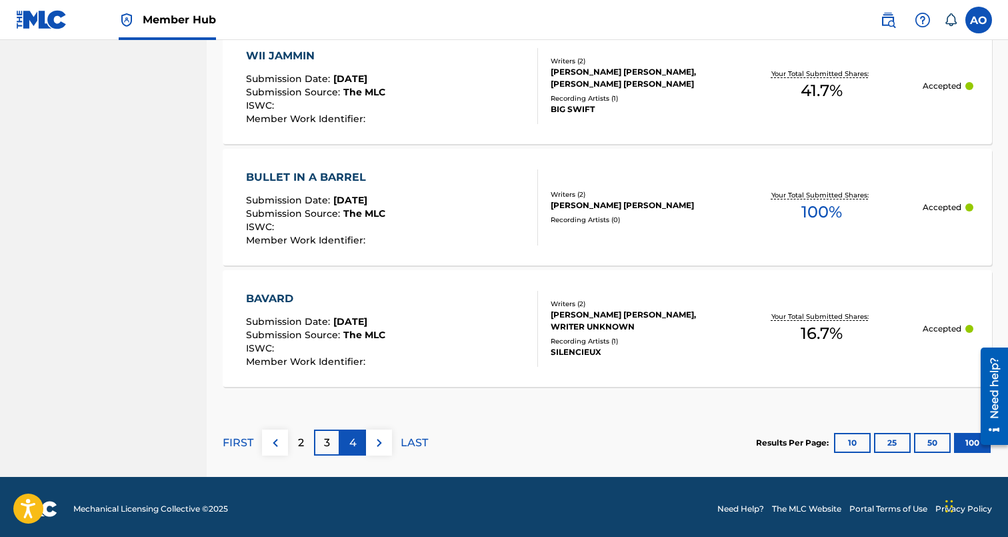
click at [358, 444] on div "4" at bounding box center [353, 442] width 26 height 26
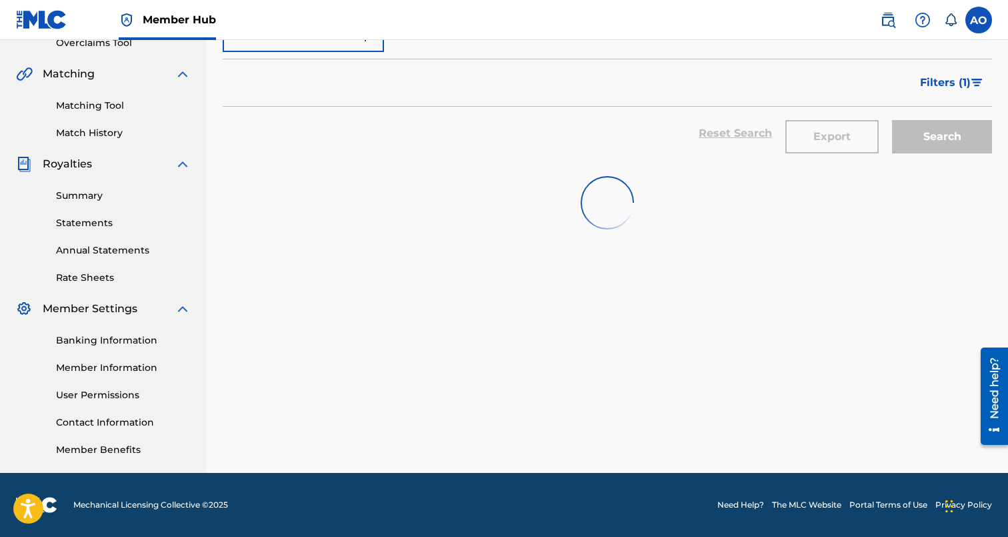
scroll to position [290, 0]
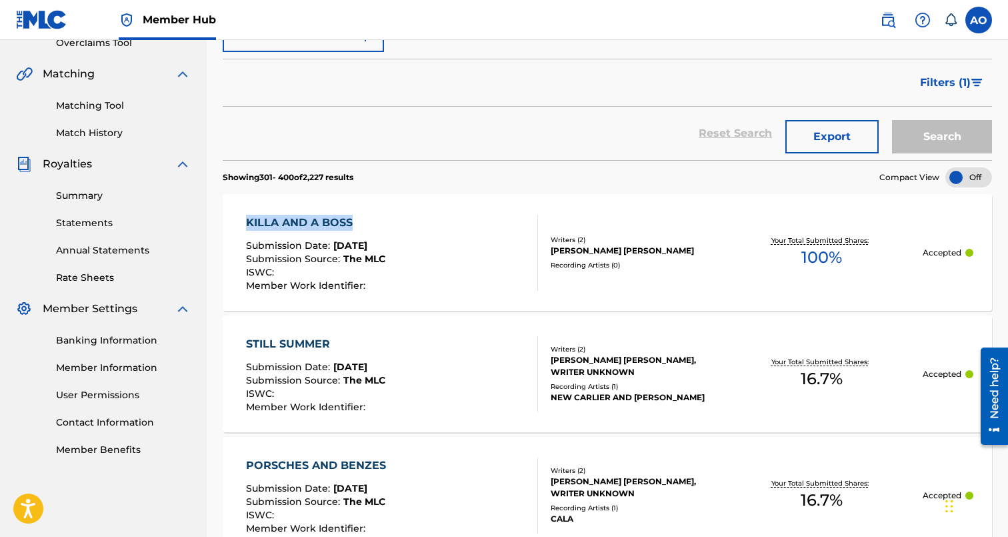
drag, startPoint x: 221, startPoint y: 221, endPoint x: 355, endPoint y: 221, distance: 134.0
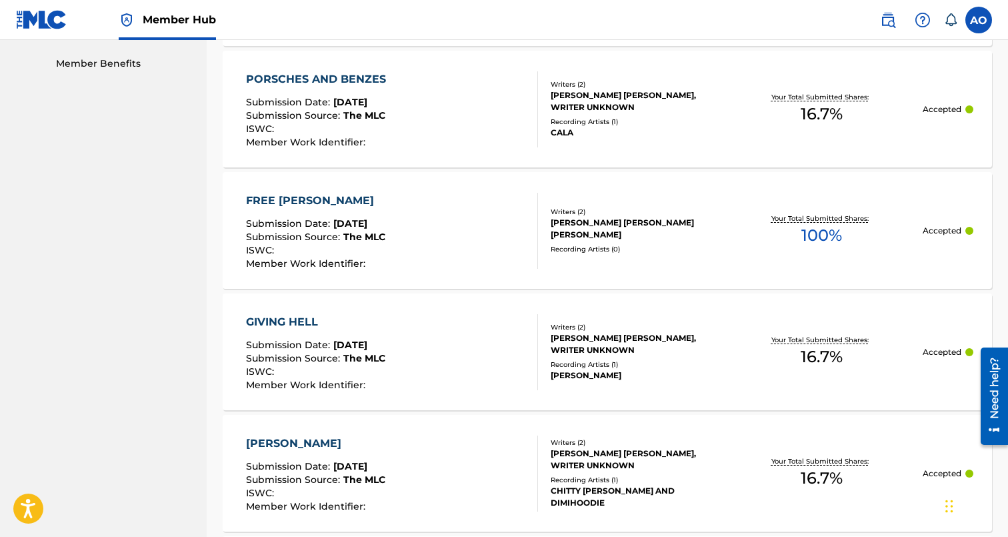
scroll to position [679, 0]
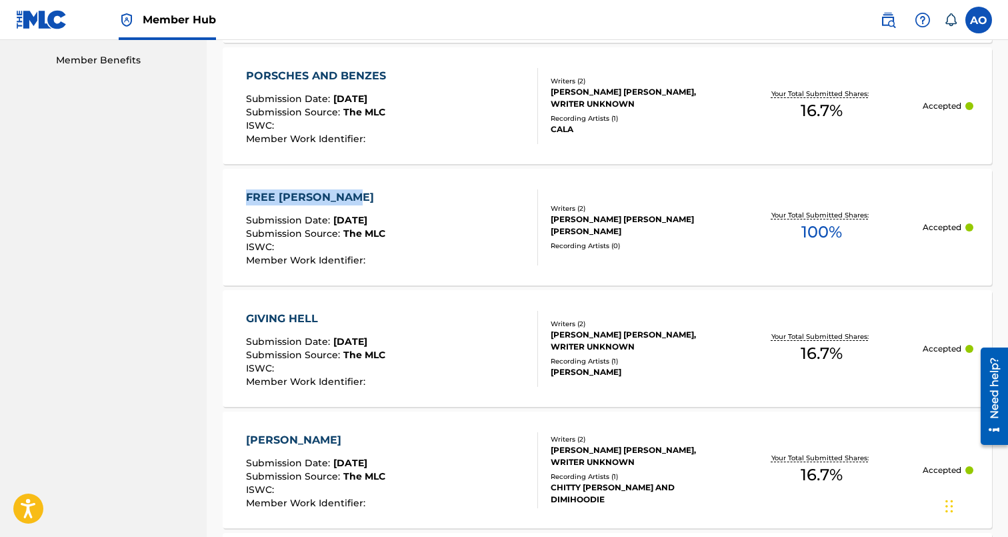
drag, startPoint x: 218, startPoint y: 195, endPoint x: 368, endPoint y: 195, distance: 150.0
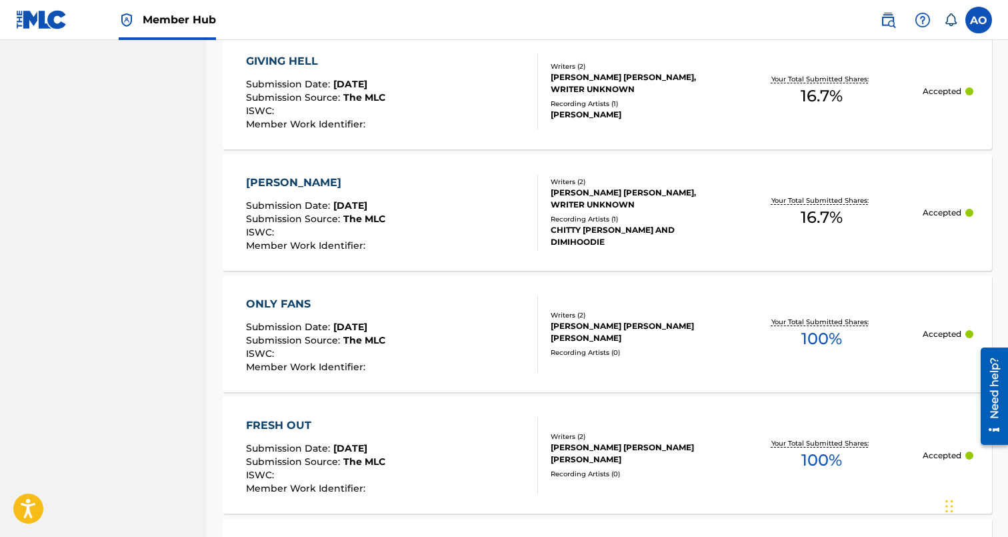
scroll to position [943, 0]
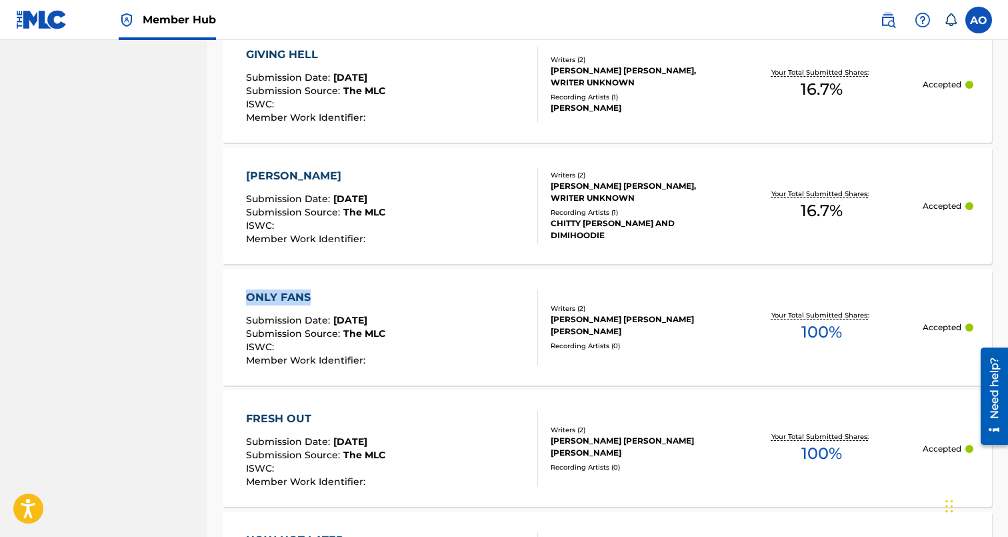
drag, startPoint x: 215, startPoint y: 295, endPoint x: 307, endPoint y: 297, distance: 91.3
drag, startPoint x: 216, startPoint y: 415, endPoint x: 321, endPoint y: 414, distance: 105.3
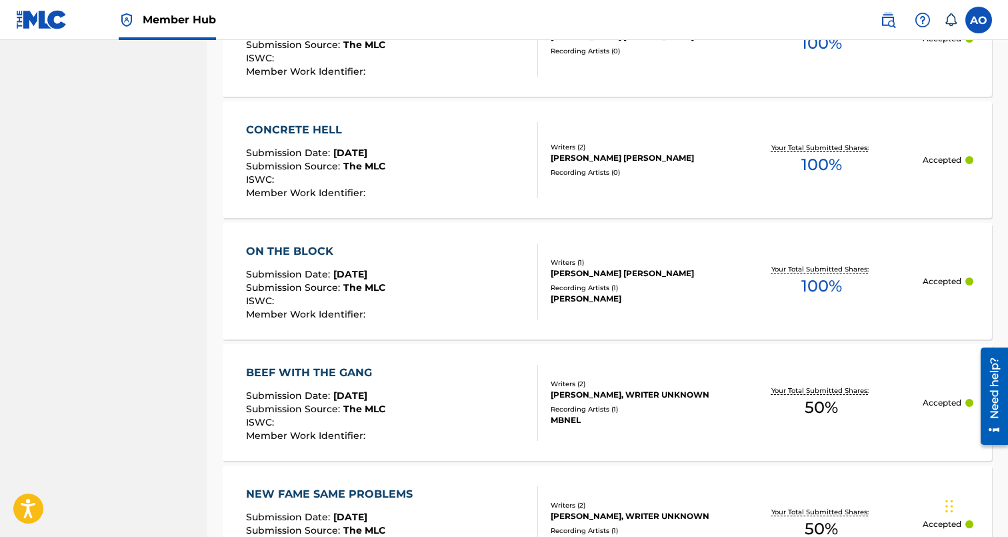
scroll to position [2216, 0]
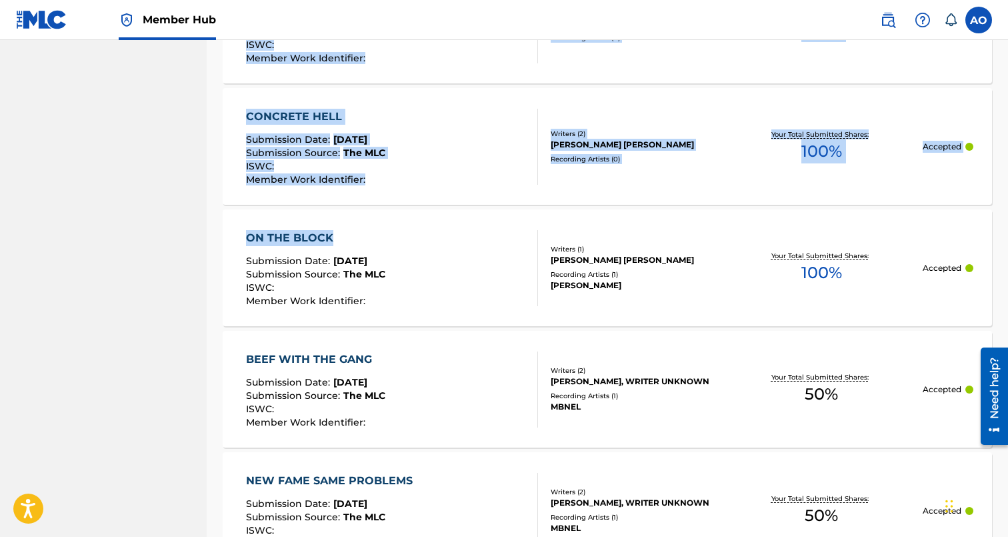
drag, startPoint x: 197, startPoint y: 232, endPoint x: 339, endPoint y: 239, distance: 141.5
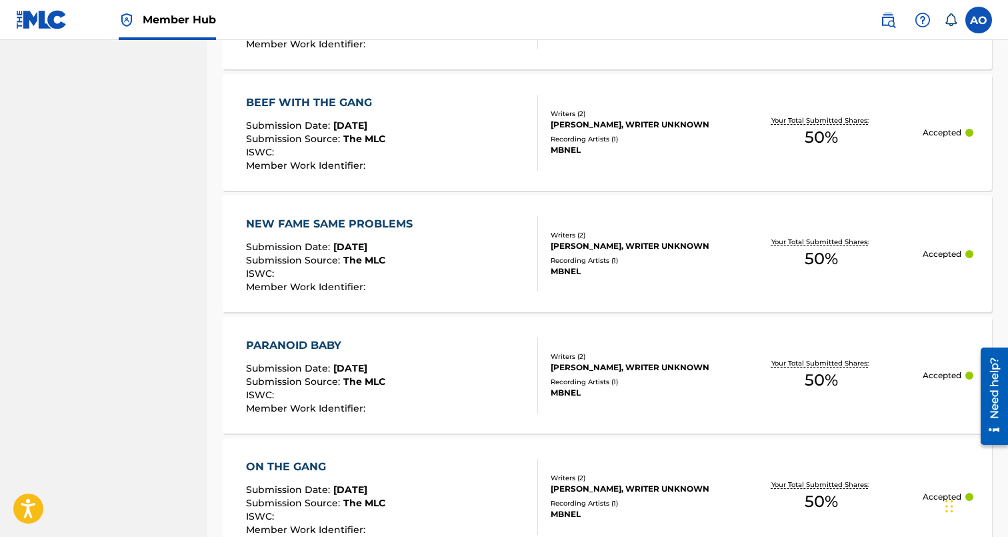
scroll to position [2474, 0]
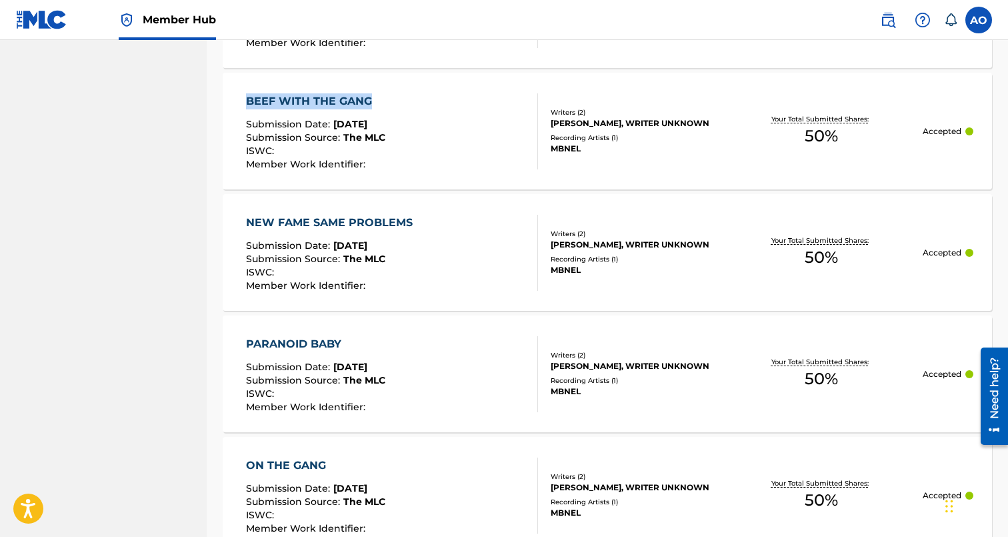
drag, startPoint x: 220, startPoint y: 96, endPoint x: 379, endPoint y: 98, distance: 159.3
drag, startPoint x: 213, startPoint y: 220, endPoint x: 407, endPoint y: 217, distance: 194.7
drag, startPoint x: 218, startPoint y: 337, endPoint x: 383, endPoint y: 338, distance: 164.7
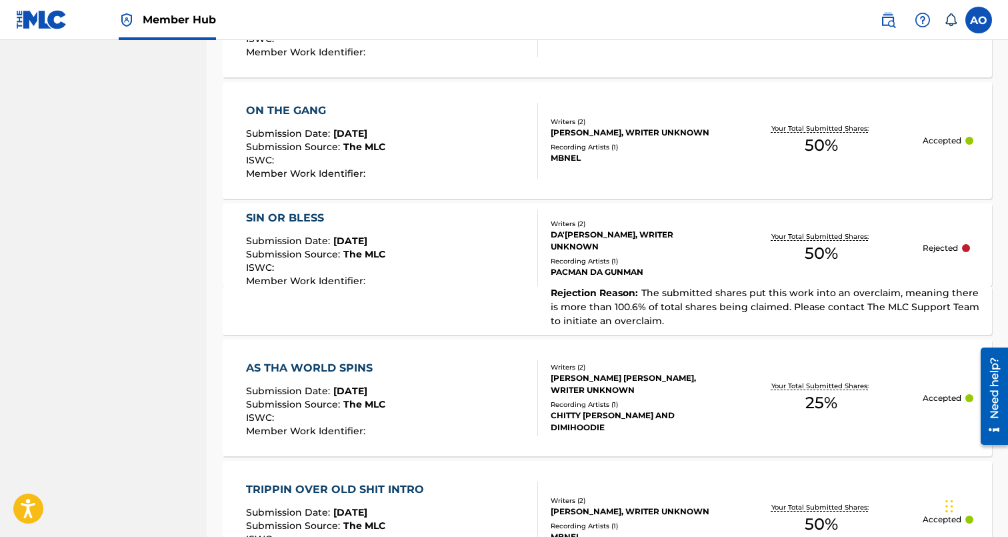
scroll to position [2857, 0]
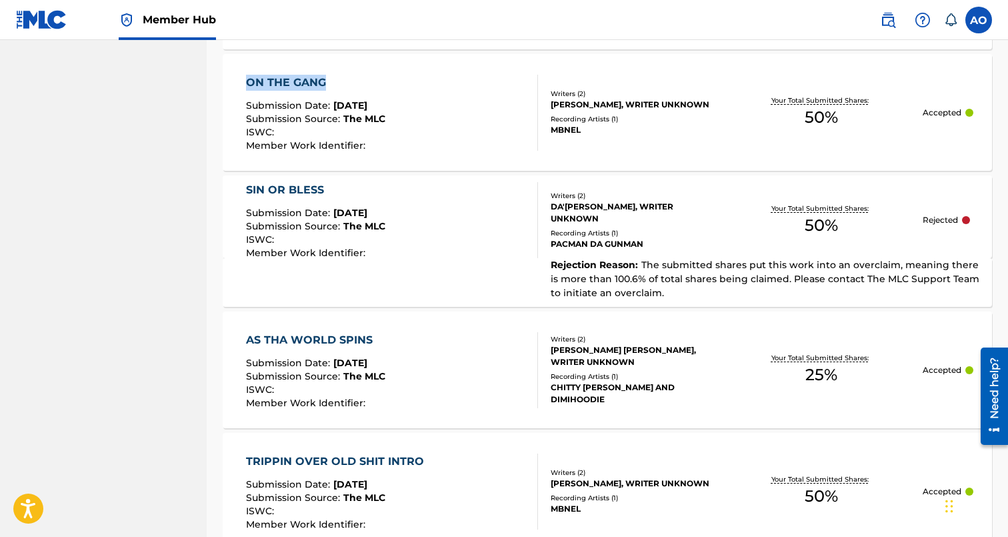
drag, startPoint x: 213, startPoint y: 82, endPoint x: 341, endPoint y: 81, distance: 128.0
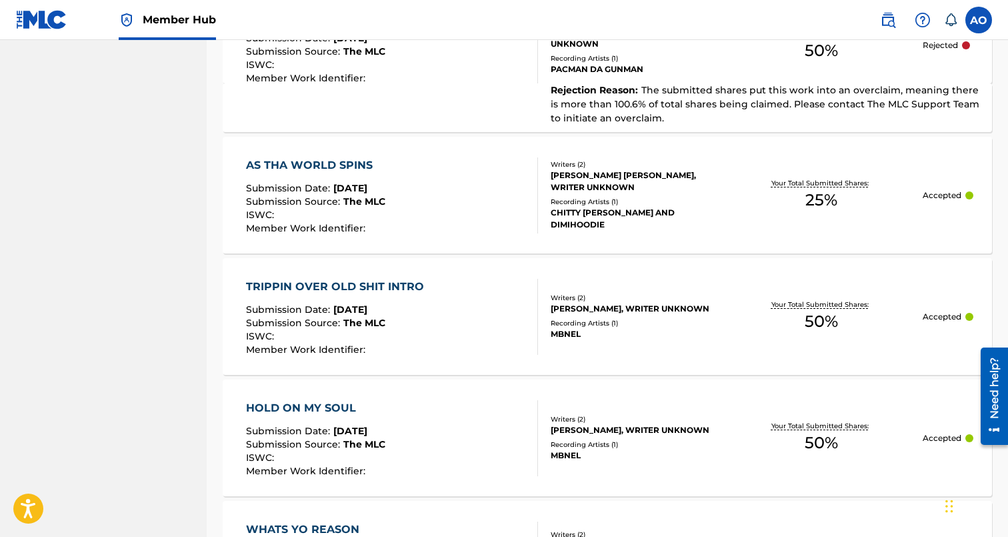
scroll to position [3047, 0]
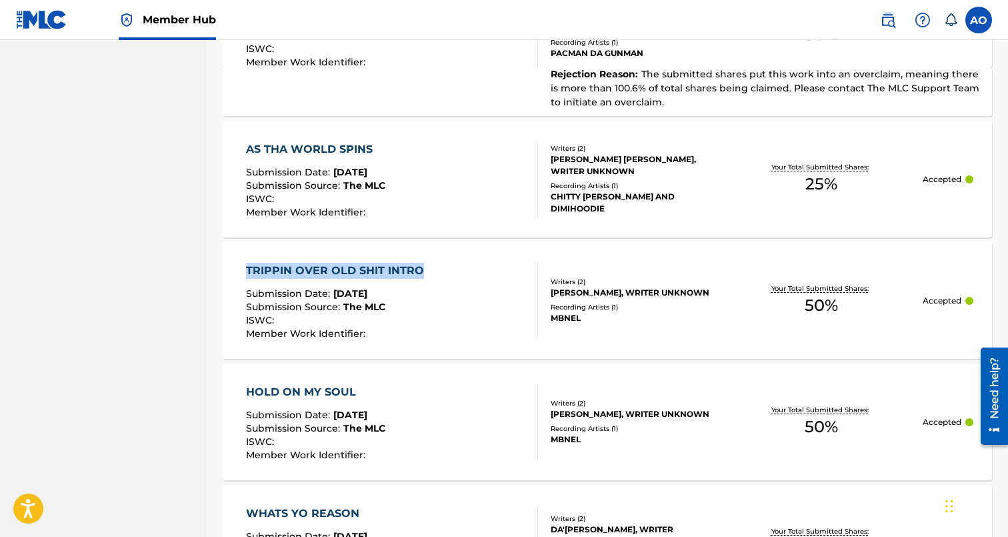
drag, startPoint x: 215, startPoint y: 271, endPoint x: 447, endPoint y: 275, distance: 232.0
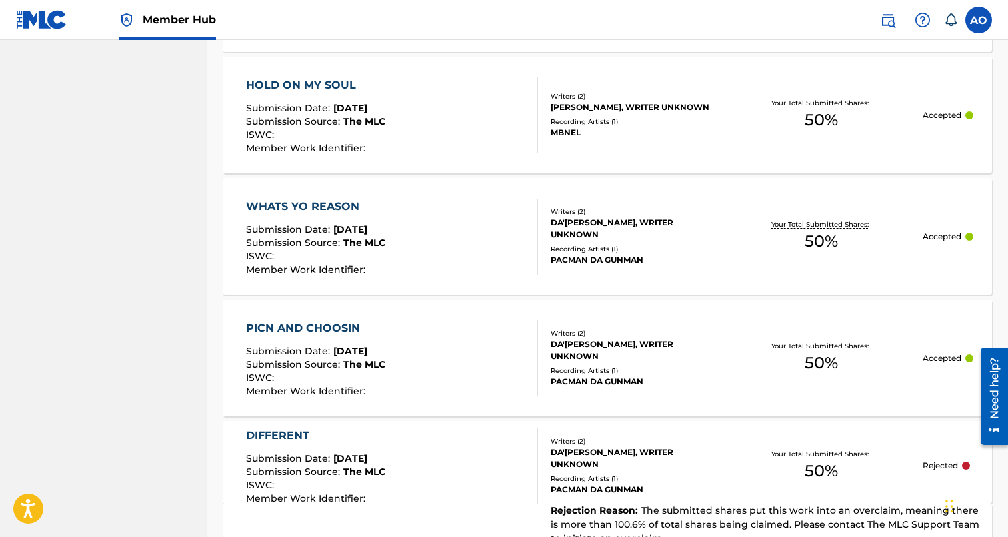
scroll to position [3355, 0]
drag, startPoint x: 211, startPoint y: 79, endPoint x: 356, endPoint y: 81, distance: 144.7
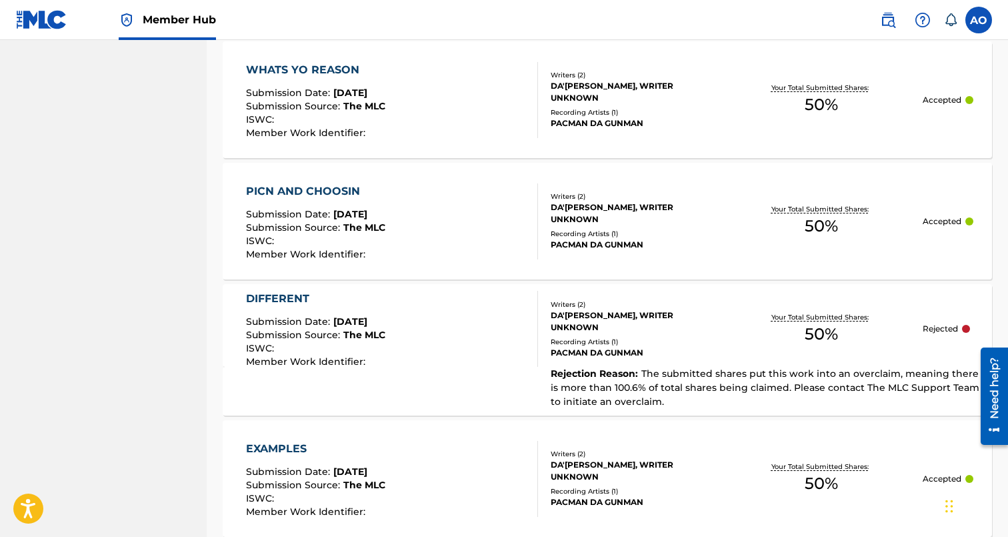
scroll to position [3489, 0]
drag, startPoint x: 209, startPoint y: 66, endPoint x: 385, endPoint y: 67, distance: 176.0
drag, startPoint x: 220, startPoint y: 191, endPoint x: 360, endPoint y: 189, distance: 140.0
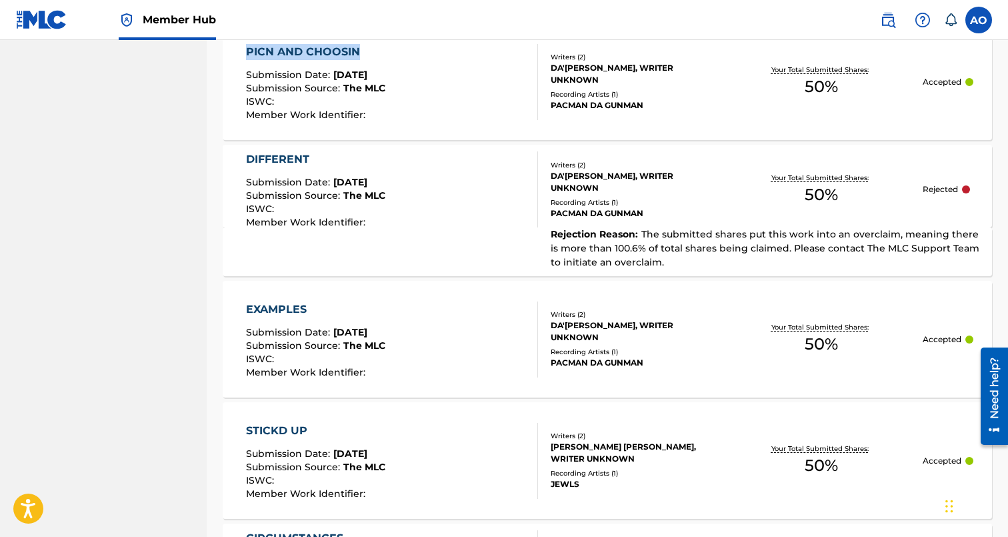
scroll to position [3645, 0]
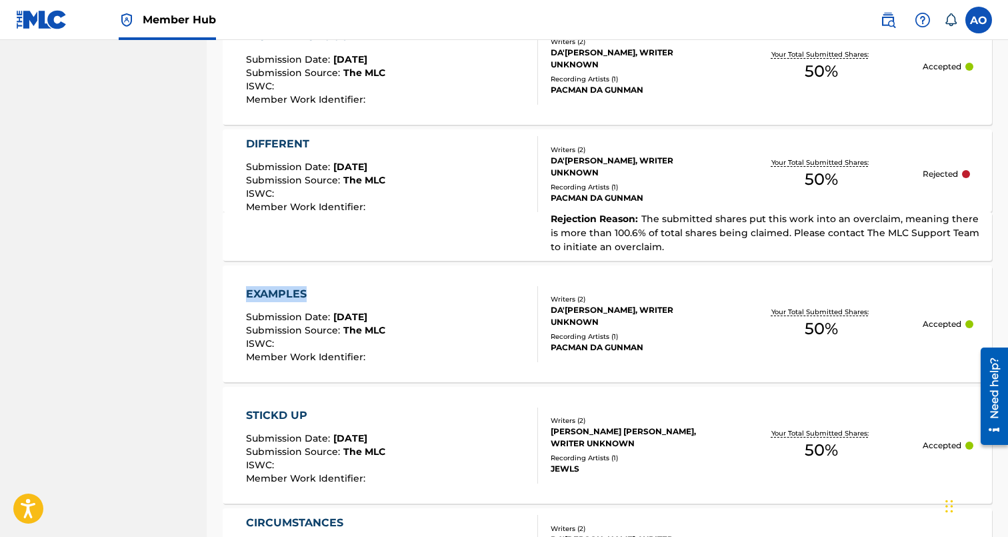
drag, startPoint x: 208, startPoint y: 289, endPoint x: 307, endPoint y: 287, distance: 99.4
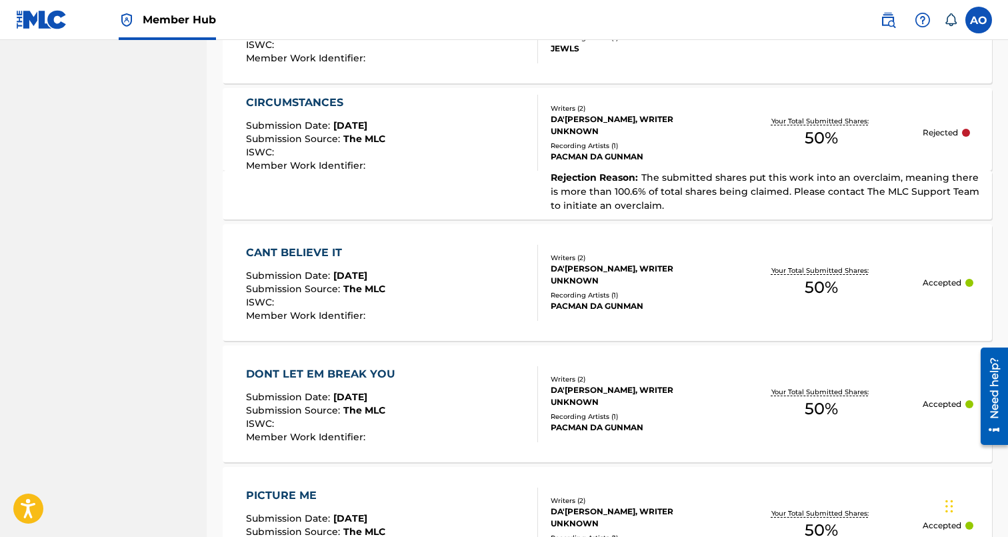
scroll to position [4067, 0]
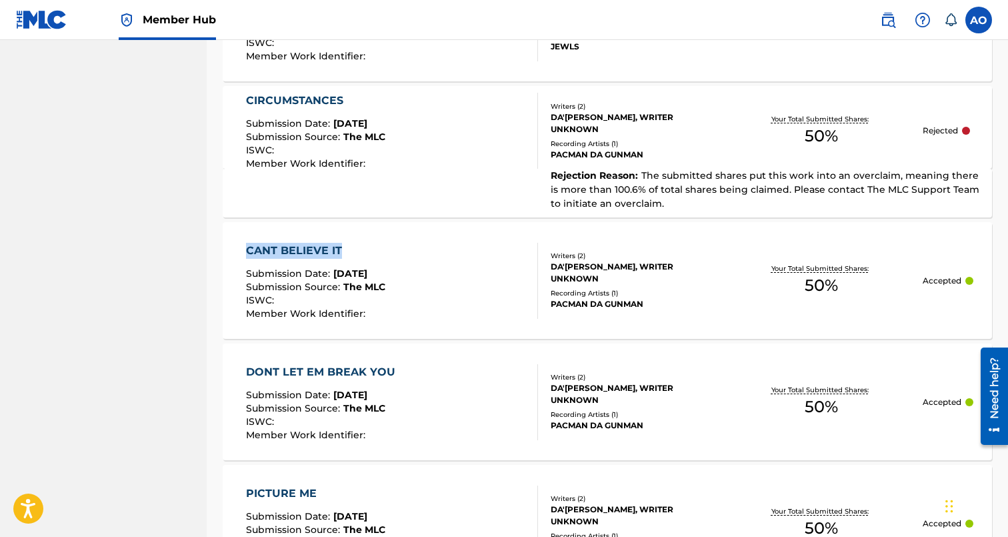
drag, startPoint x: 217, startPoint y: 249, endPoint x: 339, endPoint y: 248, distance: 122.7
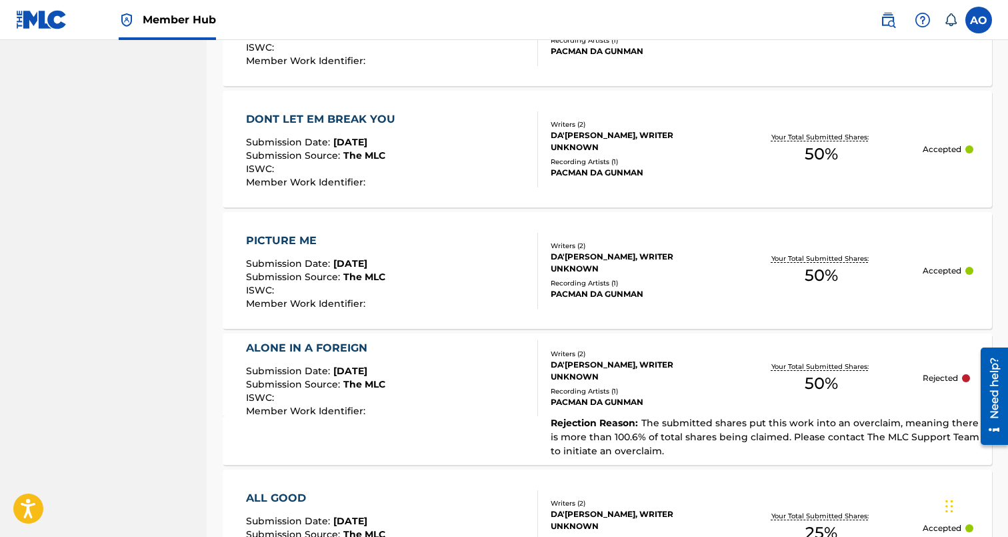
scroll to position [4321, 0]
drag, startPoint x: 211, startPoint y: 115, endPoint x: 418, endPoint y: 119, distance: 207.4
drag, startPoint x: 217, startPoint y: 233, endPoint x: 363, endPoint y: 233, distance: 146.0
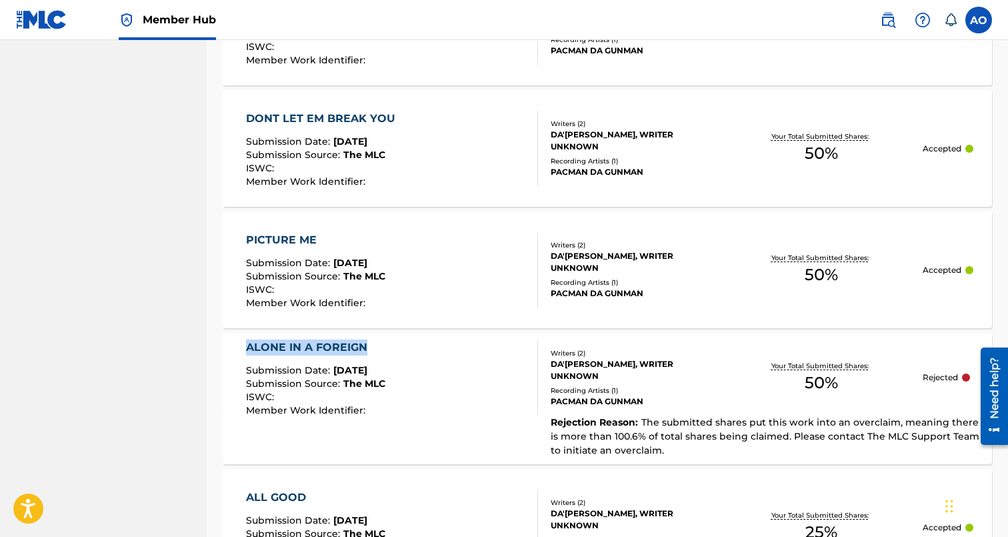
drag, startPoint x: 211, startPoint y: 342, endPoint x: 443, endPoint y: 342, distance: 232.0
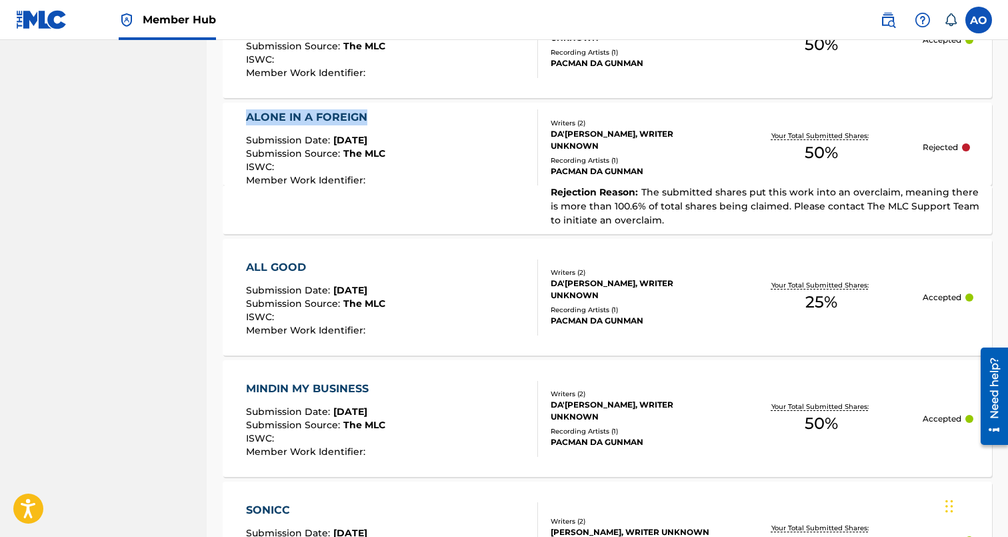
scroll to position [4577, 0]
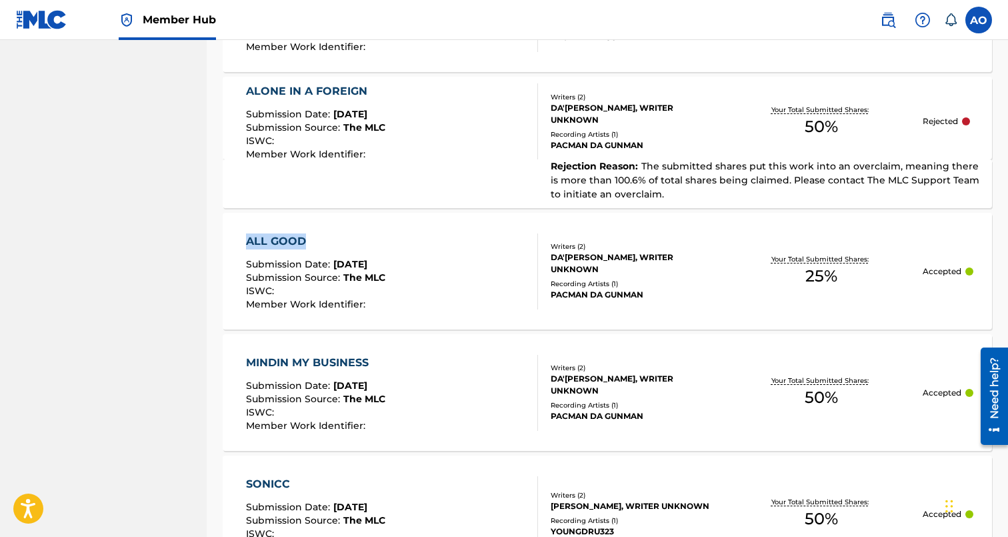
drag, startPoint x: 217, startPoint y: 239, endPoint x: 324, endPoint y: 237, distance: 107.3
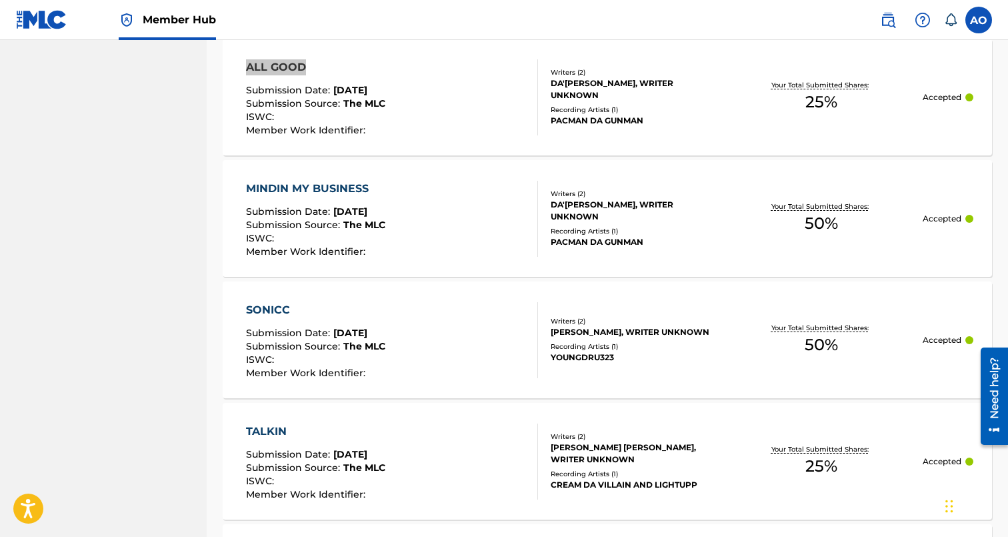
scroll to position [4787, 0]
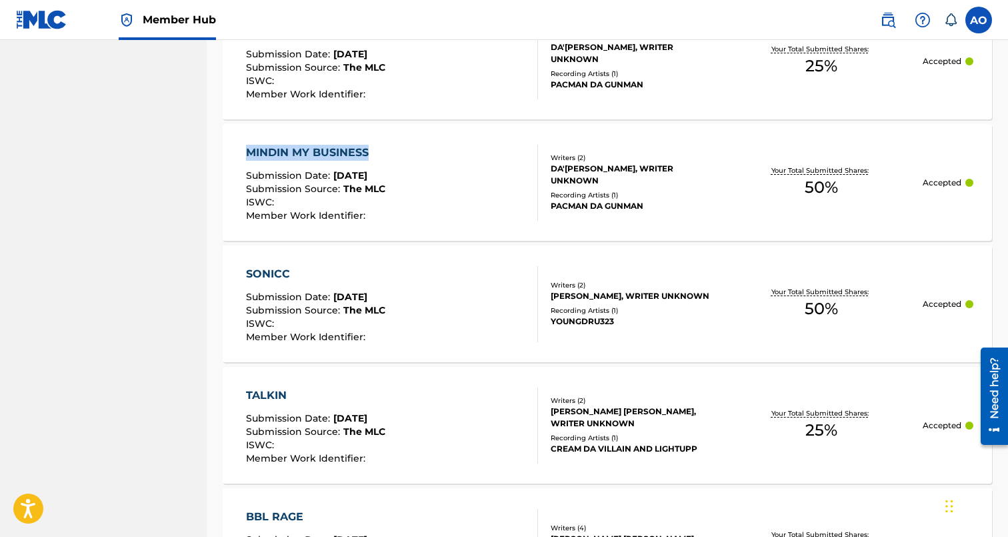
drag, startPoint x: 213, startPoint y: 149, endPoint x: 378, endPoint y: 150, distance: 164.7
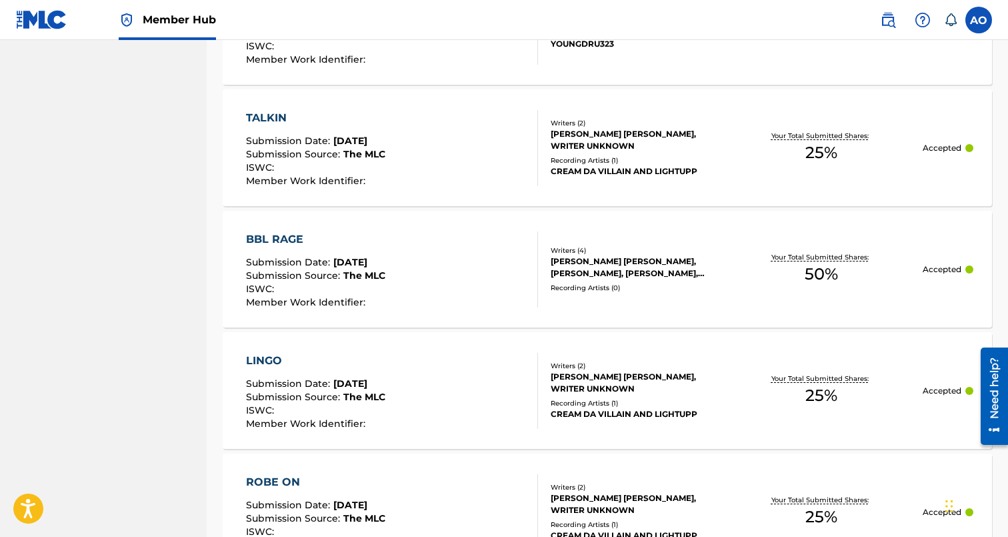
scroll to position [5073, 0]
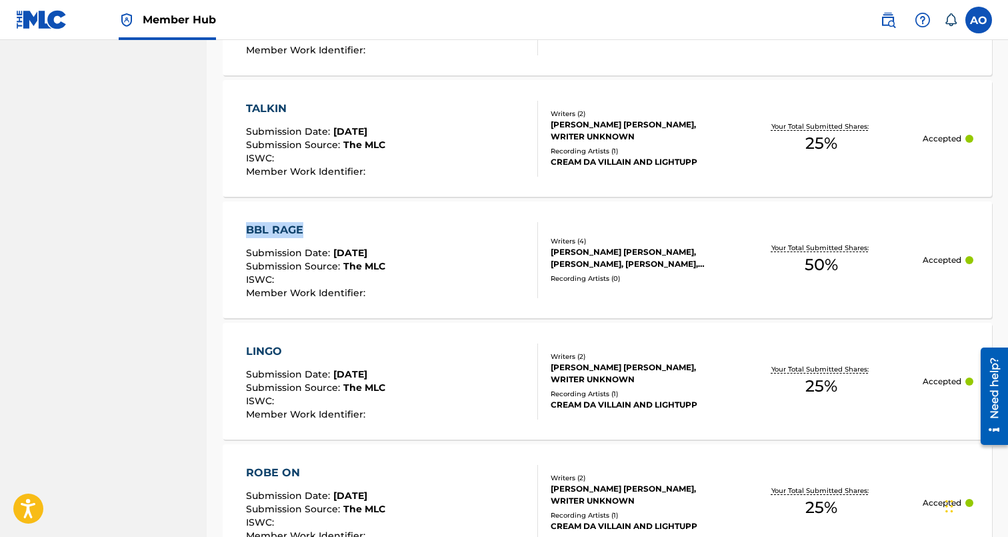
drag, startPoint x: 217, startPoint y: 225, endPoint x: 337, endPoint y: 223, distance: 120.7
click at [667, 251] on div "YOUSEF SALEH ERAKAT, ORELLANA GABRIEL, MAXWELL RICHARDSON, KAVI MORGAN LYBARGER" at bounding box center [636, 258] width 170 height 24
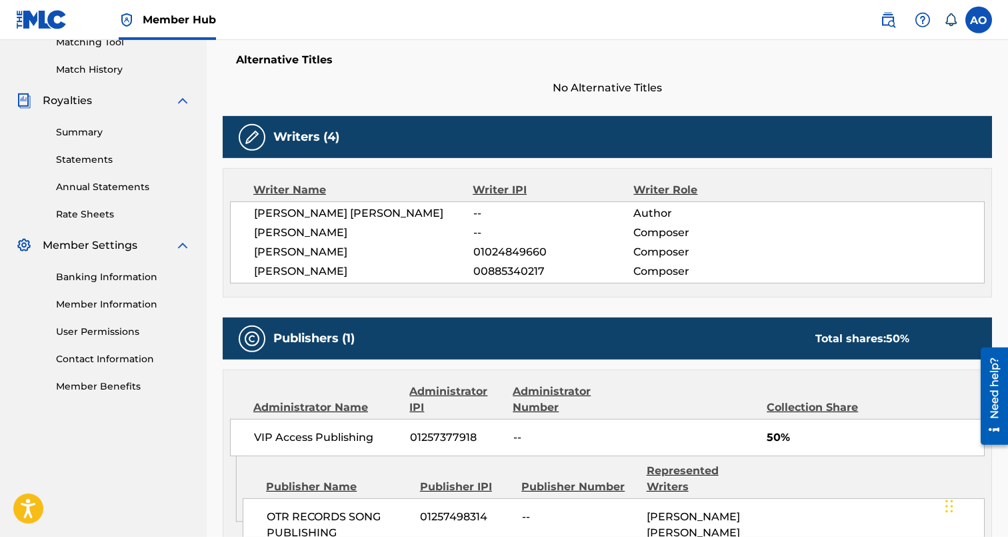
scroll to position [332, 0]
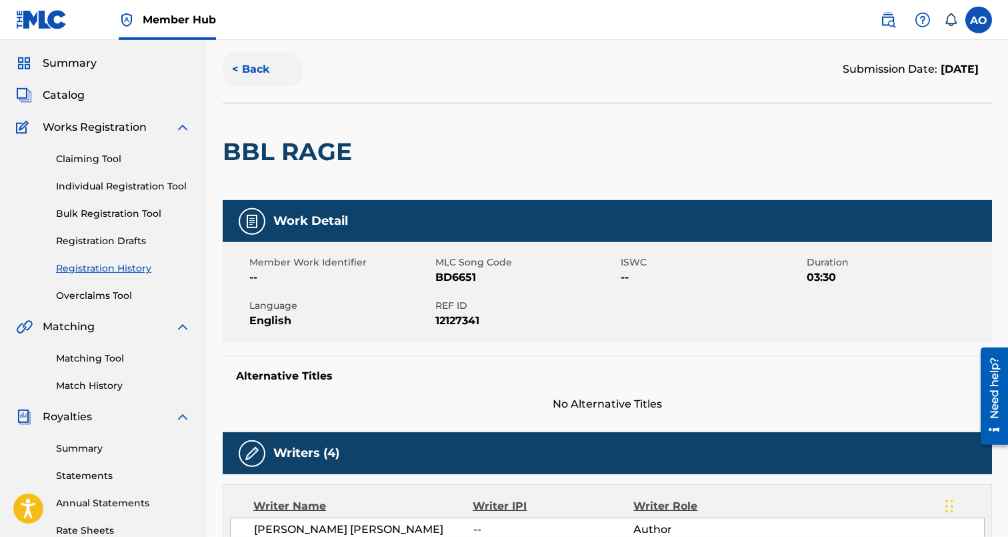
click at [259, 75] on button "< Back" at bounding box center [263, 69] width 80 height 33
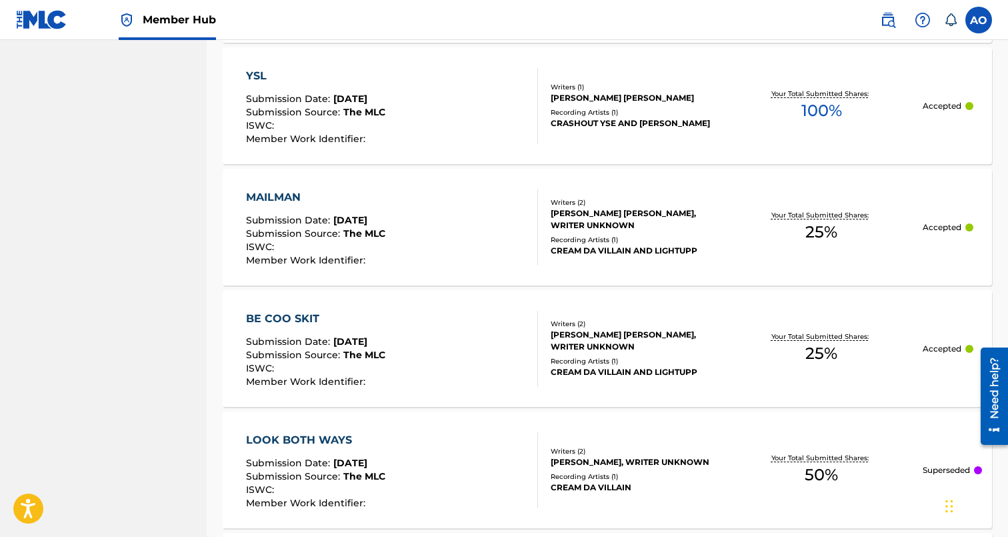
scroll to position [9493, 0]
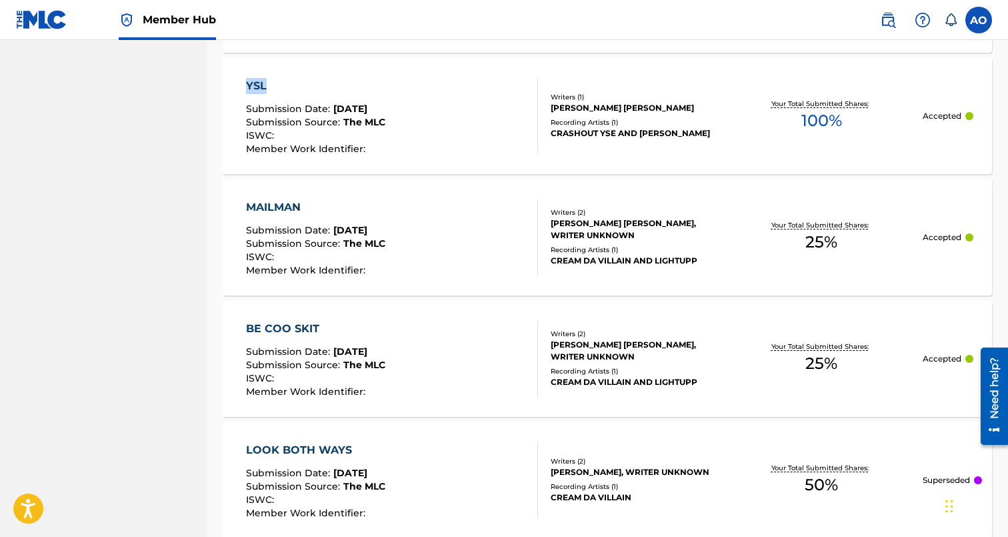
drag, startPoint x: 219, startPoint y: 79, endPoint x: 291, endPoint y: 83, distance: 71.4
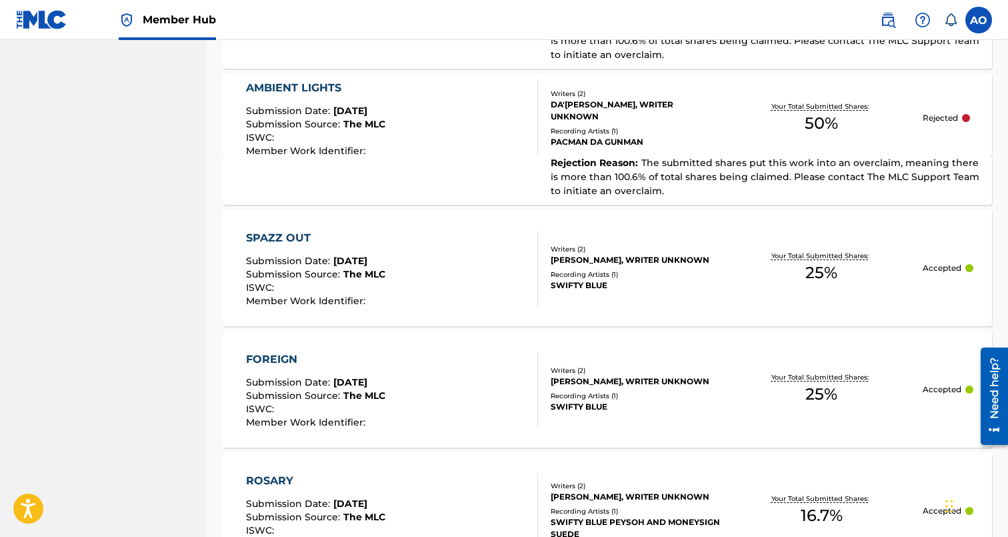
scroll to position [10245, 0]
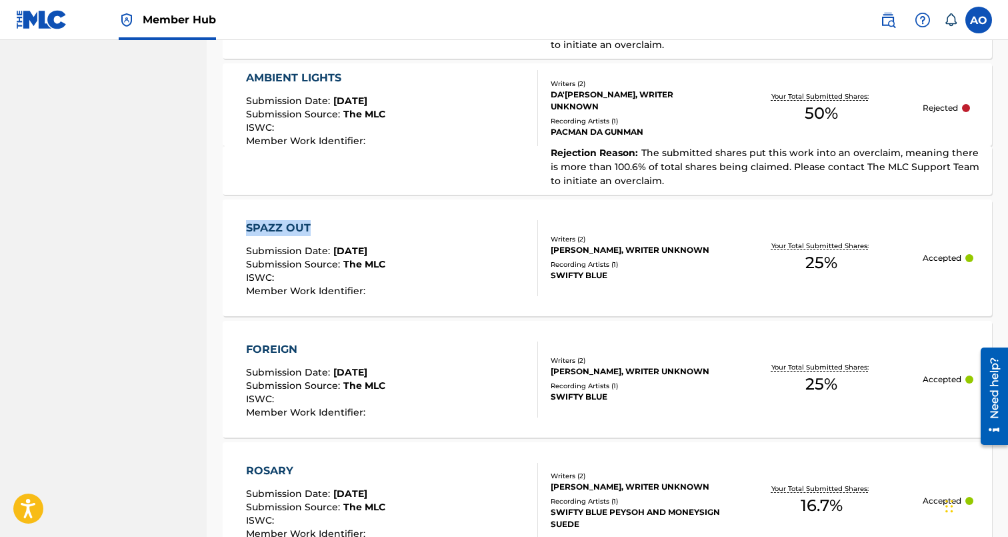
drag, startPoint x: 211, startPoint y: 222, endPoint x: 373, endPoint y: 226, distance: 161.4
drag, startPoint x: 215, startPoint y: 345, endPoint x: 297, endPoint y: 345, distance: 82.0
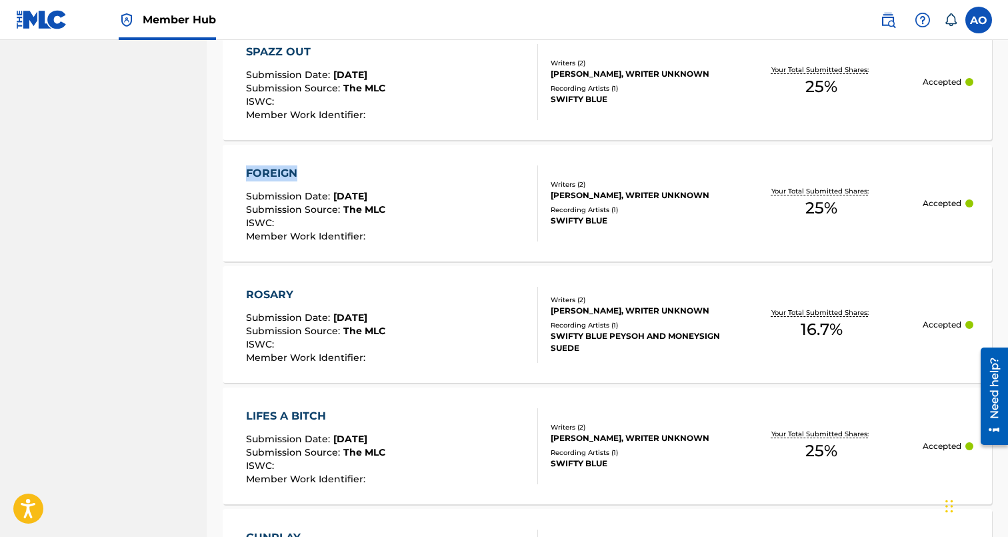
scroll to position [10423, 0]
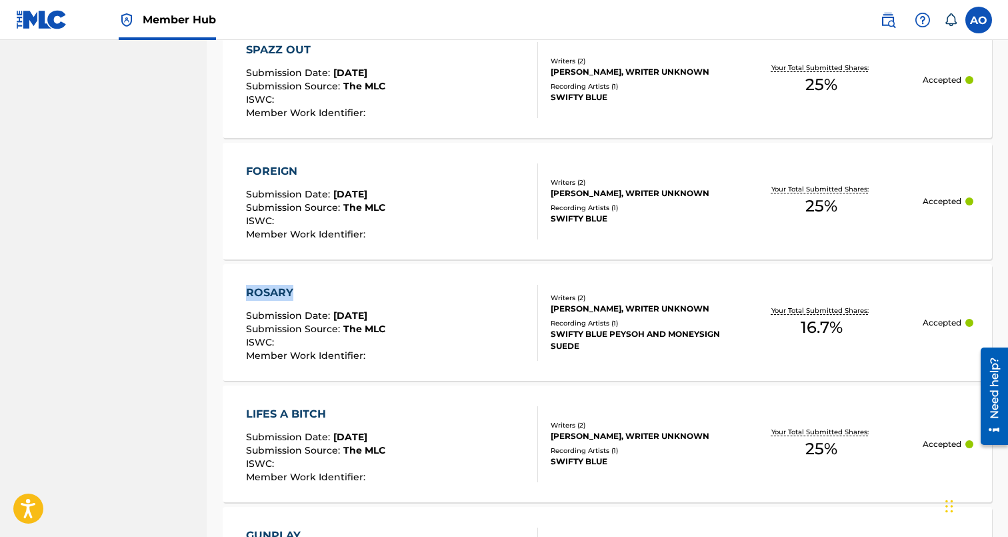
drag, startPoint x: 209, startPoint y: 290, endPoint x: 341, endPoint y: 290, distance: 132.0
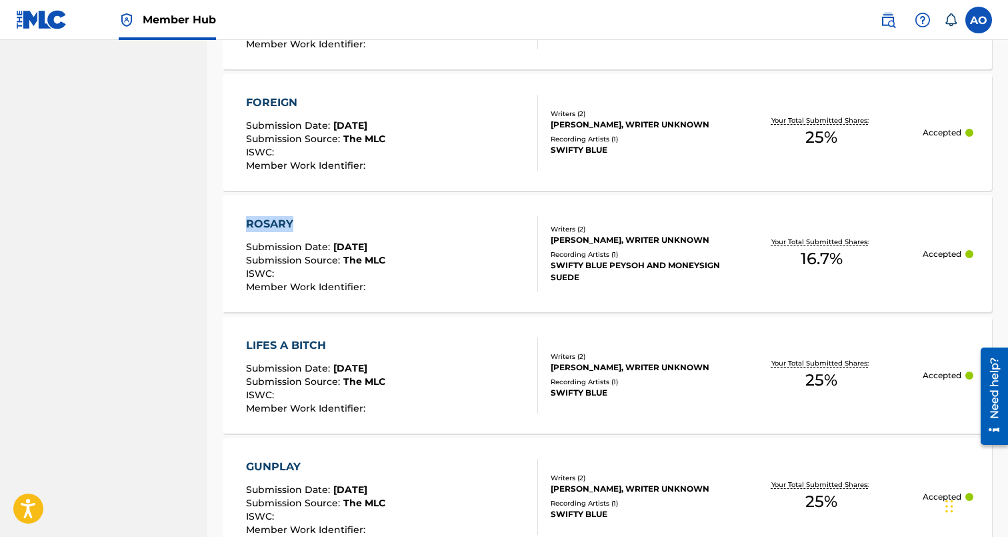
scroll to position [10499, 0]
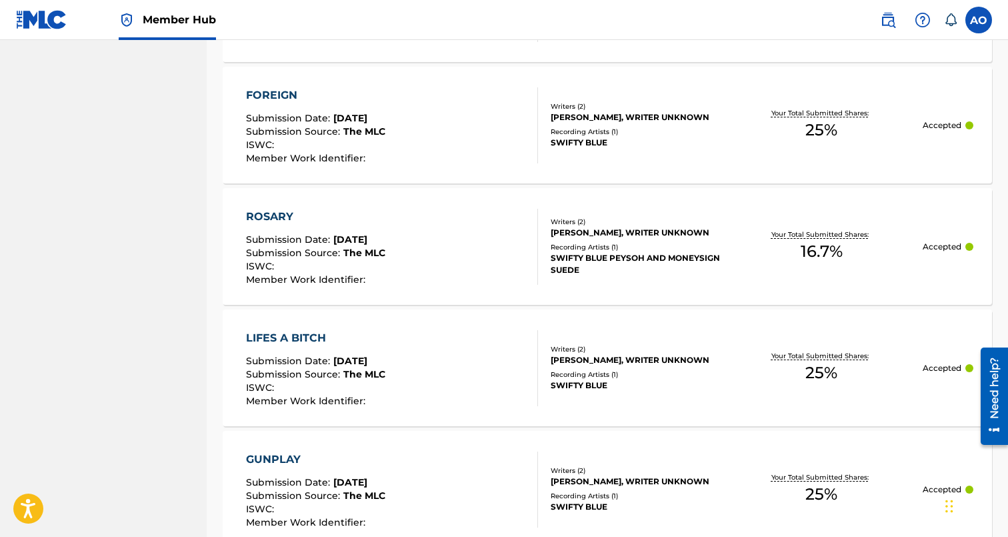
drag, startPoint x: 215, startPoint y: 331, endPoint x: 332, endPoint y: 324, distance: 117.6
drag, startPoint x: 211, startPoint y: 335, endPoint x: 329, endPoint y: 335, distance: 118.7
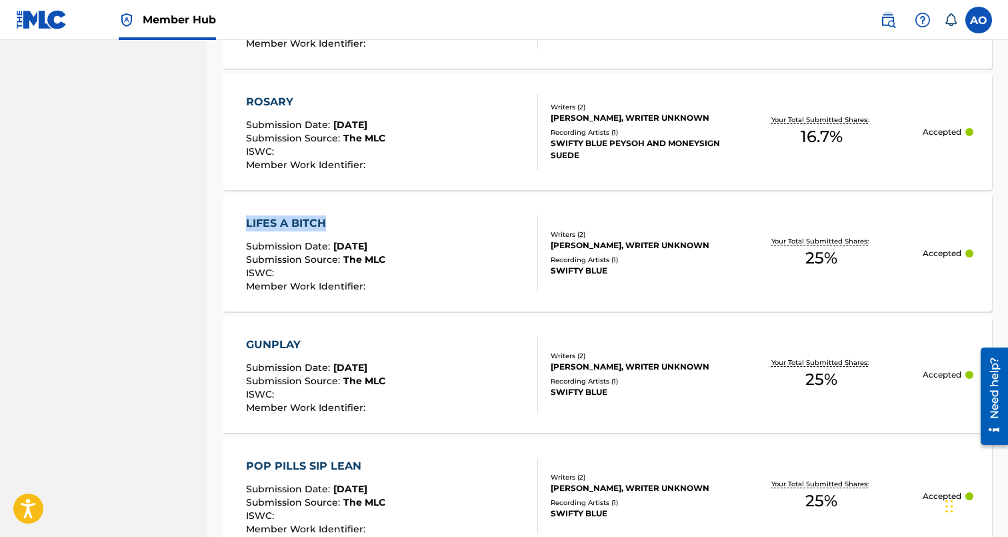
scroll to position [10621, 0]
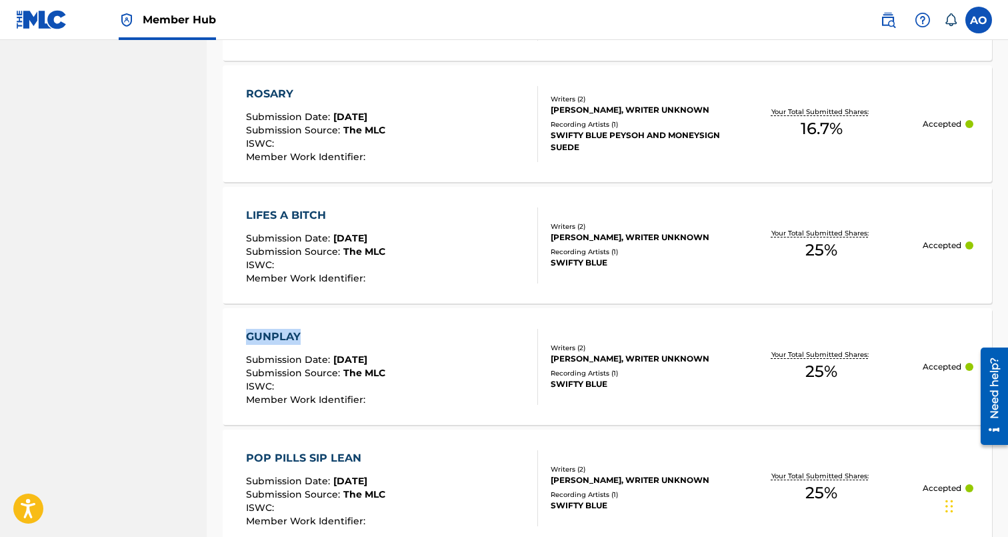
drag, startPoint x: 217, startPoint y: 331, endPoint x: 335, endPoint y: 331, distance: 118.0
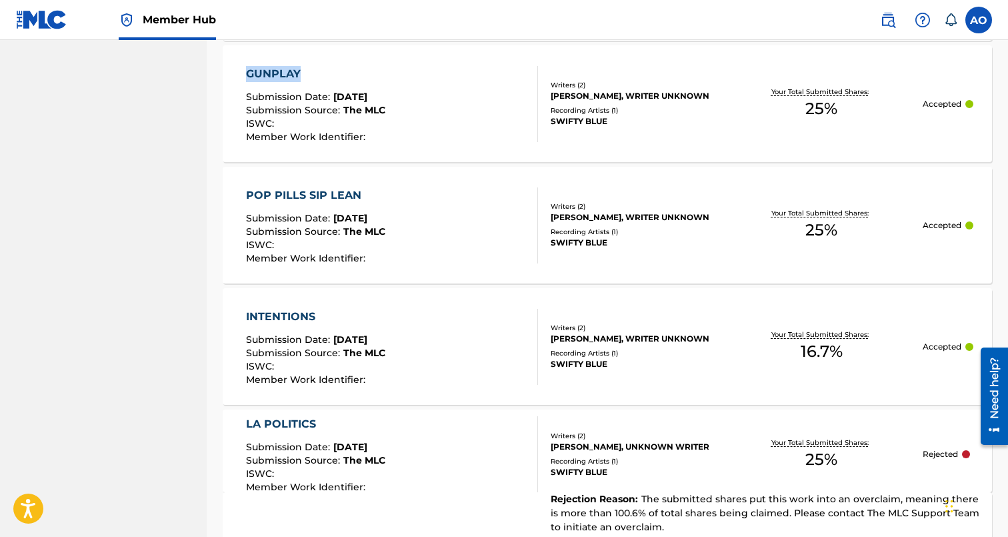
scroll to position [10900, 0]
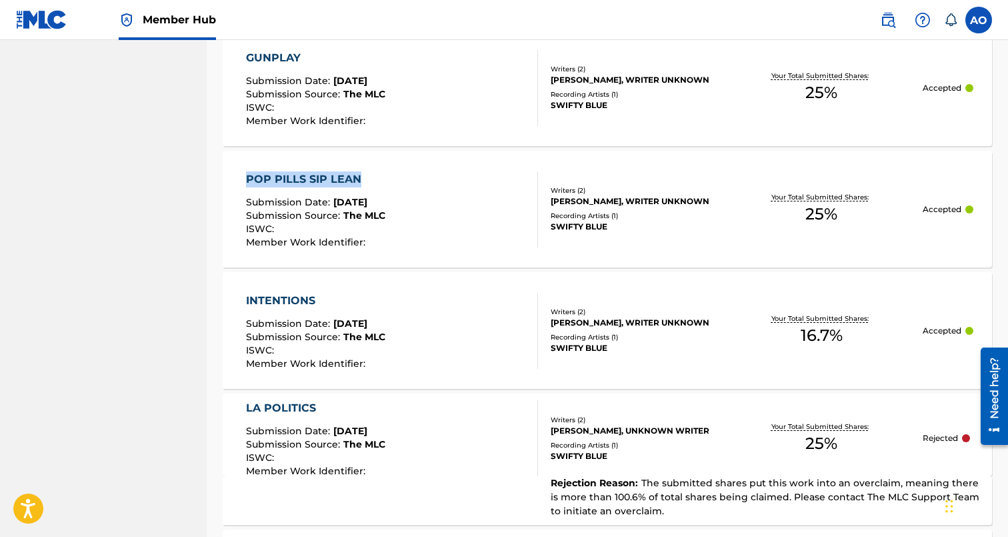
drag, startPoint x: 231, startPoint y: 176, endPoint x: 363, endPoint y: 175, distance: 132.0
drag, startPoint x: 218, startPoint y: 297, endPoint x: 324, endPoint y: 299, distance: 106.0
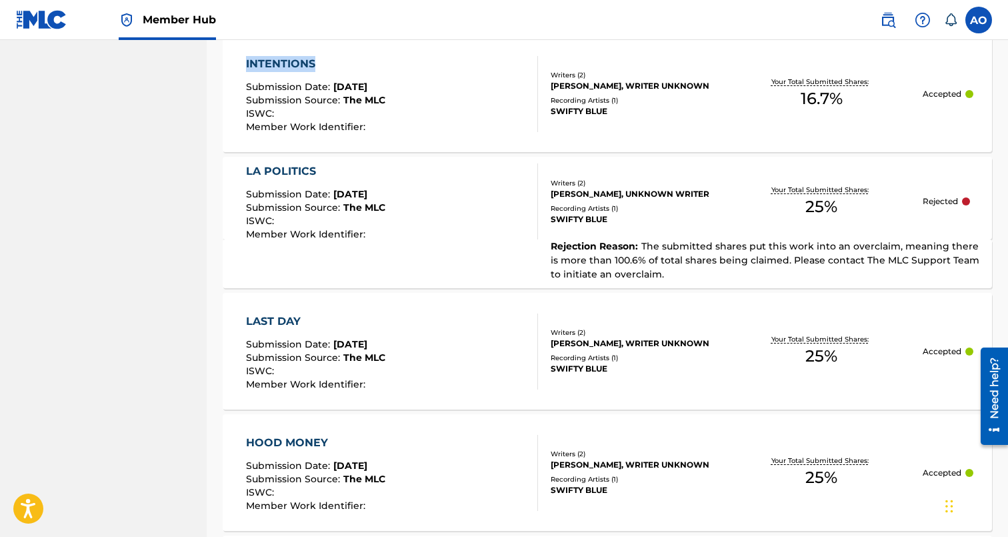
scroll to position [11137, 0]
drag, startPoint x: 215, startPoint y: 315, endPoint x: 305, endPoint y: 314, distance: 90.7
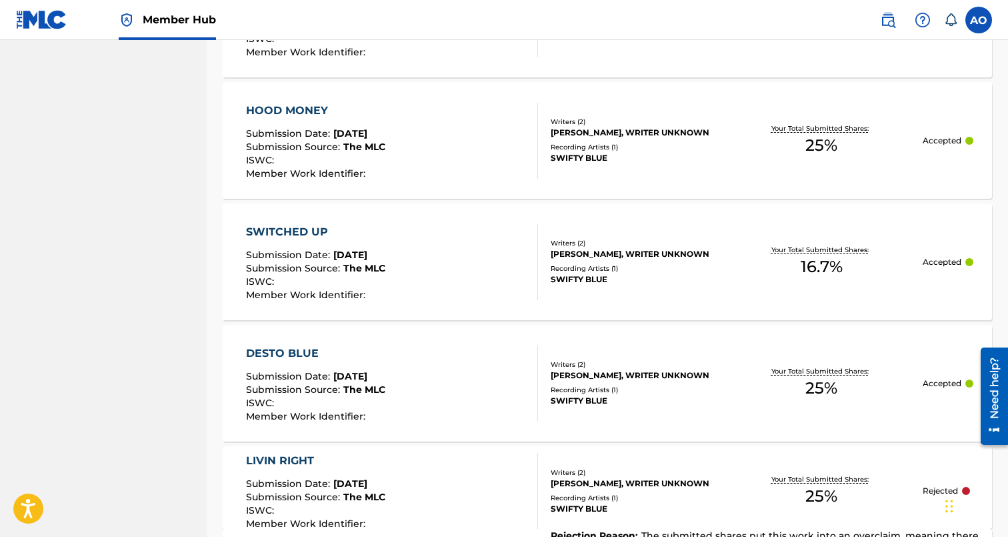
scroll to position [11467, 0]
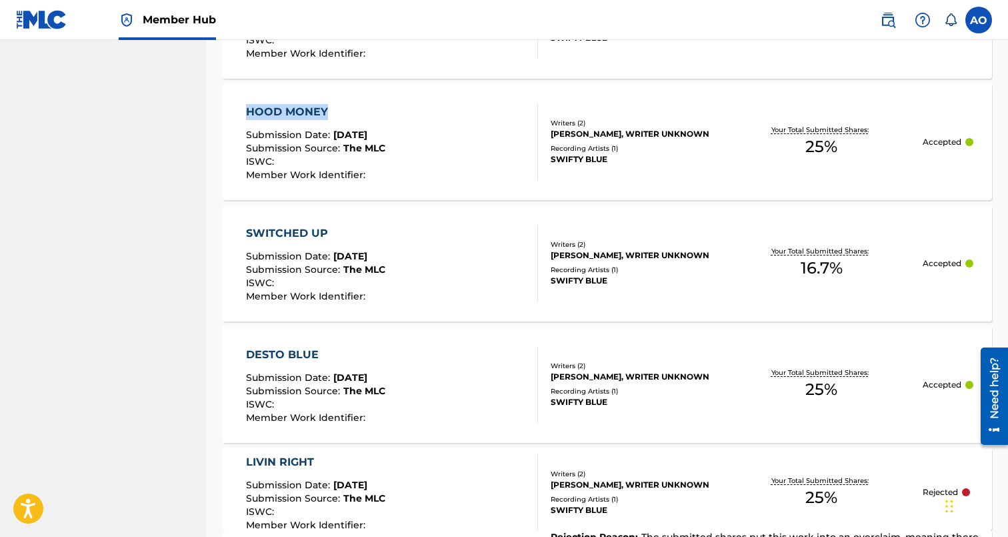
drag, startPoint x: 221, startPoint y: 105, endPoint x: 357, endPoint y: 113, distance: 136.3
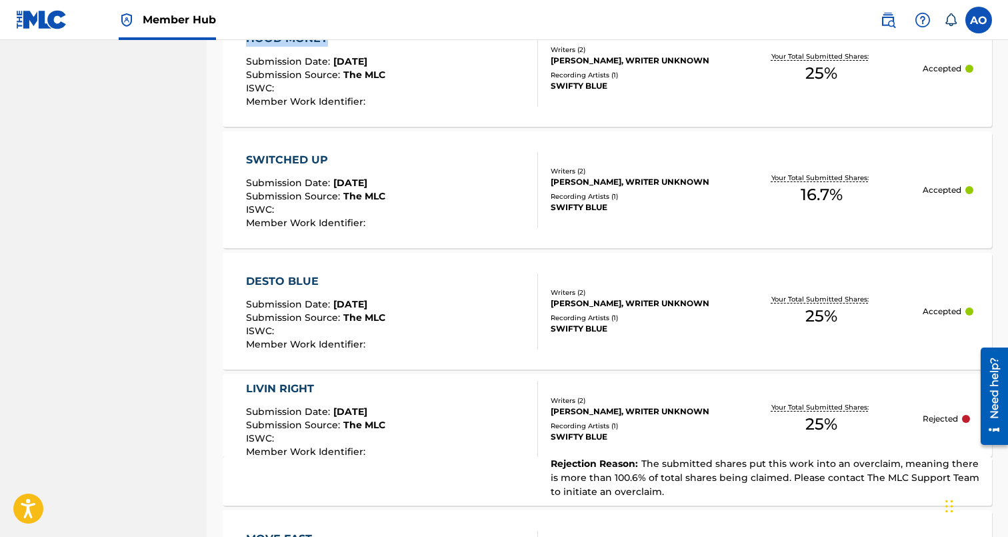
scroll to position [11551, 0]
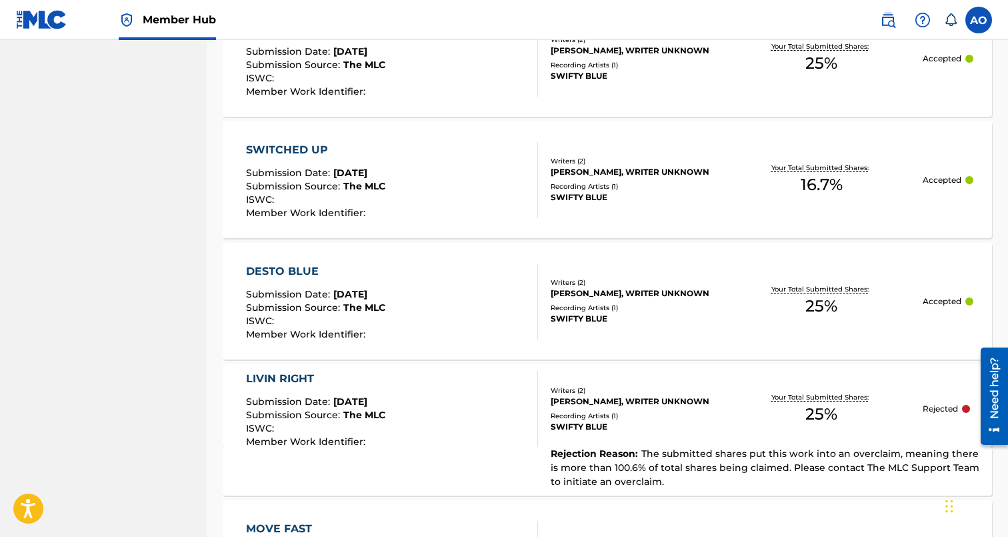
drag, startPoint x: 221, startPoint y: 145, endPoint x: 341, endPoint y: 141, distance: 120.8
drag, startPoint x: 213, startPoint y: 142, endPoint x: 334, endPoint y: 147, distance: 121.5
drag, startPoint x: 213, startPoint y: 268, endPoint x: 346, endPoint y: 269, distance: 133.3
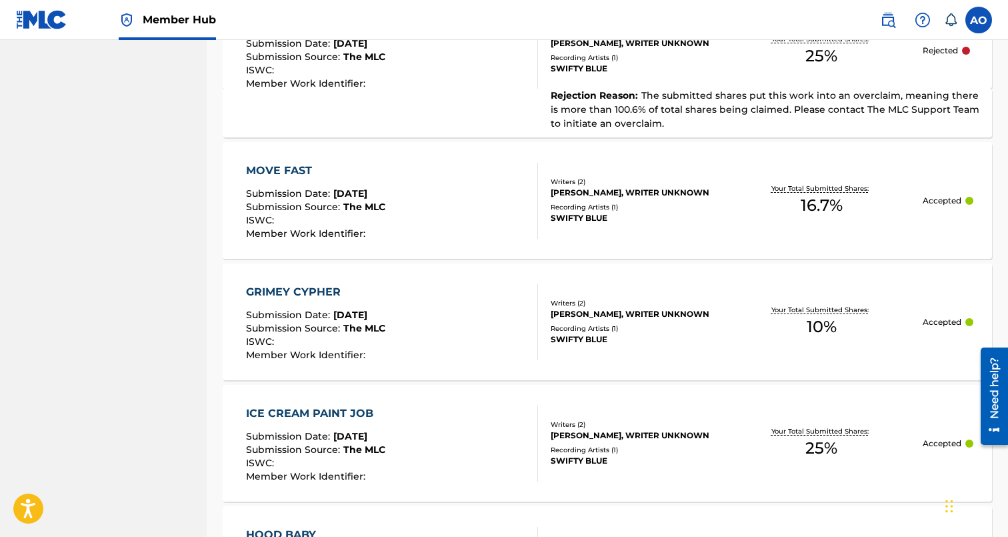
scroll to position [11950, 0]
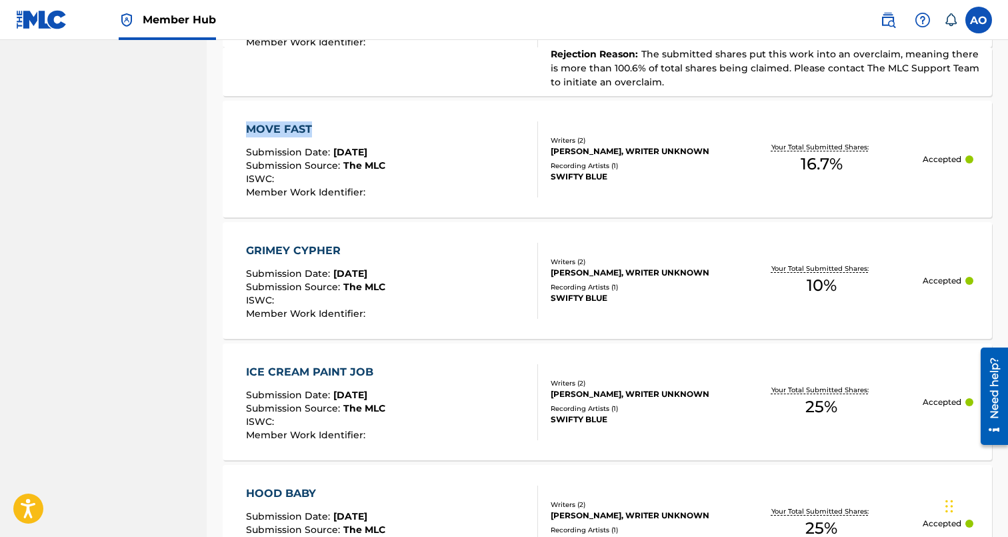
drag, startPoint x: 217, startPoint y: 123, endPoint x: 347, endPoint y: 123, distance: 130.7
drag, startPoint x: 216, startPoint y: 247, endPoint x: 400, endPoint y: 253, distance: 184.1
drag, startPoint x: 216, startPoint y: 371, endPoint x: 369, endPoint y: 371, distance: 153.3
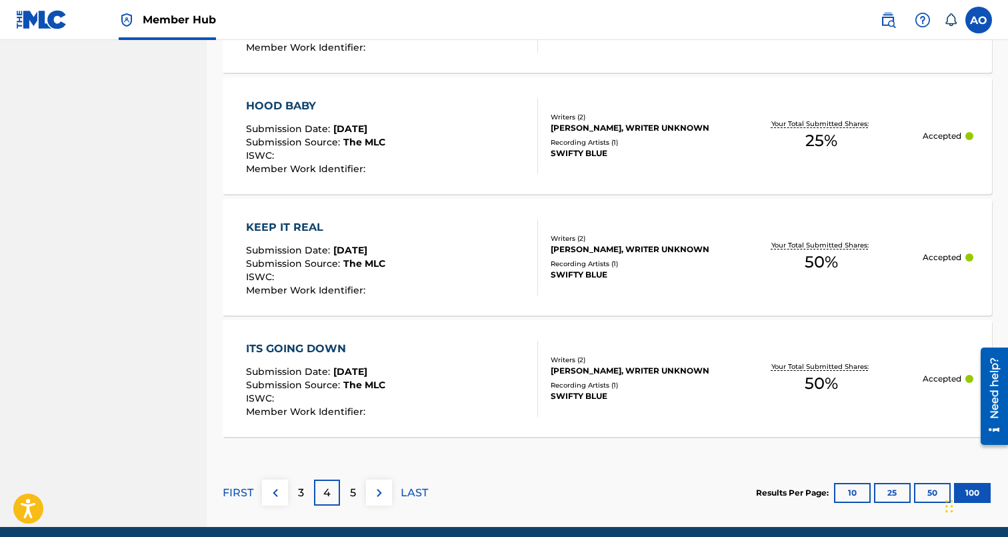
scroll to position [12335, 0]
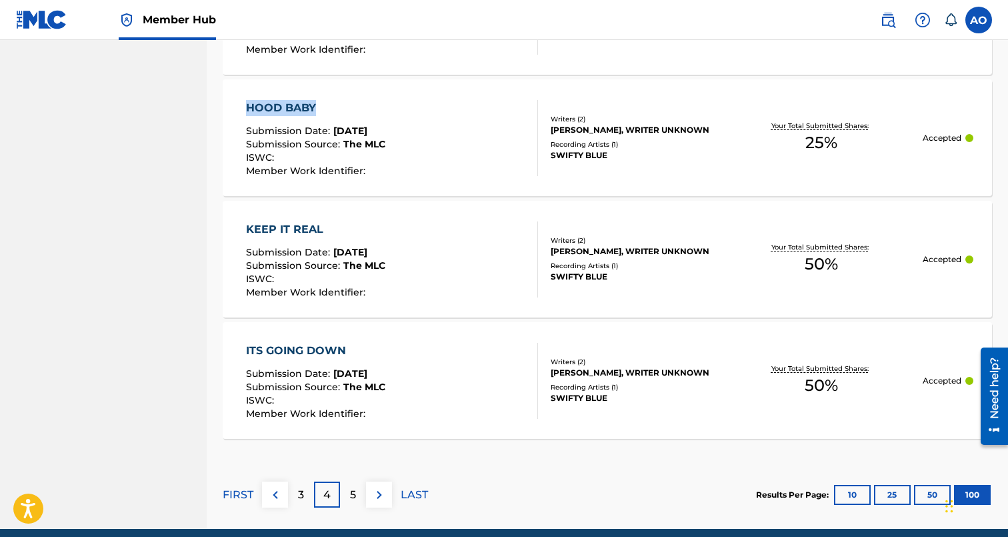
drag, startPoint x: 214, startPoint y: 105, endPoint x: 344, endPoint y: 104, distance: 130.0
drag, startPoint x: 217, startPoint y: 223, endPoint x: 328, endPoint y: 233, distance: 111.2
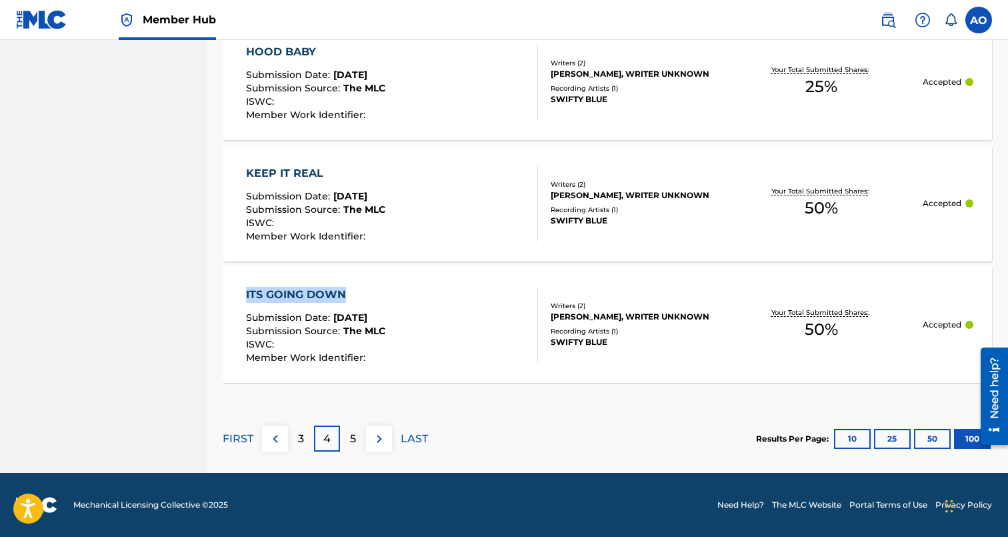
drag, startPoint x: 211, startPoint y: 289, endPoint x: 355, endPoint y: 289, distance: 144.7
click at [351, 442] on p "5" at bounding box center [353, 439] width 6 height 16
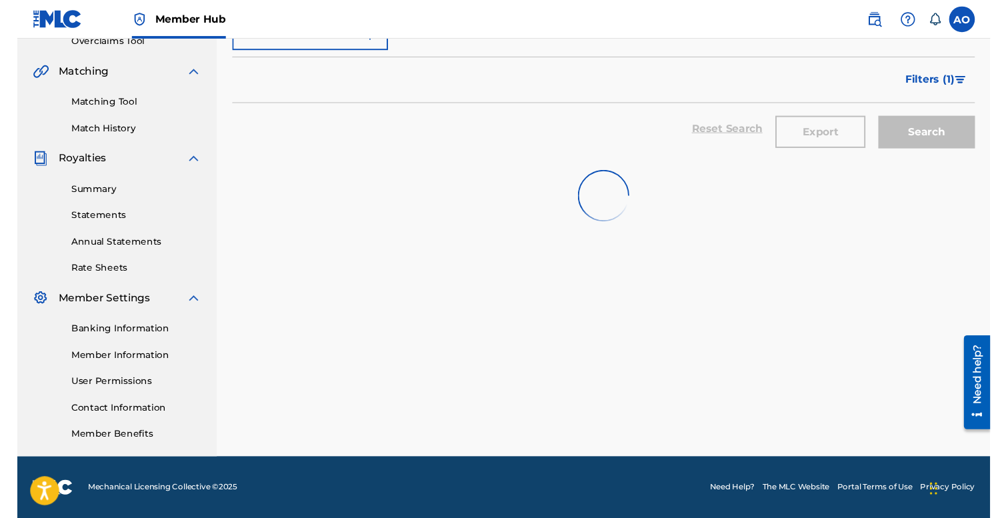
scroll to position [290, 0]
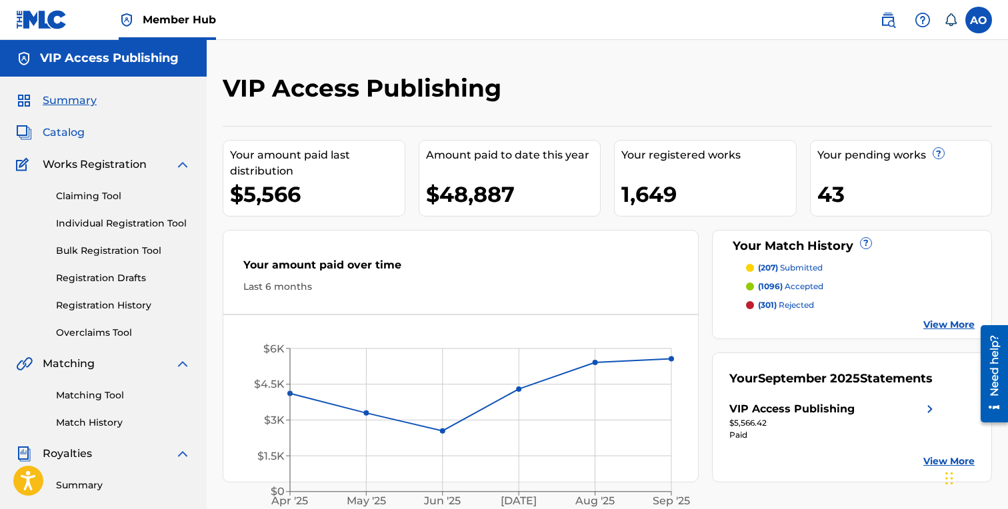
click at [70, 135] on span "Catalog" at bounding box center [64, 133] width 42 height 16
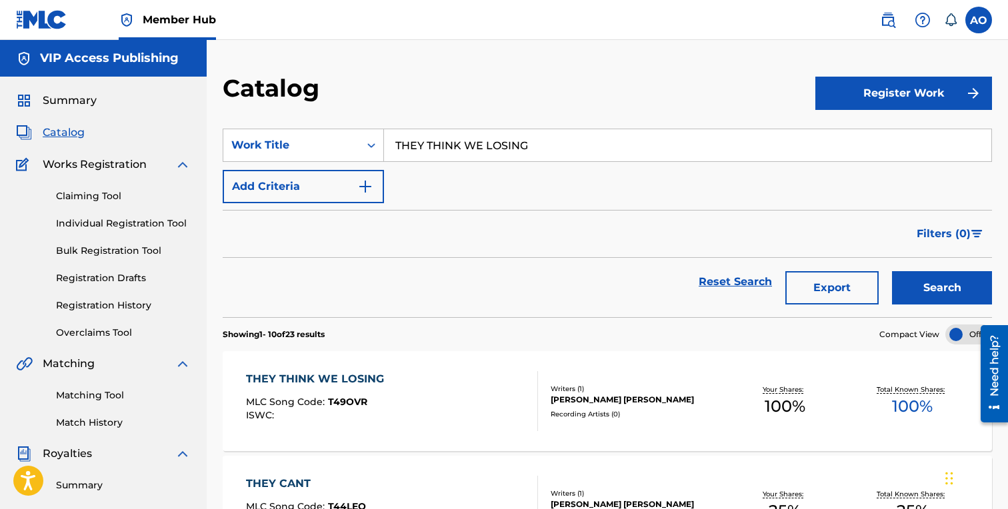
click at [473, 155] on input "THEY THINK WE LOSING" at bounding box center [687, 145] width 607 height 32
paste input "ITEM NUMBER 9"
type input "ITEM NUMBER 9"
click at [892, 271] on button "Search" at bounding box center [942, 287] width 100 height 33
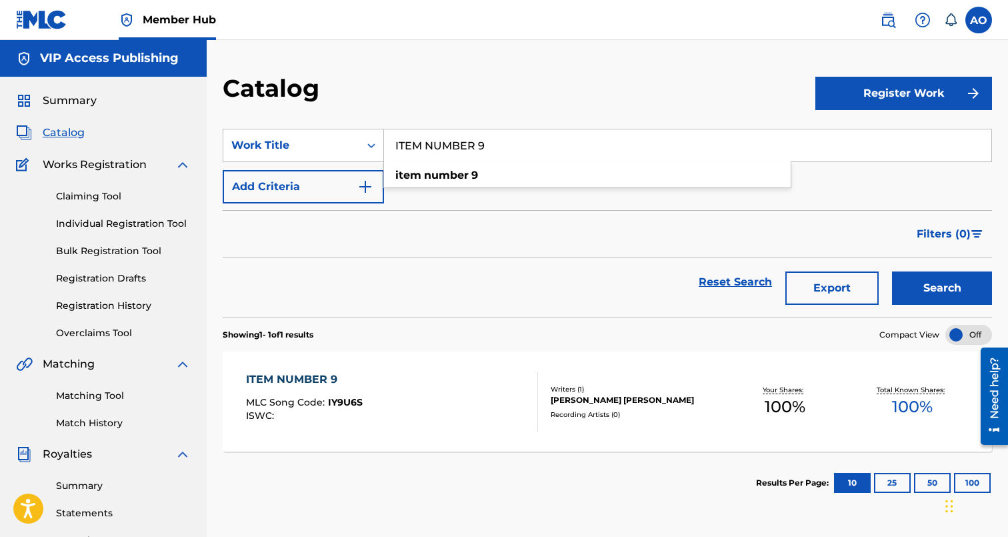
click at [301, 377] on div "ITEM NUMBER 9" at bounding box center [304, 379] width 117 height 16
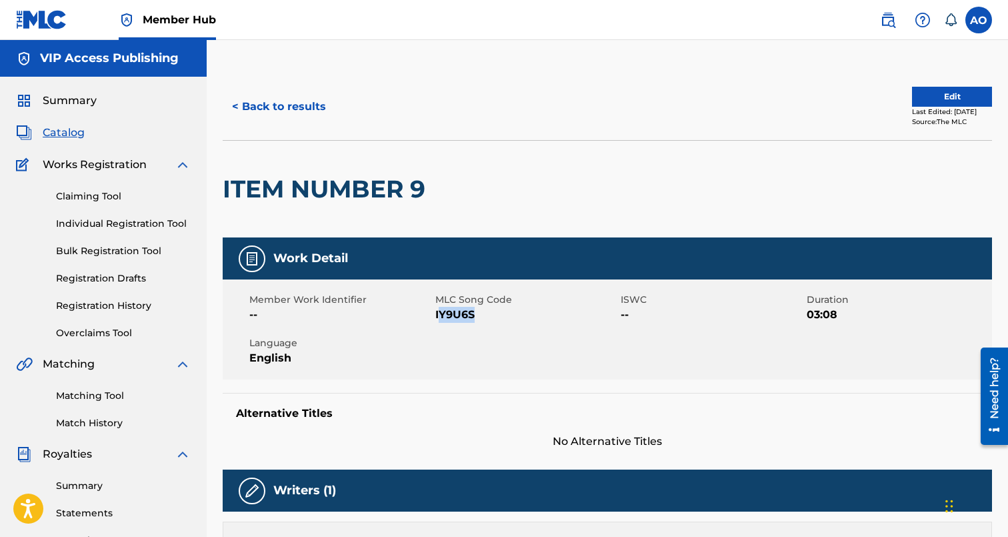
drag, startPoint x: 437, startPoint y: 315, endPoint x: 483, endPoint y: 313, distance: 45.4
click at [483, 313] on span "IY9U6S" at bounding box center [526, 315] width 183 height 16
drag, startPoint x: 435, startPoint y: 316, endPoint x: 538, endPoint y: 316, distance: 102.7
click at [538, 316] on span "IY9U6S" at bounding box center [526, 315] width 183 height 16
copy span "IY9U6S"
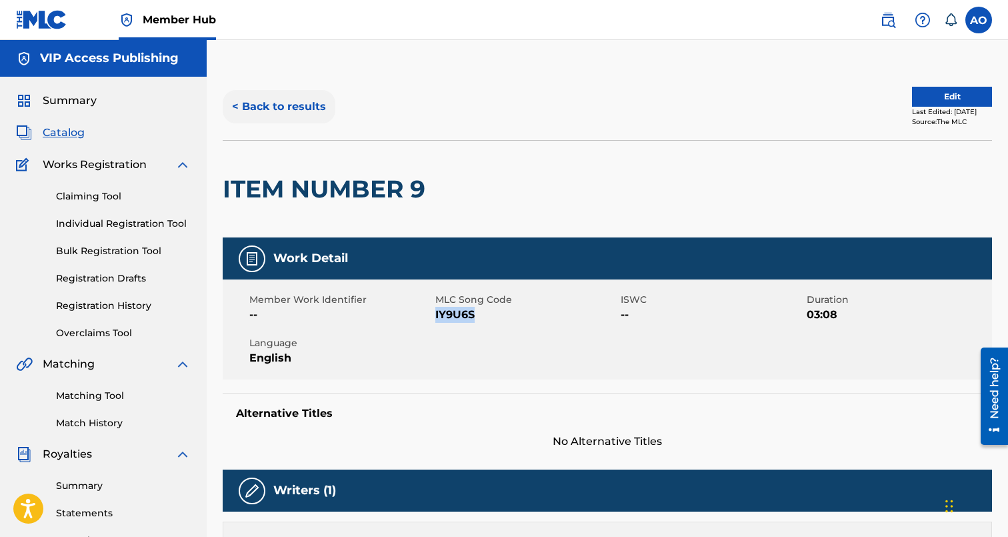
click at [279, 110] on button "< Back to results" at bounding box center [279, 106] width 113 height 33
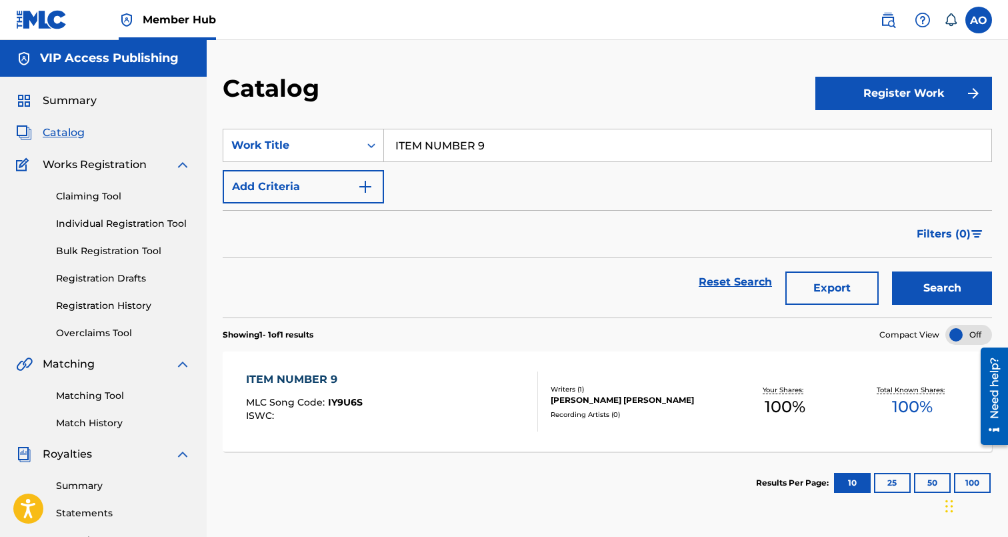
click at [464, 132] on input "ITEM NUMBER 9" at bounding box center [687, 145] width 607 height 32
paste input "[MEDICAL_DATA] FLOW"
type input "[MEDICAL_DATA] FLOW"
click at [892, 271] on button "Search" at bounding box center [942, 287] width 100 height 33
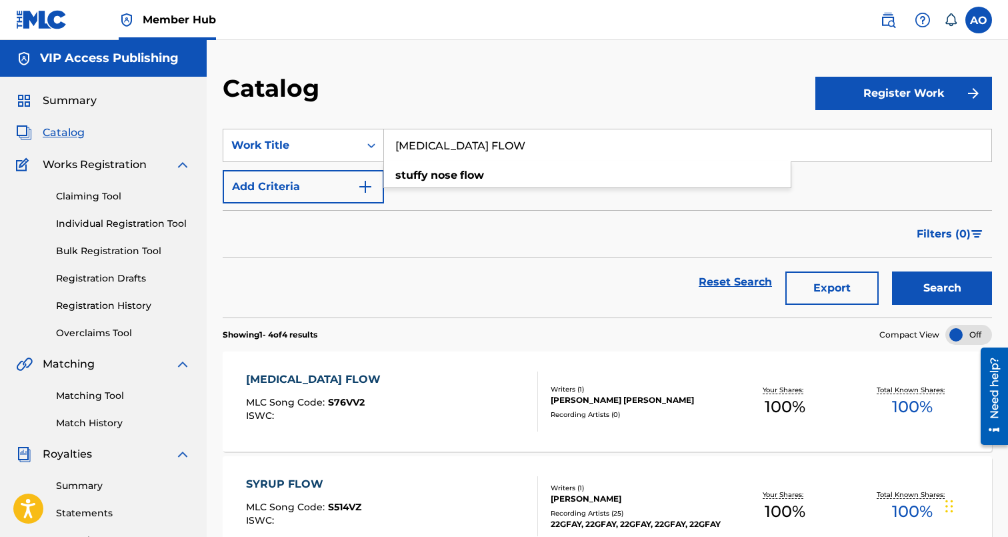
click at [325, 391] on div "STUFFY NOSE FLOW MLC Song Code : S76VV2 ISWC :" at bounding box center [316, 401] width 141 height 60
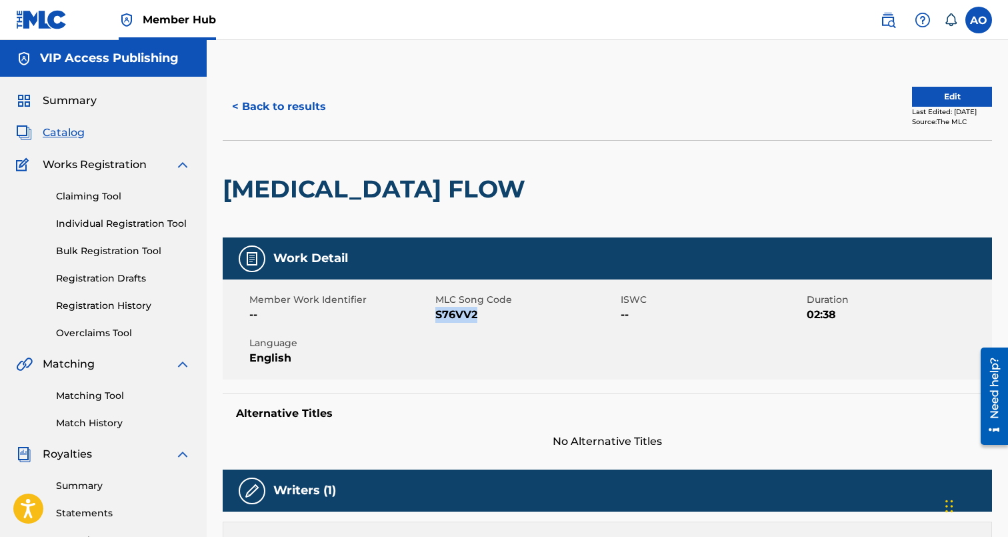
drag, startPoint x: 436, startPoint y: 313, endPoint x: 501, endPoint y: 313, distance: 65.3
click at [501, 313] on span "S76VV2" at bounding box center [526, 315] width 183 height 16
copy span "S76VV2"
click at [316, 112] on button "< Back to results" at bounding box center [279, 106] width 113 height 33
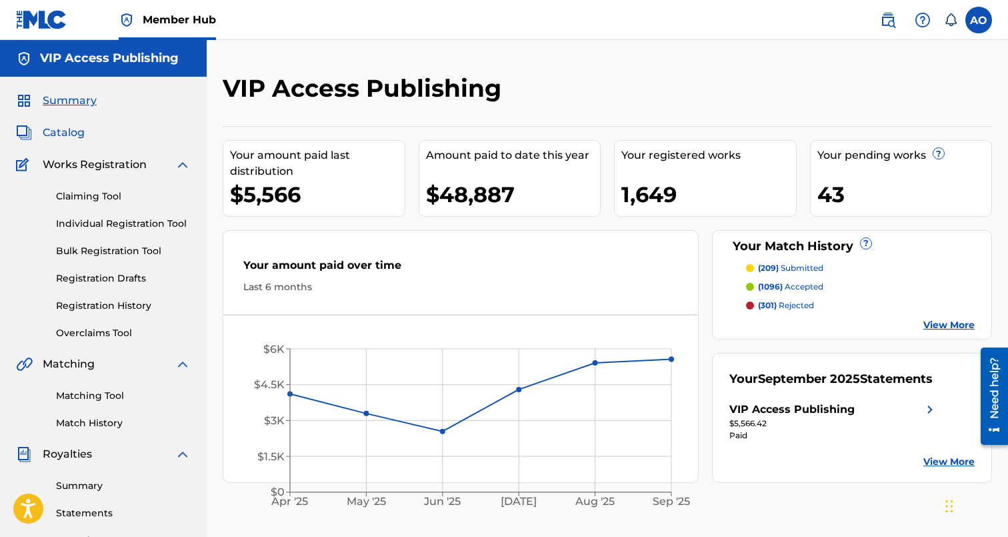
click at [83, 138] on span "Catalog" at bounding box center [64, 133] width 42 height 16
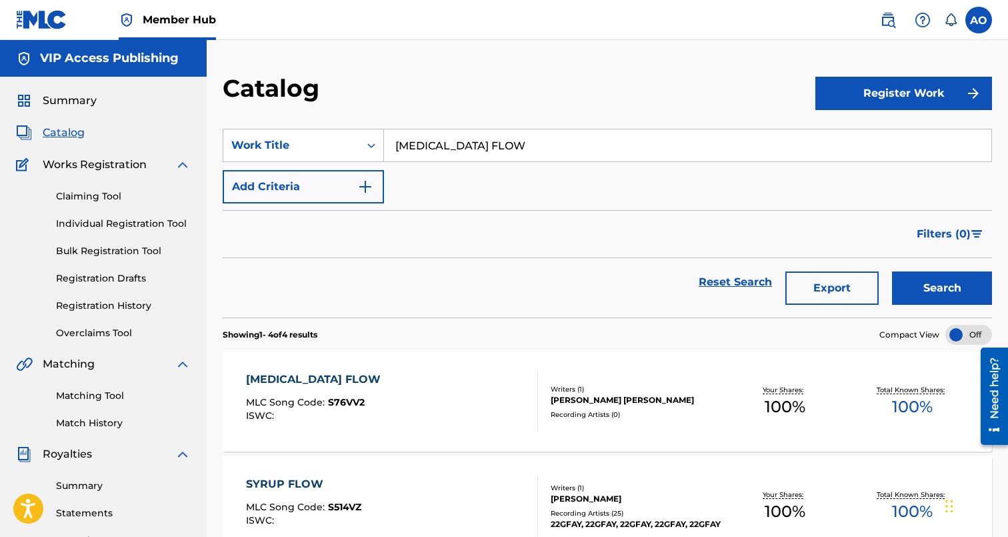
click at [468, 153] on input "[MEDICAL_DATA] FLOW" at bounding box center [687, 145] width 607 height 32
paste input "GET OFF YO ASS"
type input "GET OFF YO ASS"
click at [892, 271] on button "Search" at bounding box center [942, 287] width 100 height 33
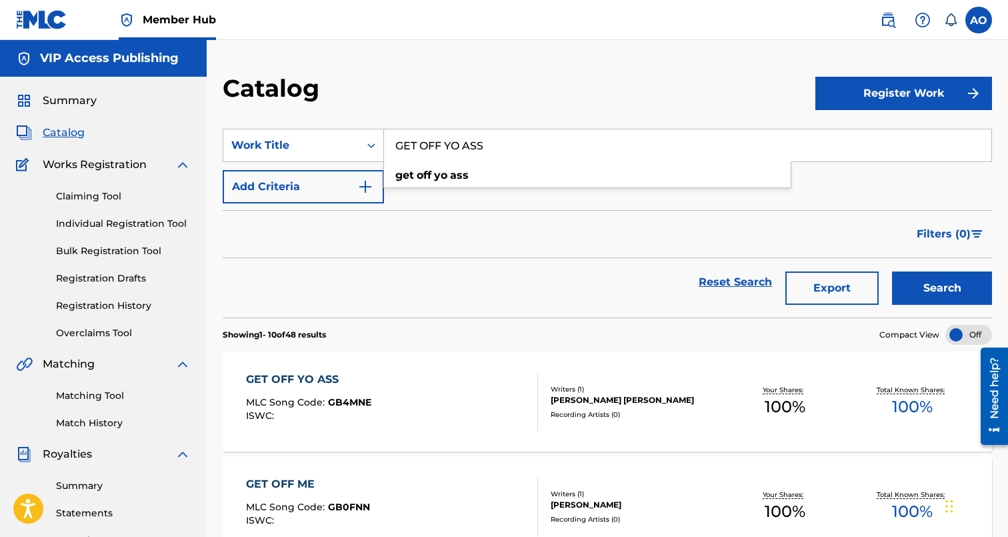
click at [320, 379] on div "GET OFF YO ASS" at bounding box center [308, 379] width 125 height 16
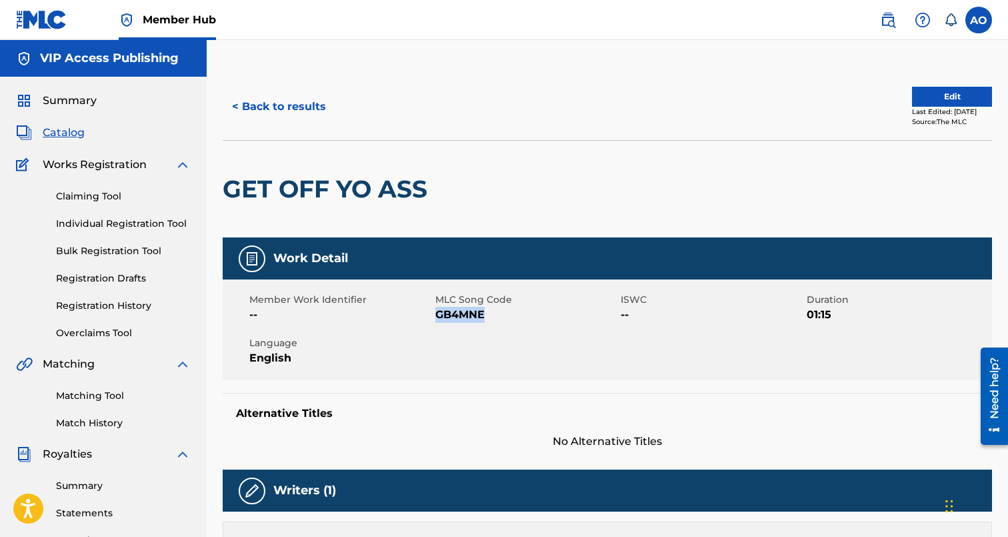
drag, startPoint x: 435, startPoint y: 315, endPoint x: 503, endPoint y: 324, distance: 68.0
click at [503, 323] on span "GB4MNE" at bounding box center [526, 315] width 183 height 16
copy span "GB4MNE"
click at [300, 111] on button "< Back to results" at bounding box center [279, 106] width 113 height 33
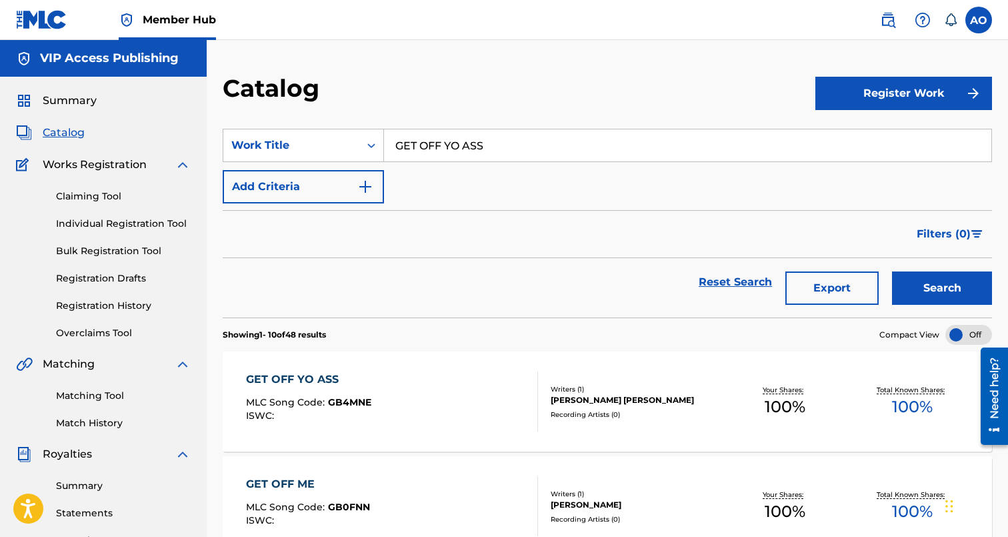
drag, startPoint x: 526, startPoint y: 136, endPoint x: 525, endPoint y: 127, distance: 9.4
click at [526, 136] on input "GET OFF YO ASS" at bounding box center [687, 145] width 607 height 32
paste input "FREESTYLE"
type input "FREESTYLE"
click at [892, 271] on button "Search" at bounding box center [942, 287] width 100 height 33
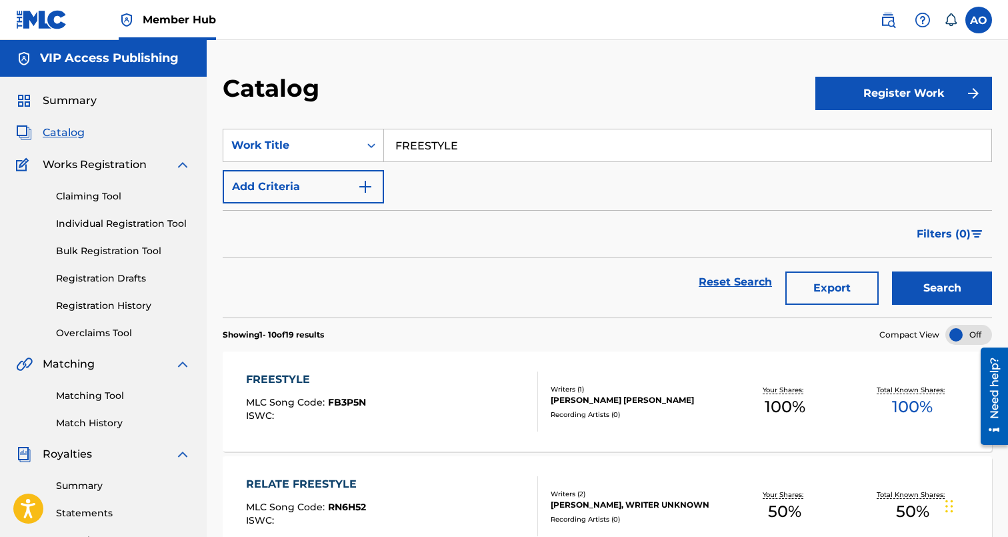
click at [302, 385] on div "FREESTYLE" at bounding box center [306, 379] width 120 height 16
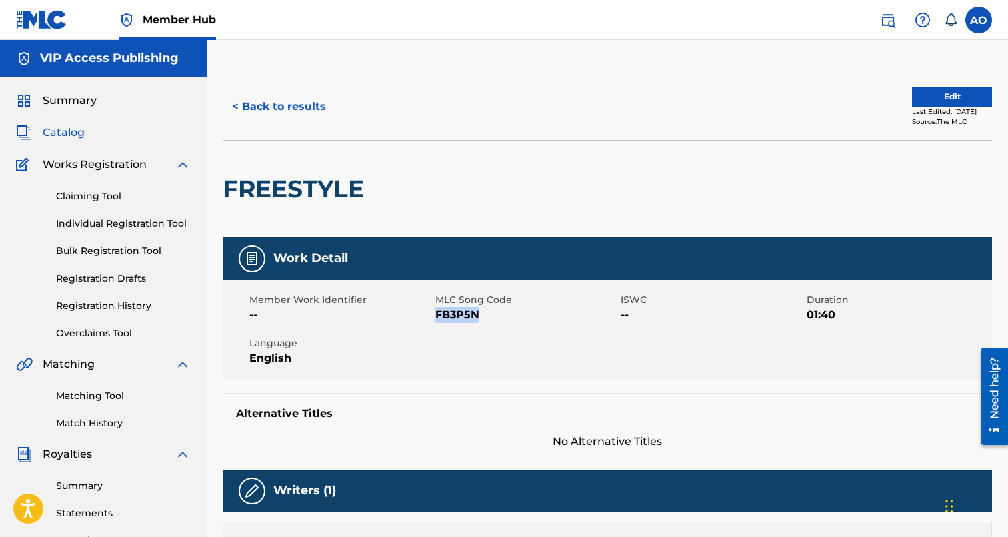
drag, startPoint x: 437, startPoint y: 315, endPoint x: 508, endPoint y: 313, distance: 71.4
click at [508, 313] on span "FB3P5N" at bounding box center [526, 315] width 183 height 16
copy span "FB3P5N"
click at [261, 110] on button "< Back to results" at bounding box center [279, 106] width 113 height 33
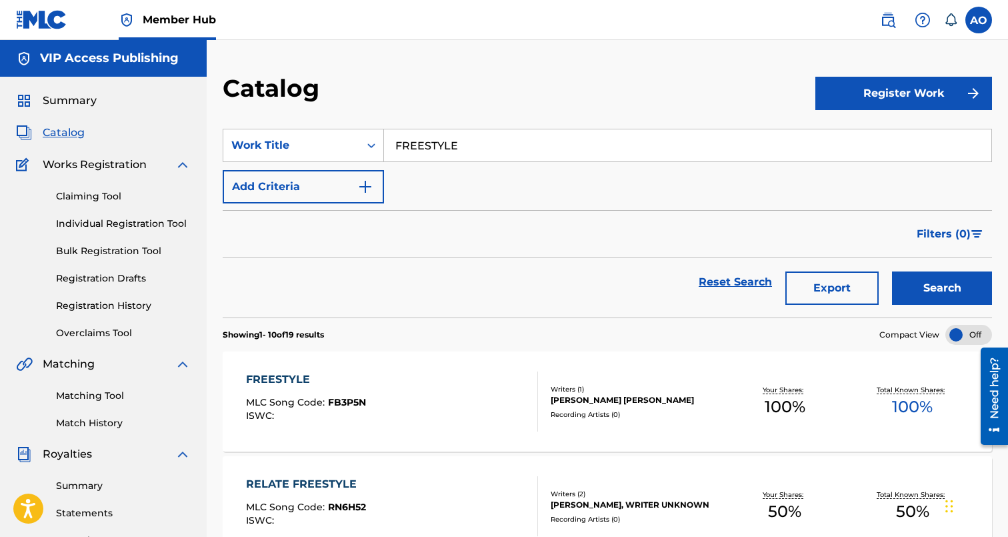
click at [490, 145] on input "FREESTYLE" at bounding box center [687, 145] width 607 height 32
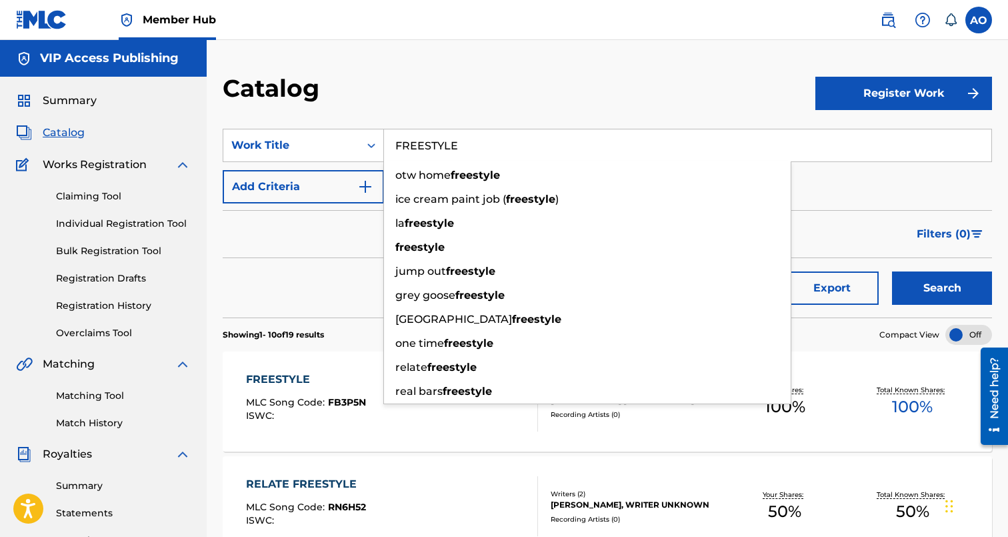
paste input "DRIP"
type input "DRIP"
click at [892, 271] on button "Search" at bounding box center [942, 287] width 100 height 33
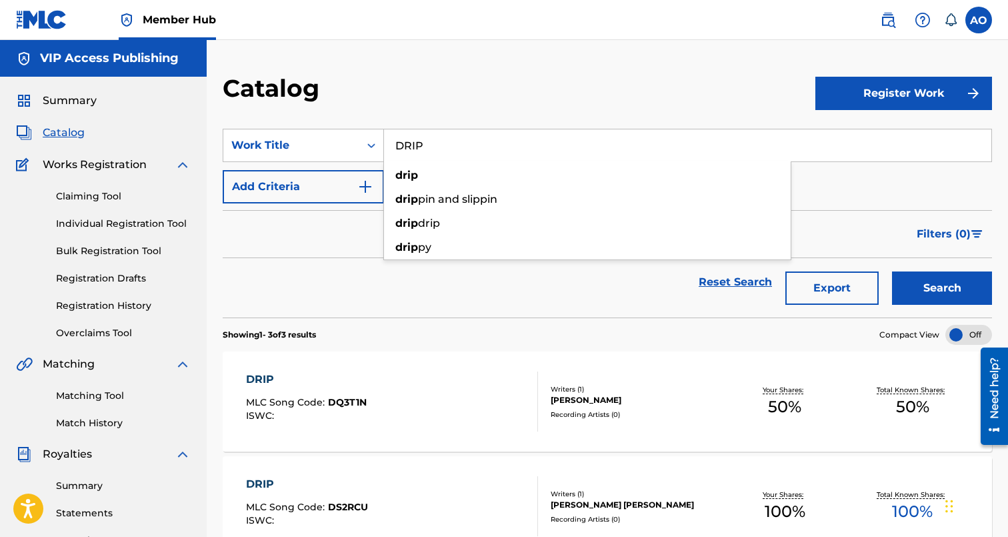
click at [278, 379] on div "DRIP" at bounding box center [306, 379] width 121 height 16
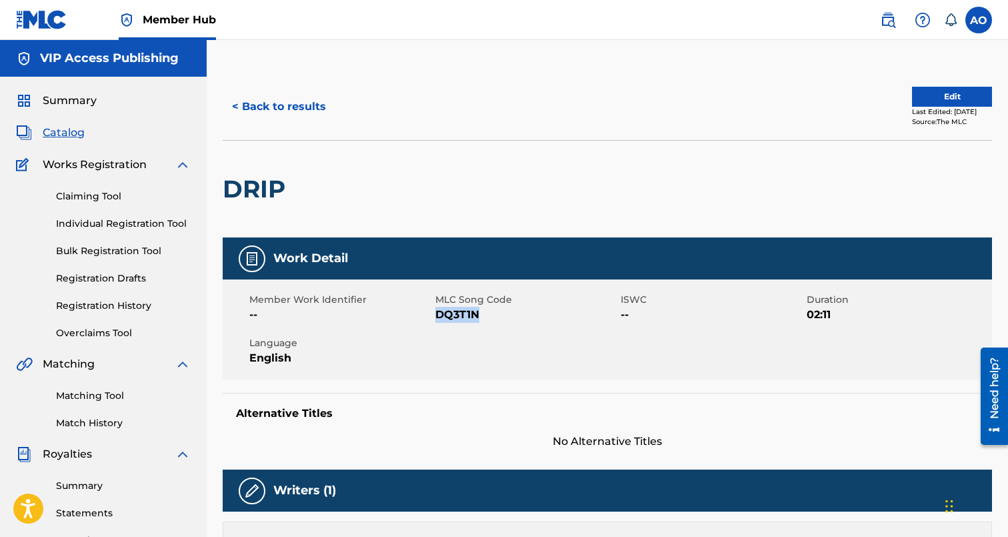
drag, startPoint x: 437, startPoint y: 311, endPoint x: 489, endPoint y: 311, distance: 52.0
click at [489, 311] on span "DQ3T1N" at bounding box center [526, 315] width 183 height 16
copy span "DQ3T1N"
click at [305, 109] on button "< Back to results" at bounding box center [279, 106] width 113 height 33
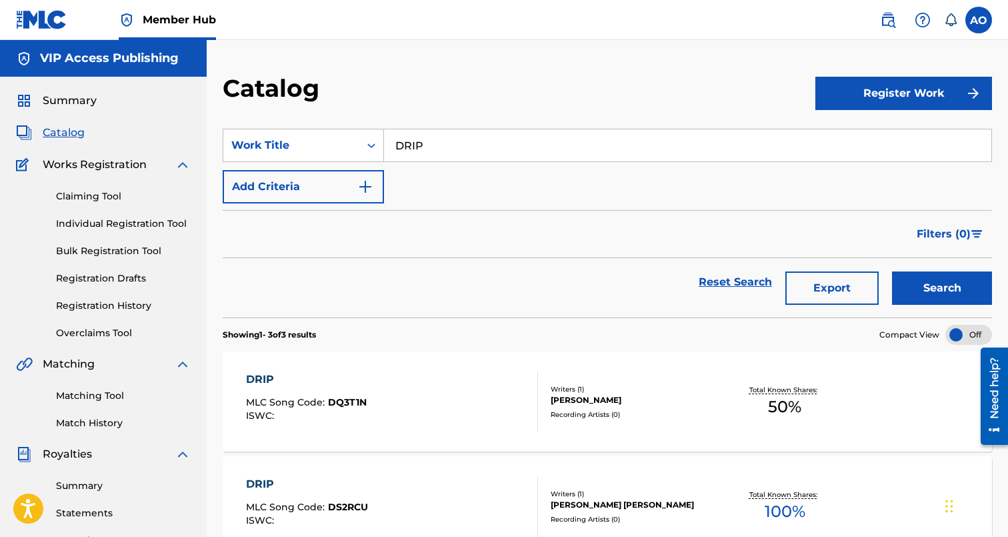
click at [441, 134] on input "DRIP" at bounding box center [687, 145] width 607 height 32
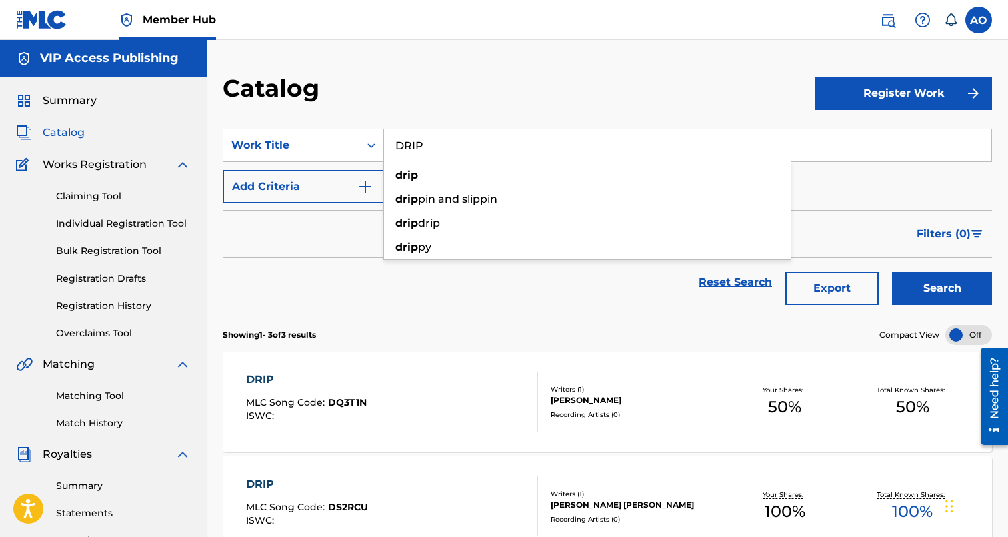
paste input "MUST NOT KNOW"
type input "MUST NOT KNOW"
click at [892, 271] on button "Search" at bounding box center [942, 287] width 100 height 33
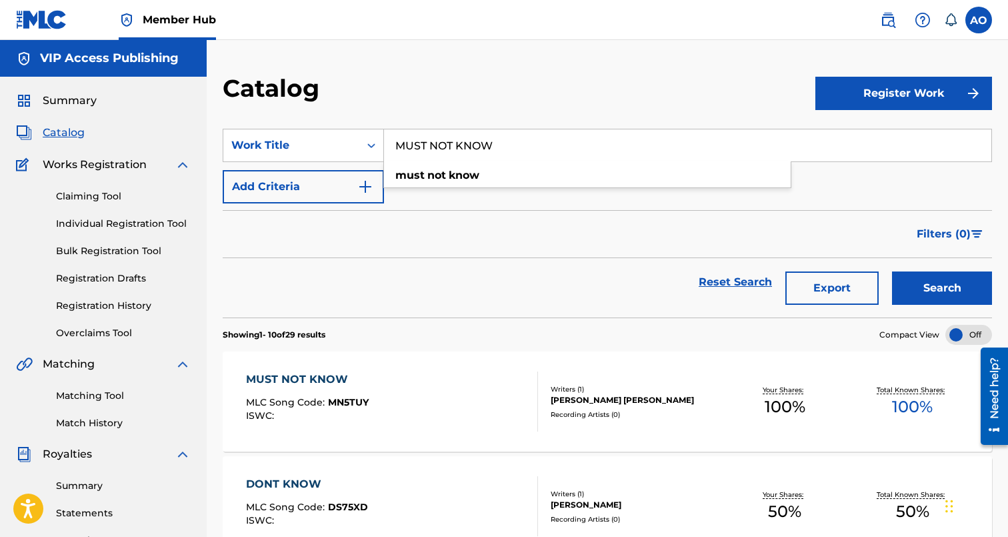
click at [299, 370] on div "MUST NOT KNOW MLC Song Code : MN5TUY ISWC : Writers ( 1 ) PAUL BENJIMEN ROWELL …" at bounding box center [607, 401] width 769 height 100
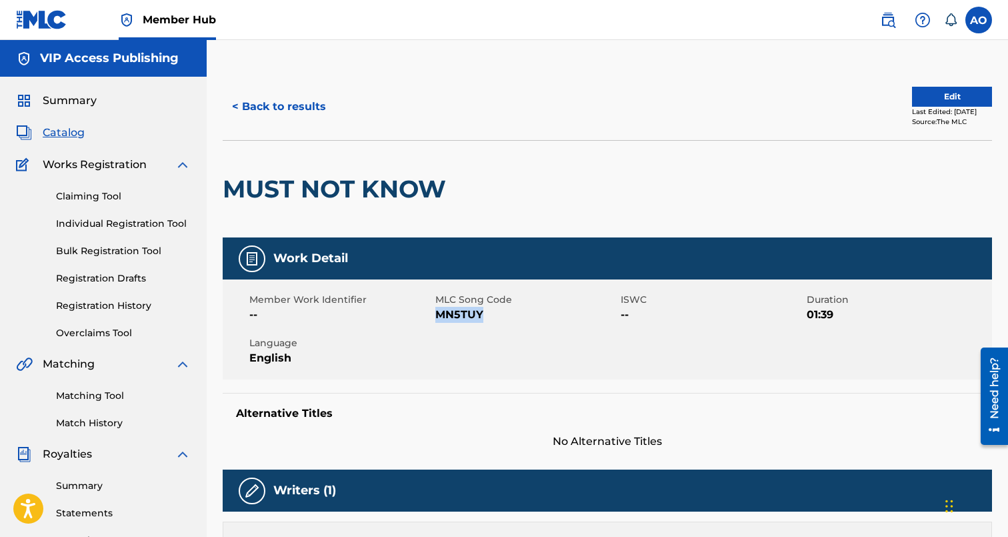
drag, startPoint x: 436, startPoint y: 319, endPoint x: 529, endPoint y: 309, distance: 93.2
click at [529, 309] on span "MN5TUY" at bounding box center [526, 315] width 183 height 16
copy span "MN5TUY"
click at [302, 131] on div "< Back to results Edit Last Edited: September 13, 2025 Source: The MLC" at bounding box center [607, 106] width 769 height 67
click at [303, 109] on button "< Back to results" at bounding box center [279, 106] width 113 height 33
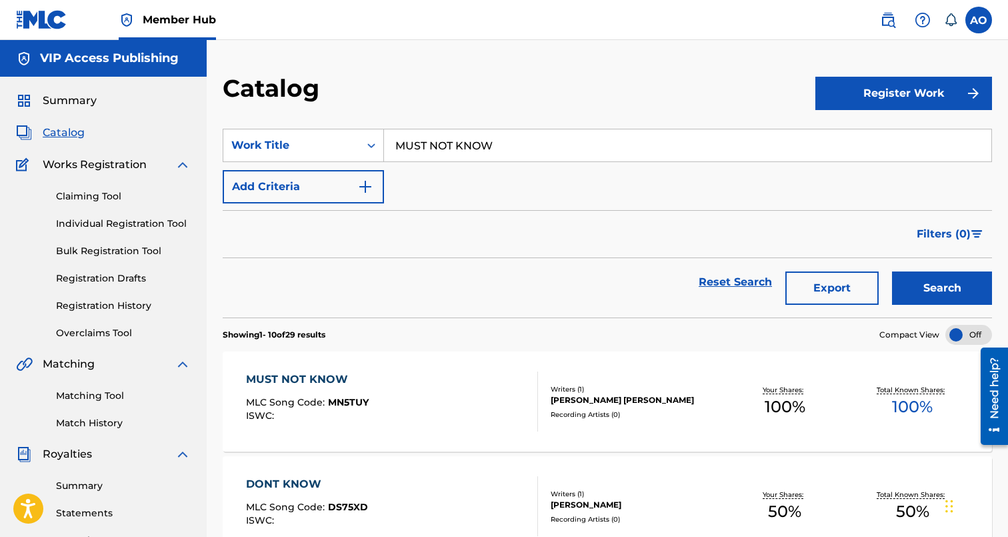
click at [470, 131] on input "MUST NOT KNOW" at bounding box center [687, 145] width 607 height 32
paste input "[PERSON_NAME]"
type input "[PERSON_NAME]"
click at [892, 271] on button "Search" at bounding box center [942, 287] width 100 height 33
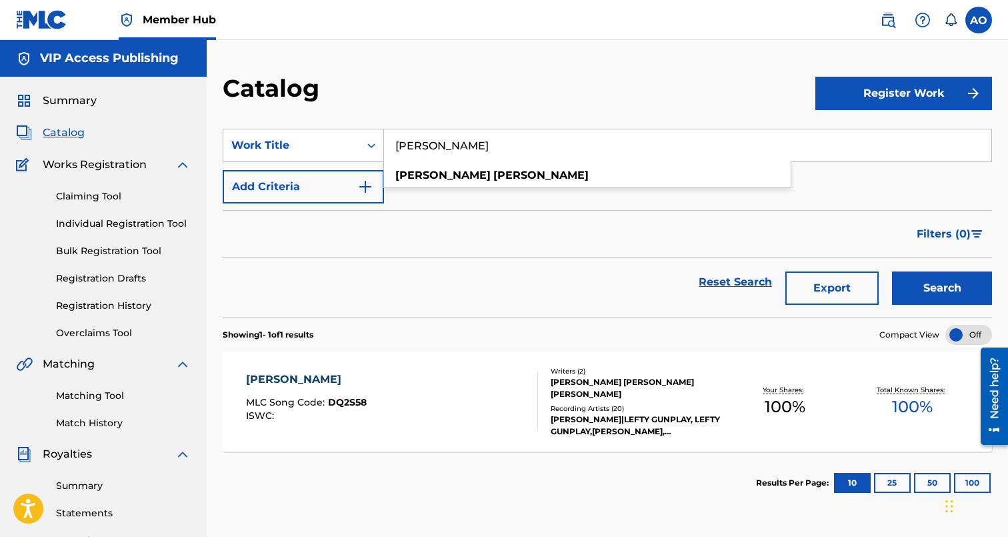
click at [273, 365] on div "DEREK JETER MLC Song Code : DQ2S58 ISWC : Writers ( 2 ) PAUL BENJIMEN ROWELL, F…" at bounding box center [607, 401] width 769 height 100
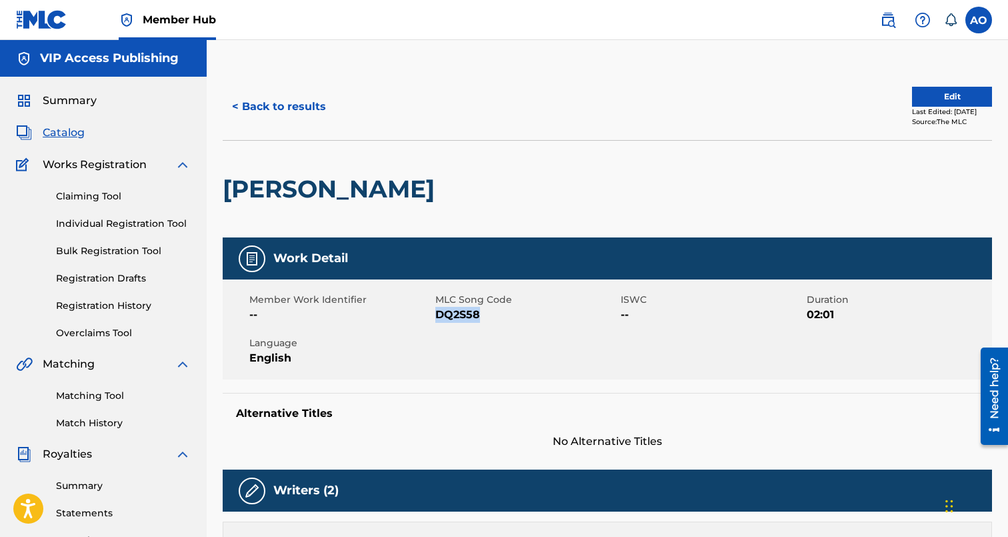
drag, startPoint x: 437, startPoint y: 313, endPoint x: 503, endPoint y: 313, distance: 66.0
click at [503, 313] on span "DQ2S58" at bounding box center [526, 315] width 183 height 16
copy span "DQ2S58"
click at [279, 115] on button "< Back to results" at bounding box center [279, 106] width 113 height 33
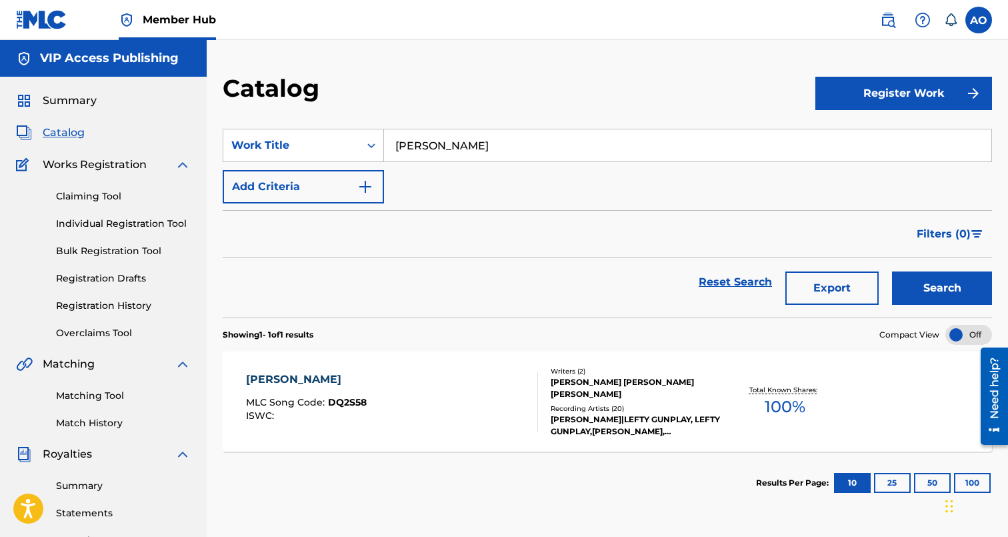
click at [473, 137] on input "[PERSON_NAME]" at bounding box center [687, 145] width 607 height 32
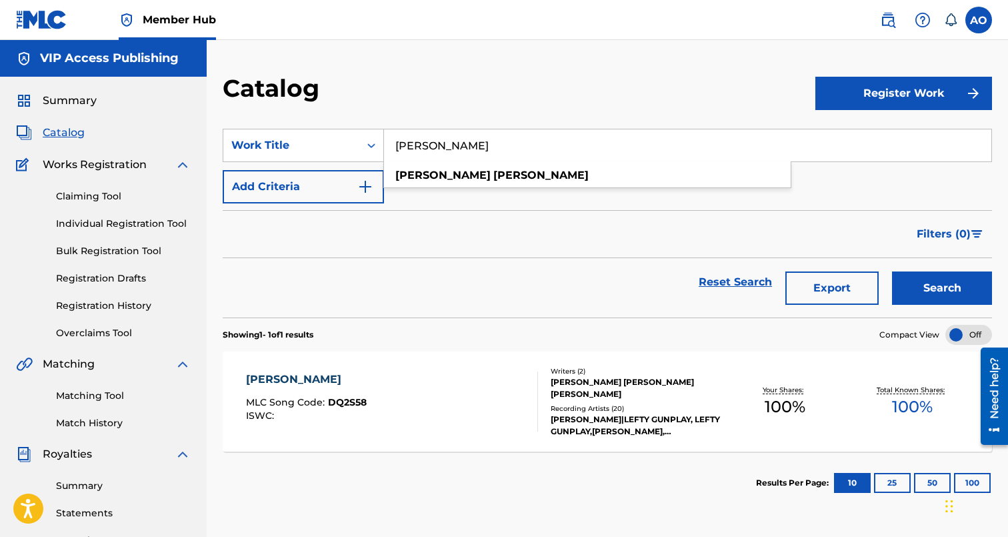
paste input "SMILE MORE"
type input "SMILE MORE"
click at [892, 271] on button "Search" at bounding box center [942, 287] width 100 height 33
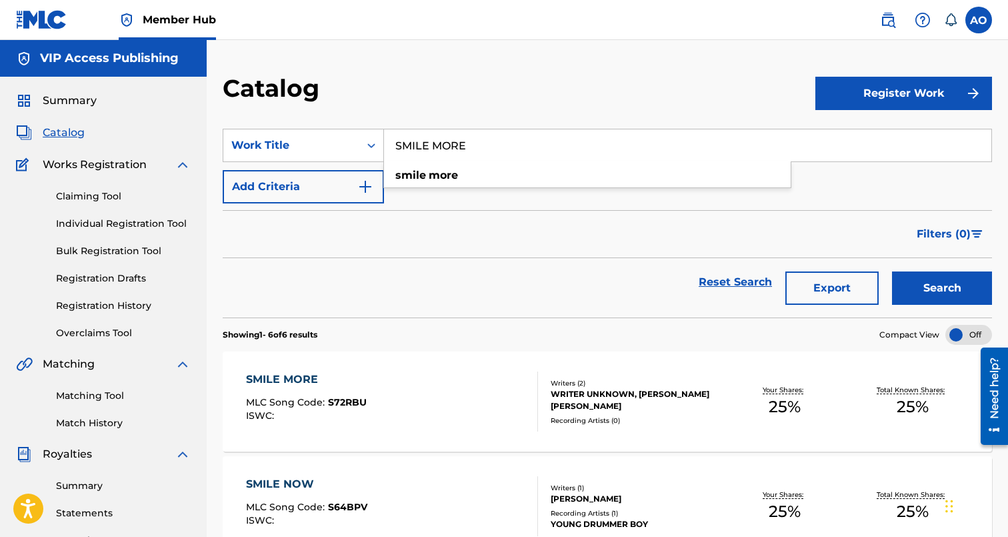
click at [301, 373] on div "SMILE MORE" at bounding box center [306, 379] width 121 height 16
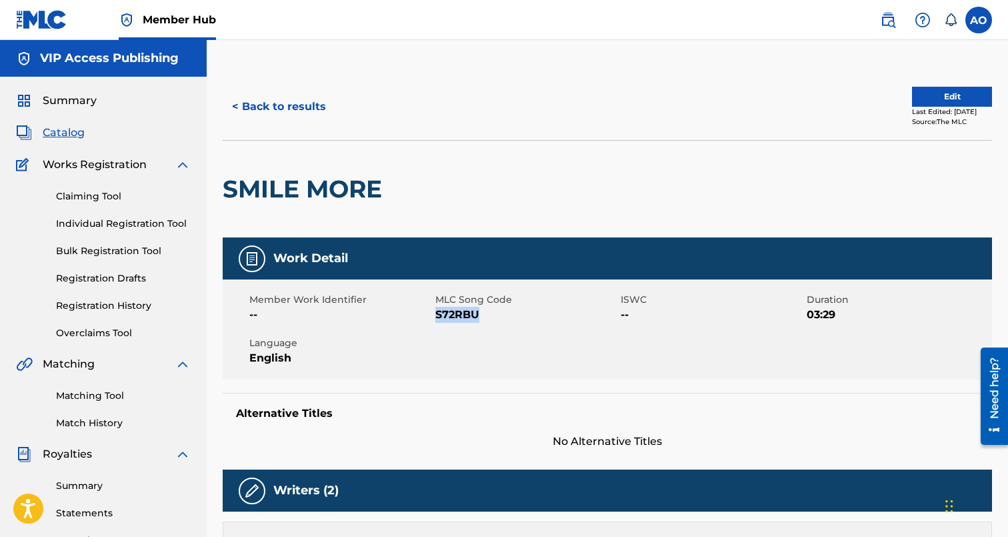
drag, startPoint x: 437, startPoint y: 313, endPoint x: 514, endPoint y: 315, distance: 77.4
click at [514, 315] on span "S72RBU" at bounding box center [526, 315] width 183 height 16
copy span "S72RBU"
click at [291, 111] on button "< Back to results" at bounding box center [279, 106] width 113 height 33
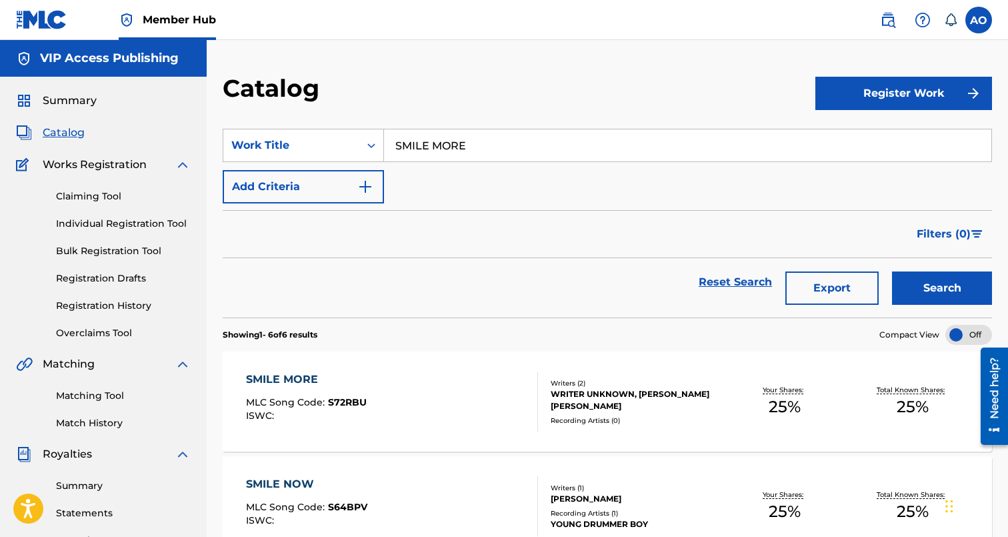
click at [419, 130] on input "SMILE MORE" at bounding box center [687, 145] width 607 height 32
paste input "TRAPPER PLUS RAPPER OUTRO"
type input "TRAPPER PLUS RAPPER OUTRO"
click at [892, 271] on button "Search" at bounding box center [942, 287] width 100 height 33
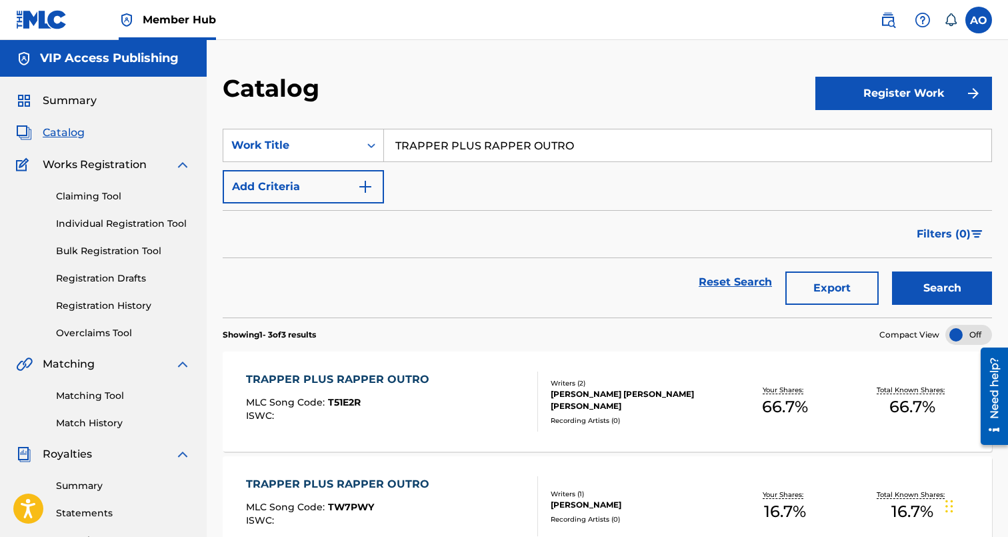
click at [436, 373] on div "TRAPPER PLUS RAPPER OUTRO MLC Song Code : T51E2R ISWC :" at bounding box center [392, 401] width 293 height 60
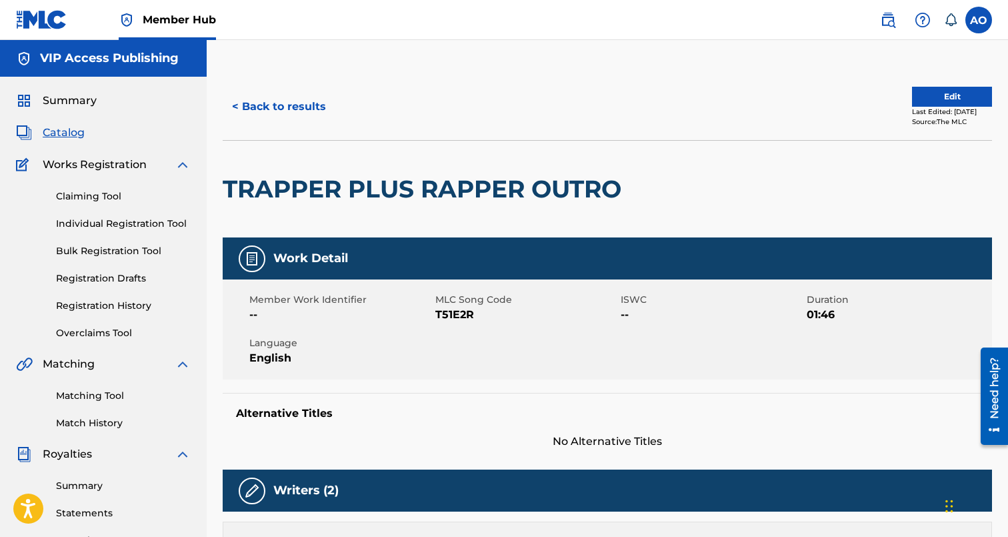
click at [443, 329] on div "Member Work Identifier -- MLC Song Code T51E2R ISWC -- Duration 01:46 Language …" at bounding box center [607, 329] width 769 height 100
drag, startPoint x: 437, startPoint y: 314, endPoint x: 494, endPoint y: 315, distance: 56.7
click at [494, 315] on span "T51E2R" at bounding box center [526, 315] width 183 height 16
copy span "T51E2R"
click at [269, 113] on button "< Back to results" at bounding box center [279, 106] width 113 height 33
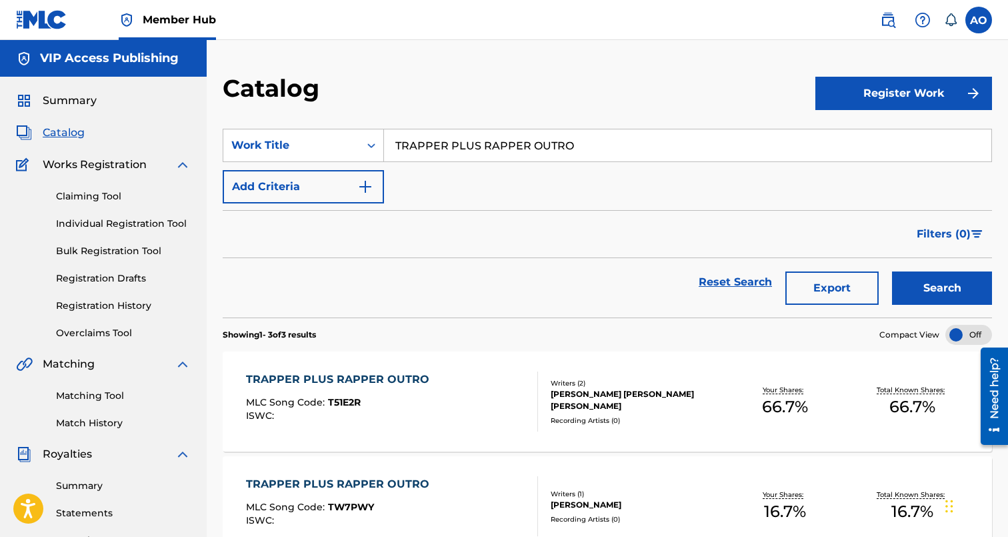
click at [445, 146] on input "TRAPPER PLUS RAPPER OUTRO" at bounding box center [687, 145] width 607 height 32
paste input "UESDAY"
type input "[DATE]"
click at [892, 271] on button "Search" at bounding box center [942, 287] width 100 height 33
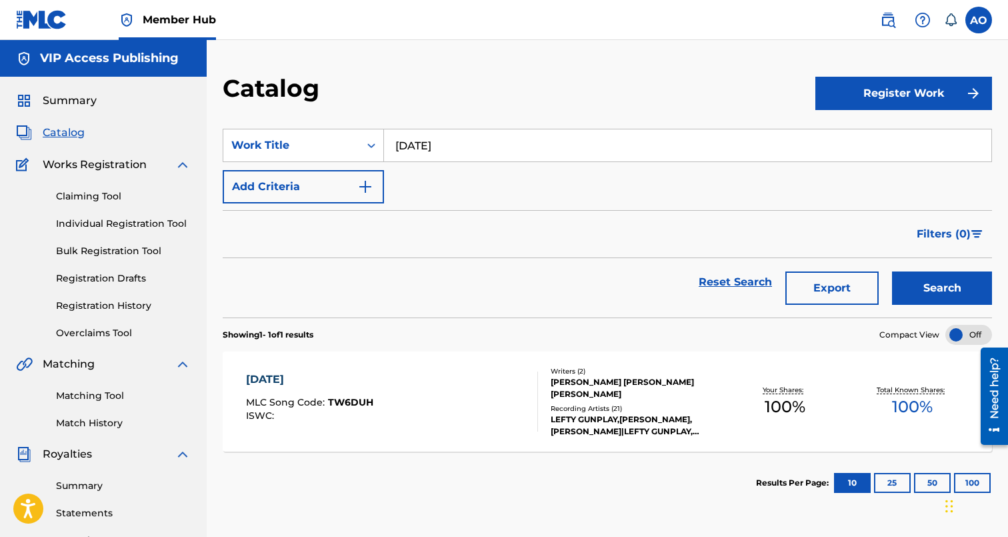
click at [291, 386] on div "[DATE]" at bounding box center [309, 379] width 127 height 16
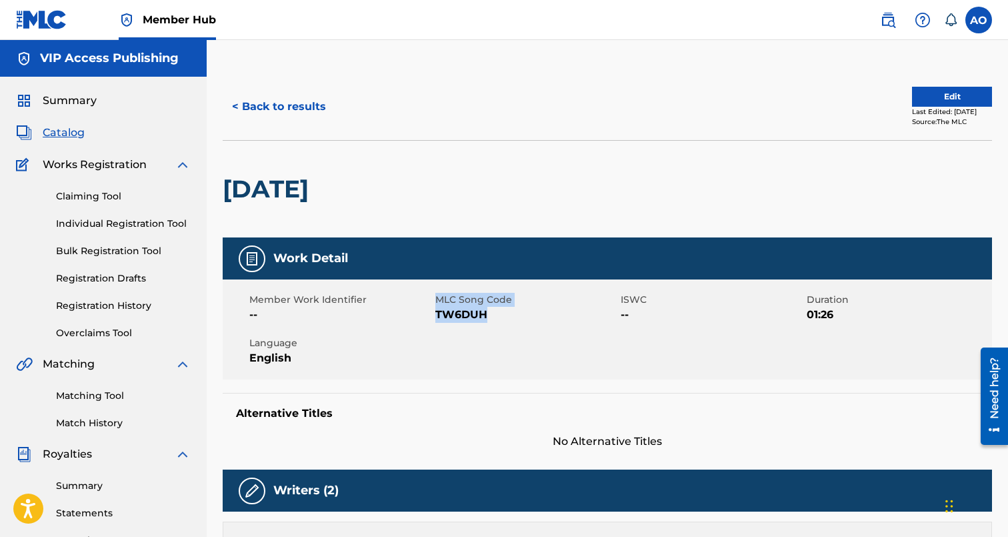
drag, startPoint x: 434, startPoint y: 314, endPoint x: 511, endPoint y: 314, distance: 76.7
click at [511, 314] on div "Member Work Identifier -- MLC Song Code TW6DUH ISWC -- Duration 01:26 Language …" at bounding box center [607, 329] width 769 height 100
click at [511, 314] on span "TW6DUH" at bounding box center [526, 315] width 183 height 16
drag, startPoint x: 437, startPoint y: 313, endPoint x: 530, endPoint y: 307, distance: 92.9
click at [530, 307] on span "TW6DUH" at bounding box center [526, 315] width 183 height 16
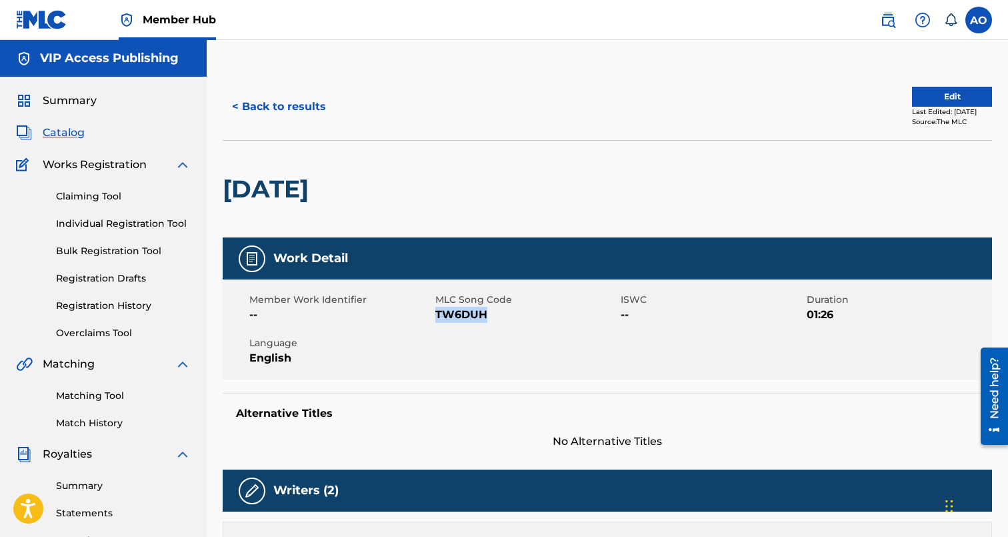
drag, startPoint x: 435, startPoint y: 315, endPoint x: 523, endPoint y: 311, distance: 87.4
click at [523, 311] on span "TW6DUH" at bounding box center [526, 315] width 183 height 16
copy span "TW6DUH"
click at [280, 105] on button "< Back to results" at bounding box center [279, 106] width 113 height 33
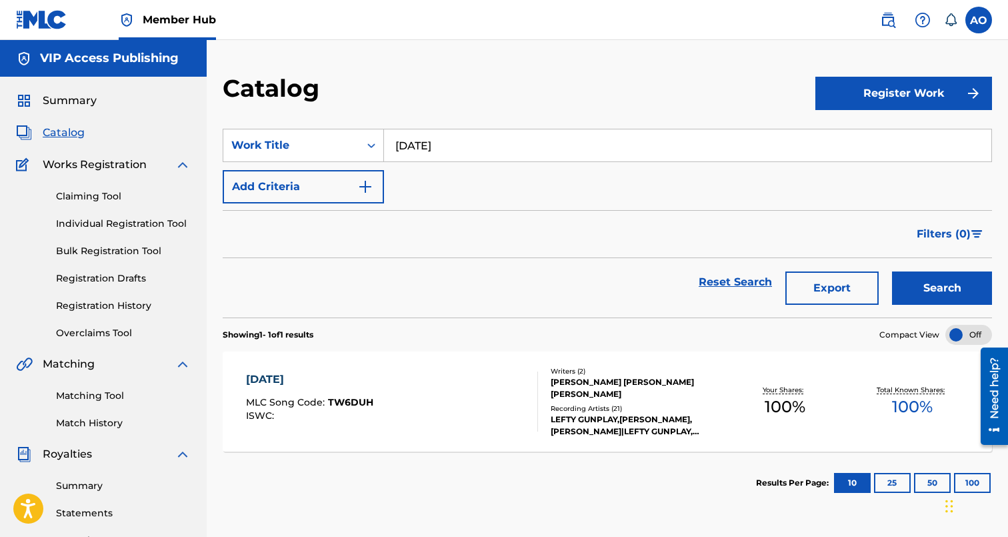
click at [449, 111] on div "Catalog" at bounding box center [519, 92] width 593 height 39
click at [444, 128] on section "SearchWithCriteria341775aa-7e33-4feb-bfdd-755a7171feda Work Title TUESDAY Add C…" at bounding box center [607, 215] width 769 height 205
click at [445, 132] on input "[DATE]" at bounding box center [687, 145] width 607 height 32
paste input "CERTIFIED STEPPER"
type input "CERTIFIED STEPPER"
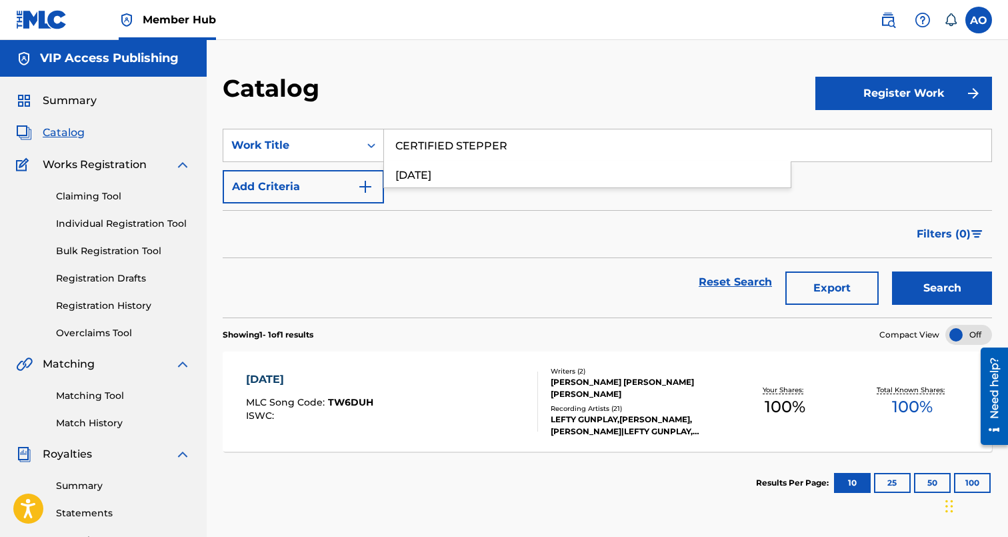
click at [892, 271] on button "Search" at bounding box center [942, 287] width 100 height 33
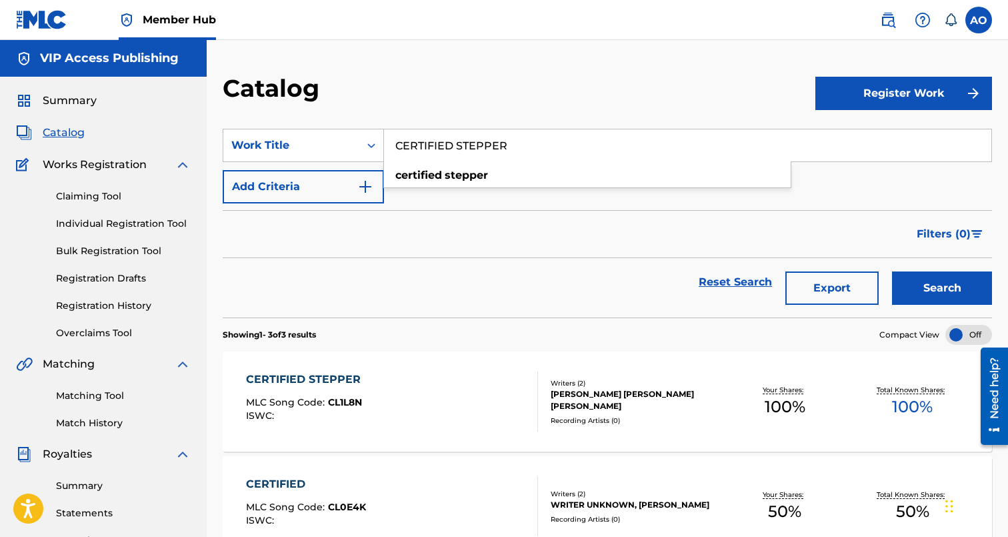
click at [313, 381] on div "CERTIFIED STEPPER" at bounding box center [306, 379] width 121 height 16
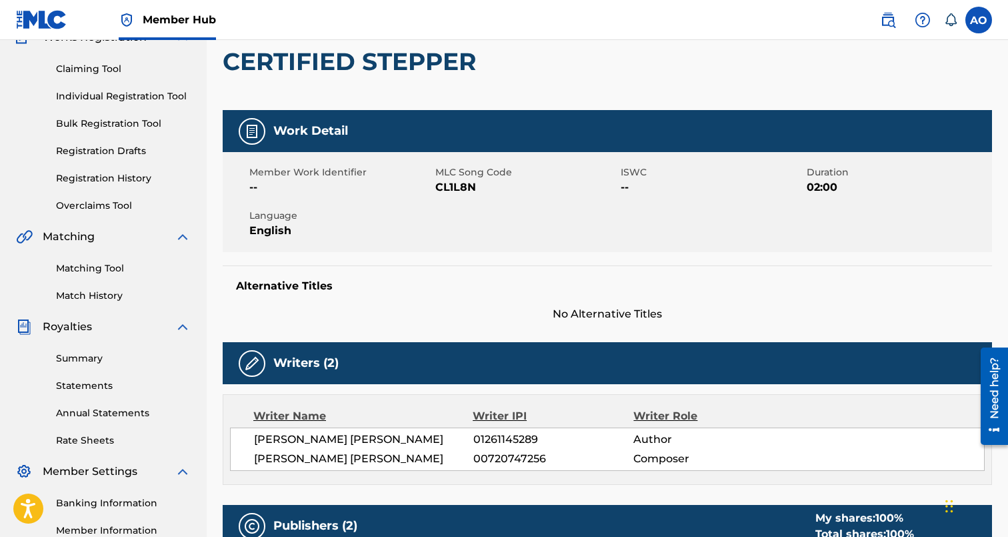
scroll to position [129, 0]
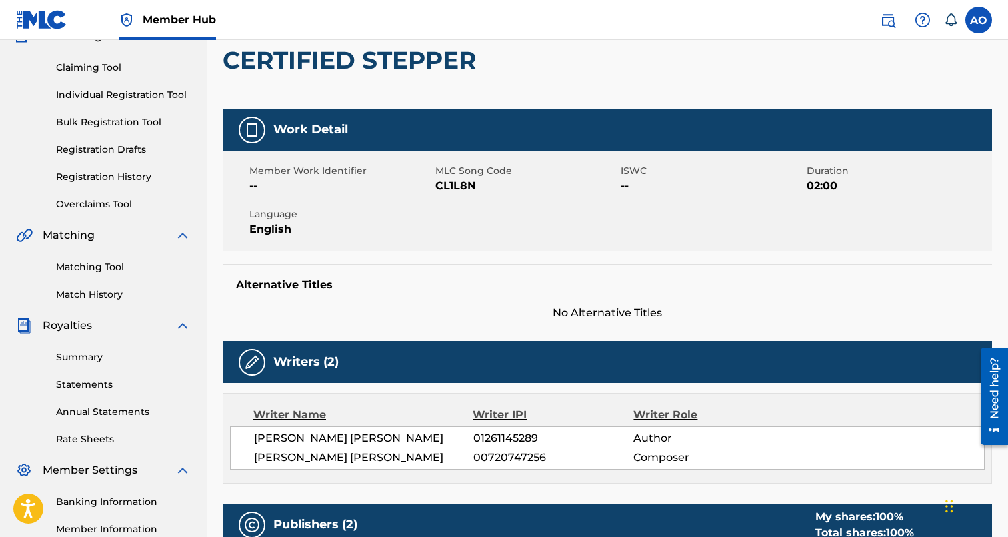
click at [433, 190] on div "Member Work Identifier --" at bounding box center [342, 179] width 186 height 30
drag, startPoint x: 437, startPoint y: 187, endPoint x: 479, endPoint y: 187, distance: 42.7
click at [479, 187] on span "CL1L8N" at bounding box center [526, 186] width 183 height 16
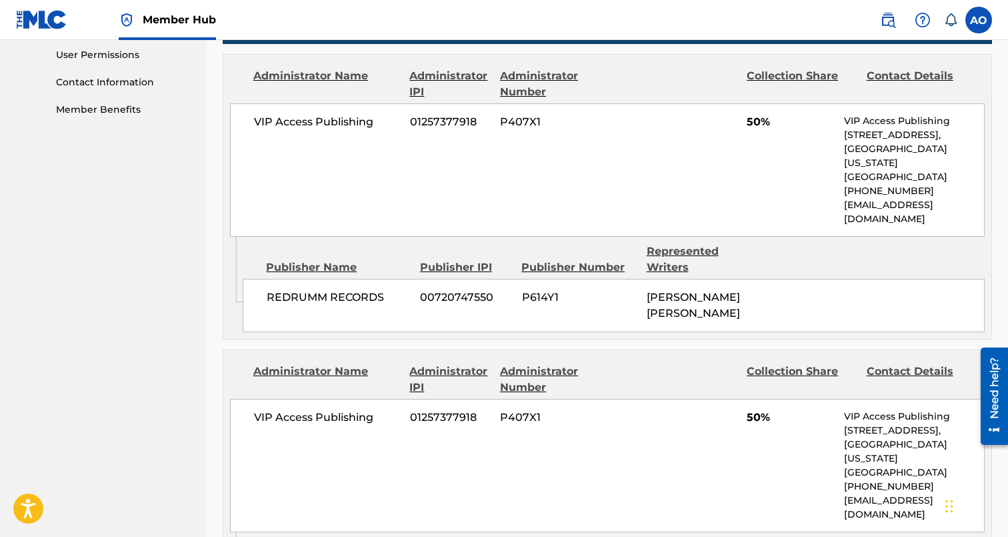
scroll to position [0, 0]
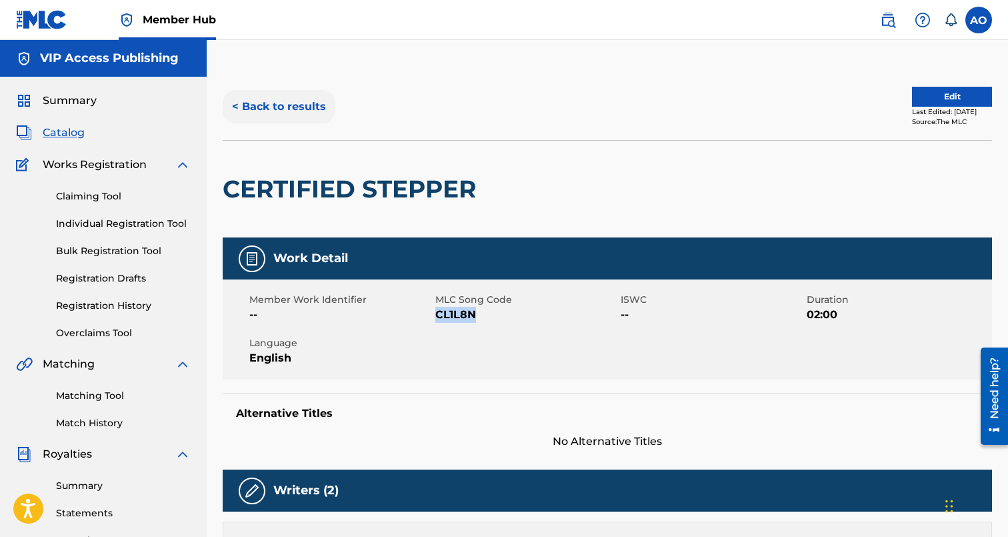
click at [244, 105] on button "< Back to results" at bounding box center [279, 106] width 113 height 33
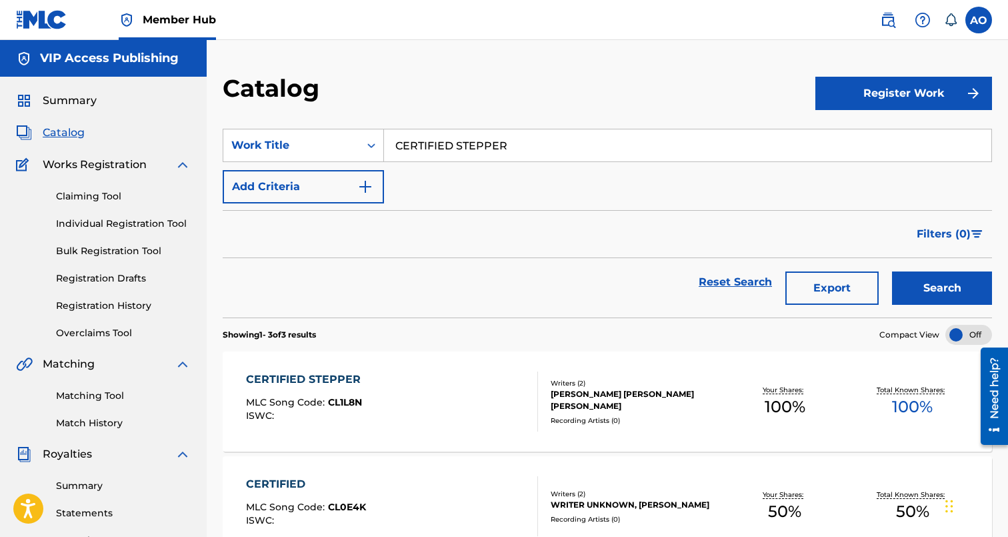
click at [487, 145] on input "CERTIFIED STEPPER" at bounding box center [687, 145] width 607 height 32
paste input "BEEF WITH THE GANG"
type input "BEEF WITH THE GANG"
click at [892, 271] on button "Search" at bounding box center [942, 287] width 100 height 33
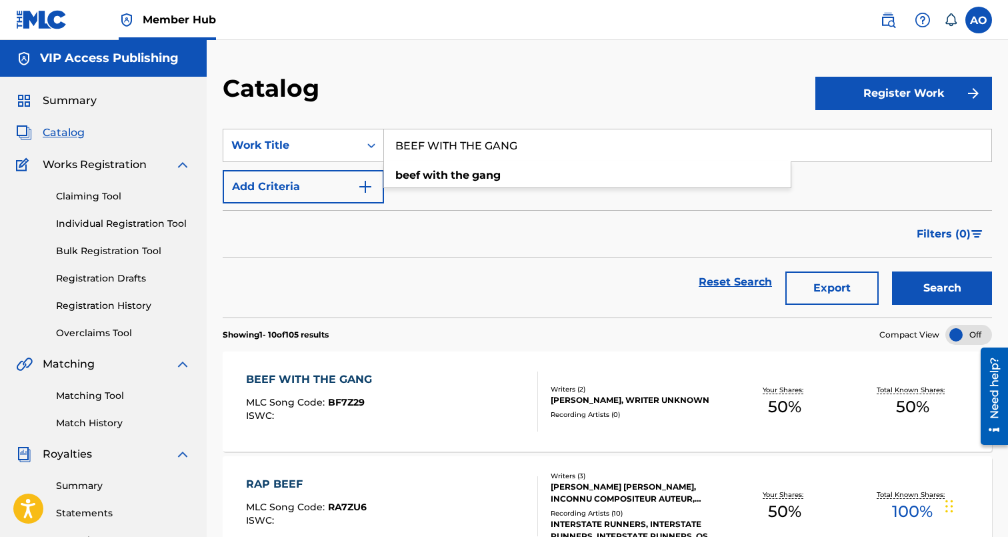
click at [323, 369] on div "BEEF WITH THE GANG MLC Song Code : BF7Z29 ISWC : Writers ( 2 ) JHONEL DONGON, W…" at bounding box center [607, 401] width 769 height 100
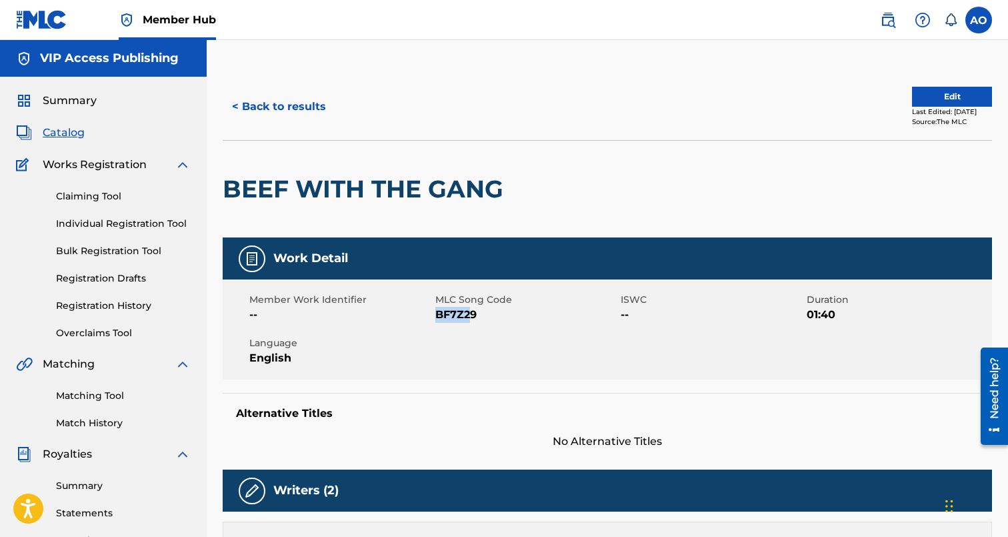
drag, startPoint x: 435, startPoint y: 315, endPoint x: 470, endPoint y: 315, distance: 34.7
click at [470, 315] on span "BF7Z29" at bounding box center [526, 315] width 183 height 16
click at [314, 100] on button "< Back to results" at bounding box center [279, 106] width 113 height 33
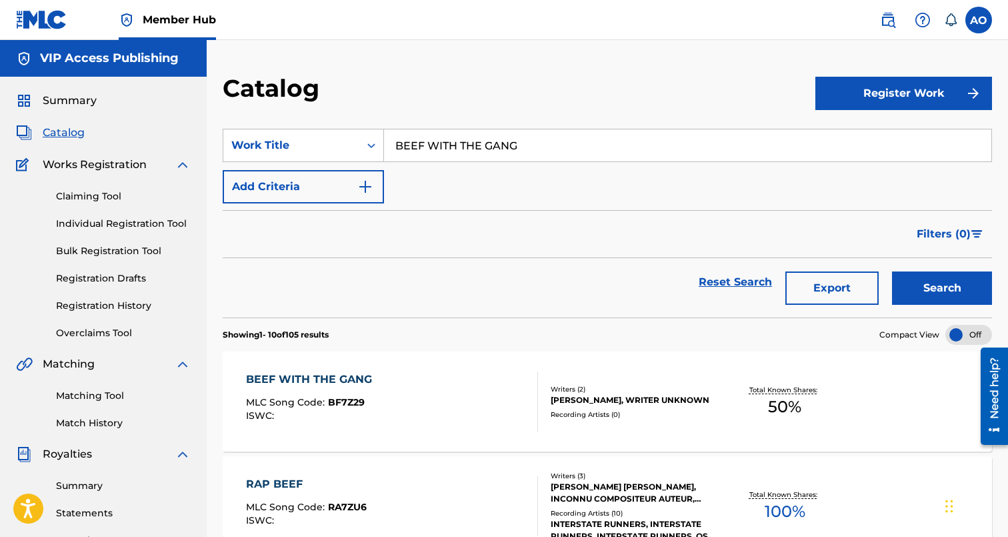
click at [471, 139] on input "BEEF WITH THE GANG" at bounding box center [687, 145] width 607 height 32
paste input "NEW FAME SAME PROBLEMS"
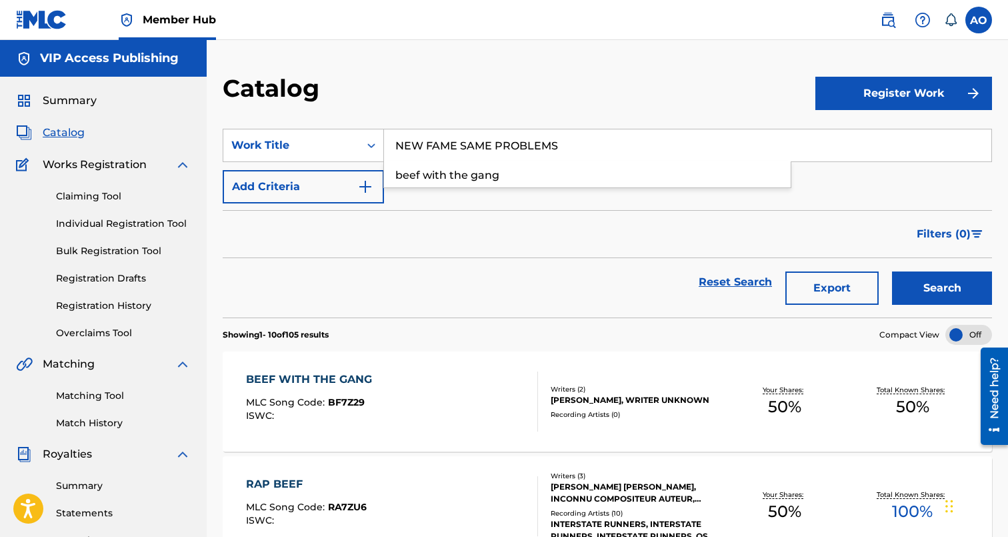
type input "NEW FAME SAME PROBLEMS"
click at [892, 271] on button "Search" at bounding box center [942, 287] width 100 height 33
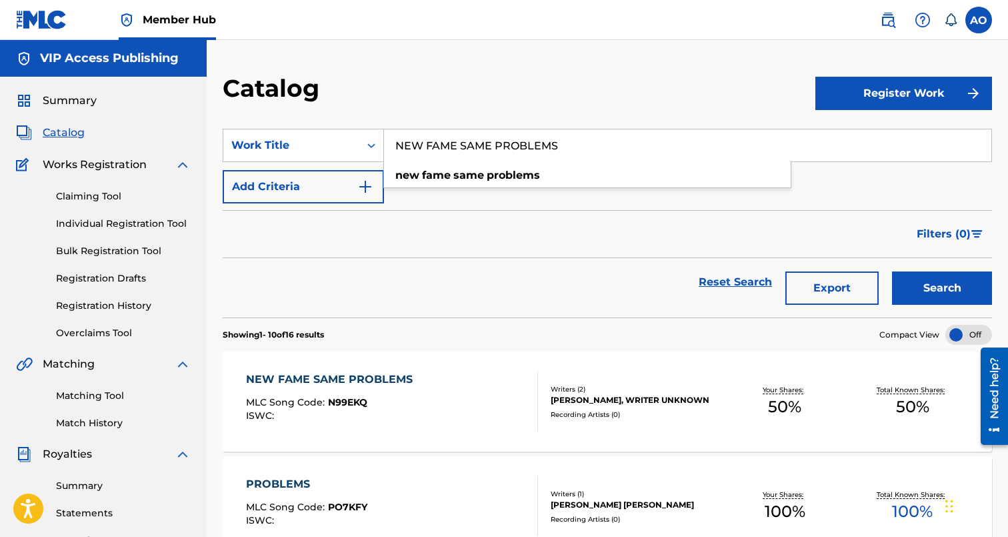
click at [347, 365] on div "NEW FAME SAME PROBLEMS MLC Song Code : N99EKQ ISWC : Writers ( 2 ) JHONEL DONGO…" at bounding box center [607, 401] width 769 height 100
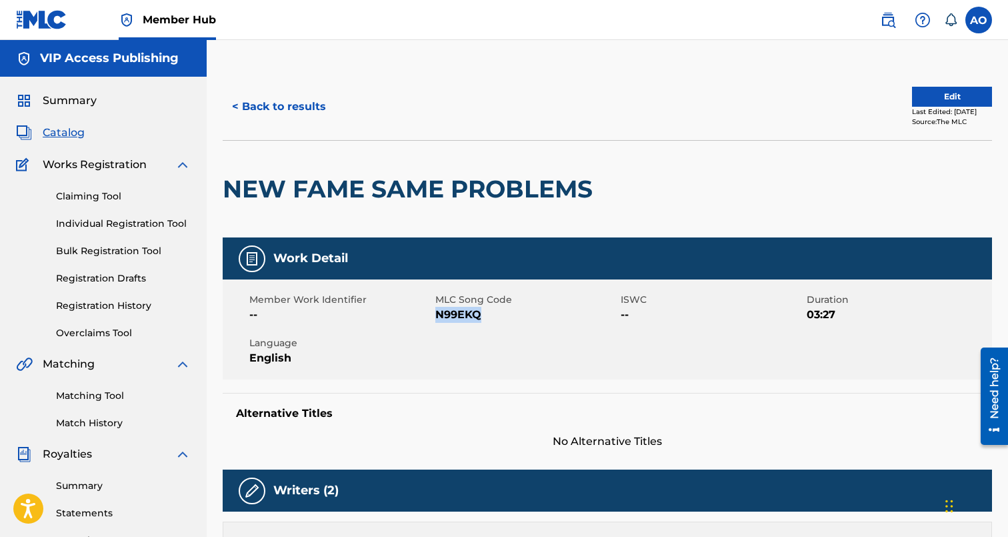
drag, startPoint x: 436, startPoint y: 317, endPoint x: 524, endPoint y: 319, distance: 88.0
click at [524, 319] on span "N99EKQ" at bounding box center [526, 315] width 183 height 16
click at [275, 104] on button "< Back to results" at bounding box center [279, 106] width 113 height 33
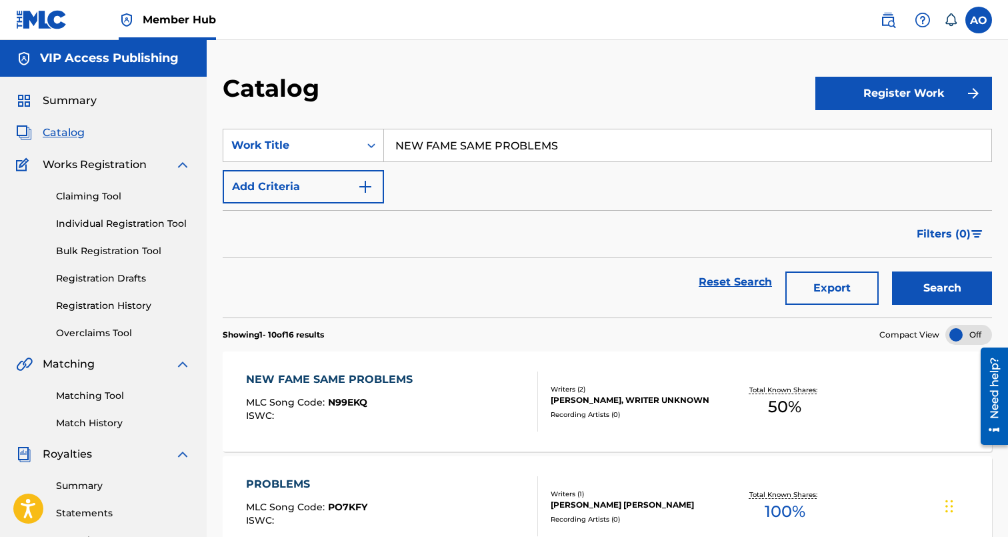
click at [500, 147] on input "NEW FAME SAME PROBLEMS" at bounding box center [687, 145] width 607 height 32
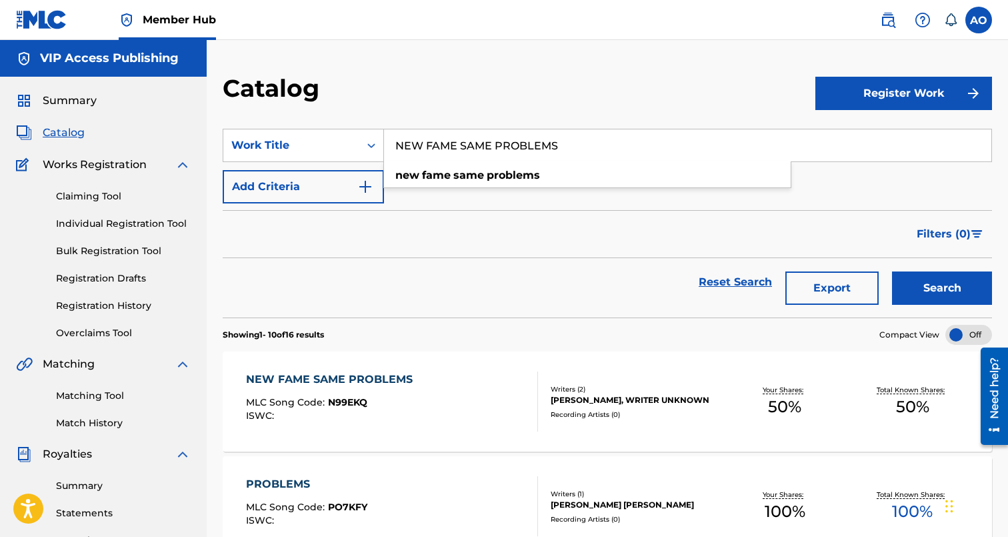
paste input "PARANOID BABY"
type input "PARANOID BABY"
click at [892, 271] on button "Search" at bounding box center [942, 287] width 100 height 33
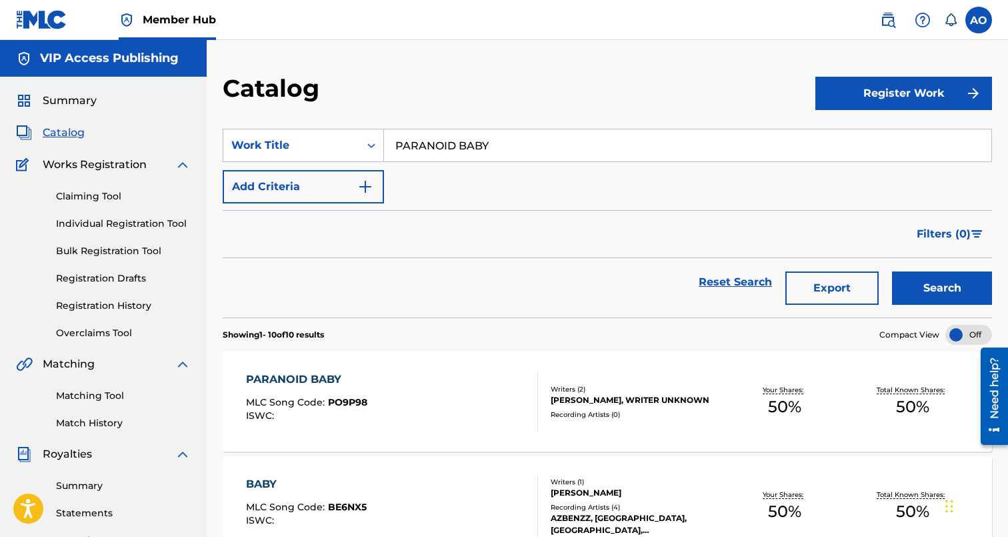
click at [327, 366] on div "PARANOID BABY MLC Song Code : PO9P98 ISWC : Writers ( 2 ) JHONEL DONGON, WRITER…" at bounding box center [607, 401] width 769 height 100
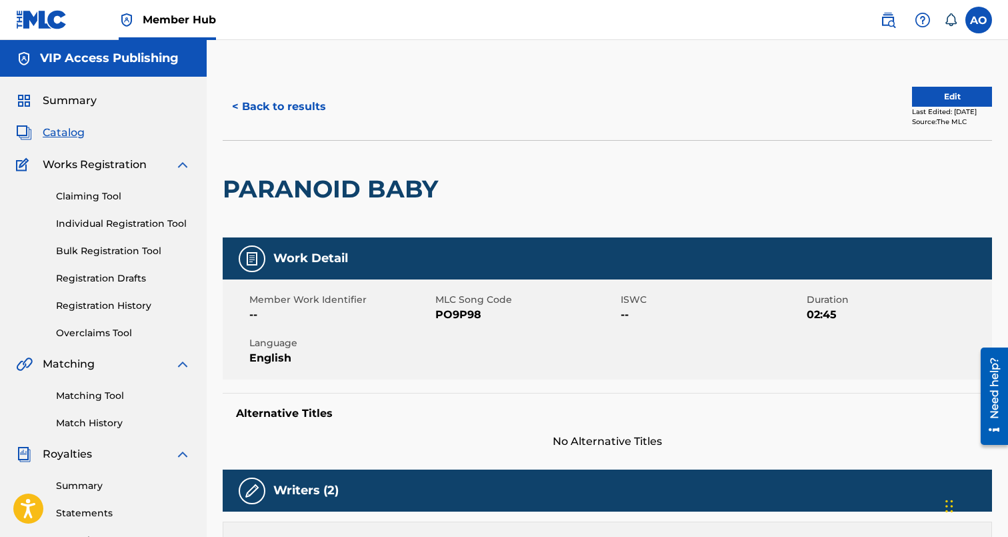
click at [435, 315] on div "Member Work Identifier --" at bounding box center [342, 308] width 186 height 30
drag, startPoint x: 437, startPoint y: 317, endPoint x: 525, endPoint y: 317, distance: 87.3
click at [525, 317] on span "PO9P98" at bounding box center [526, 315] width 183 height 16
click at [293, 95] on button "< Back to results" at bounding box center [279, 106] width 113 height 33
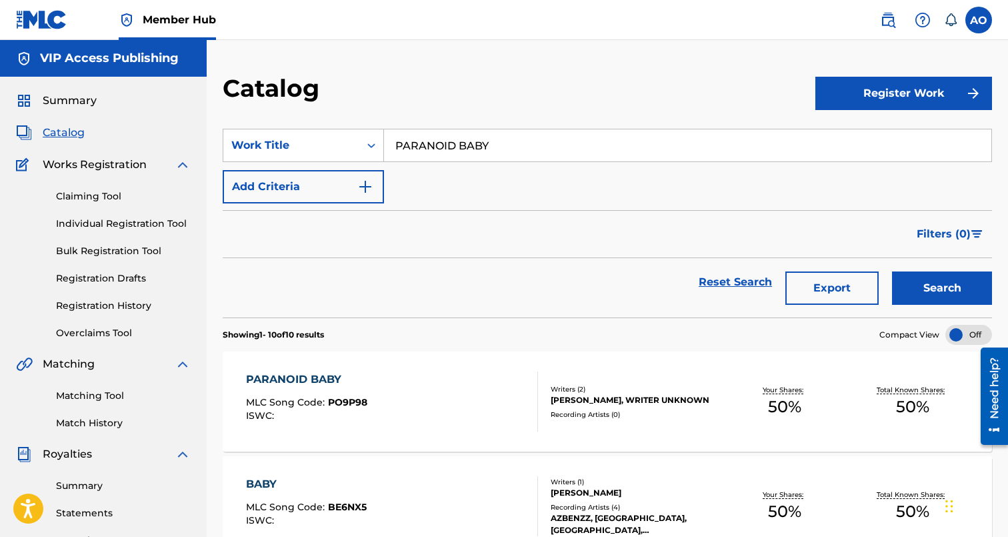
click at [590, 161] on input "PARANOID BABY" at bounding box center [687, 145] width 607 height 32
paste input "ON THE GANG"
type input "ON THE GANG"
click at [892, 271] on button "Search" at bounding box center [942, 287] width 100 height 33
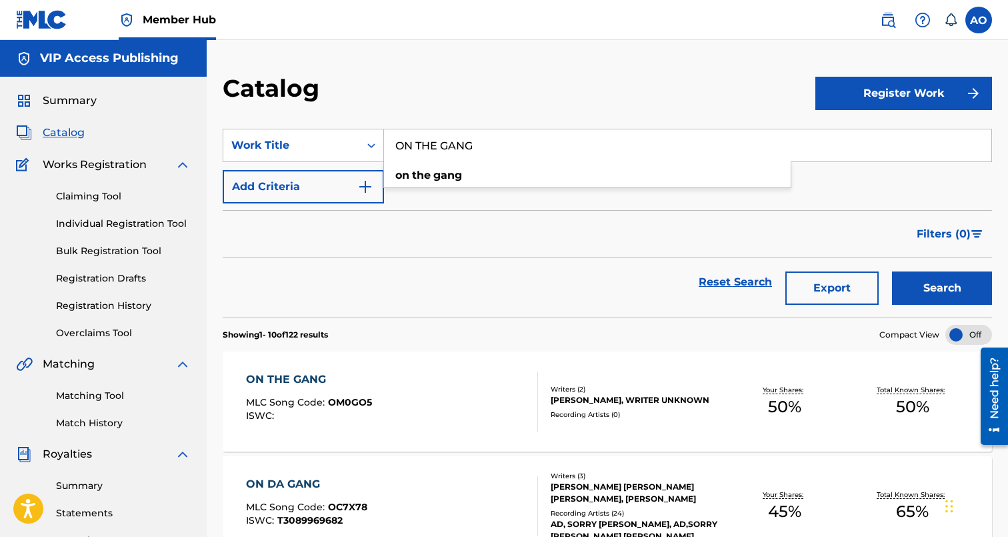
click at [303, 381] on div "ON THE GANG" at bounding box center [309, 379] width 126 height 16
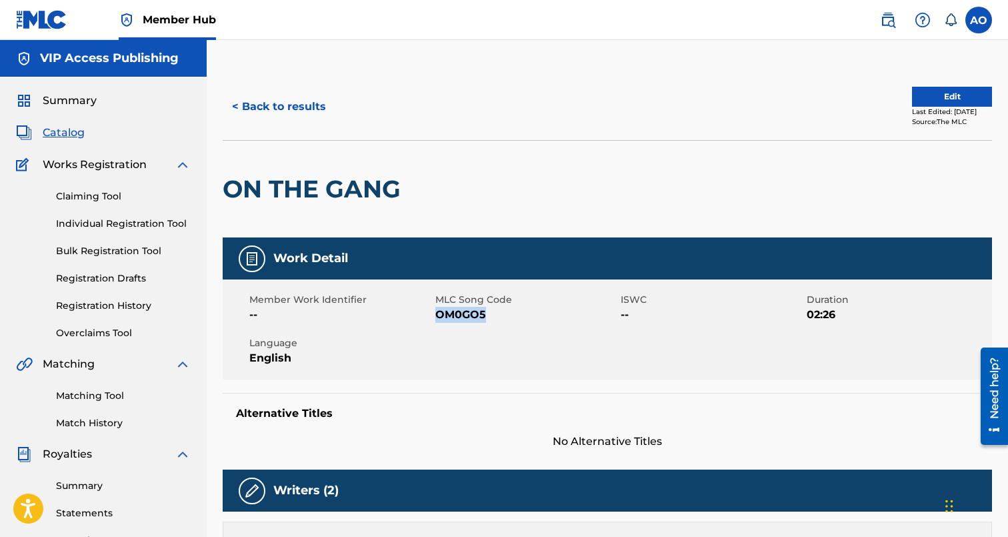
drag, startPoint x: 436, startPoint y: 317, endPoint x: 549, endPoint y: 316, distance: 112.7
click at [549, 316] on span "OM0GO5" at bounding box center [526, 315] width 183 height 16
click at [279, 103] on button "< Back to results" at bounding box center [279, 106] width 113 height 33
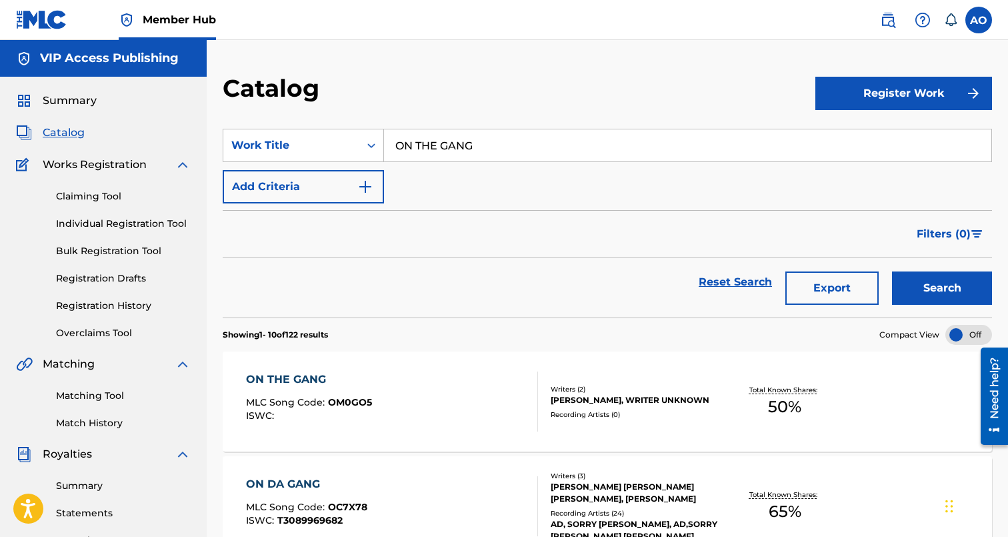
click at [514, 141] on input "ON THE GANG" at bounding box center [687, 145] width 607 height 32
paste input "TRIPPIN OVER OLD SHIT INTRO"
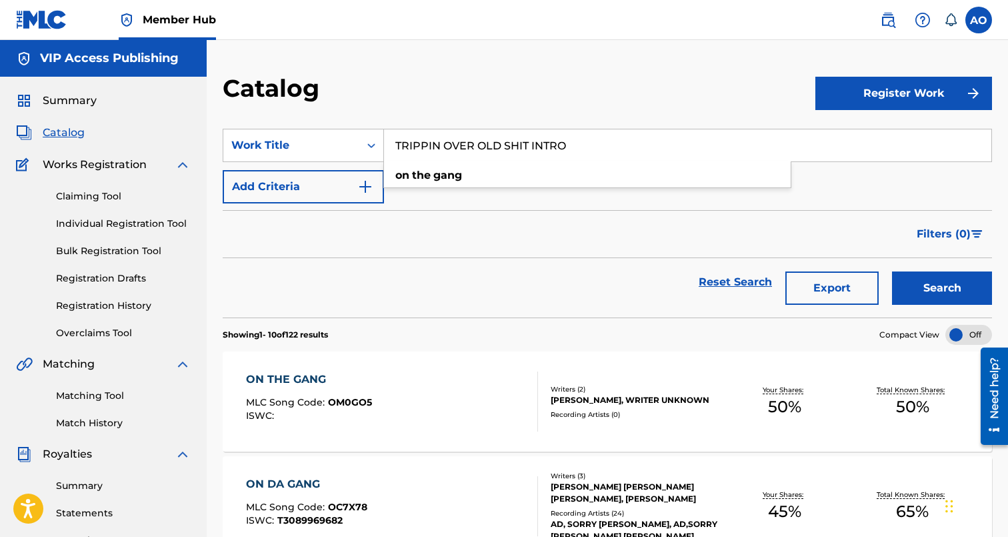
type input "TRIPPIN OVER OLD SHIT INTRO"
click at [892, 271] on button "Search" at bounding box center [942, 287] width 100 height 33
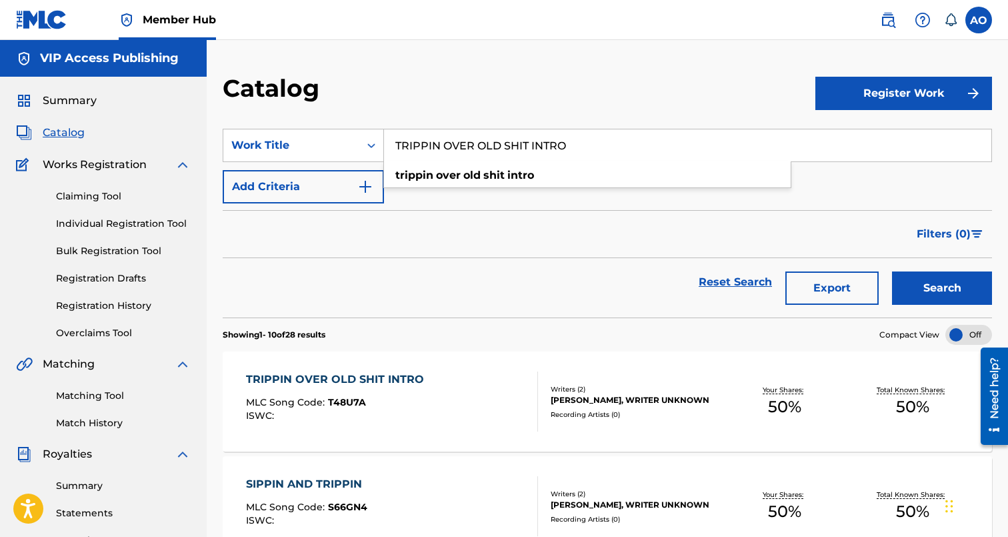
click at [333, 402] on span "T48U7A" at bounding box center [347, 402] width 38 height 12
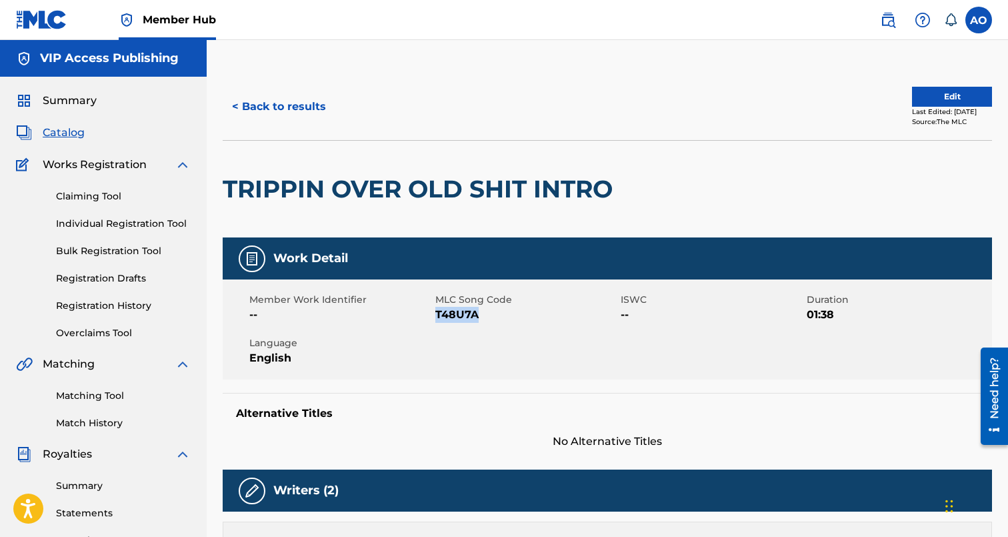
drag, startPoint x: 437, startPoint y: 316, endPoint x: 497, endPoint y: 315, distance: 59.3
click at [497, 315] on span "T48U7A" at bounding box center [526, 315] width 183 height 16
click at [272, 123] on button "< Back to results" at bounding box center [279, 106] width 113 height 33
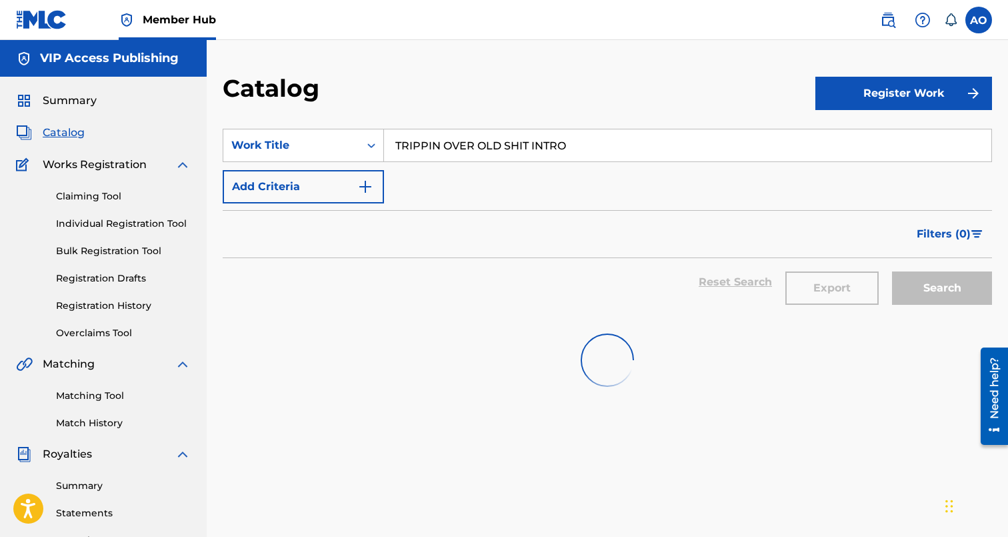
click at [497, 135] on input "TRIPPIN OVER OLD SHIT INTRO" at bounding box center [687, 145] width 607 height 32
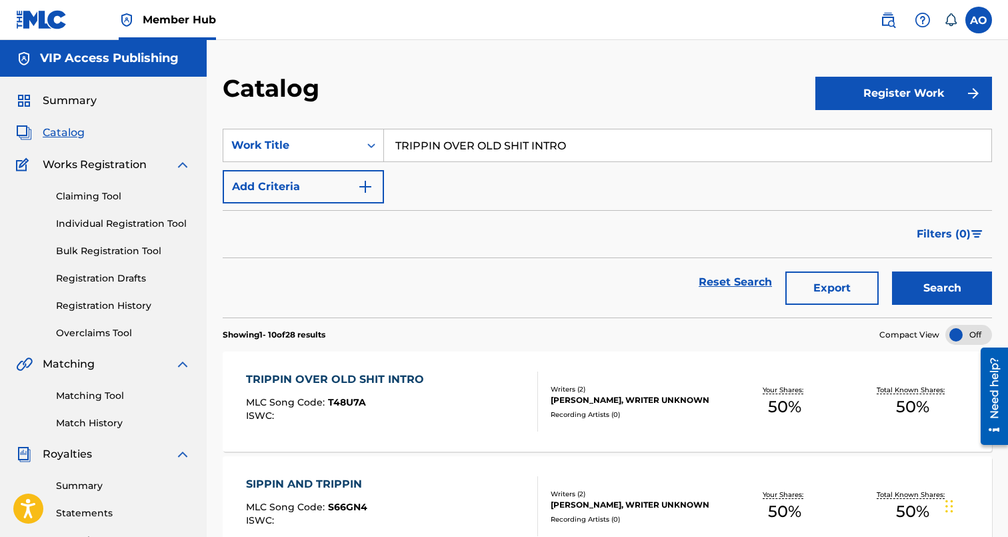
paste input "HOLD ON MY SOUL"
type input "HOLD ON MY SOUL"
click at [892, 271] on button "Search" at bounding box center [942, 287] width 100 height 33
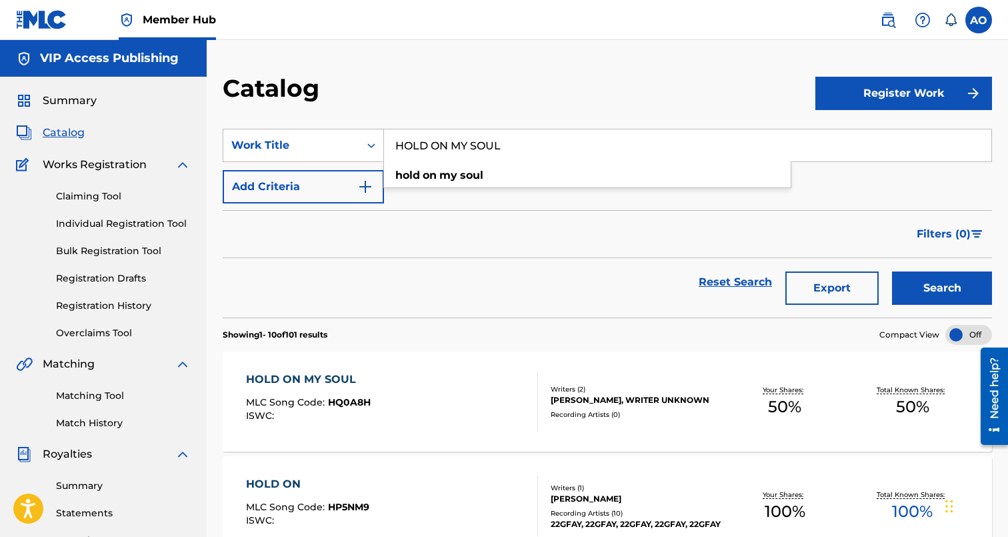
click at [537, 388] on div at bounding box center [532, 401] width 11 height 60
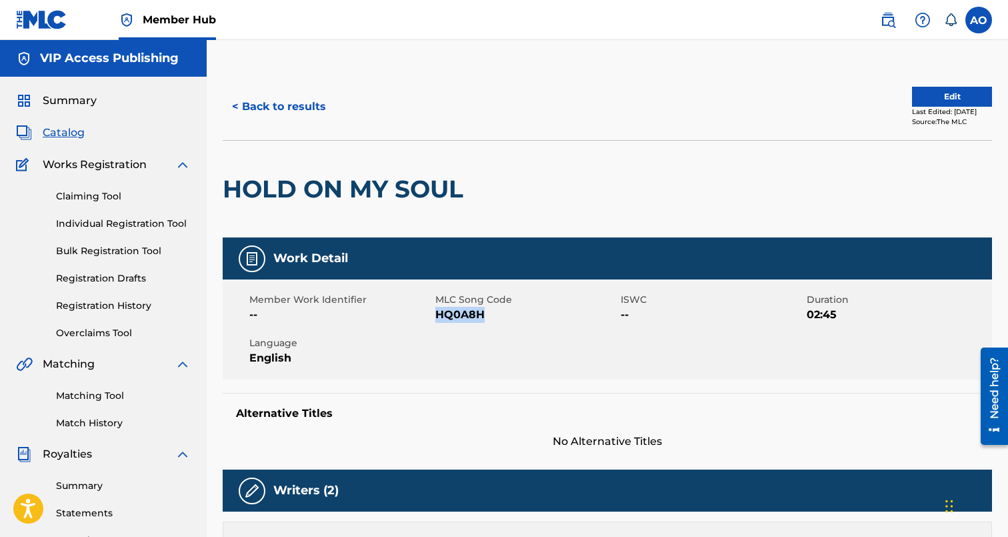
drag, startPoint x: 437, startPoint y: 316, endPoint x: 525, endPoint y: 316, distance: 88.0
click at [525, 316] on span "HQ0A8H" at bounding box center [526, 315] width 183 height 16
click at [286, 110] on button "< Back to results" at bounding box center [279, 106] width 113 height 33
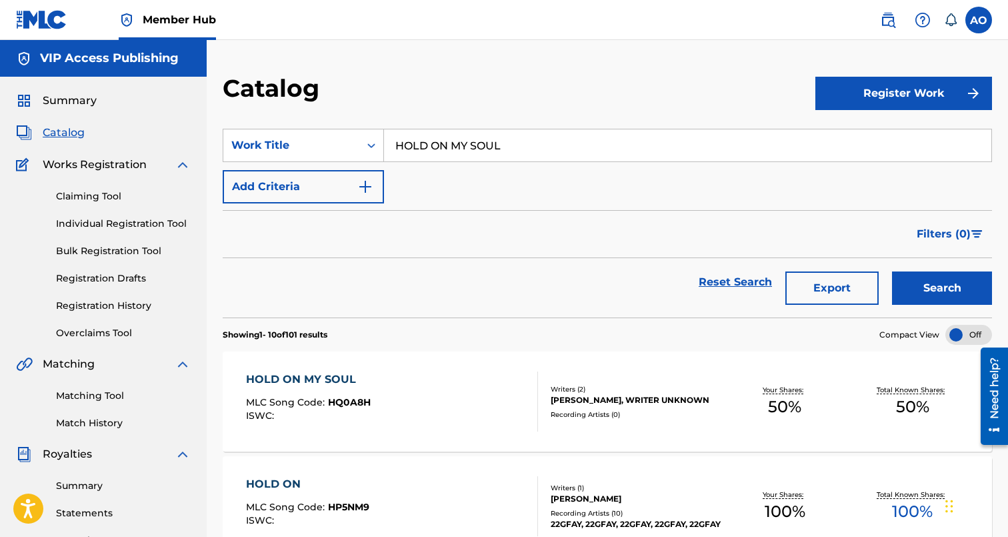
click at [503, 153] on input "HOLD ON MY SOUL" at bounding box center [687, 145] width 607 height 32
paste input "WHATS YO REASON"
type input "WHATS YO REASON"
click at [892, 271] on button "Search" at bounding box center [942, 287] width 100 height 33
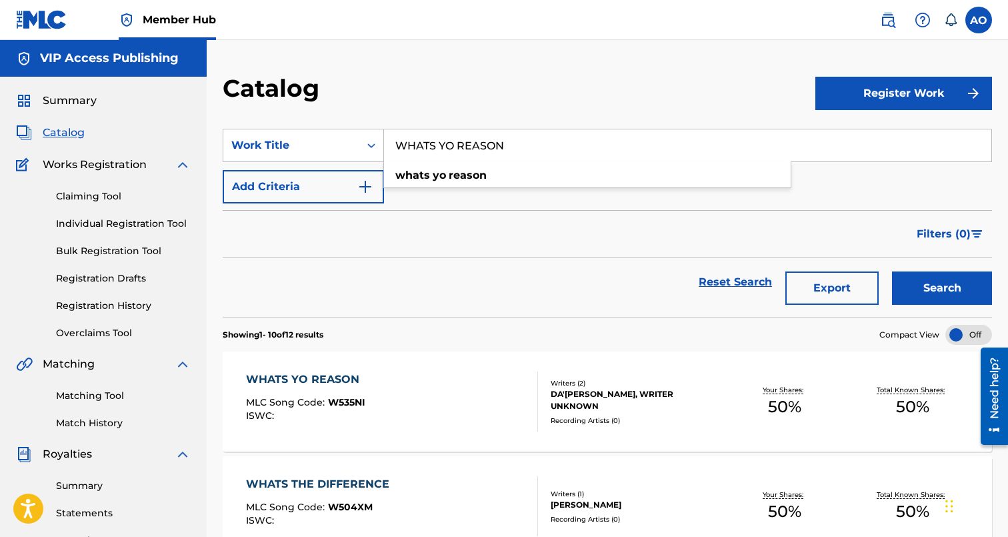
click at [325, 372] on div "WHATS YO REASON" at bounding box center [306, 379] width 120 height 16
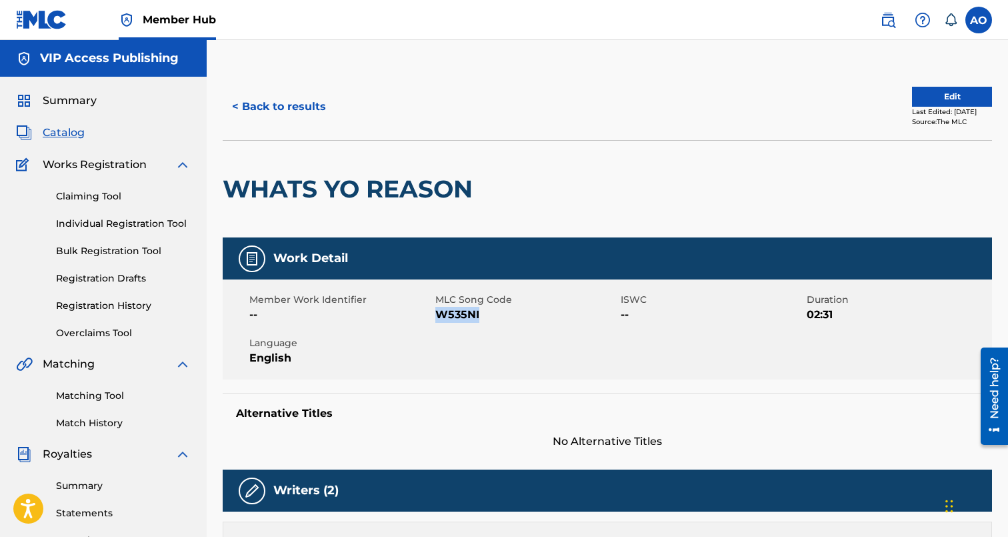
drag, startPoint x: 437, startPoint y: 315, endPoint x: 502, endPoint y: 315, distance: 65.3
click at [502, 315] on span "W535NI" at bounding box center [526, 315] width 183 height 16
click at [296, 127] on div "< Back to results Edit Last Edited: September 11, 2025 Source: The MLC" at bounding box center [607, 106] width 769 height 67
click at [300, 104] on button "< Back to results" at bounding box center [279, 106] width 113 height 33
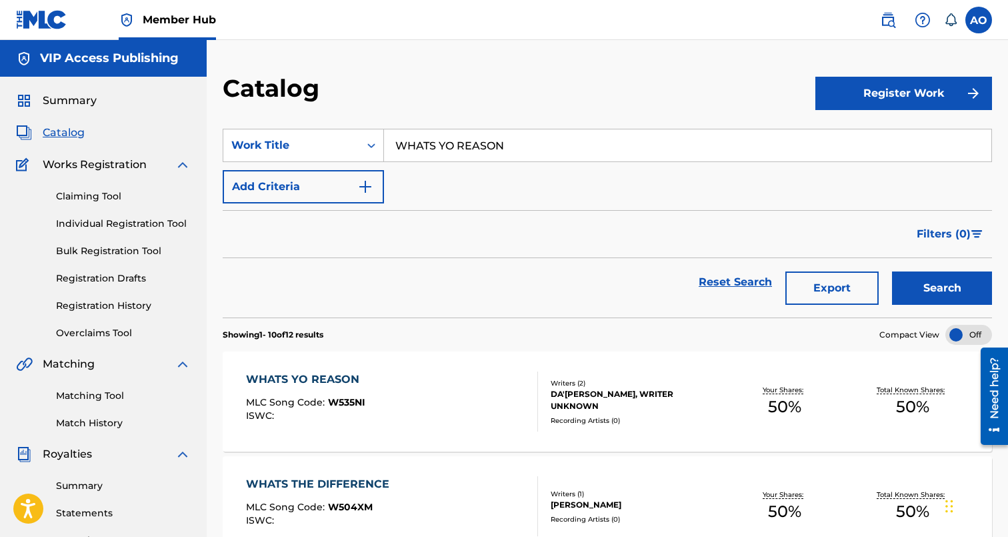
click at [472, 153] on input "WHATS YO REASON" at bounding box center [687, 145] width 607 height 32
paste input "PICN AND CHOOSI"
type input "PICN AND CHOOSIN"
click at [892, 271] on button "Search" at bounding box center [942, 287] width 100 height 33
click at [307, 362] on div "PICN AND CHOOSIN MLC Song Code : PO9IZL ISWC : Writers ( 2 ) DA'MONTE LYLES, WR…" at bounding box center [607, 401] width 769 height 100
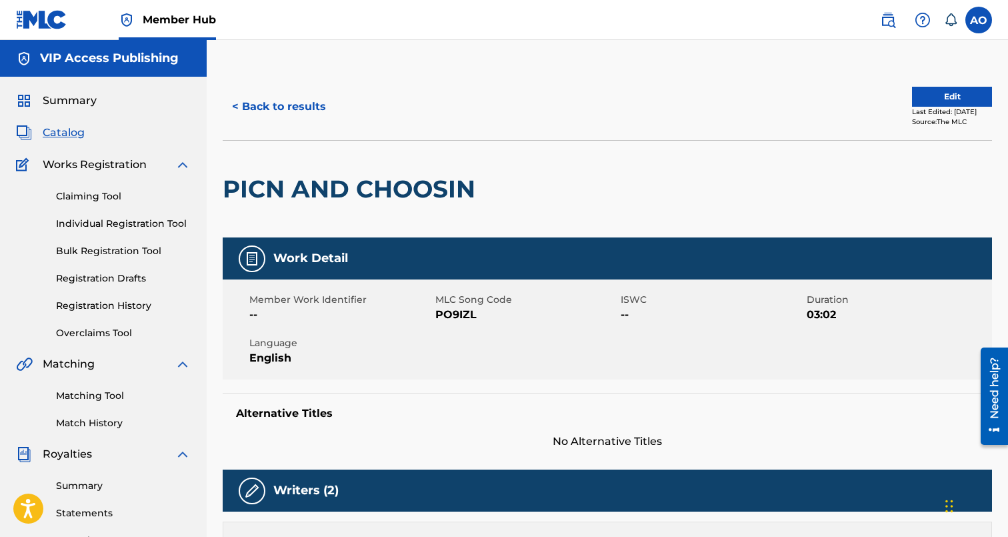
click at [434, 313] on div "Member Work Identifier --" at bounding box center [342, 308] width 186 height 30
drag, startPoint x: 437, startPoint y: 314, endPoint x: 521, endPoint y: 314, distance: 84.7
click at [521, 314] on span "PO9IZL" at bounding box center [526, 315] width 183 height 16
click at [290, 110] on button "< Back to results" at bounding box center [279, 106] width 113 height 33
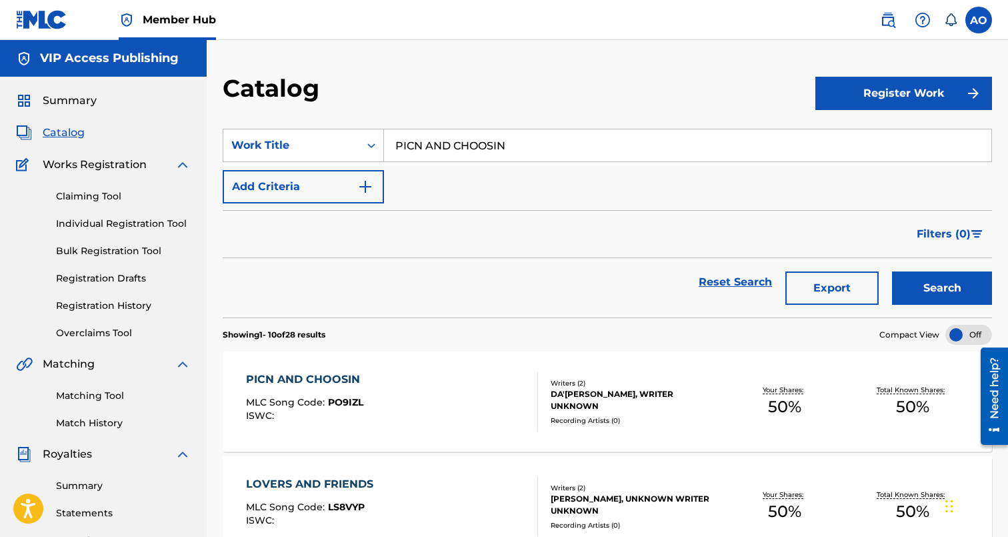
click at [437, 139] on input "PICN AND CHOOSIN" at bounding box center [687, 145] width 607 height 32
paste input "CANT BELIEVE IT"
type input "CANT BELIEVE IT"
click at [892, 271] on button "Search" at bounding box center [942, 287] width 100 height 33
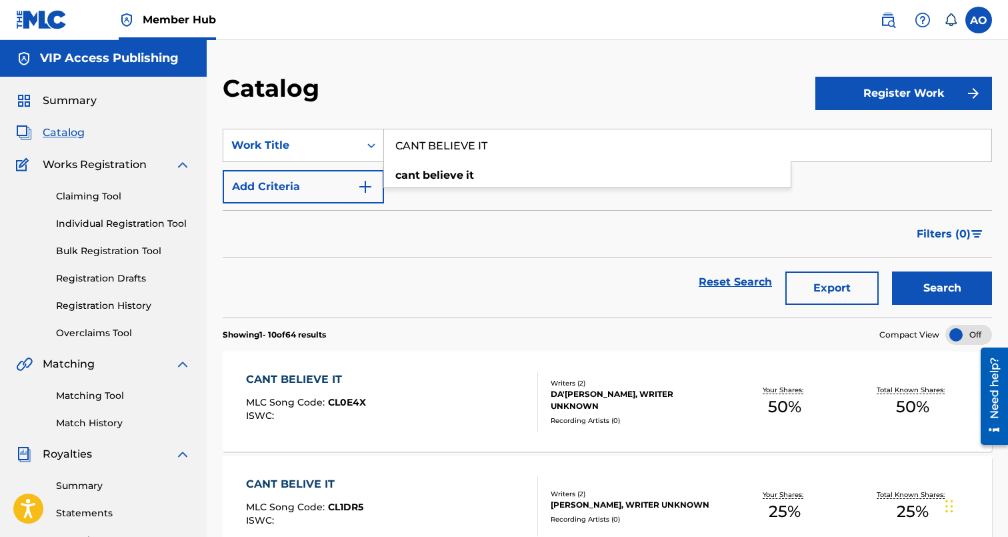
click at [311, 383] on div "CANT BELIEVE IT" at bounding box center [306, 379] width 120 height 16
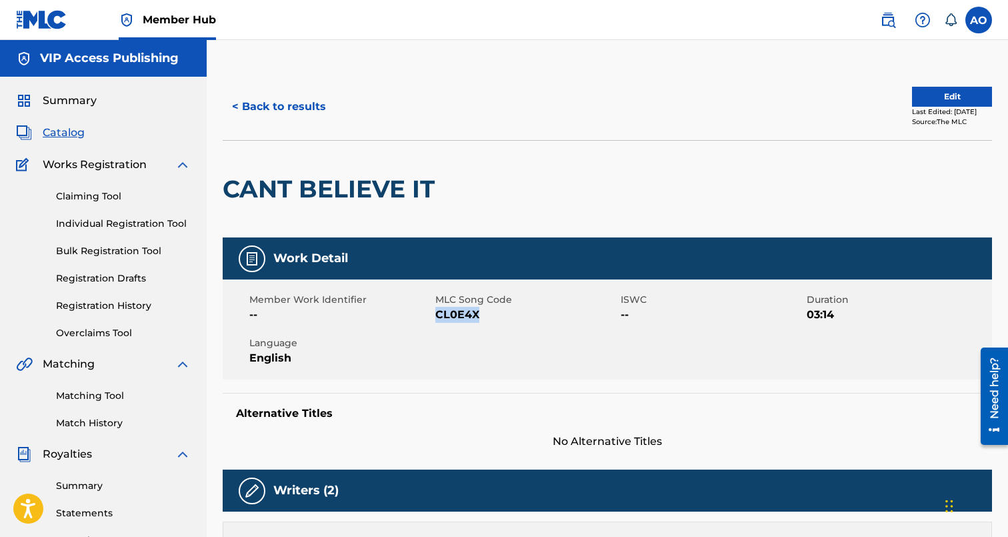
drag, startPoint x: 436, startPoint y: 315, endPoint x: 515, endPoint y: 315, distance: 78.7
click at [515, 315] on span "CL0E4X" at bounding box center [526, 315] width 183 height 16
click at [315, 117] on button "< Back to results" at bounding box center [279, 106] width 113 height 33
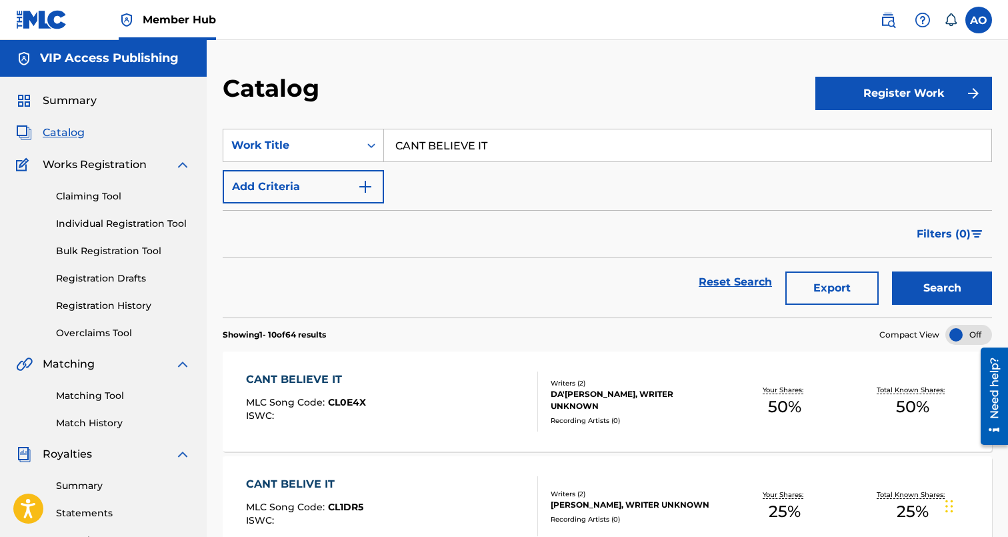
click at [509, 149] on input "CANT BELIEVE IT" at bounding box center [687, 145] width 607 height 32
paste input "ALONE IN A FOREIGN"
type input "ALONE IN A FOREIGN"
click at [892, 271] on button "Search" at bounding box center [942, 287] width 100 height 33
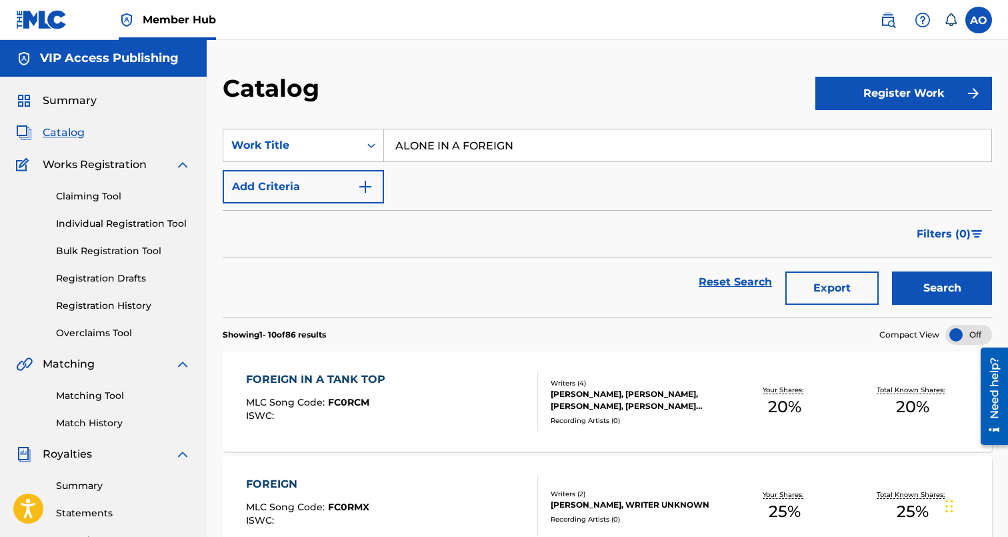
click at [329, 383] on div "FOREIGN IN A TANK TOP" at bounding box center [319, 379] width 146 height 16
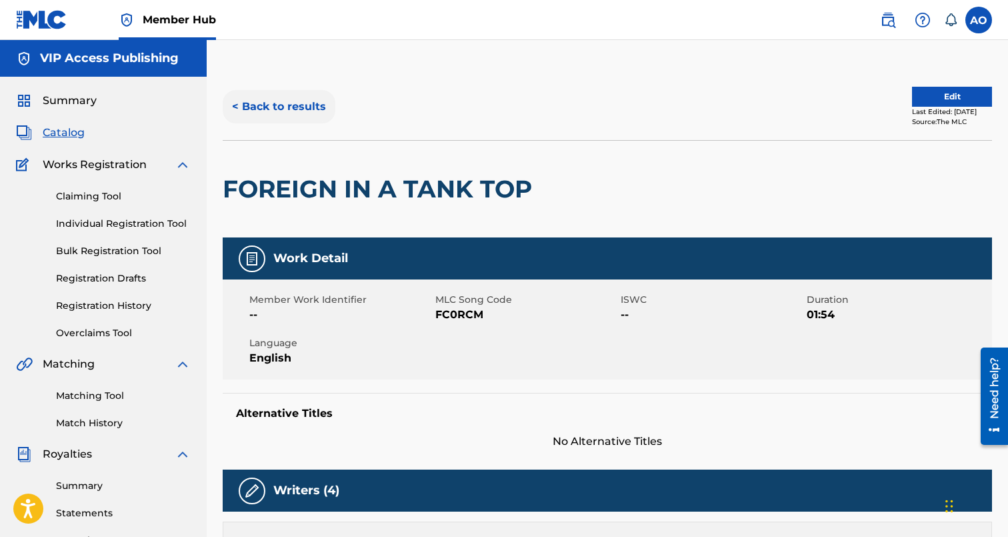
click at [293, 105] on button "< Back to results" at bounding box center [279, 106] width 113 height 33
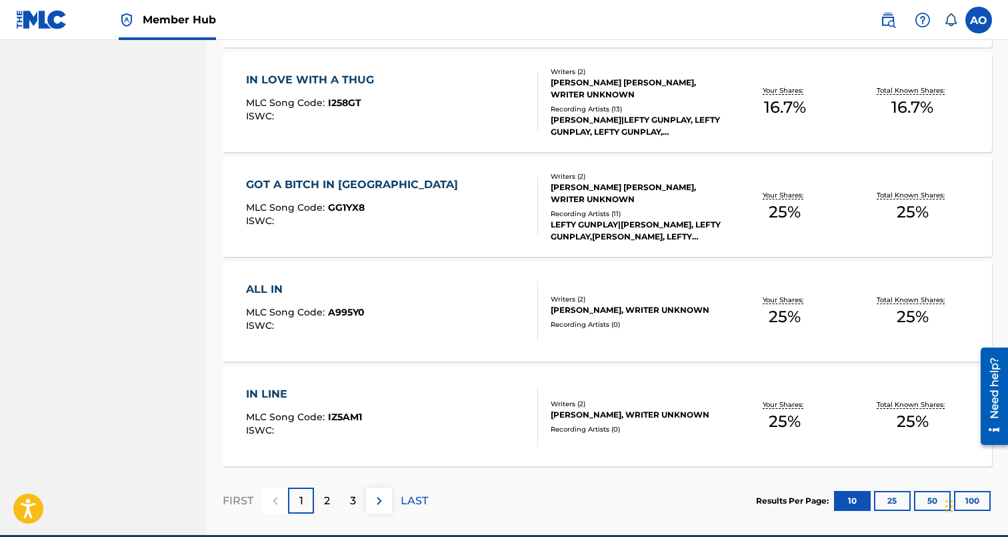
scroll to position [989, 0]
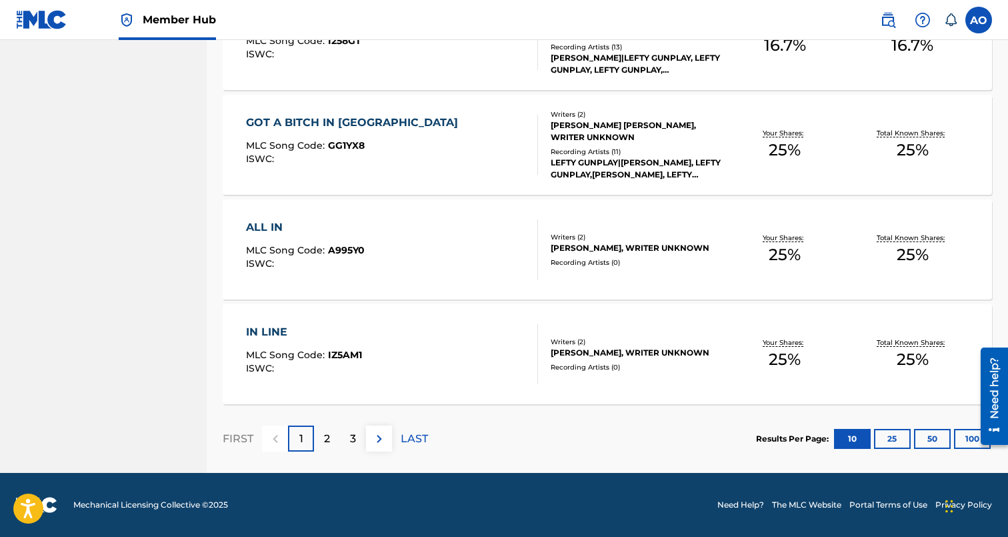
click at [319, 453] on div "FIRST 1 2 3 LAST" at bounding box center [325, 438] width 205 height 69
click at [322, 441] on div "2" at bounding box center [327, 438] width 26 height 26
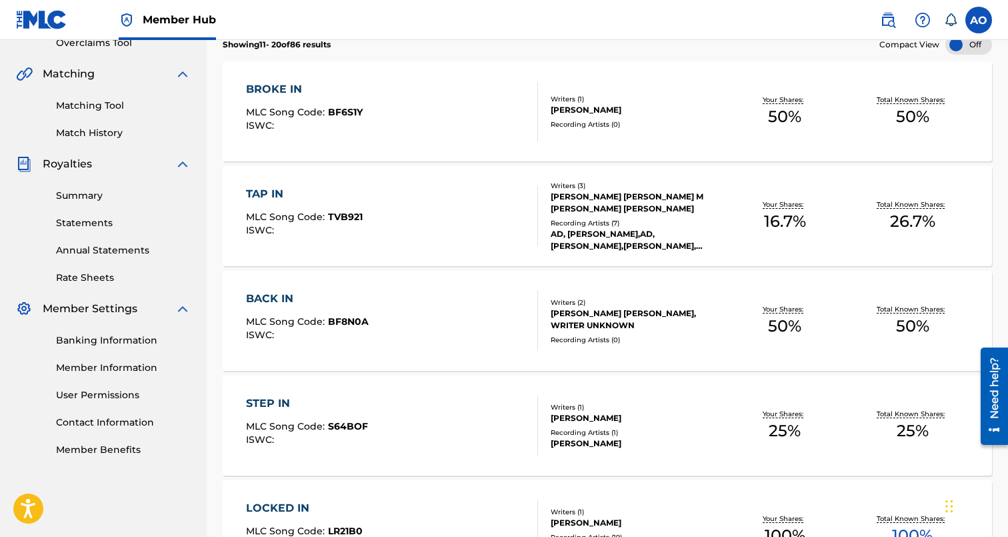
scroll to position [0, 0]
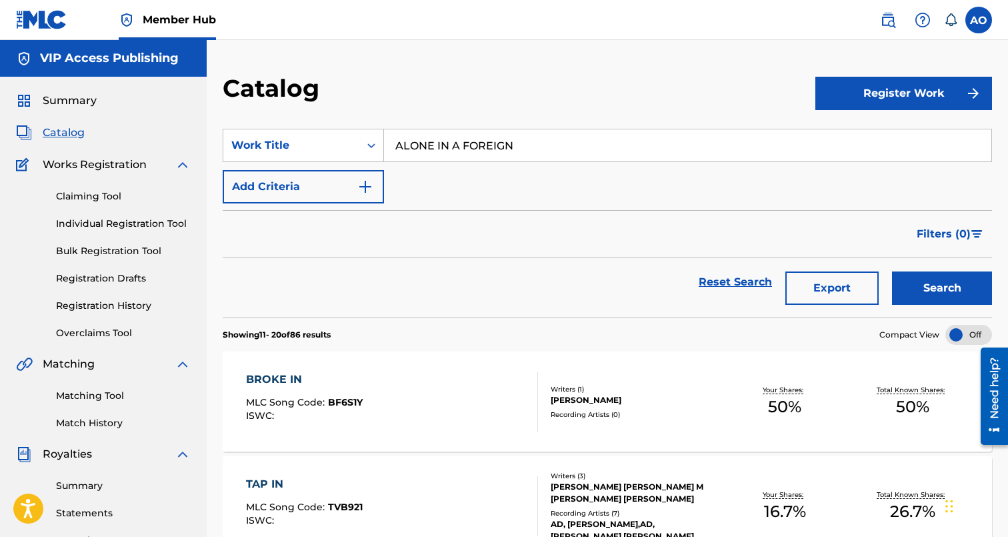
click at [503, 142] on input "ALONE IN A FOREIGN" at bounding box center [687, 145] width 607 height 32
click at [892, 271] on button "Search" at bounding box center [942, 287] width 100 height 33
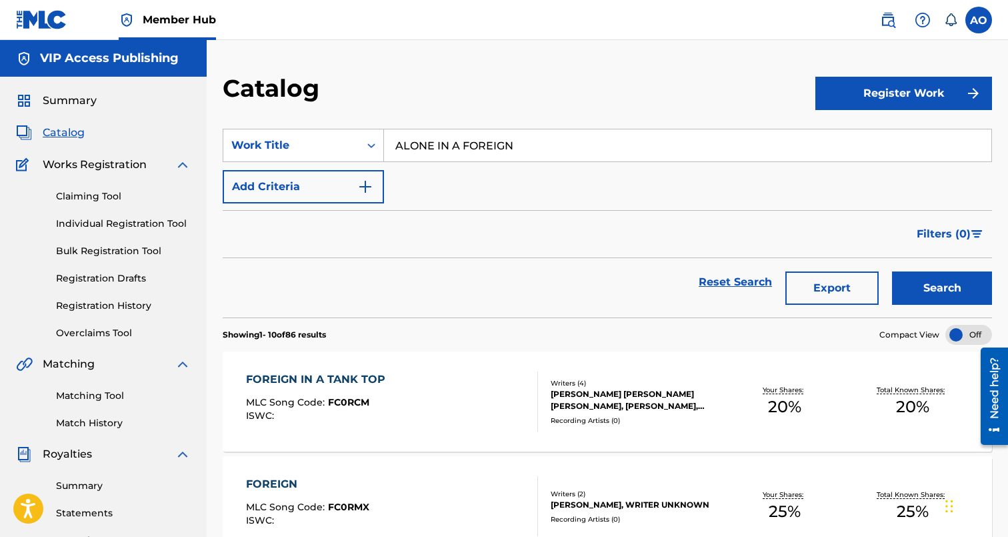
click at [493, 161] on input "ALONE IN A FOREIGN" at bounding box center [687, 145] width 607 height 32
paste input "L GOOD"
type input "ALL GOOD"
click at [892, 271] on button "Search" at bounding box center [942, 287] width 100 height 33
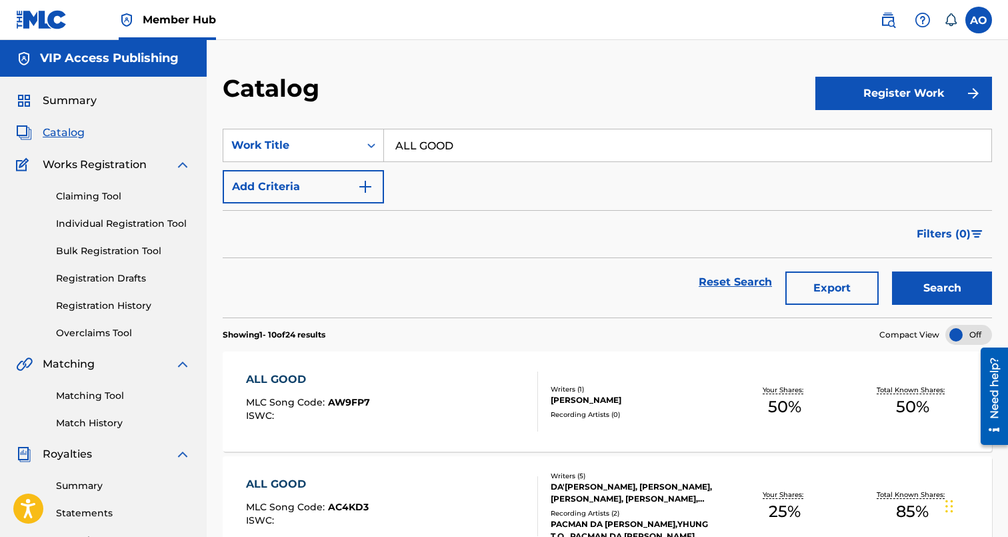
click at [305, 373] on div "ALL GOOD" at bounding box center [308, 379] width 124 height 16
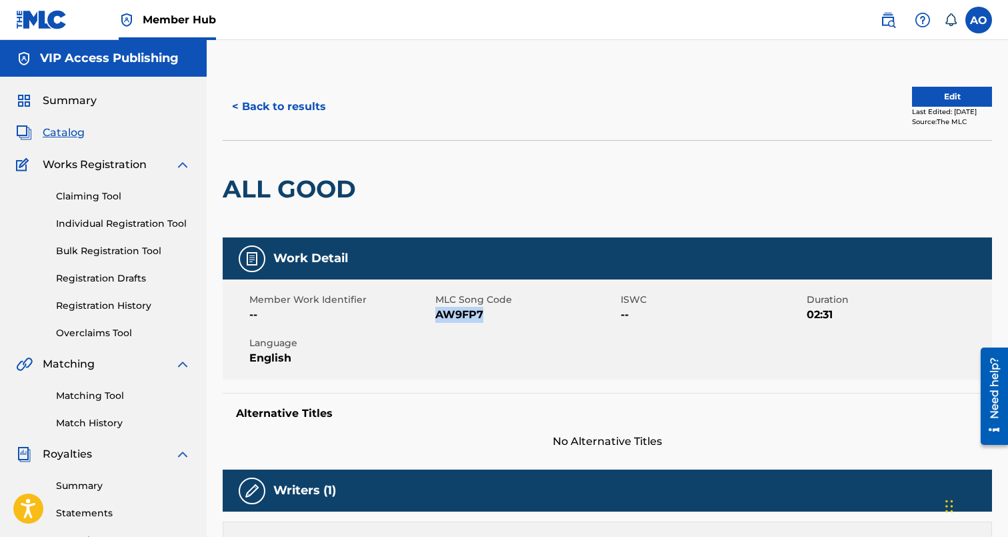
drag, startPoint x: 435, startPoint y: 317, endPoint x: 575, endPoint y: 319, distance: 139.3
click at [575, 319] on span "AW9FP7" at bounding box center [526, 315] width 183 height 16
click at [304, 93] on button "< Back to results" at bounding box center [279, 106] width 113 height 33
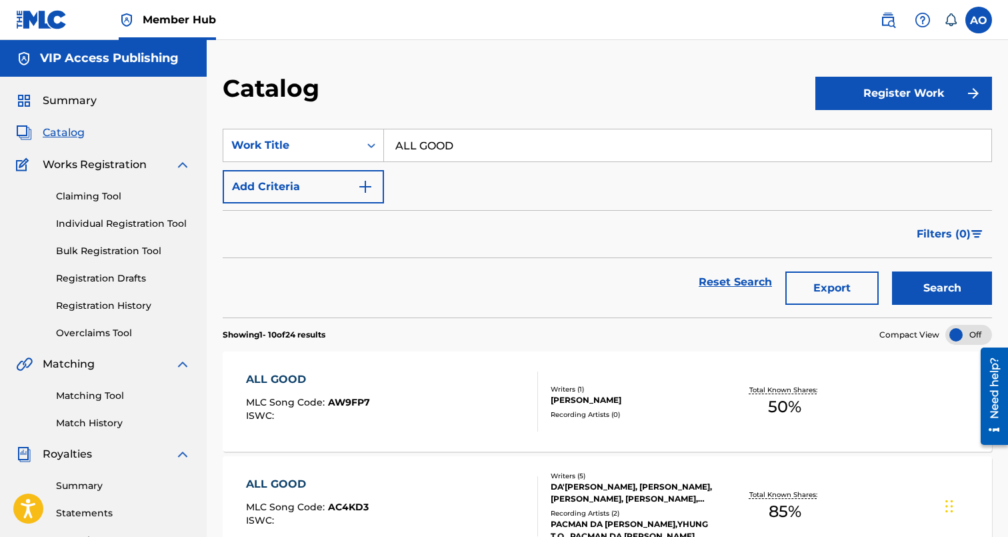
click at [514, 153] on input "ALL GOOD" at bounding box center [687, 145] width 607 height 32
paste input "MINDIN MY BUSINESS"
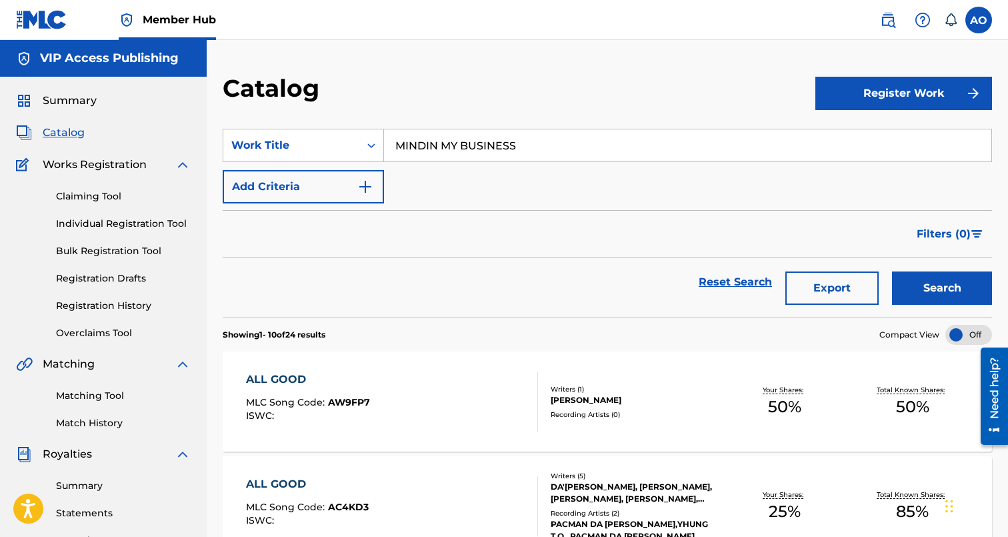
type input "MINDIN MY BUSINESS"
click at [892, 271] on button "Search" at bounding box center [942, 287] width 100 height 33
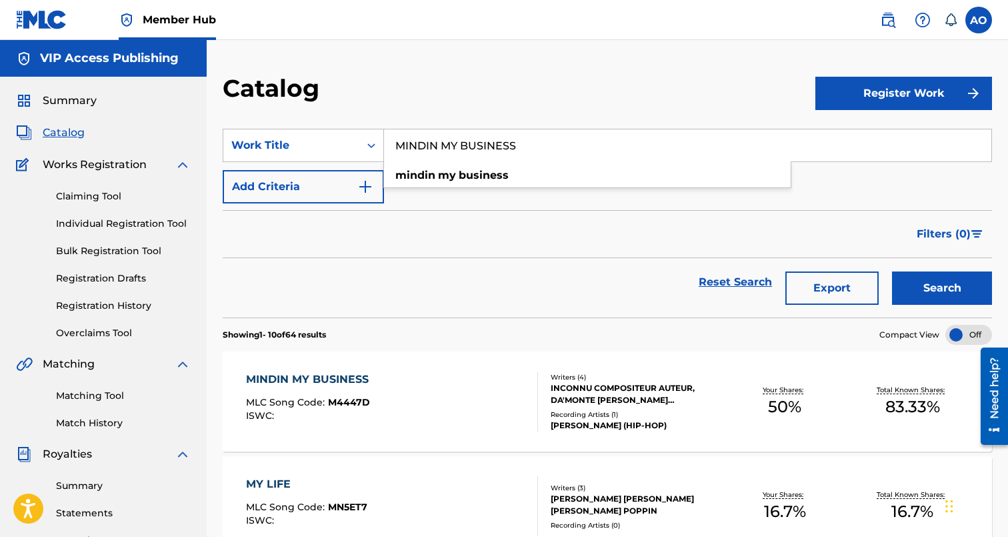
click at [334, 381] on div "MINDIN MY BUSINESS" at bounding box center [310, 379] width 129 height 16
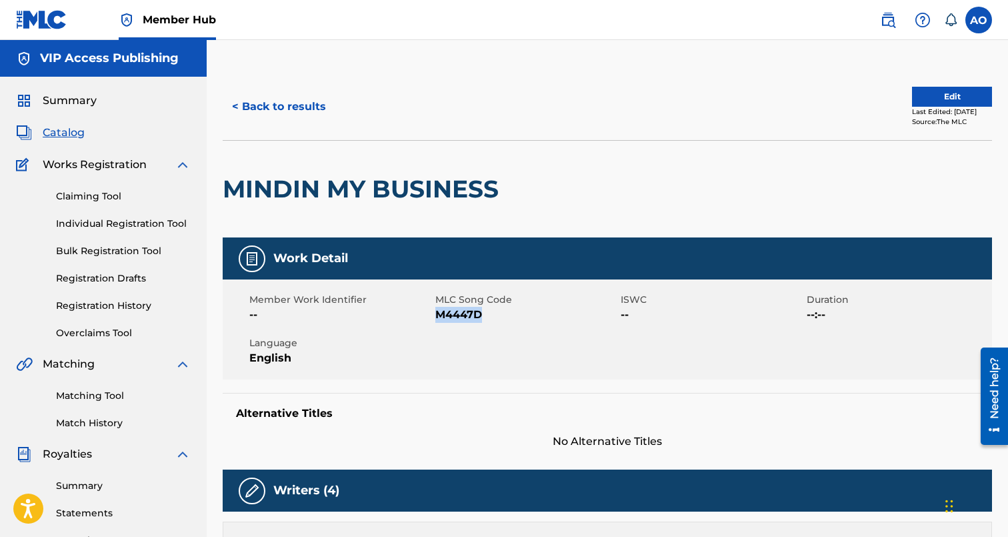
drag, startPoint x: 437, startPoint y: 313, endPoint x: 510, endPoint y: 313, distance: 73.3
click at [499, 313] on span "M4447D" at bounding box center [526, 315] width 183 height 16
click at [284, 114] on button "< Back to results" at bounding box center [279, 106] width 113 height 33
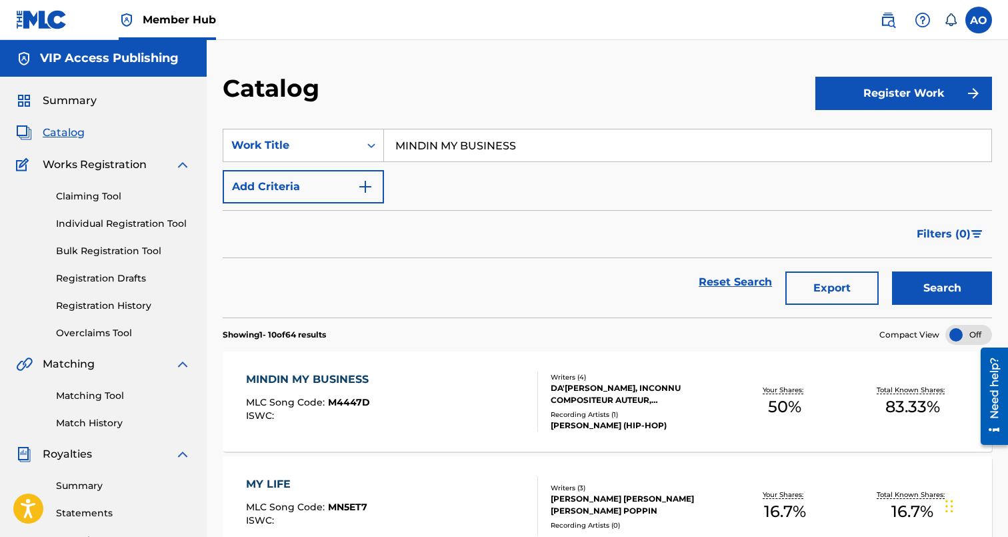
click at [449, 140] on input "MINDIN MY BUSINESS" at bounding box center [687, 145] width 607 height 32
paste input "BBL RAGE"
type input "BBL RAGE"
click at [892, 271] on button "Search" at bounding box center [942, 287] width 100 height 33
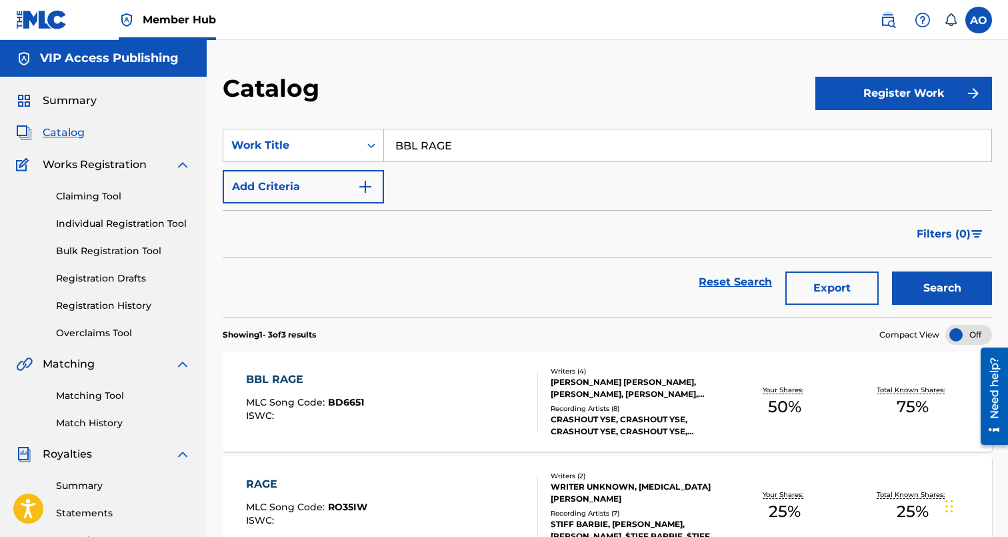
click at [265, 365] on div "BBL RAGE MLC Song Code : BD6651 ISWC : Writers ( 4 ) YOUSEF SALEH ERAKAT, ORELL…" at bounding box center [607, 401] width 769 height 100
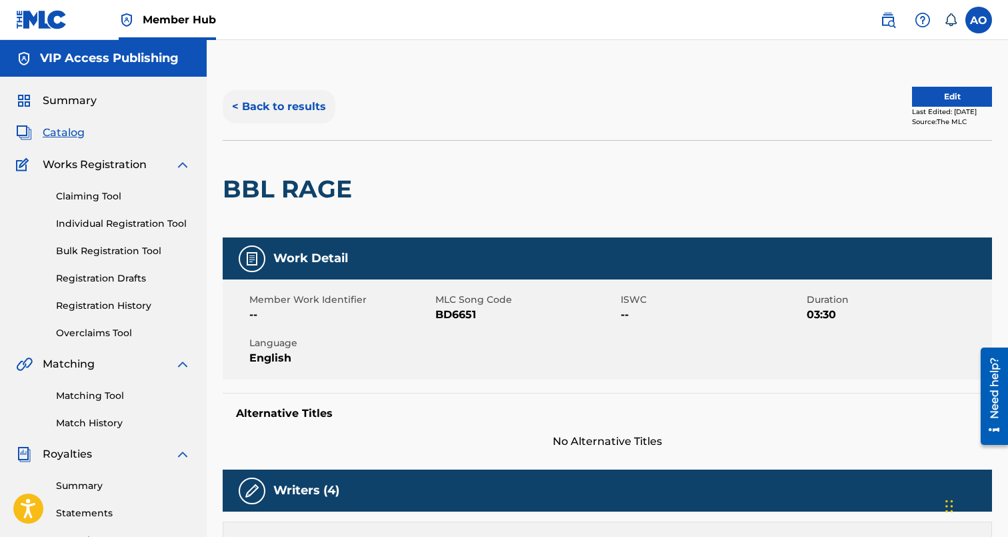
click at [270, 103] on button "< Back to results" at bounding box center [279, 106] width 113 height 33
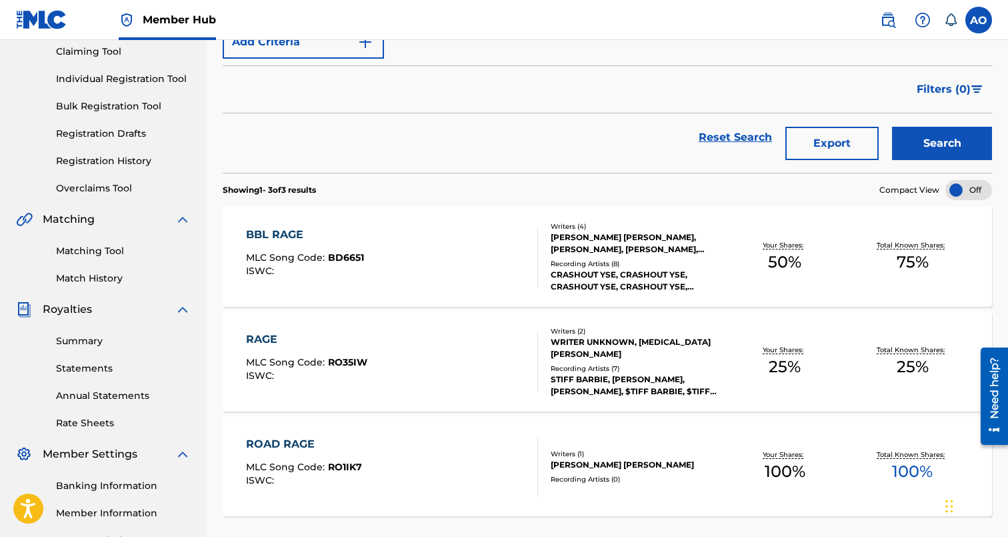
scroll to position [146, 0]
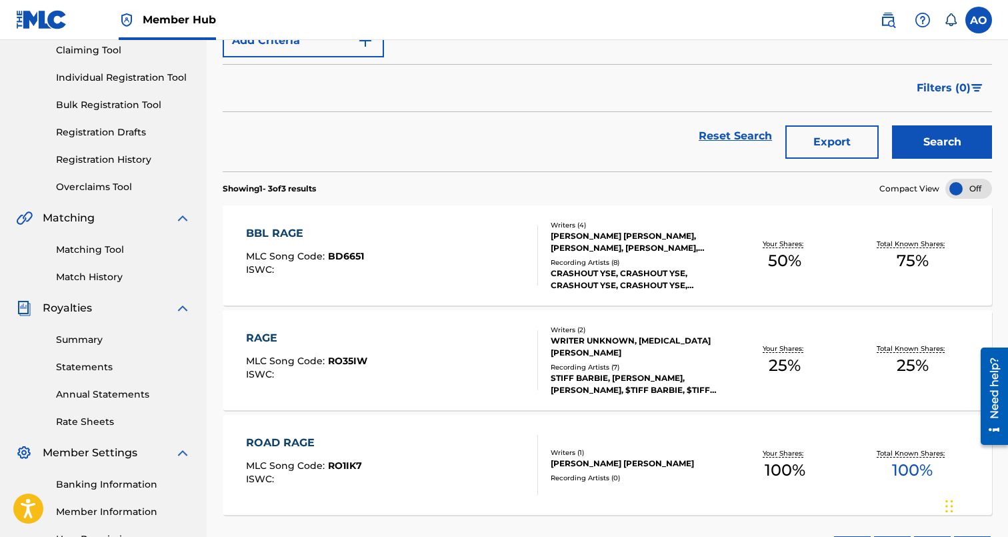
click at [285, 231] on div "BBL RAGE" at bounding box center [305, 233] width 118 height 16
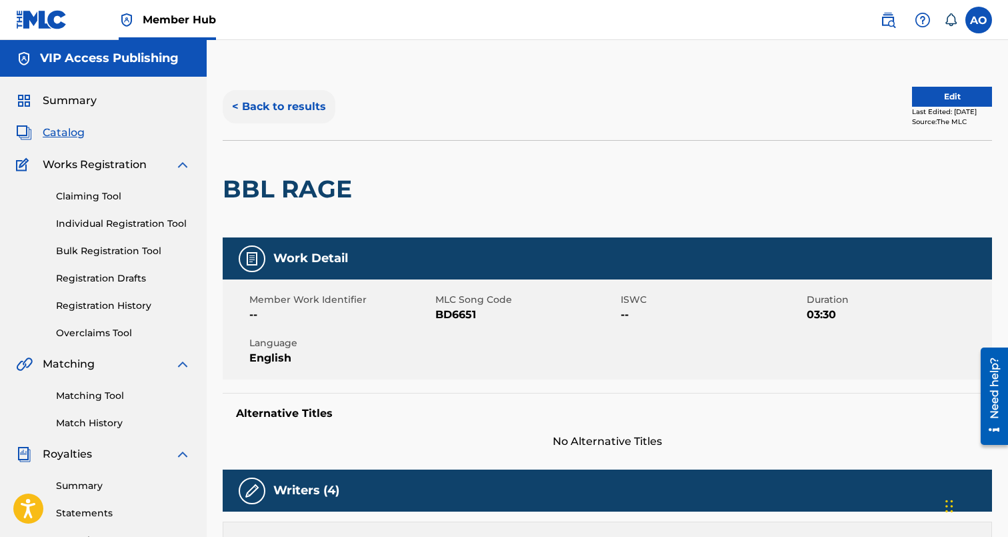
click at [272, 110] on button "< Back to results" at bounding box center [279, 106] width 113 height 33
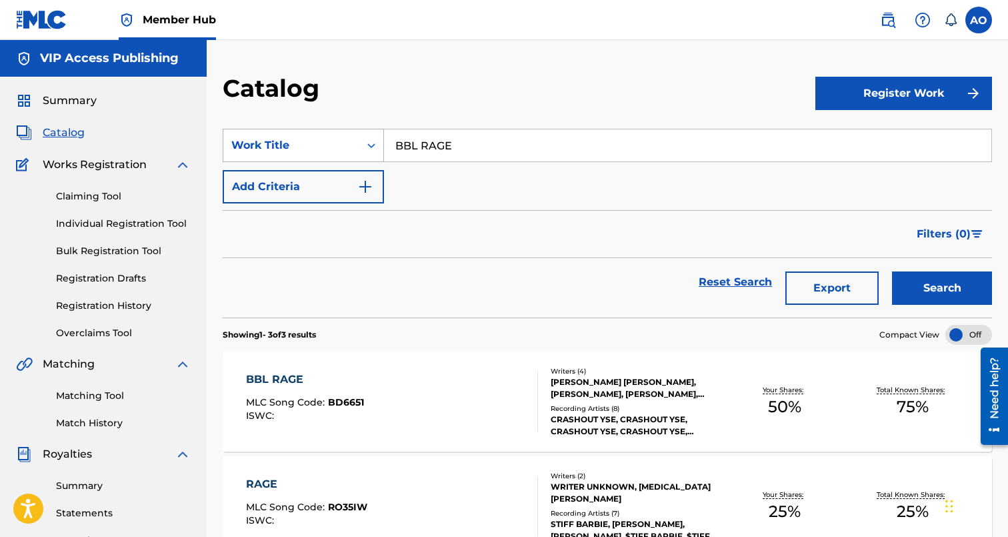
click at [277, 151] on div "Work Title" at bounding box center [291, 145] width 120 height 16
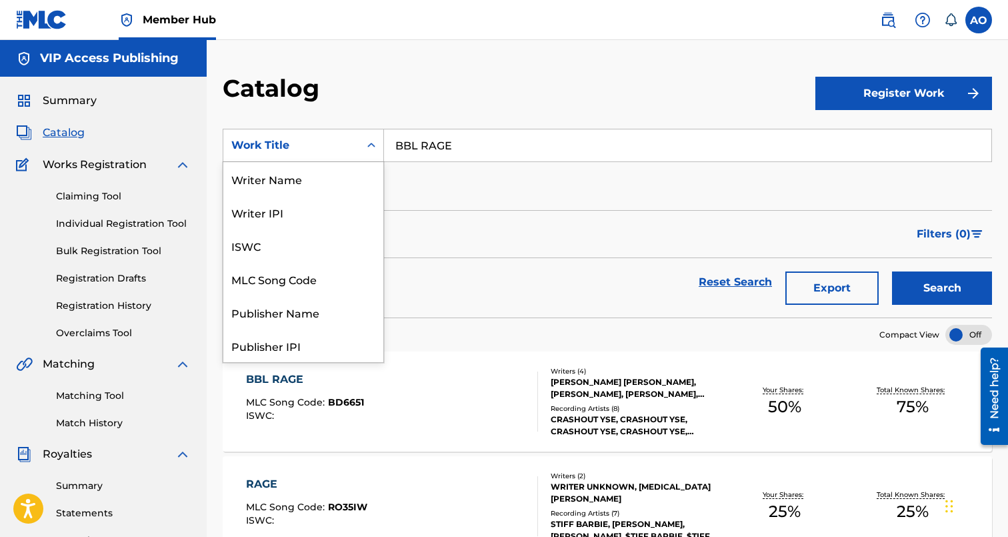
scroll to position [200, 0]
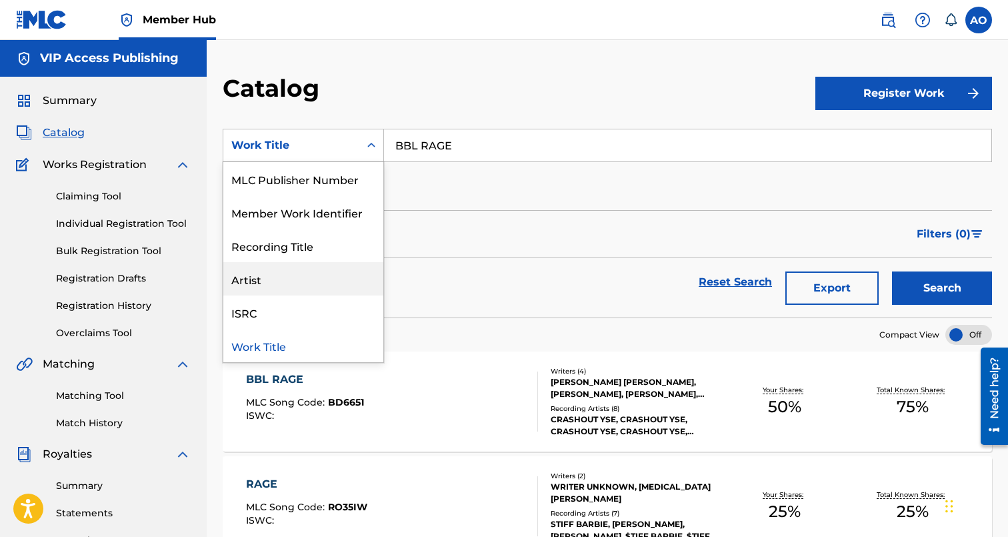
click at [330, 281] on div "Artist" at bounding box center [303, 278] width 160 height 33
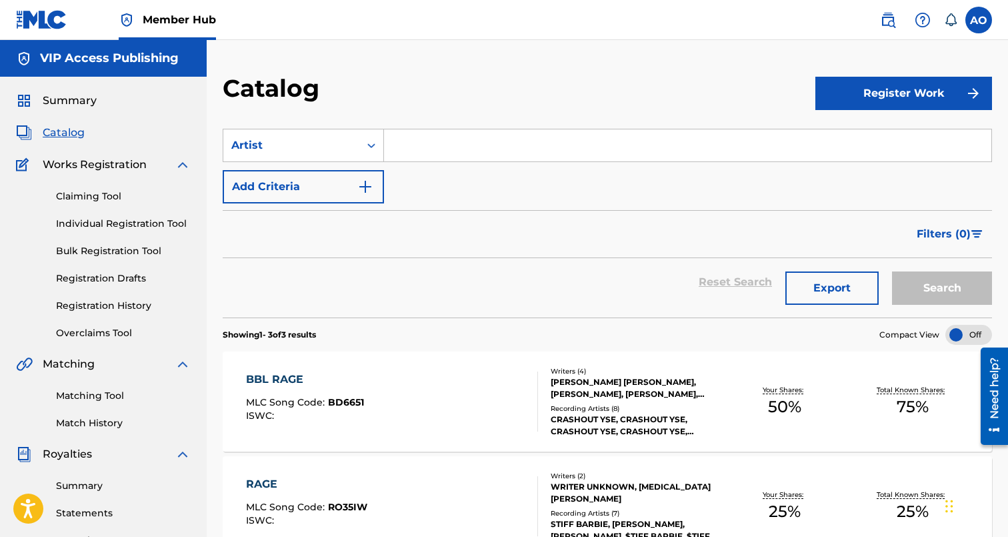
click at [493, 147] on input "Search Form" at bounding box center [687, 145] width 607 height 32
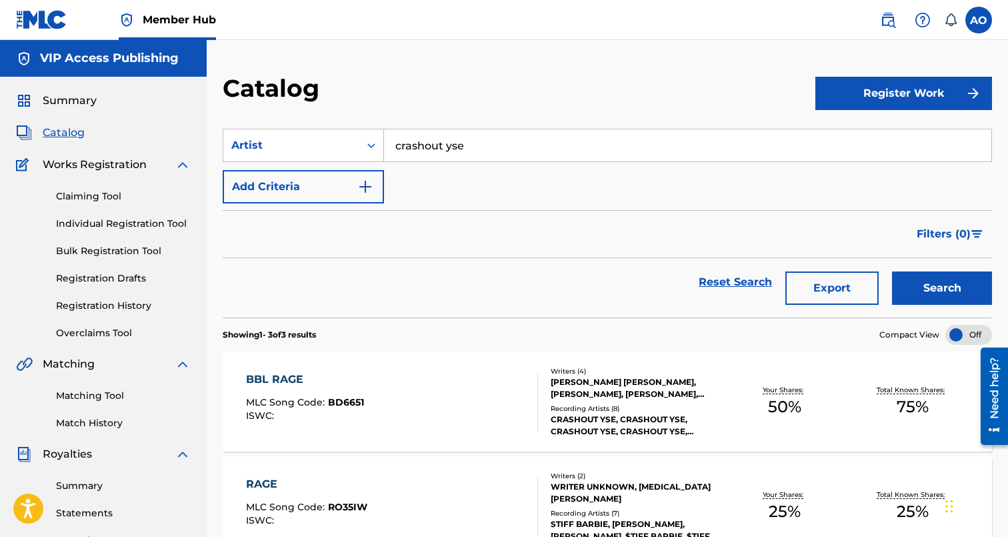
type input "crashout yse"
click at [892, 271] on button "Search" at bounding box center [942, 287] width 100 height 33
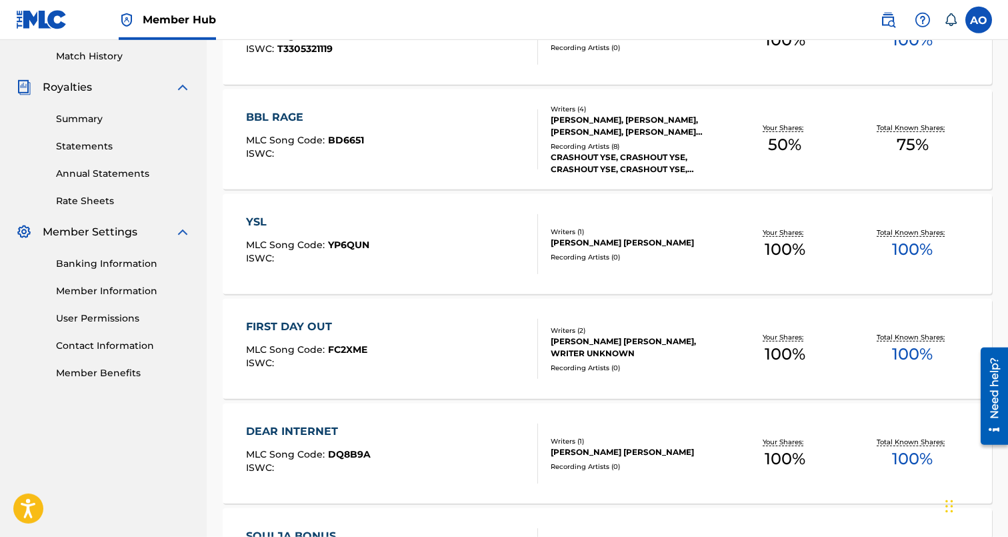
scroll to position [371, 0]
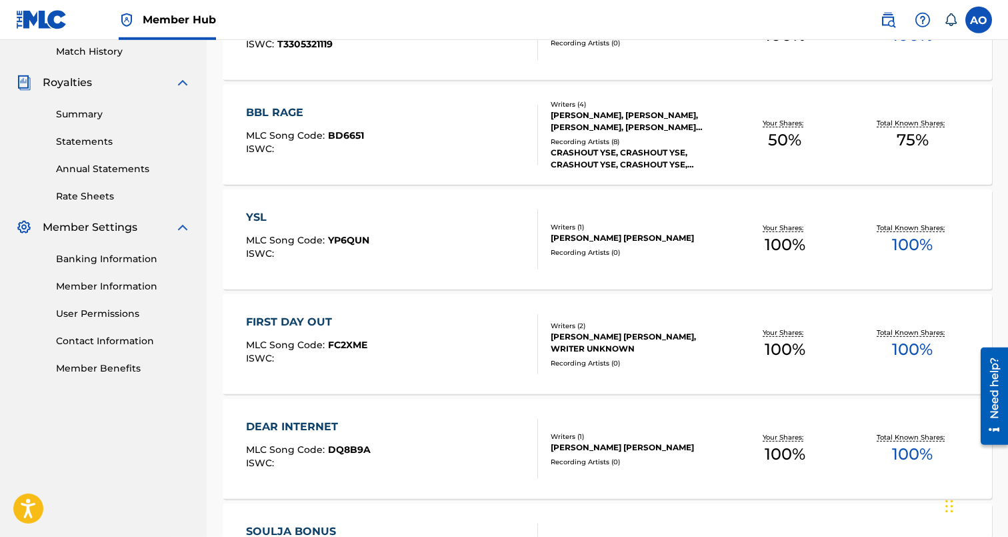
click at [274, 115] on div "BBL RAGE" at bounding box center [305, 113] width 118 height 16
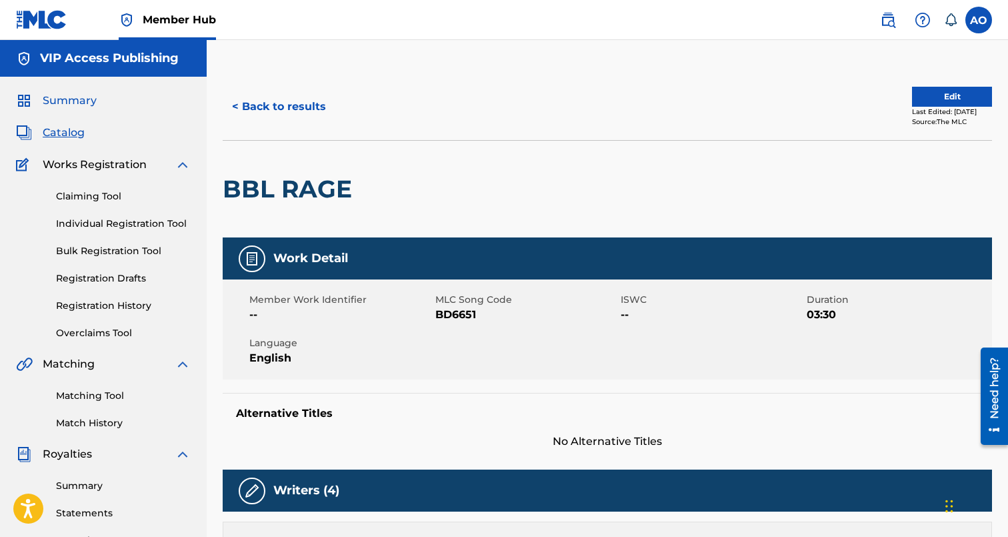
click at [65, 102] on span "Summary" at bounding box center [70, 101] width 54 height 16
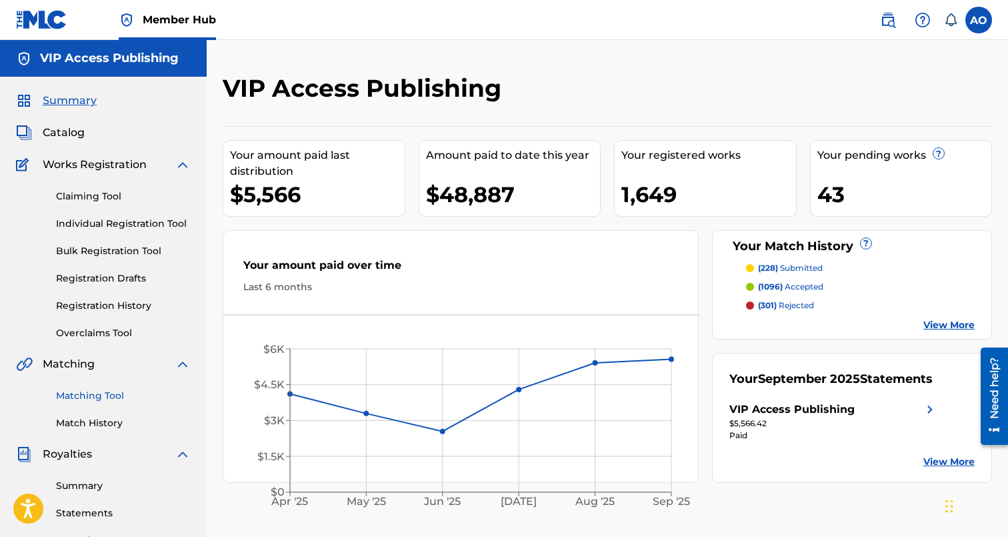
click at [105, 398] on link "Matching Tool" at bounding box center [123, 396] width 135 height 14
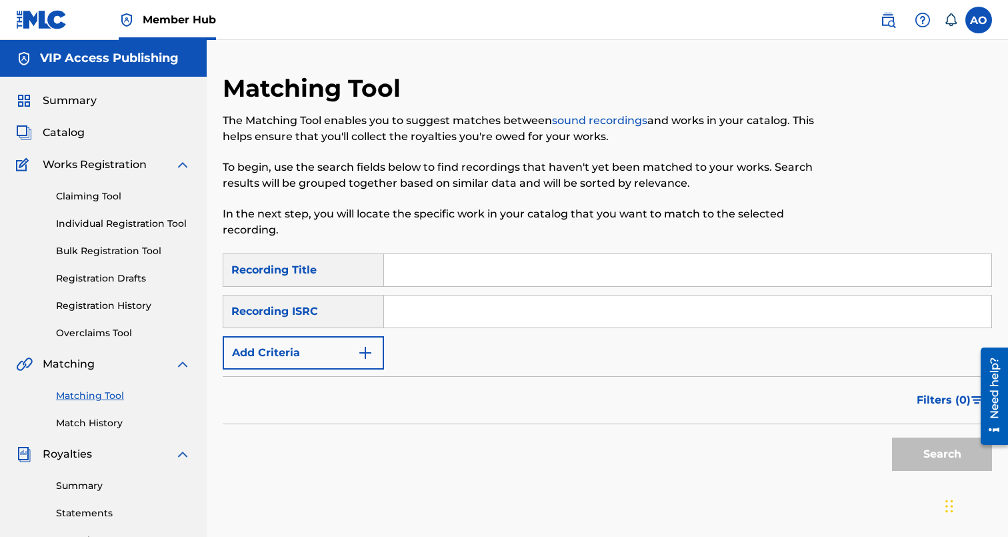
click at [525, 245] on div "Matching Tool The Matching Tool enables you to suggest matches between sound re…" at bounding box center [519, 163] width 593 height 180
click at [519, 258] on input "Search Form" at bounding box center [687, 270] width 607 height 32
paste input "SPAZZ OUT"
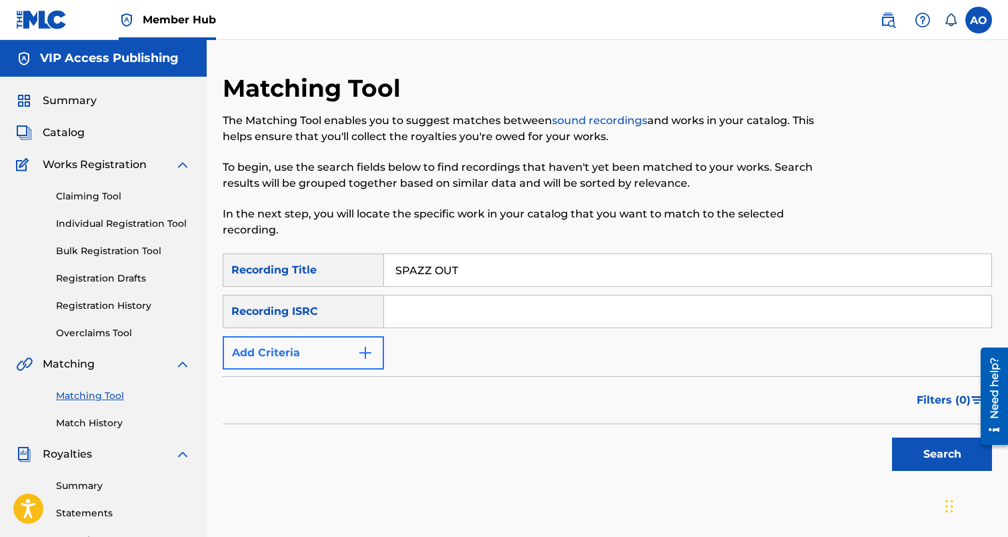
type input "SPAZZ OUT"
click at [330, 357] on button "Add Criteria" at bounding box center [303, 352] width 161 height 33
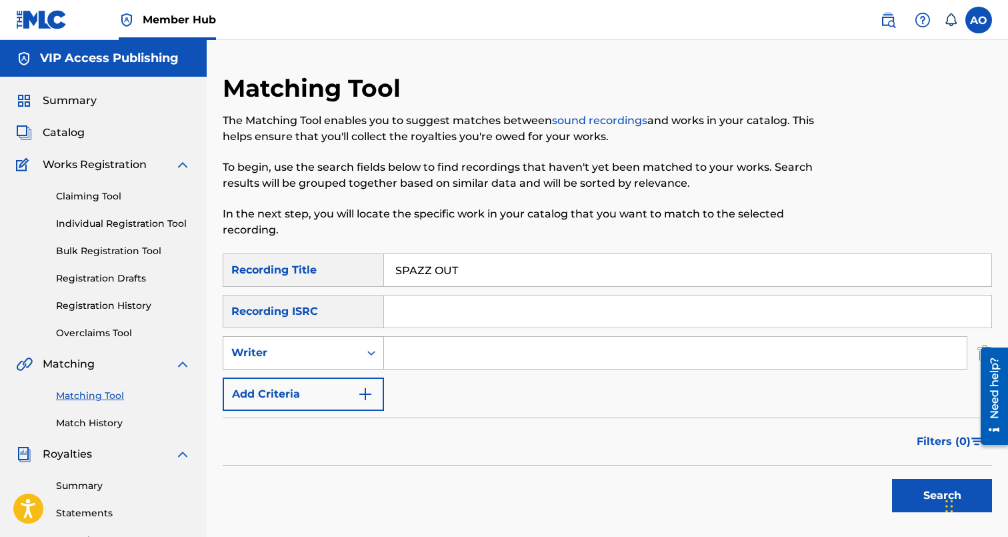
click at [330, 359] on div "Writer" at bounding box center [291, 353] width 120 height 16
click at [336, 385] on div "Recording Artist" at bounding box center [303, 385] width 160 height 33
click at [417, 360] on input "Search Form" at bounding box center [675, 353] width 583 height 32
type input "SWIFTY"
click at [892, 479] on button "Search" at bounding box center [942, 495] width 100 height 33
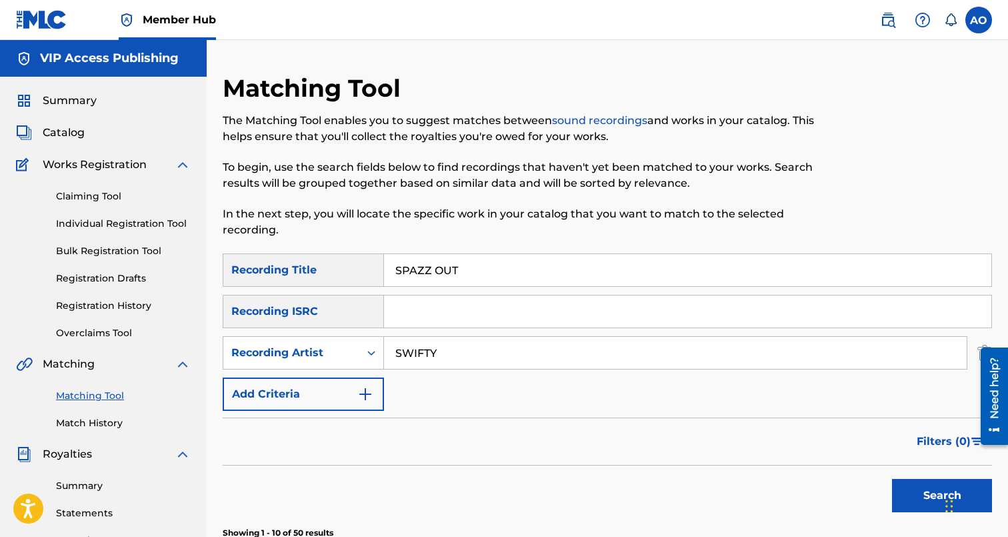
click at [493, 273] on input "SPAZZ OUT" at bounding box center [687, 270] width 607 height 32
paste input "FOREIGN"
click at [892, 479] on button "Search" at bounding box center [942, 495] width 100 height 33
click at [519, 265] on input "FOREIGN" at bounding box center [687, 270] width 607 height 32
paste input "LIFES A BITCH"
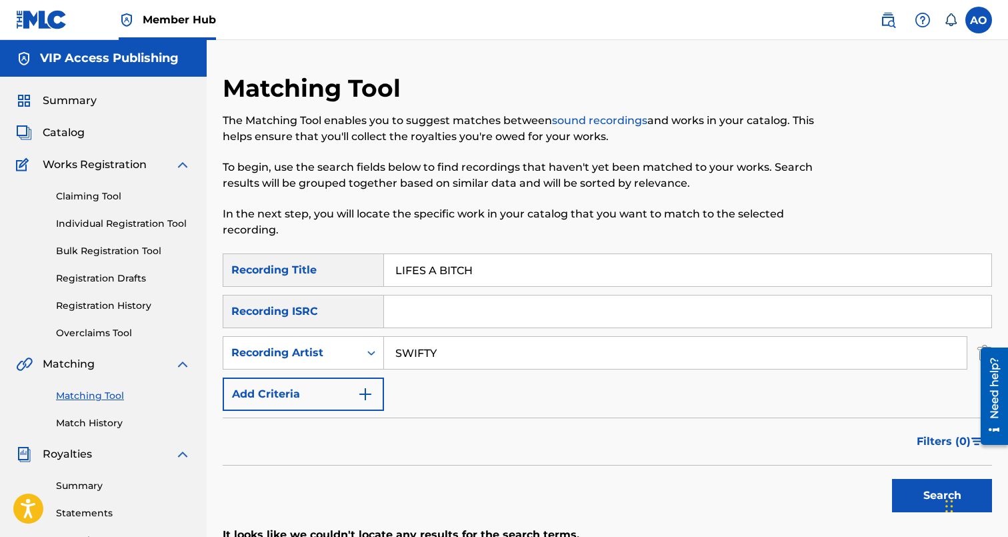
type input "LIFES A BITCH"
click at [892, 479] on button "Search" at bounding box center [942, 495] width 100 height 33
click at [579, 360] on input "SWIFTY" at bounding box center [675, 353] width 583 height 32
type input "SWIFTY blue"
click at [892, 479] on button "Search" at bounding box center [942, 495] width 100 height 33
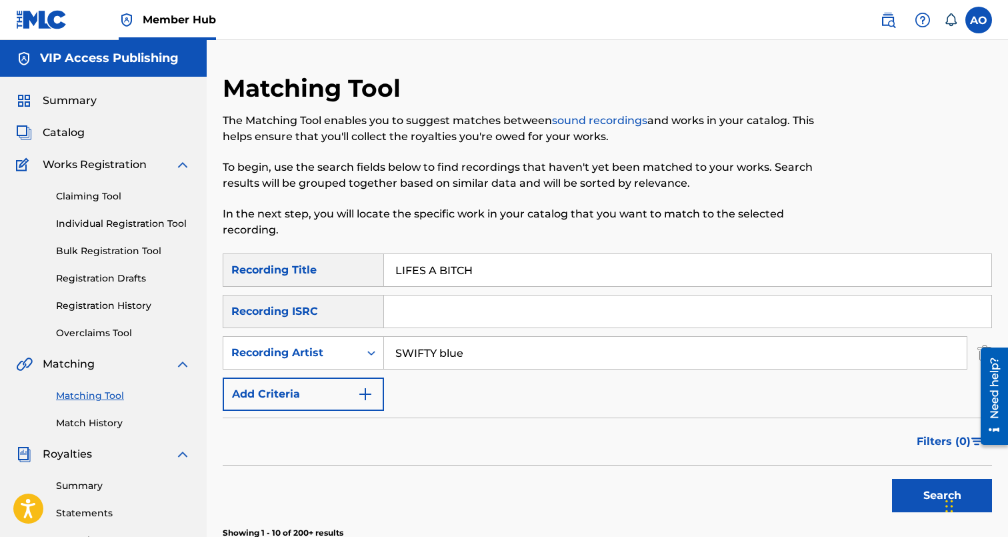
click at [533, 257] on input "LIFES A BITCH" at bounding box center [687, 270] width 607 height 32
paste input "GUNPLAY"
click at [892, 479] on button "Search" at bounding box center [942, 495] width 100 height 33
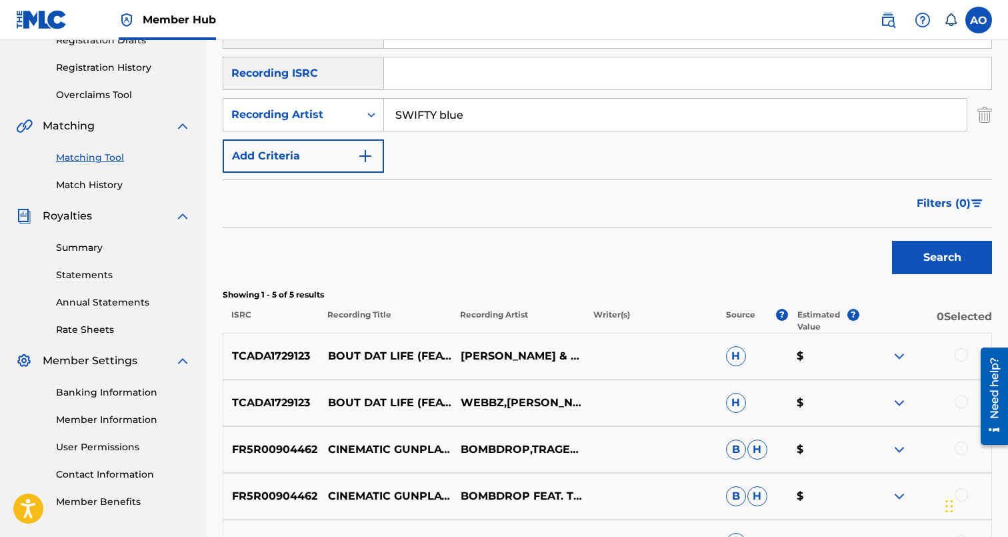
scroll to position [191, 0]
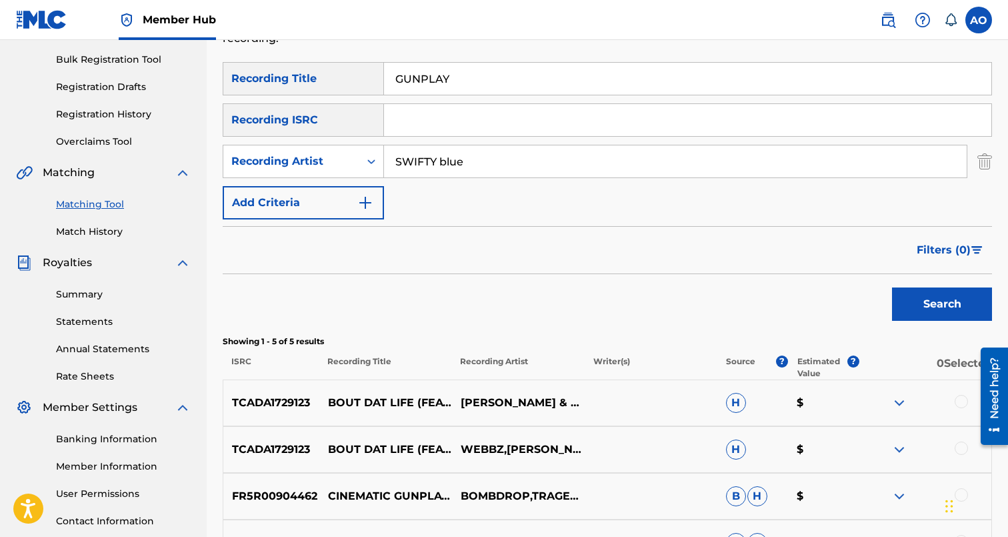
click at [509, 81] on input "GUNPLAY" at bounding box center [687, 79] width 607 height 32
paste input "POP PILLS SIP LEAN"
type input "POP PILLS SIP LEAN"
click at [892, 287] on button "Search" at bounding box center [942, 303] width 100 height 33
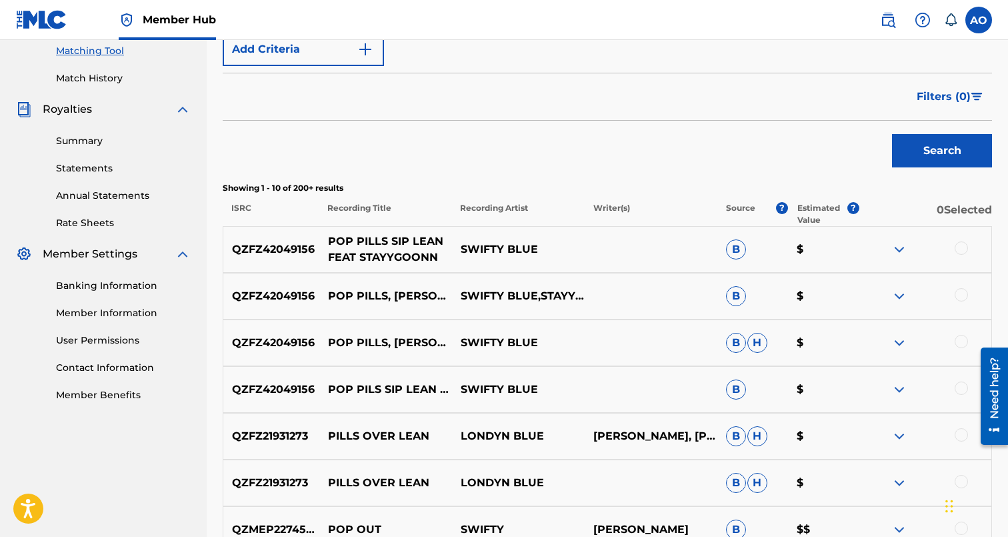
click at [413, 399] on div "QZFZ42049156 POP PILS SIP LEAN (FEAT. STAYYGOONN) SWIFTY BLUE B $" at bounding box center [607, 389] width 769 height 47
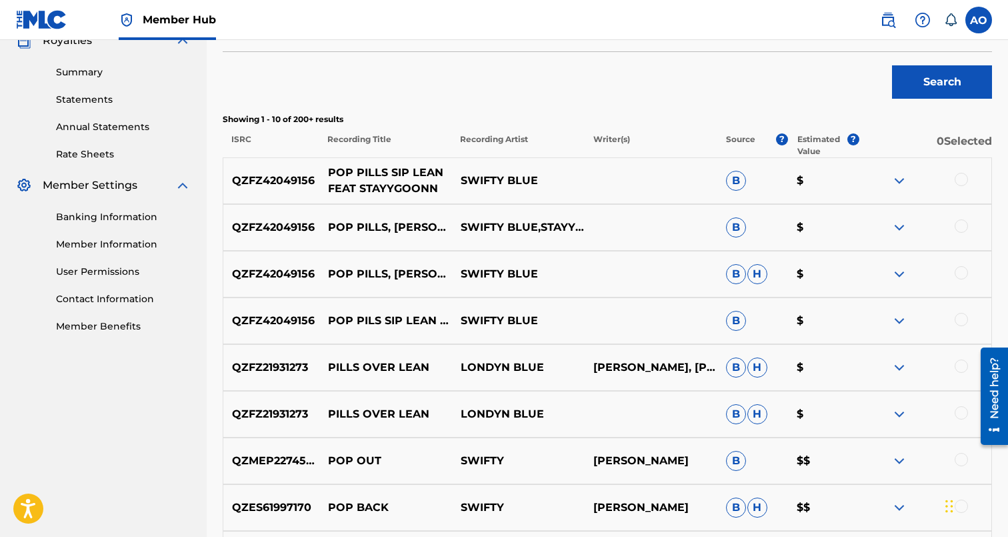
scroll to position [421, 0]
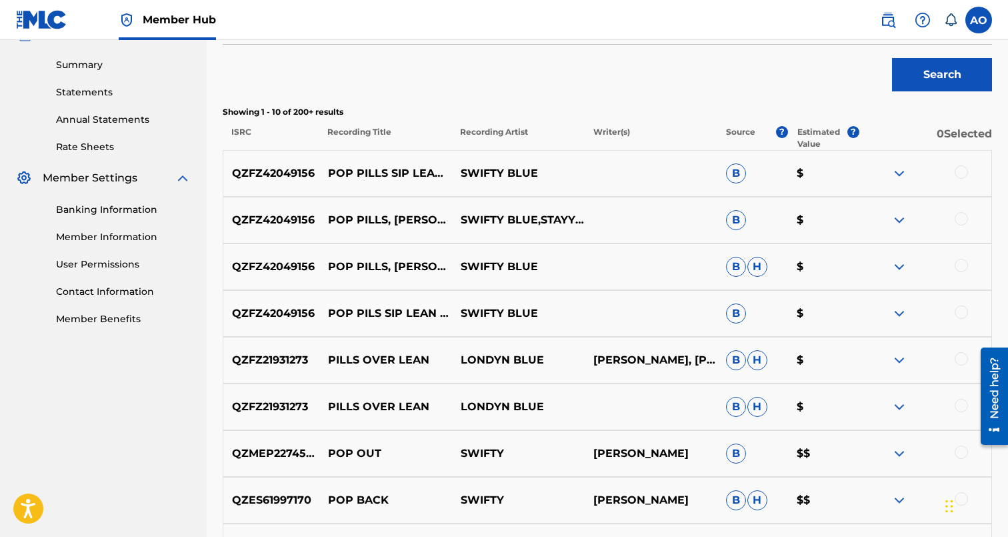
click at [965, 315] on div at bounding box center [961, 311] width 13 height 13
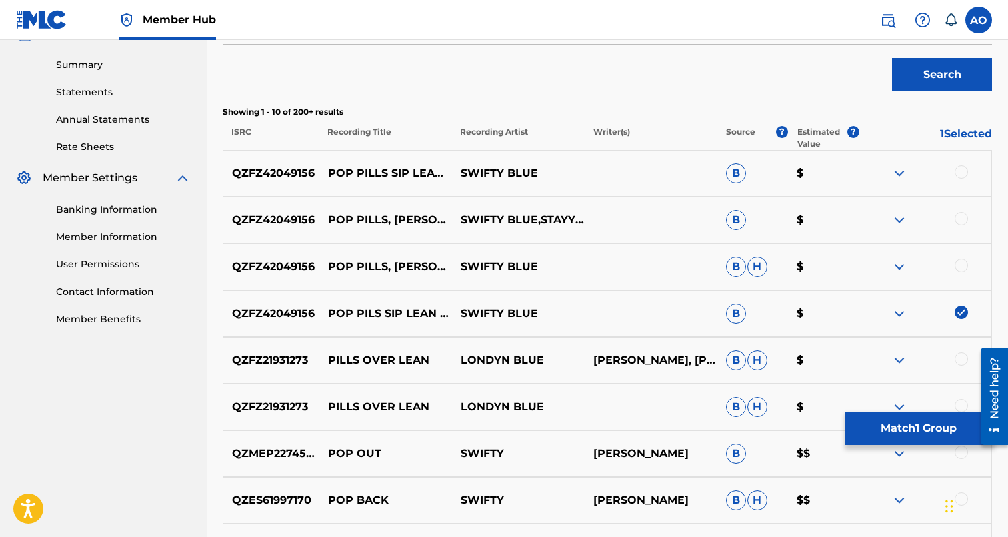
click at [963, 258] on div "QZFZ42049156 POP PILLS, SIP LEAN (FEAT. STAYYGOONN) [PROD. DIRTY] SWIFTY BLUE B…" at bounding box center [607, 266] width 769 height 47
click at [960, 269] on div at bounding box center [961, 265] width 13 height 13
click at [960, 216] on div at bounding box center [961, 218] width 13 height 13
click at [962, 169] on div at bounding box center [961, 171] width 13 height 13
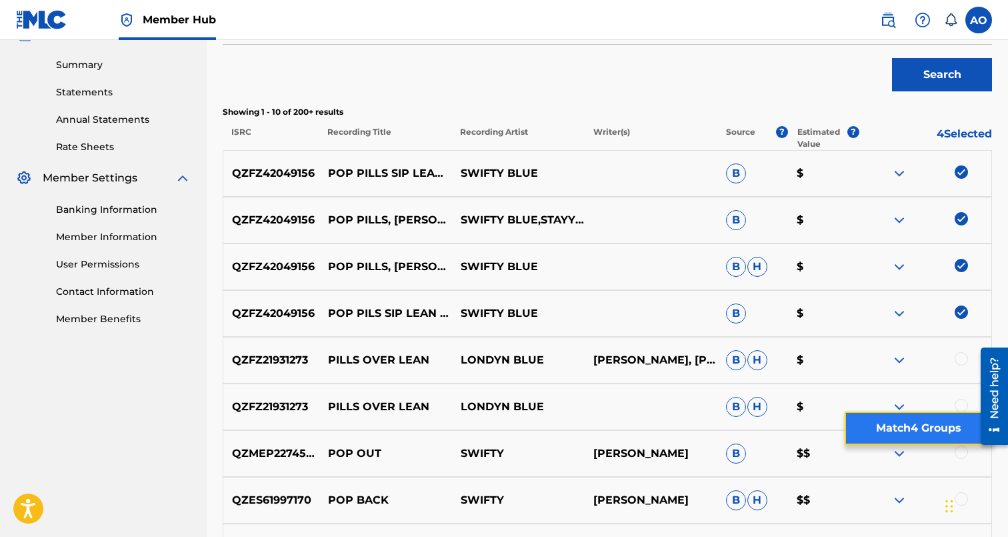
click at [939, 429] on button "Match 4 Groups" at bounding box center [918, 427] width 147 height 33
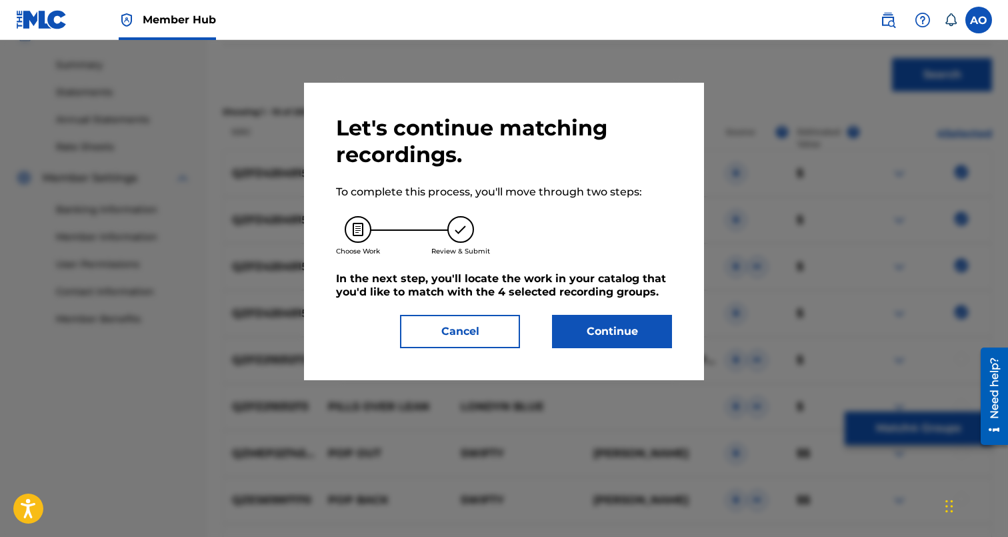
click at [602, 313] on div "Let's continue matching recordings. To complete this process, you'll move throu…" at bounding box center [504, 231] width 336 height 233
click at [600, 331] on button "Continue" at bounding box center [612, 331] width 120 height 33
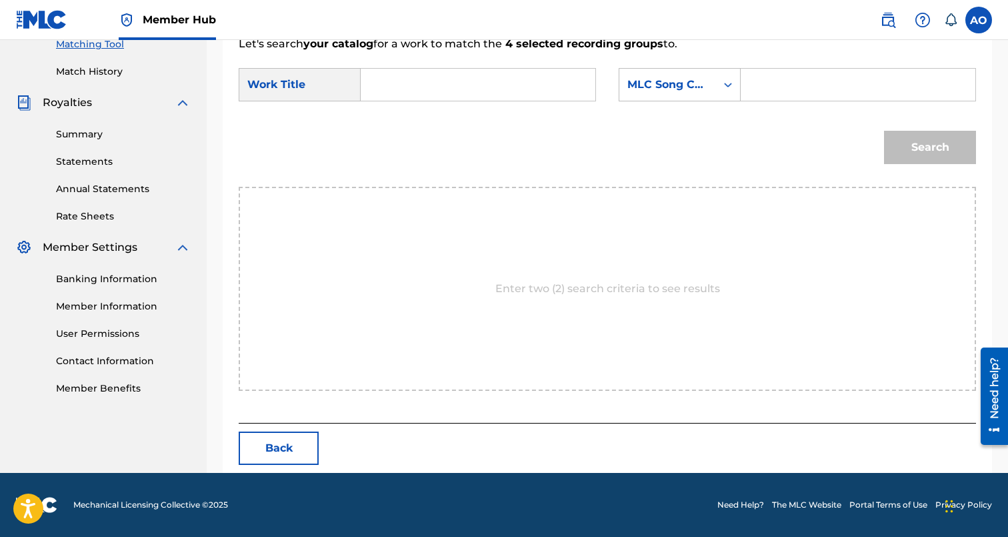
scroll to position [290, 0]
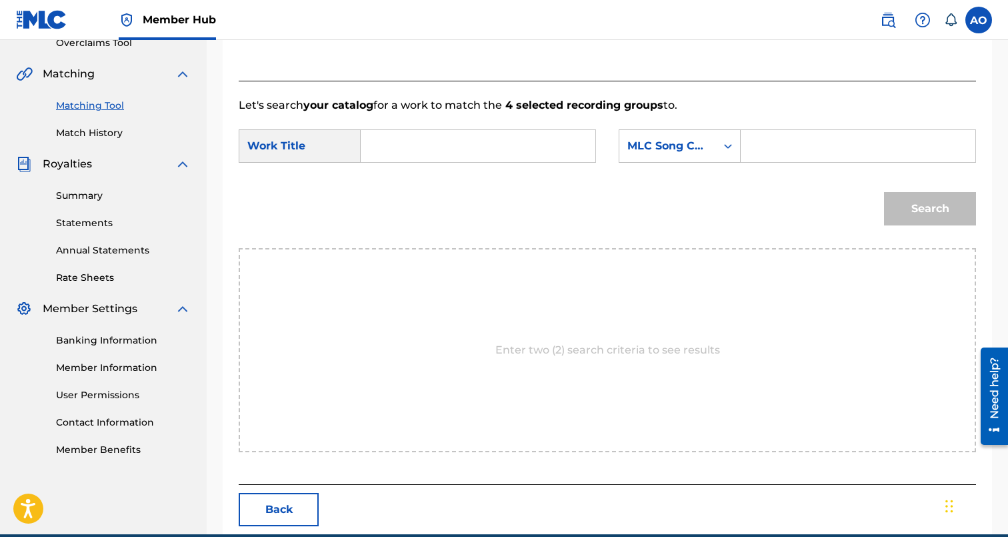
click at [496, 138] on input "Search Form" at bounding box center [478, 146] width 212 height 32
paste input "POP PILLS SIP LEAN"
type input "POP PILLS SIP LEAN"
click at [763, 153] on input "Search Form" at bounding box center [858, 146] width 212 height 32
paste input "PO9A7Z"
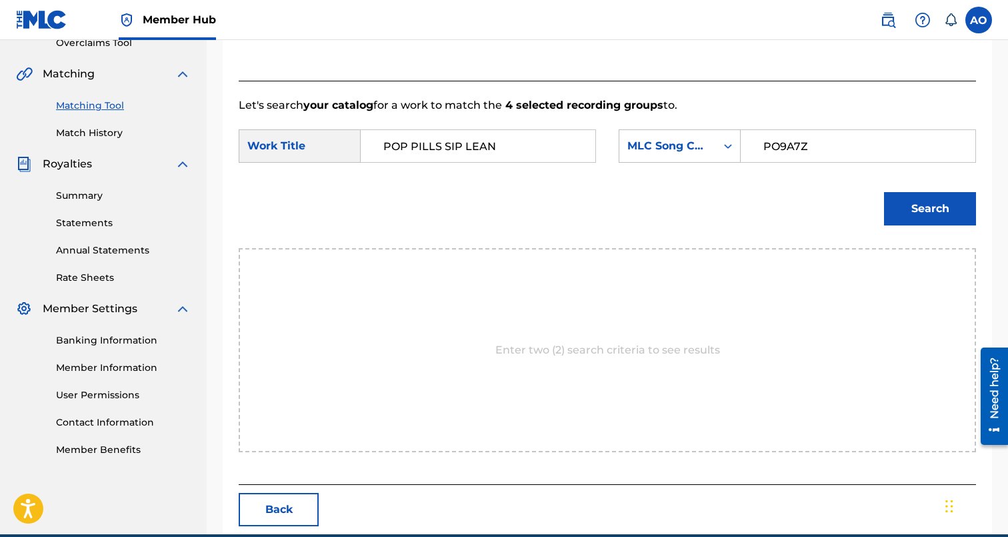
type input "PO9A7Z"
click at [884, 192] on button "Search" at bounding box center [930, 208] width 92 height 33
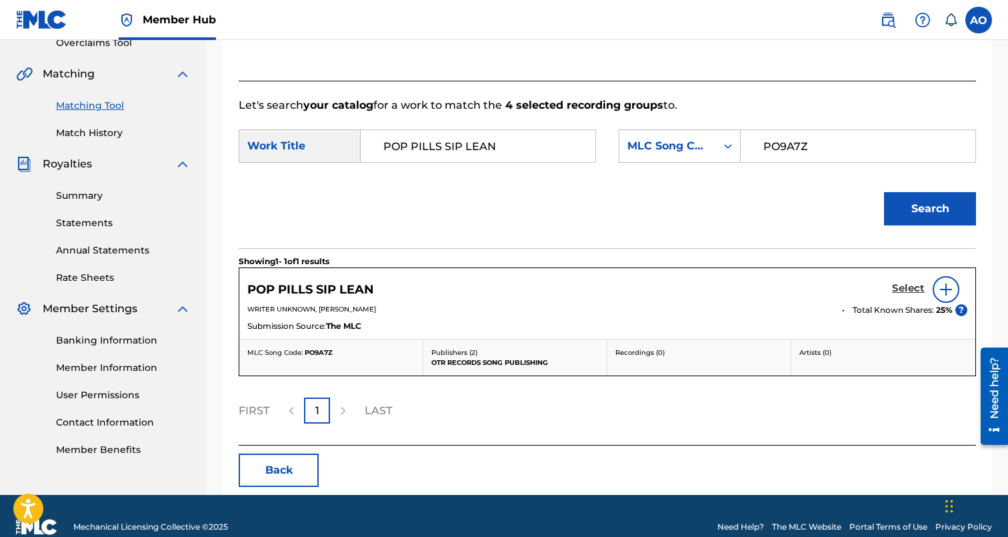
click at [913, 285] on h5 "Select" at bounding box center [908, 288] width 33 height 13
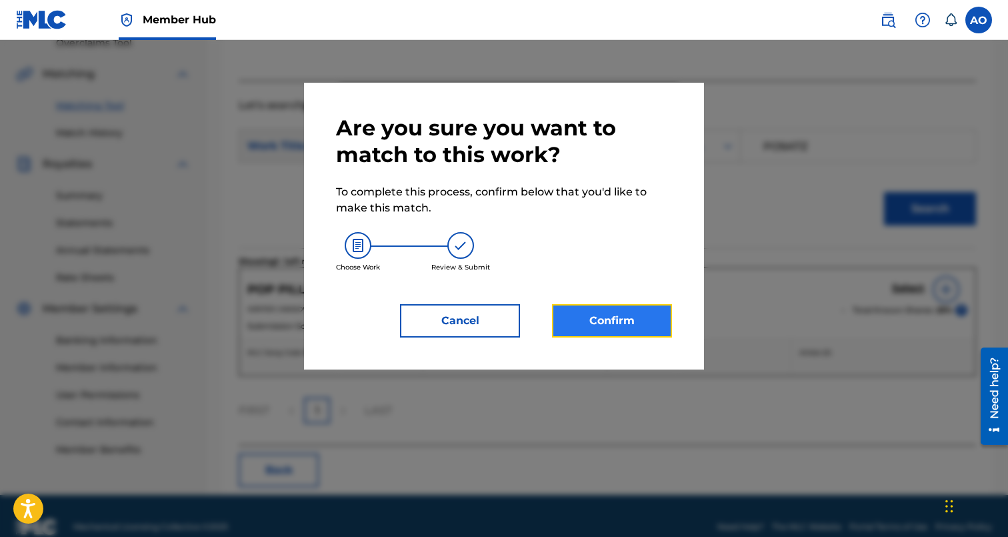
click at [635, 311] on button "Confirm" at bounding box center [612, 320] width 120 height 33
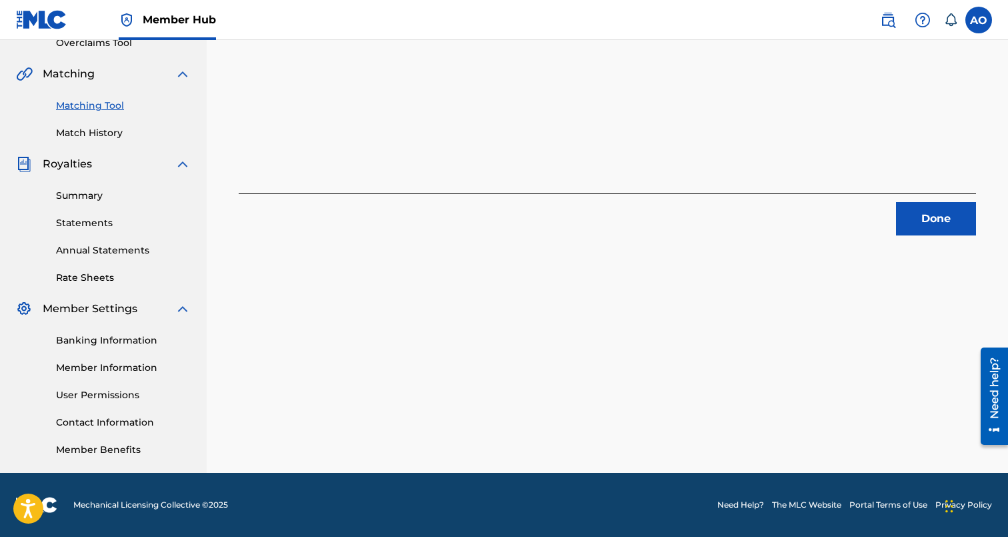
scroll to position [0, 0]
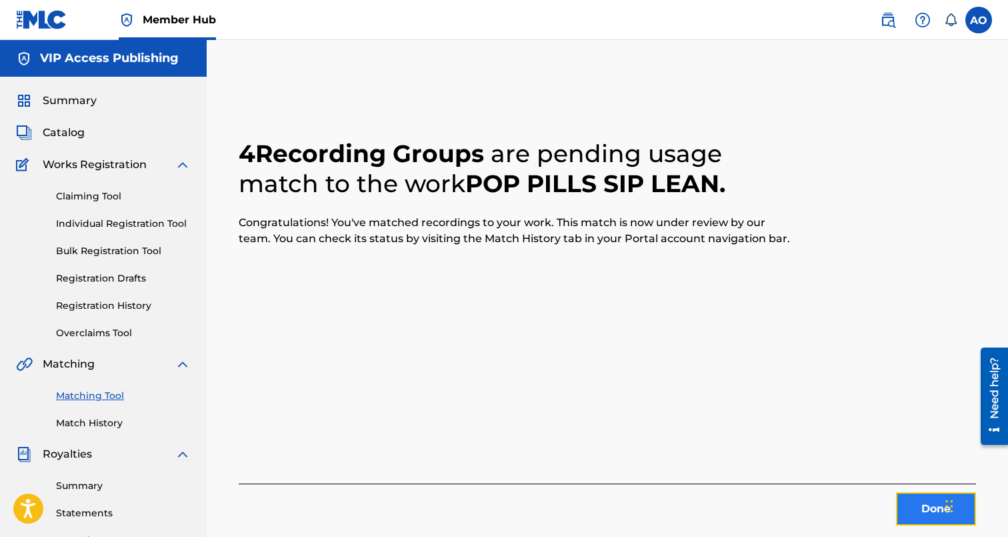
click at [931, 507] on button "Done" at bounding box center [936, 508] width 80 height 33
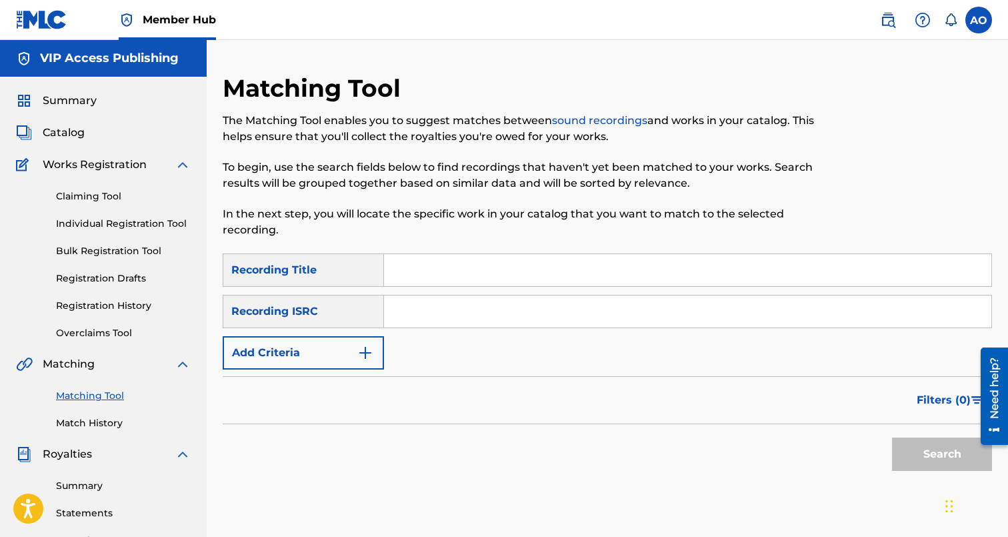
click at [466, 269] on input "Search Form" at bounding box center [687, 270] width 607 height 32
paste input "INTENTIONS"
type input "INTENTIONS"
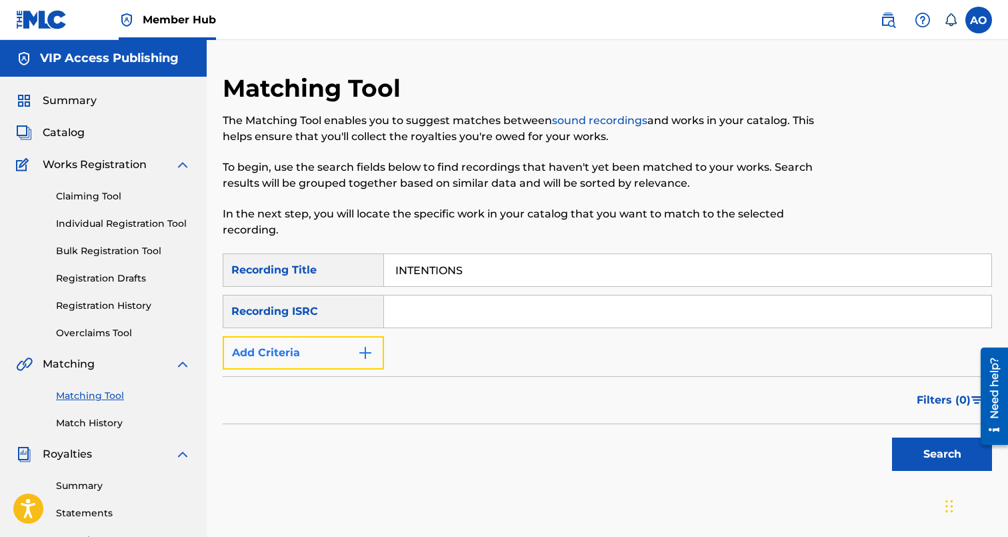
click at [305, 355] on button "Add Criteria" at bounding box center [303, 352] width 161 height 33
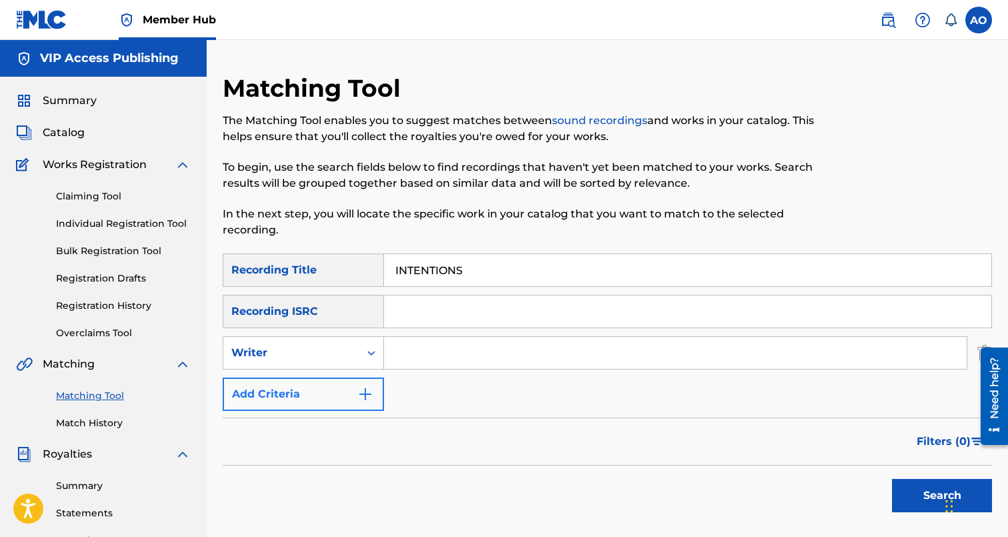
click at [305, 355] on div "Writer" at bounding box center [291, 353] width 120 height 16
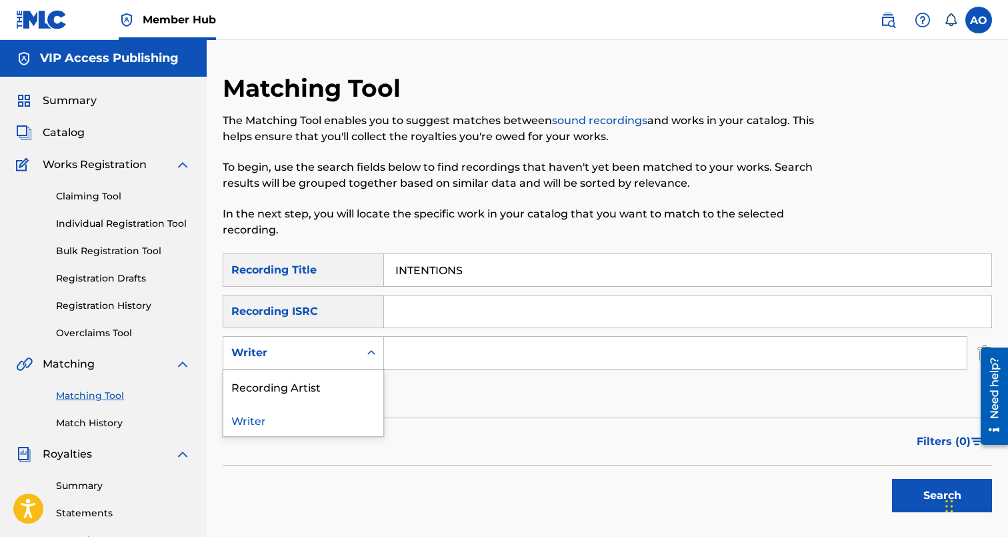
click at [305, 387] on div "Recording Artist" at bounding box center [303, 385] width 160 height 33
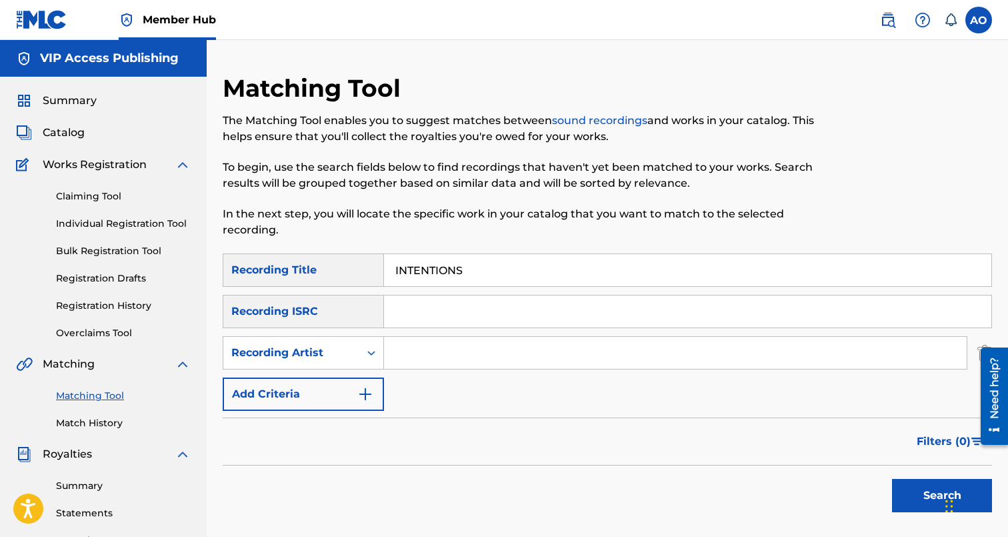
click at [397, 355] on input "Search Form" at bounding box center [675, 353] width 583 height 32
type input "swifty blue"
click at [892, 479] on button "Search" at bounding box center [942, 495] width 100 height 33
click at [481, 265] on input "INTENTIONS" at bounding box center [687, 270] width 607 height 32
paste input "LAST DAY"
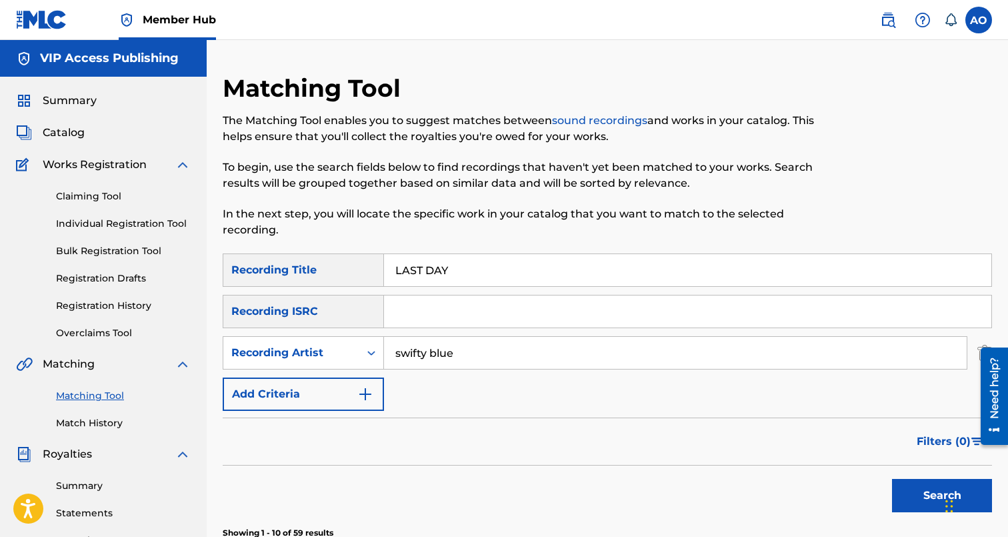
type input "LAST DAY"
click at [892, 479] on button "Search" at bounding box center [942, 495] width 100 height 33
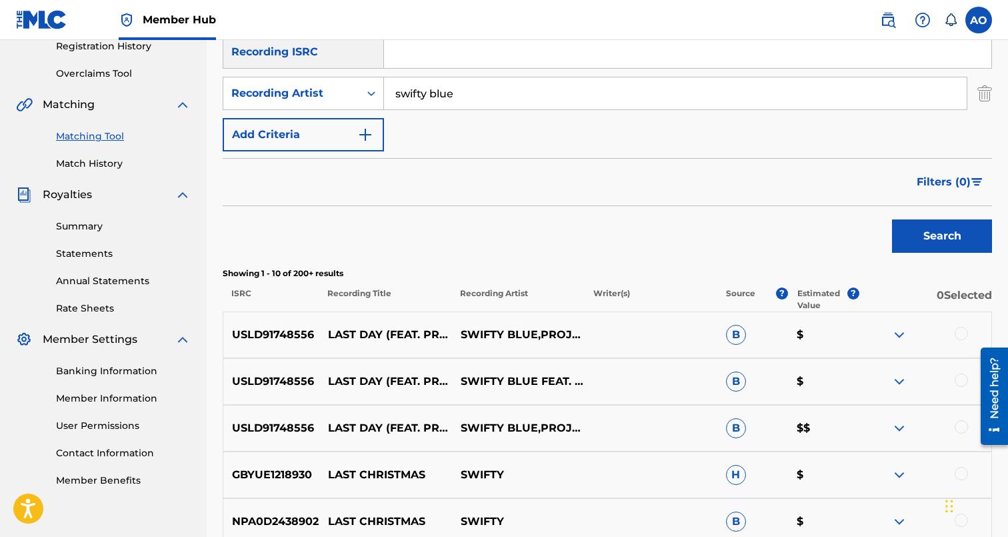
scroll to position [257, 0]
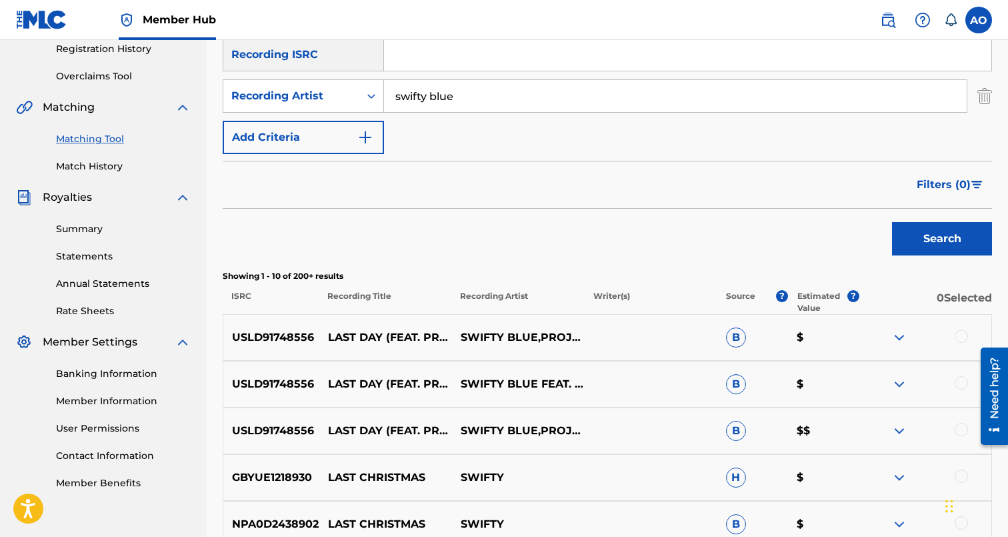
click at [961, 335] on div at bounding box center [961, 335] width 13 height 13
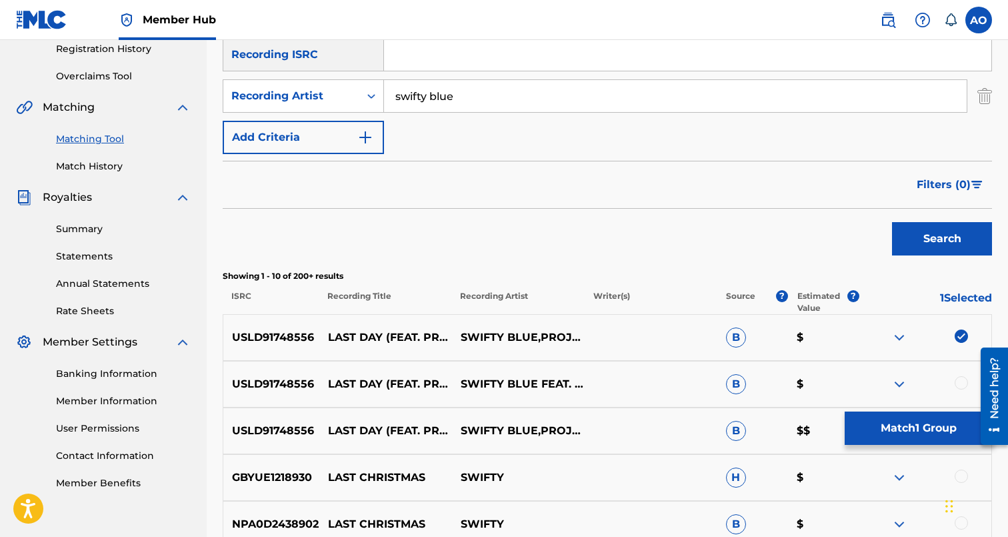
click at [958, 386] on div at bounding box center [961, 382] width 13 height 13
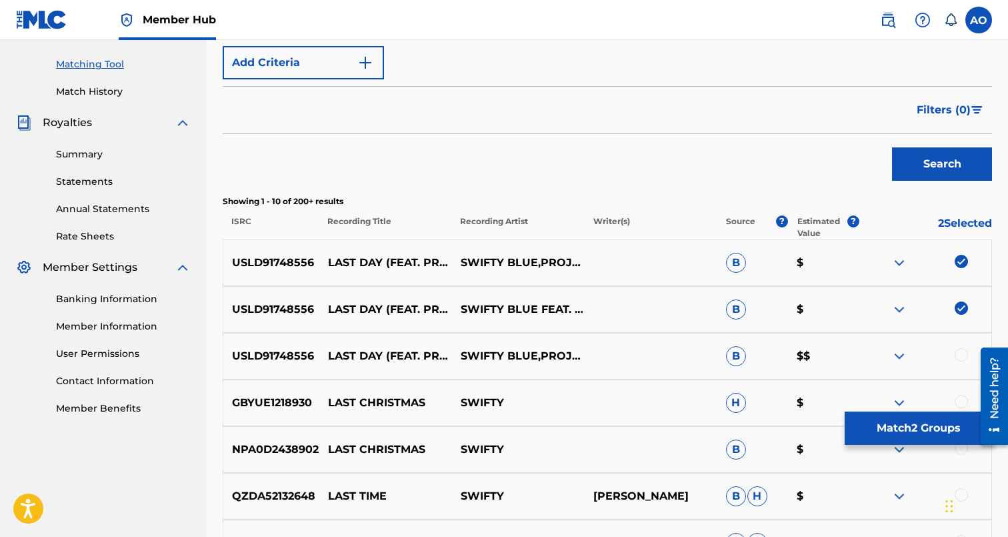
click at [959, 353] on div at bounding box center [961, 354] width 13 height 13
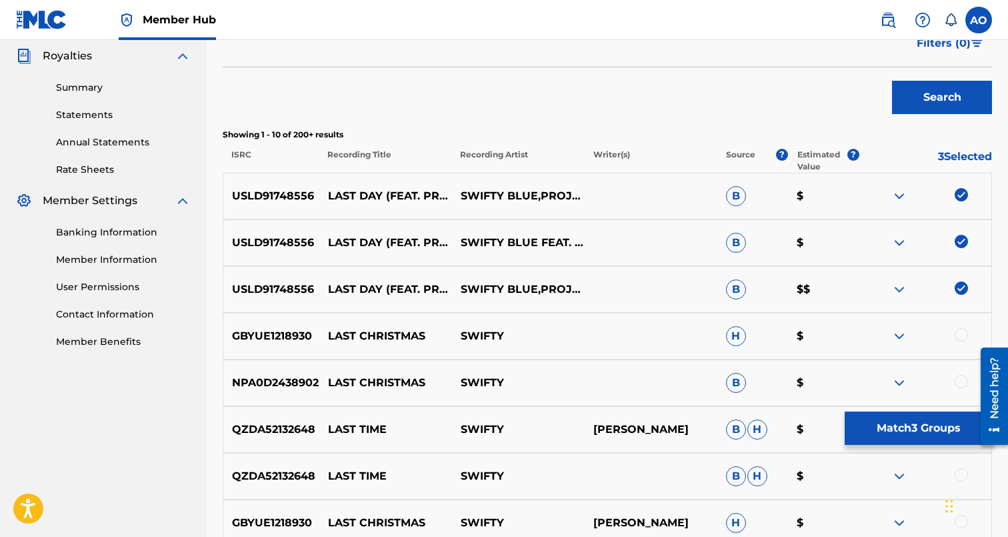
scroll to position [405, 0]
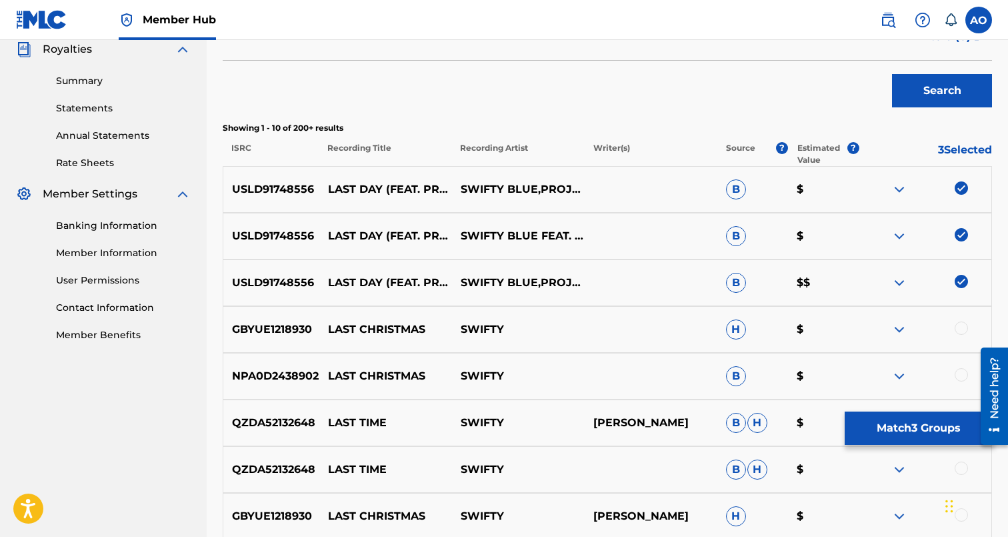
click at [918, 401] on div "QZDA52132648 LAST TIME SWIFTY JOHN SWIFT B H $" at bounding box center [607, 422] width 769 height 47
click at [918, 414] on button "Match 3 Groups" at bounding box center [918, 427] width 147 height 33
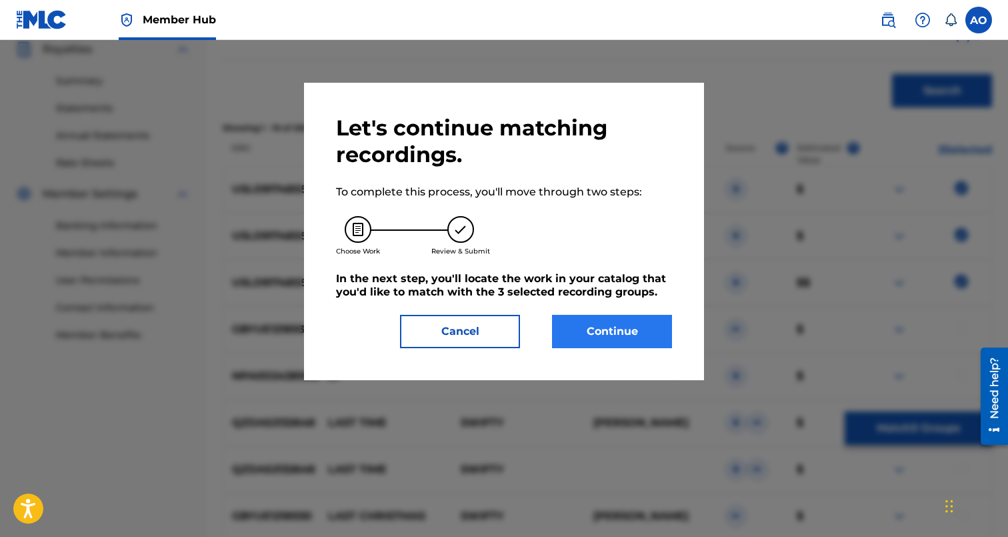
click at [672, 340] on div "Let's continue matching recordings. To complete this process, you'll move throu…" at bounding box center [504, 231] width 400 height 297
click at [623, 339] on button "Continue" at bounding box center [612, 331] width 120 height 33
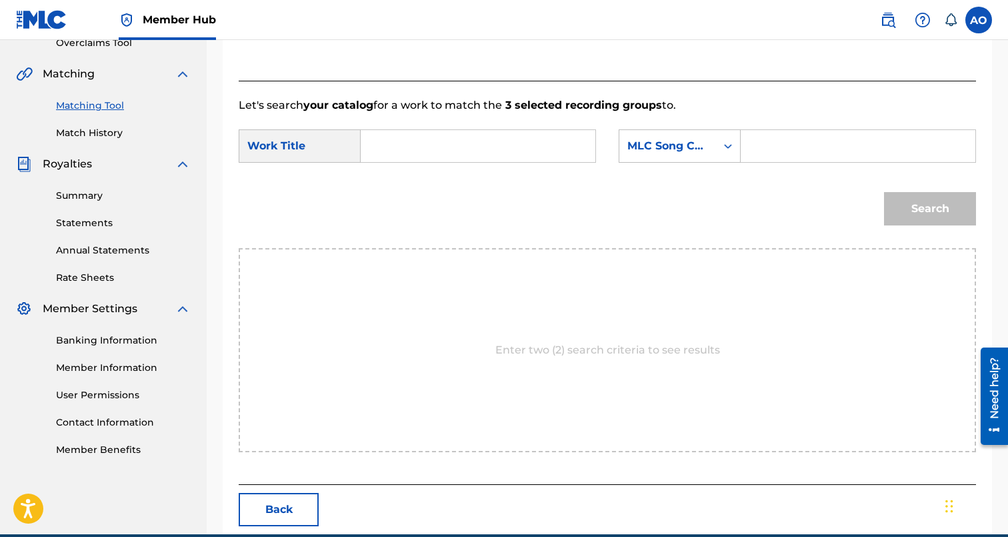
click at [517, 141] on input "Search Form" at bounding box center [478, 146] width 212 height 32
paste input "LAST DAY"
type input "LAST DAY"
click at [780, 153] on input "Search Form" at bounding box center [858, 146] width 212 height 32
paste input "LT6ATA"
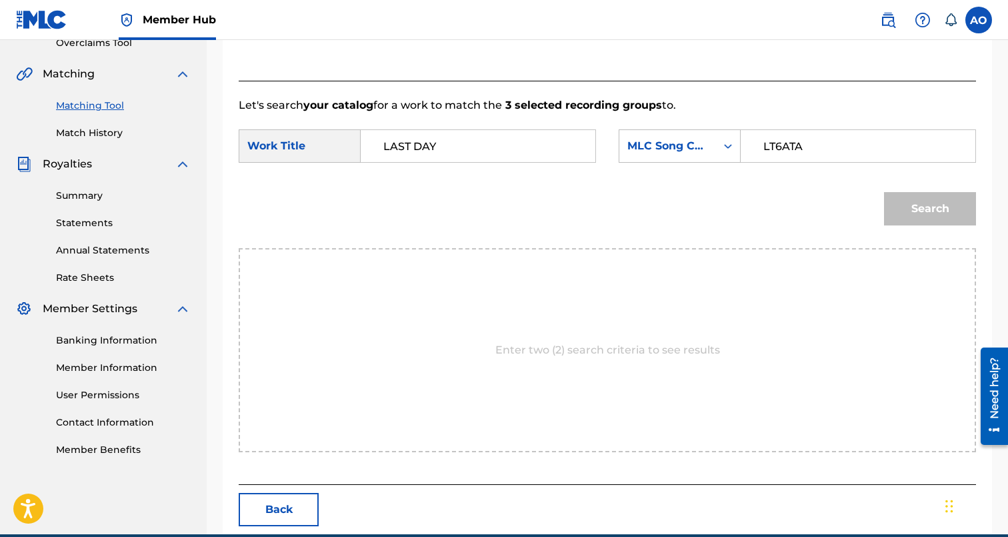
type input "LT6ATA"
click at [884, 192] on button "Search" at bounding box center [930, 208] width 92 height 33
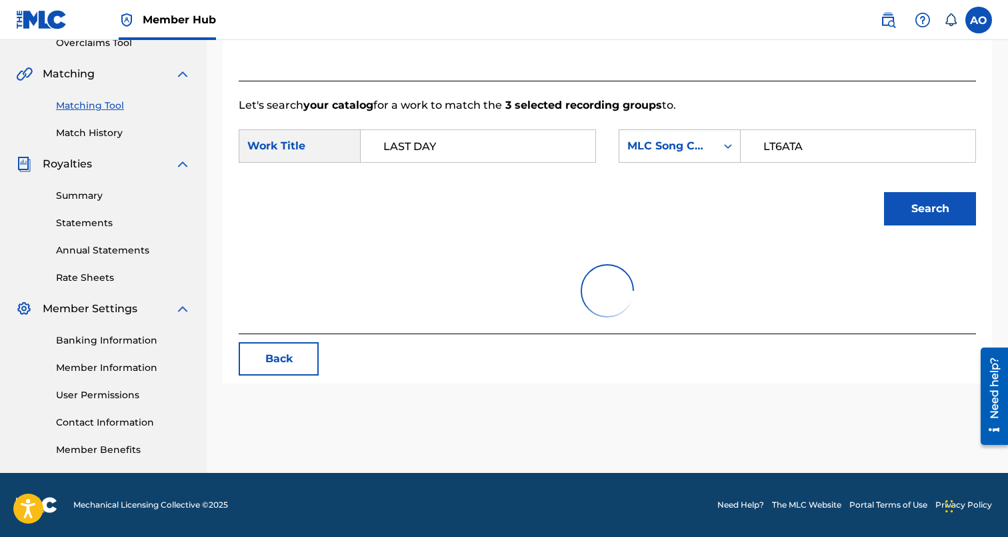
click at [884, 192] on button "Search" at bounding box center [930, 208] width 92 height 33
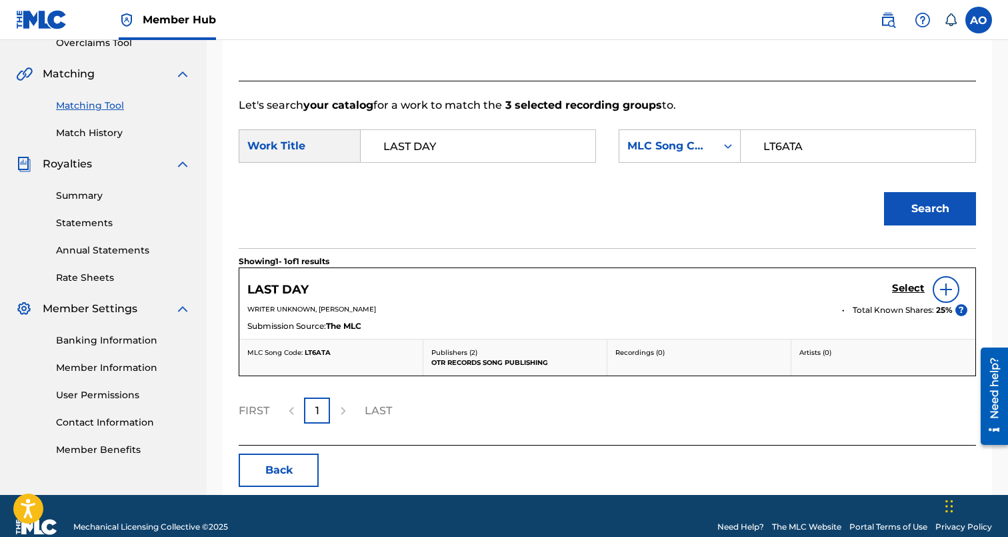
click at [888, 277] on div "LAST DAY Select" at bounding box center [607, 289] width 720 height 27
click at [895, 288] on h5 "Select" at bounding box center [908, 288] width 33 height 13
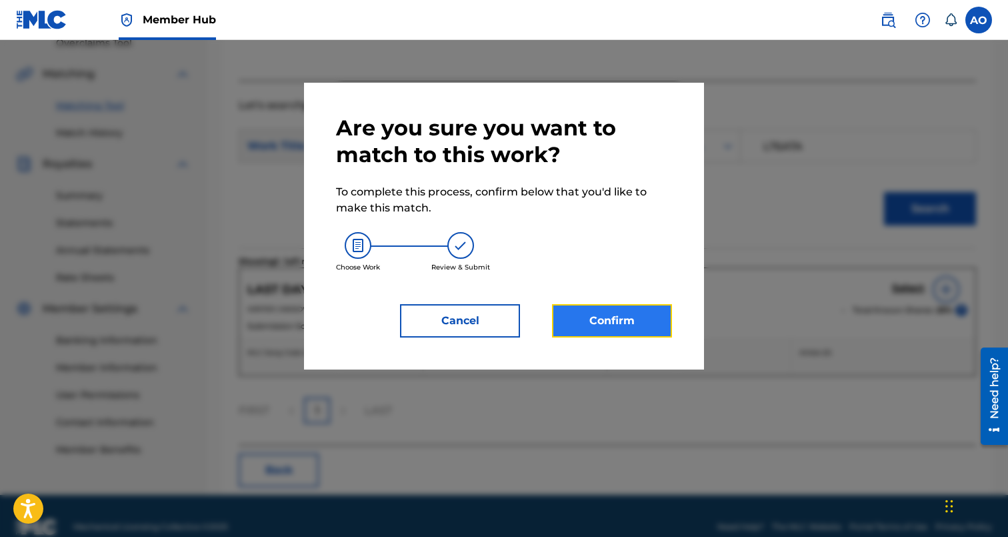
click at [590, 331] on button "Confirm" at bounding box center [612, 320] width 120 height 33
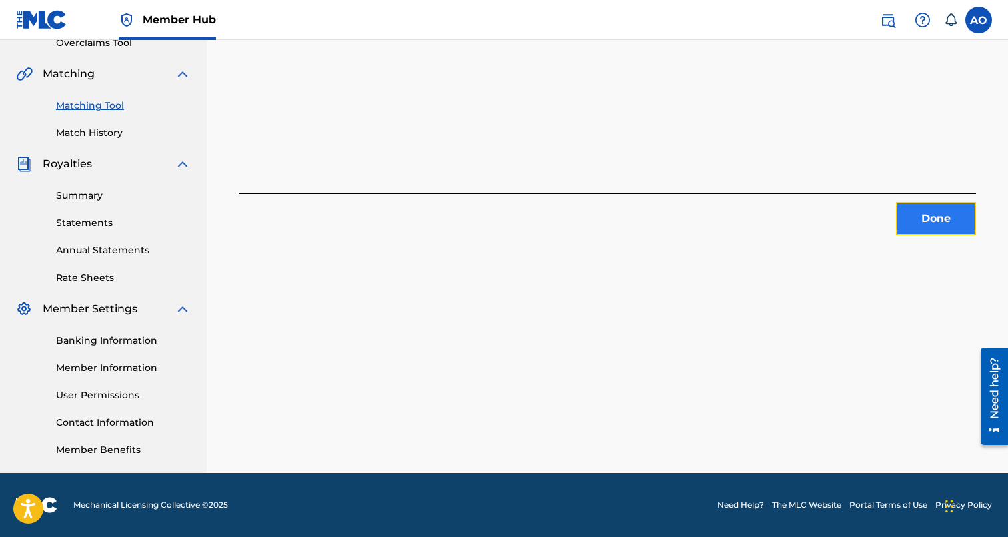
click at [952, 227] on button "Done" at bounding box center [936, 218] width 80 height 33
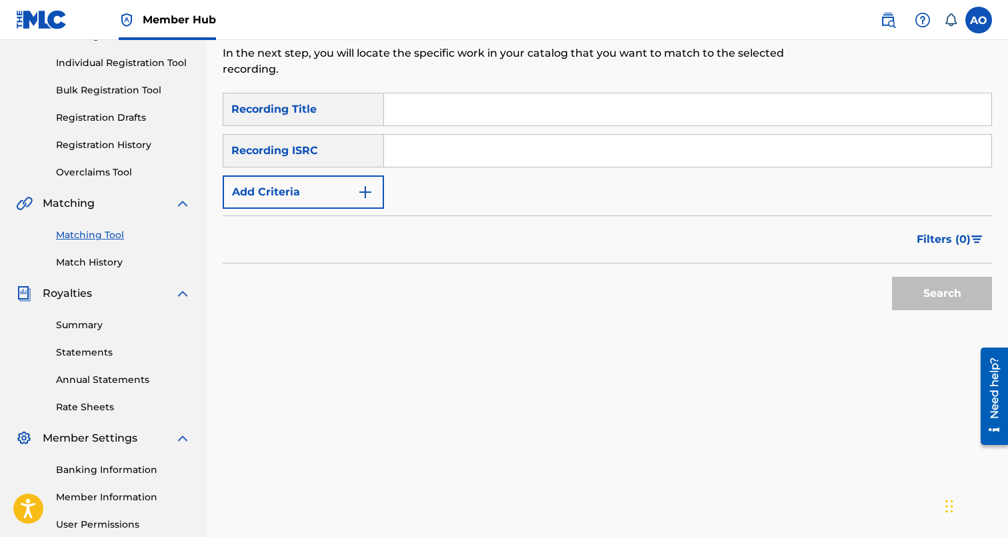
scroll to position [159, 0]
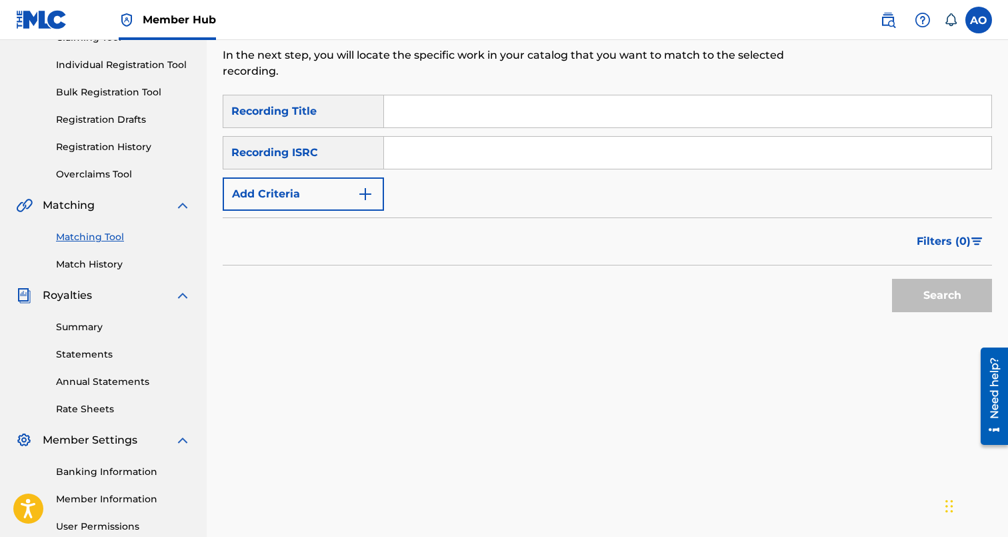
click at [608, 128] on div "SearchWithCriteria94540755-491f-4e0f-9d58-f77326c6a4a8 Recording Title SearchWi…" at bounding box center [607, 153] width 769 height 116
click at [598, 121] on input "Search Form" at bounding box center [687, 111] width 607 height 32
paste input "HOOD MONEY"
type input "HOOD MONEY"
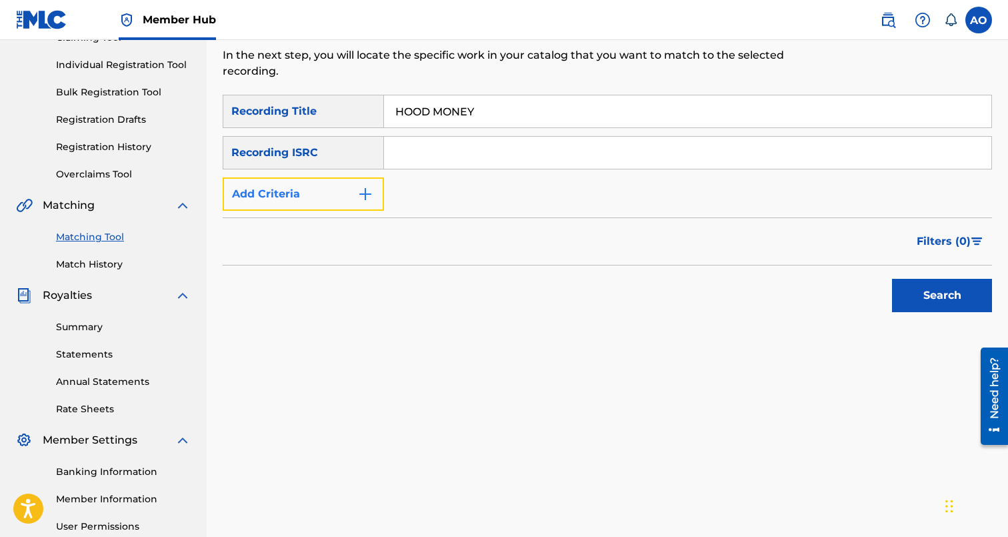
click at [325, 196] on button "Add Criteria" at bounding box center [303, 193] width 161 height 33
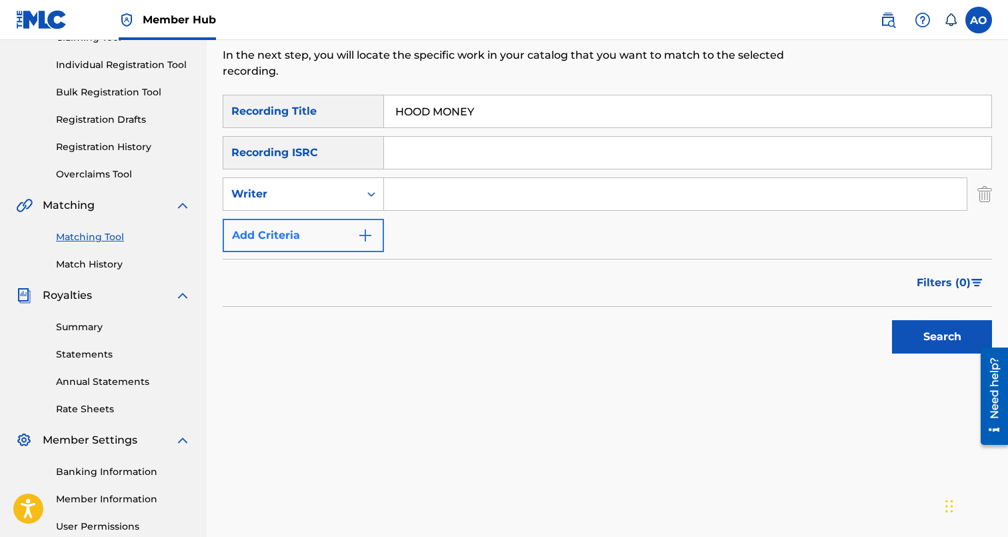
click at [325, 196] on div "Writer" at bounding box center [291, 194] width 120 height 16
click at [325, 226] on div "Recording Artist" at bounding box center [303, 227] width 160 height 33
click at [429, 197] on input "Search Form" at bounding box center [675, 194] width 583 height 32
type input "swifty blue"
click at [892, 320] on button "Search" at bounding box center [942, 336] width 100 height 33
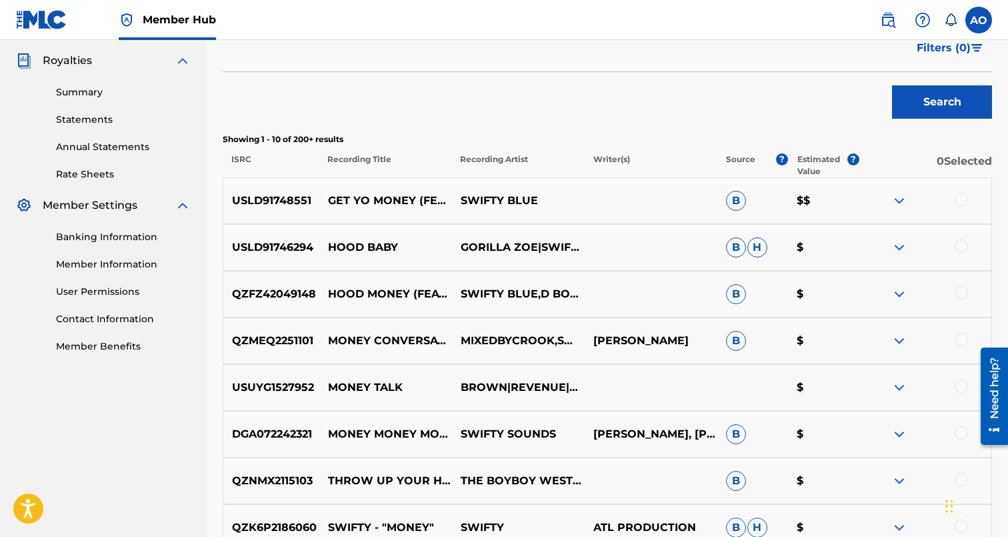
scroll to position [397, 0]
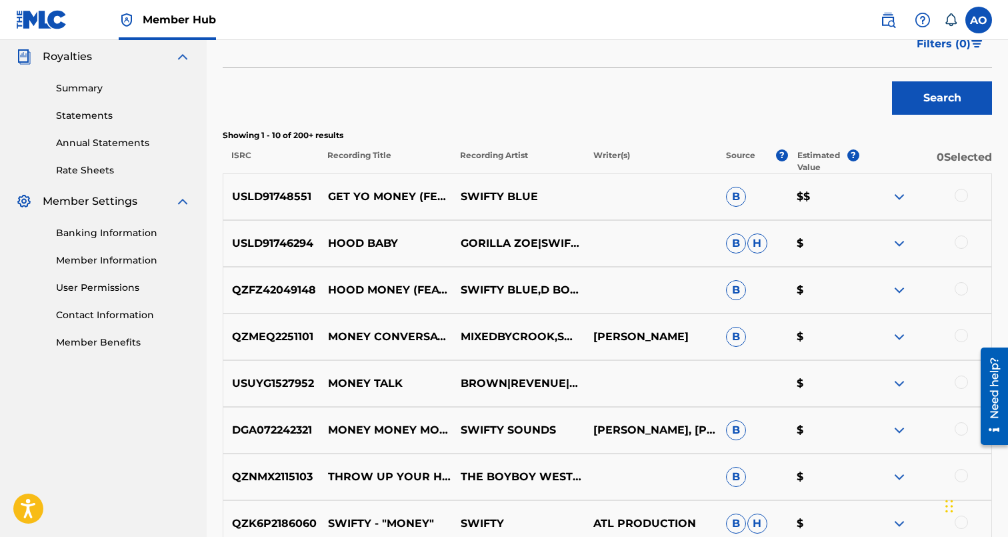
click at [960, 289] on div at bounding box center [961, 288] width 13 height 13
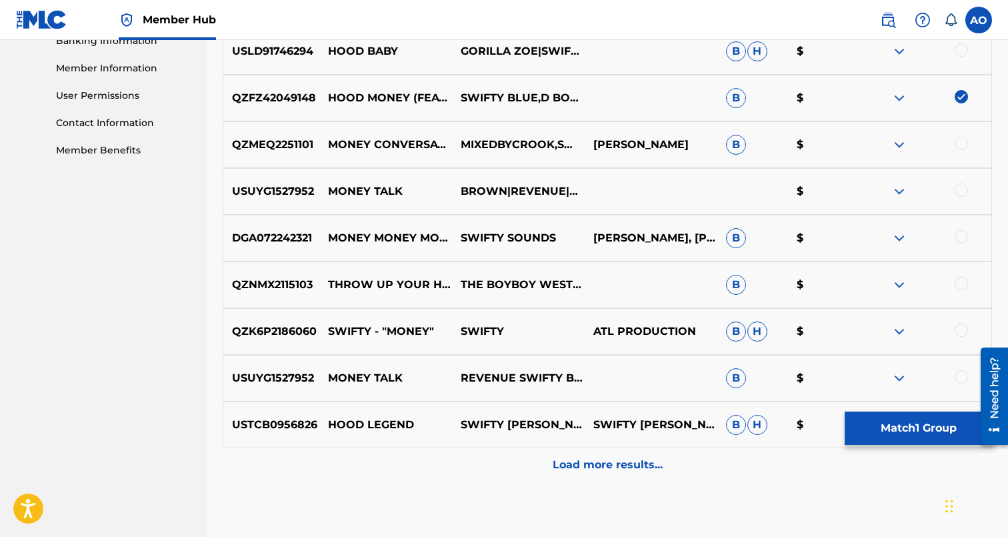
scroll to position [599, 0]
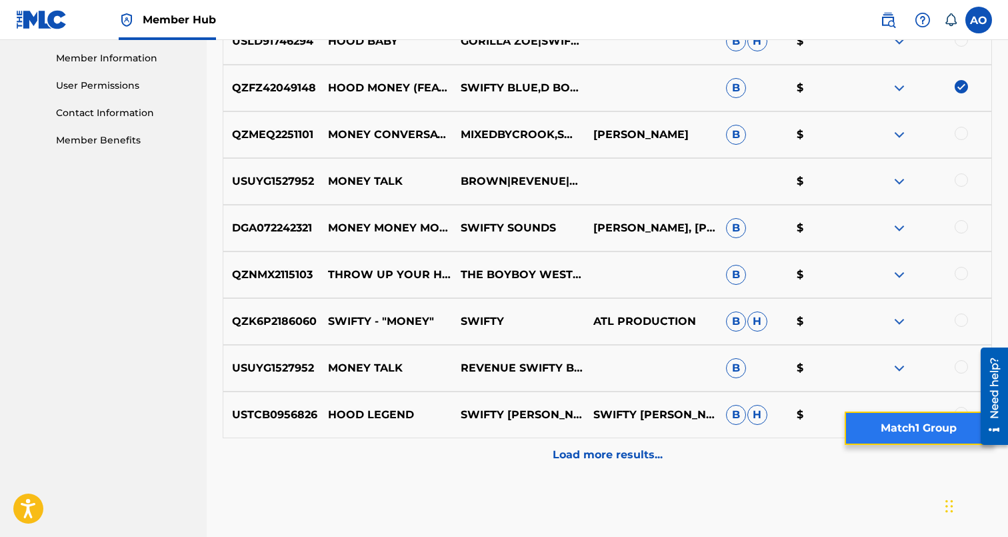
click at [915, 417] on button "Match 1 Group" at bounding box center [918, 427] width 147 height 33
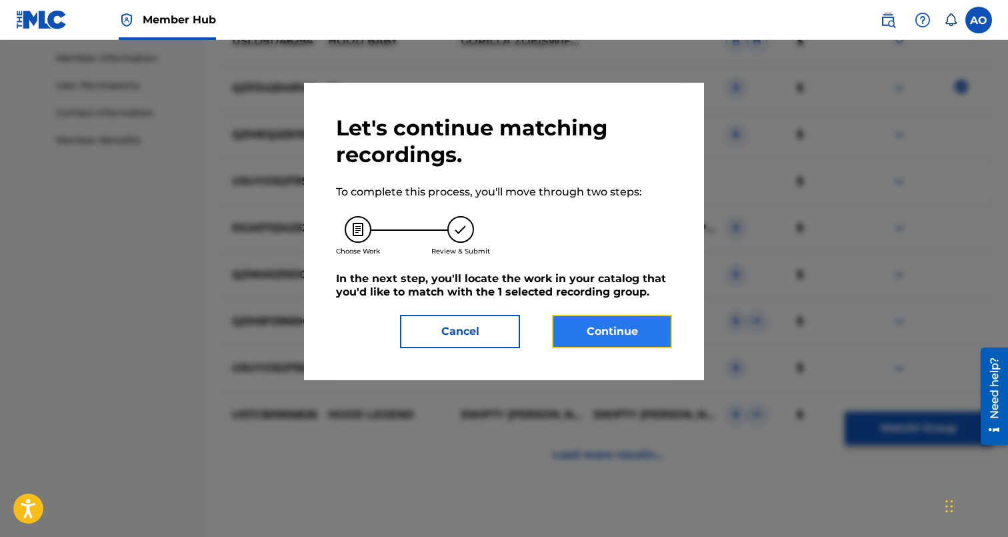
click at [629, 333] on button "Continue" at bounding box center [612, 331] width 120 height 33
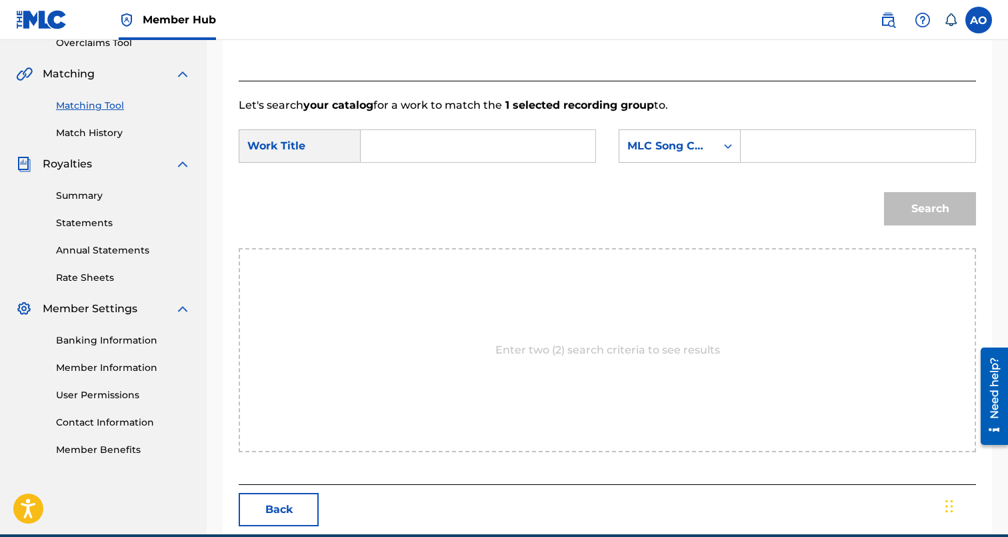
click at [513, 147] on input "Search Form" at bounding box center [478, 146] width 212 height 32
paste input "HOOD MONEY"
type input "HOOD MONEY"
click at [768, 130] on input "Search Form" at bounding box center [858, 146] width 212 height 32
paste input "HP9V8X"
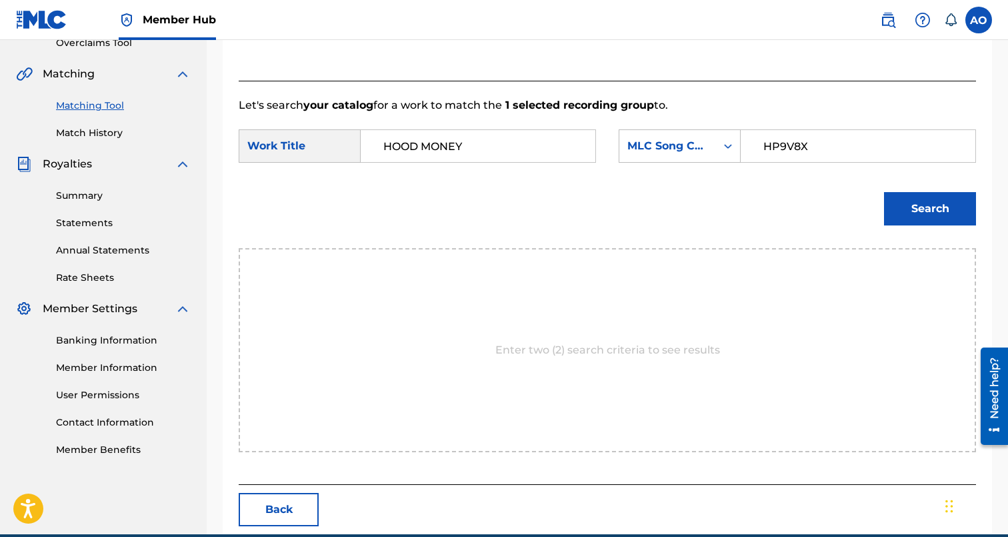
type input "HP9V8X"
click at [884, 192] on button "Search" at bounding box center [930, 208] width 92 height 33
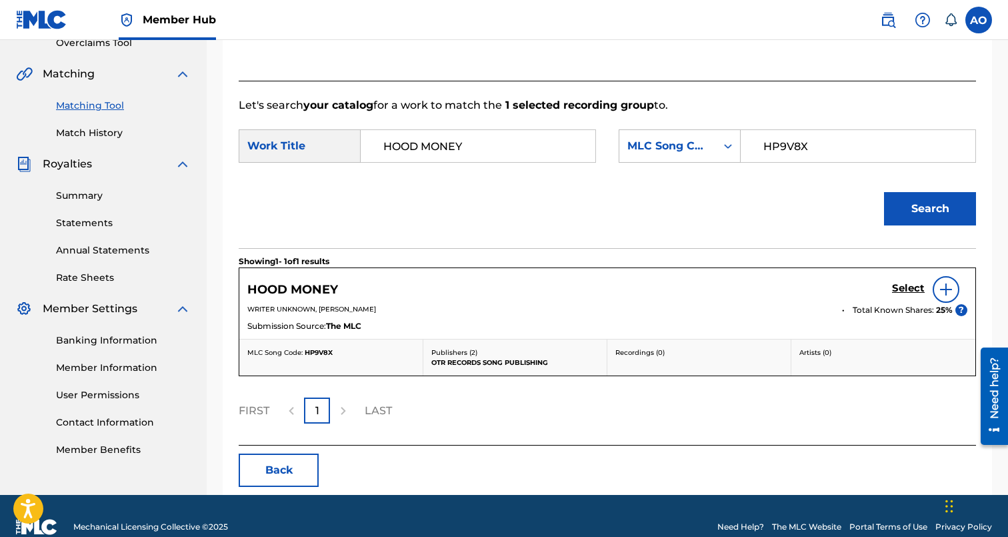
click at [884, 192] on button "Search" at bounding box center [930, 208] width 92 height 33
click at [920, 289] on h5 "Select" at bounding box center [908, 288] width 33 height 13
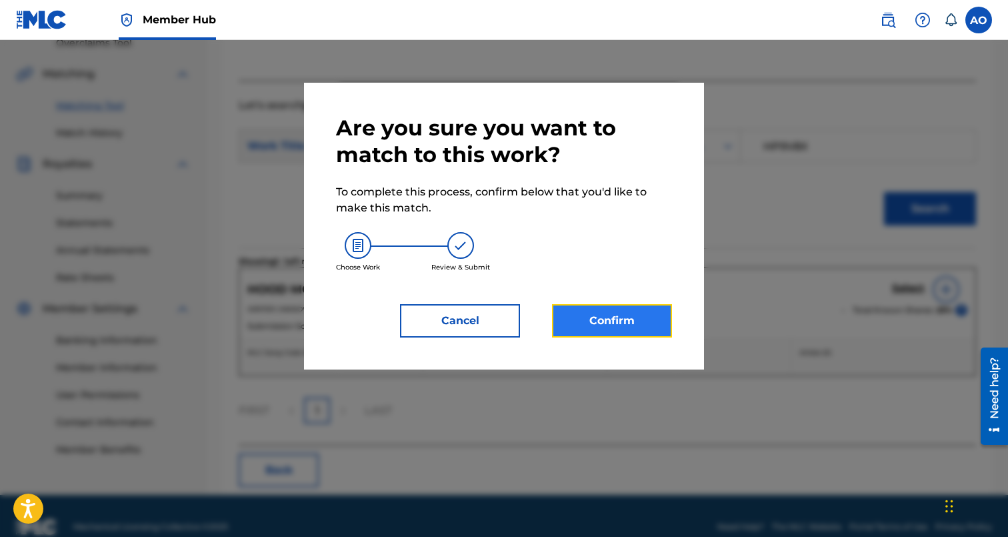
click at [607, 314] on button "Confirm" at bounding box center [612, 320] width 120 height 33
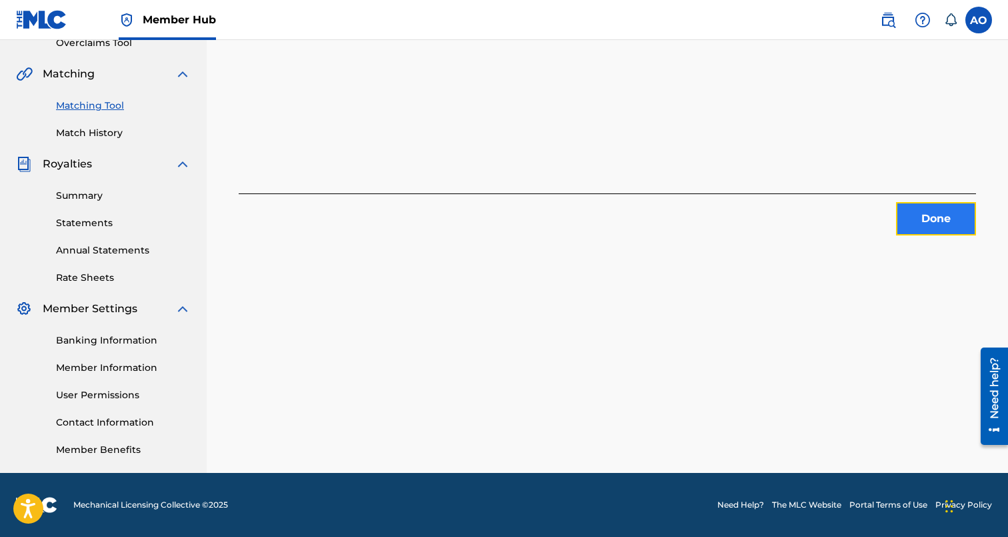
click at [909, 213] on button "Done" at bounding box center [936, 218] width 80 height 33
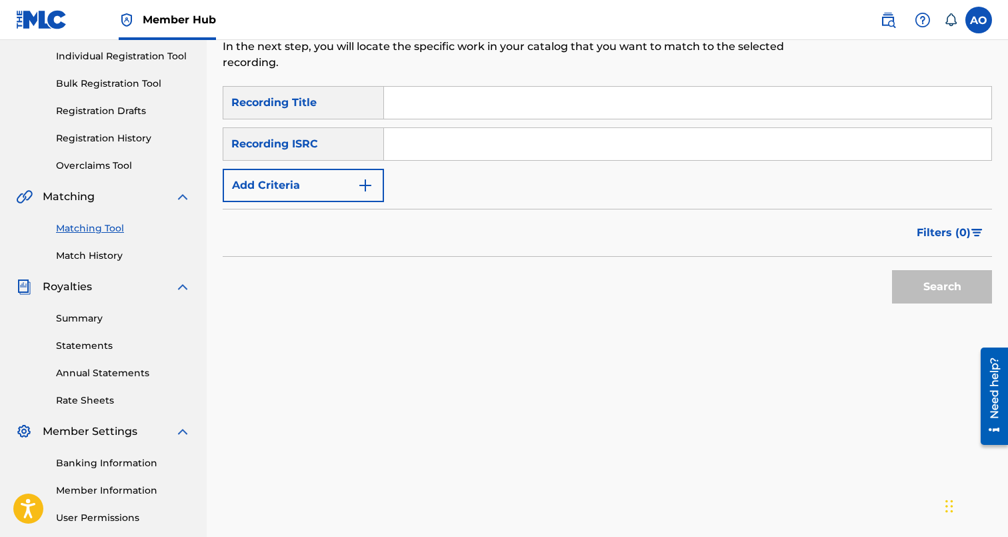
scroll to position [0, 0]
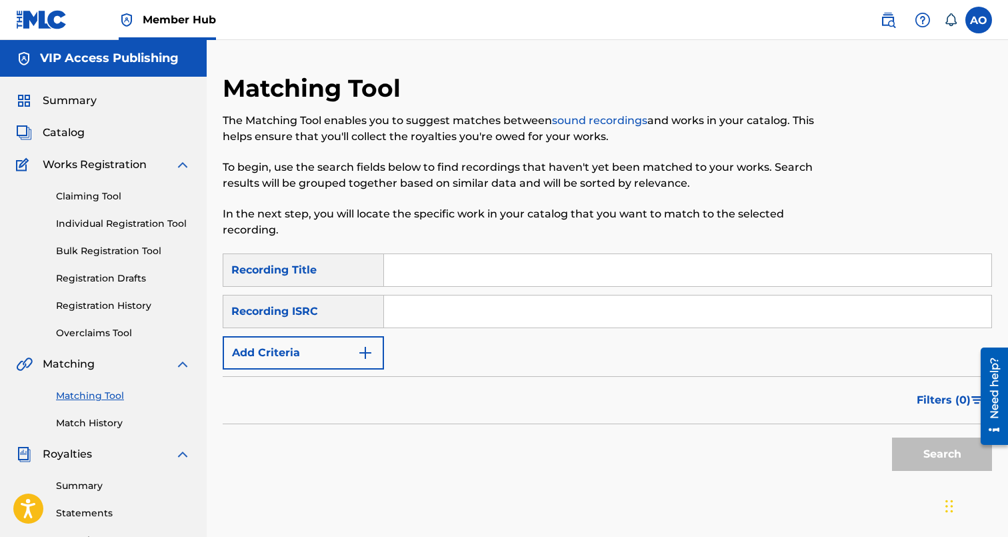
click at [412, 271] on input "Search Form" at bounding box center [687, 270] width 607 height 32
type input "switched up"
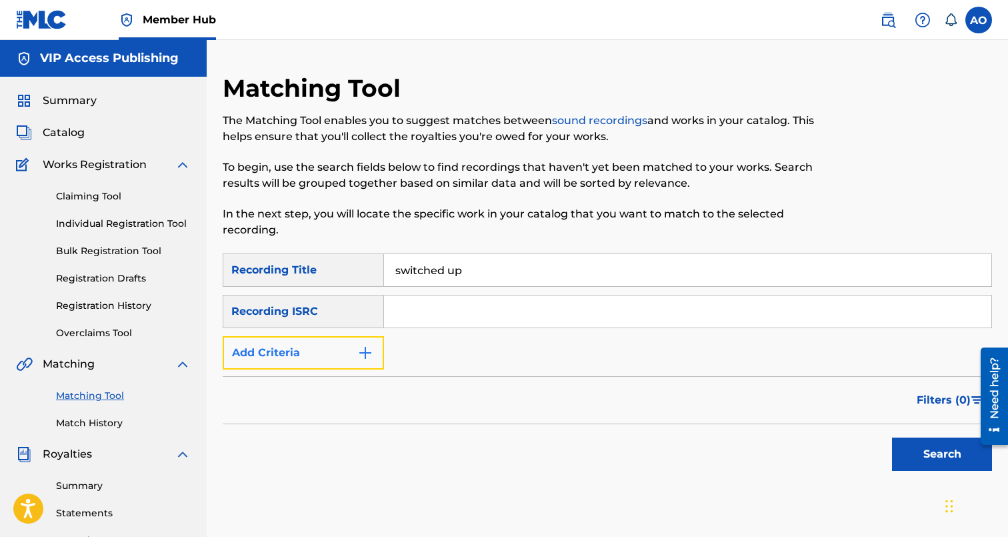
click at [354, 344] on button "Add Criteria" at bounding box center [303, 352] width 161 height 33
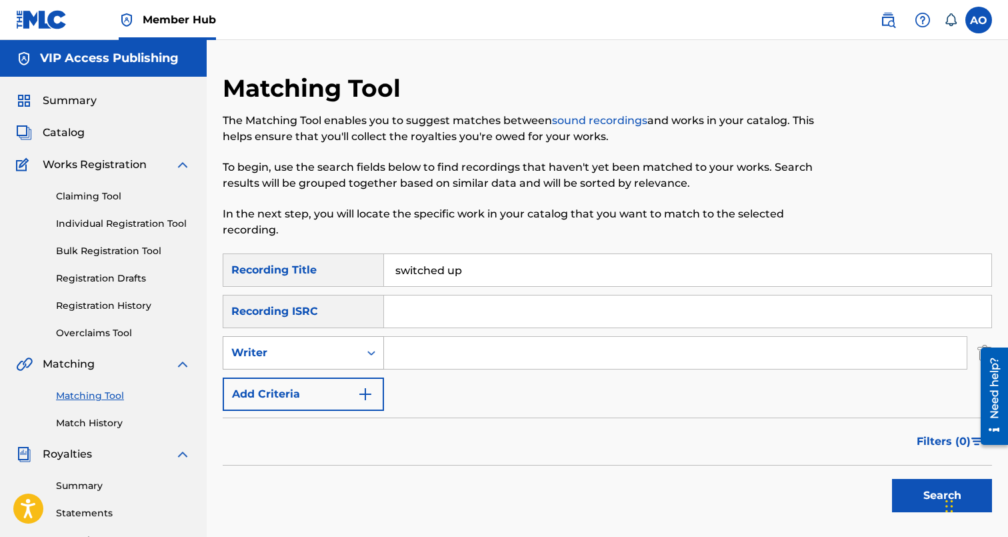
click at [352, 357] on div "Writer" at bounding box center [291, 352] width 136 height 25
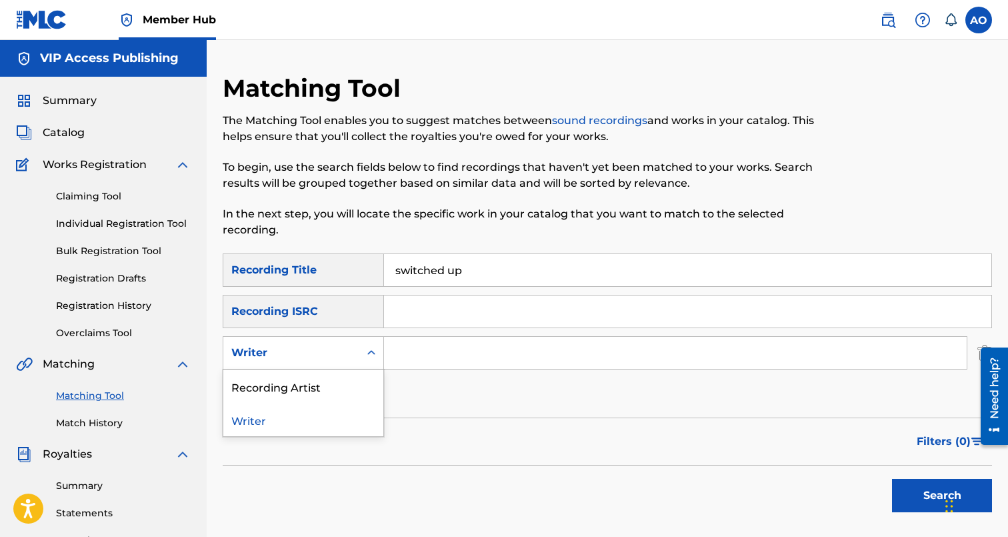
click at [352, 377] on div "Recording Artist" at bounding box center [303, 385] width 160 height 33
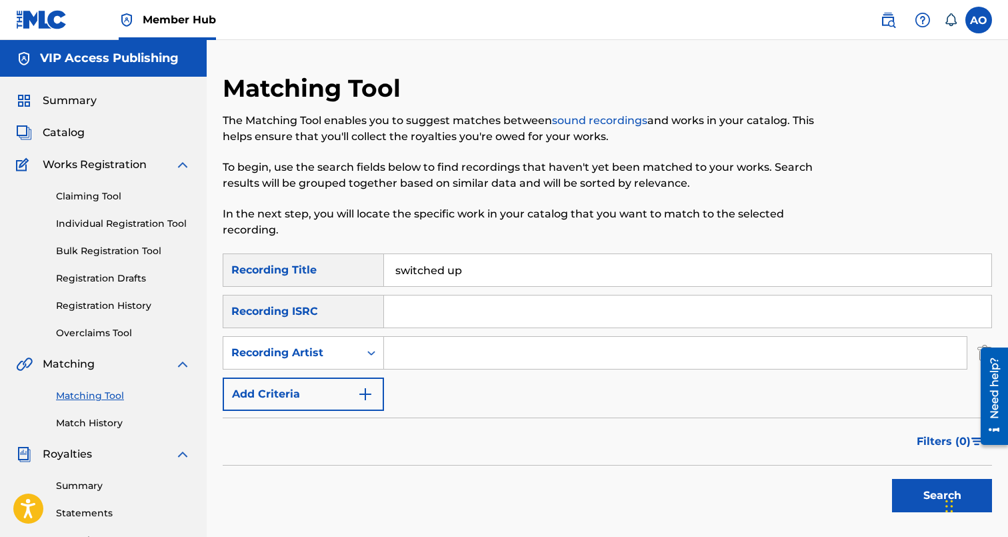
click at [433, 343] on input "Search Form" at bounding box center [675, 353] width 583 height 32
type input "swifty blue"
click at [892, 479] on button "Search" at bounding box center [942, 495] width 100 height 33
click at [527, 261] on input "switched up" at bounding box center [687, 270] width 607 height 32
paste input "DESTO BLUE"
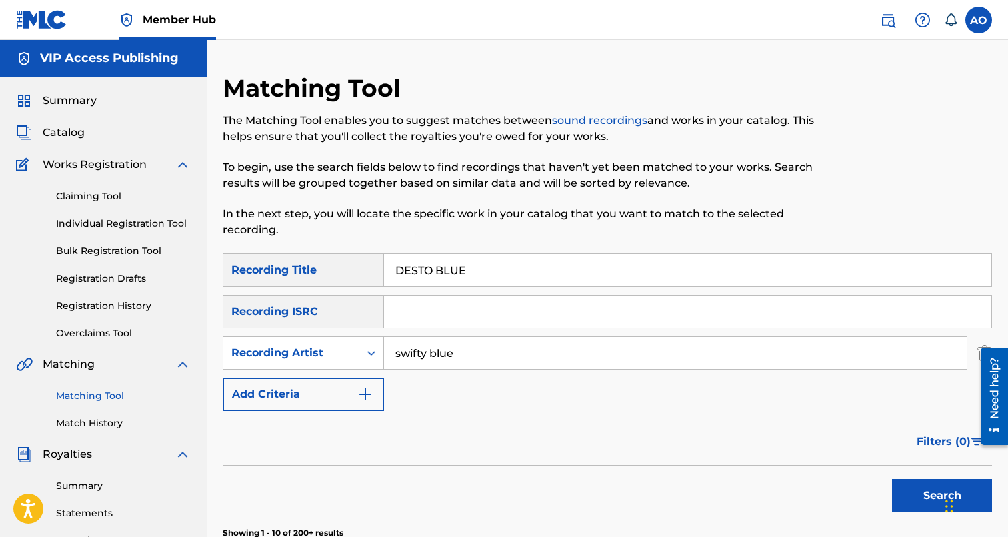
type input "DESTO BLUE"
click at [892, 479] on button "Search" at bounding box center [942, 495] width 100 height 33
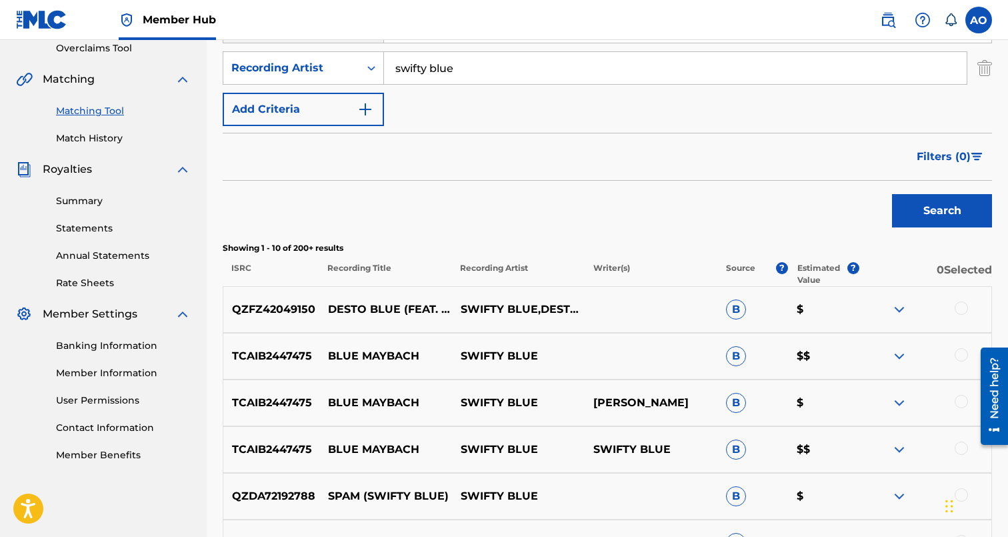
scroll to position [308, 0]
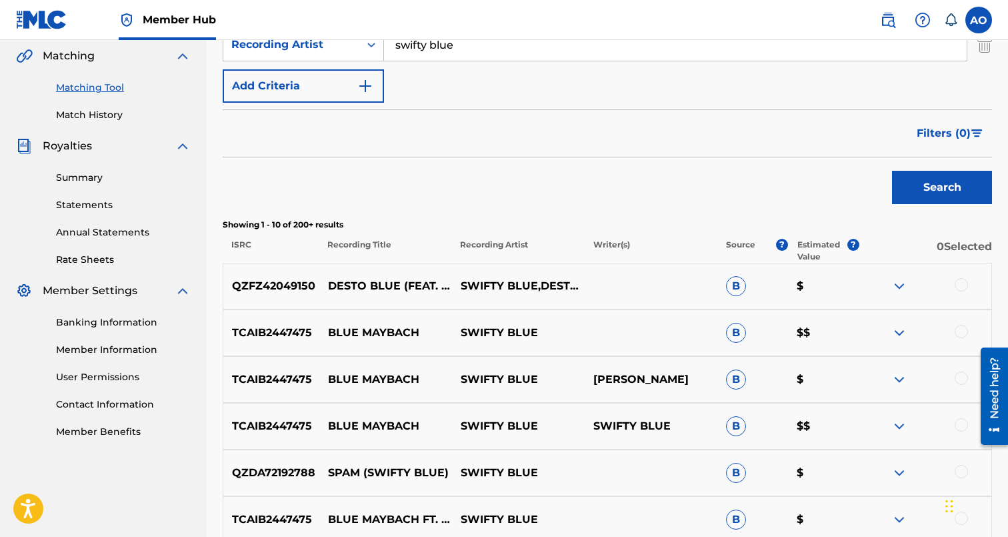
click at [961, 285] on div at bounding box center [961, 284] width 13 height 13
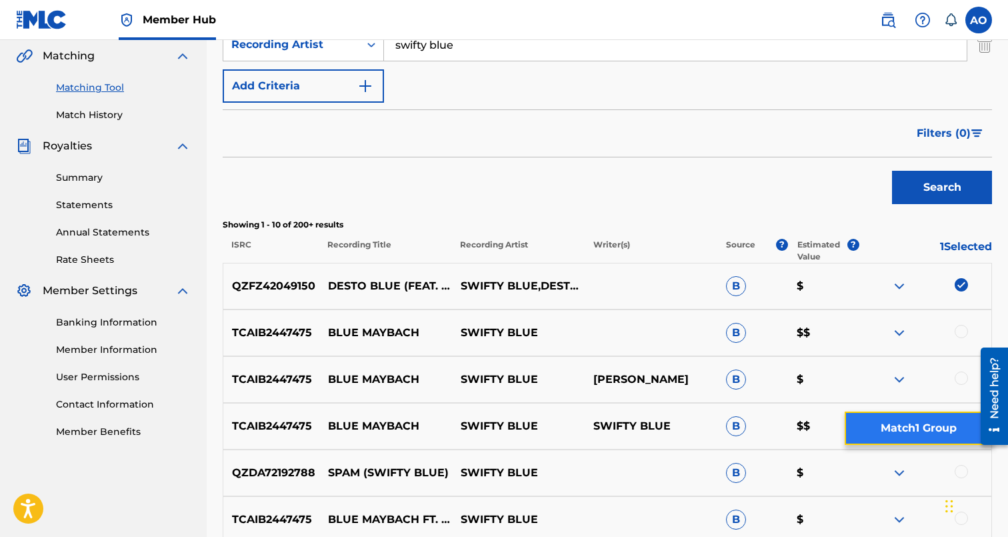
click at [930, 437] on button "Match 1 Group" at bounding box center [918, 427] width 147 height 33
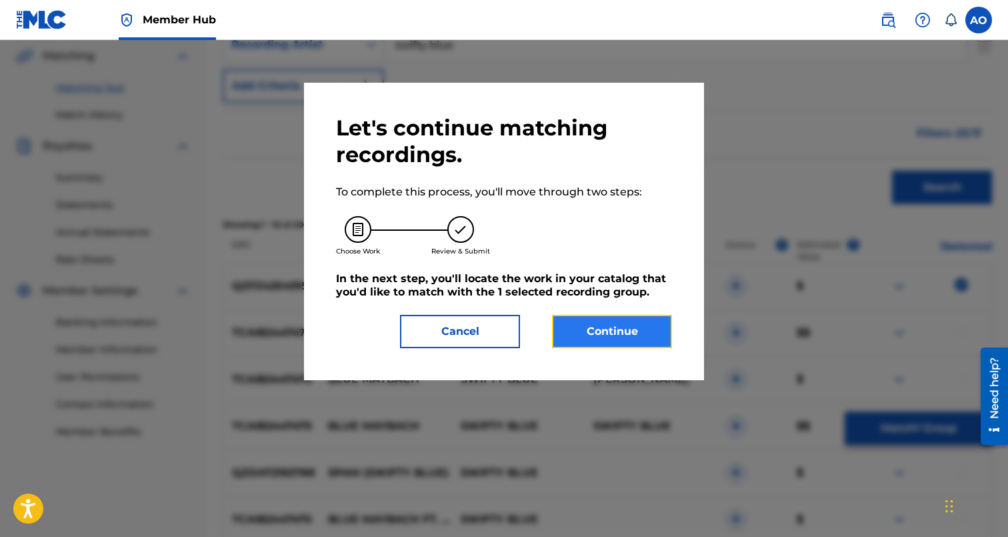
click at [614, 341] on button "Continue" at bounding box center [612, 331] width 120 height 33
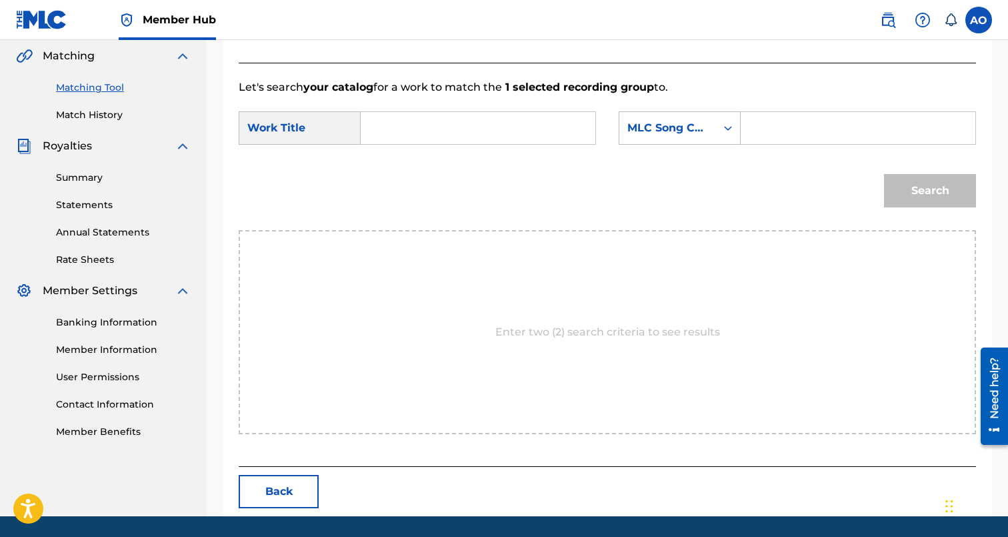
scroll to position [290, 0]
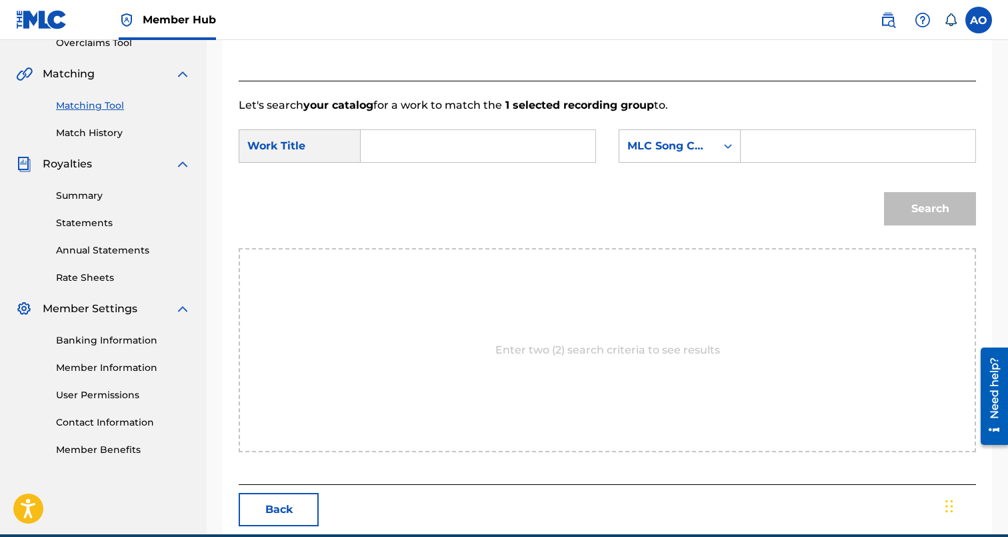
click at [489, 161] on input "Search Form" at bounding box center [478, 146] width 212 height 32
paste input "DESTO BLUE"
type input "DESTO BLUE"
click at [853, 154] on input "Search Form" at bounding box center [858, 146] width 212 height 32
paste input "DS4K65"
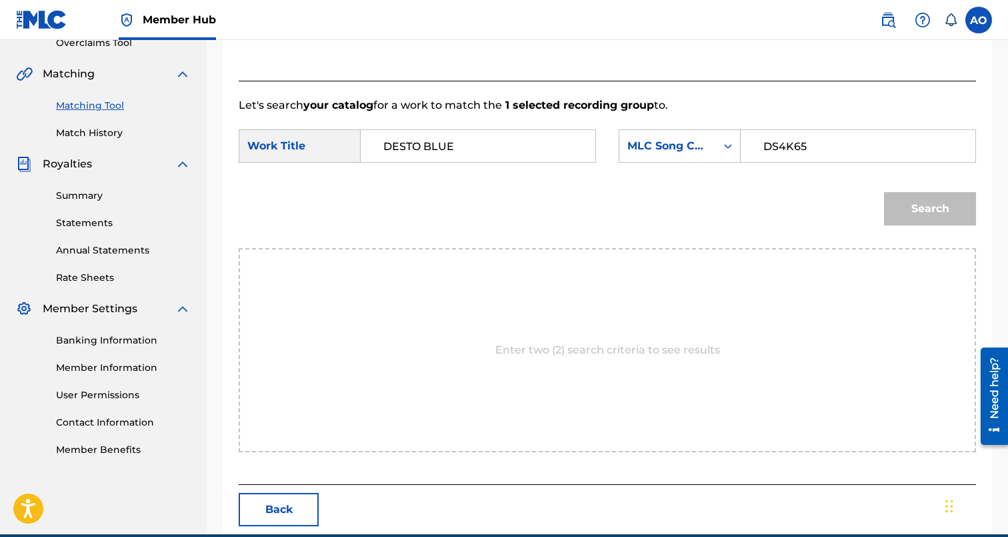
type input "DS4K65"
click at [884, 192] on button "Search" at bounding box center [930, 208] width 92 height 33
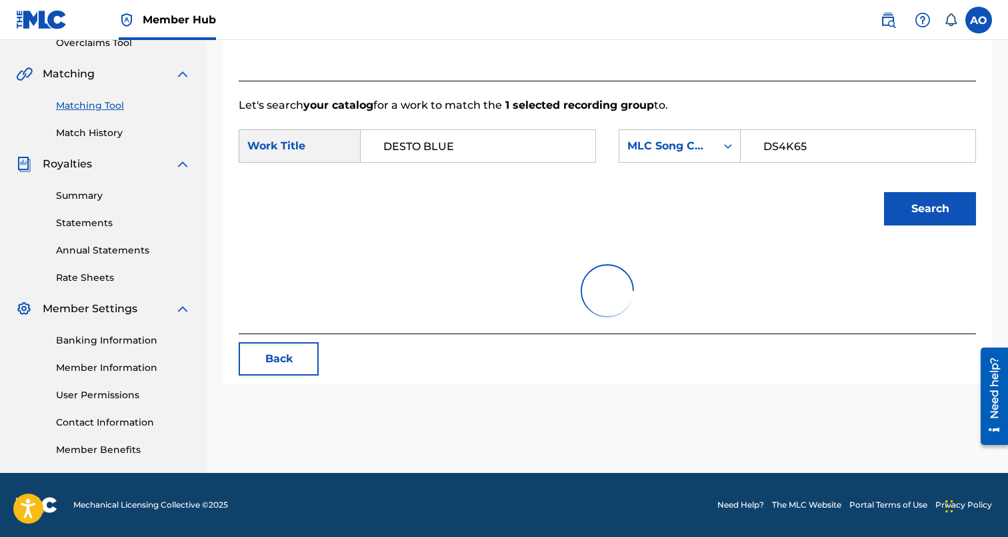
click at [884, 192] on button "Search" at bounding box center [930, 208] width 92 height 33
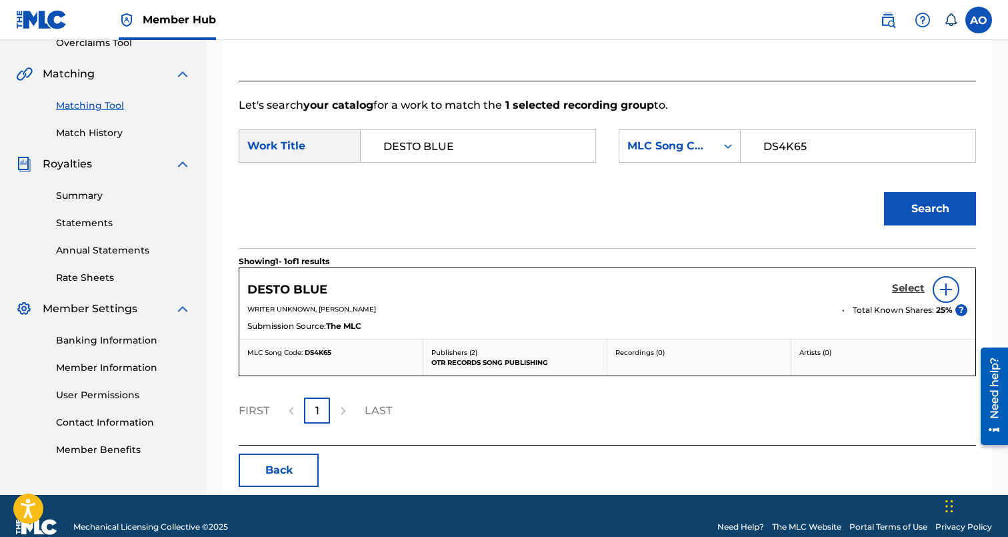
click at [913, 290] on h5 "Select" at bounding box center [908, 288] width 33 height 13
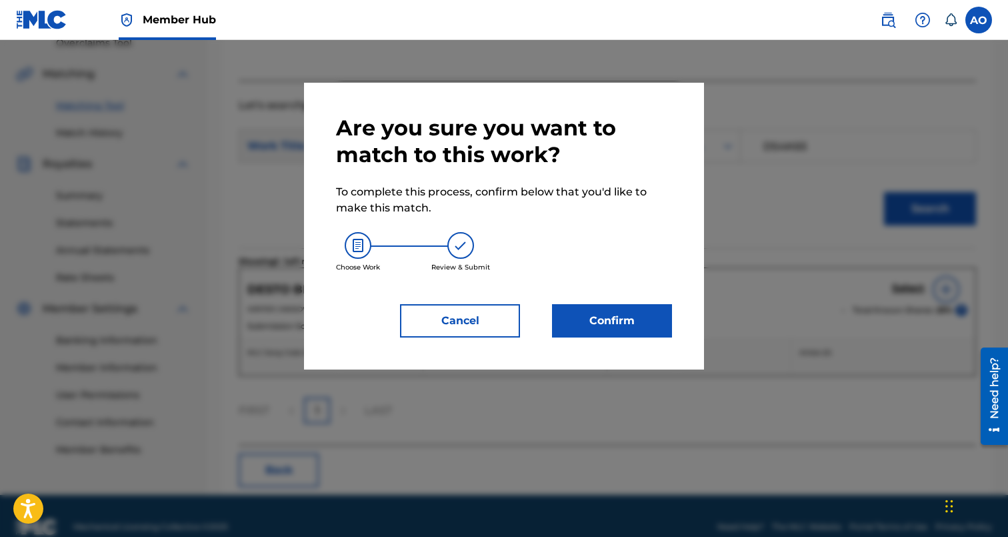
click at [675, 304] on div "Are you sure you want to match to this work? To complete this process, confirm …" at bounding box center [504, 226] width 400 height 287
click at [655, 310] on button "Confirm" at bounding box center [612, 320] width 120 height 33
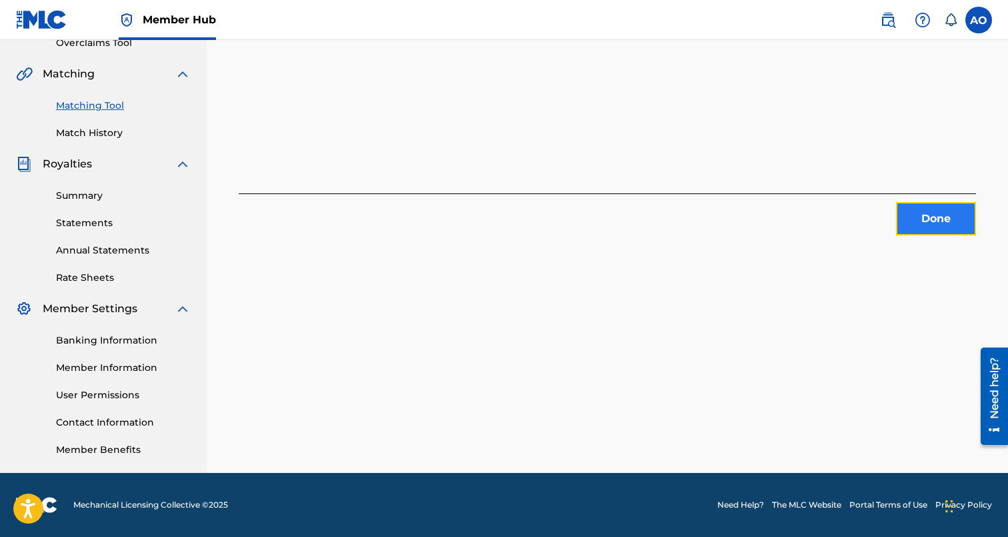
click at [925, 211] on button "Done" at bounding box center [936, 218] width 80 height 33
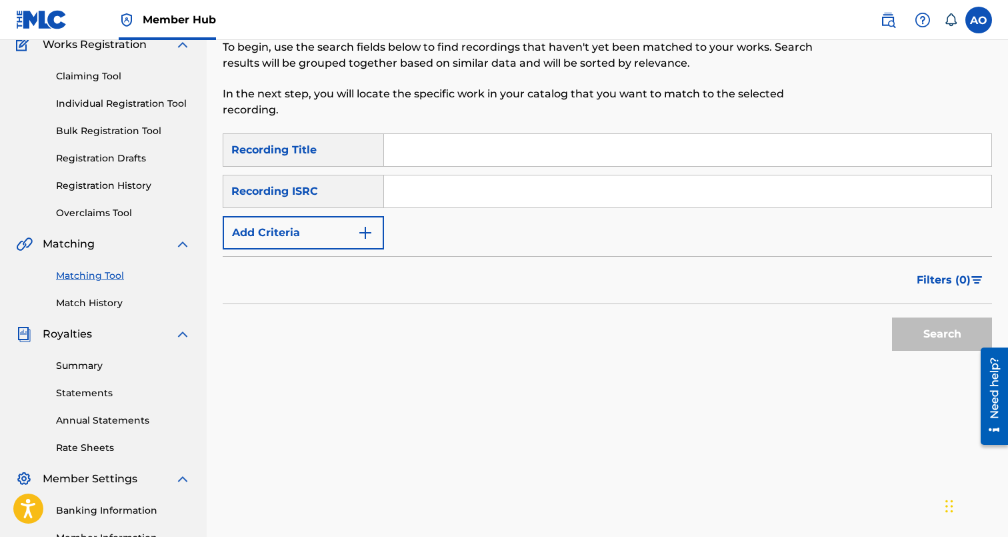
scroll to position [113, 0]
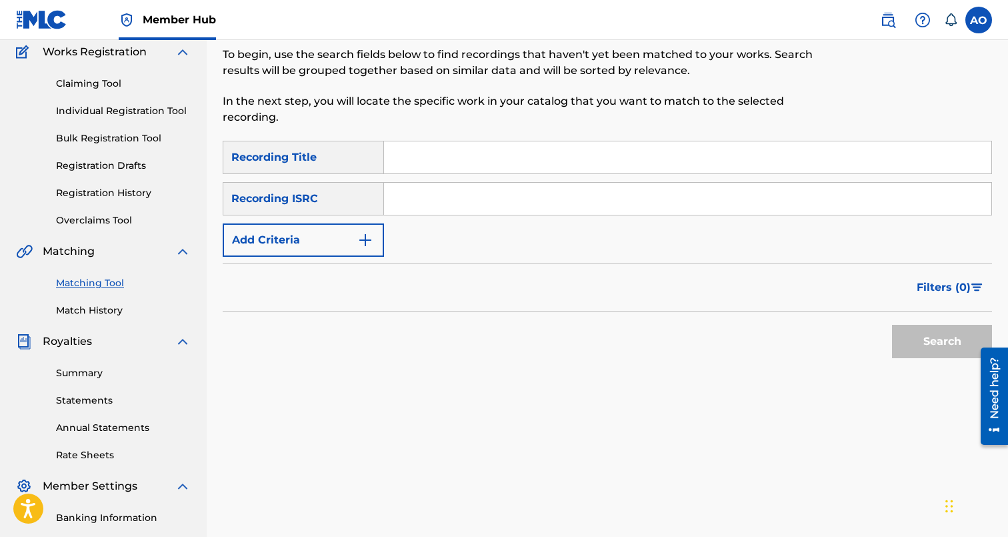
click at [842, 148] on input "Search Form" at bounding box center [687, 157] width 607 height 32
paste input "MOVE FAST"
type input "MOVE FAST"
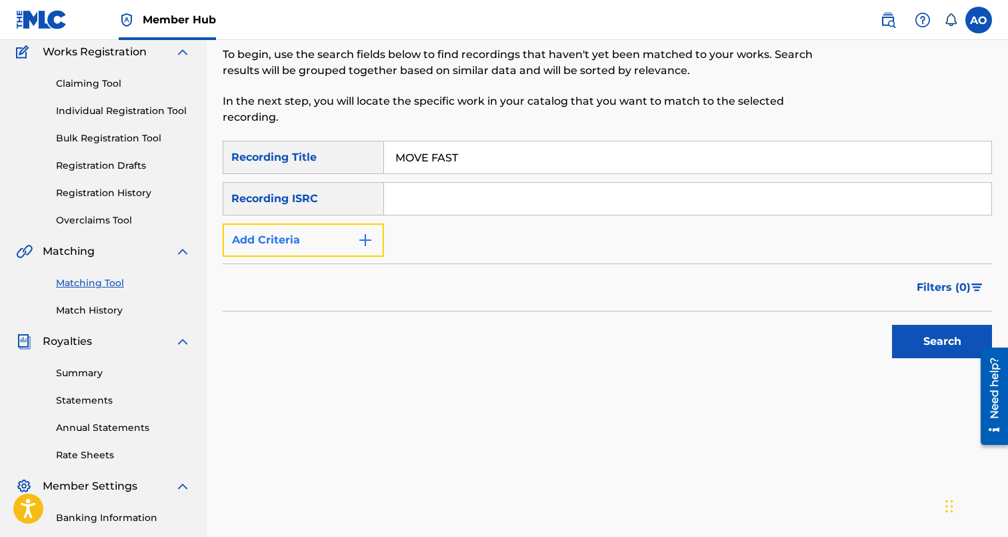
click at [335, 225] on button "Add Criteria" at bounding box center [303, 239] width 161 height 33
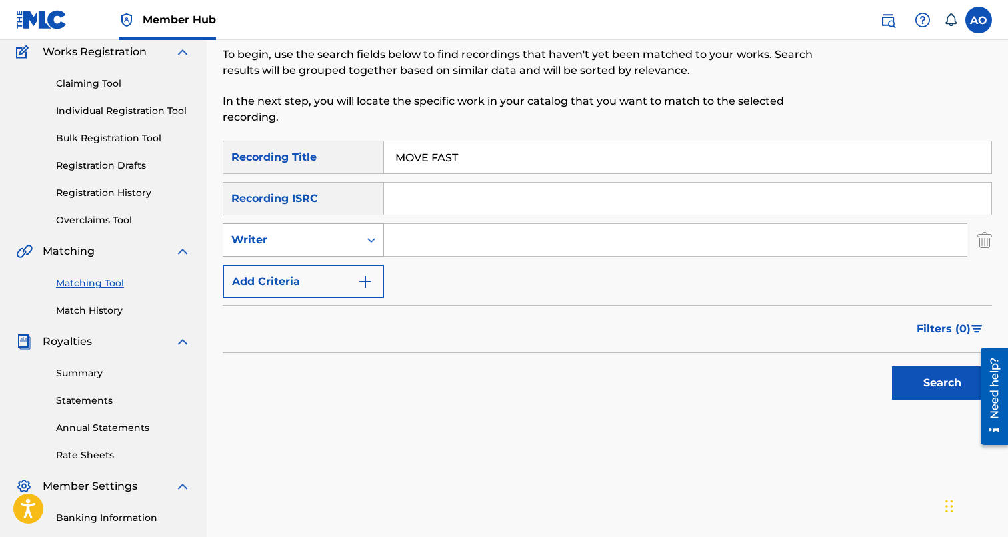
click at [335, 240] on div "Writer" at bounding box center [291, 240] width 120 height 16
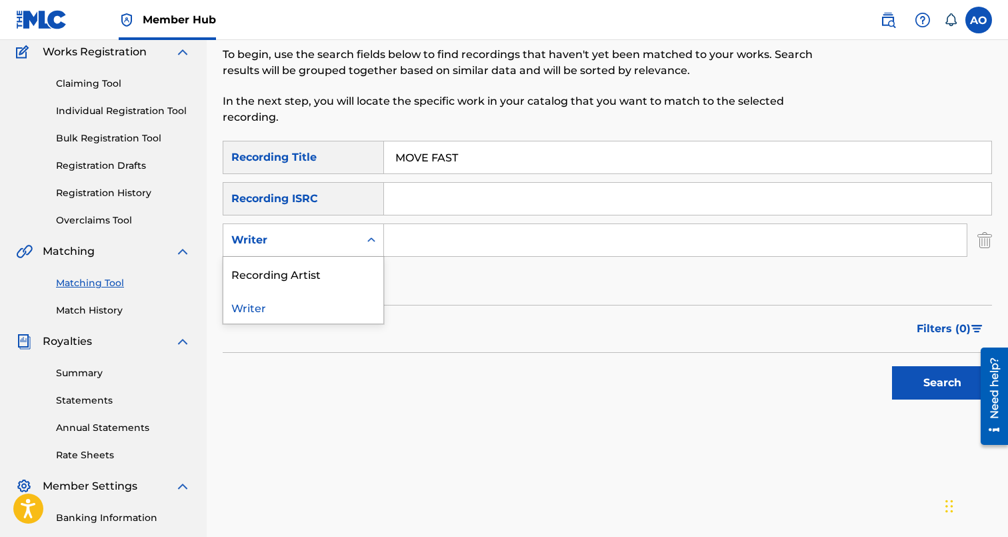
click at [336, 281] on div "Recording Artist" at bounding box center [303, 273] width 160 height 33
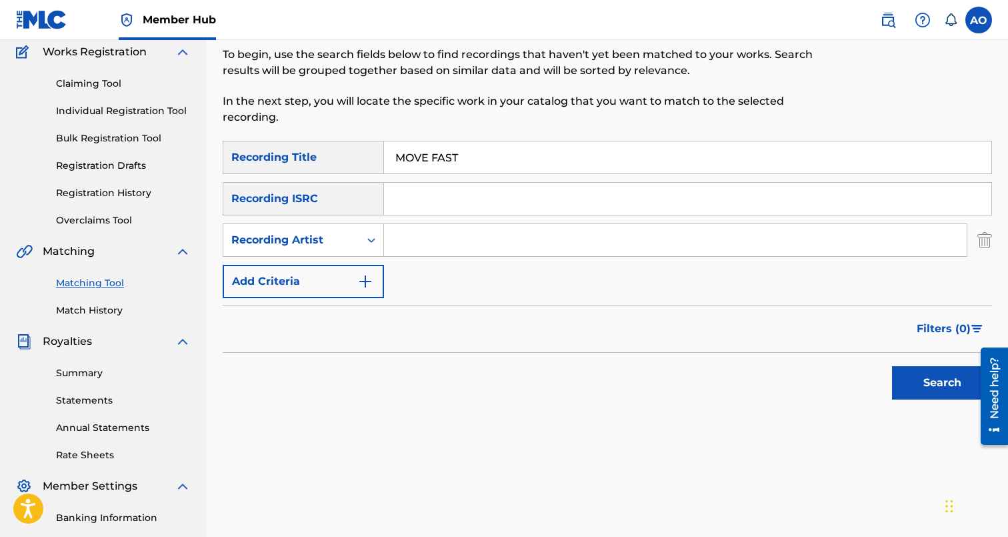
click at [433, 246] on input "Search Form" at bounding box center [675, 240] width 583 height 32
type input "swifty blue"
click at [892, 366] on button "Search" at bounding box center [942, 382] width 100 height 33
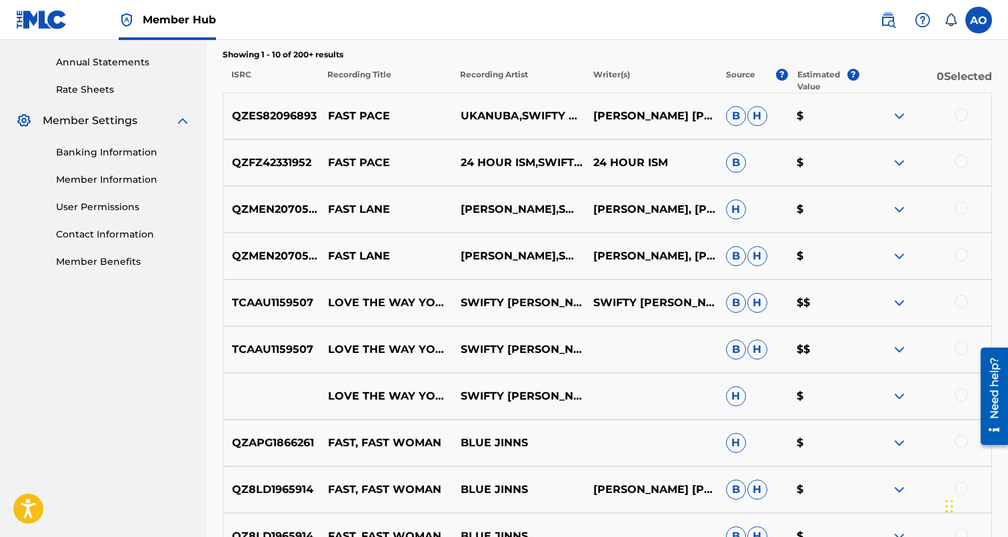
scroll to position [0, 0]
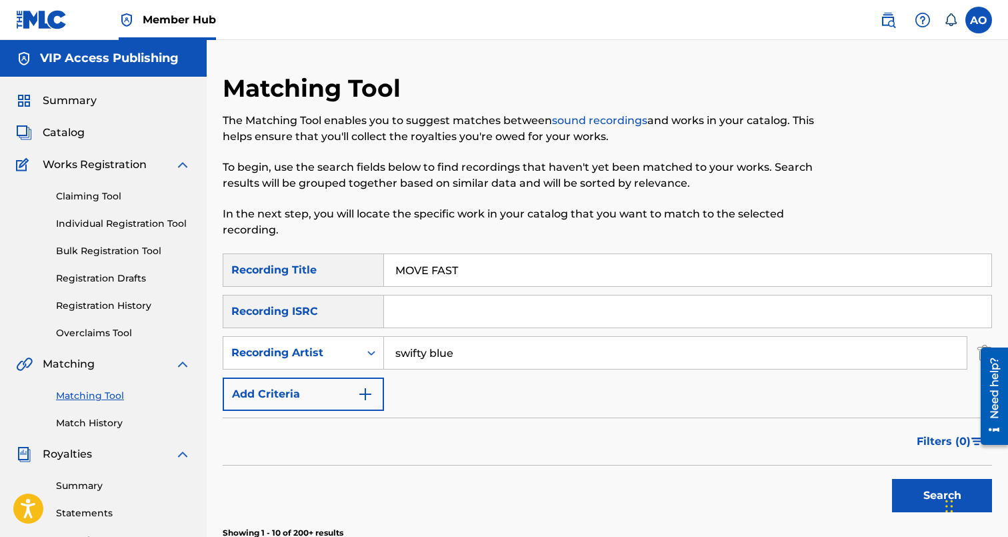
click at [447, 272] on input "MOVE FAST" at bounding box center [687, 270] width 607 height 32
paste input "GRIMEY CYPHER"
type input "GRIMEY CYPHER"
click at [892, 479] on button "Search" at bounding box center [942, 495] width 100 height 33
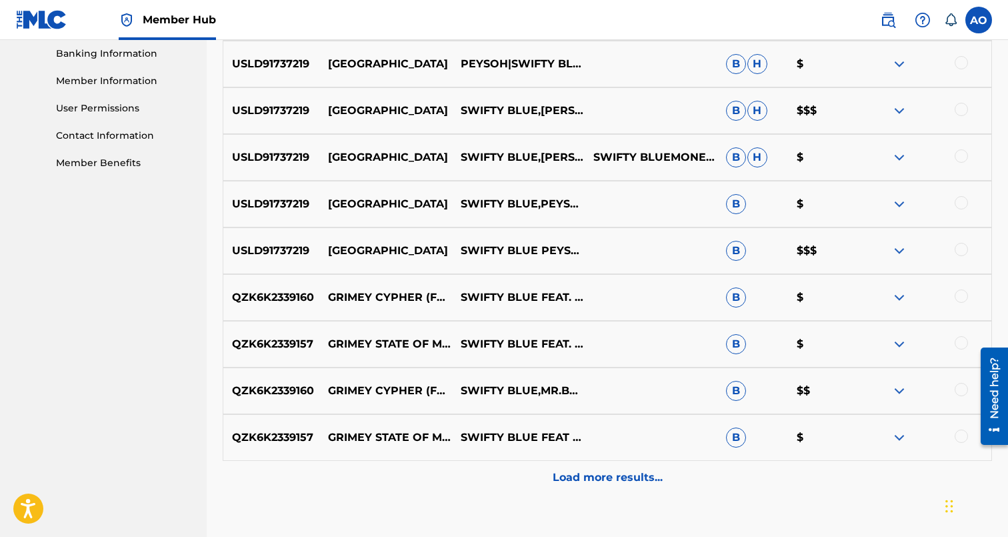
scroll to position [571, 0]
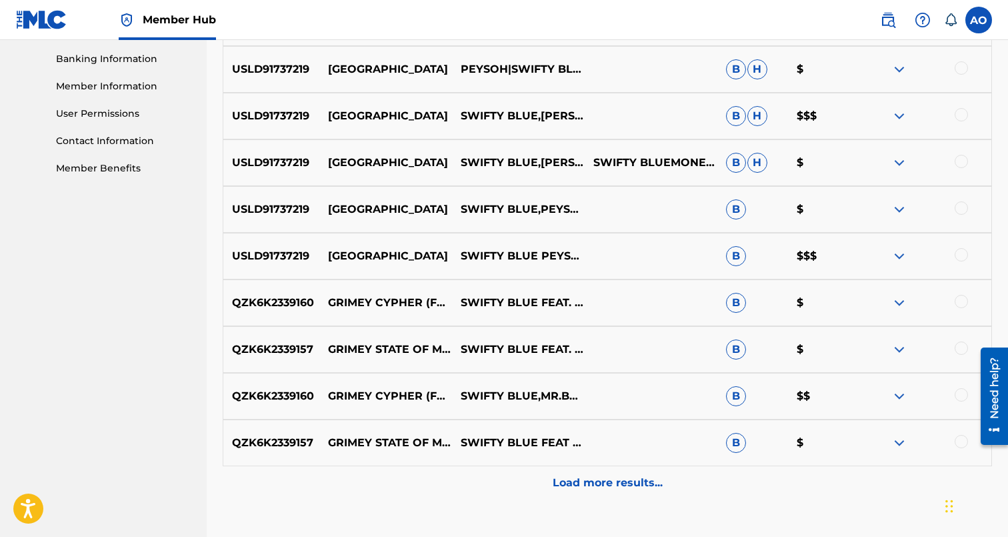
click at [964, 398] on div at bounding box center [961, 394] width 13 height 13
click at [941, 443] on button "Match 1 Group" at bounding box center [918, 427] width 147 height 33
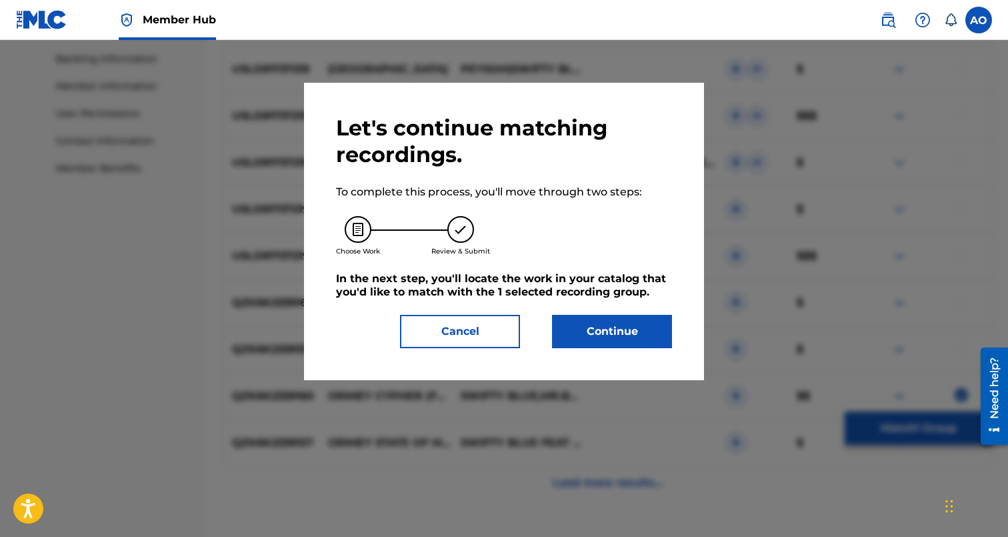
click at [610, 359] on div "Let's continue matching recordings. To complete this process, you'll move throu…" at bounding box center [504, 231] width 400 height 297
click at [615, 337] on button "Continue" at bounding box center [612, 331] width 120 height 33
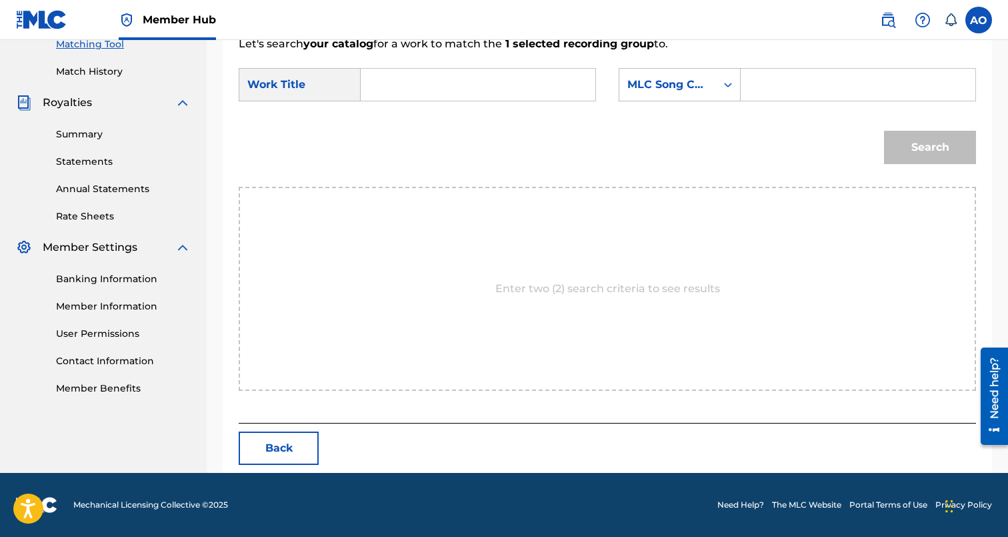
scroll to position [290, 0]
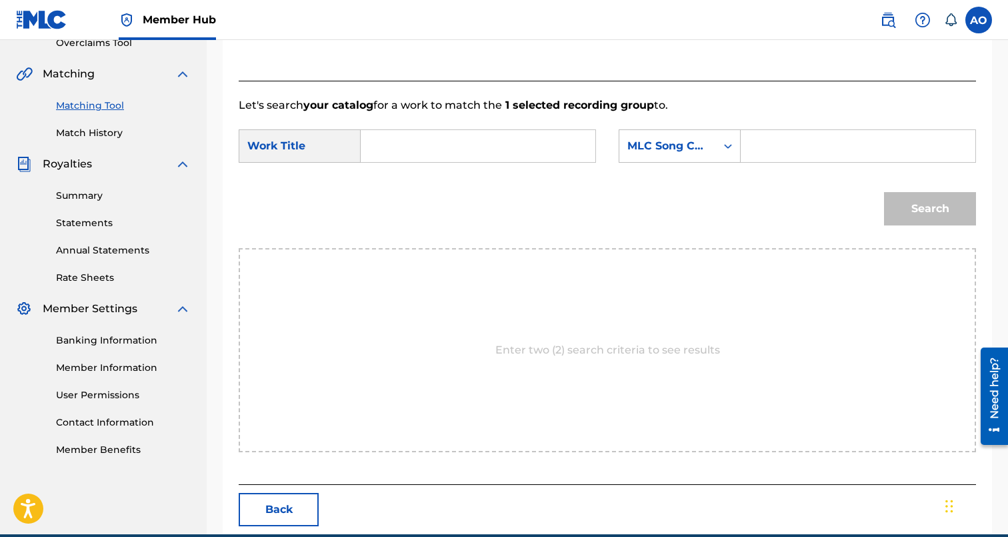
click at [537, 149] on input "Search Form" at bounding box center [478, 146] width 212 height 32
paste input "GRIMEY CYPHER"
type input "GRIMEY CYPHER"
click at [800, 137] on input "Search Form" at bounding box center [858, 146] width 212 height 32
paste input "GB3ZQ8"
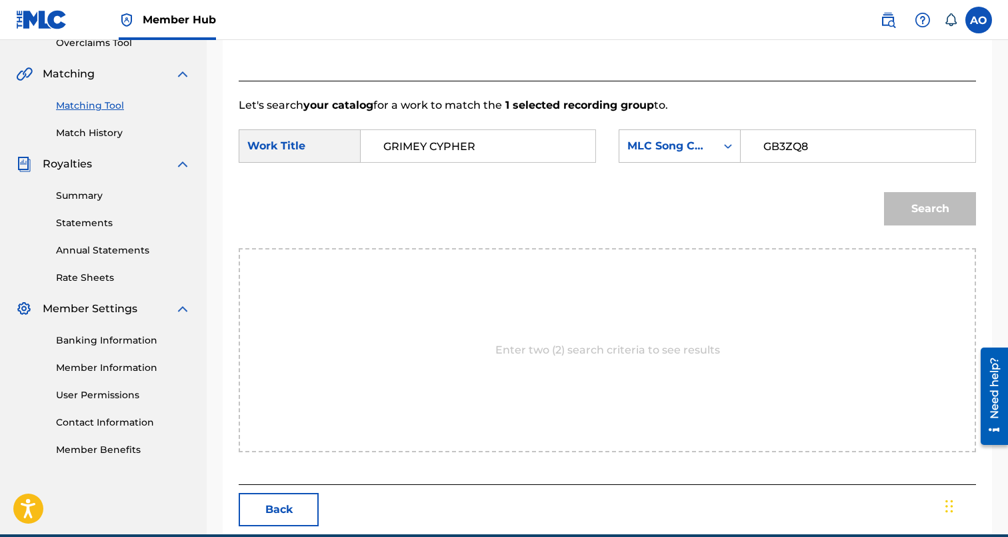
type input "GB3ZQ8"
click at [884, 192] on button "Search" at bounding box center [930, 208] width 92 height 33
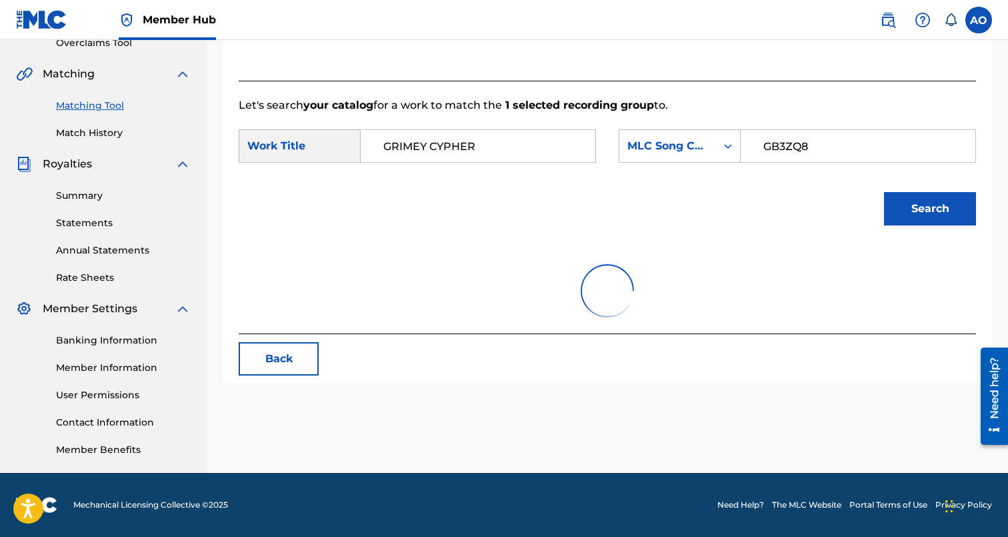
click at [884, 192] on button "Search" at bounding box center [930, 208] width 92 height 33
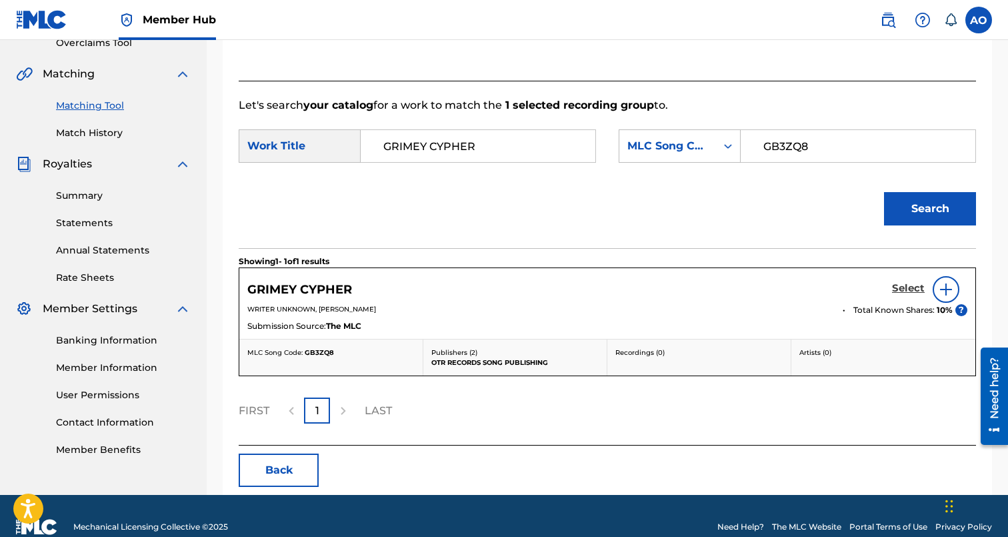
click at [899, 285] on h5 "Select" at bounding box center [908, 288] width 33 height 13
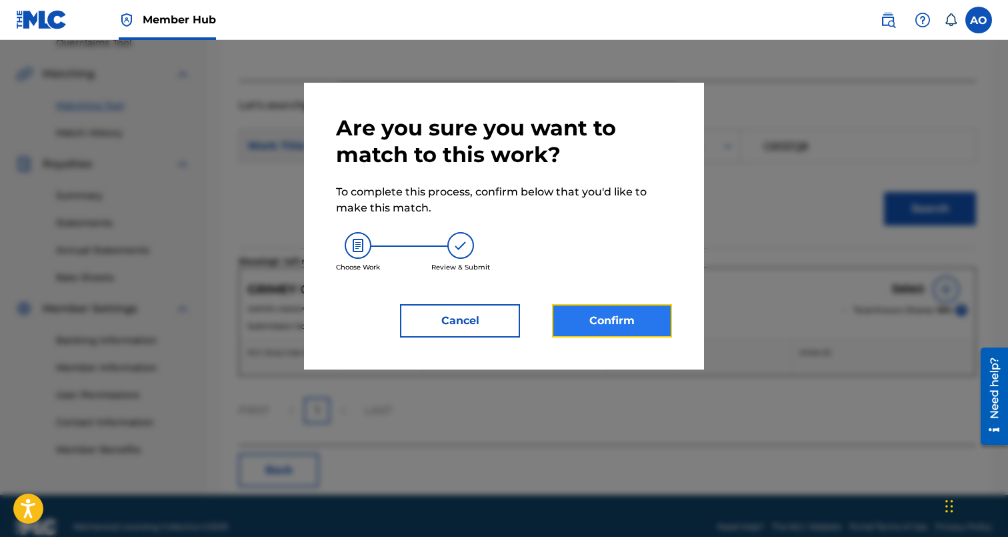
click at [594, 330] on button "Confirm" at bounding box center [612, 320] width 120 height 33
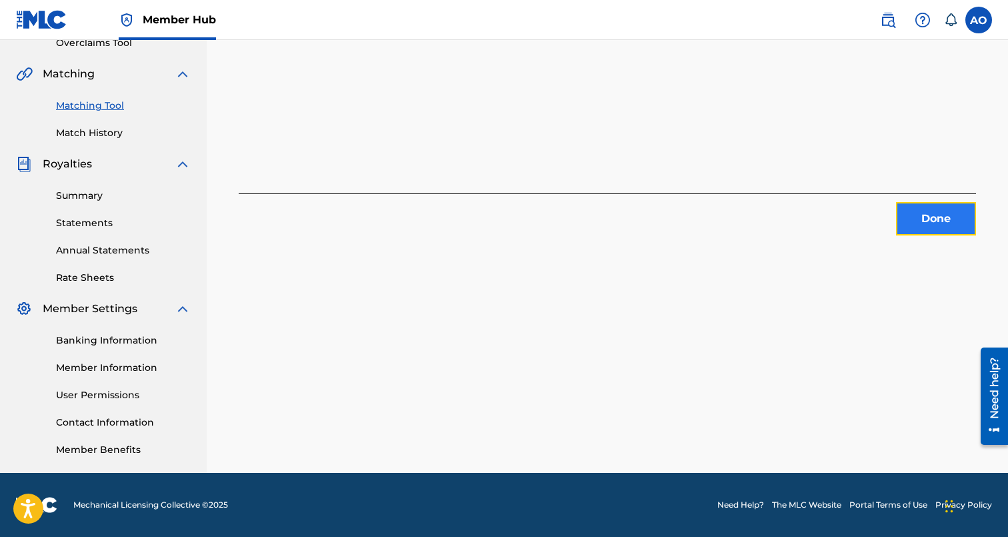
click at [909, 231] on button "Done" at bounding box center [936, 218] width 80 height 33
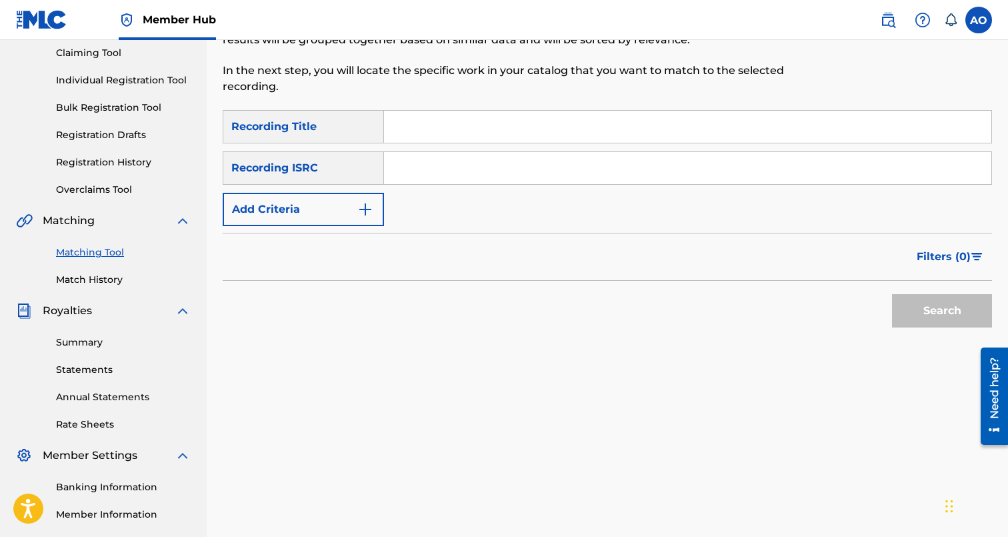
scroll to position [0, 0]
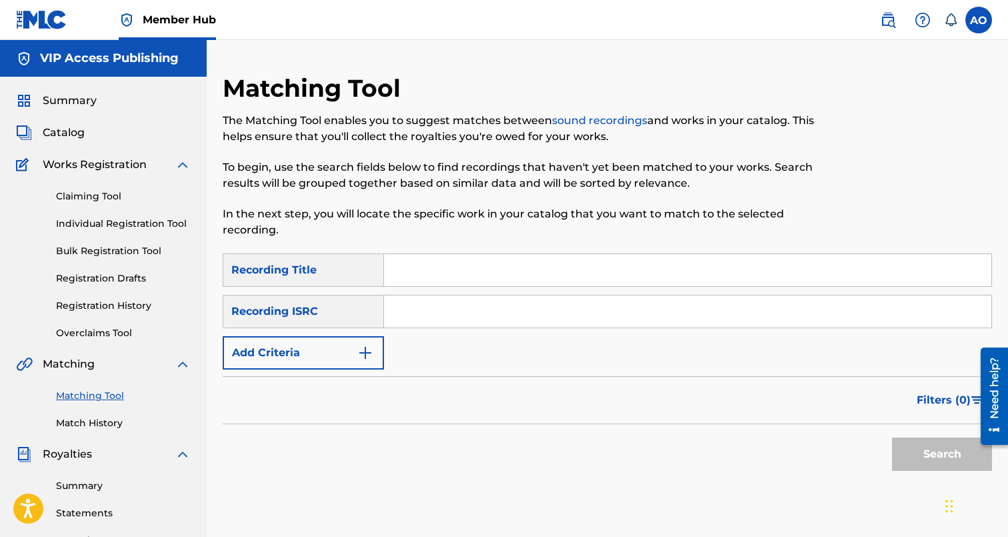
click at [480, 277] on input "Search Form" at bounding box center [687, 270] width 607 height 32
paste input "ICE CREAM PAINT JOB"
type input "ICE CREAM PAINT JOB"
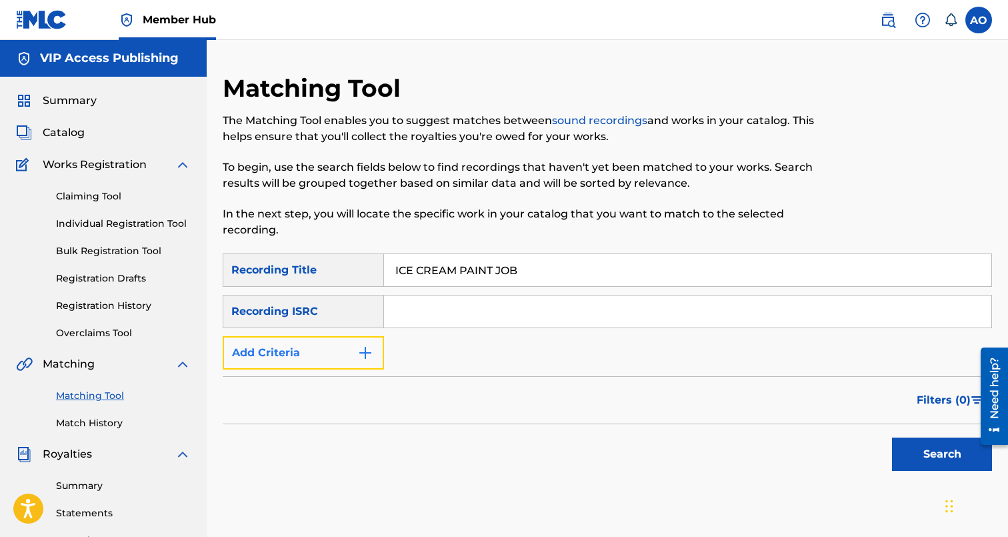
click at [295, 351] on button "Add Criteria" at bounding box center [303, 352] width 161 height 33
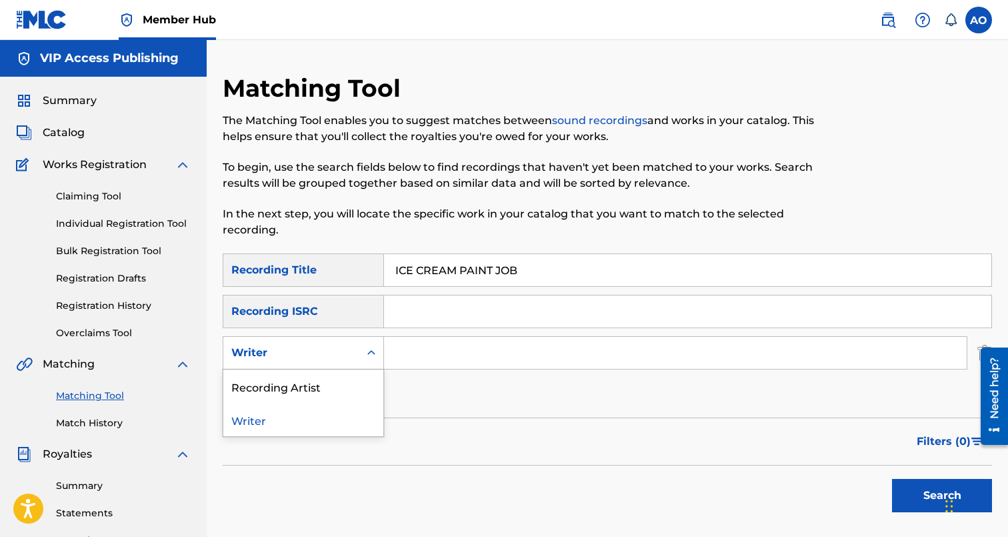
click at [303, 359] on div "Writer" at bounding box center [291, 353] width 120 height 16
click at [305, 383] on div "Recording Artist" at bounding box center [303, 385] width 160 height 33
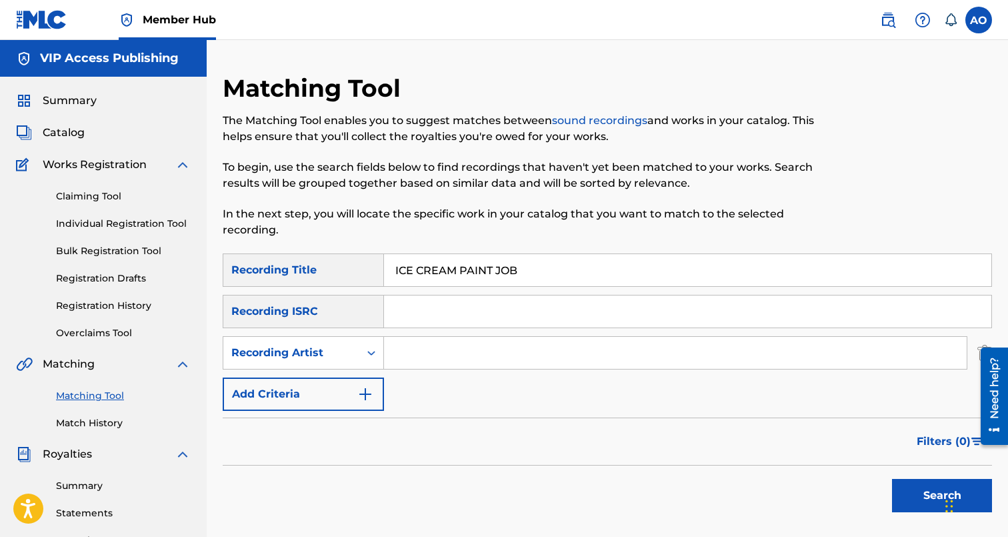
click at [407, 355] on input "Search Form" at bounding box center [675, 353] width 583 height 32
click at [892, 479] on button "Search" at bounding box center [942, 495] width 100 height 33
click at [412, 349] on input "SWFTY" at bounding box center [675, 353] width 583 height 32
type input "SWIFTY"
click at [892, 479] on button "Search" at bounding box center [942, 495] width 100 height 33
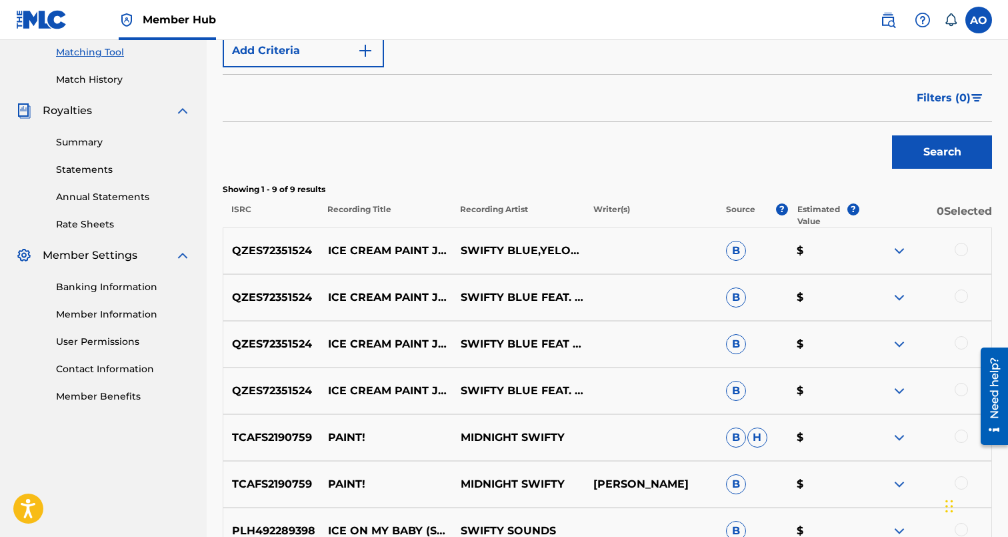
scroll to position [365, 0]
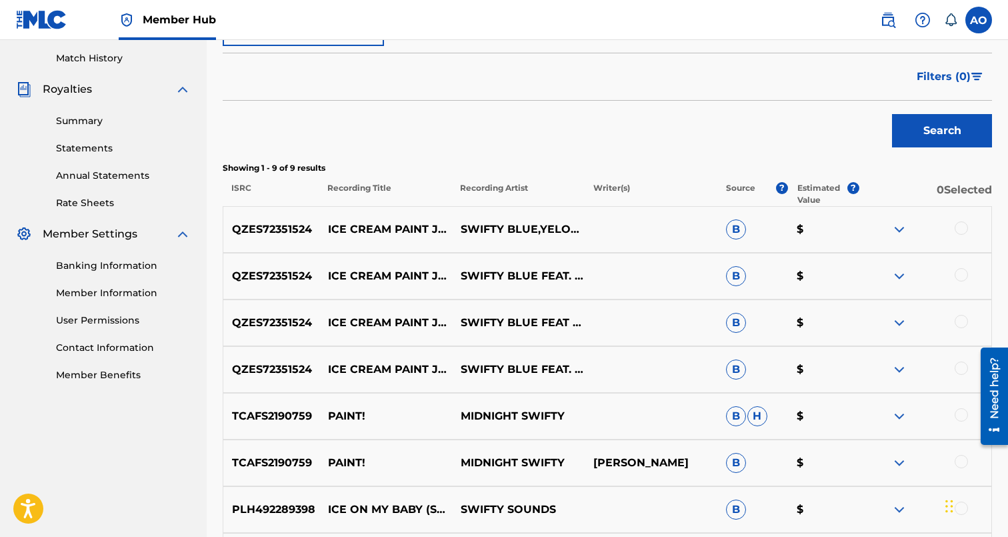
click at [965, 369] on div at bounding box center [961, 367] width 13 height 13
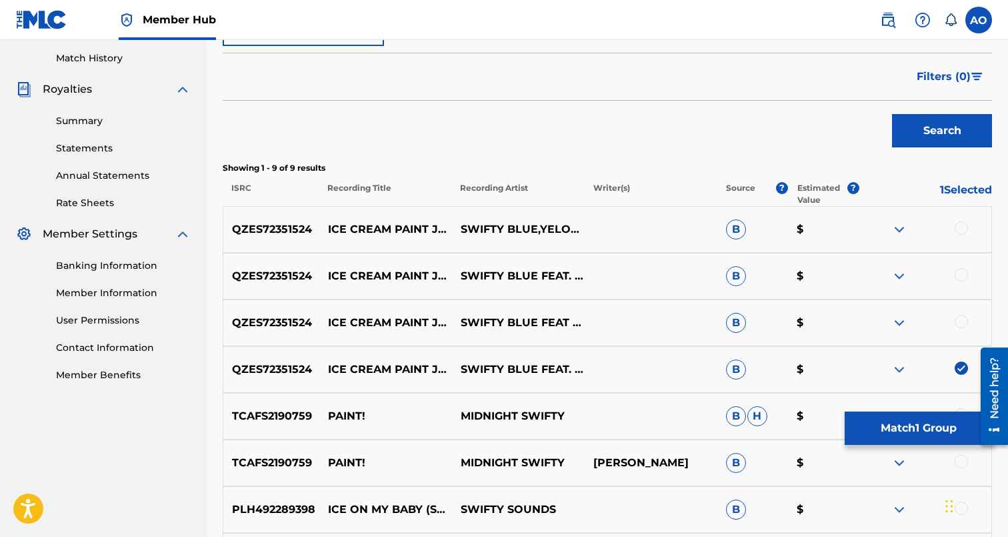
click at [965, 321] on div at bounding box center [961, 321] width 13 height 13
click at [961, 269] on div at bounding box center [961, 274] width 13 height 13
click at [961, 210] on div "QZES72351524 ICE CREAM PAINT JOB (FEAT. YELOHILL) SWIFTY BLUE,YELOHILL B $" at bounding box center [607, 229] width 769 height 47
click at [961, 223] on div at bounding box center [961, 227] width 13 height 13
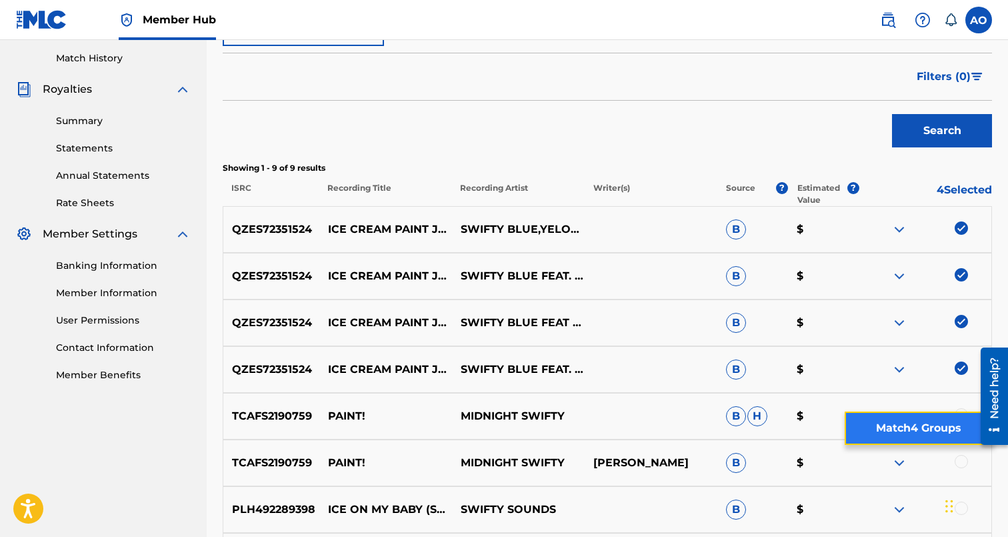
click at [935, 415] on button "Match 4 Groups" at bounding box center [918, 427] width 147 height 33
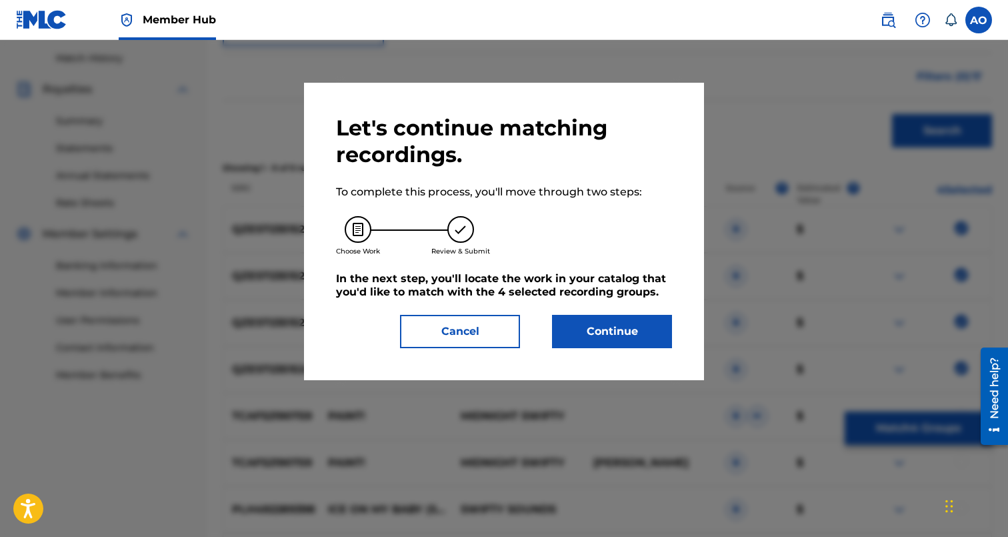
click at [652, 357] on div "Let's continue matching recordings. To complete this process, you'll move throu…" at bounding box center [504, 231] width 400 height 297
click at [650, 345] on button "Continue" at bounding box center [612, 331] width 120 height 33
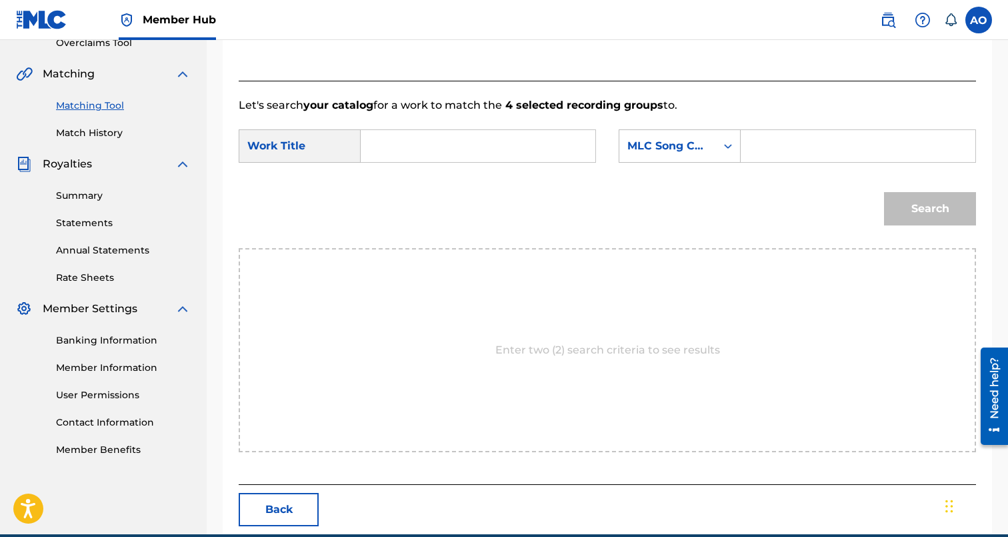
click at [455, 143] on input "Search Form" at bounding box center [478, 146] width 212 height 32
paste input "ICE CREAM PAINT JOB"
type input "ICE CREAM PAINT JOB"
click at [784, 158] on input "Search Form" at bounding box center [858, 146] width 212 height 32
paste input "IVD99N"
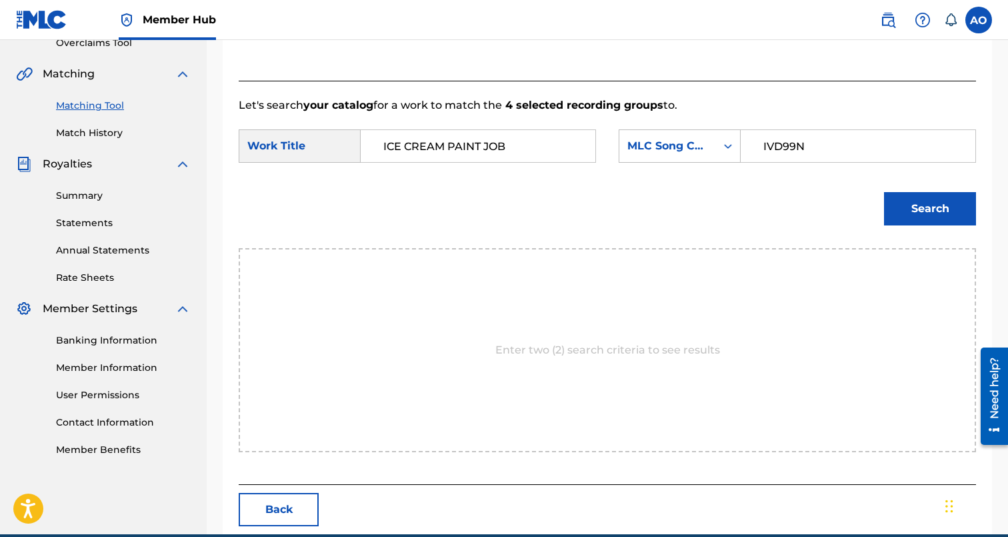
type input "IVD99N"
click at [884, 192] on button "Search" at bounding box center [930, 208] width 92 height 33
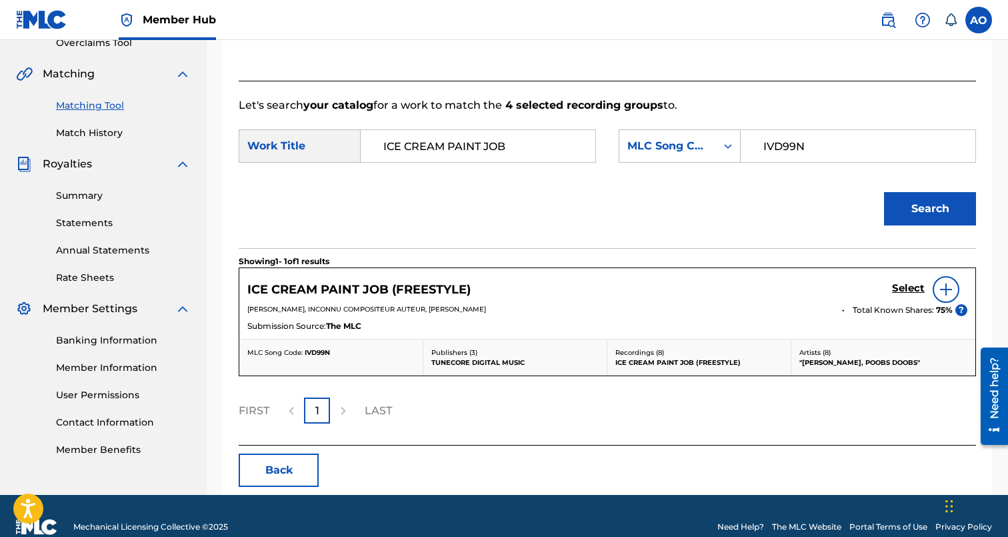
click at [911, 277] on div "Select" at bounding box center [929, 289] width 75 height 27
click at [910, 284] on h5 "Select" at bounding box center [908, 288] width 33 height 13
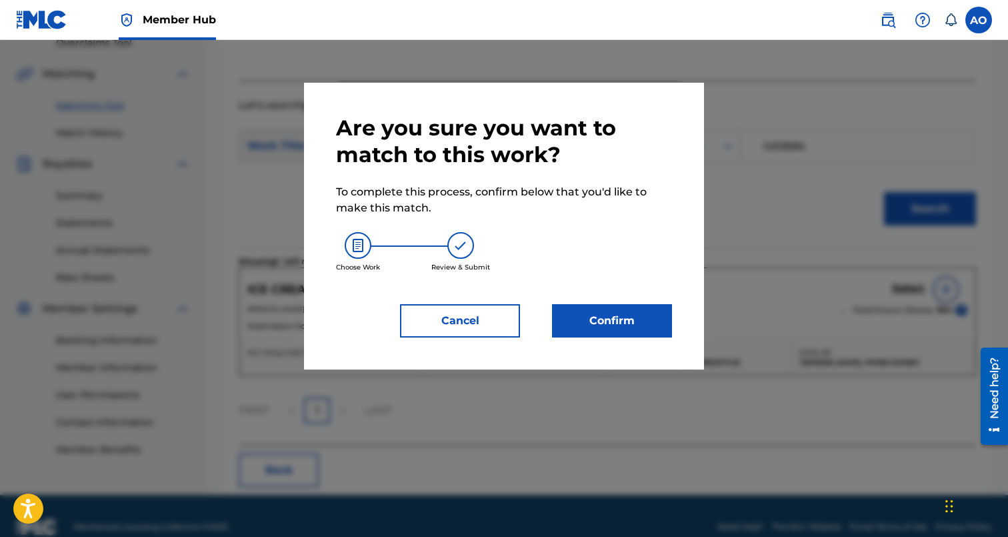
click at [545, 307] on div "Confirm" at bounding box center [604, 320] width 136 height 33
click at [581, 311] on button "Confirm" at bounding box center [612, 320] width 120 height 33
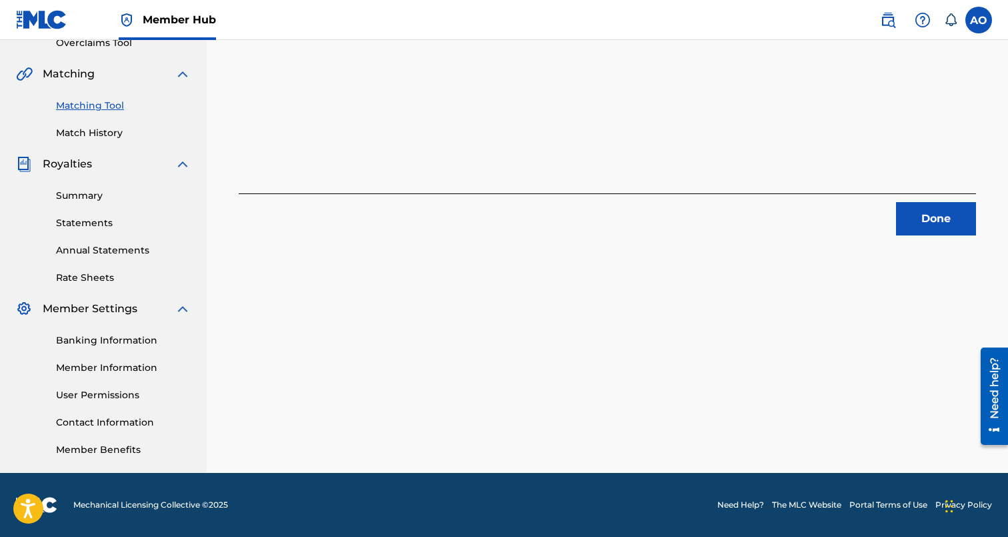
click at [909, 187] on div "4 Recording Groups are pending usage match to the work ICE CREAM PAINT JOB (FRE…" at bounding box center [607, 26] width 737 height 419
click at [909, 193] on div "4 Recording Groups are pending usage match to the work ICE CREAM PAINT JOB (FRE…" at bounding box center [607, 26] width 737 height 419
click at [909, 203] on button "Done" at bounding box center [936, 218] width 80 height 33
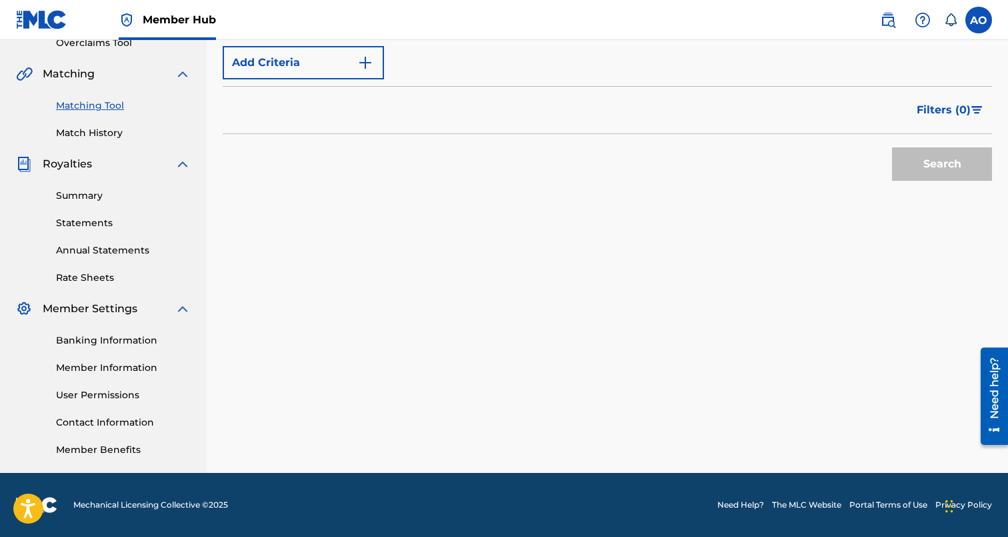
scroll to position [0, 0]
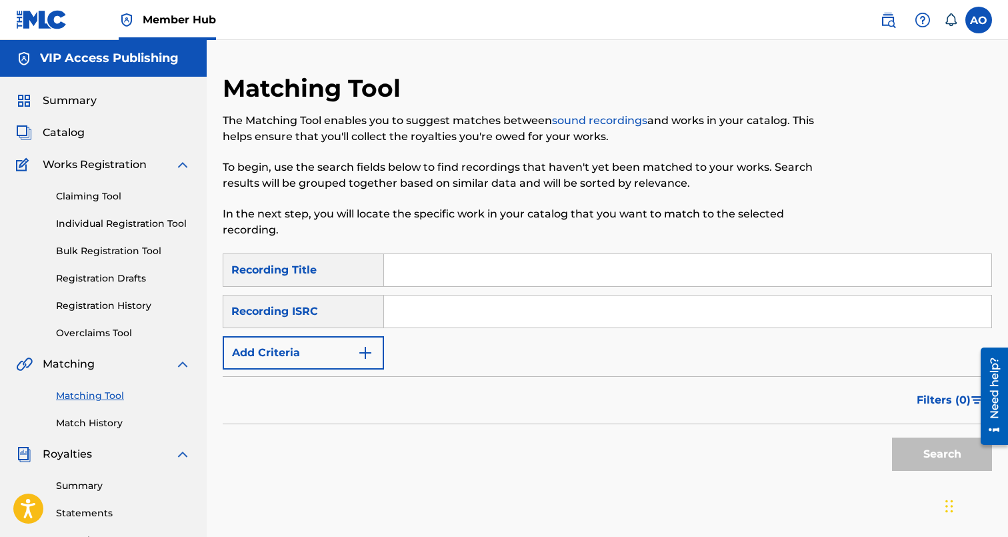
click at [499, 293] on div "SearchWithCriteria94540755-491f-4e0f-9d58-f77326c6a4a8 Recording Title SearchWi…" at bounding box center [607, 311] width 769 height 116
click at [505, 273] on input "Search Form" at bounding box center [687, 270] width 607 height 32
paste input "HOOD BABY"
type input "HOOD BABY"
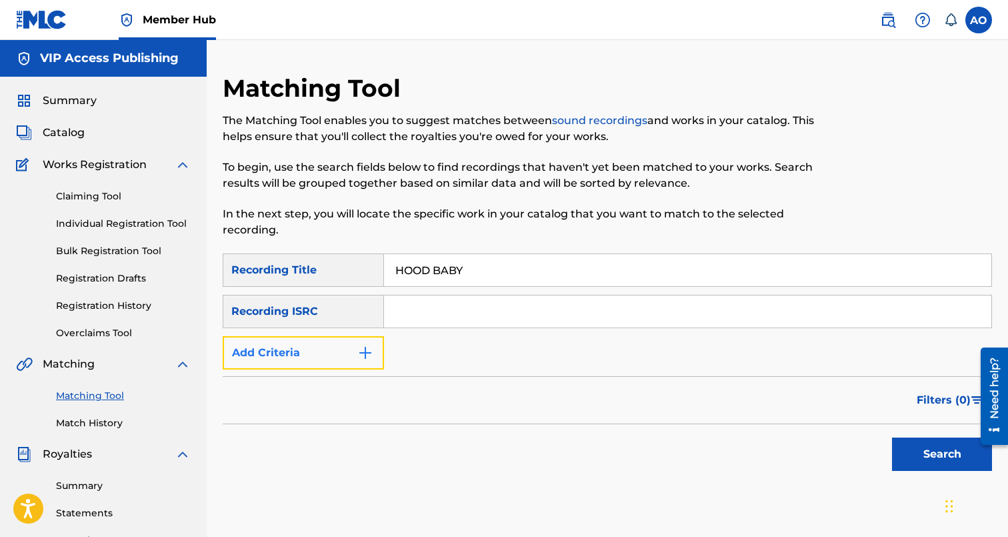
click at [313, 340] on button "Add Criteria" at bounding box center [303, 352] width 161 height 33
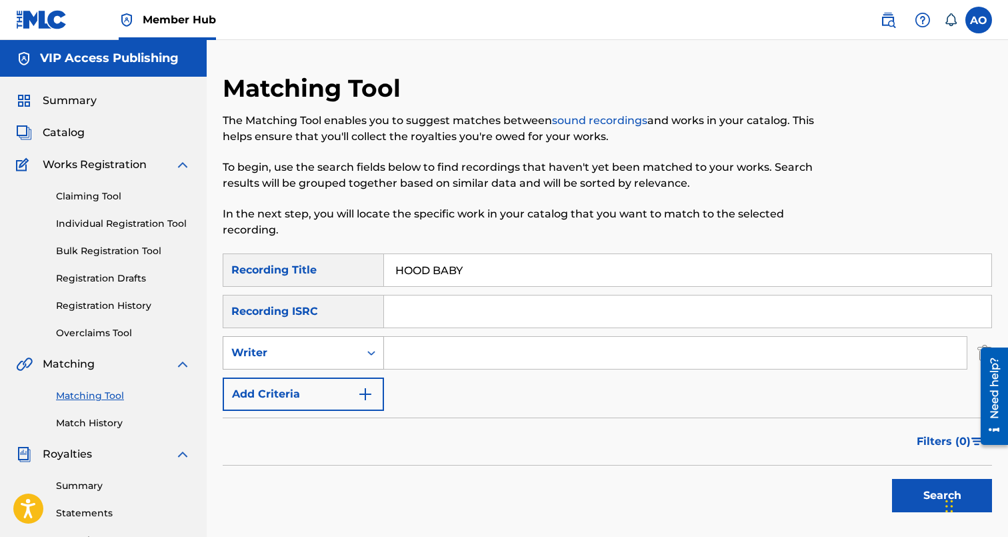
click at [327, 367] on div "Writer" at bounding box center [303, 352] width 161 height 33
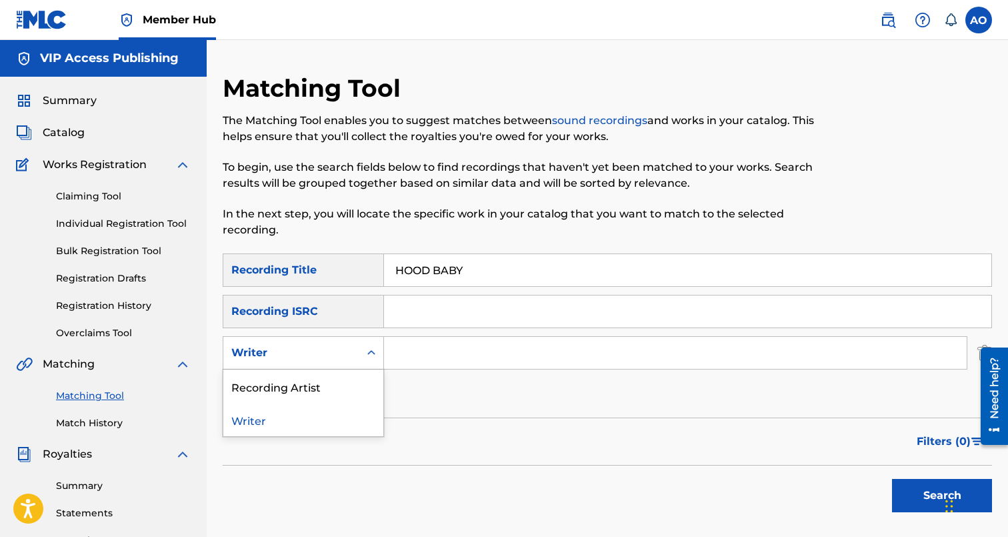
click at [333, 387] on div "Recording Artist" at bounding box center [303, 385] width 160 height 33
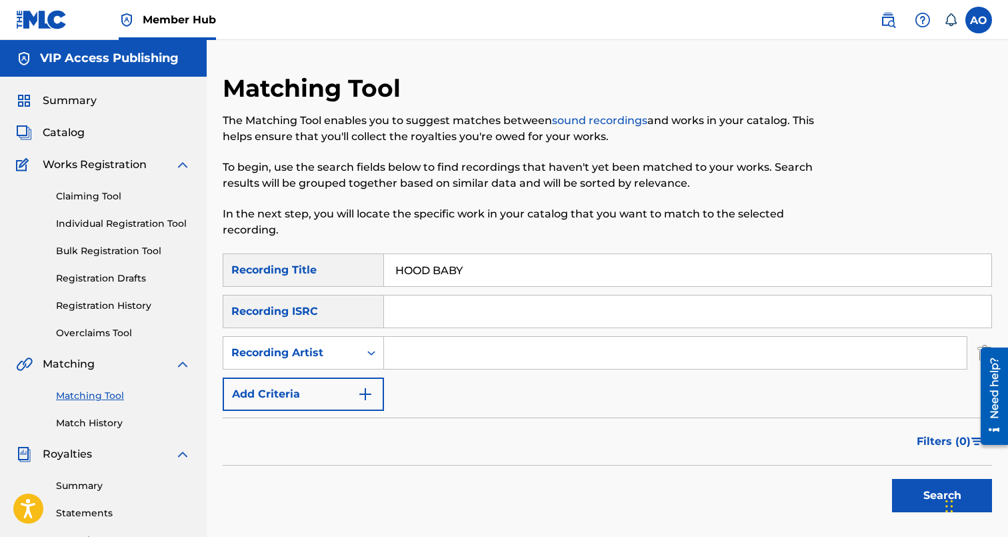
click at [416, 359] on input "Search Form" at bounding box center [675, 353] width 583 height 32
type input "swifty"
click at [892, 479] on button "Search" at bounding box center [942, 495] width 100 height 33
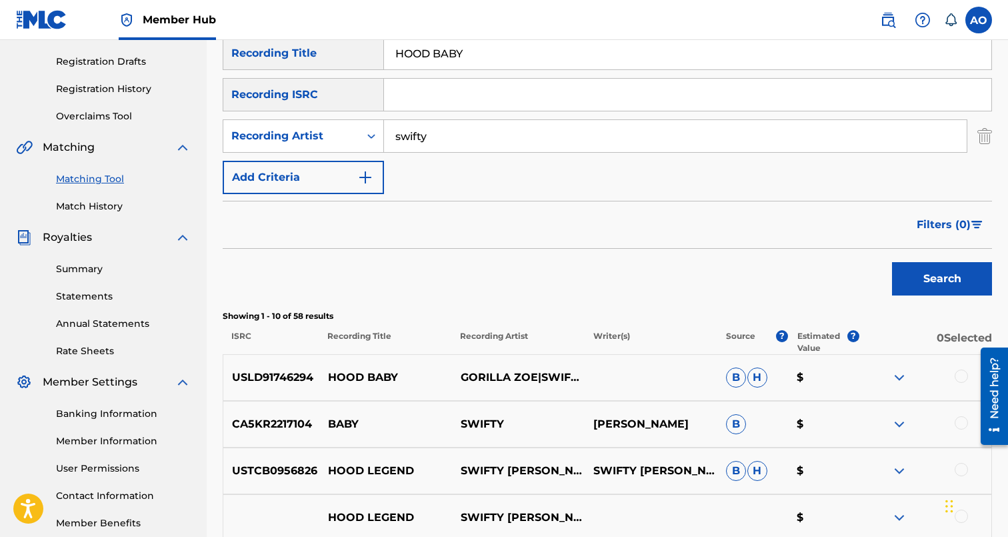
scroll to position [216, 0]
click at [958, 372] on div at bounding box center [961, 376] width 13 height 13
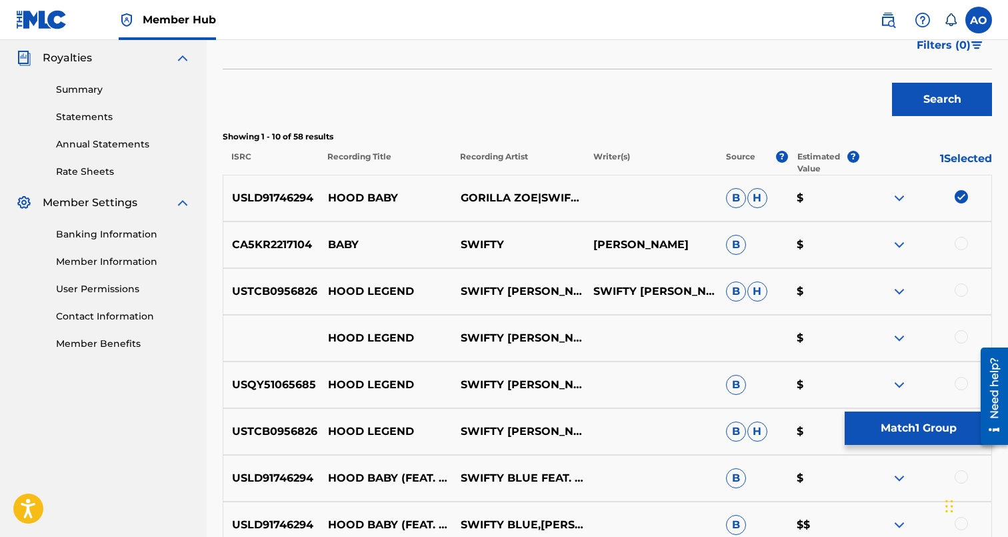
scroll to position [0, 0]
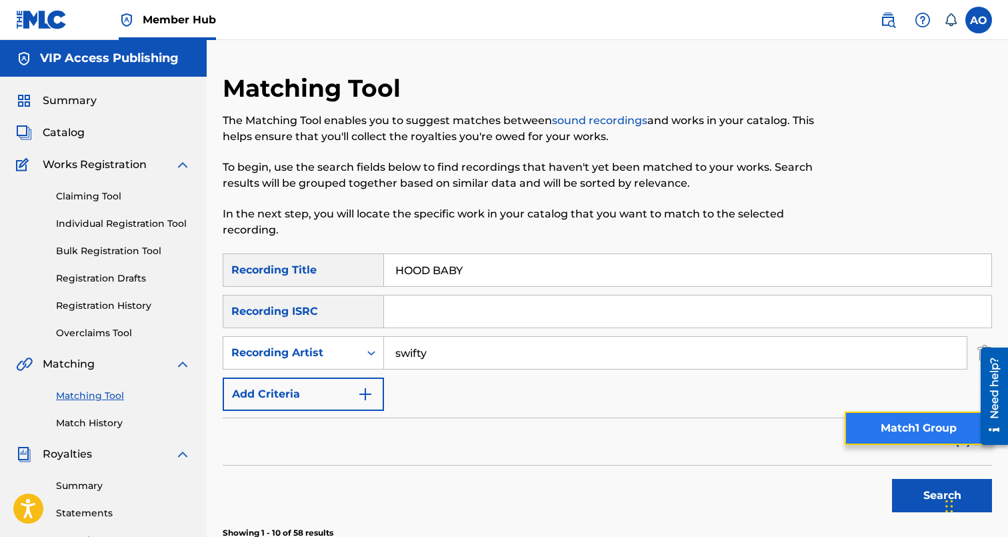
click at [930, 441] on button "Match 1 Group" at bounding box center [918, 427] width 147 height 33
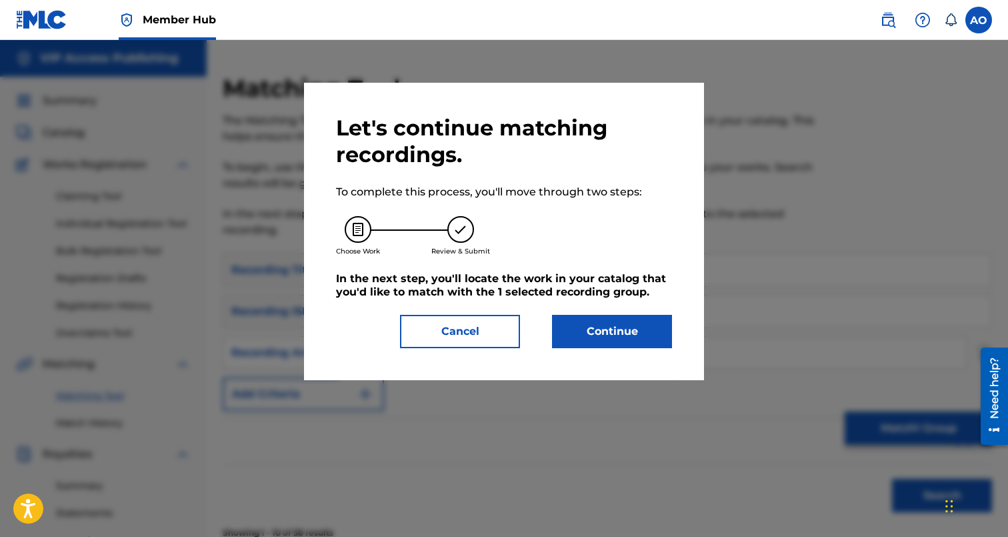
click at [636, 311] on div "Let's continue matching recordings. To complete this process, you'll move throu…" at bounding box center [504, 231] width 336 height 233
click at [631, 317] on button "Continue" at bounding box center [612, 331] width 120 height 33
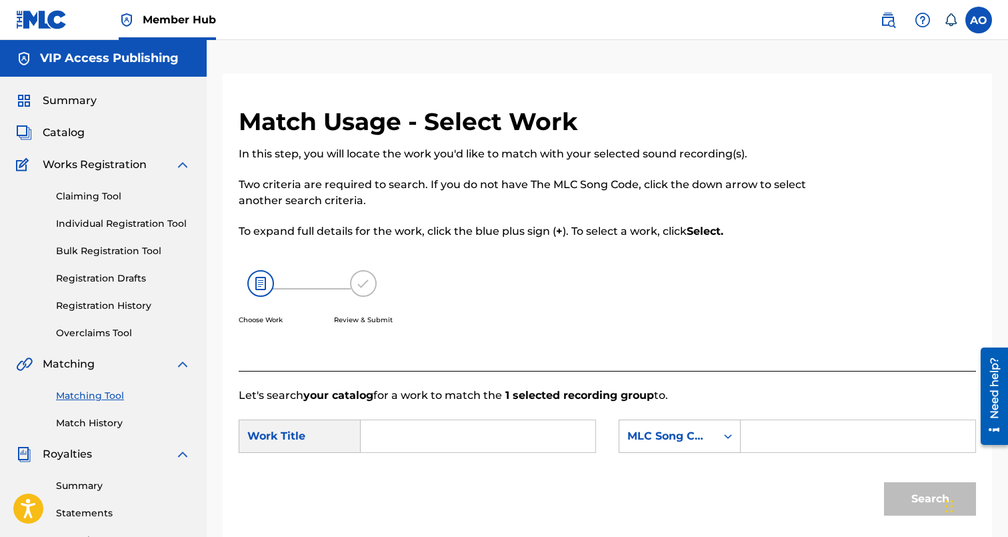
click at [568, 410] on form "SearchWithCriteriaffc99215-7768-4570-a791-3c371c2fbf61 Work Title SearchWithCri…" at bounding box center [607, 470] width 737 height 135
click at [553, 432] on input "Search Form" at bounding box center [478, 436] width 212 height 32
paste input "HOOD BABY"
type input "HOOD BABY"
click at [761, 425] on input "Search Form" at bounding box center [858, 436] width 212 height 32
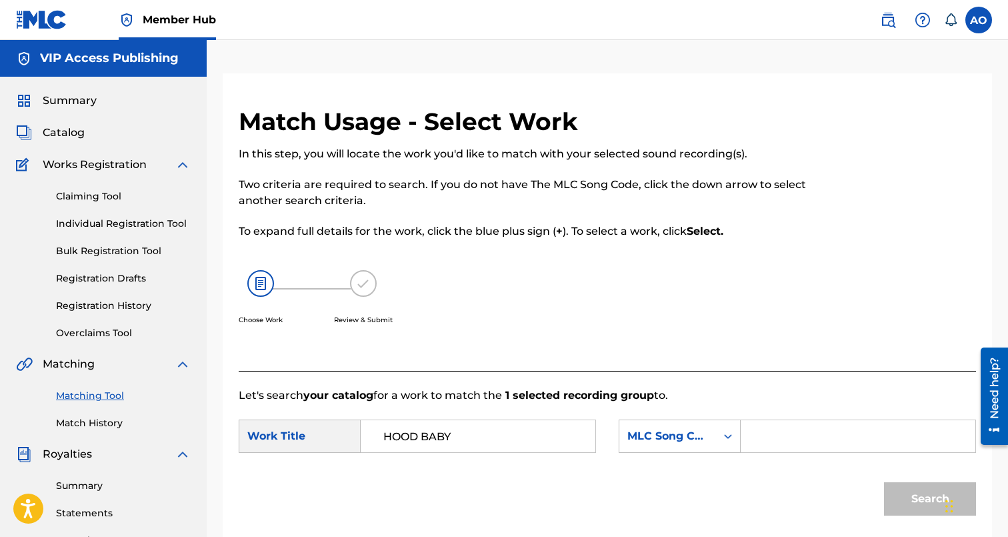
paste input "HQ6IAG"
type input "HQ6IAG"
click at [884, 482] on button "Search" at bounding box center [930, 498] width 92 height 33
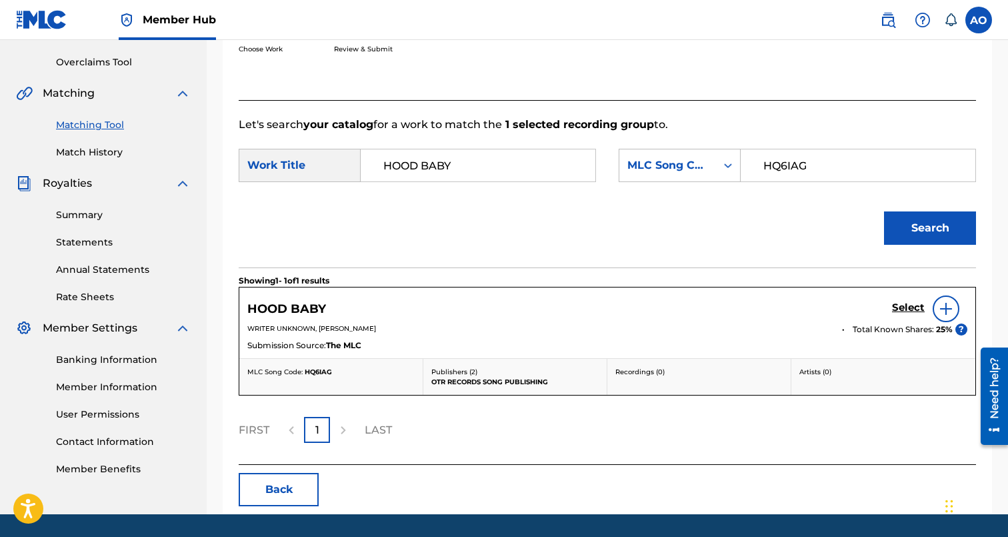
scroll to position [285, 0]
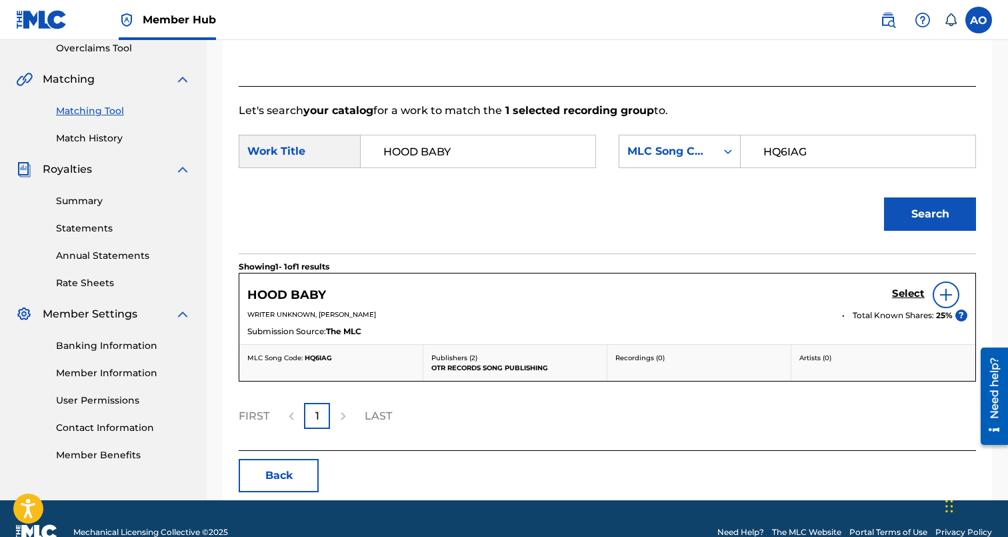
click at [905, 280] on div "HOOD BABY Select WRITER UNKNOWN, NELSON ABREGO JR Total Known Shares: 25 % ? Su…" at bounding box center [607, 308] width 736 height 71
click at [903, 287] on div "Select" at bounding box center [929, 294] width 75 height 27
click at [902, 290] on h5 "Select" at bounding box center [908, 293] width 33 height 13
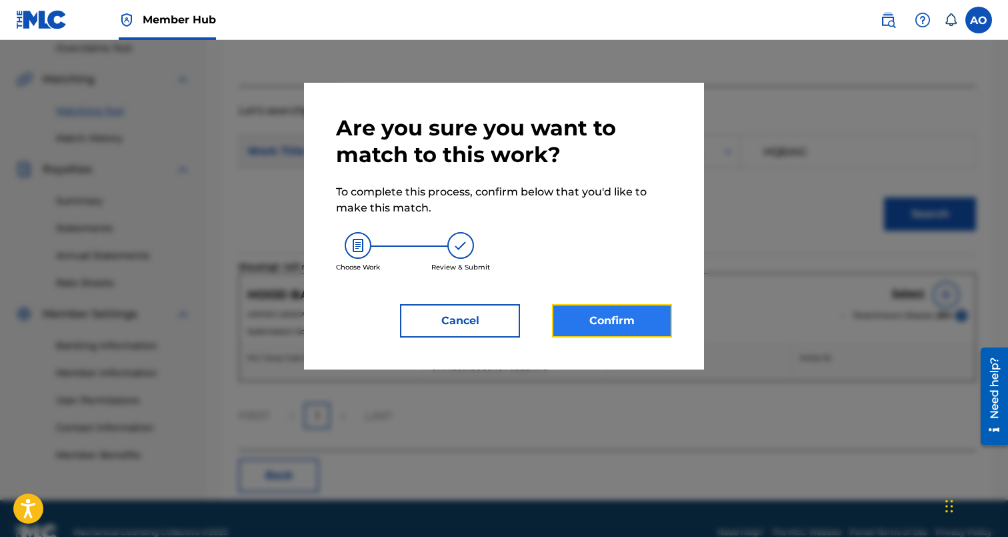
click at [611, 309] on button "Confirm" at bounding box center [612, 320] width 120 height 33
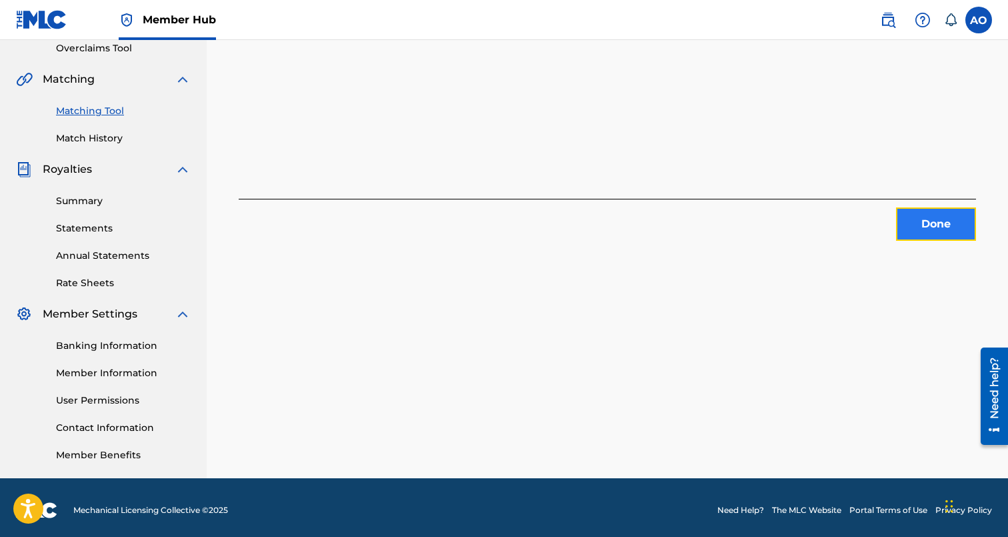
click at [916, 229] on button "Done" at bounding box center [936, 223] width 80 height 33
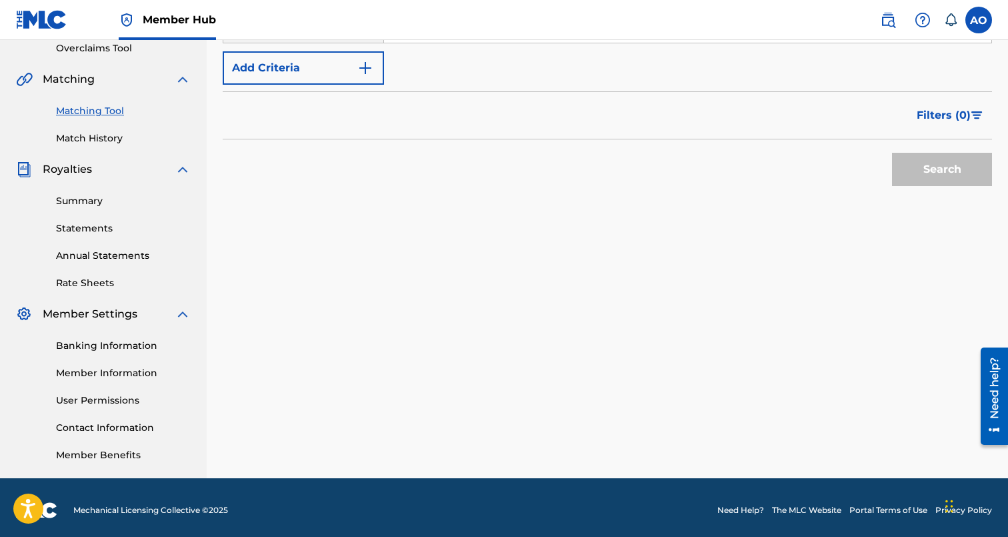
scroll to position [0, 0]
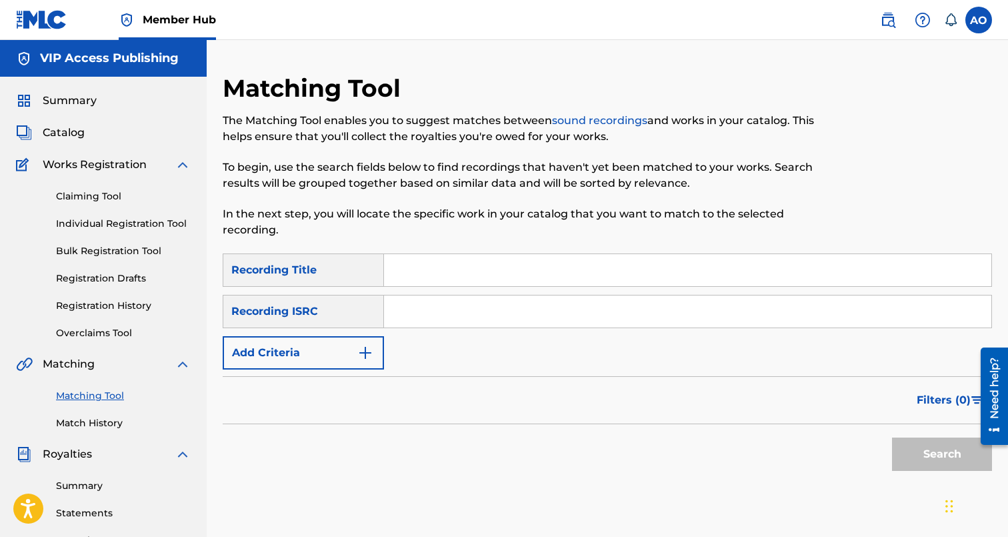
click at [478, 249] on div "Matching Tool The Matching Tool enables you to suggest matches between sound re…" at bounding box center [519, 163] width 593 height 180
click at [475, 257] on input "Search Form" at bounding box center [687, 270] width 607 height 32
paste input "KEEP IT REAL"
type input "KEEP IT REAL"
click at [337, 334] on div "SearchWithCriteria94540755-491f-4e0f-9d58-f77326c6a4a8 Recording Title KEEP IT …" at bounding box center [607, 311] width 769 height 116
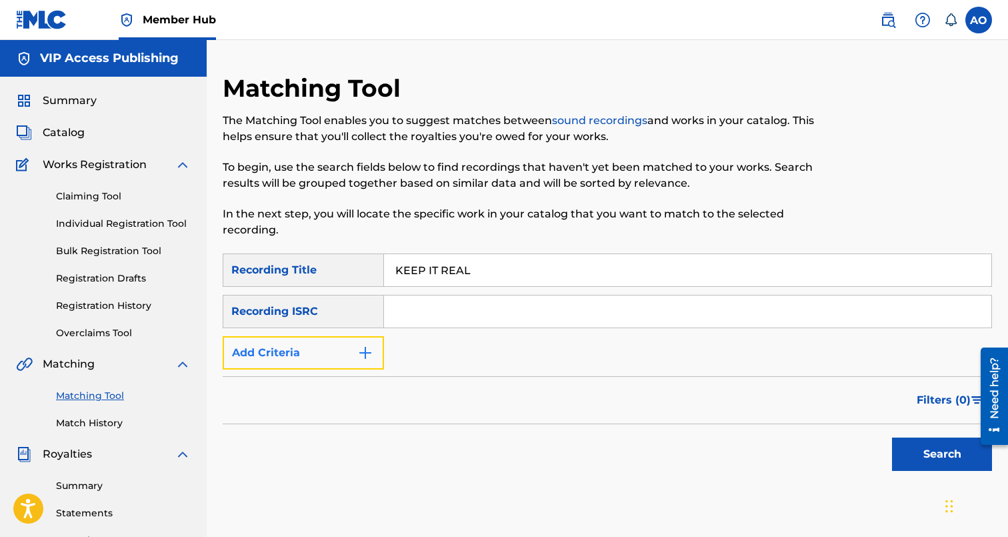
click at [337, 348] on button "Add Criteria" at bounding box center [303, 352] width 161 height 33
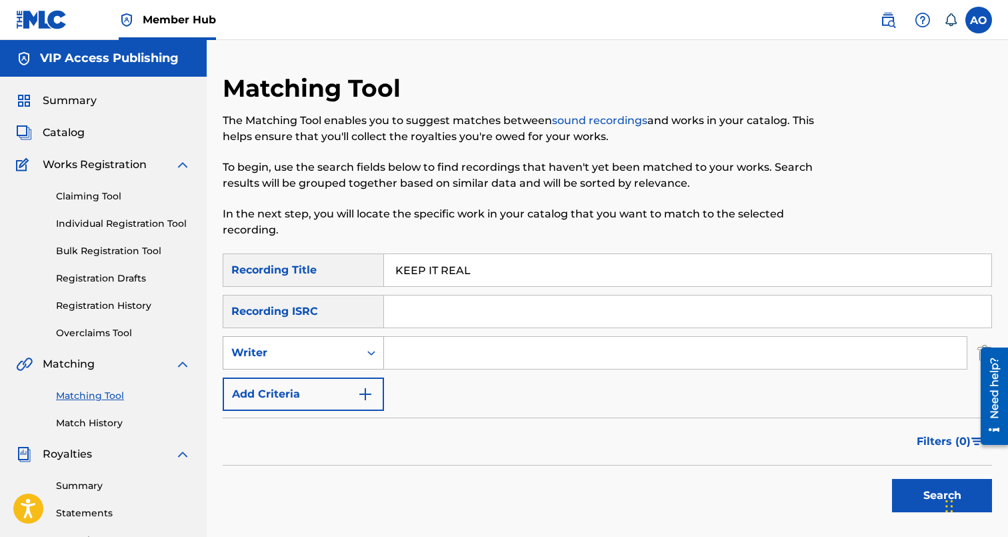
click at [337, 353] on div "Writer" at bounding box center [291, 353] width 120 height 16
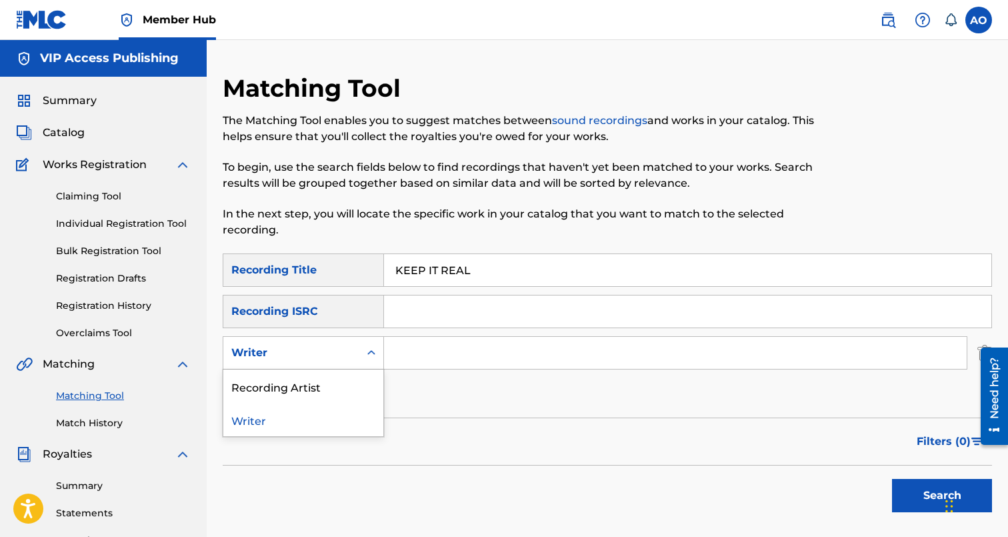
click at [339, 378] on div "Recording Artist" at bounding box center [303, 385] width 160 height 33
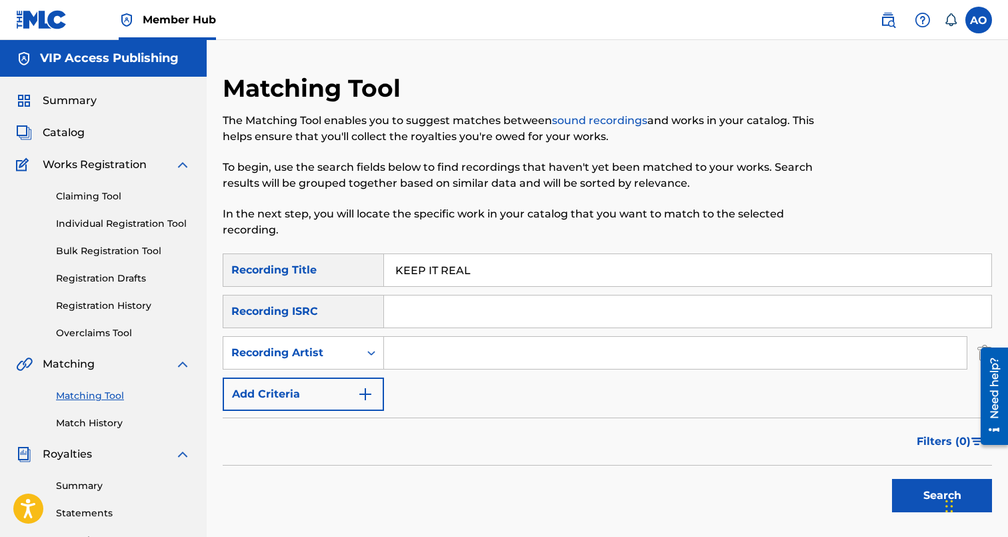
click at [389, 361] on input "Search Form" at bounding box center [675, 353] width 583 height 32
type input "swifty blue"
click at [892, 479] on button "Search" at bounding box center [942, 495] width 100 height 33
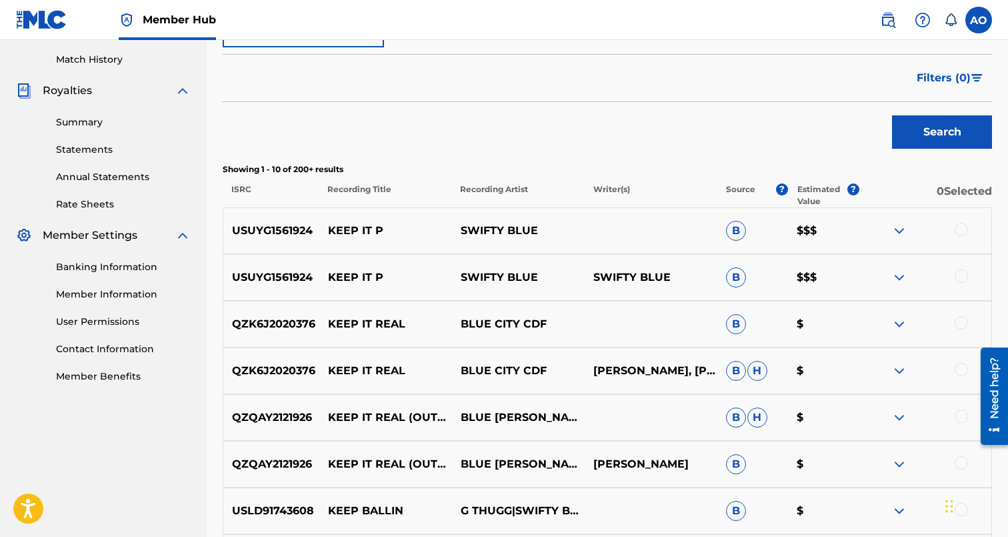
scroll to position [362, 0]
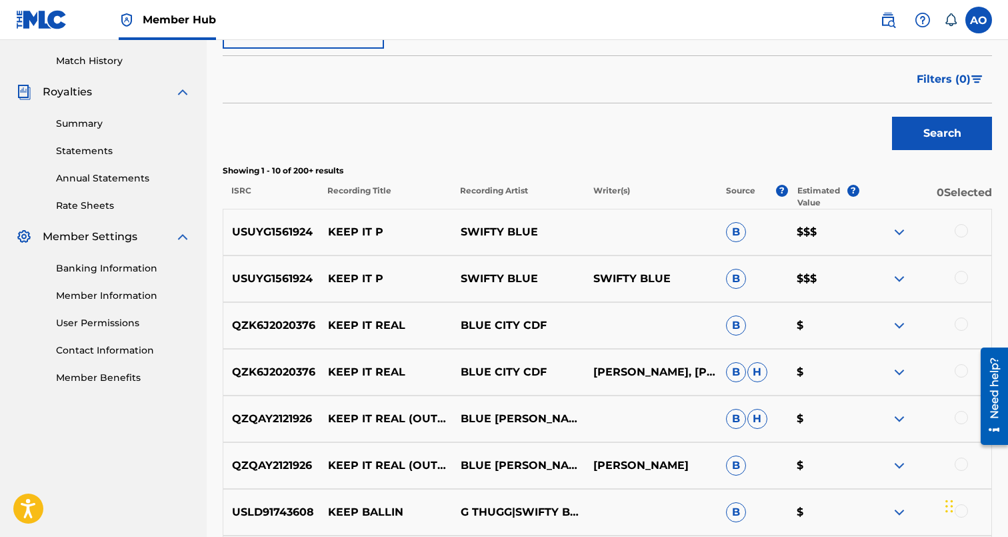
click at [957, 367] on div at bounding box center [961, 370] width 13 height 13
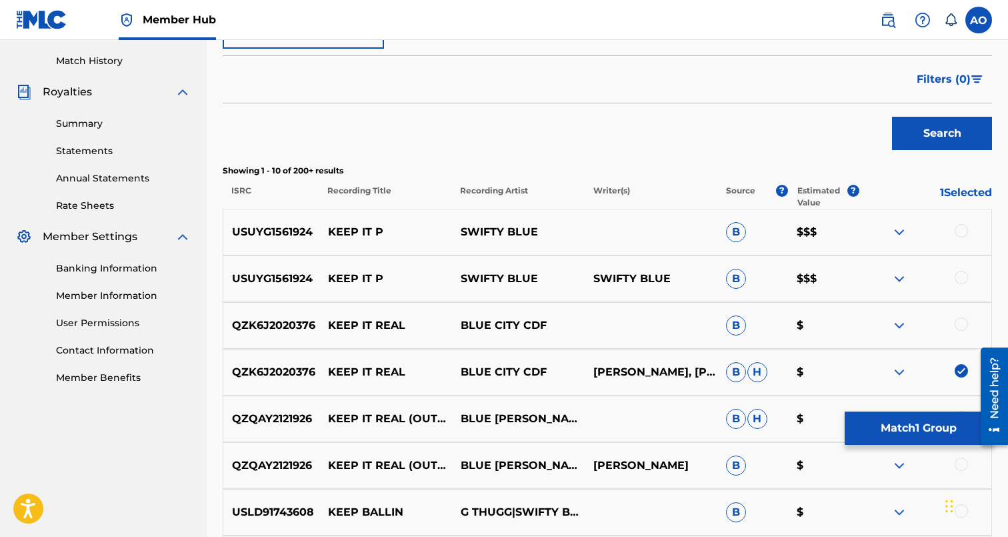
click at [957, 336] on div "QZK6J2020376 KEEP IT REAL BLUE CITY CDF B $" at bounding box center [607, 325] width 769 height 47
click at [958, 325] on div at bounding box center [961, 323] width 13 height 13
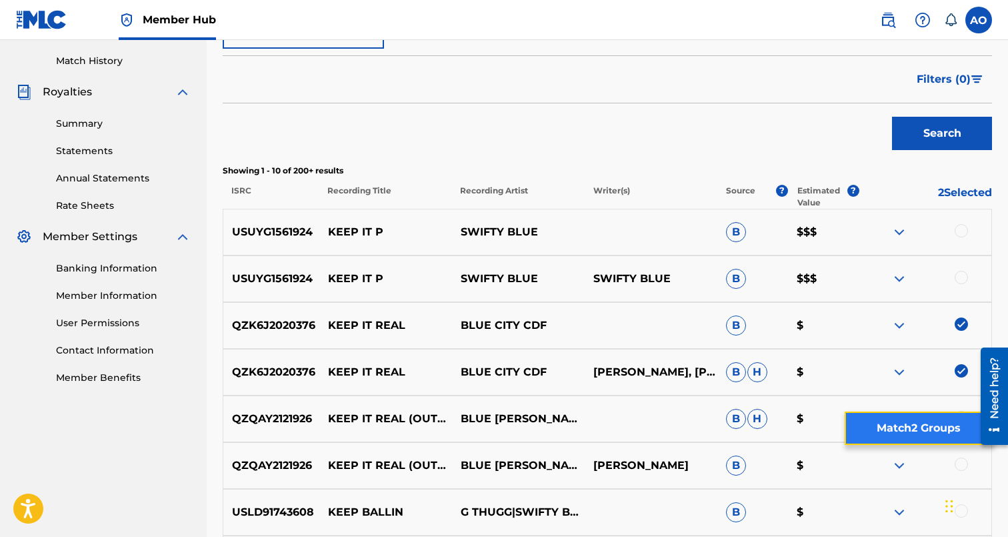
click at [936, 427] on button "Match 2 Groups" at bounding box center [918, 427] width 147 height 33
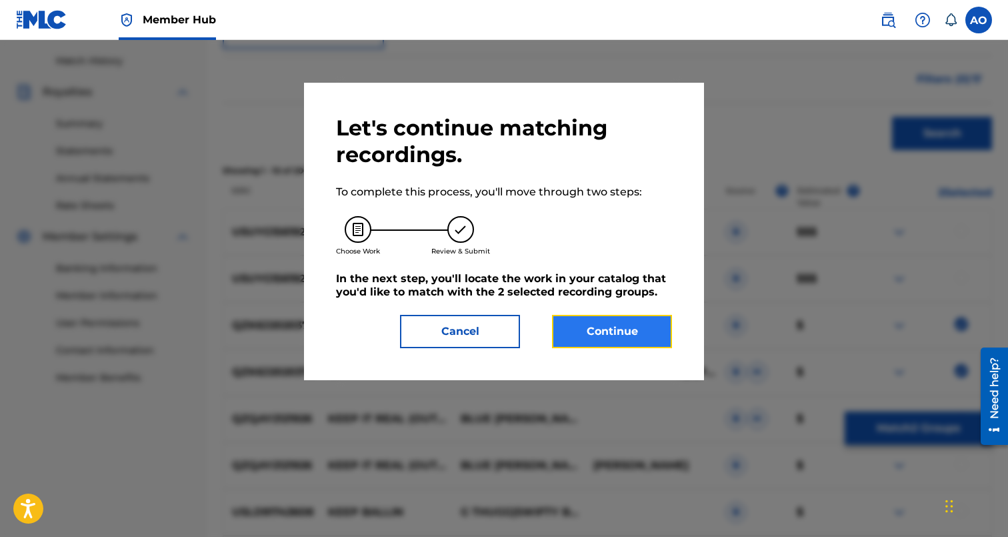
click at [618, 315] on button "Continue" at bounding box center [612, 331] width 120 height 33
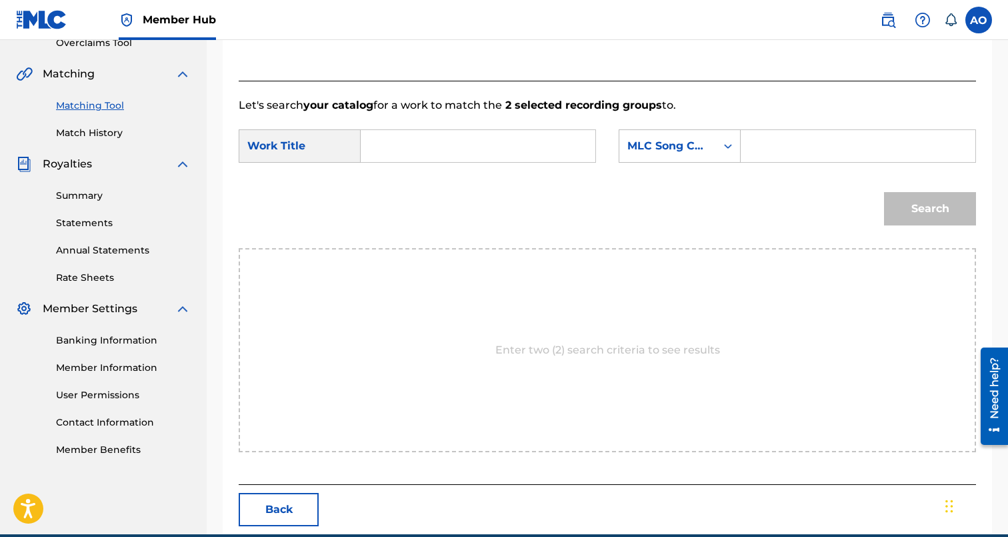
click at [460, 141] on input "Search Form" at bounding box center [478, 146] width 212 height 32
paste input "KEEP IT REAL"
type input "KEEP IT REAL"
click at [858, 147] on input "Search Form" at bounding box center [858, 146] width 212 height 32
paste input "KJ0Z16"
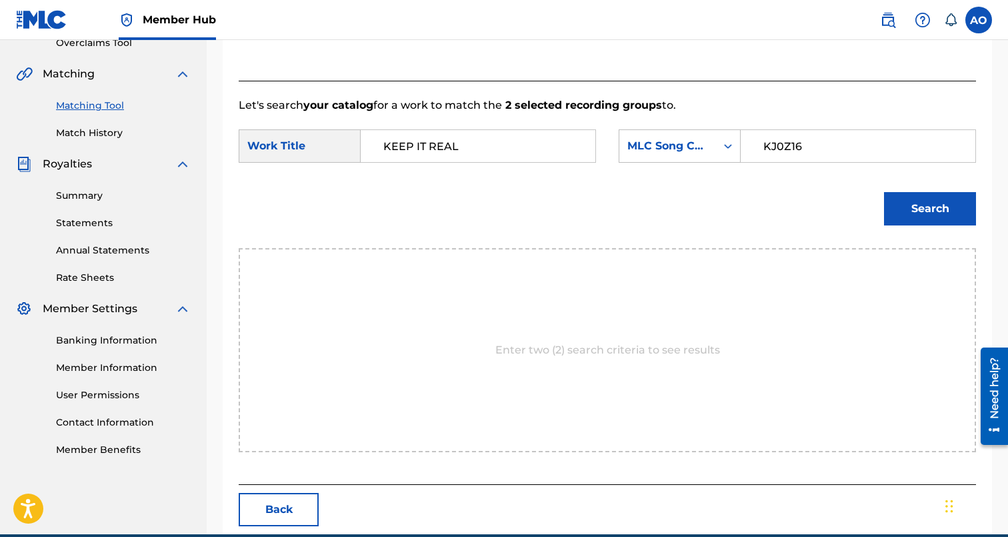
type input "KJ0Z16"
click at [884, 192] on button "Search" at bounding box center [930, 208] width 92 height 33
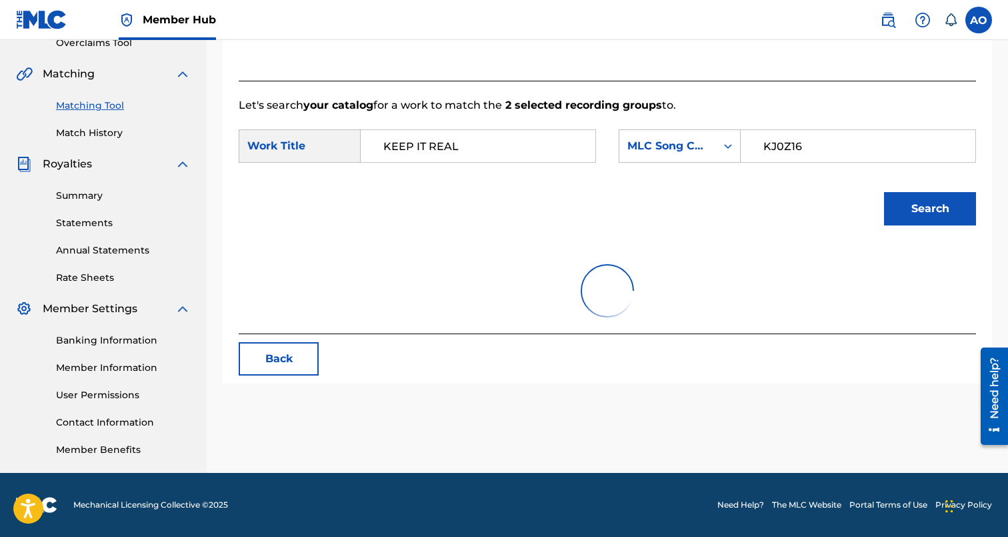
click at [884, 192] on button "Search" at bounding box center [930, 208] width 92 height 33
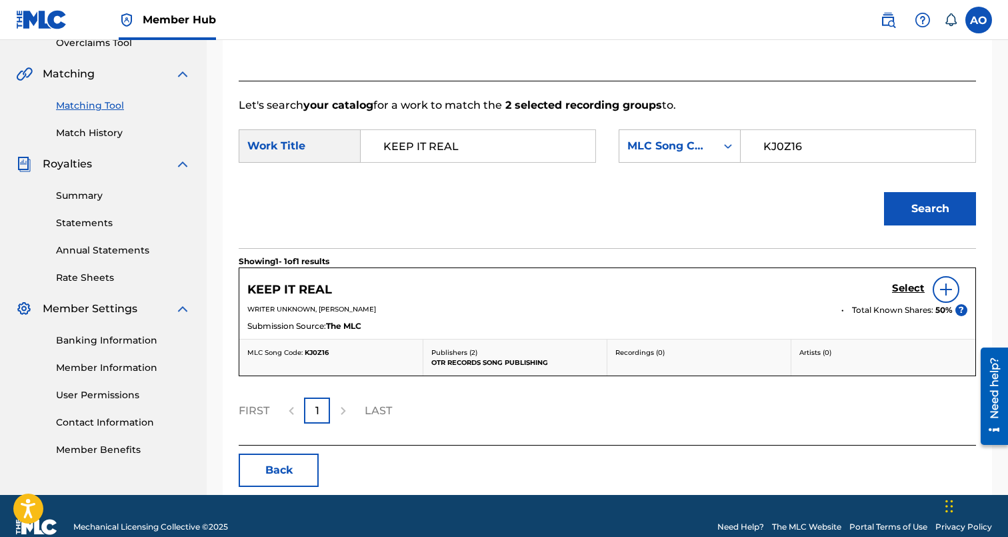
click at [878, 282] on div "KEEP IT REAL Select" at bounding box center [607, 289] width 720 height 27
click at [887, 282] on div "KEEP IT REAL Select" at bounding box center [607, 289] width 720 height 27
click at [901, 289] on h5 "Select" at bounding box center [908, 288] width 33 height 13
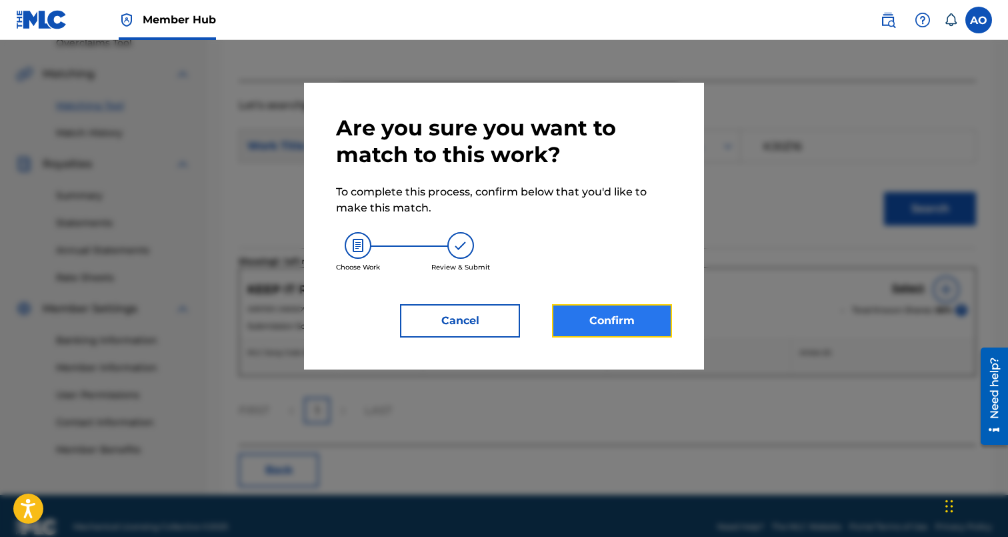
click at [610, 314] on button "Confirm" at bounding box center [612, 320] width 120 height 33
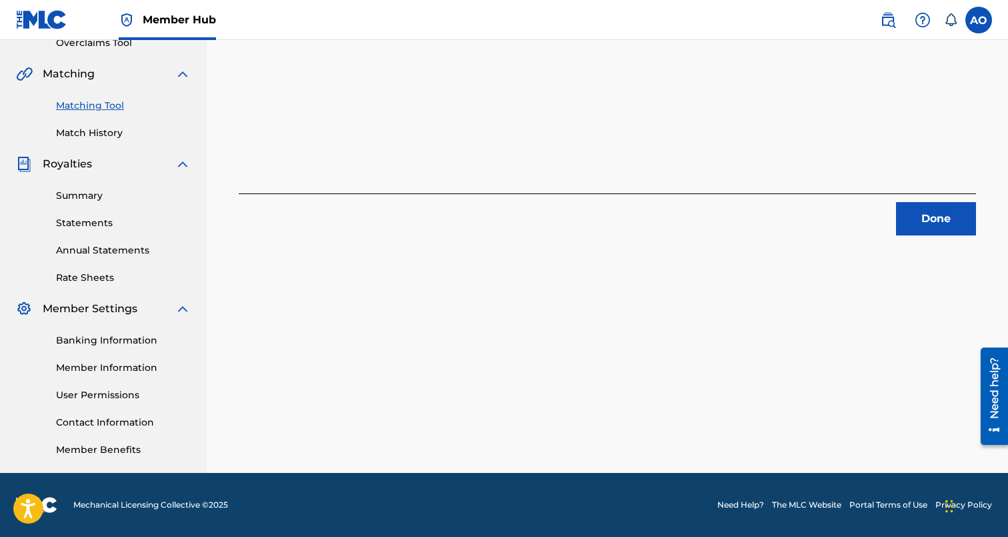
click at [932, 190] on div "2 Recording Groups are pending usage match to the work KEEP IT REAL . Congratul…" at bounding box center [607, 26] width 737 height 419
click at [929, 211] on button "Done" at bounding box center [936, 218] width 80 height 33
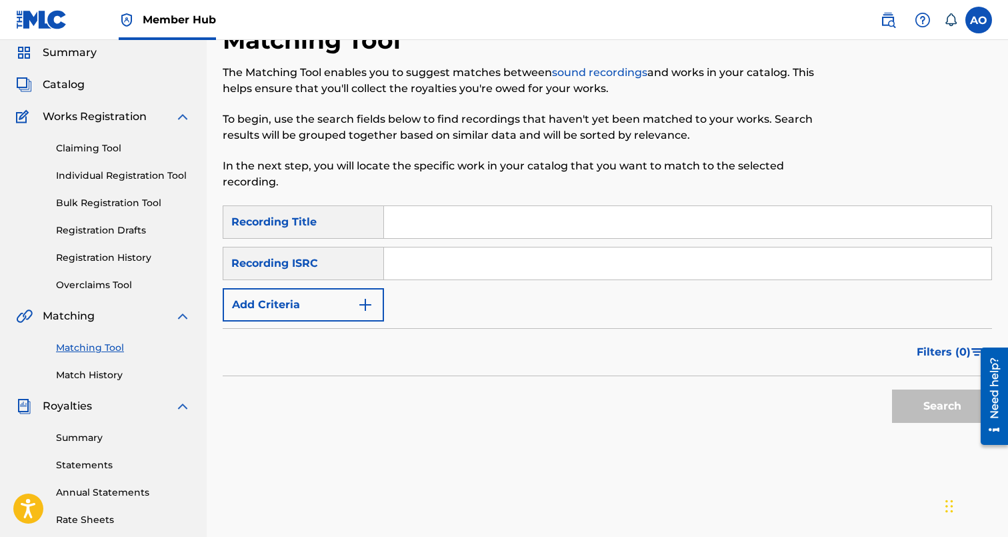
scroll to position [39, 0]
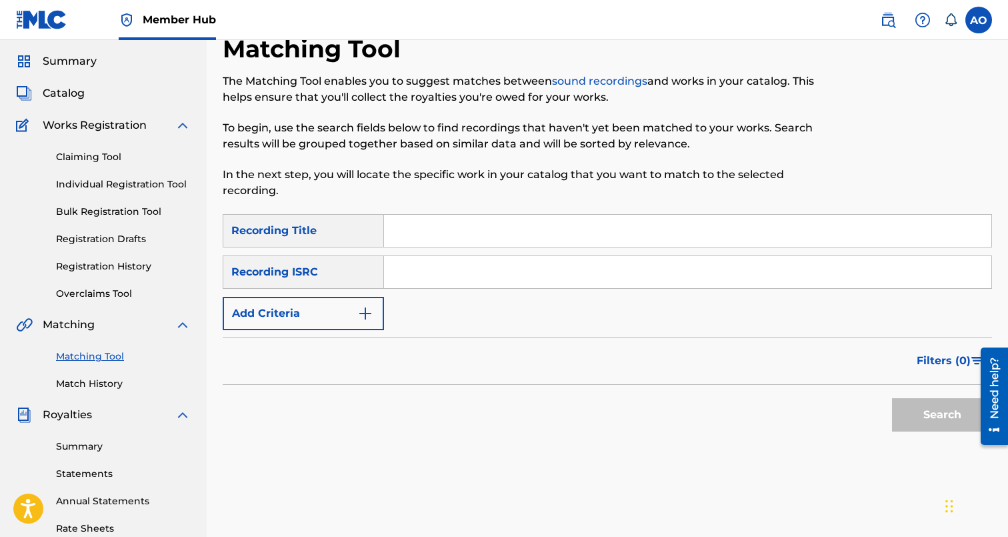
click at [489, 241] on input "Search Form" at bounding box center [687, 231] width 607 height 32
paste input "ITS GOING DOWN"
type input "ITS GOING DOWN"
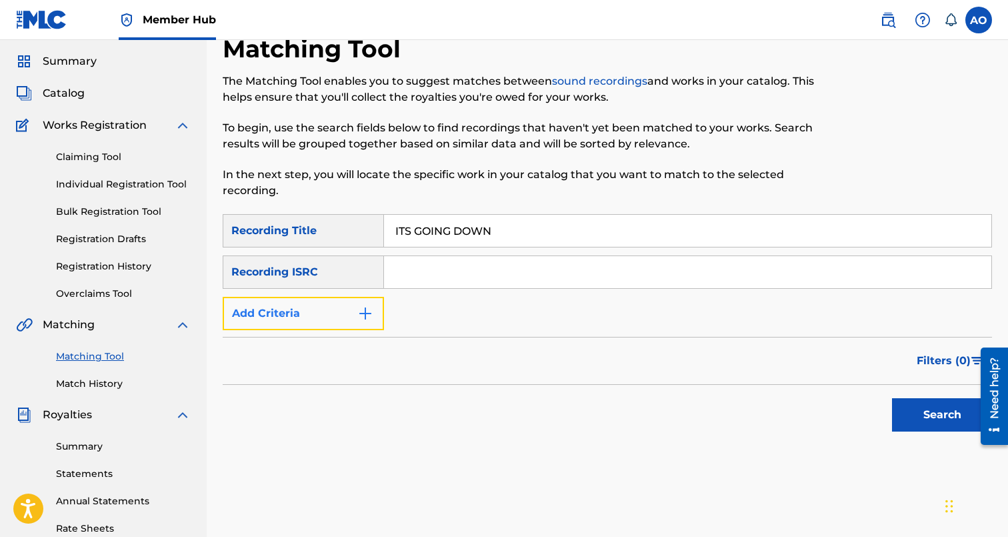
click at [326, 307] on button "Add Criteria" at bounding box center [303, 313] width 161 height 33
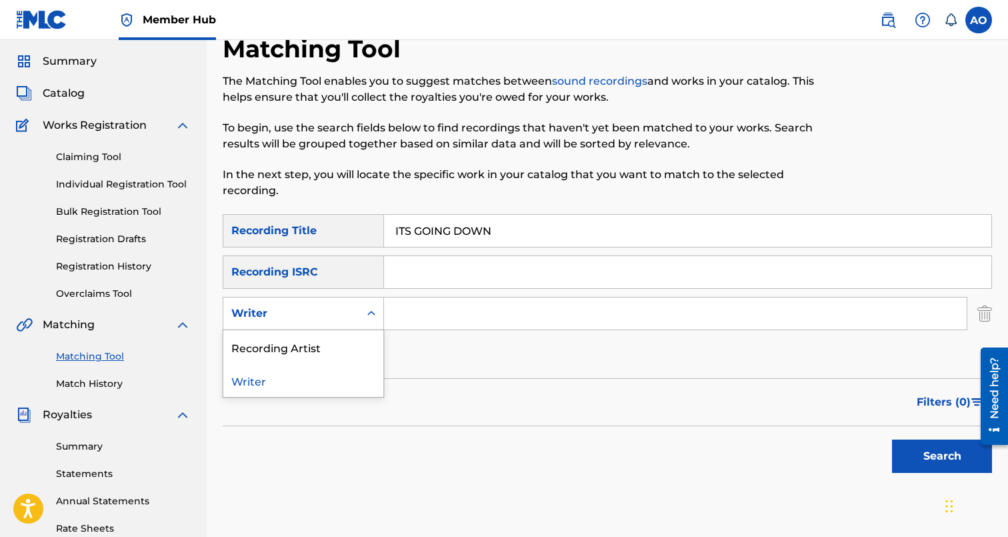
click at [326, 307] on div "Writer" at bounding box center [291, 313] width 120 height 16
click at [326, 336] on div "Recording Artist" at bounding box center [303, 346] width 160 height 33
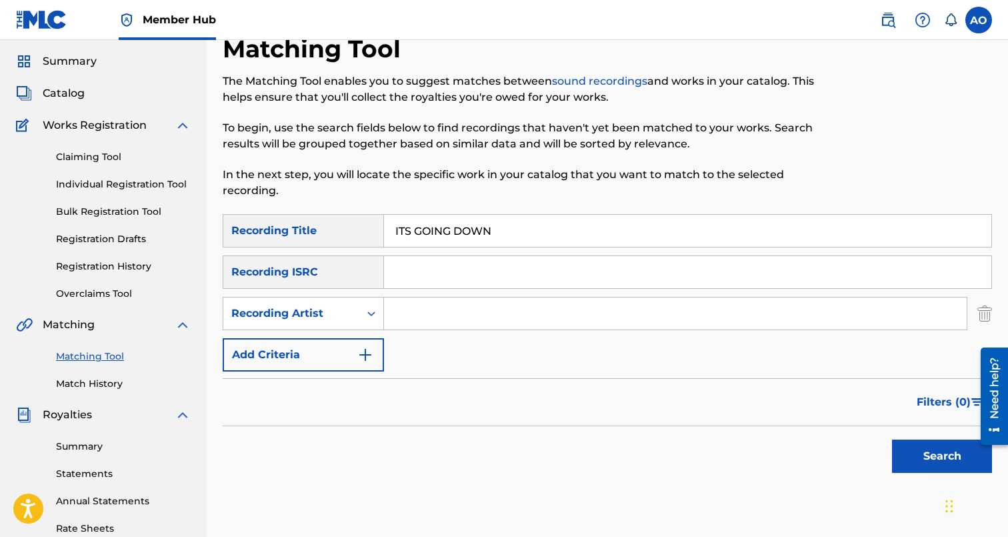
click at [393, 320] on input "Search Form" at bounding box center [675, 313] width 583 height 32
type input "swifty blue"
click at [892, 439] on button "Search" at bounding box center [942, 455] width 100 height 33
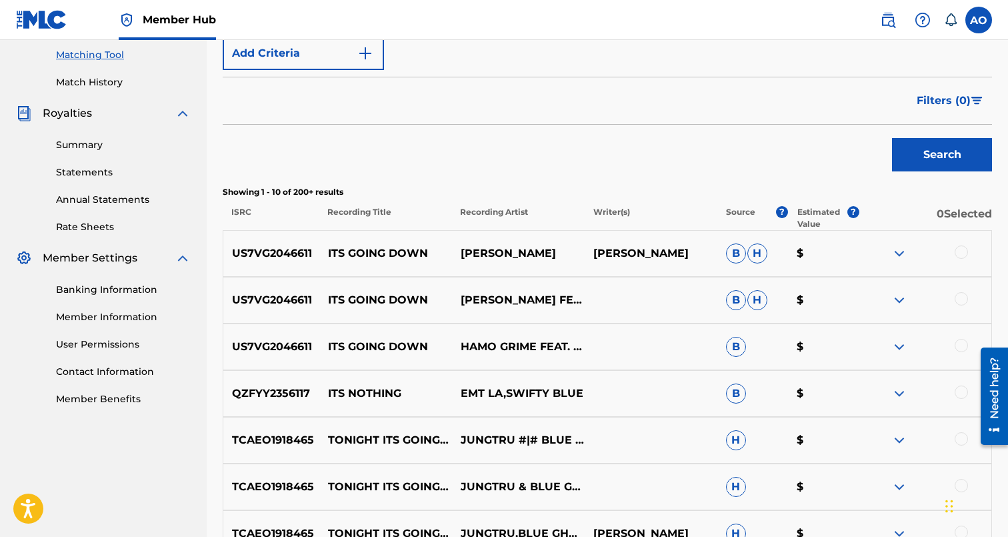
scroll to position [355, 0]
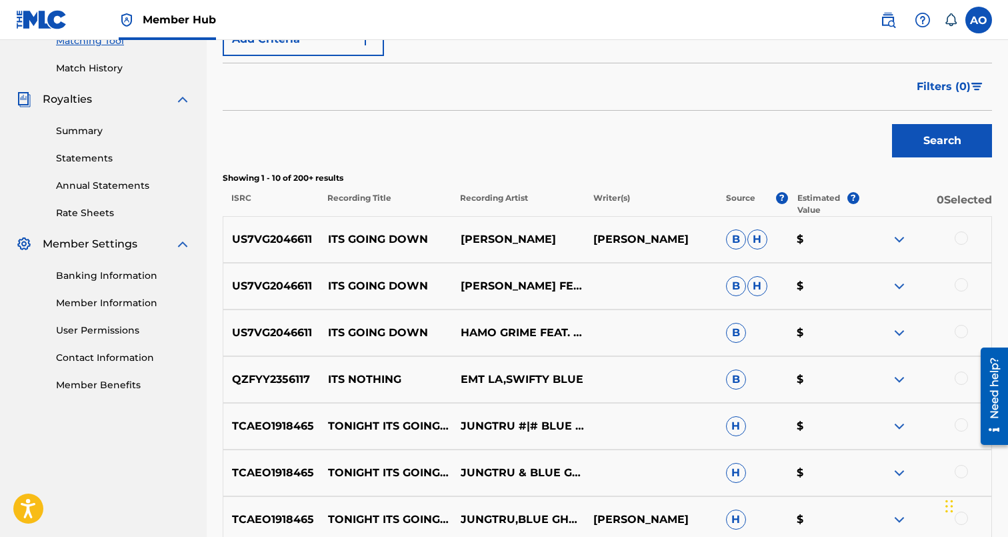
click at [963, 237] on div at bounding box center [961, 237] width 13 height 13
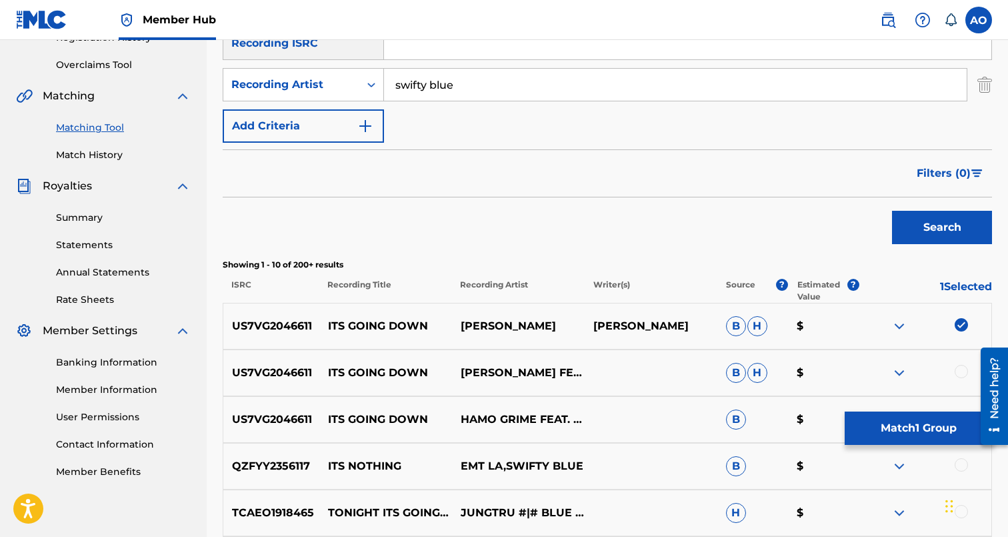
scroll to position [267, 0]
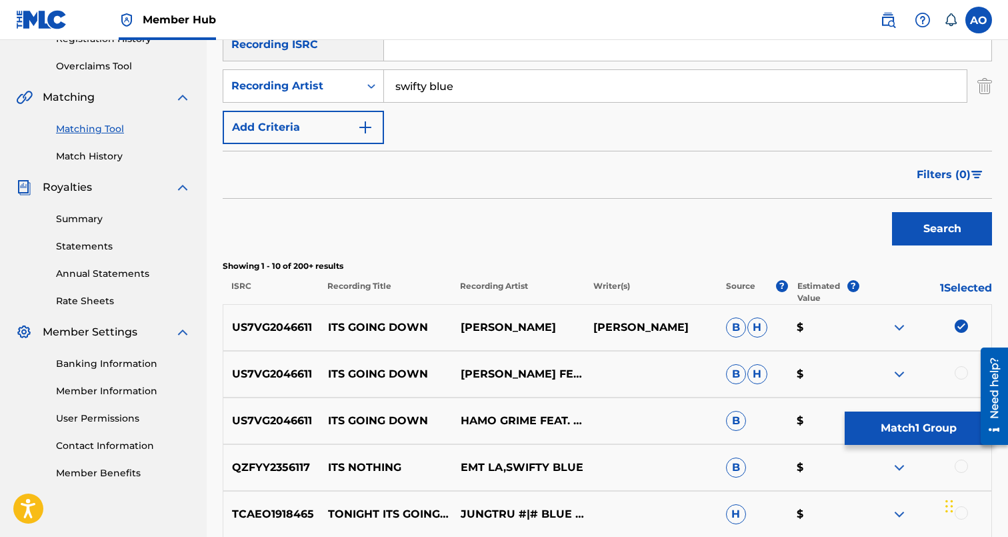
click at [963, 373] on div at bounding box center [961, 372] width 13 height 13
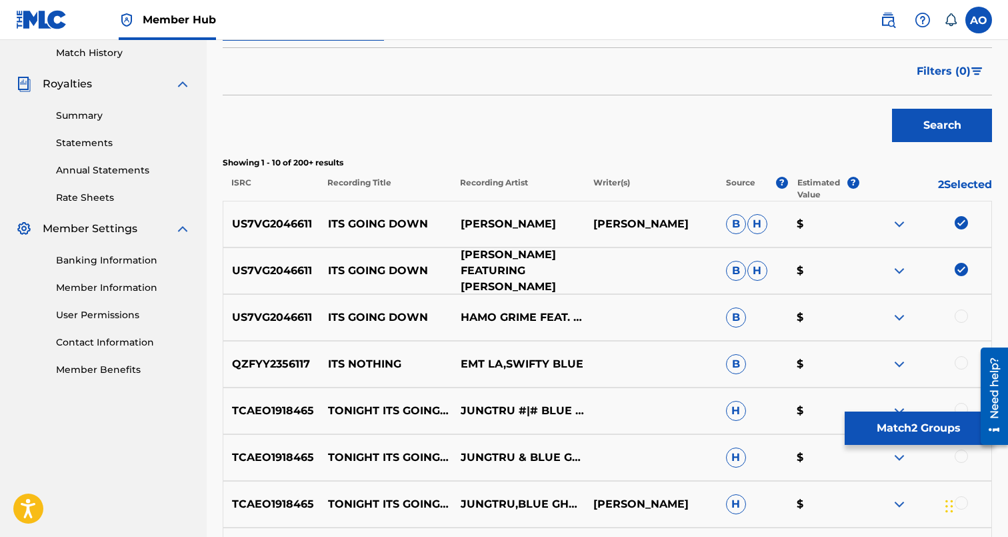
scroll to position [373, 0]
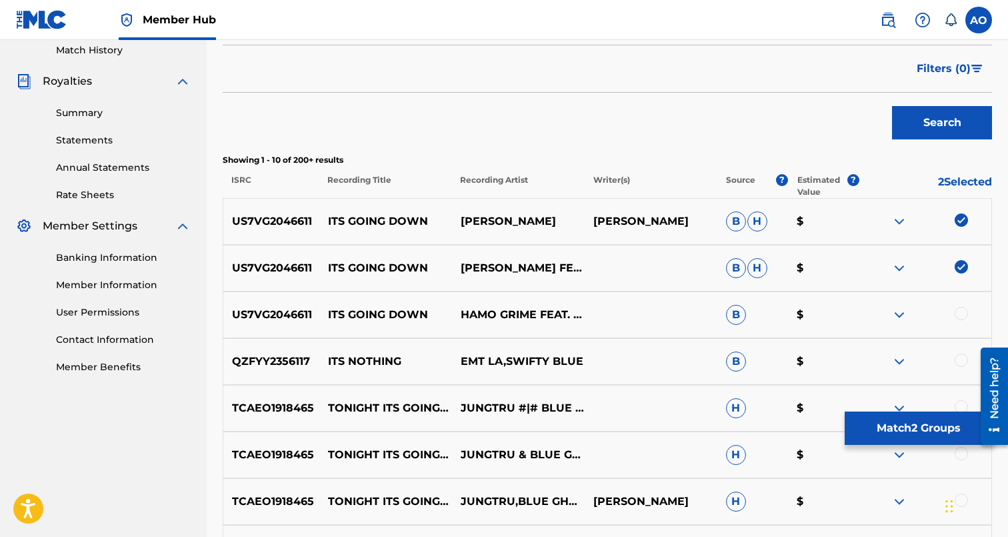
click at [959, 311] on div at bounding box center [961, 313] width 13 height 13
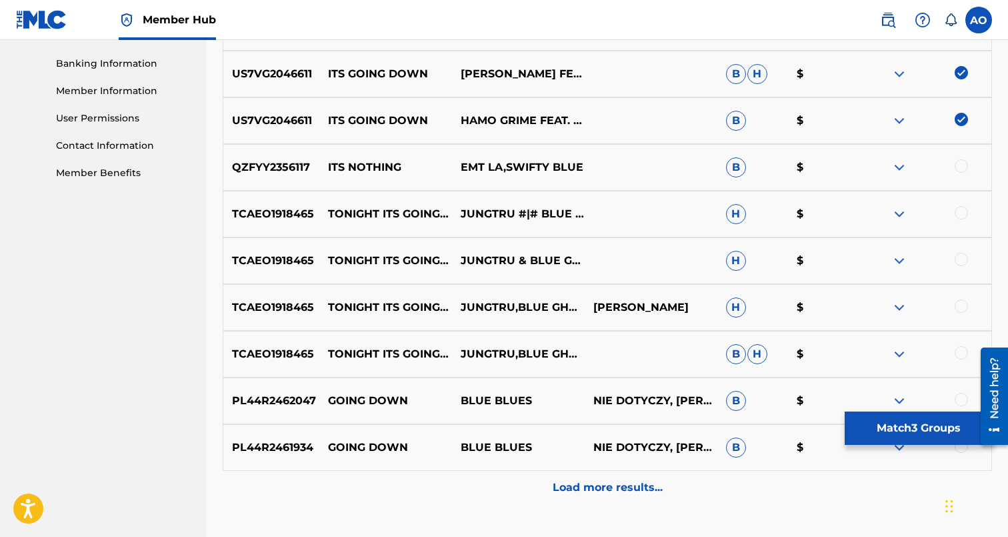
scroll to position [569, 0]
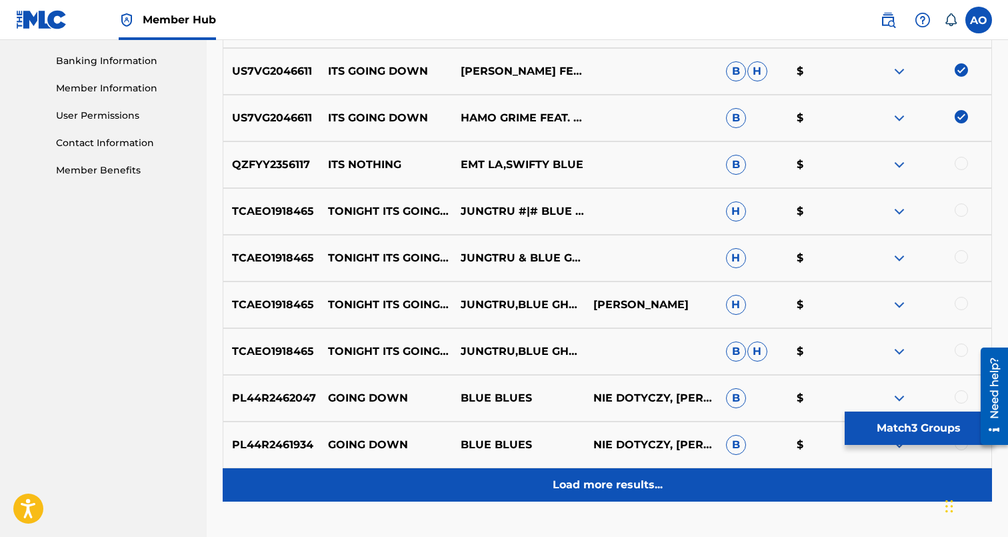
click at [571, 493] on div "Load more results..." at bounding box center [607, 484] width 769 height 33
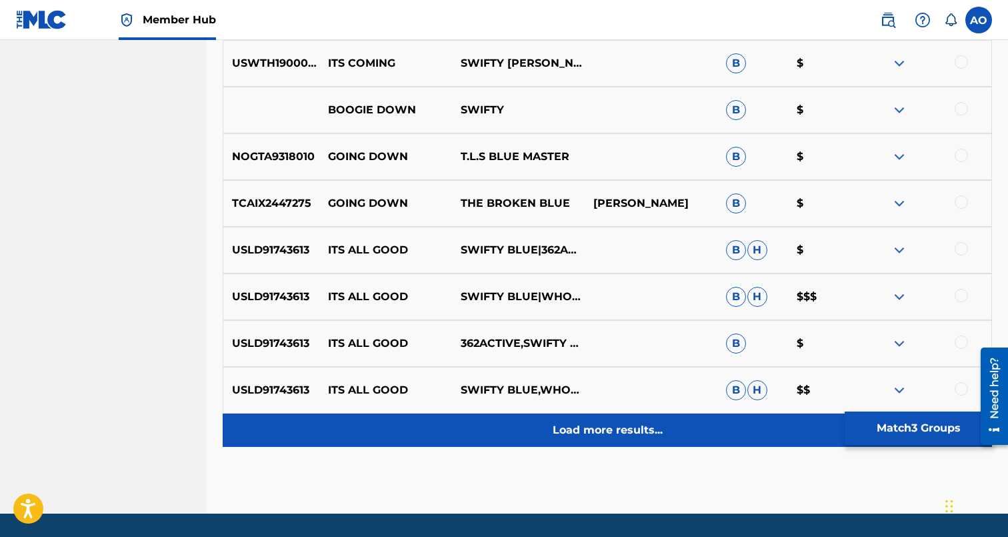
click at [607, 435] on p "Load more results..." at bounding box center [608, 430] width 110 height 16
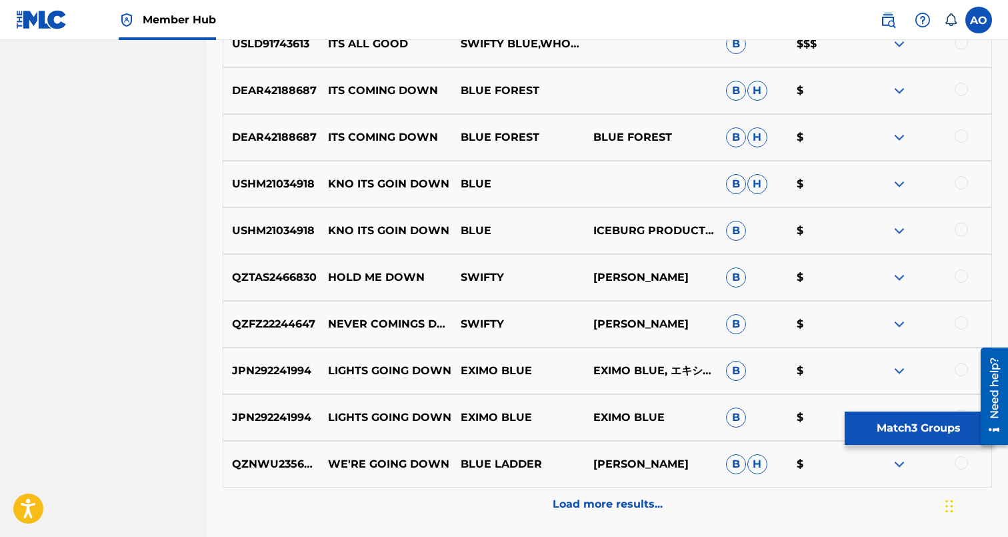
scroll to position [1480, 0]
